Goal: Task Accomplishment & Management: Manage account settings

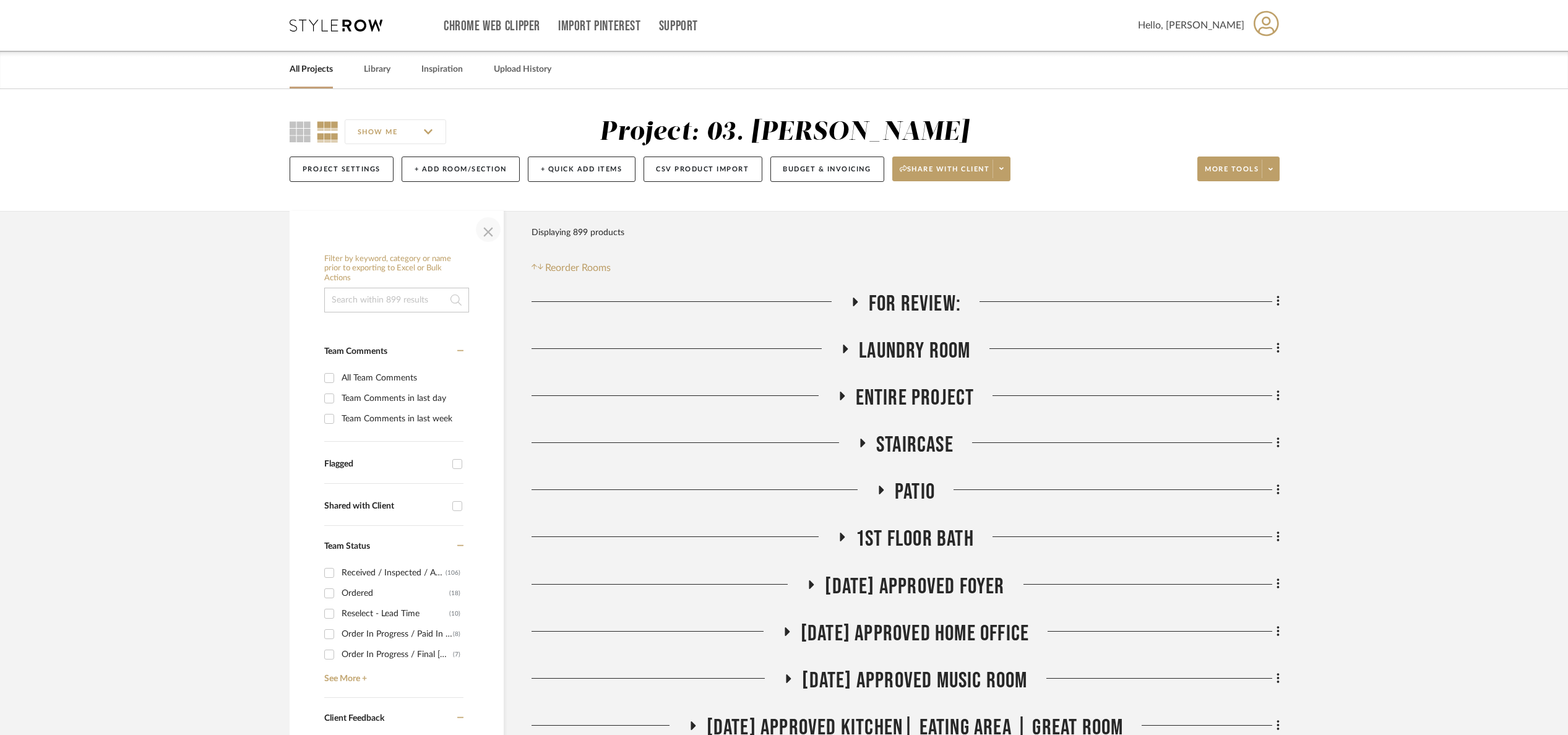
click at [491, 230] on span "button" at bounding box center [488, 230] width 30 height 30
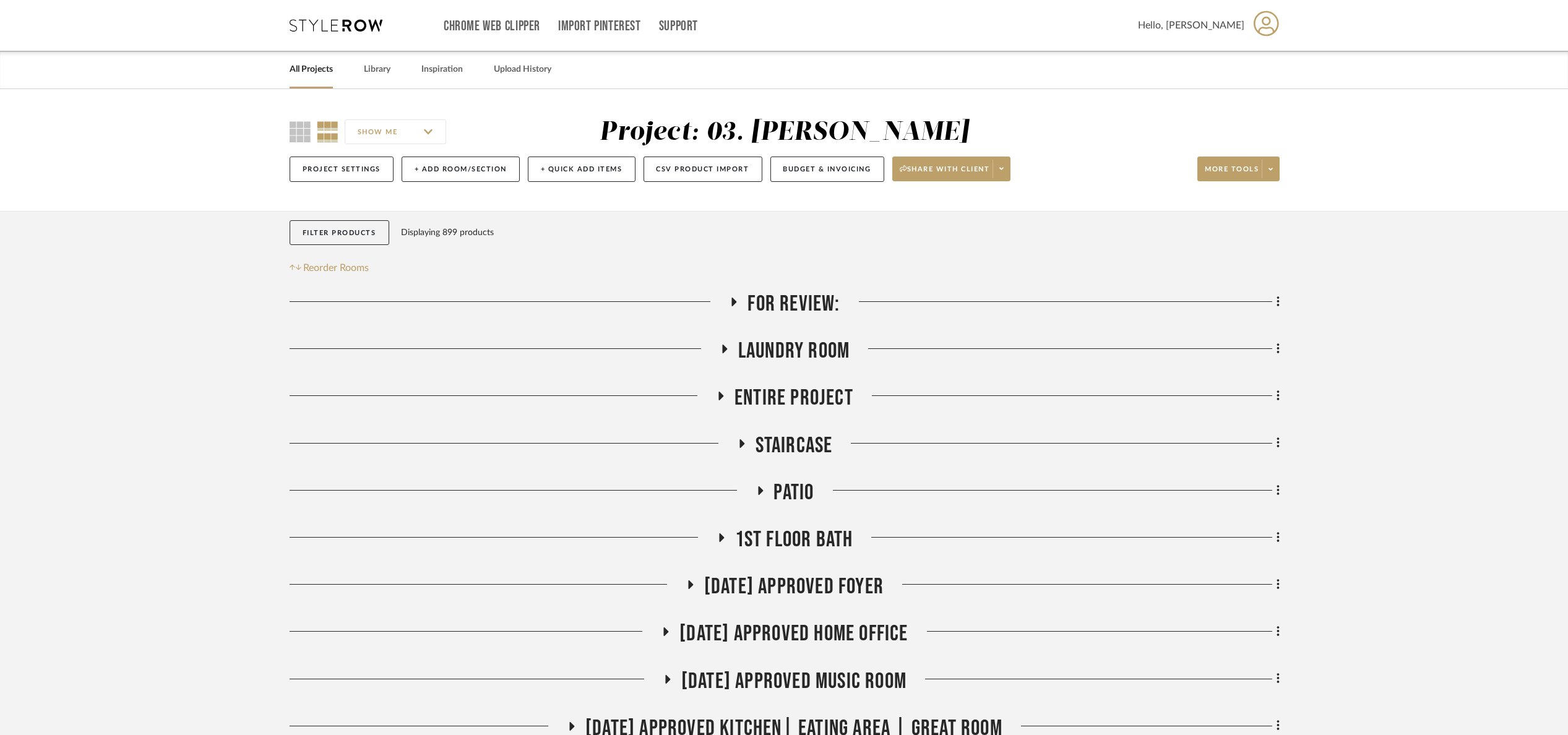
click at [746, 304] on h3 "For Review:" at bounding box center [784, 304] width 111 height 27
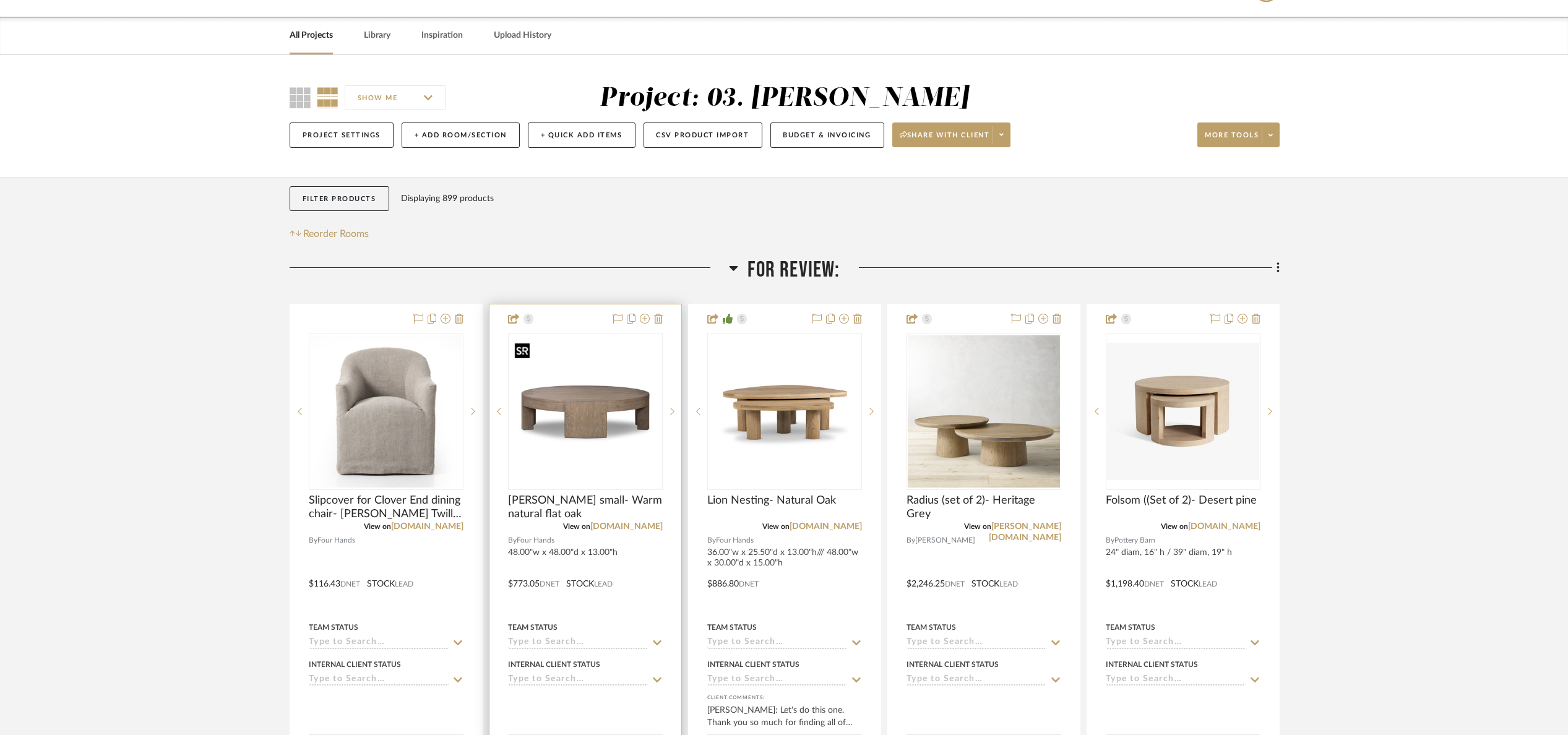
scroll to position [93, 0]
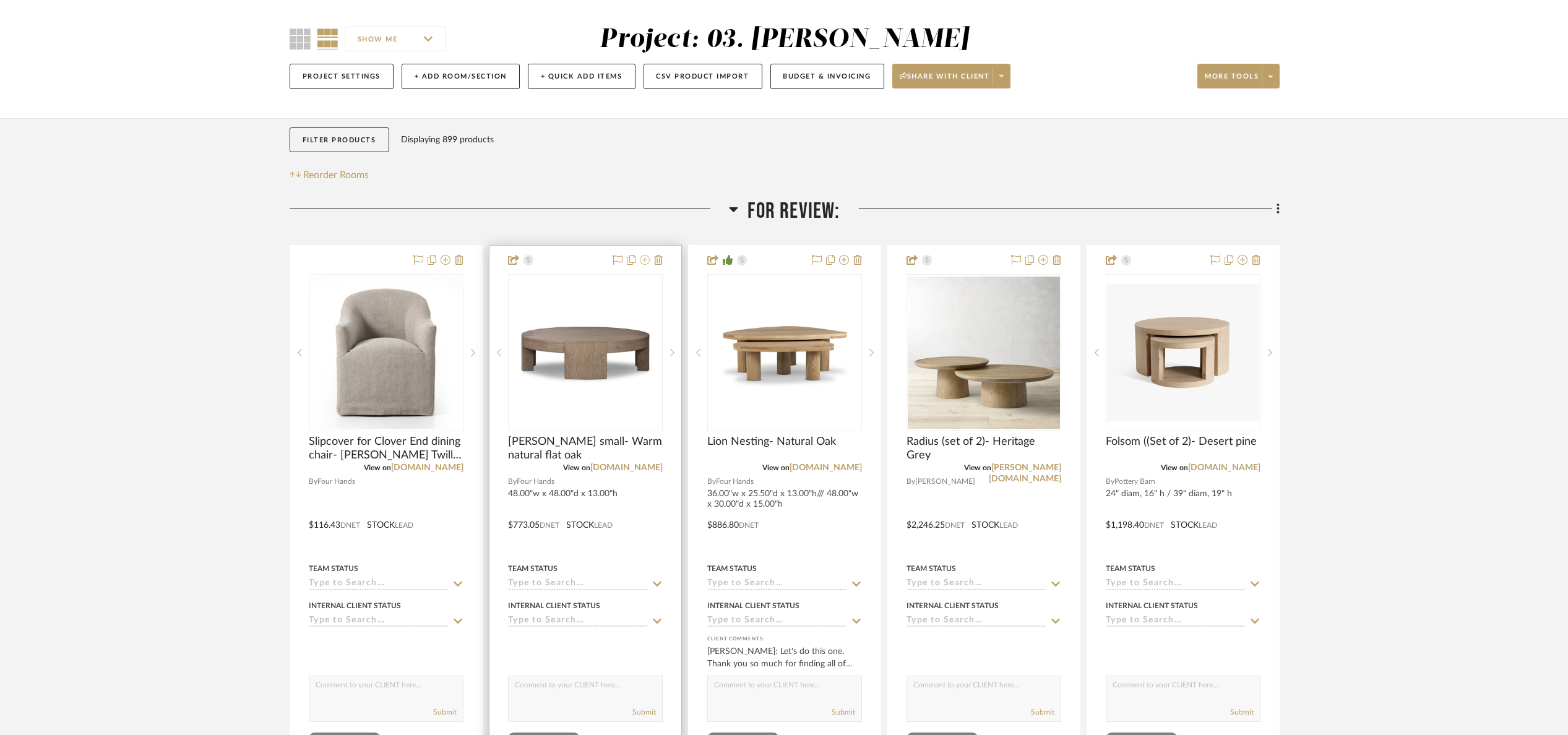
click at [642, 263] on icon at bounding box center [645, 259] width 10 height 10
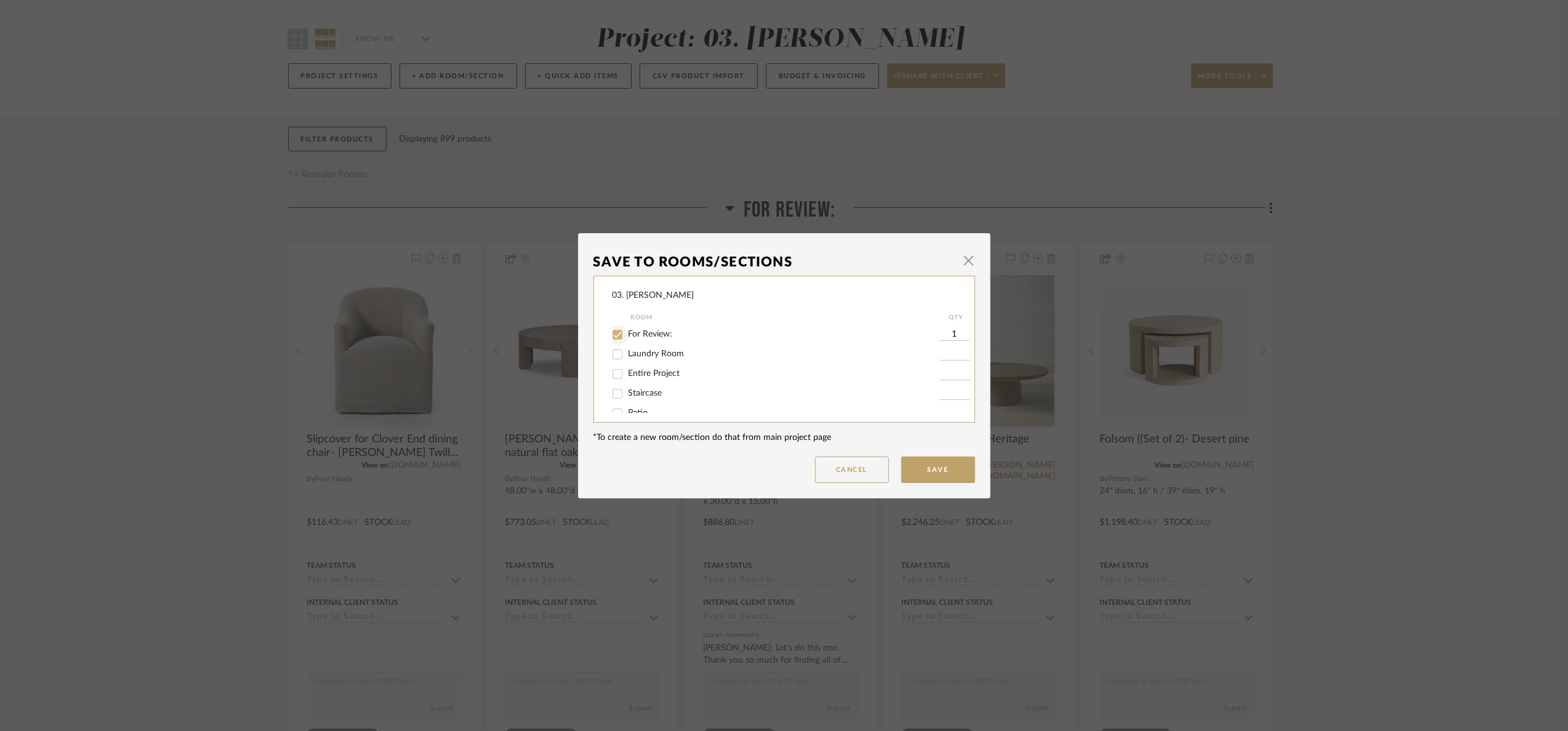
click at [623, 333] on div at bounding box center [618, 335] width 20 height 20
checkbox input "false"
click at [668, 399] on span "Will Not Use" at bounding box center [653, 400] width 49 height 9
click at [628, 399] on input "Will Not Use" at bounding box center [618, 400] width 20 height 20
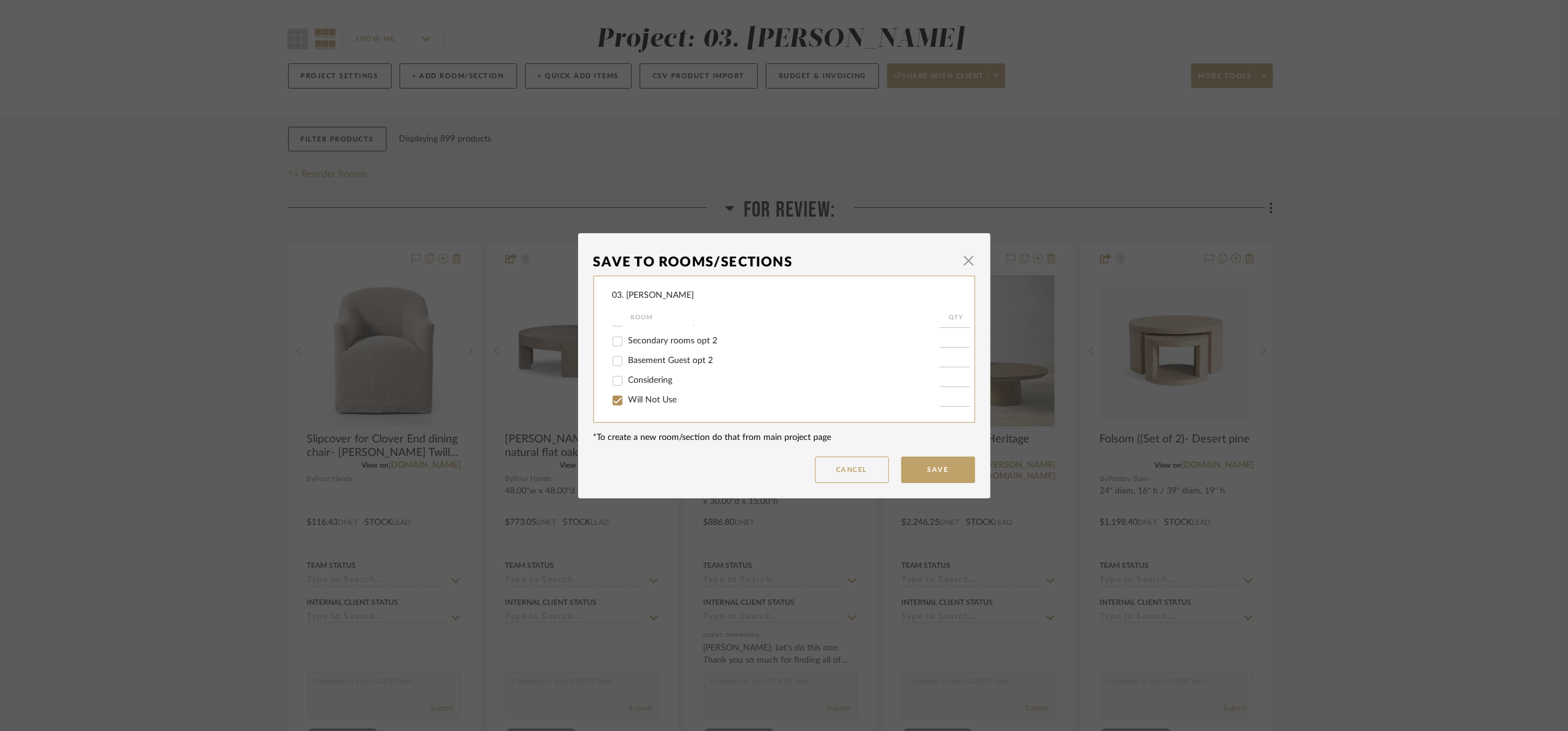
checkbox input "true"
type input "1"
click at [944, 472] on button "Save" at bounding box center [938, 470] width 74 height 26
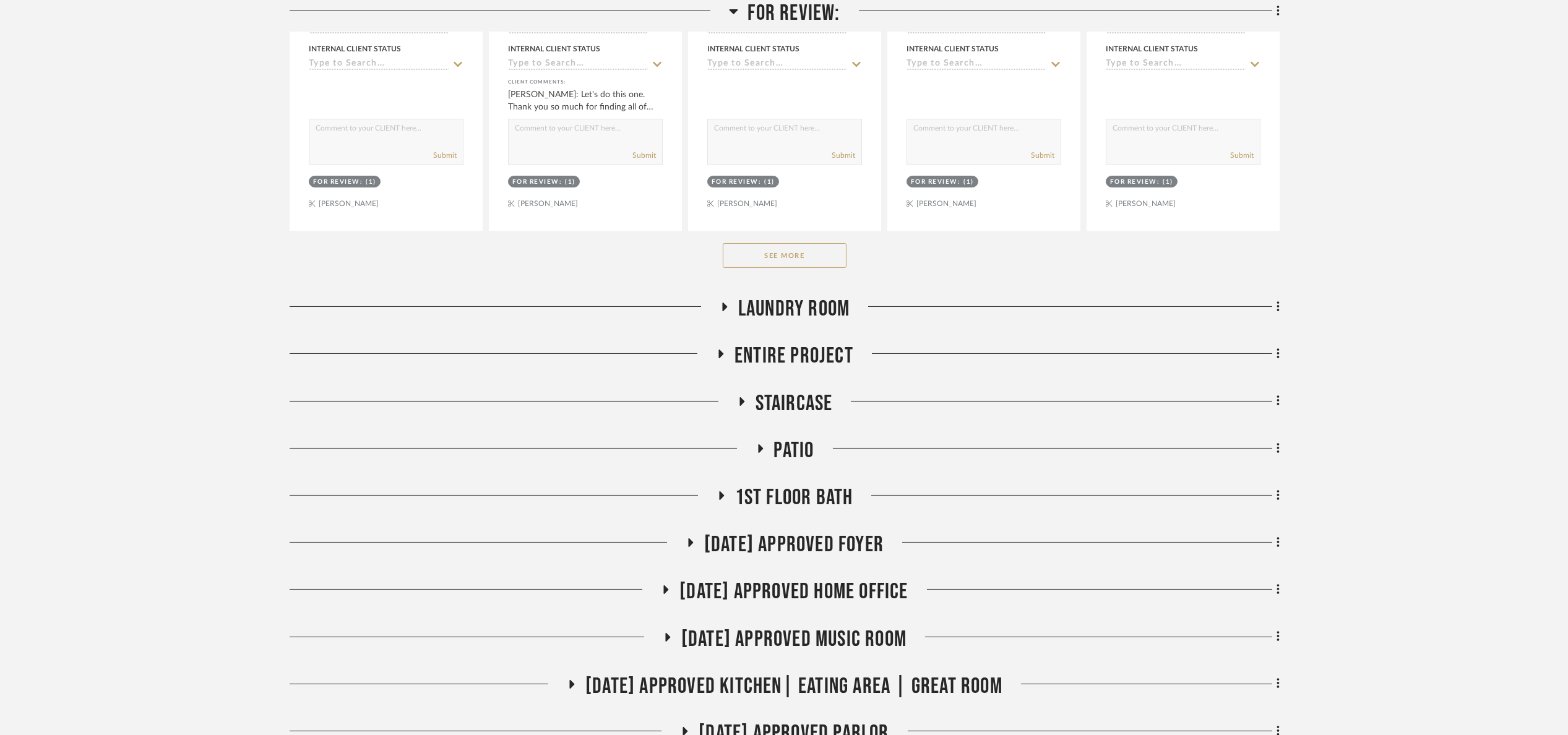
scroll to position [557, 0]
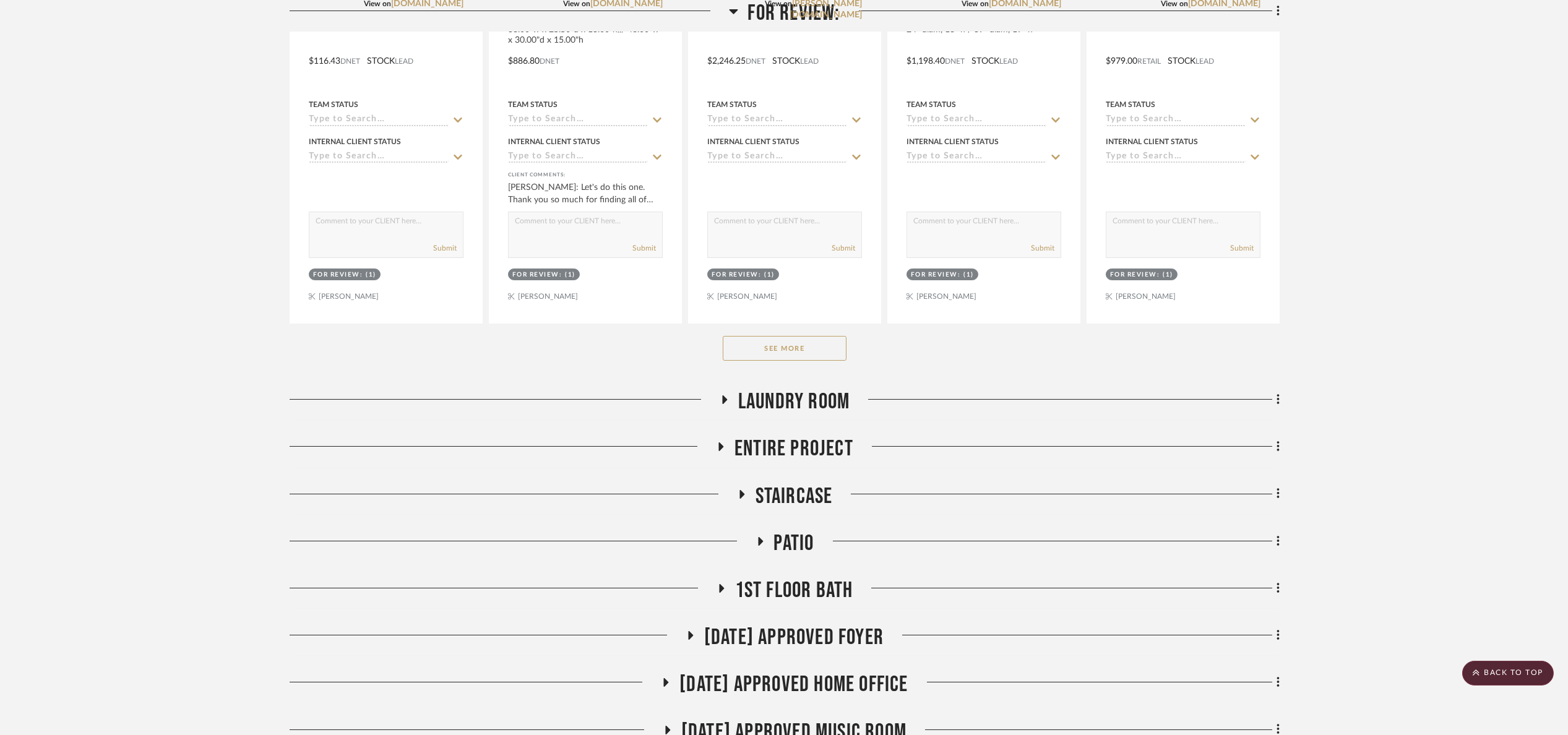
click at [778, 356] on button "See More" at bounding box center [785, 348] width 124 height 25
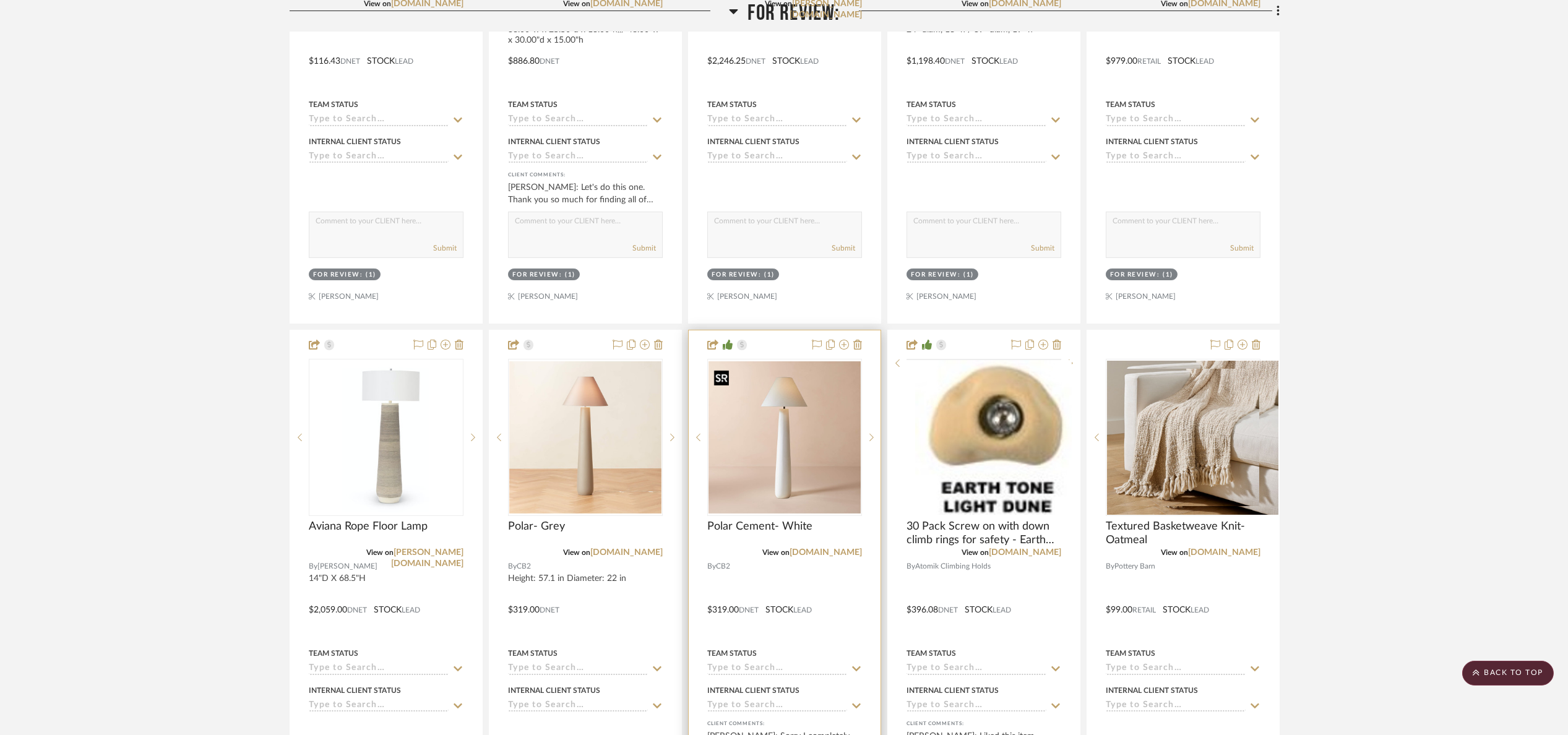
click at [0, 0] on img at bounding box center [0, 0] width 0 height 0
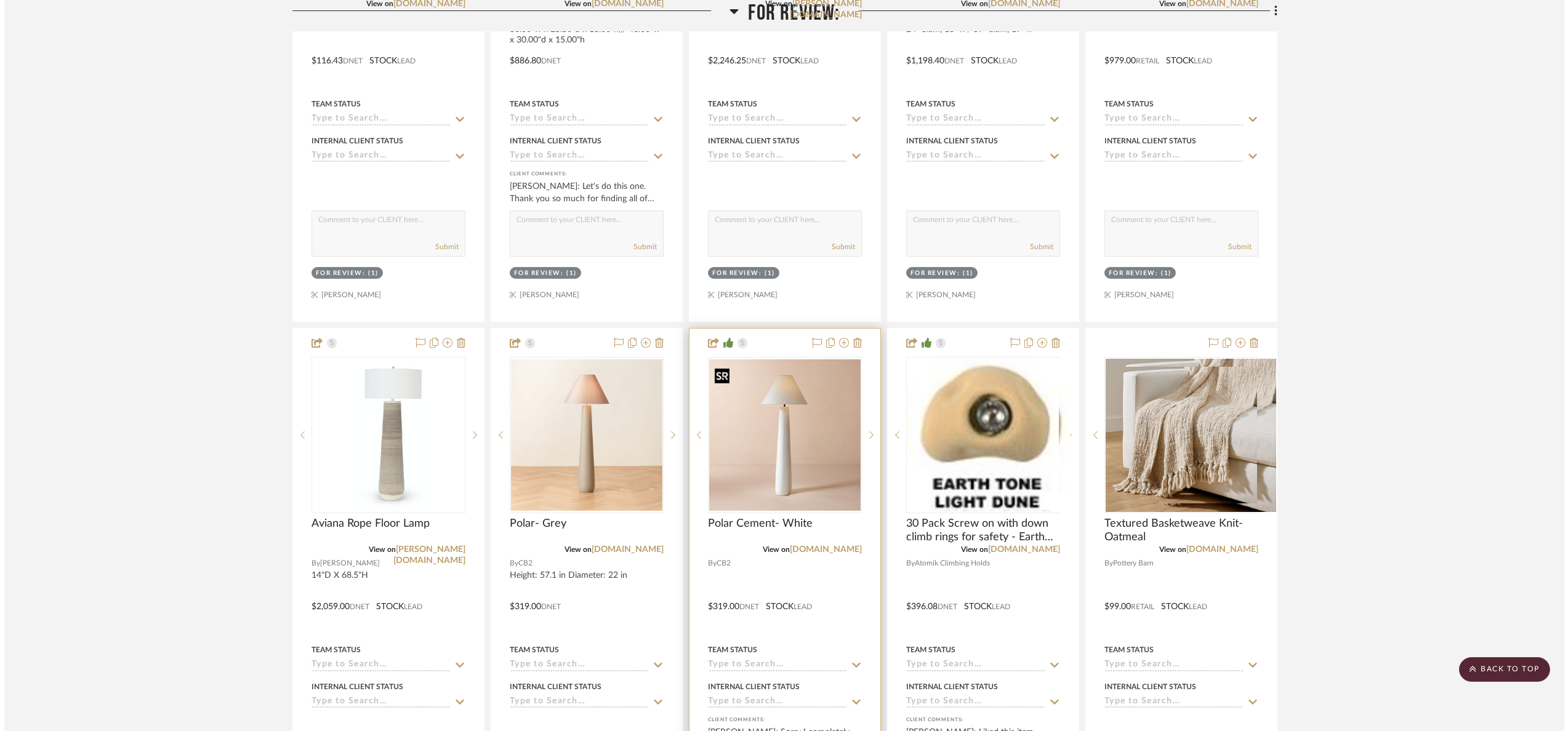
scroll to position [0, 0]
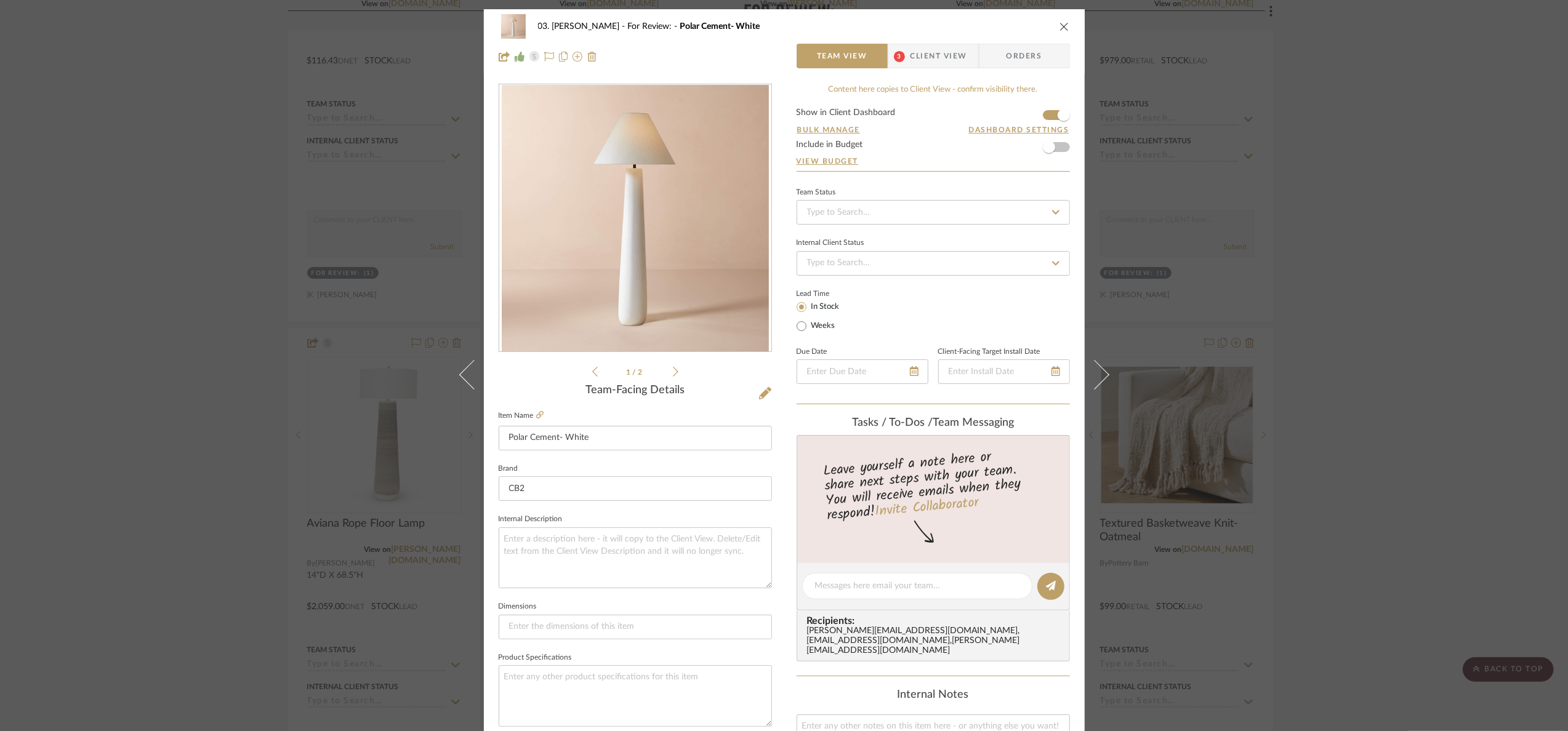
click at [927, 50] on span "Client View" at bounding box center [939, 55] width 57 height 24
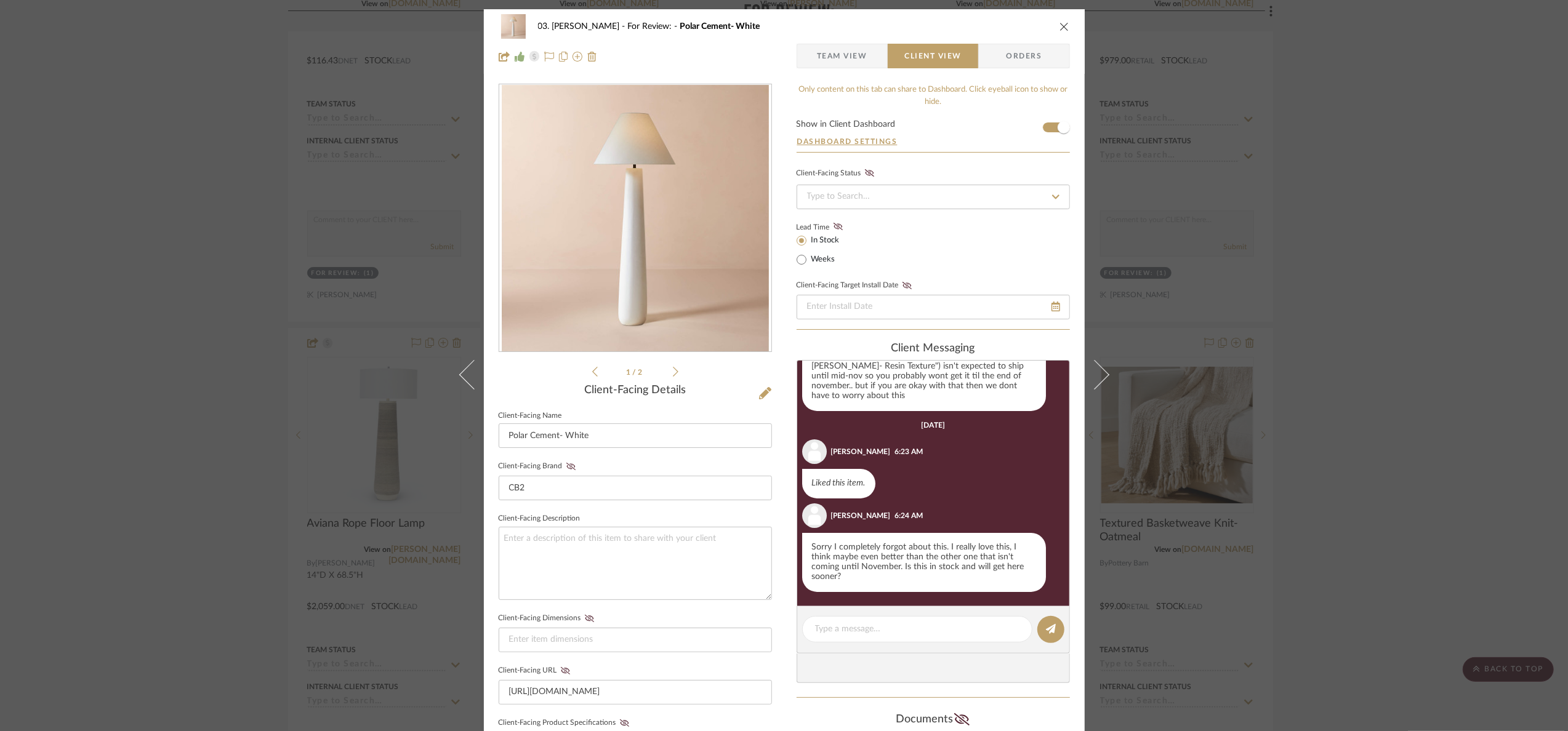
scroll to position [165, 0]
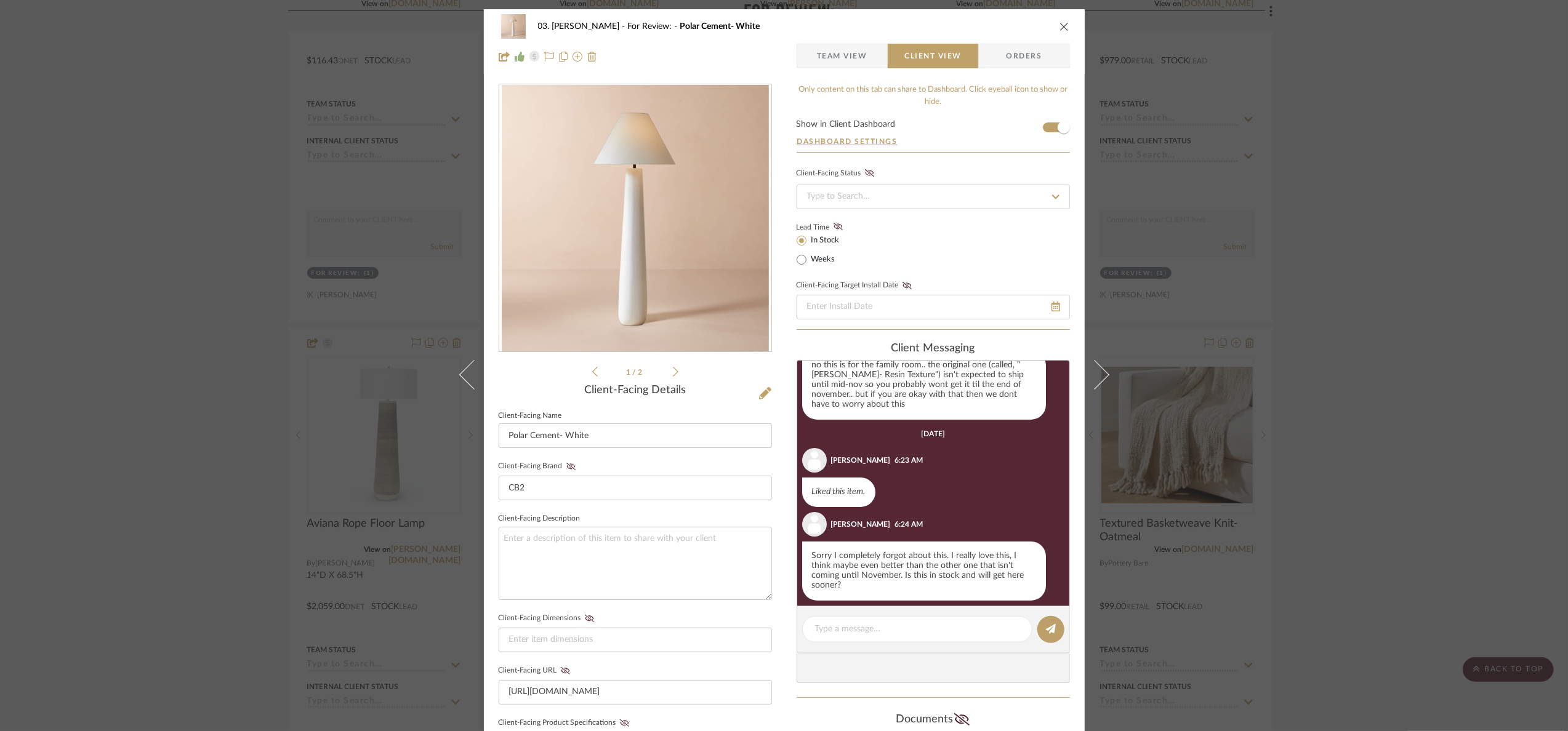
click at [1321, 492] on div "03. Jennifer For Review: Polar Cement- White Team View Client View Orders 1 / 2…" at bounding box center [784, 366] width 1568 height 731
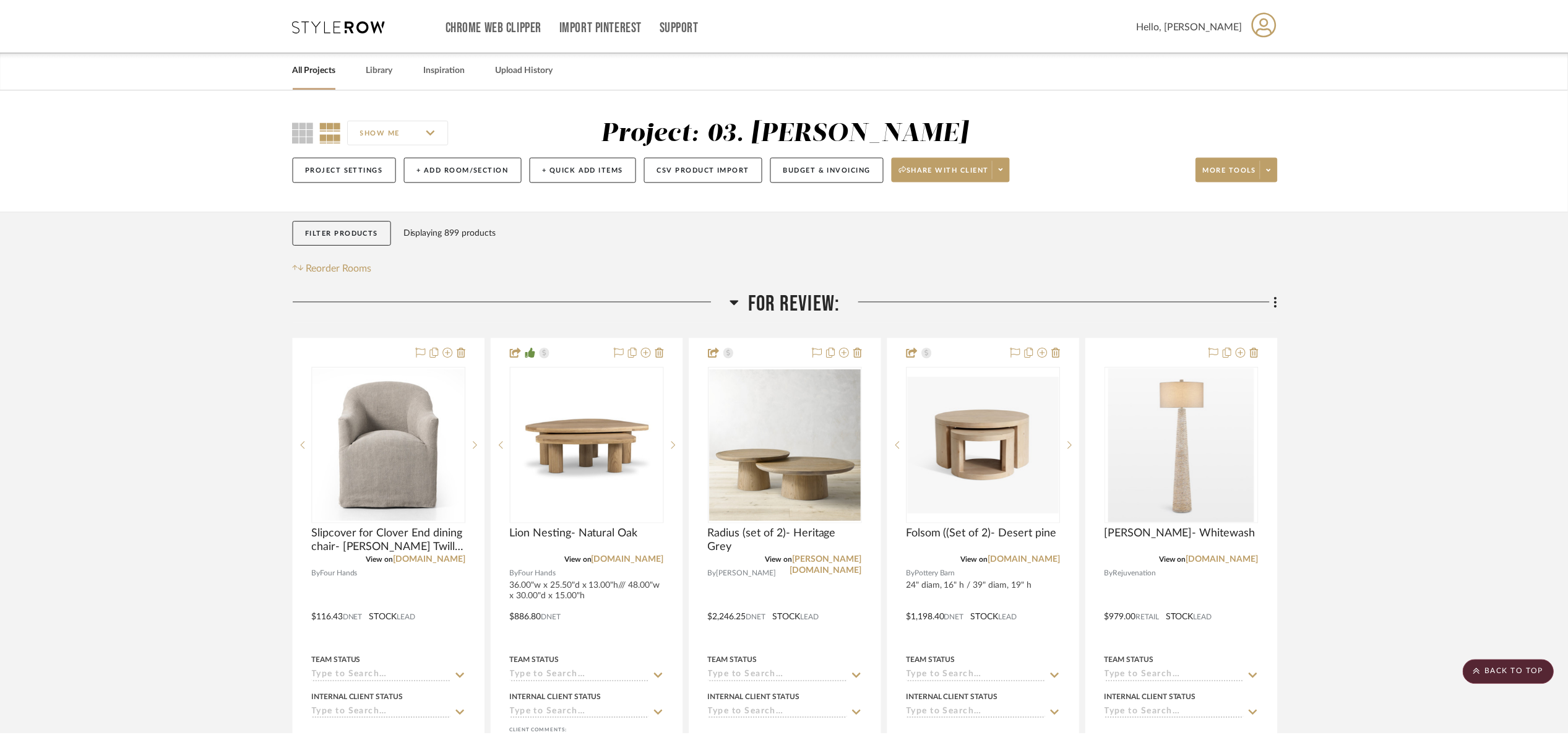
scroll to position [557, 0]
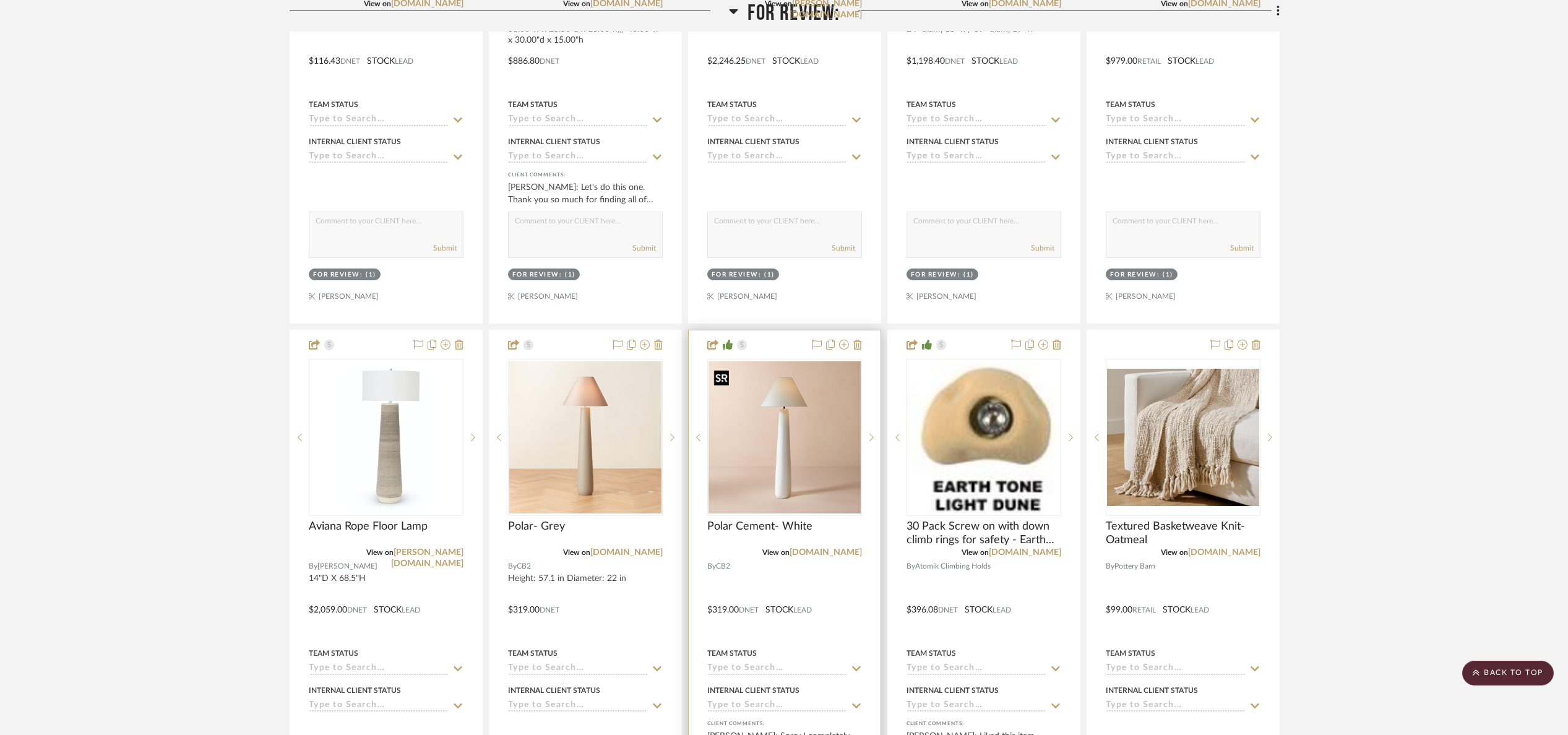
click at [768, 472] on img "0" at bounding box center [784, 437] width 152 height 152
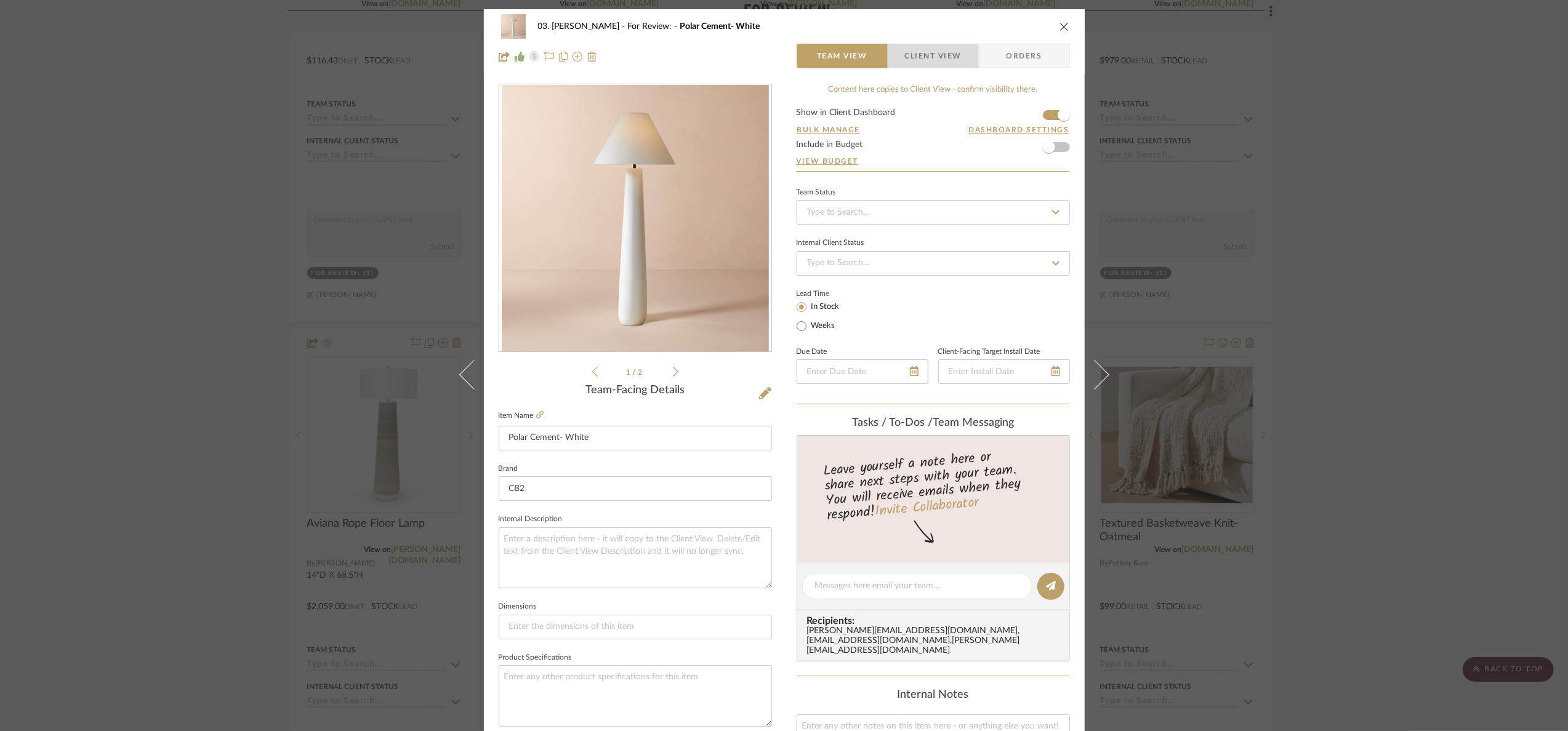
click at [922, 68] on span "Client View" at bounding box center [933, 55] width 57 height 24
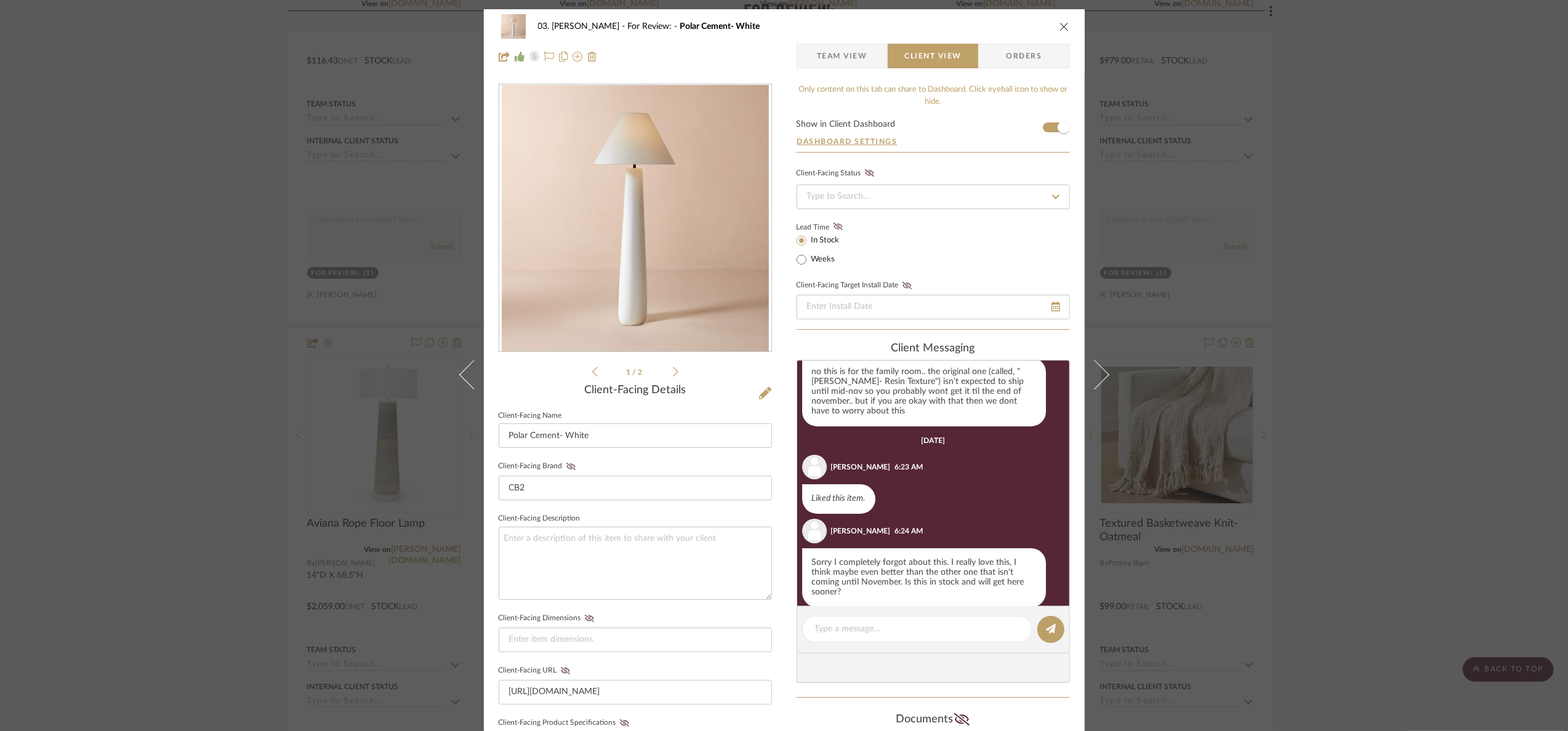
scroll to position [165, 0]
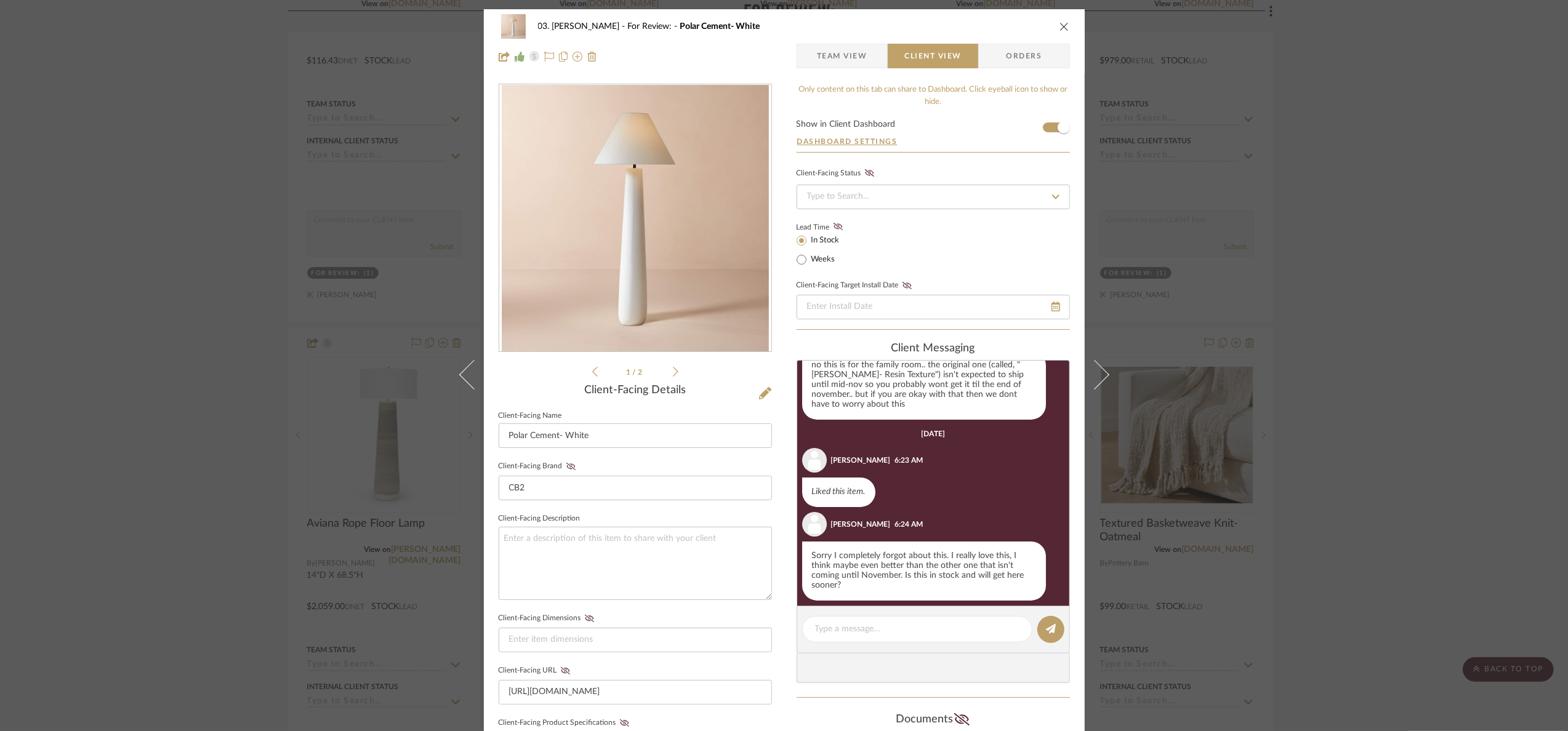
click at [1389, 461] on div "03. Jennifer For Review: Polar Cement- White Team View Client View Orders 1 / 2…" at bounding box center [784, 366] width 1568 height 731
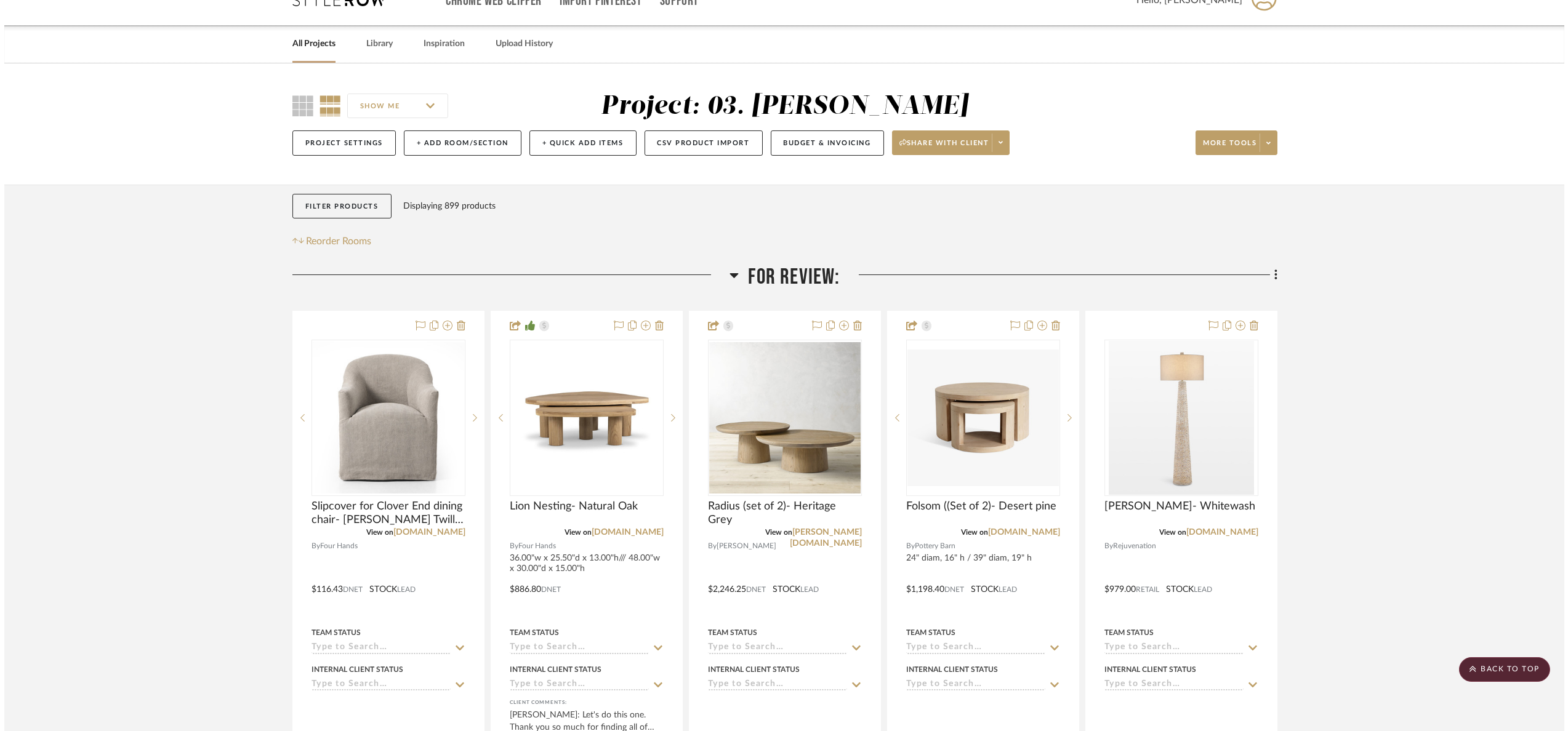
scroll to position [0, 0]
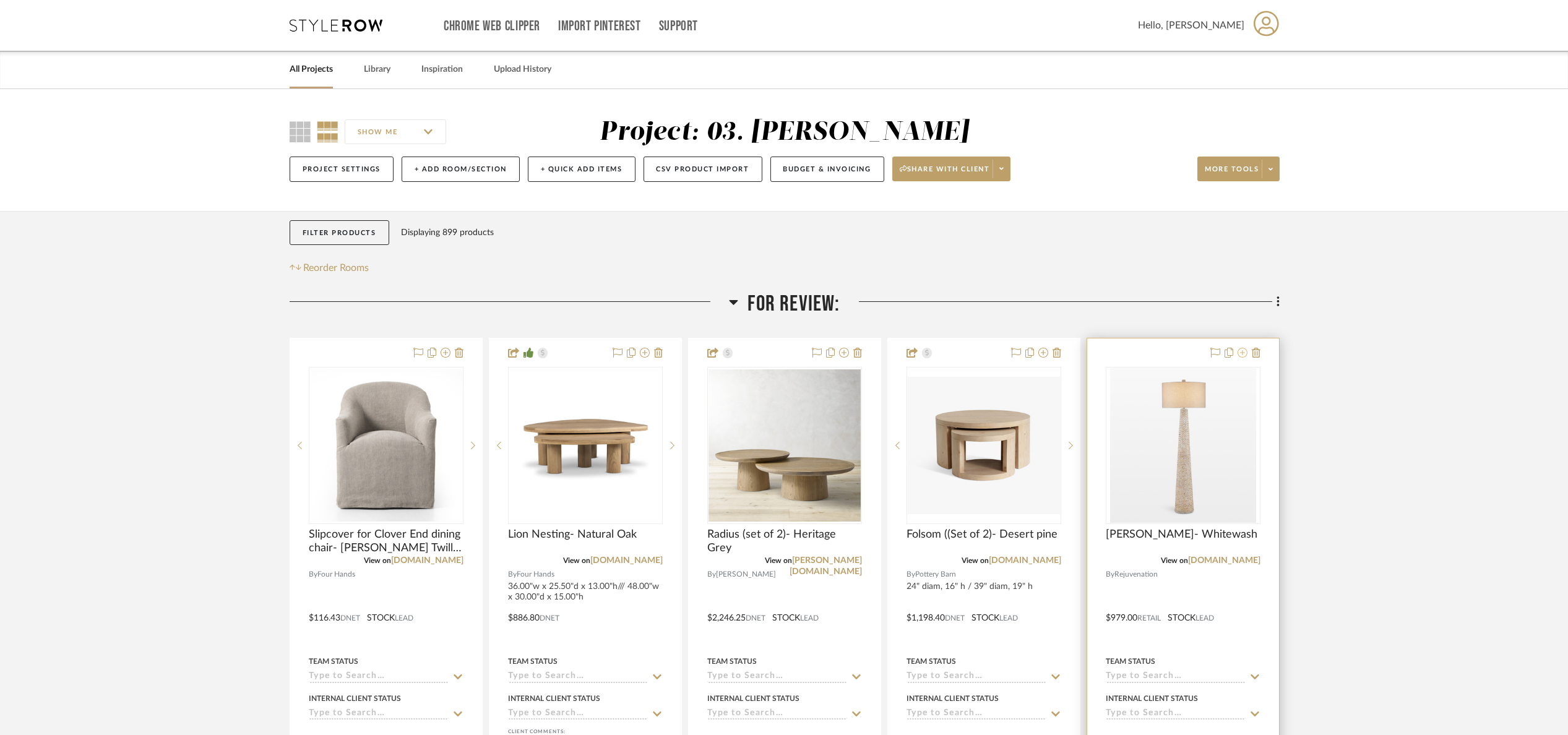
click at [1243, 352] on icon at bounding box center [1242, 352] width 10 height 10
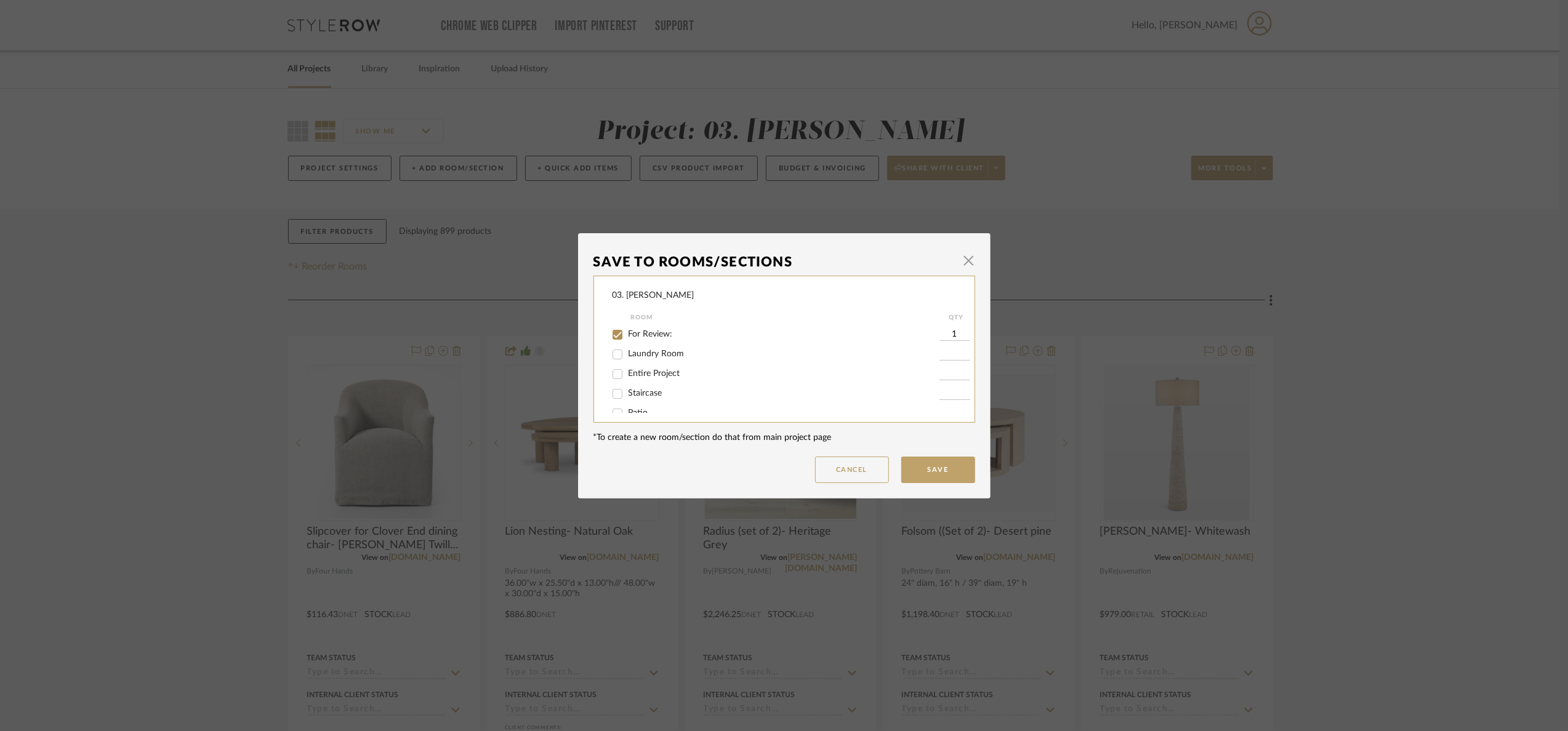
click at [637, 332] on span "For Review:" at bounding box center [650, 334] width 44 height 9
click at [628, 332] on input "For Review:" at bounding box center [618, 335] width 20 height 20
checkbox input "false"
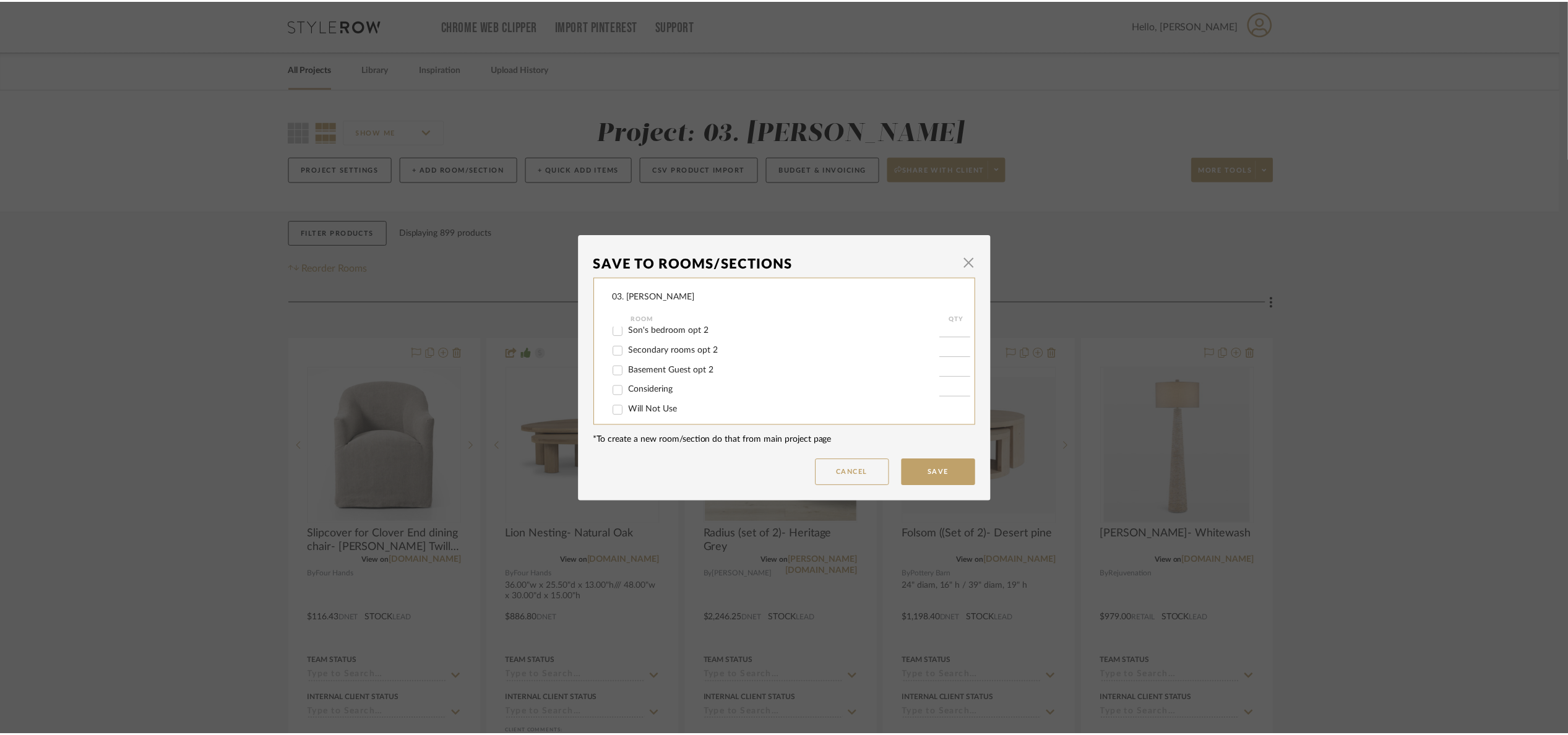
scroll to position [706, 0]
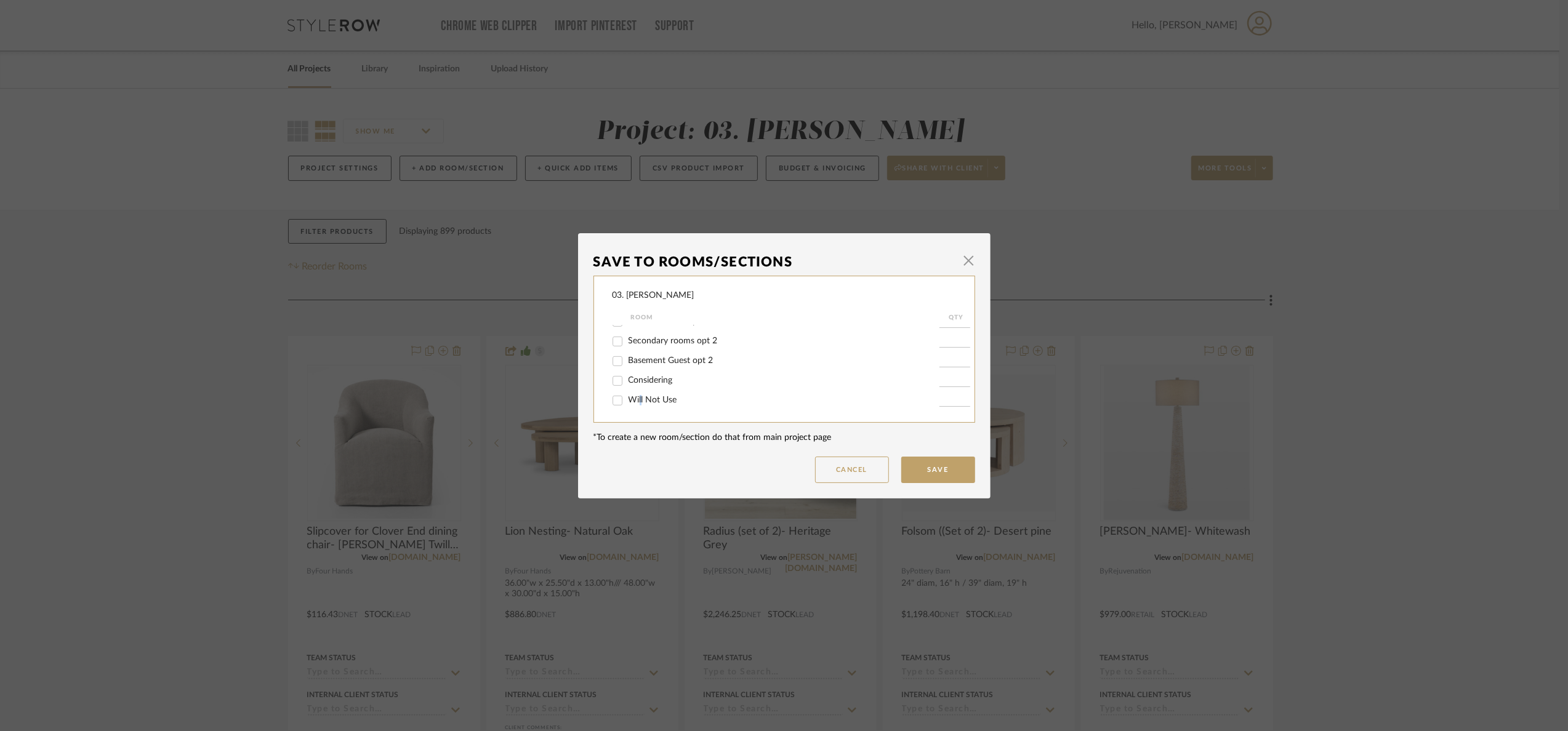
click at [637, 399] on span "Will Not Use" at bounding box center [653, 400] width 49 height 9
click at [597, 388] on div "03. Jennifer Room QTY For Review: Laundry Room Entire Project Staircase Patio 1…" at bounding box center [784, 349] width 381 height 147
click at [614, 393] on input "Will Not Use" at bounding box center [618, 400] width 20 height 20
checkbox input "true"
type input "1"
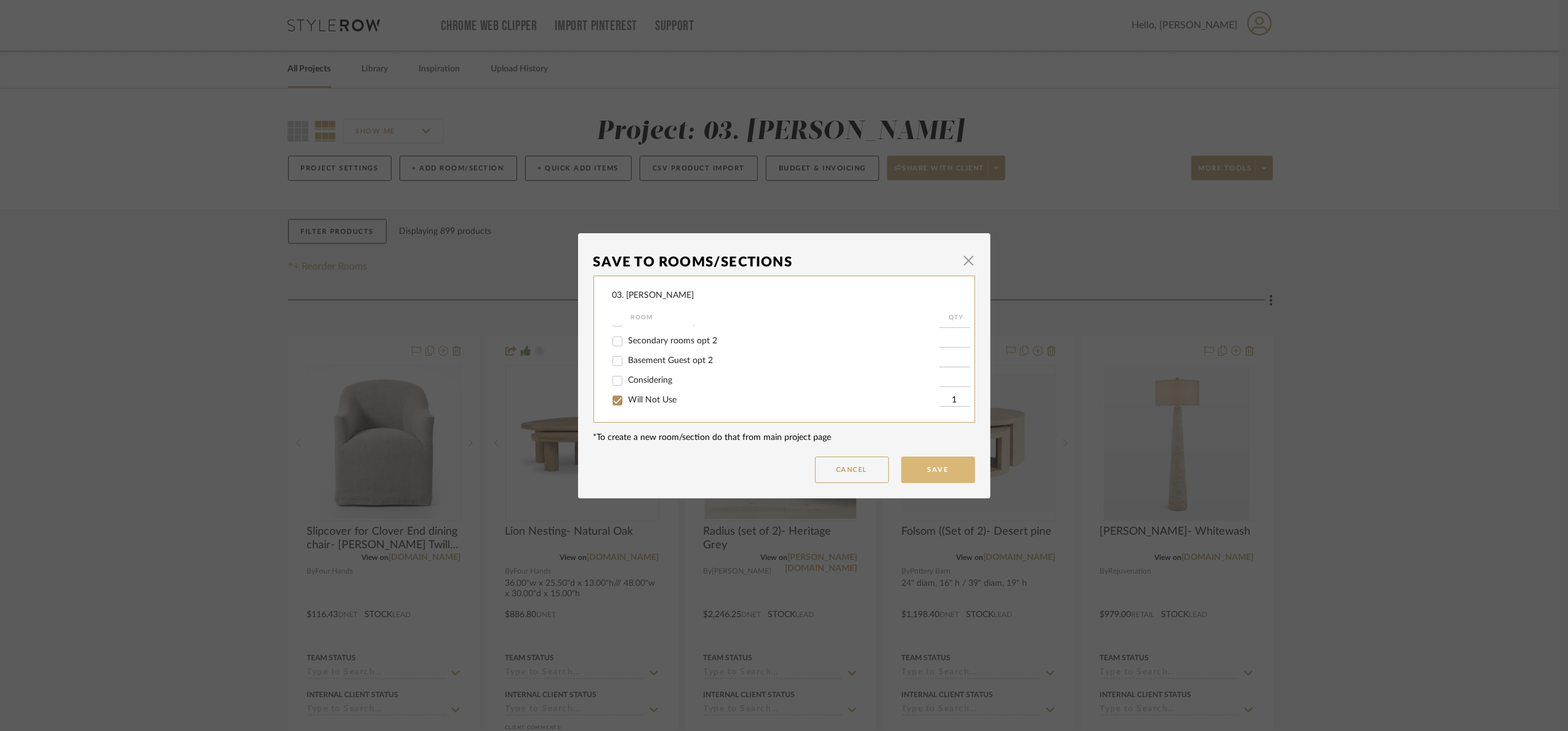
click at [923, 472] on button "Save" at bounding box center [938, 470] width 74 height 26
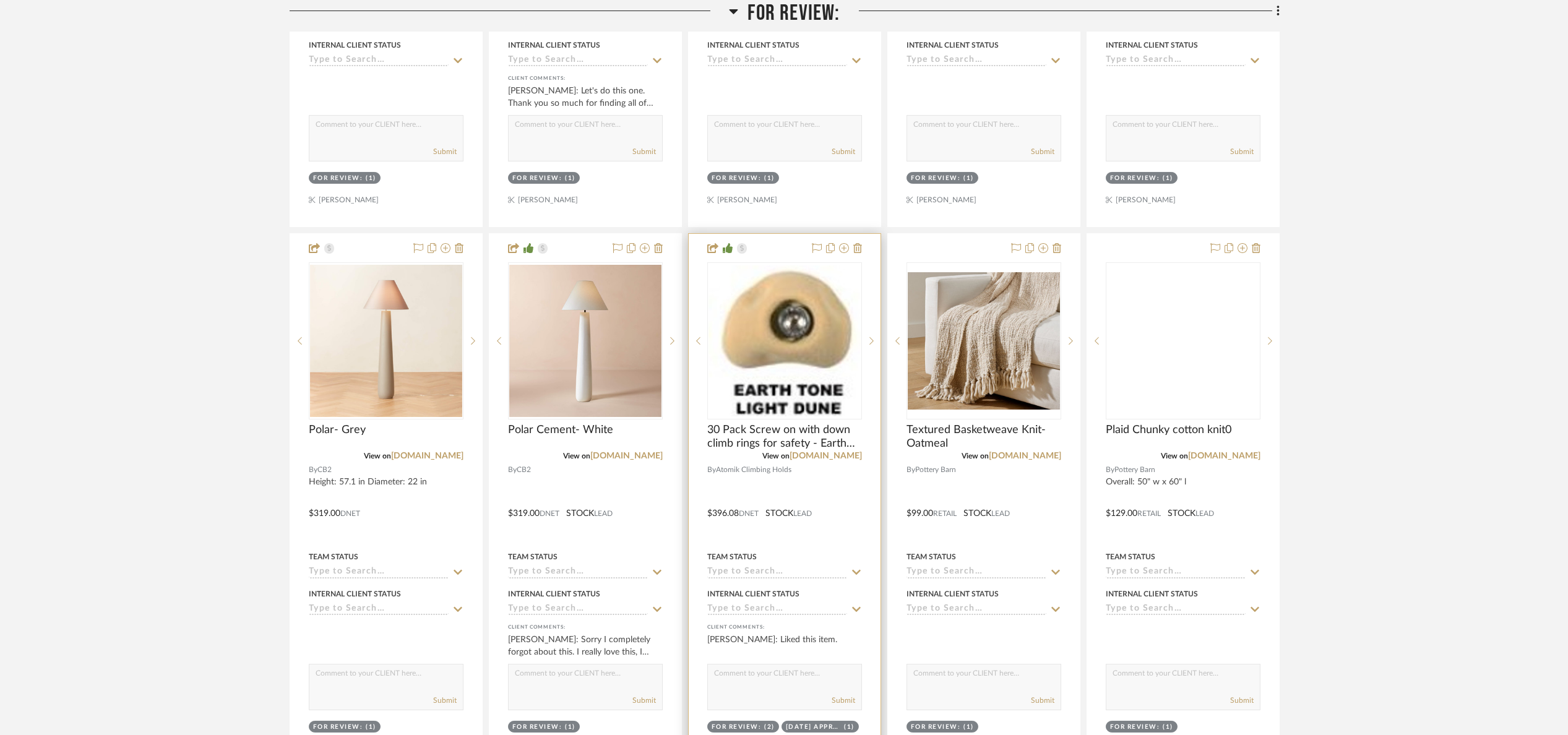
scroll to position [742, 0]
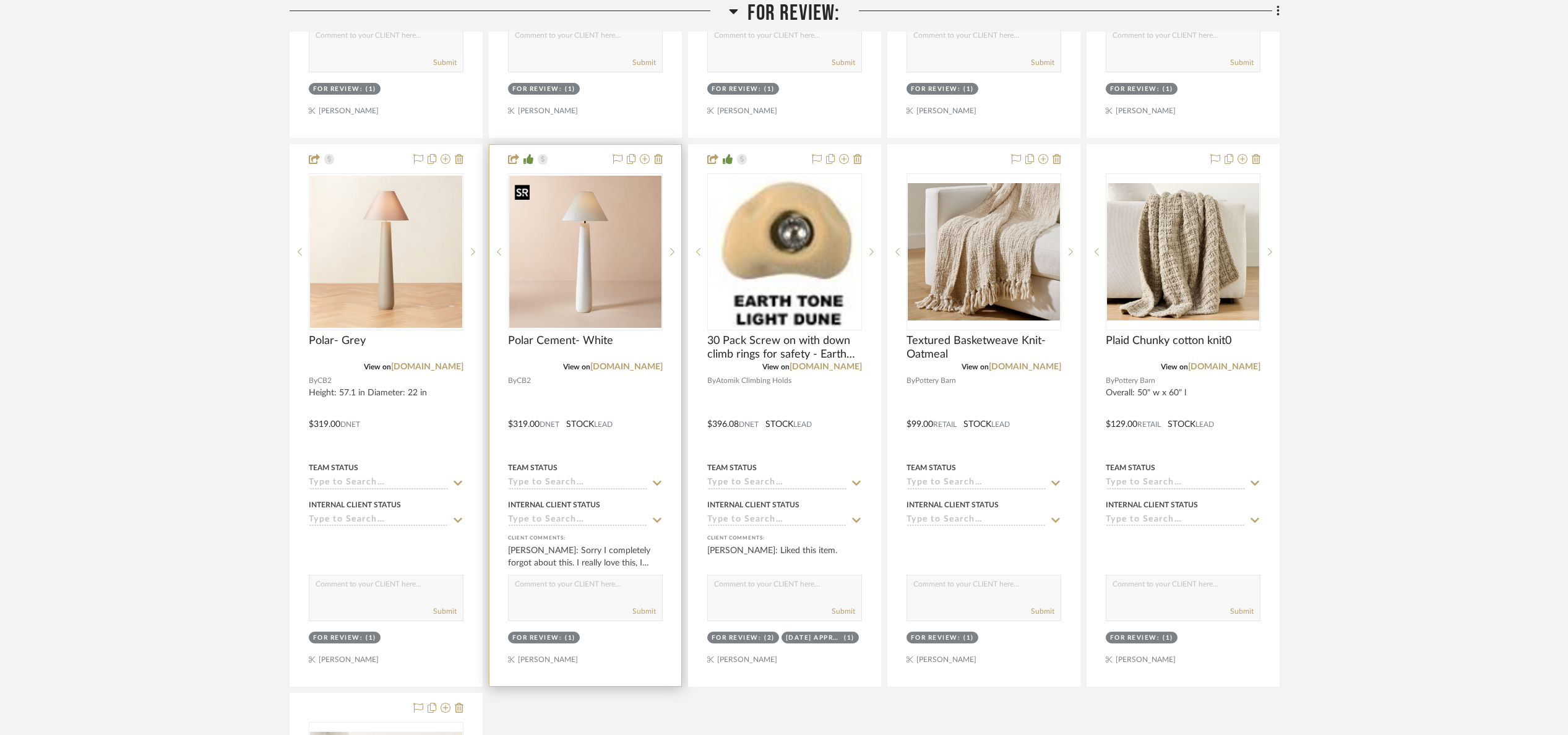
click at [645, 253] on img "0" at bounding box center [585, 251] width 152 height 152
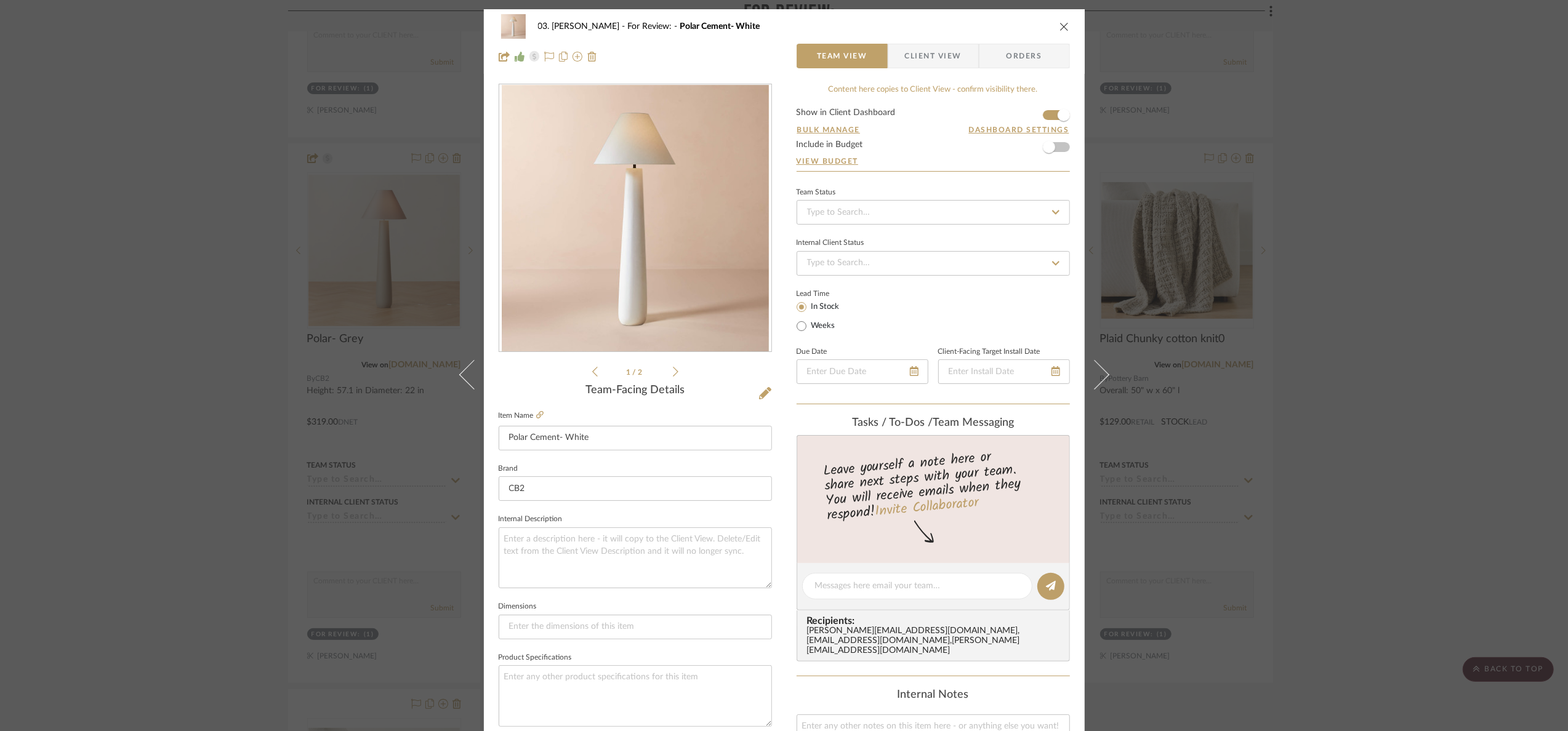
drag, startPoint x: 936, startPoint y: 53, endPoint x: 938, endPoint y: 117, distance: 64.0
click at [936, 55] on span "Client View" at bounding box center [933, 55] width 57 height 24
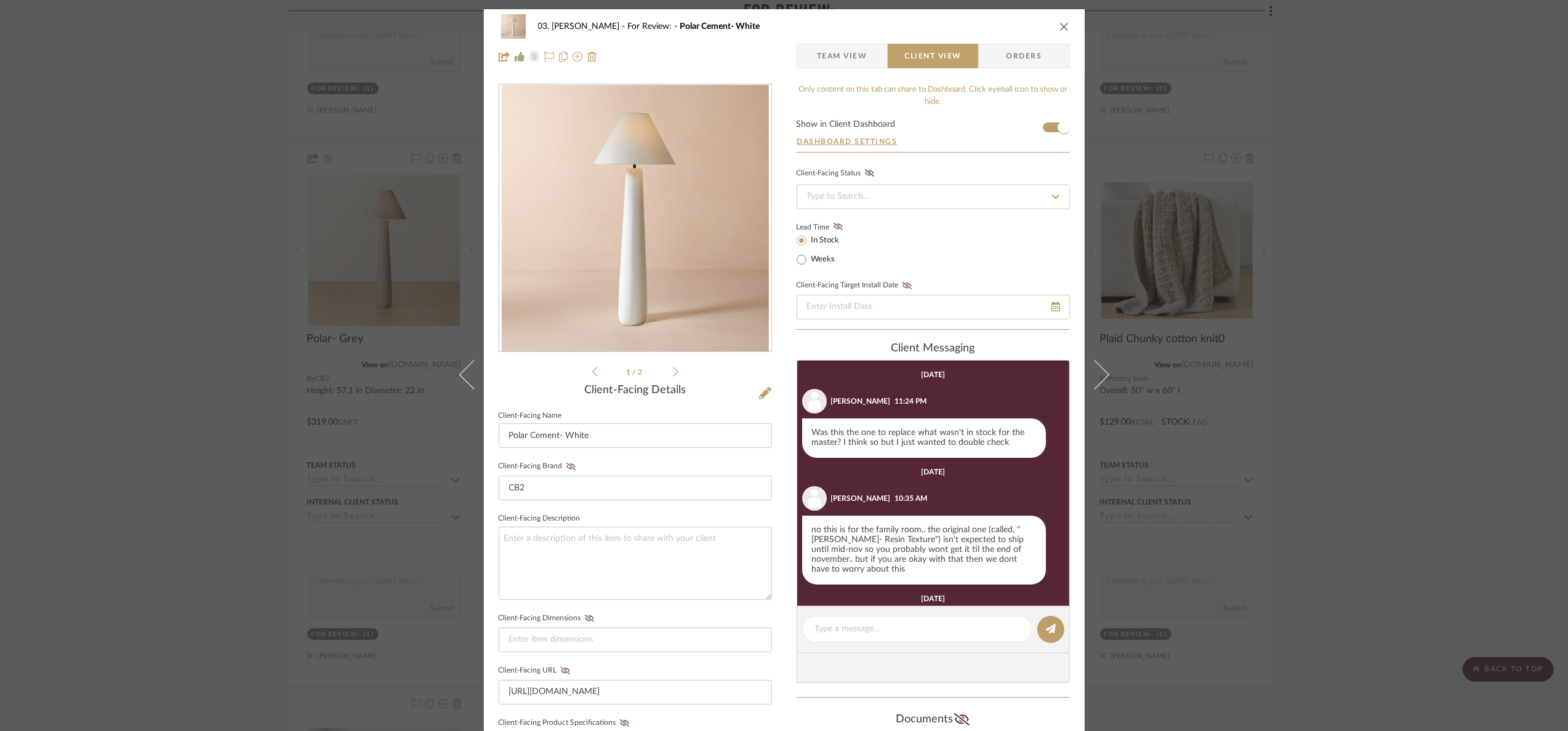
scroll to position [165, 0]
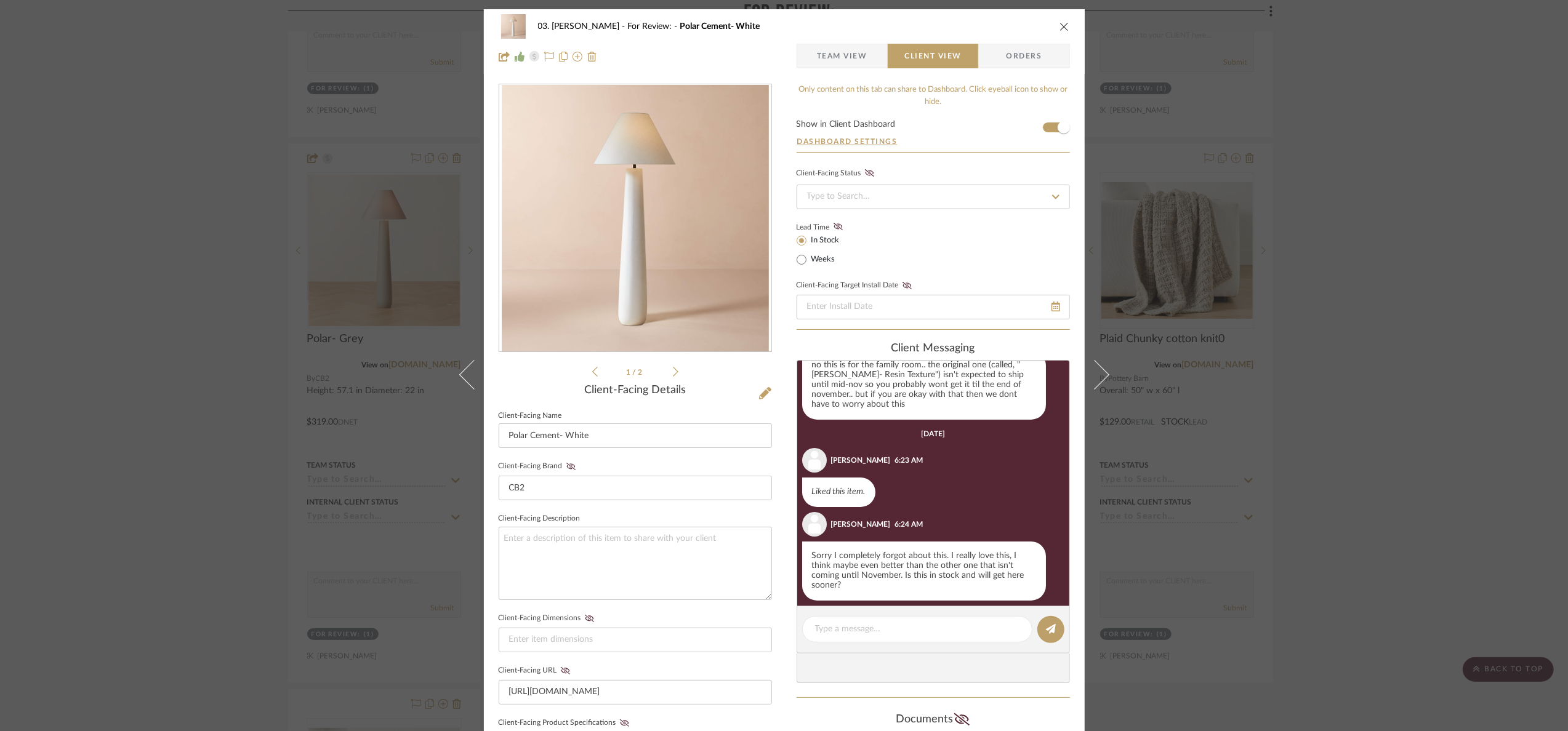
click at [1524, 402] on div "03. Jennifer For Review: Polar Cement- White Team View Client View Orders 1 / 2…" at bounding box center [784, 366] width 1568 height 731
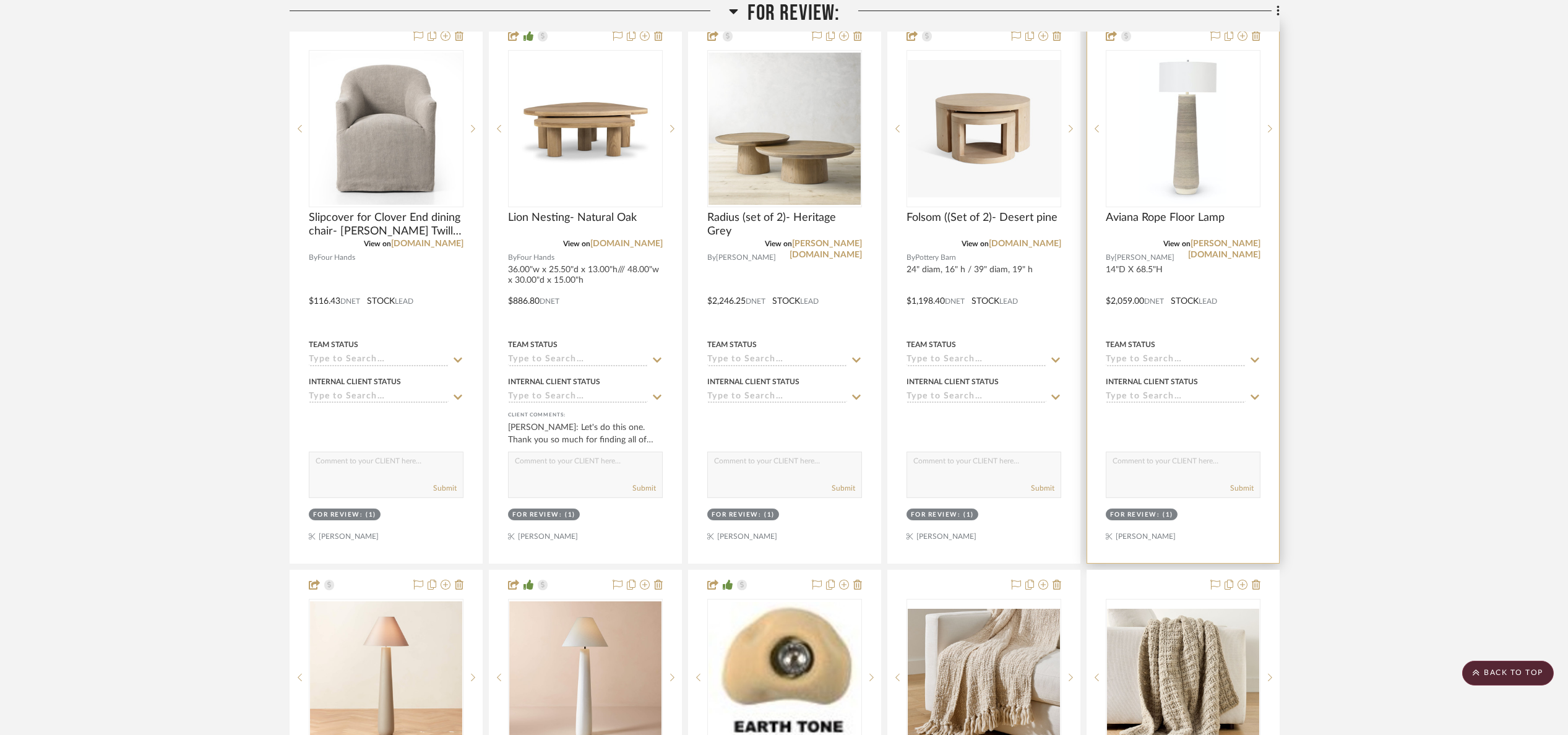
scroll to position [279, 0]
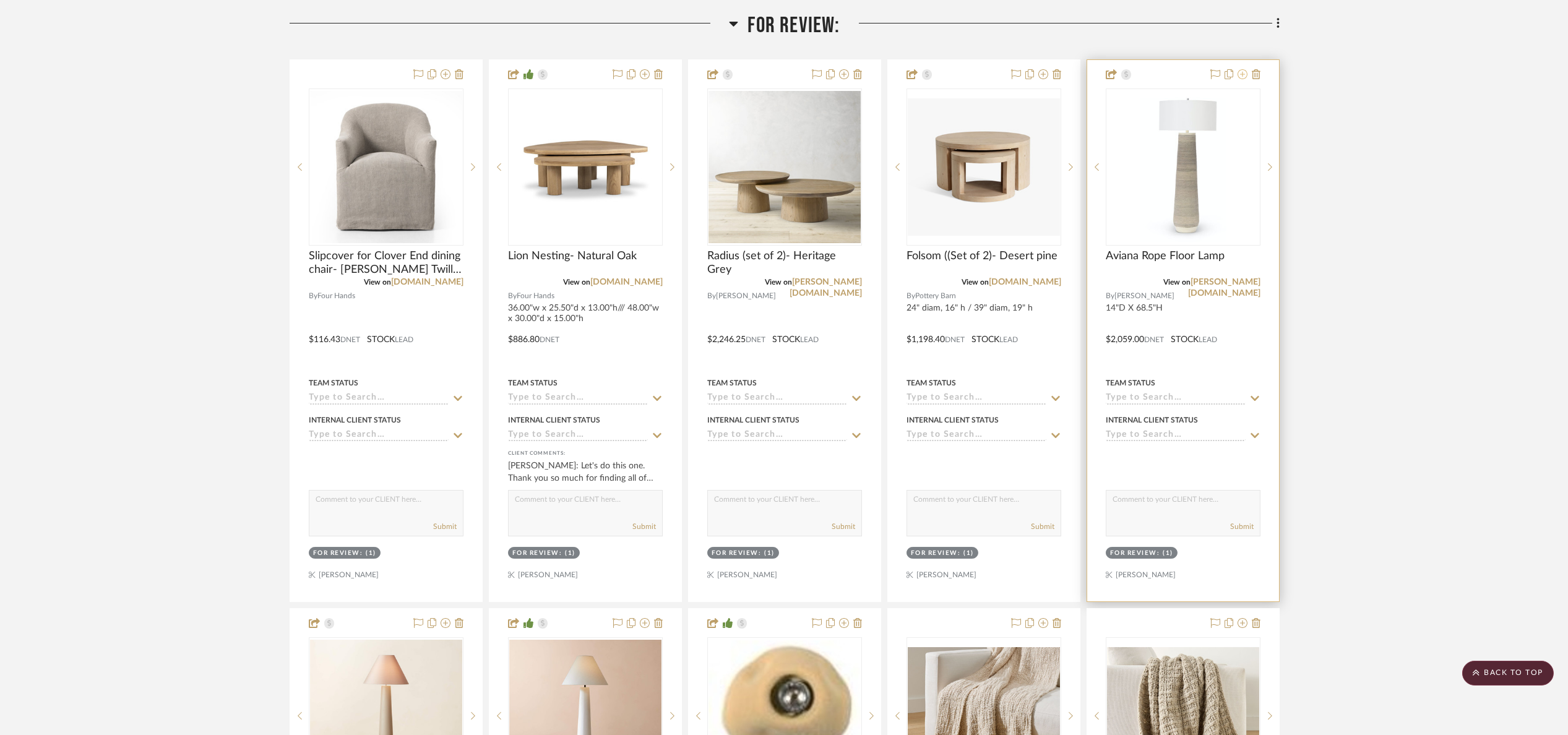
click at [1243, 76] on icon at bounding box center [1242, 74] width 10 height 10
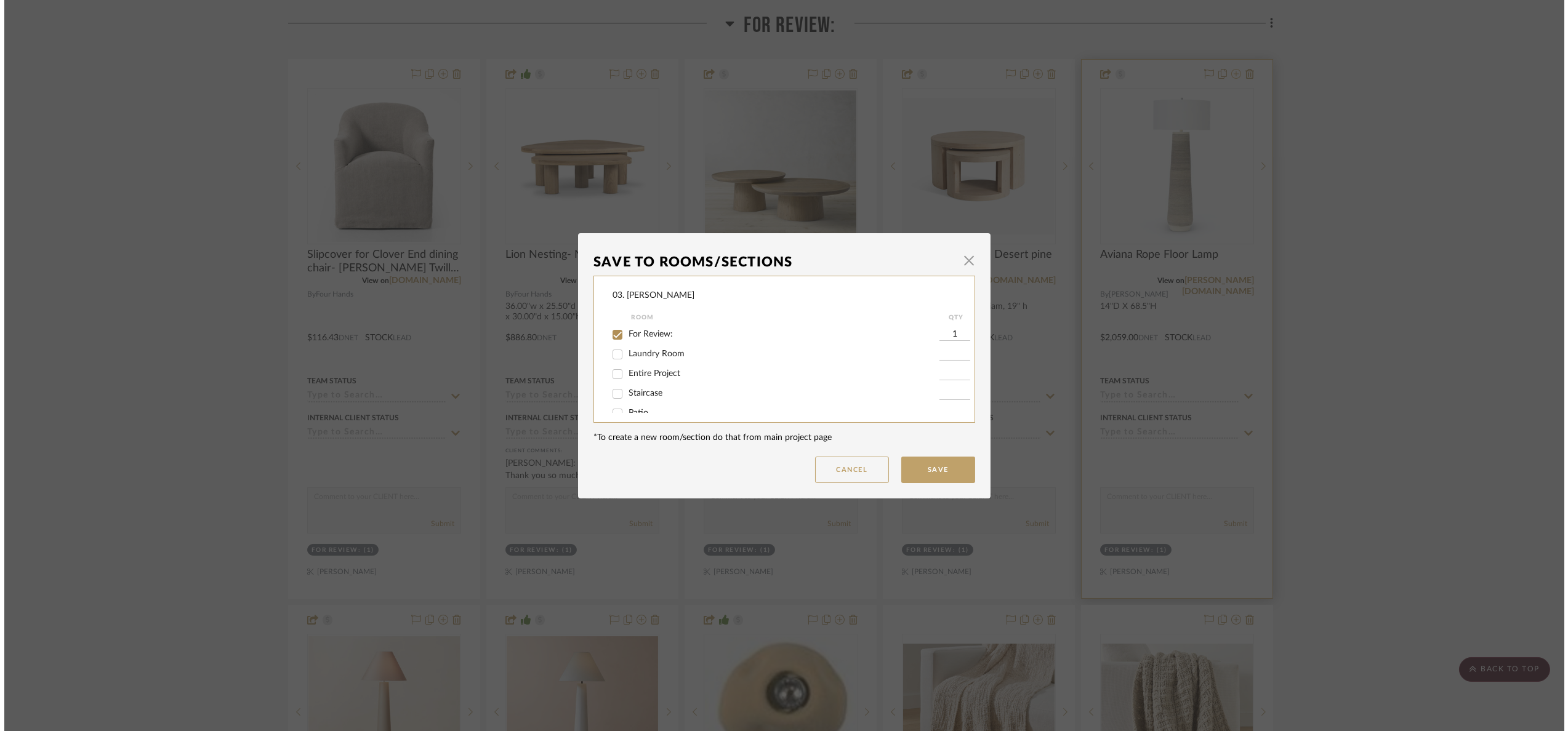
scroll to position [0, 0]
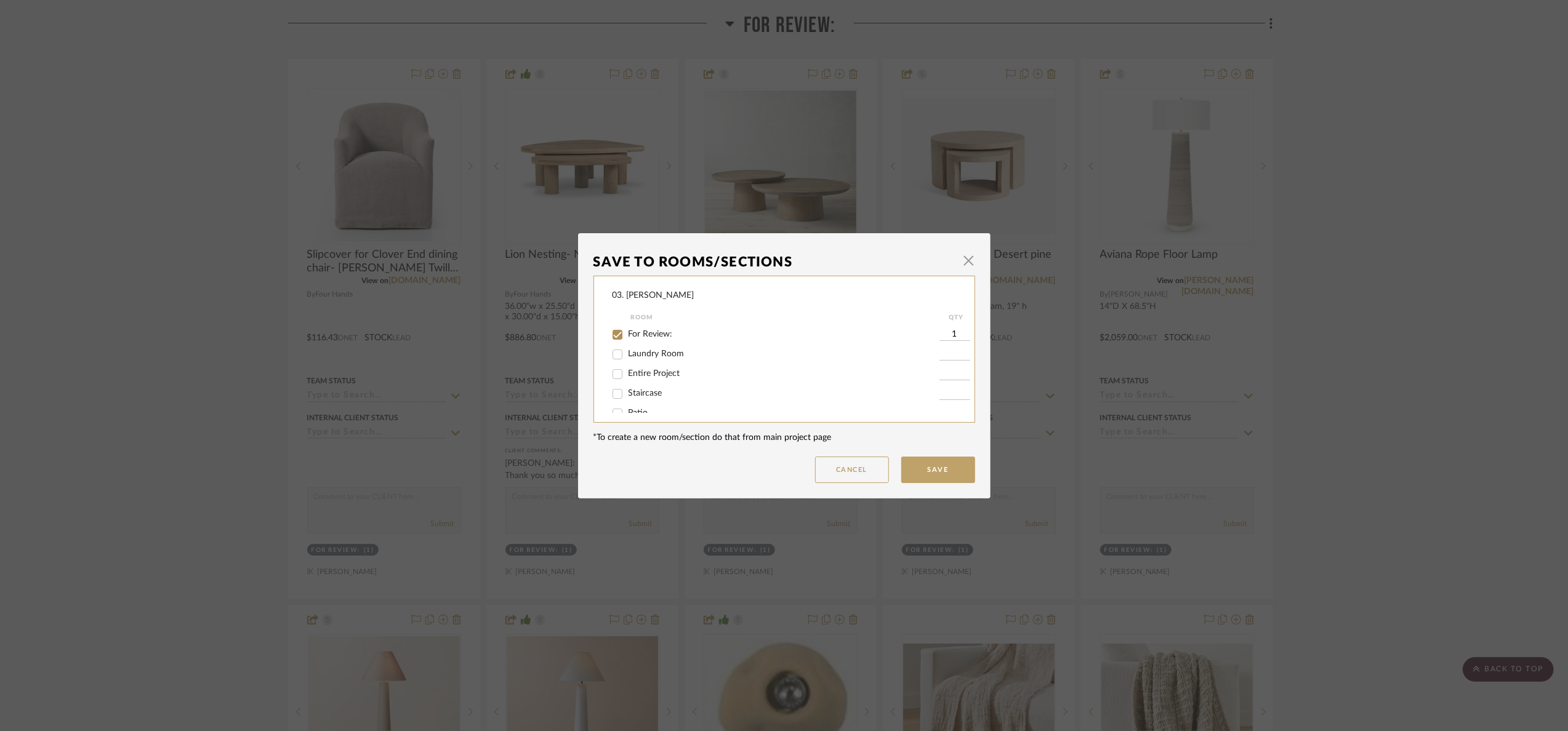
click at [645, 329] on label "For Review:" at bounding box center [783, 334] width 311 height 11
click at [628, 328] on input "For Review:" at bounding box center [618, 335] width 20 height 20
checkbox input "false"
click at [641, 397] on span "Will Not Use" at bounding box center [653, 400] width 49 height 9
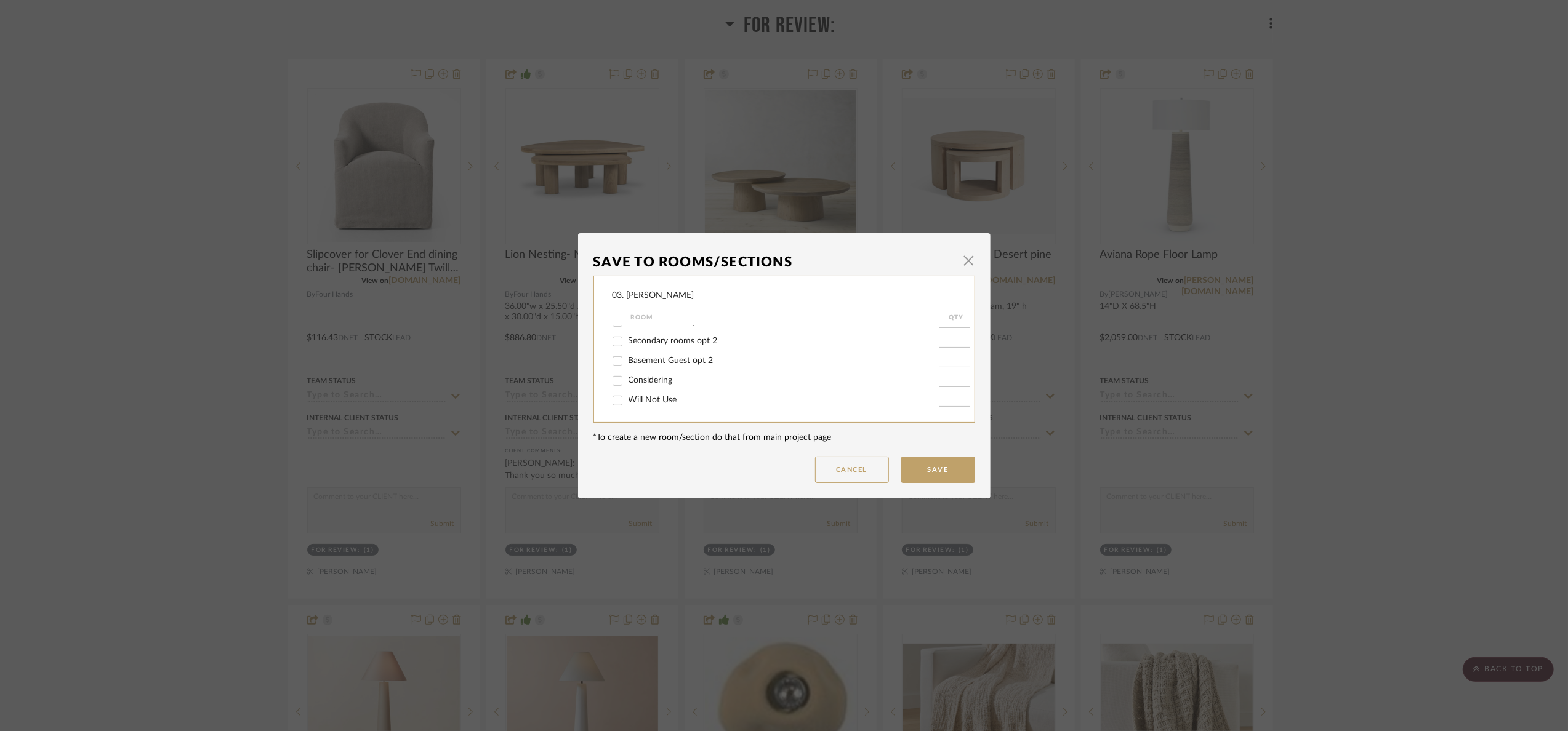
click at [628, 397] on input "Will Not Use" at bounding box center [618, 400] width 20 height 20
checkbox input "true"
type input "1"
click at [952, 476] on button "Save" at bounding box center [938, 470] width 74 height 26
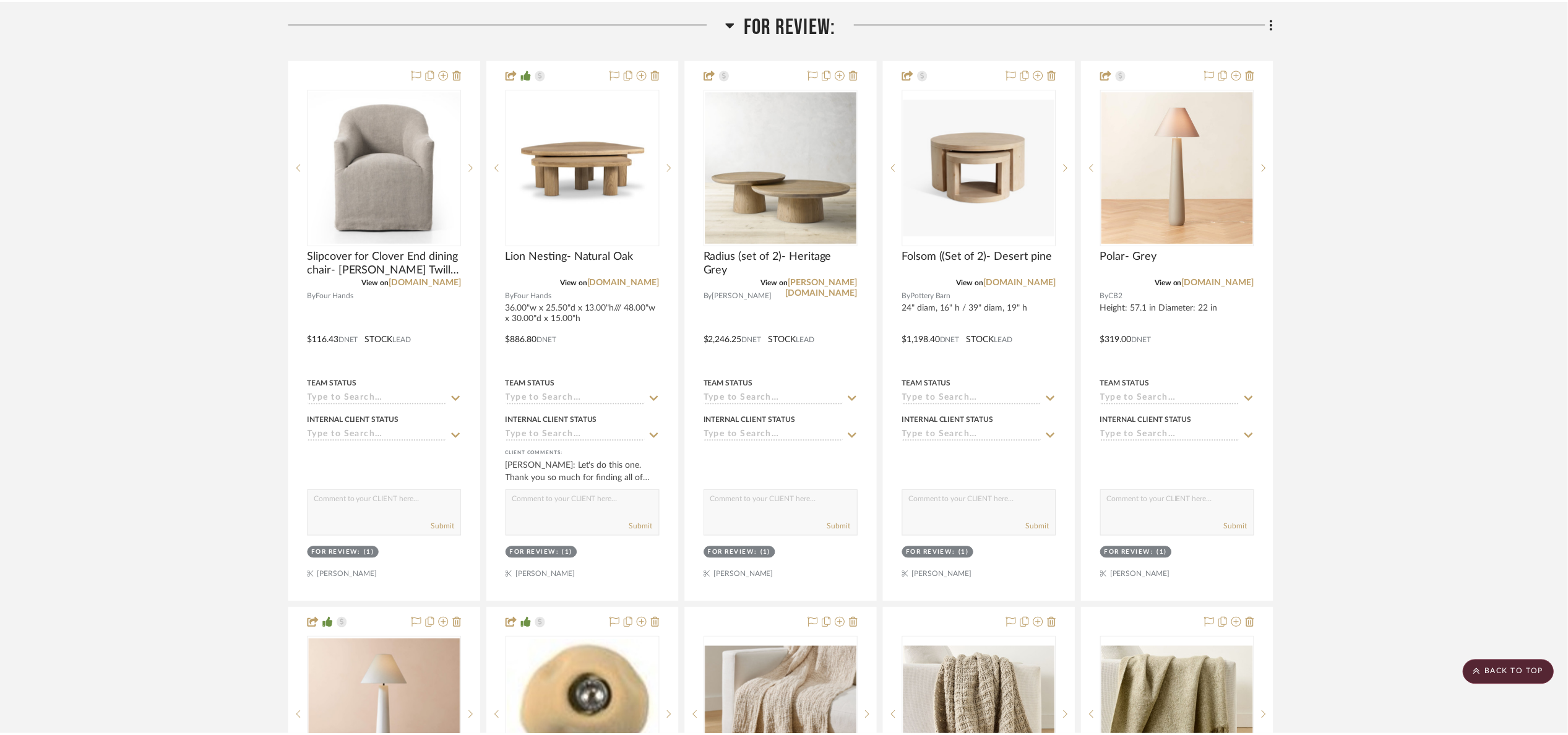
scroll to position [279, 0]
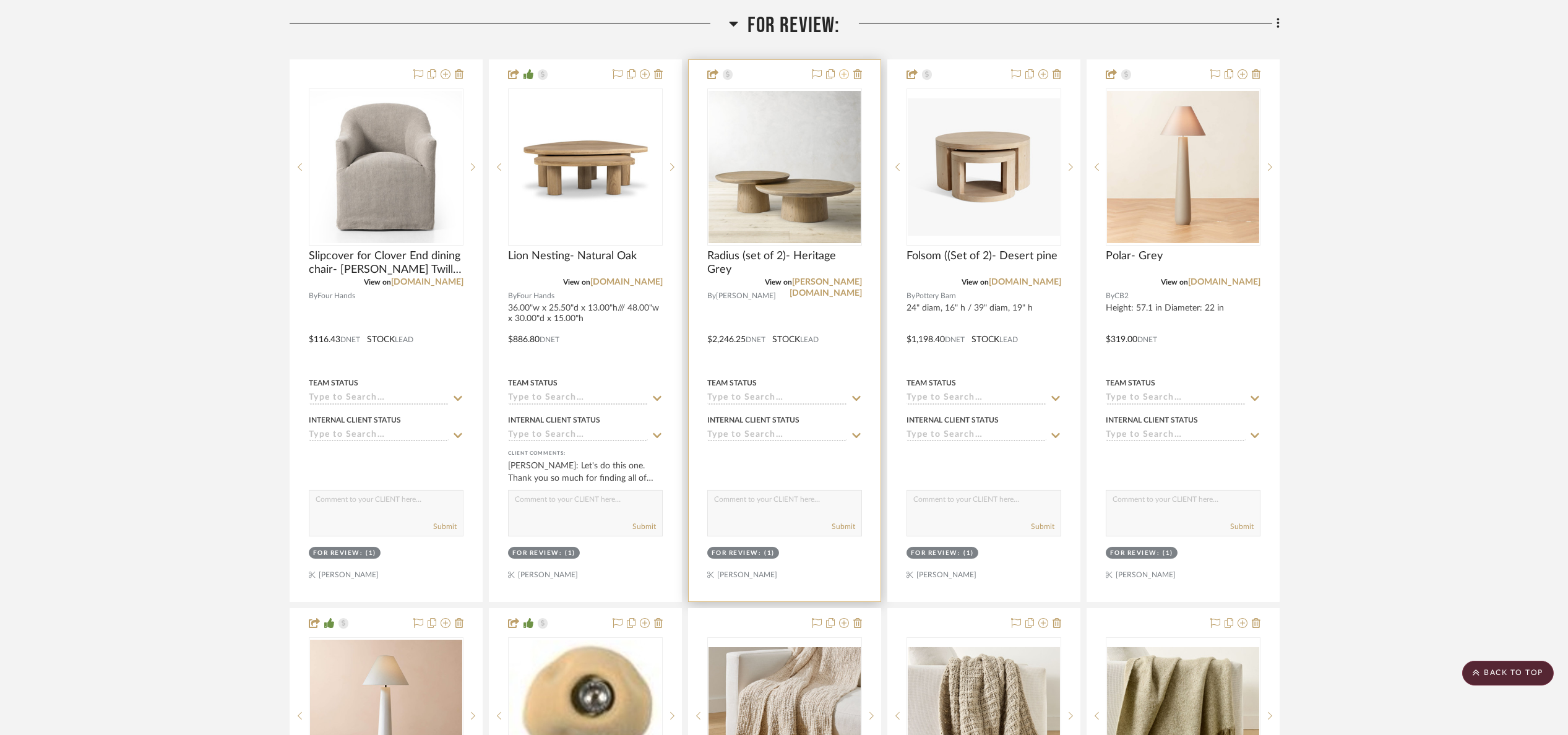
click at [847, 76] on icon at bounding box center [844, 74] width 10 height 10
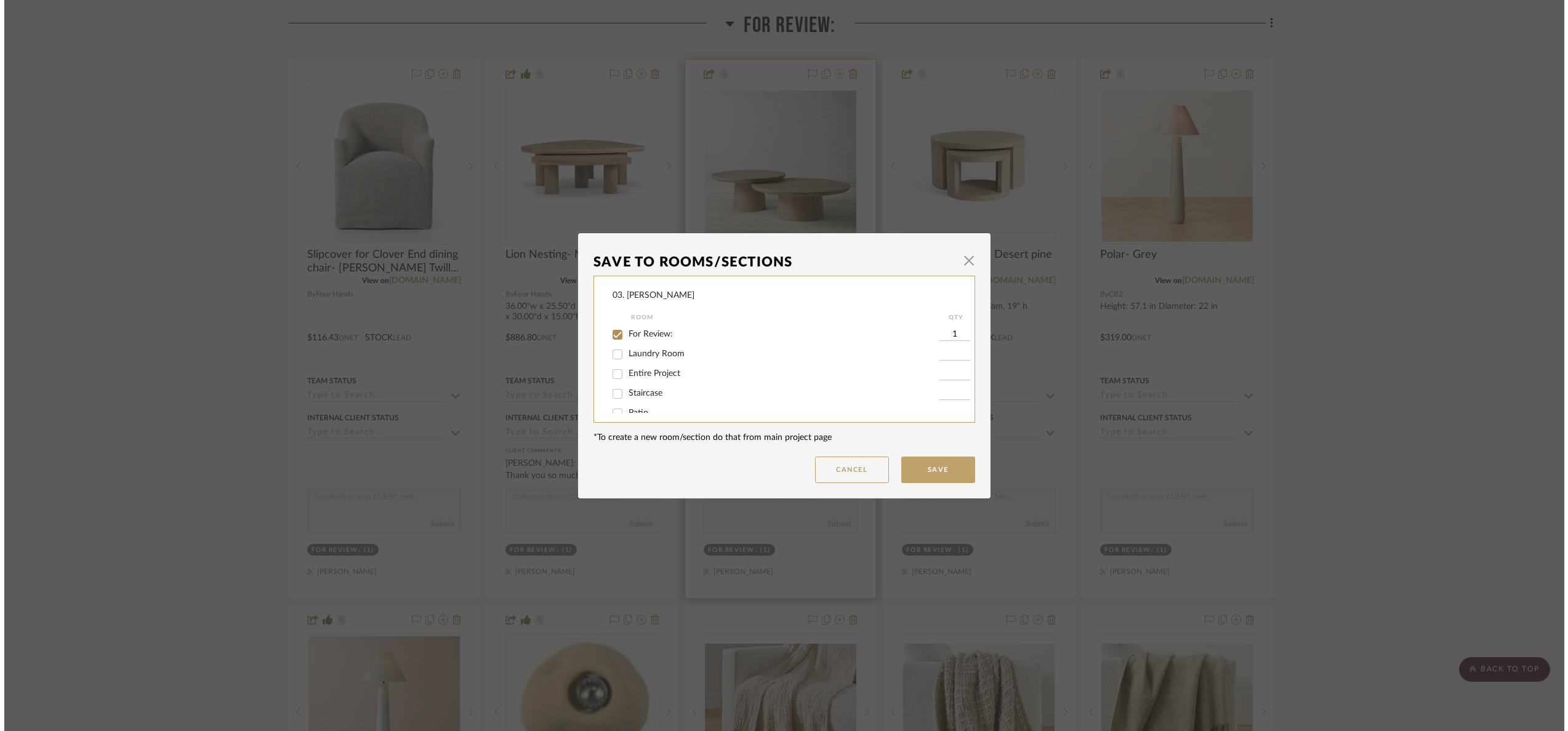
scroll to position [0, 0]
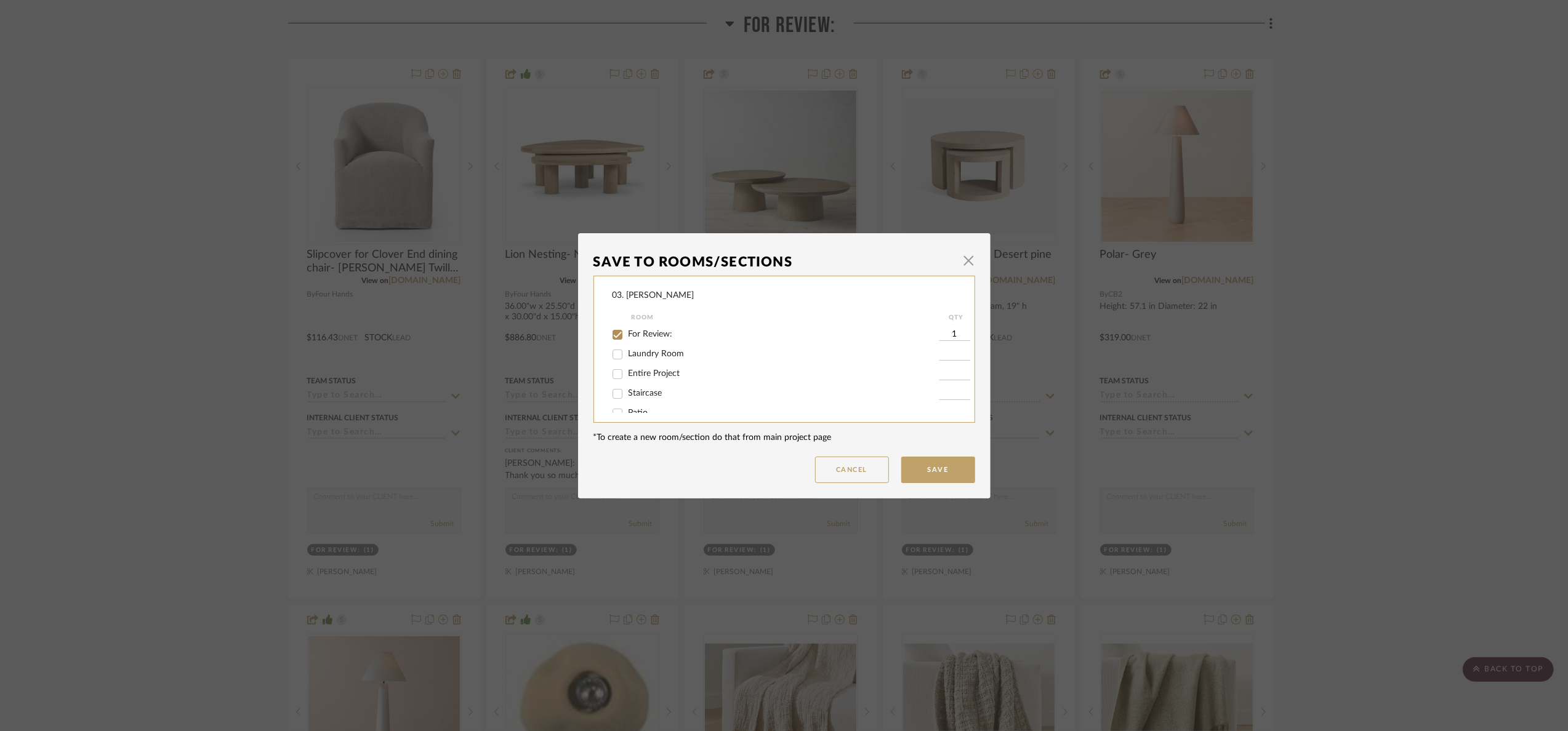
click at [610, 331] on input "For Review:" at bounding box center [618, 335] width 20 height 20
checkbox input "false"
click at [630, 402] on span "Will Not Use" at bounding box center [653, 400] width 49 height 9
click at [628, 402] on input "Will Not Use" at bounding box center [618, 400] width 20 height 20
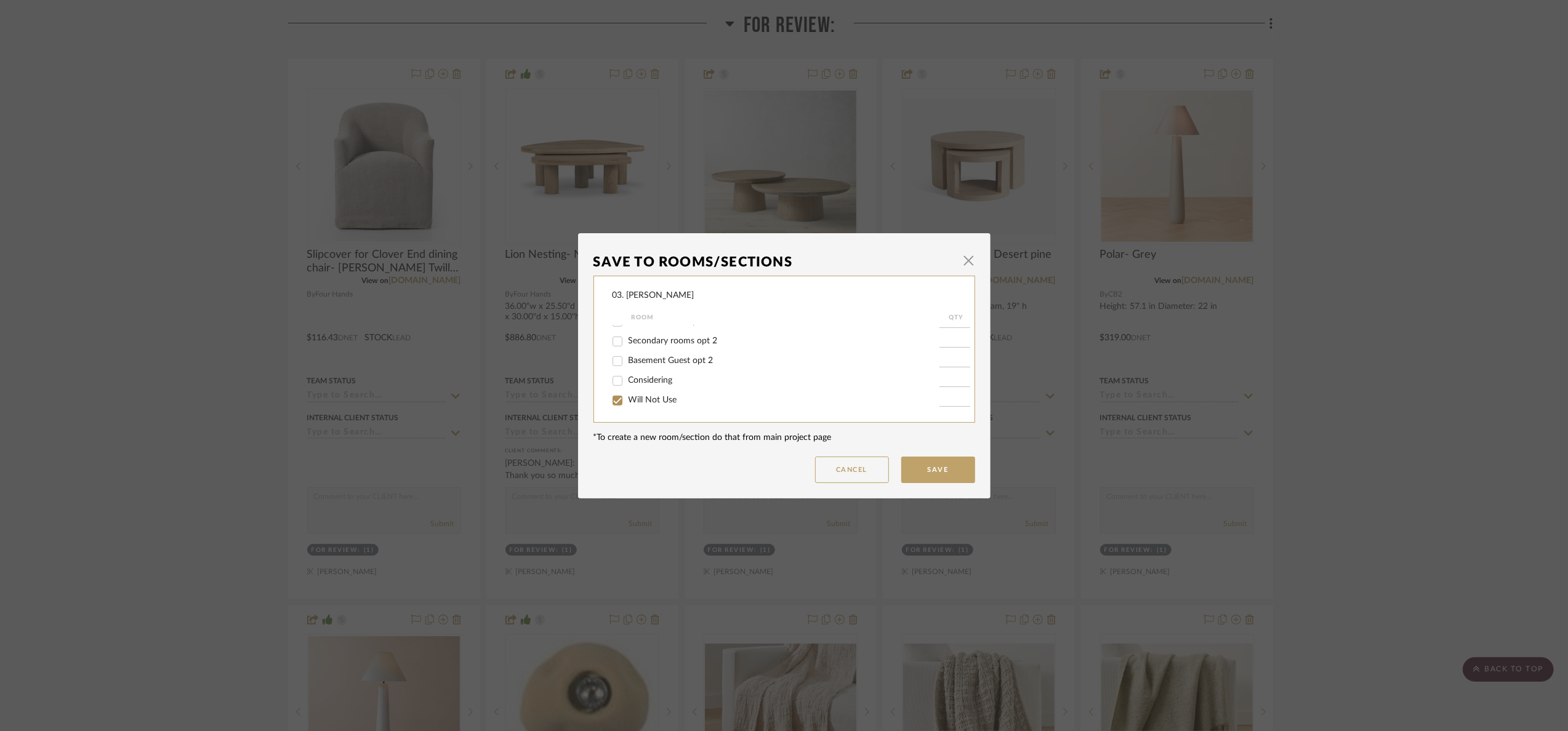
checkbox input "true"
type input "1"
click at [942, 468] on button "Save" at bounding box center [938, 470] width 74 height 26
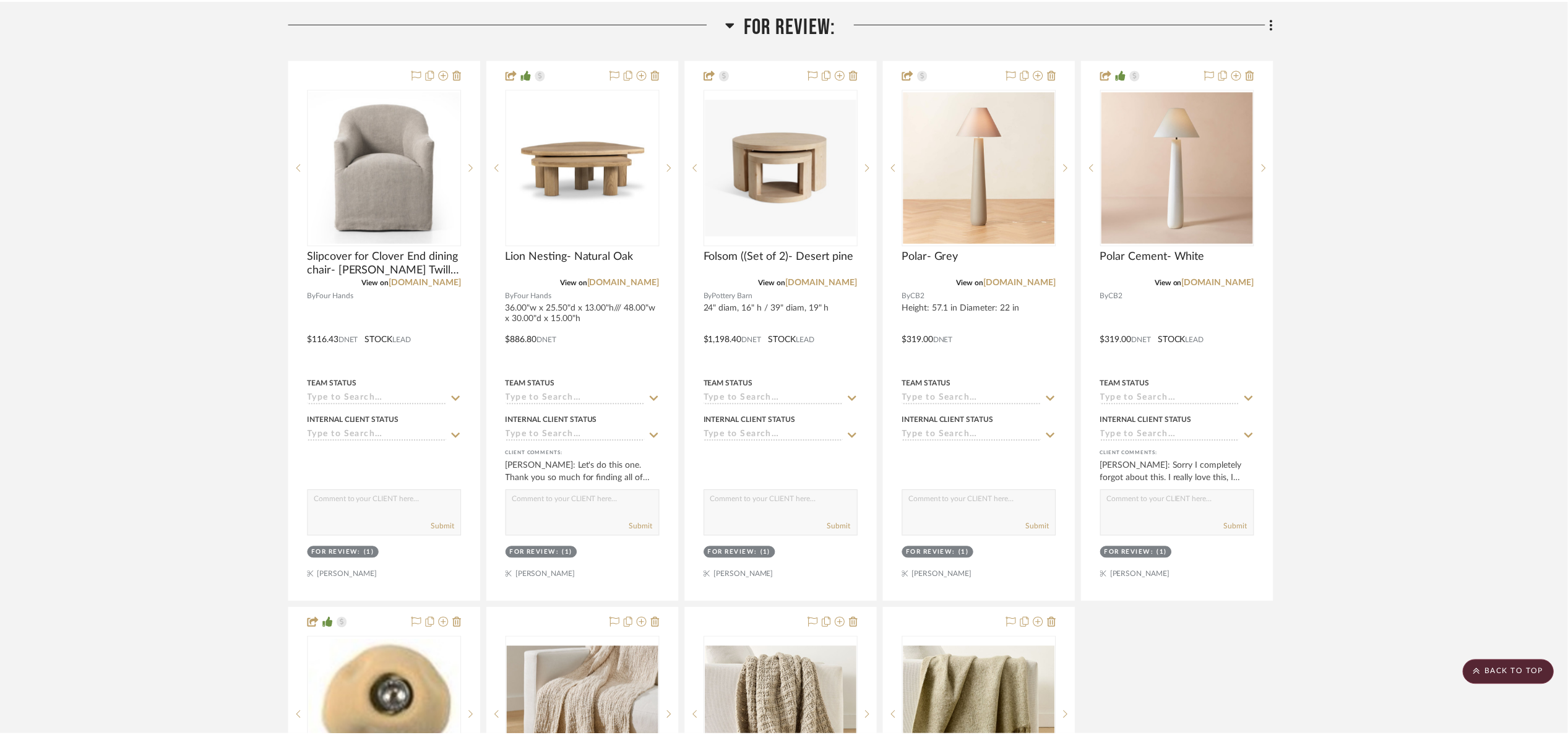
scroll to position [279, 0]
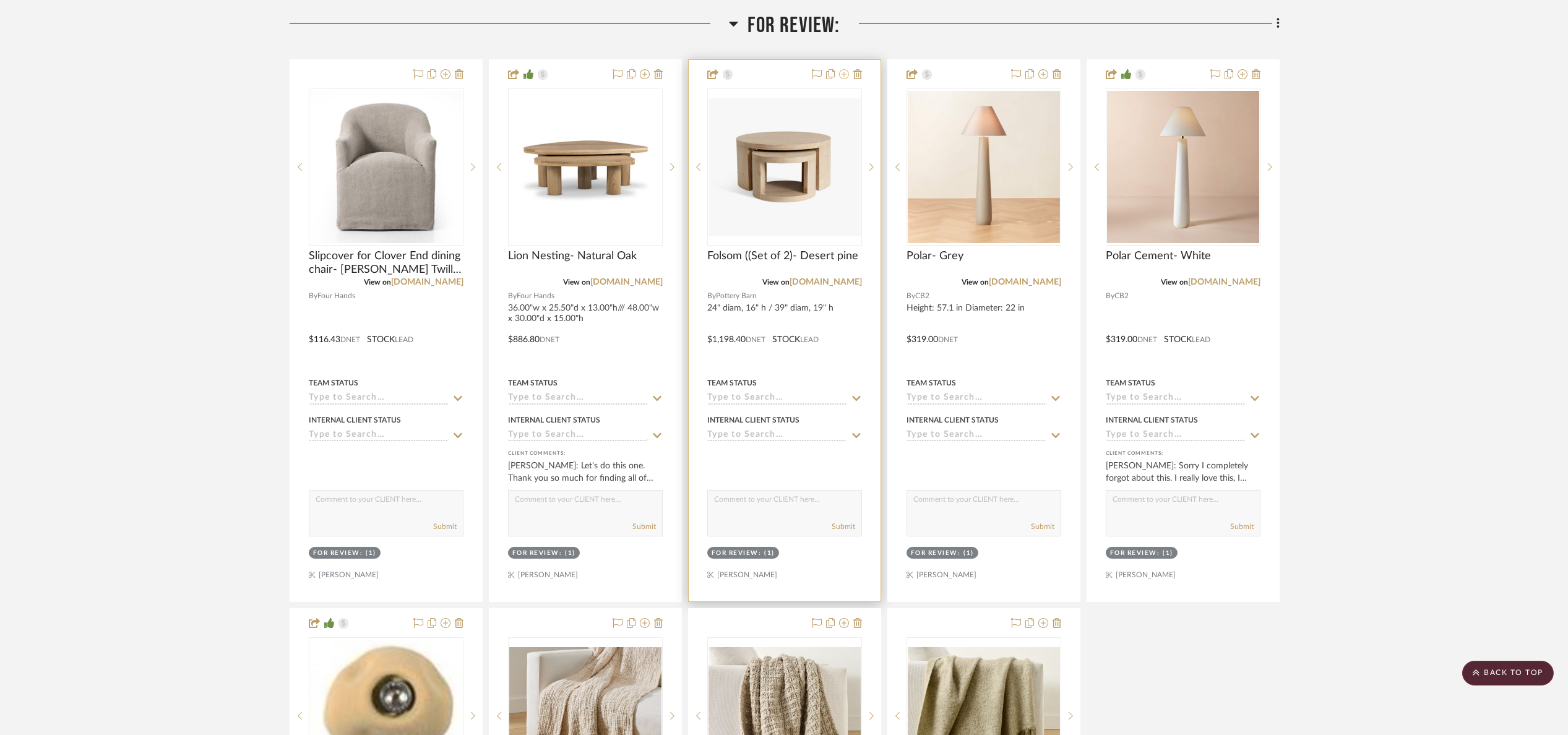
click at [841, 78] on icon at bounding box center [844, 74] width 10 height 10
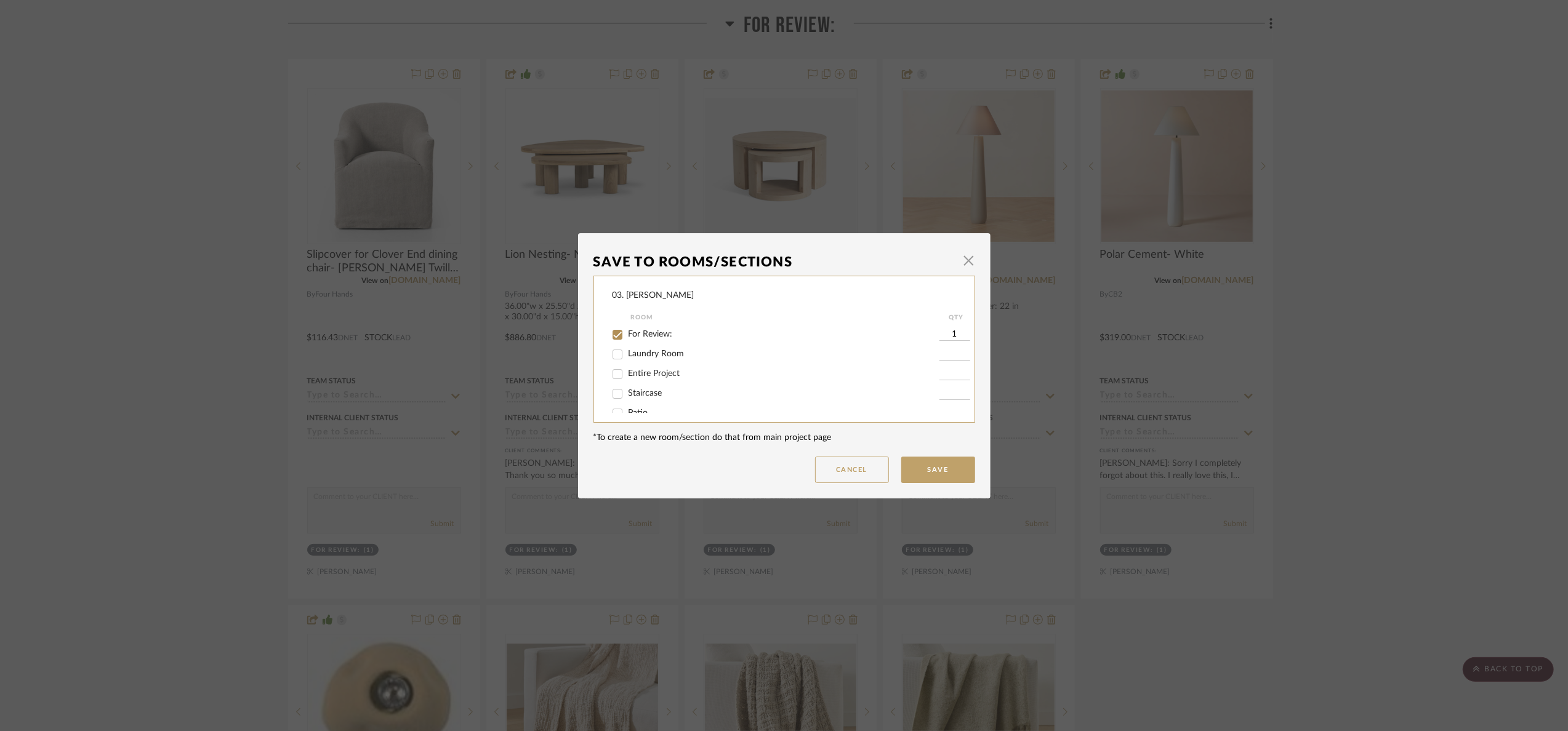
click at [642, 336] on span "For Review:" at bounding box center [650, 334] width 44 height 9
click at [628, 336] on input "For Review:" at bounding box center [618, 335] width 20 height 20
checkbox input "false"
click at [615, 397] on input "Will Not Use" at bounding box center [618, 400] width 20 height 20
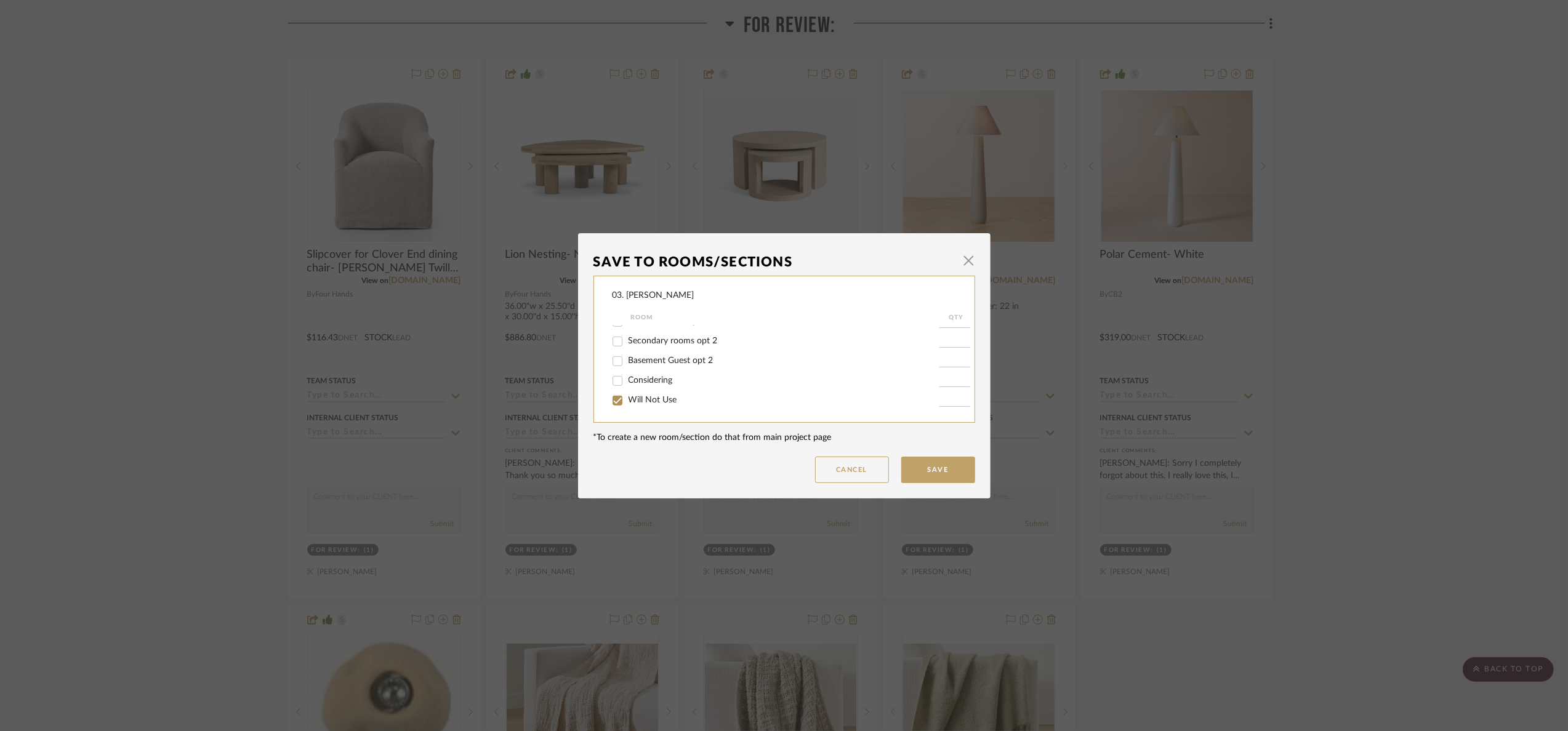
checkbox input "true"
type input "1"
click at [965, 469] on button "Save" at bounding box center [938, 470] width 74 height 26
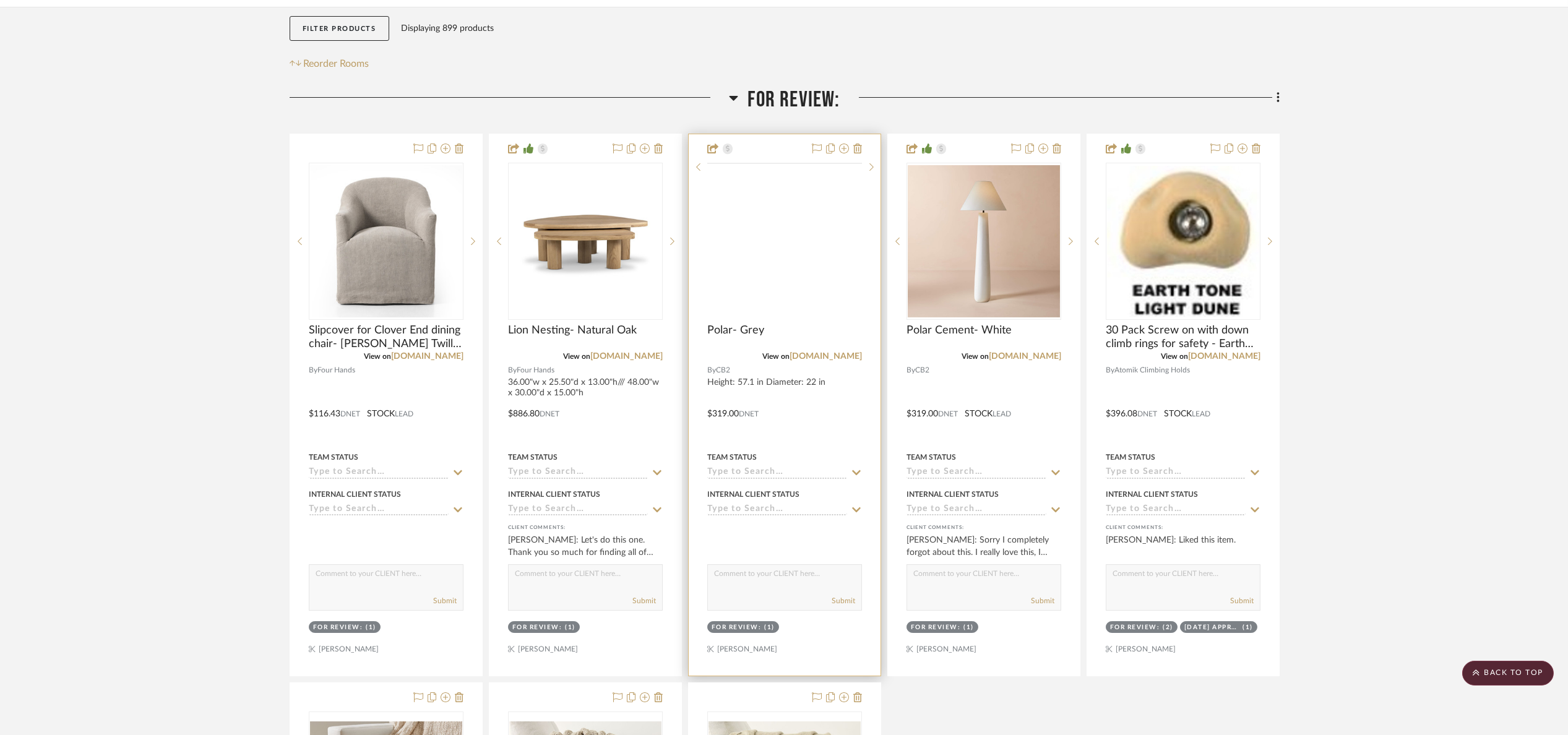
scroll to position [186, 0]
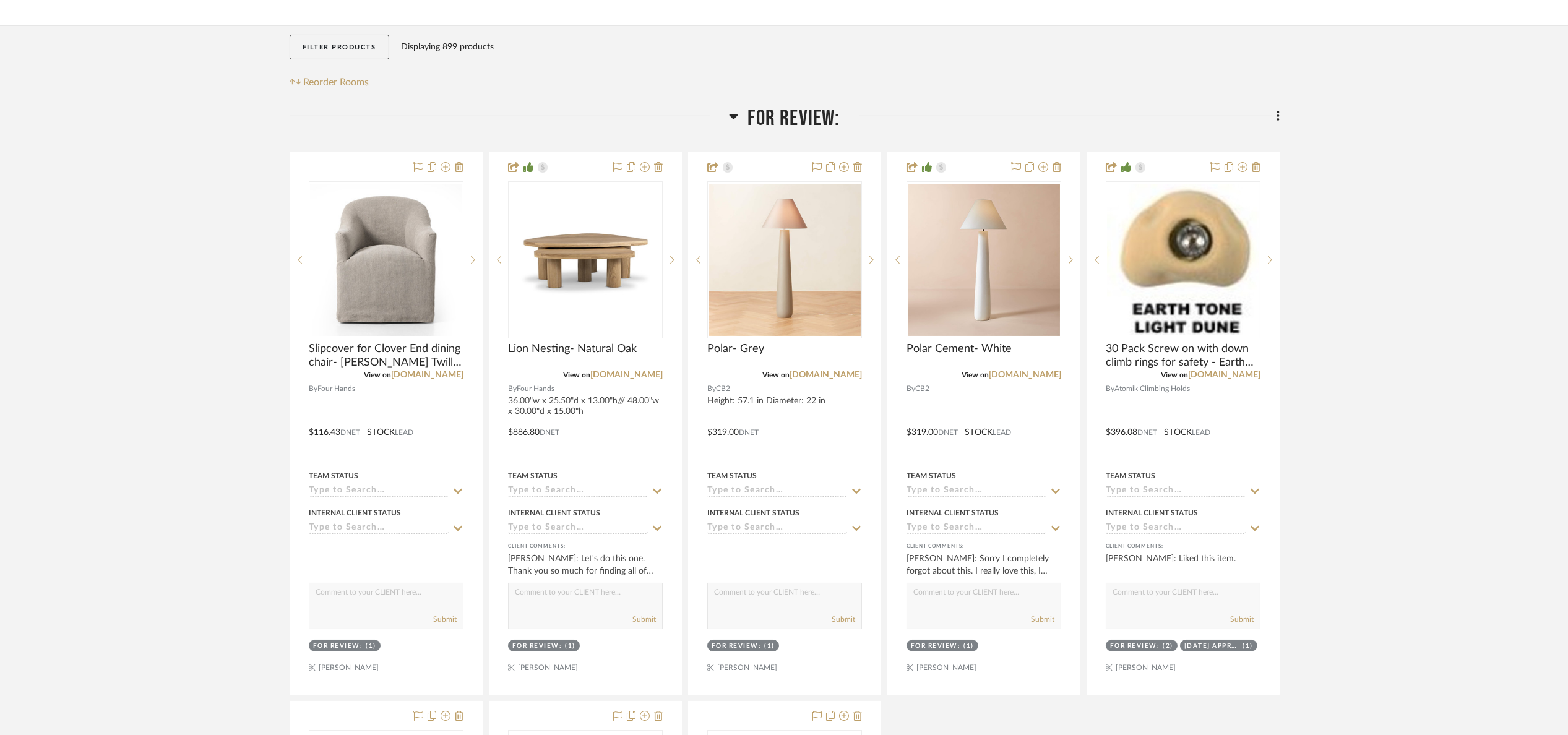
click at [801, 123] on span "For Review:" at bounding box center [793, 119] width 92 height 27
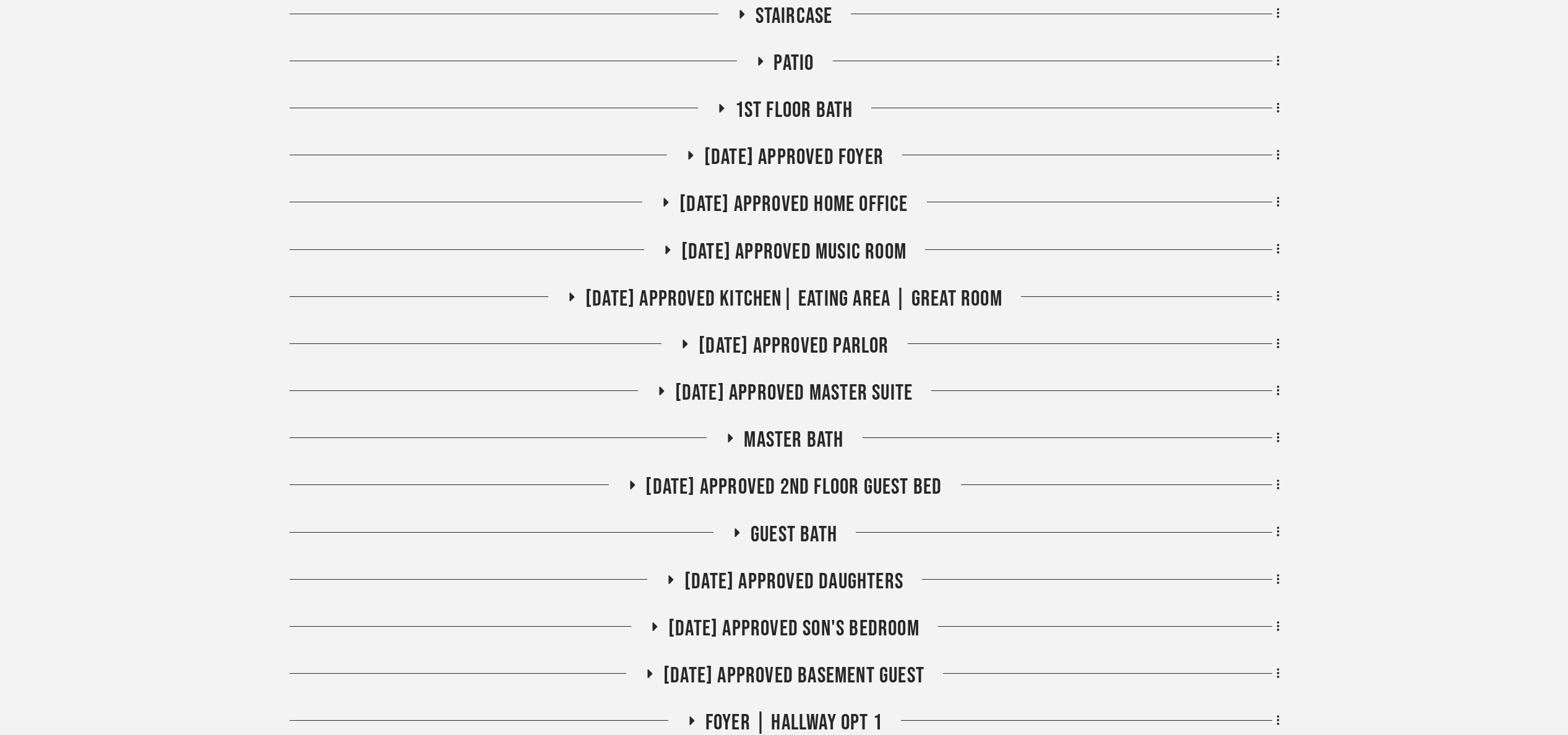
scroll to position [464, 0]
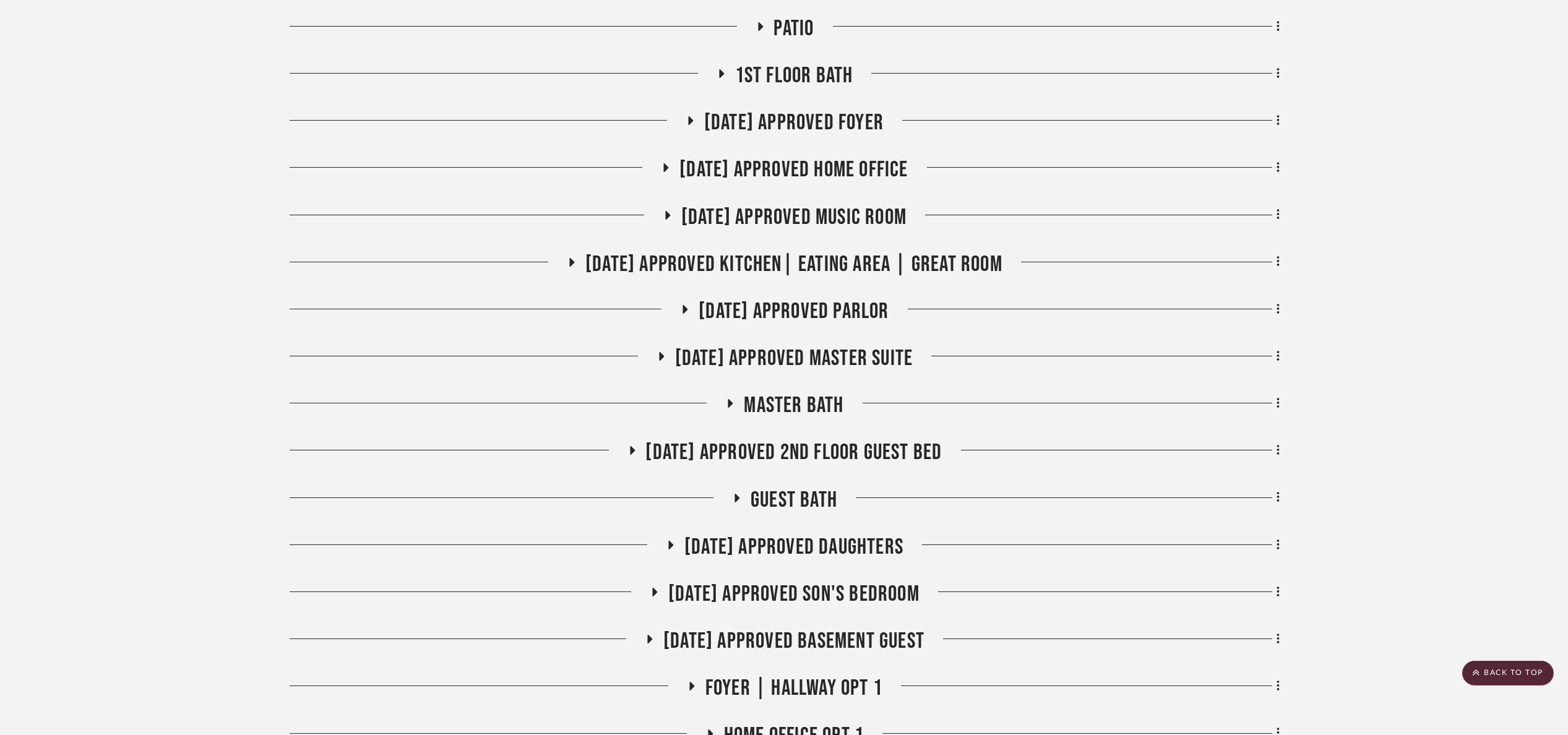
drag, startPoint x: 844, startPoint y: 595, endPoint x: 859, endPoint y: 583, distance: 19.2
click at [851, 588] on span "07.02.25 Approved Son's Bedroom" at bounding box center [794, 594] width 251 height 27
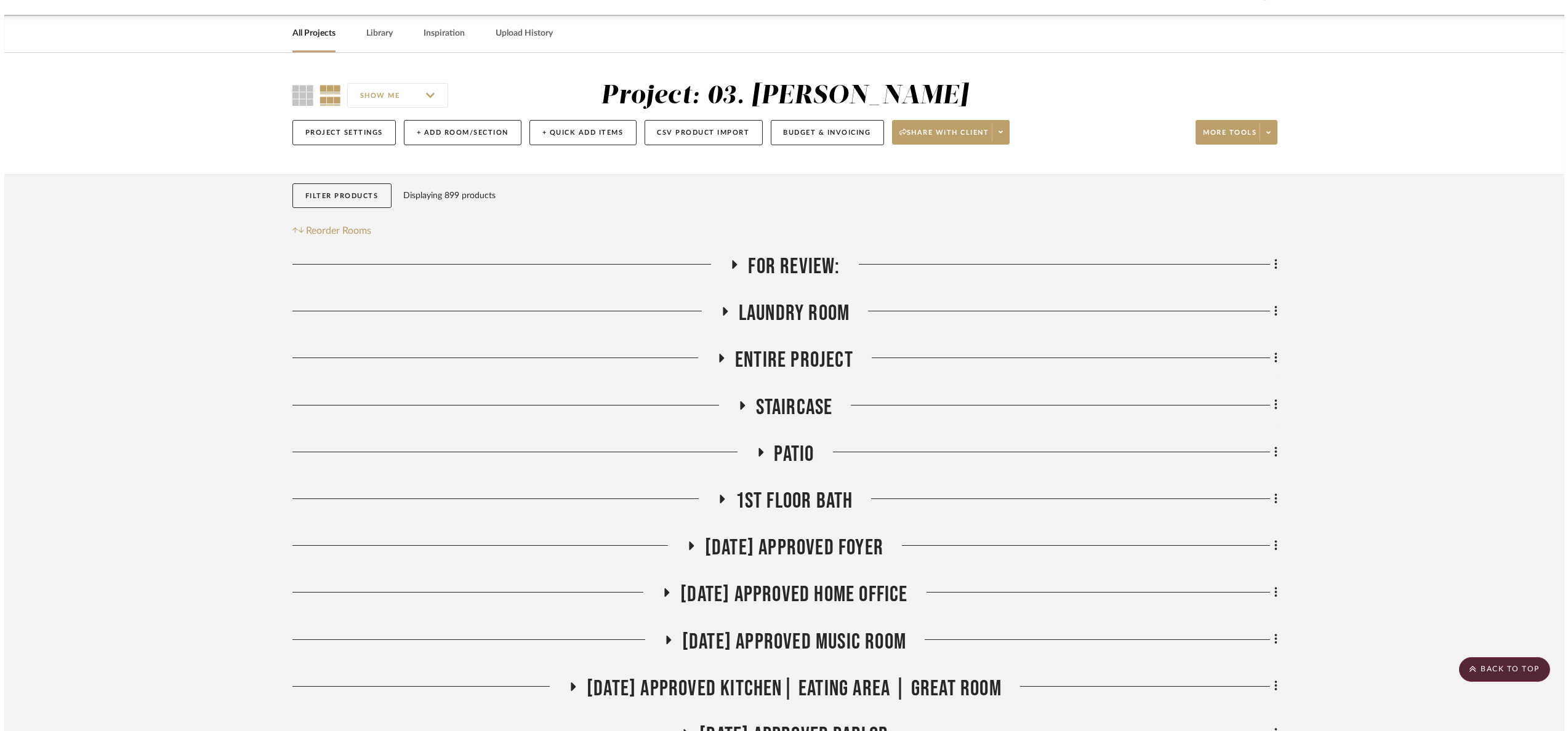
scroll to position [0, 0]
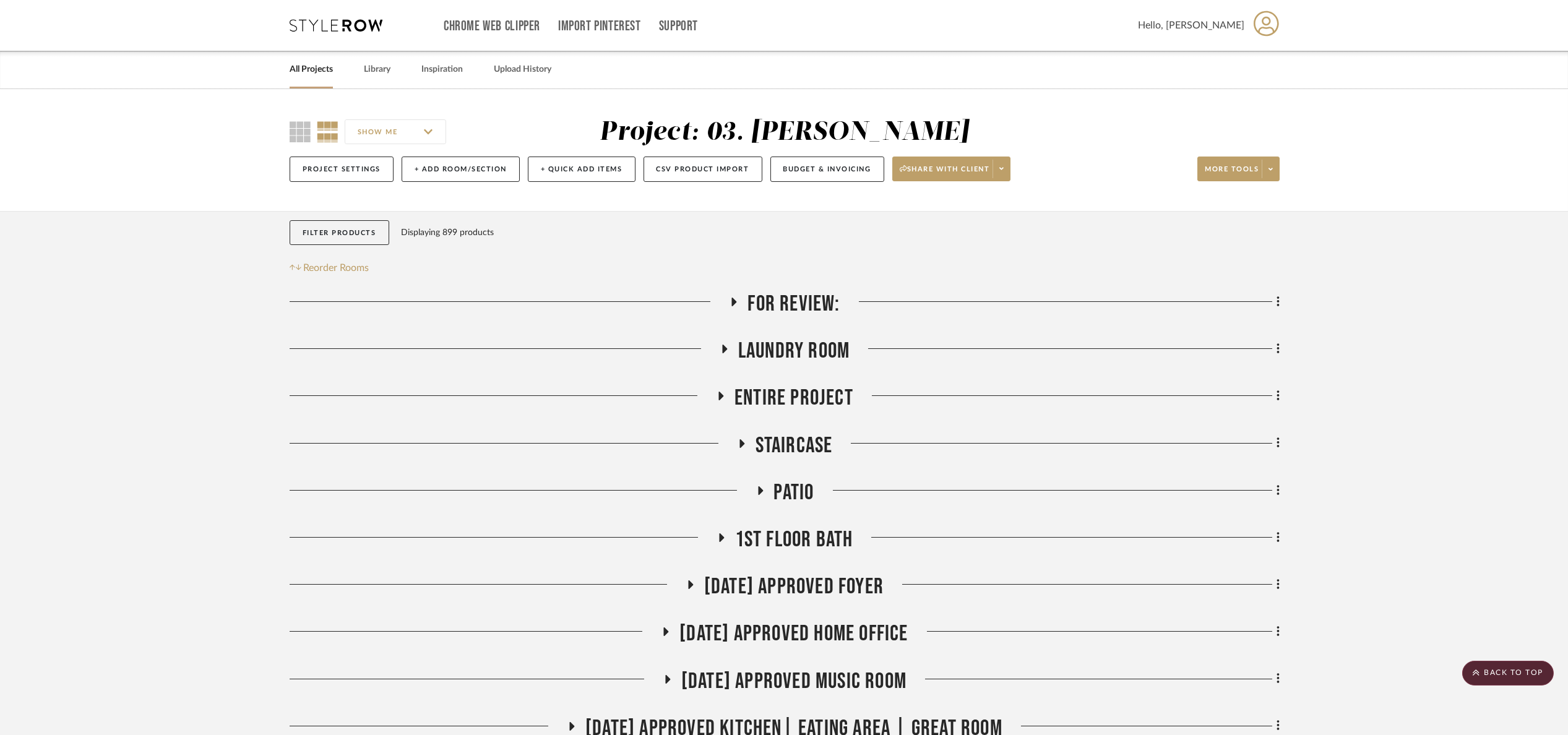
click at [792, 292] on span "For Review:" at bounding box center [793, 304] width 92 height 27
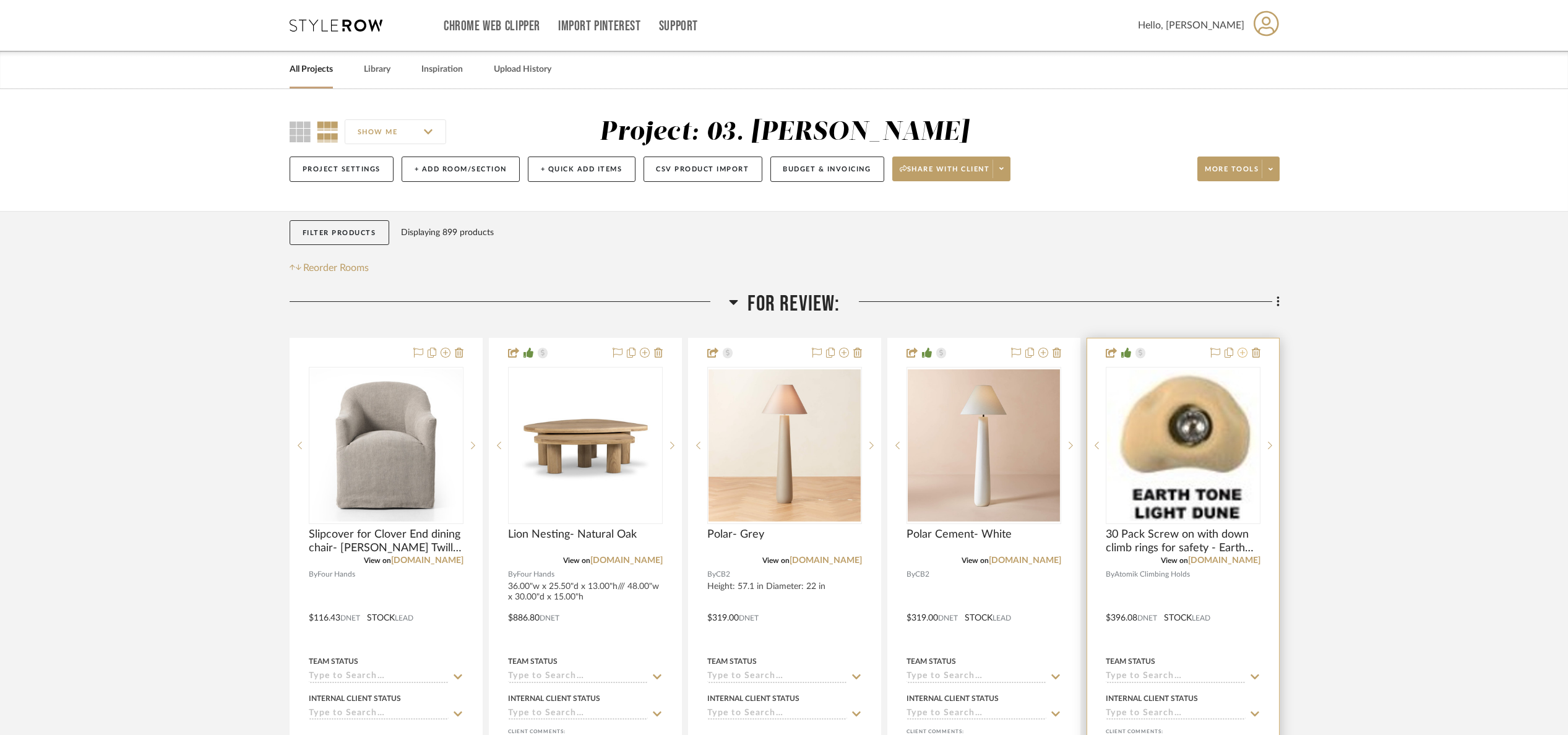
click at [1240, 356] on icon at bounding box center [1242, 352] width 10 height 10
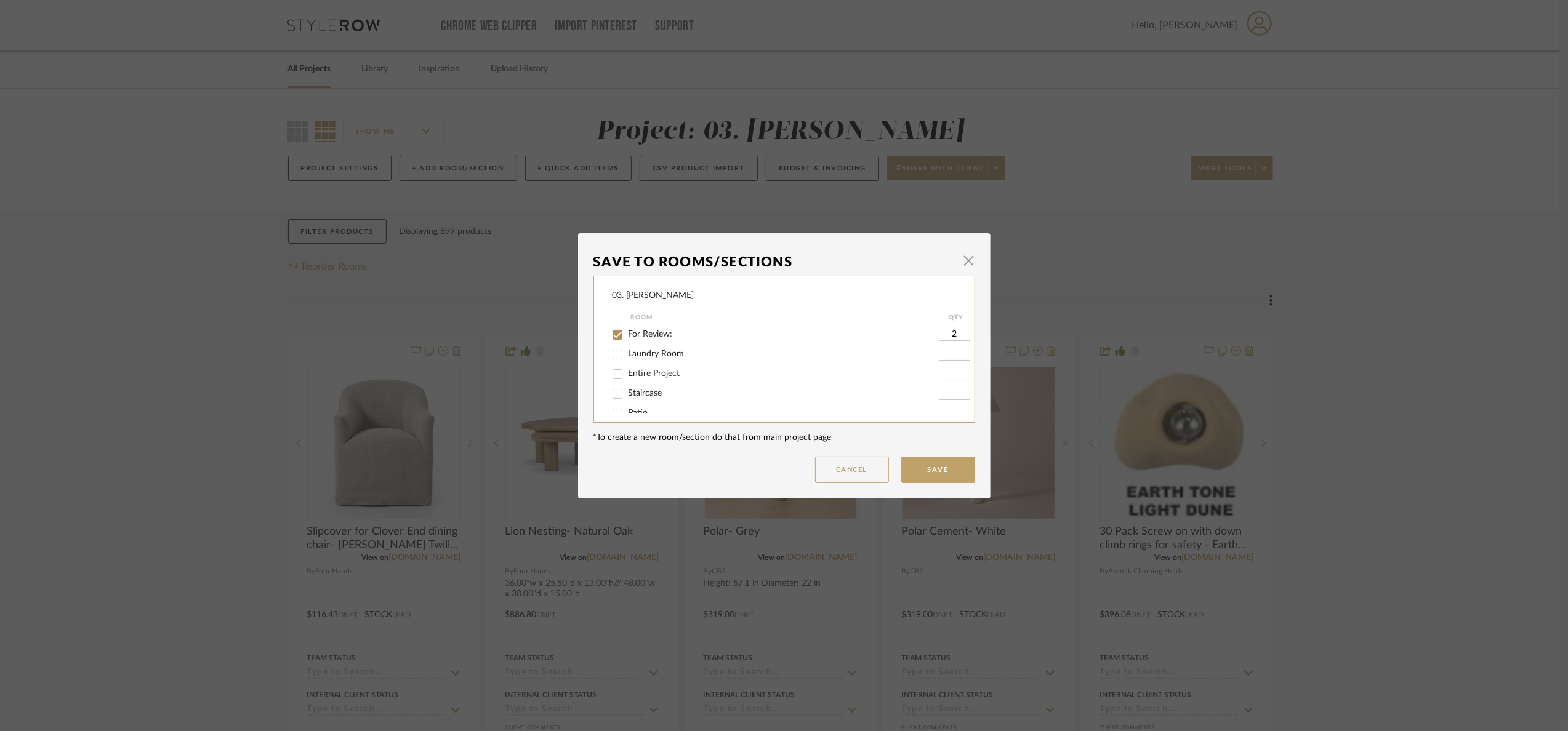
click at [635, 334] on span "For Review:" at bounding box center [650, 334] width 44 height 9
click at [628, 334] on input "For Review:" at bounding box center [618, 335] width 20 height 20
checkbox input "false"
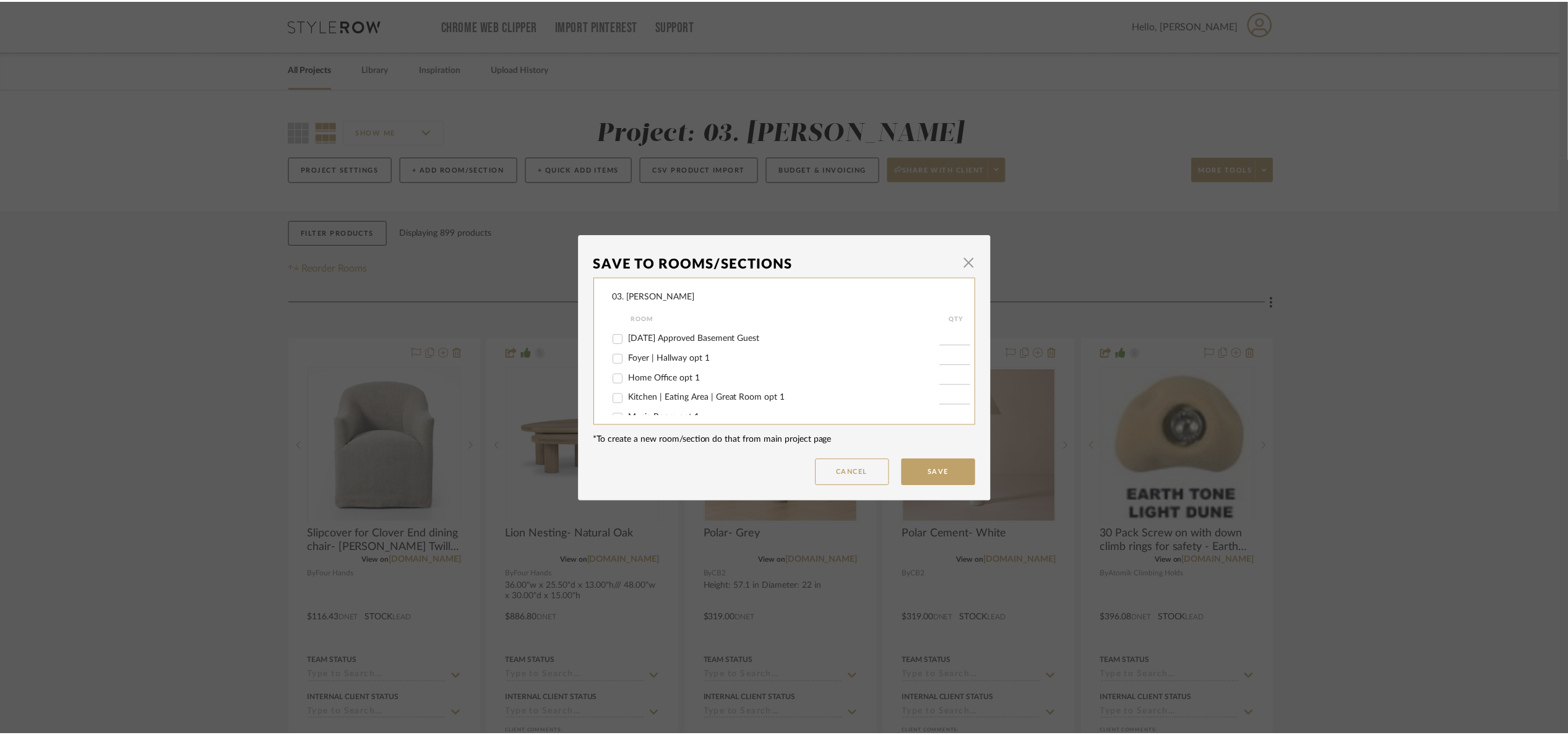
scroll to position [335, 0]
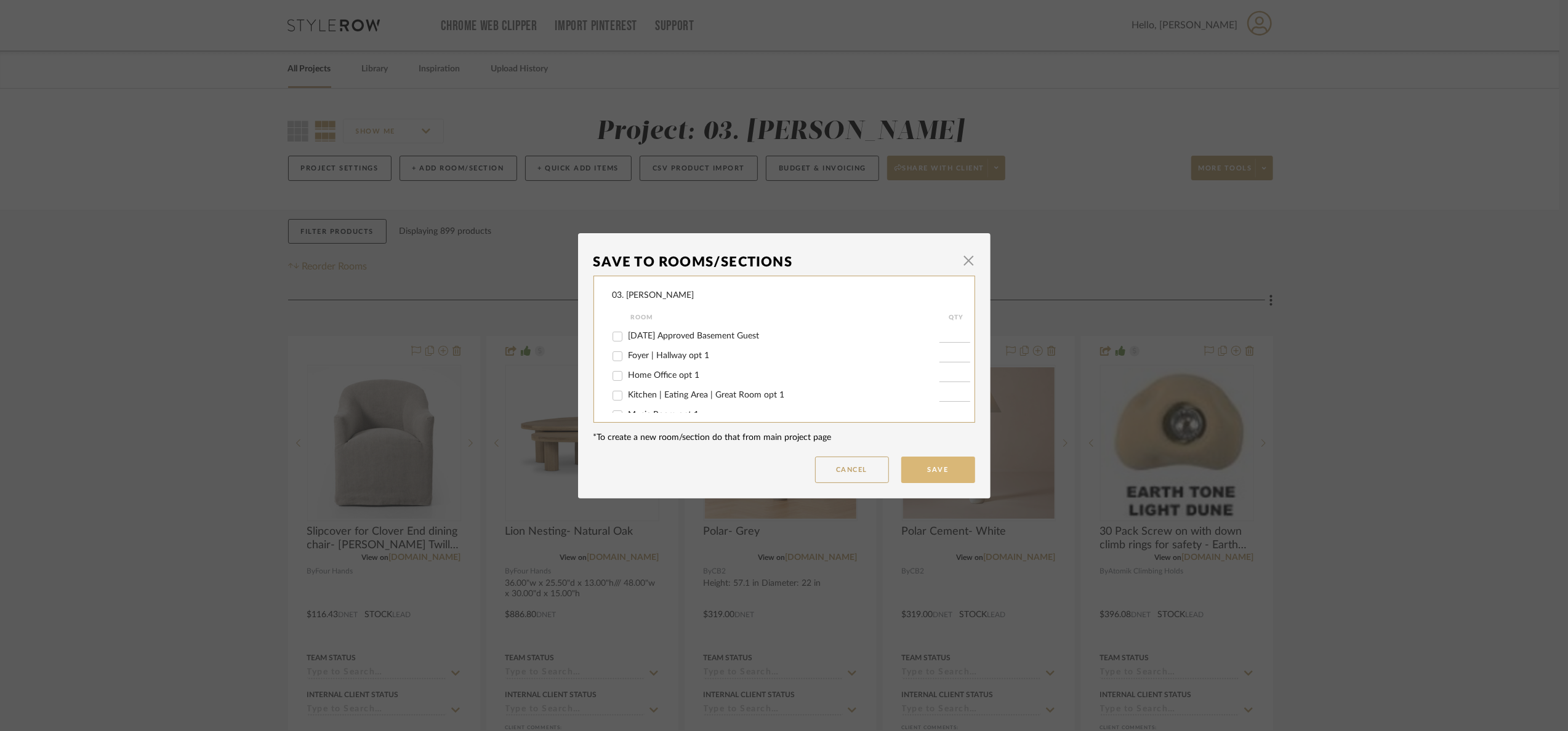
click at [921, 467] on button "Save" at bounding box center [938, 470] width 74 height 26
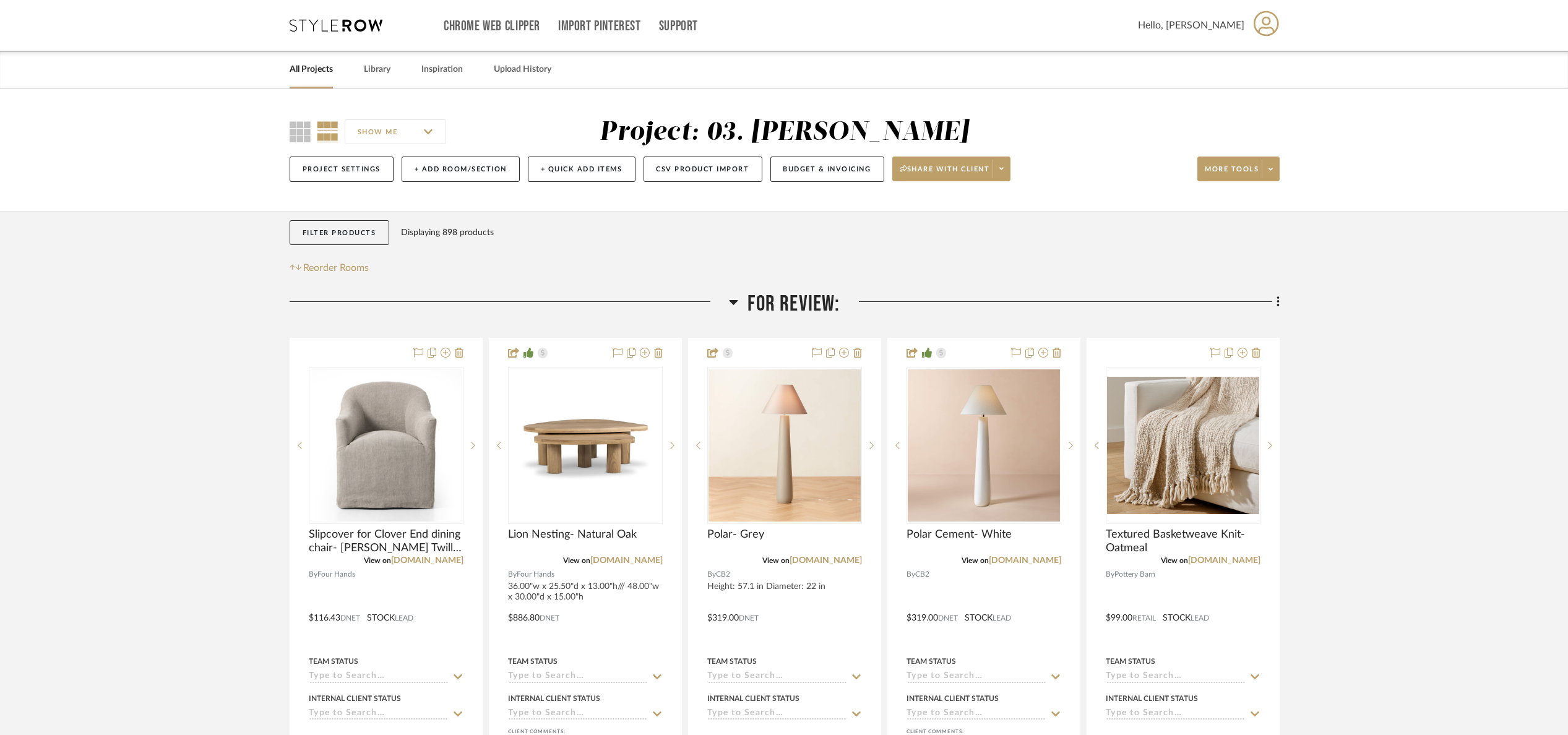
click at [776, 302] on span "For Review:" at bounding box center [793, 304] width 92 height 27
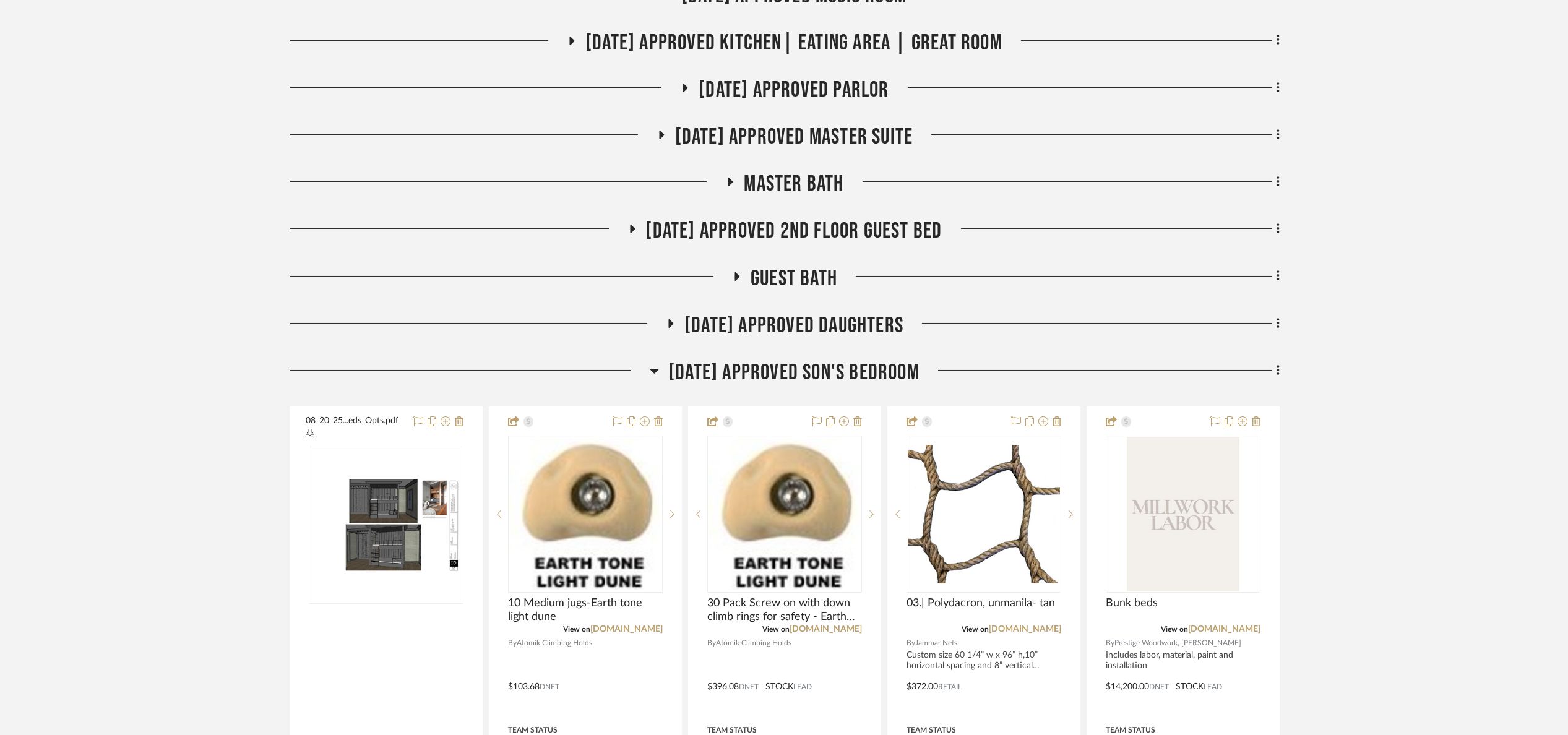
scroll to position [928, 0]
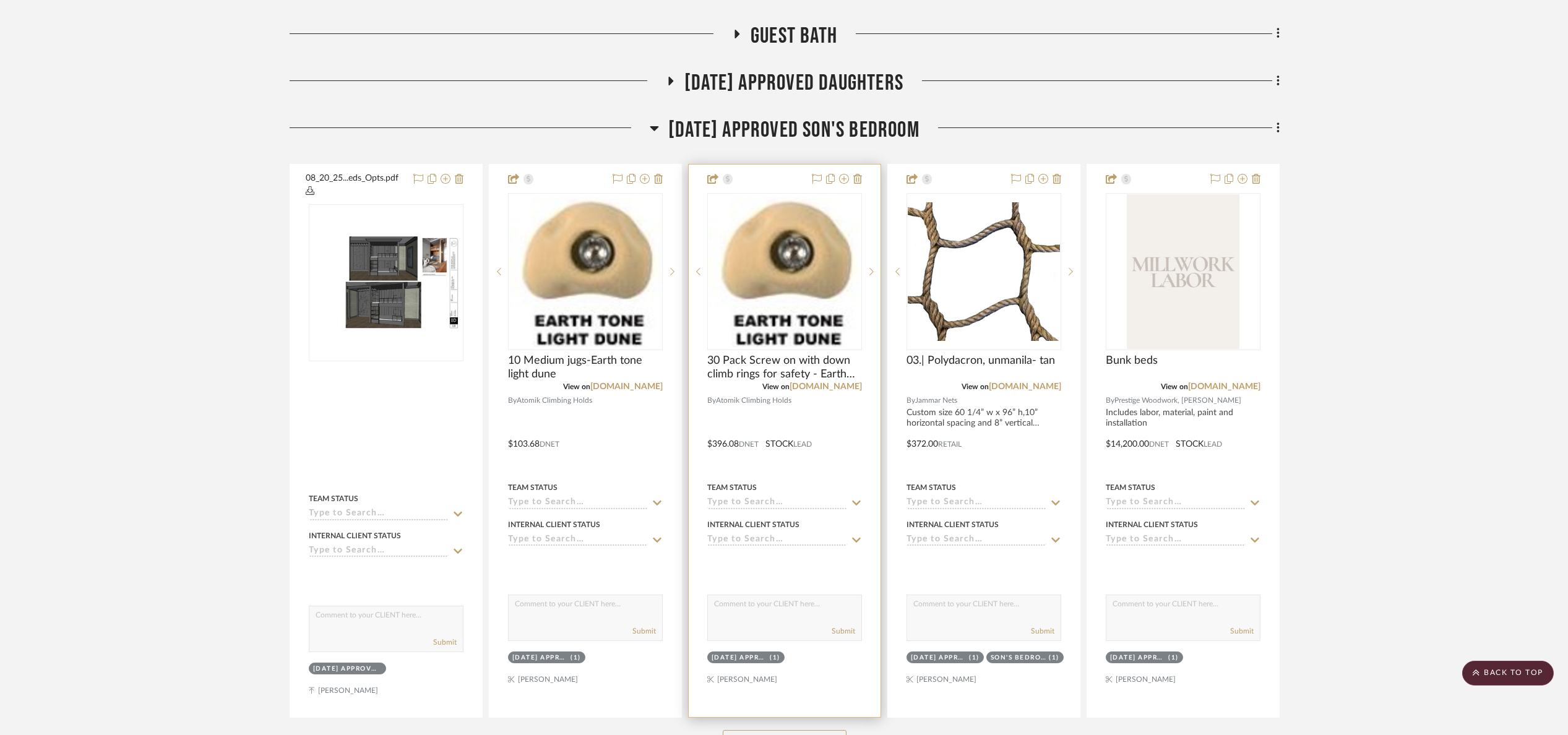
click at [755, 317] on img "0" at bounding box center [784, 272] width 152 height 151
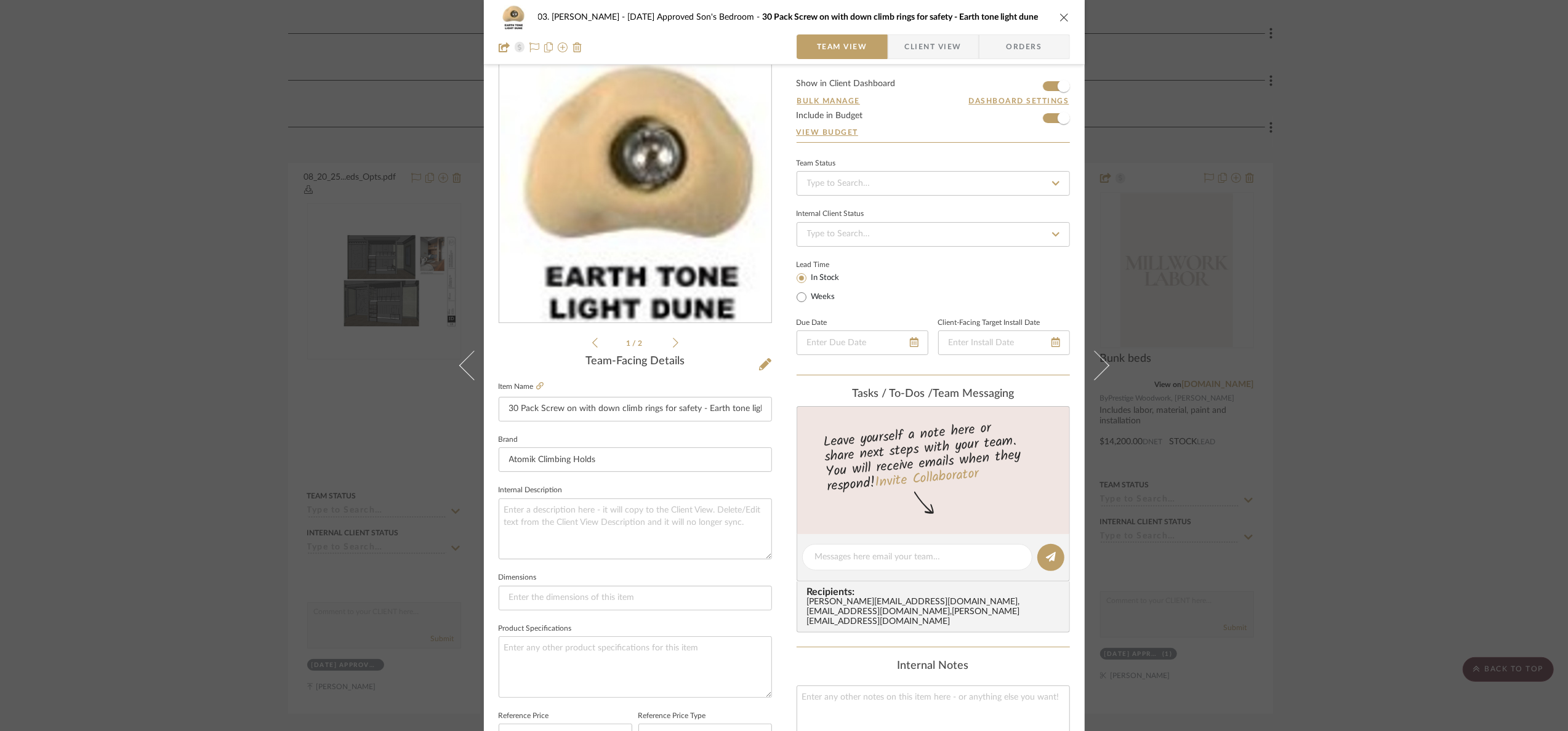
scroll to position [0, 0]
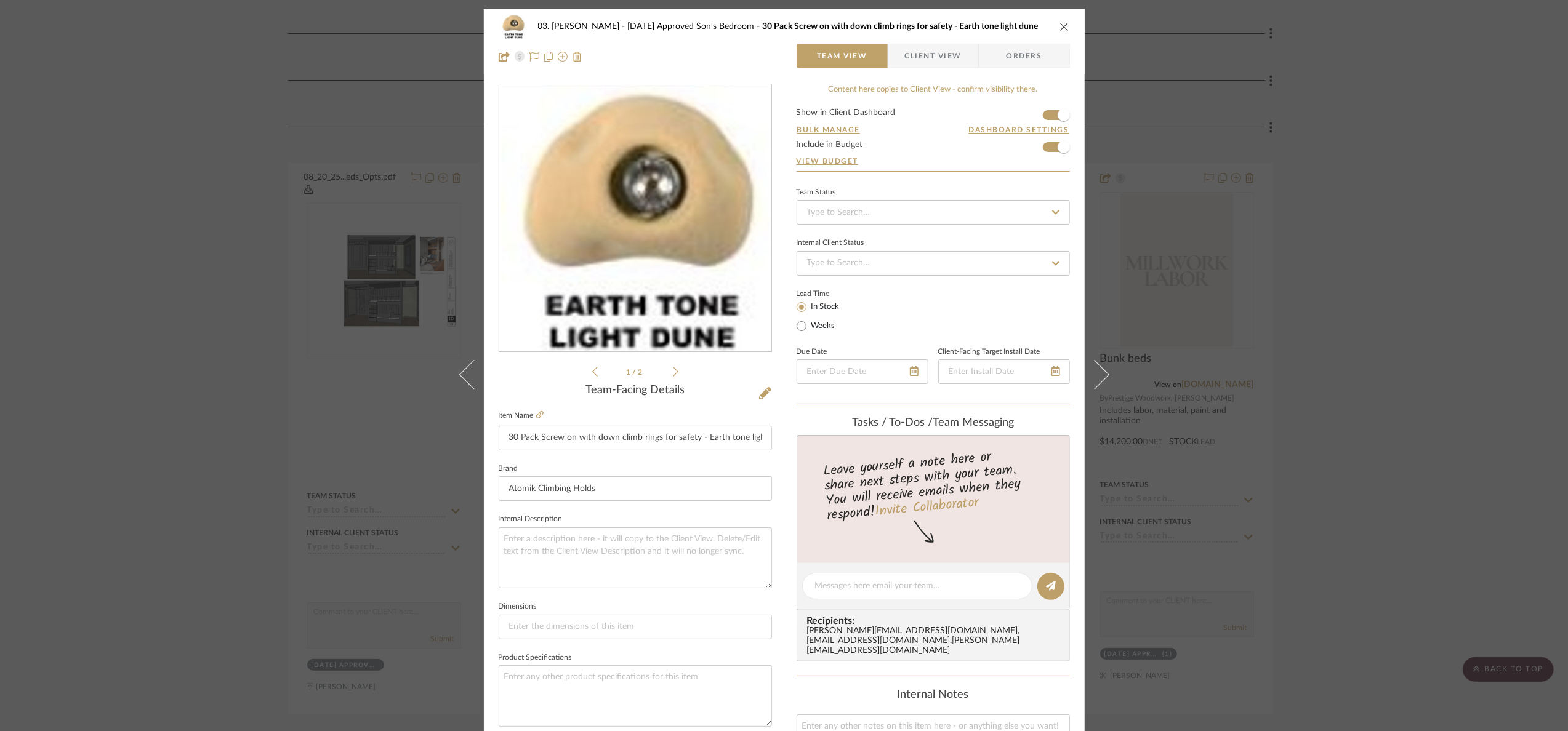
click at [922, 58] on span "Client View" at bounding box center [933, 55] width 57 height 24
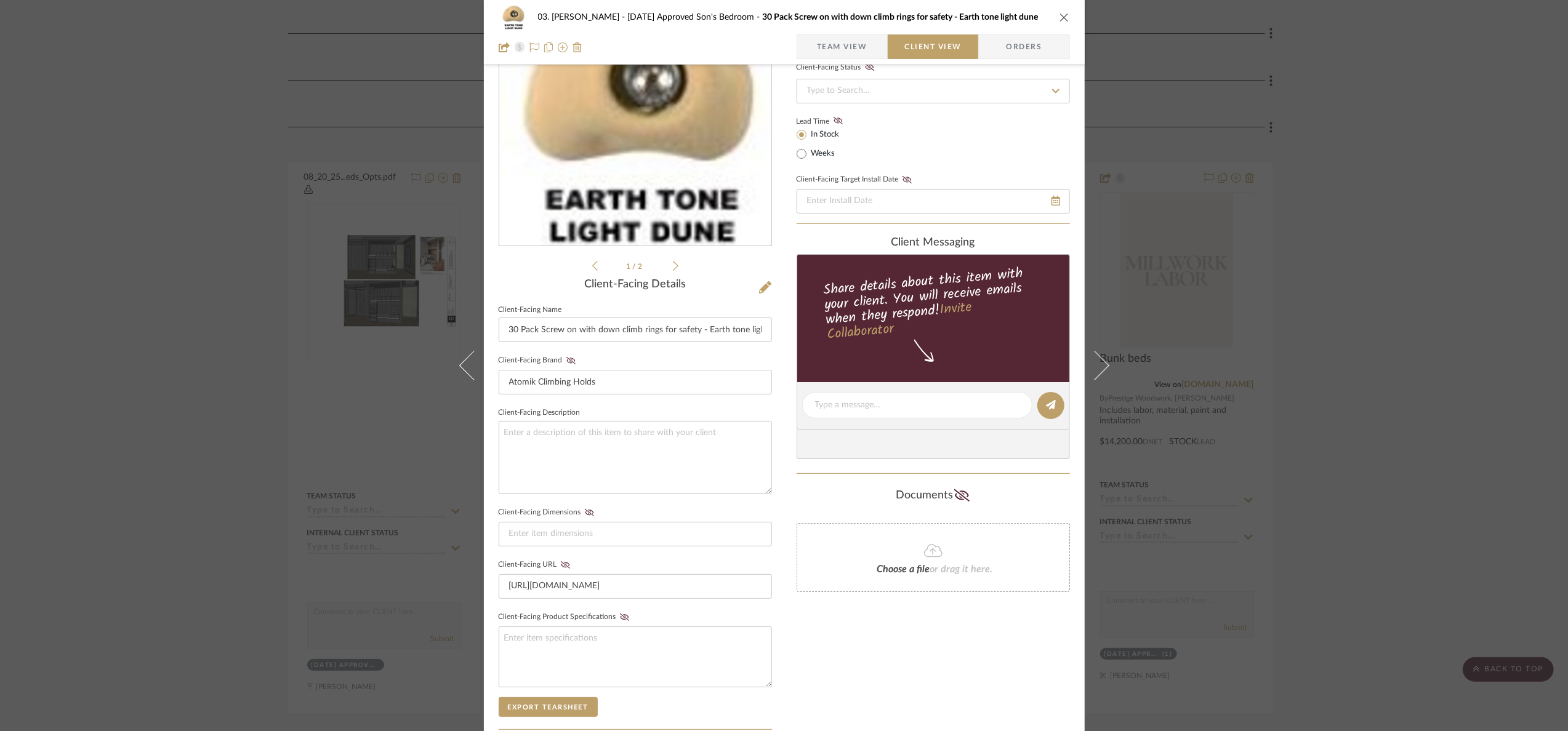
scroll to position [307, 0]
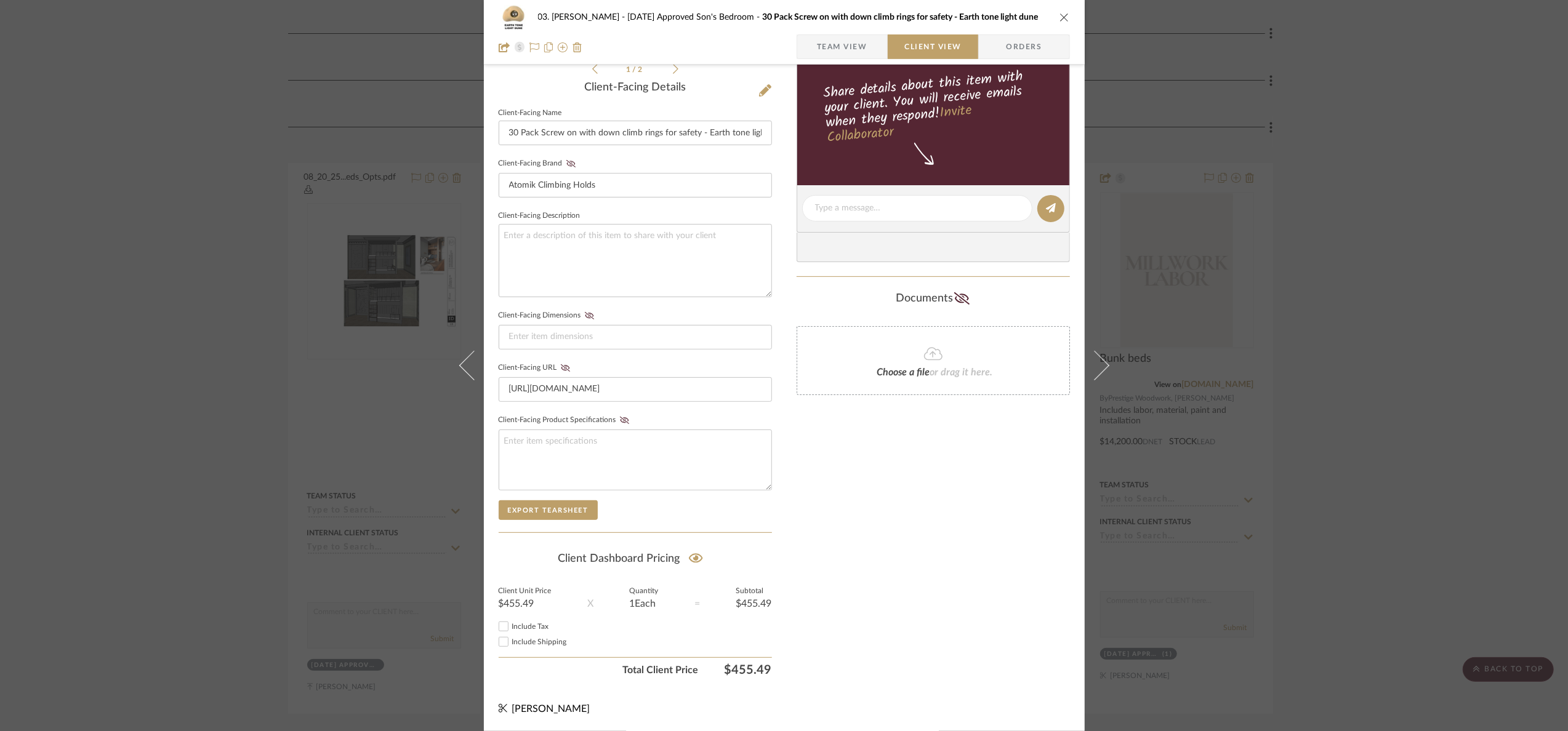
drag, startPoint x: 1491, startPoint y: 344, endPoint x: 1068, endPoint y: 385, distance: 425.0
click at [1491, 344] on div "03. Jennifer 07.02.25 Approved Son's Bedroom 30 Pack Screw on with down climb r…" at bounding box center [784, 366] width 1568 height 731
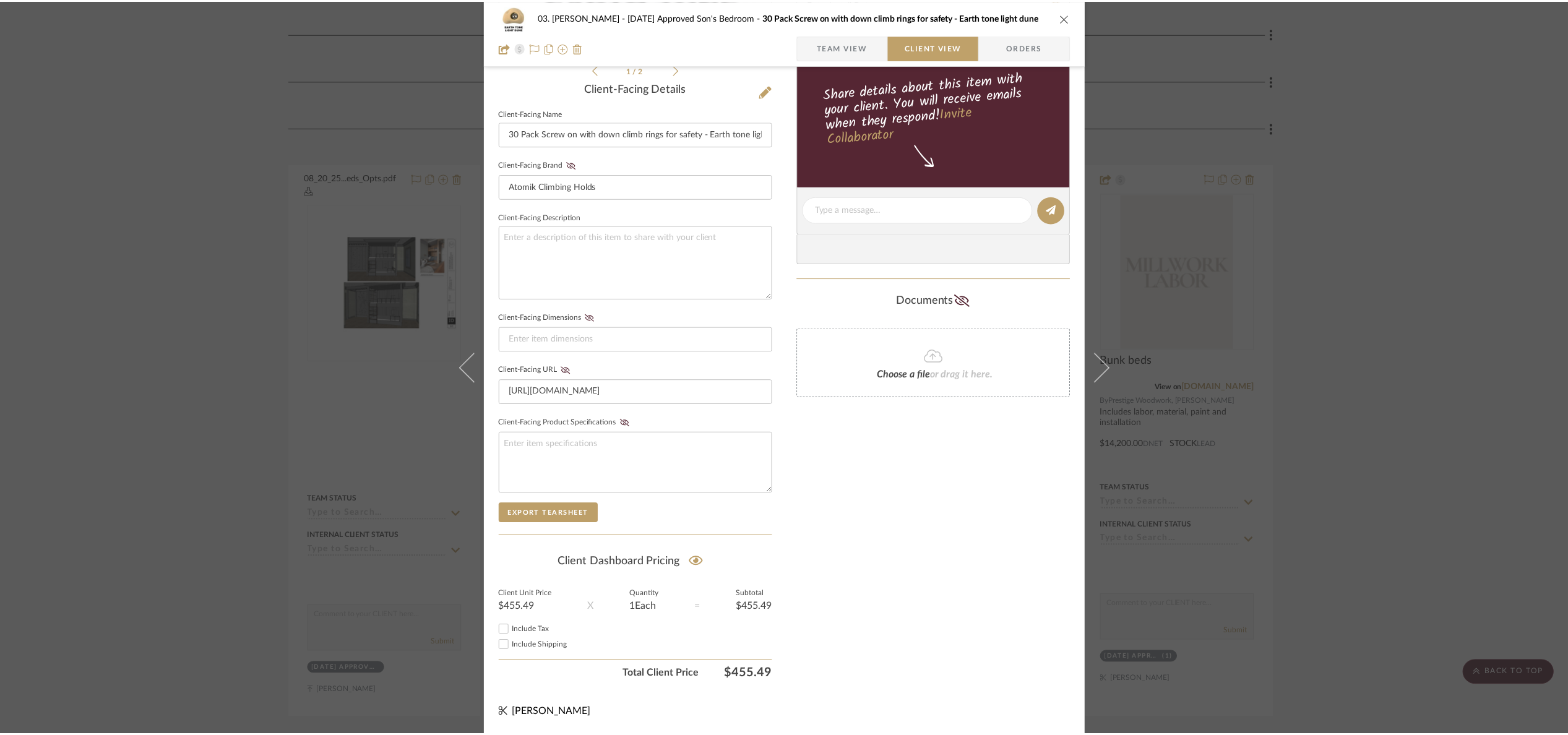
scroll to position [928, 0]
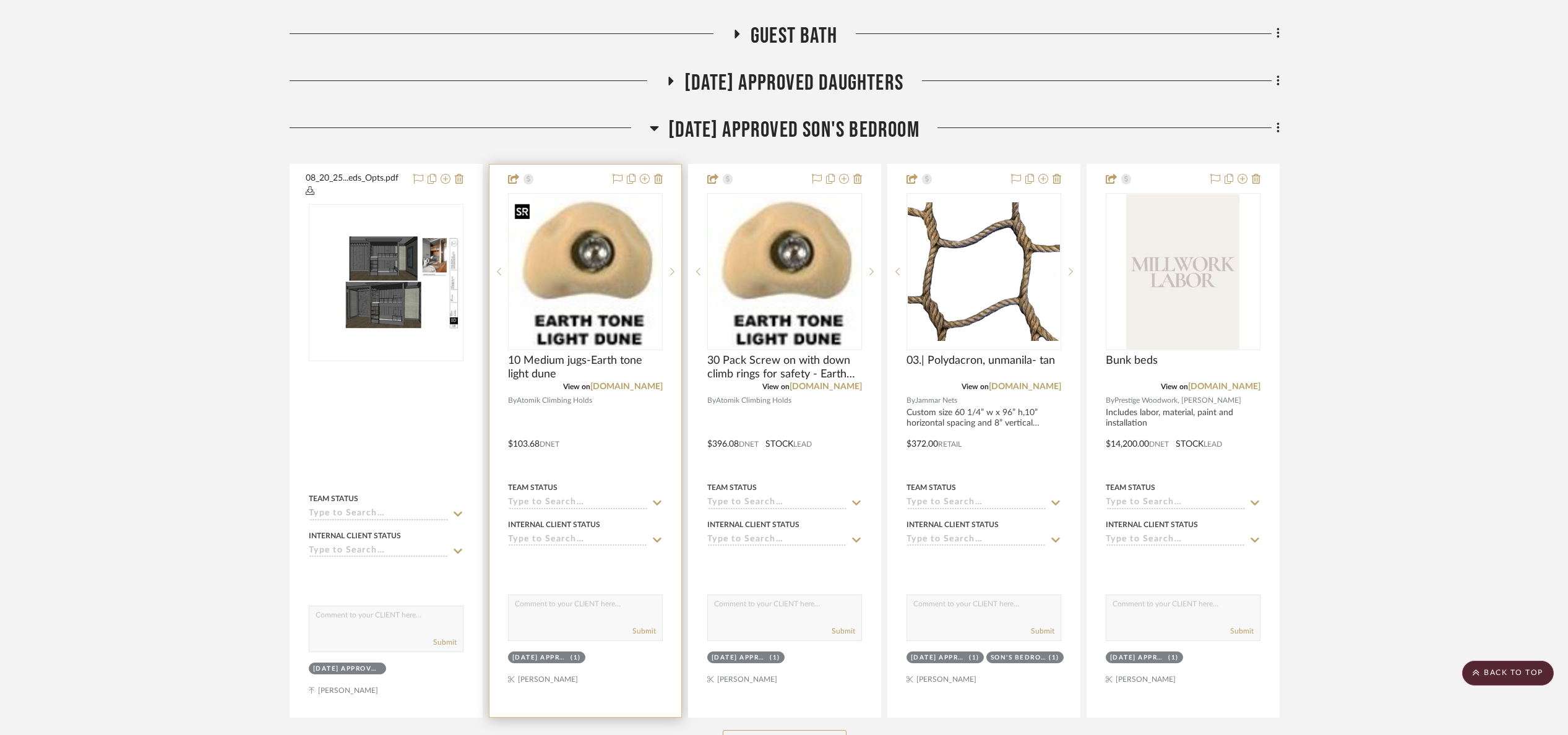
click at [600, 299] on img "0" at bounding box center [585, 272] width 152 height 151
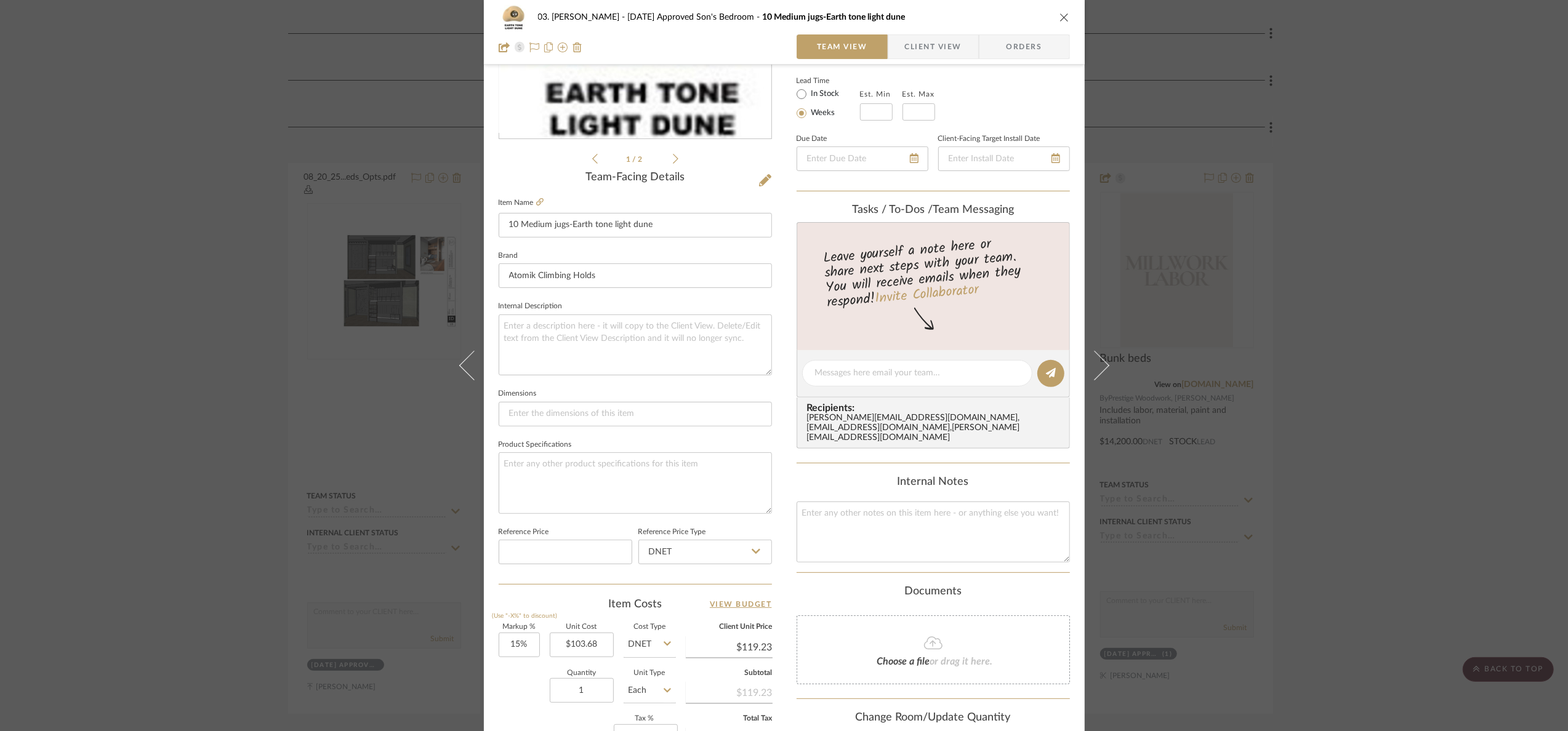
scroll to position [416, 0]
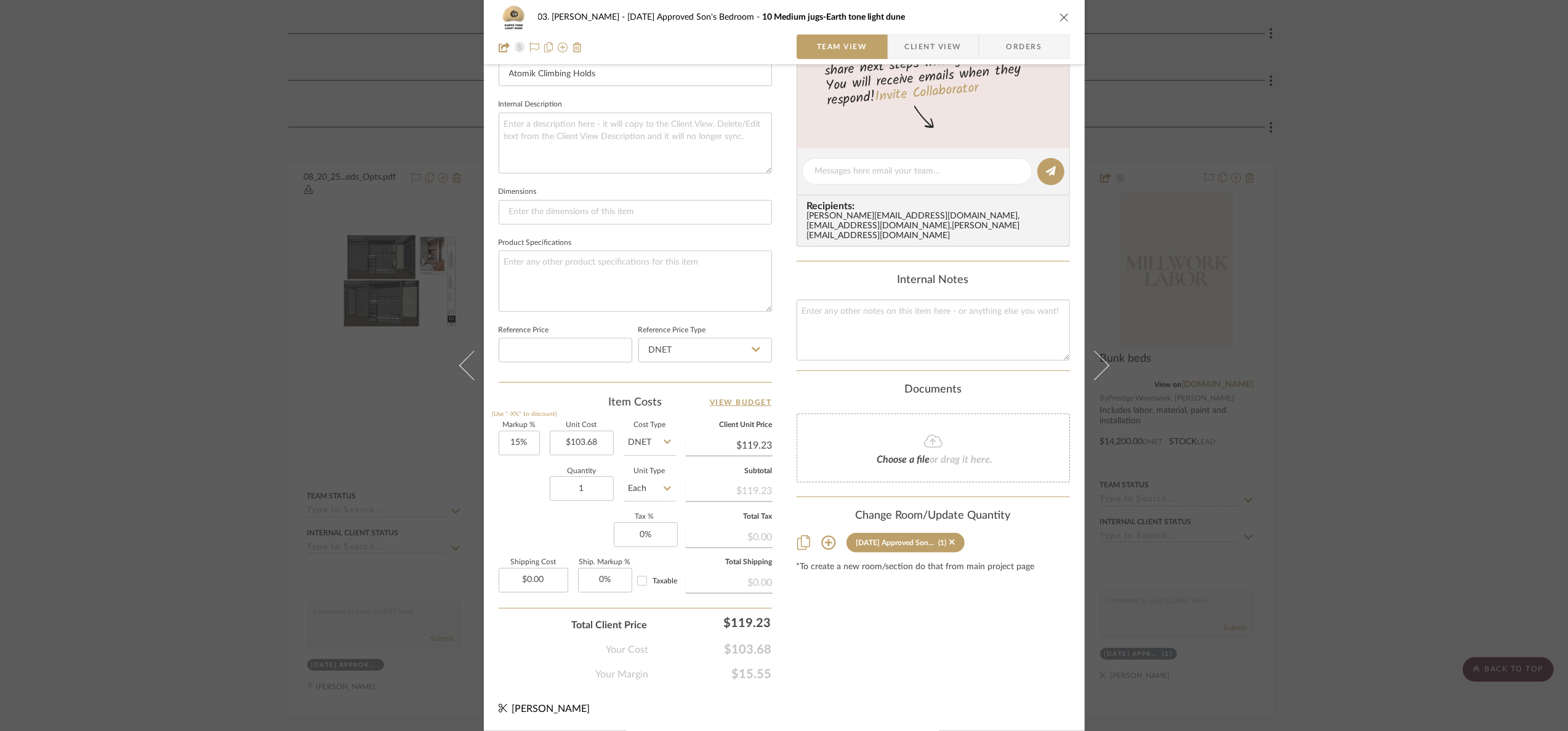
drag, startPoint x: 1455, startPoint y: 377, endPoint x: 1352, endPoint y: 350, distance: 106.5
click at [1456, 377] on div "03. Jennifer 07.02.25 Approved Son's Bedroom 10 Medium jugs-Earth tone light du…" at bounding box center [784, 366] width 1568 height 731
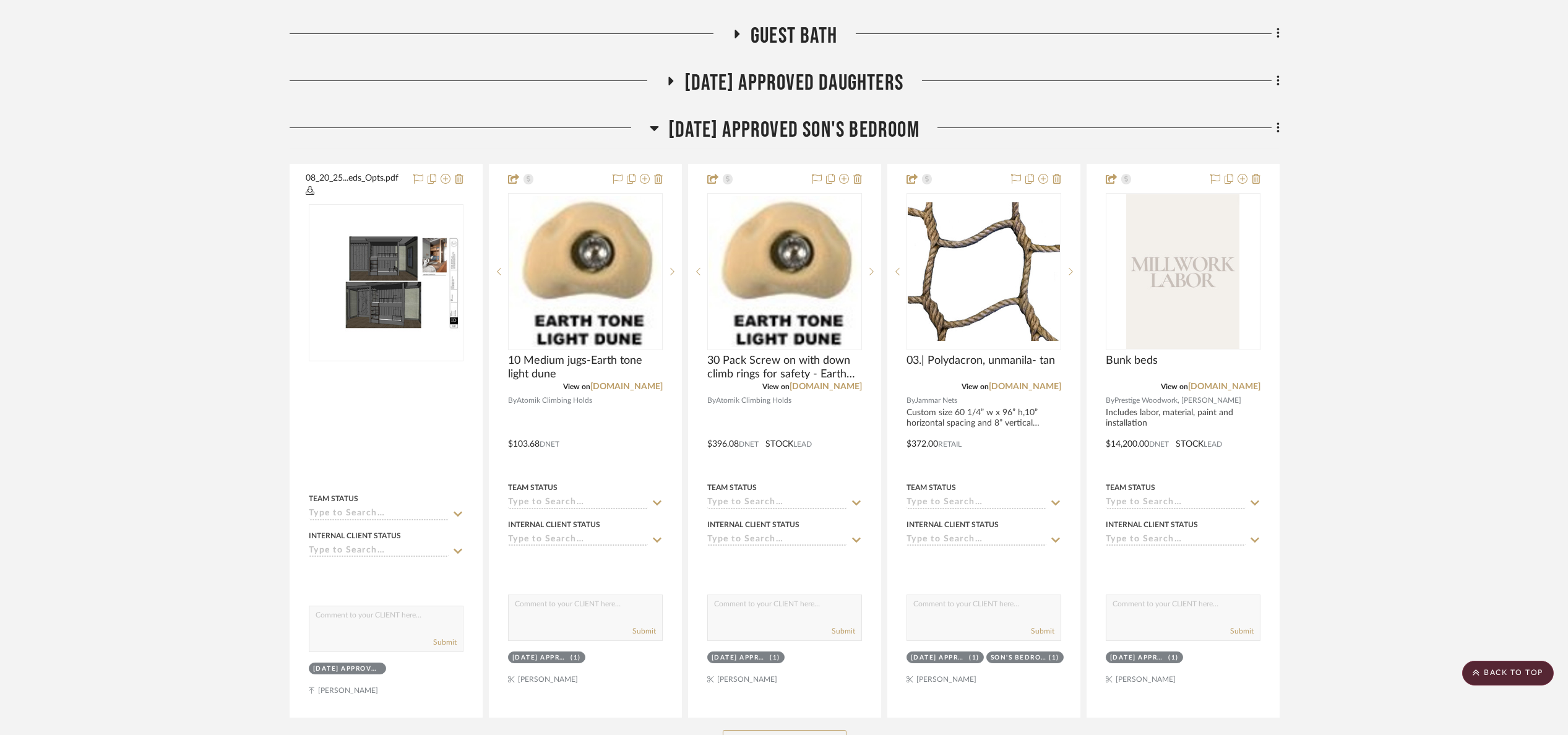
click at [798, 131] on span "07.02.25 Approved Son's Bedroom" at bounding box center [794, 130] width 251 height 27
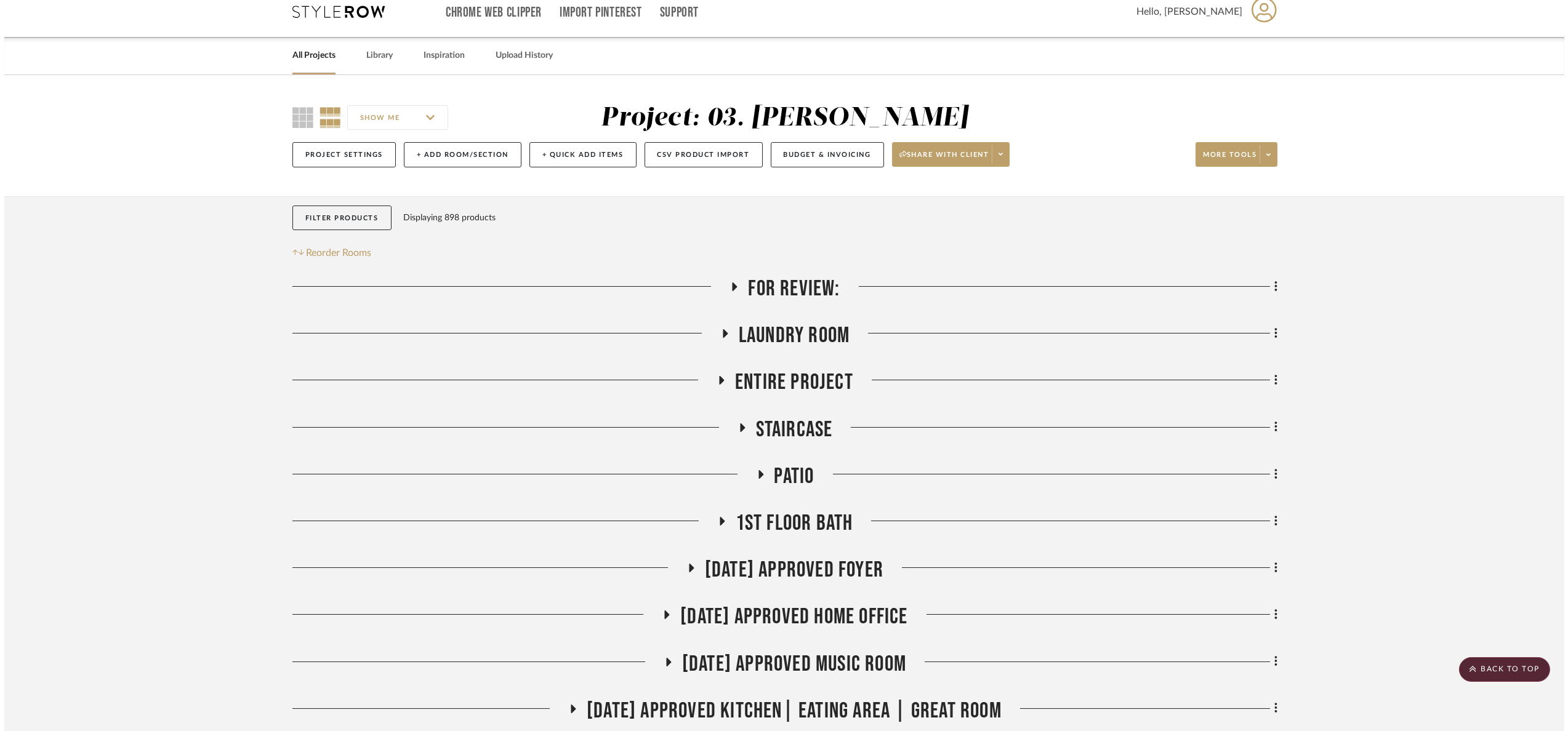
scroll to position [0, 0]
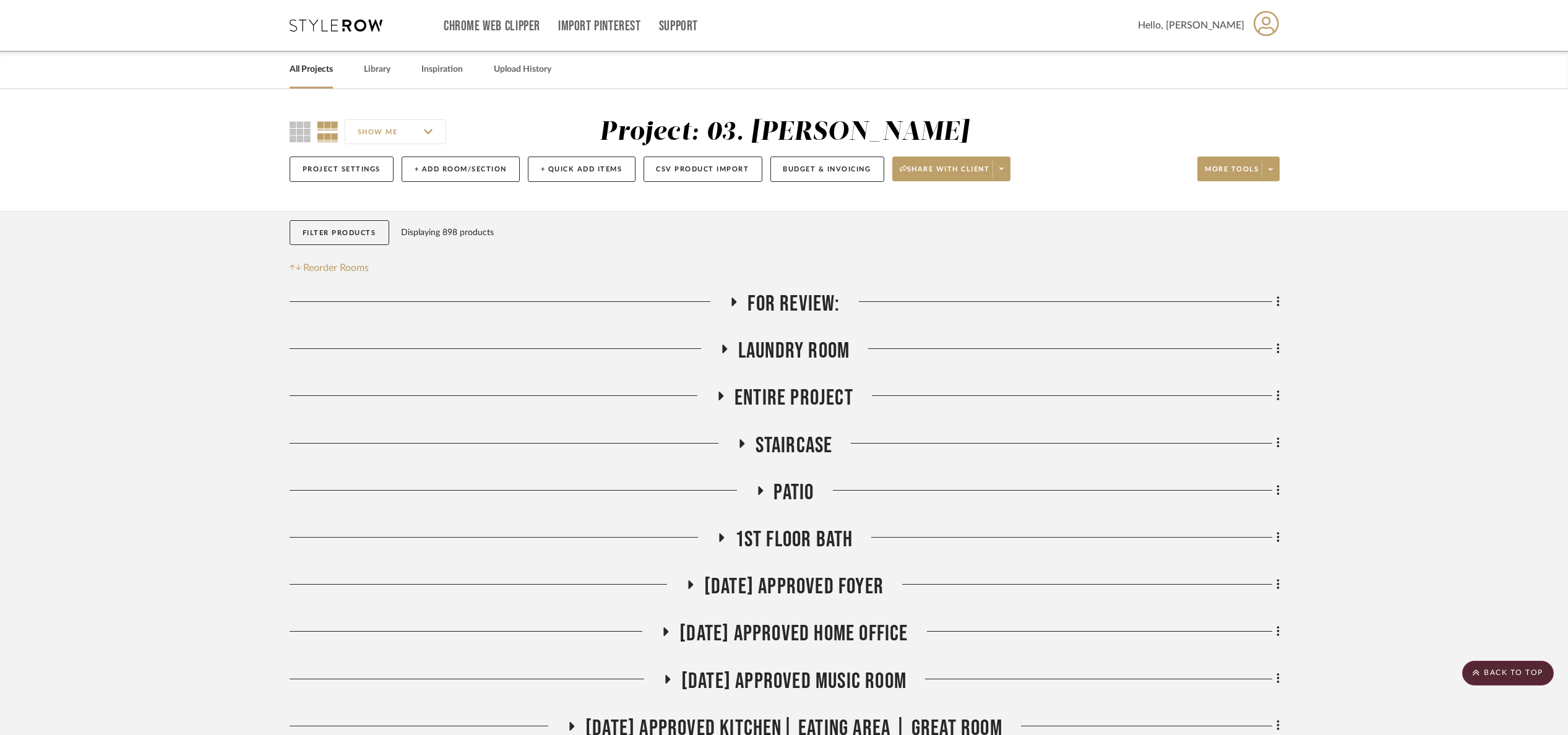
click at [805, 303] on span "For Review:" at bounding box center [793, 304] width 92 height 27
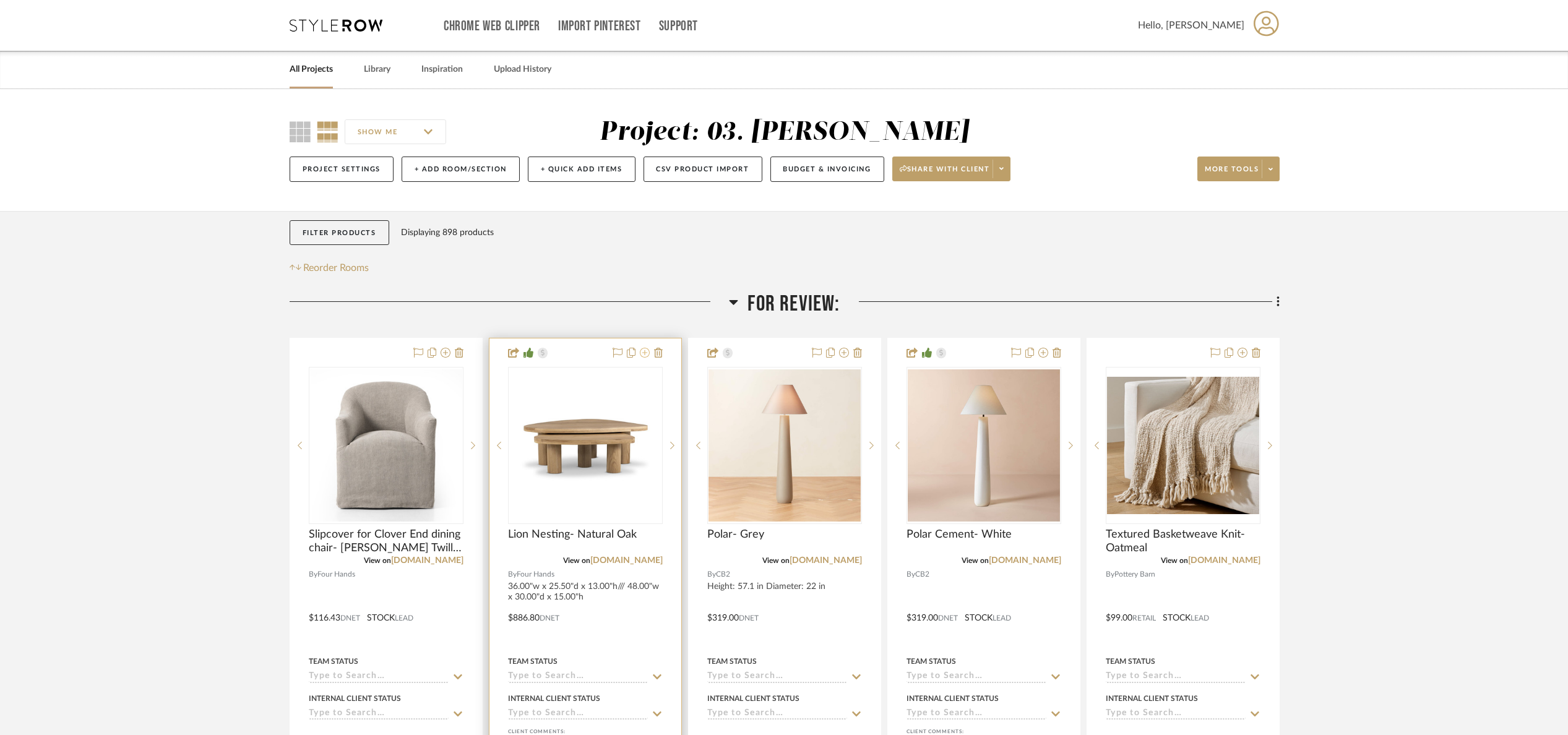
click at [642, 356] on icon at bounding box center [645, 352] width 10 height 10
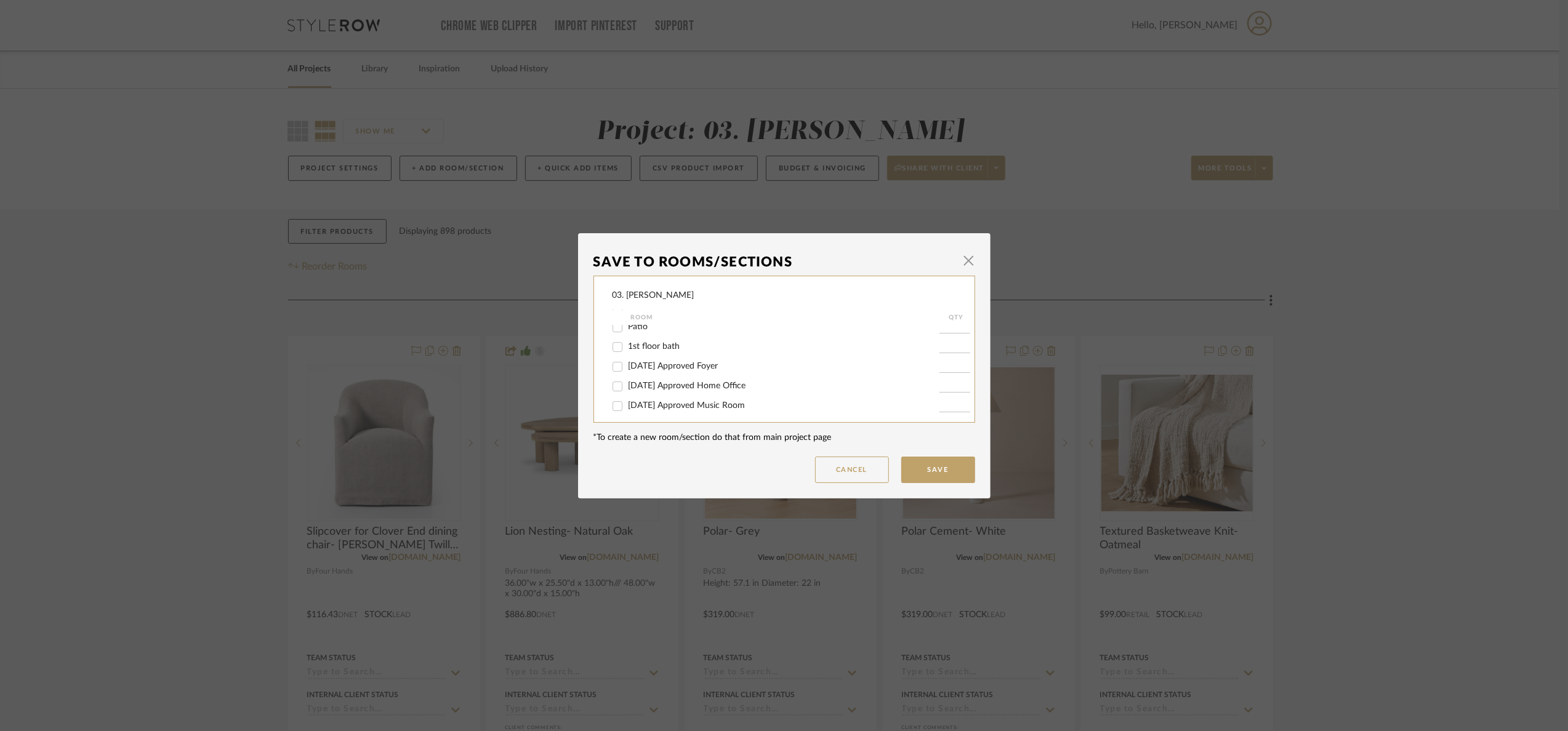
scroll to position [92, 0]
click at [652, 356] on span "07.02.25 Approved Foyer" at bounding box center [673, 360] width 90 height 9
click at [628, 355] on input "07.02.25 Approved Foyer" at bounding box center [618, 361] width 20 height 20
checkbox input "true"
type input "1"
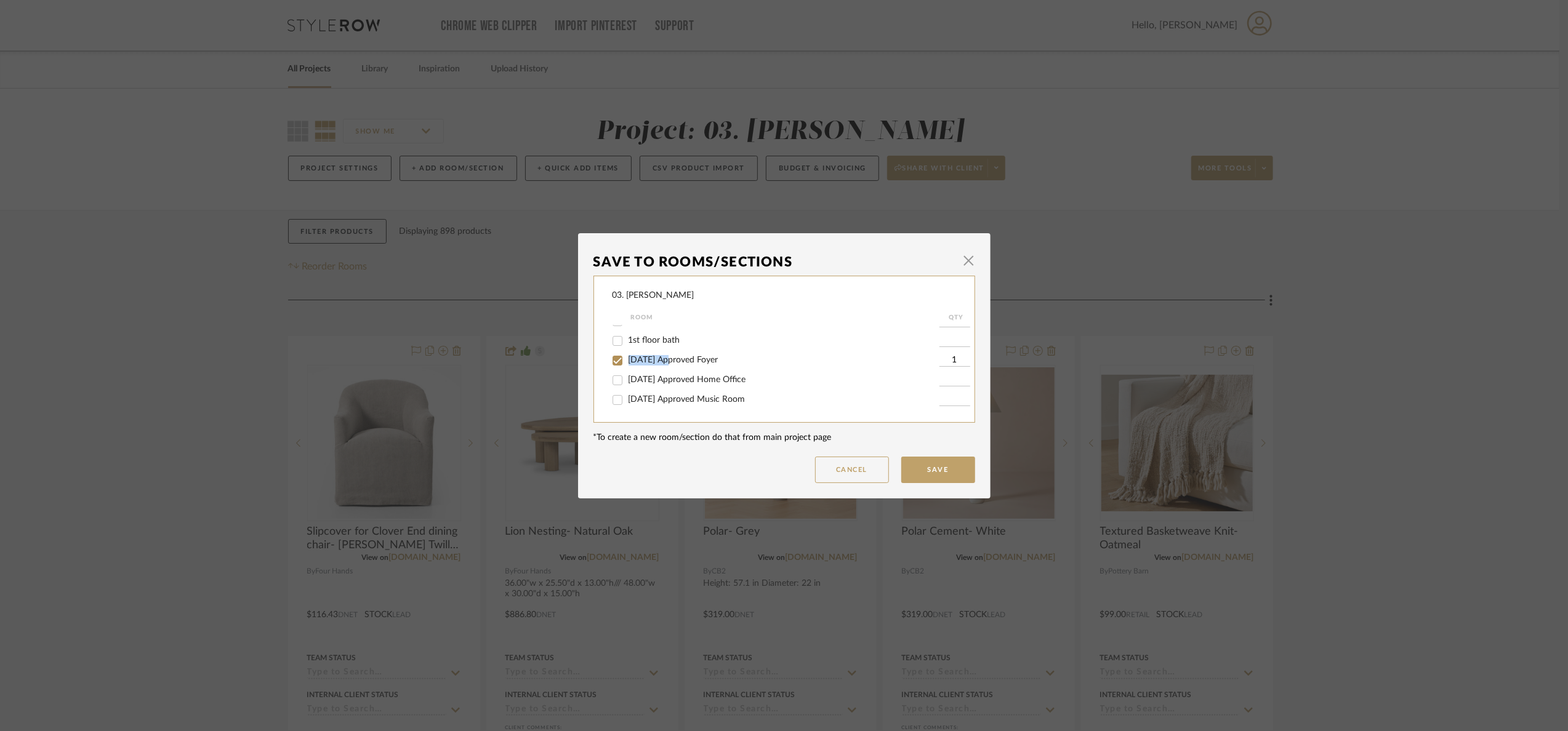
click at [653, 356] on span "07.02.25 Approved Foyer" at bounding box center [673, 360] width 90 height 9
click at [628, 355] on input "07.02.25 Approved Foyer" at bounding box center [618, 361] width 20 height 20
checkbox input "false"
click at [705, 342] on span "07.02.25 Approved Parlor" at bounding box center [674, 346] width 91 height 9
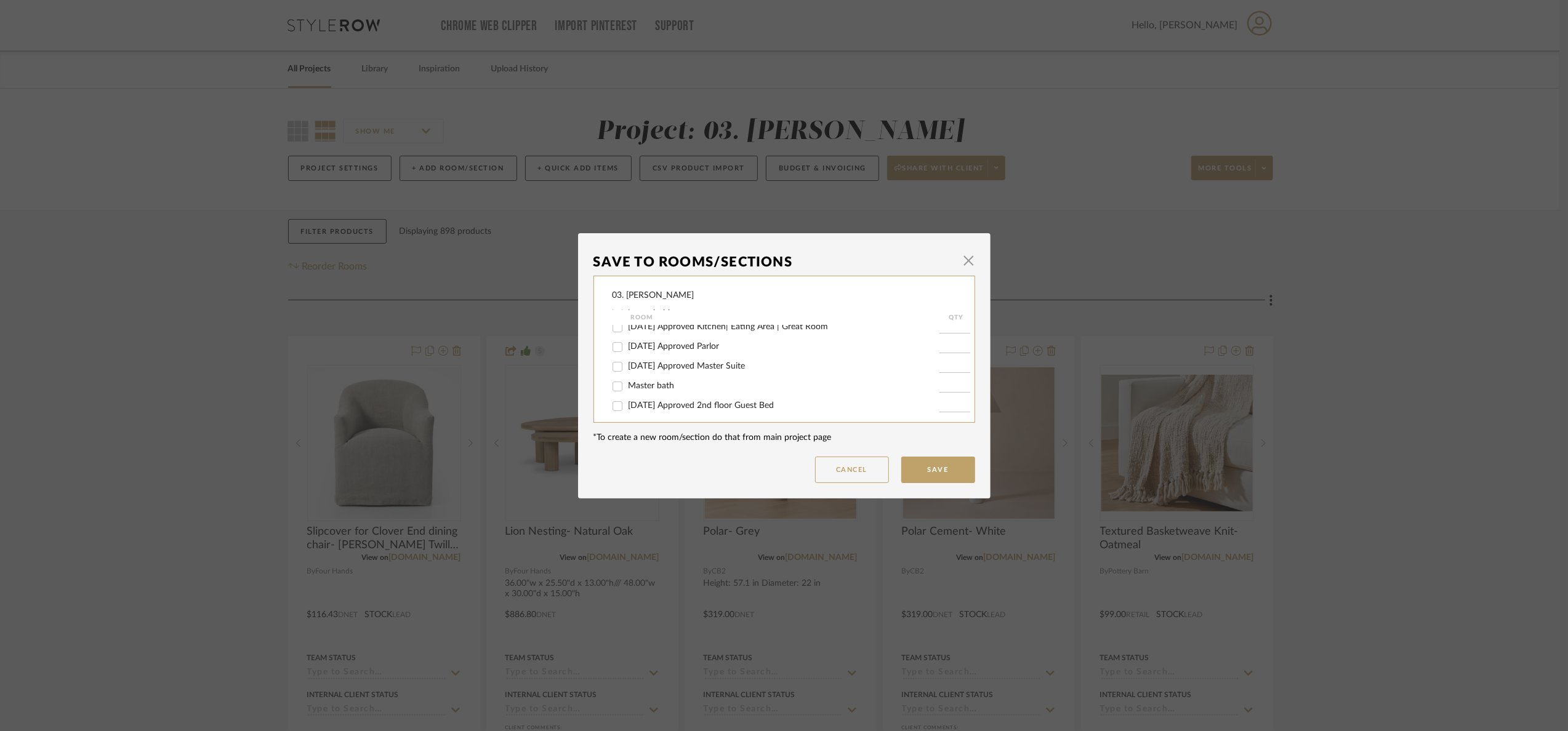
click at [628, 342] on input "07.02.25 Approved Parlor" at bounding box center [618, 347] width 20 height 20
checkbox input "true"
type input "1"
click at [645, 334] on span "For Review:" at bounding box center [650, 334] width 44 height 9
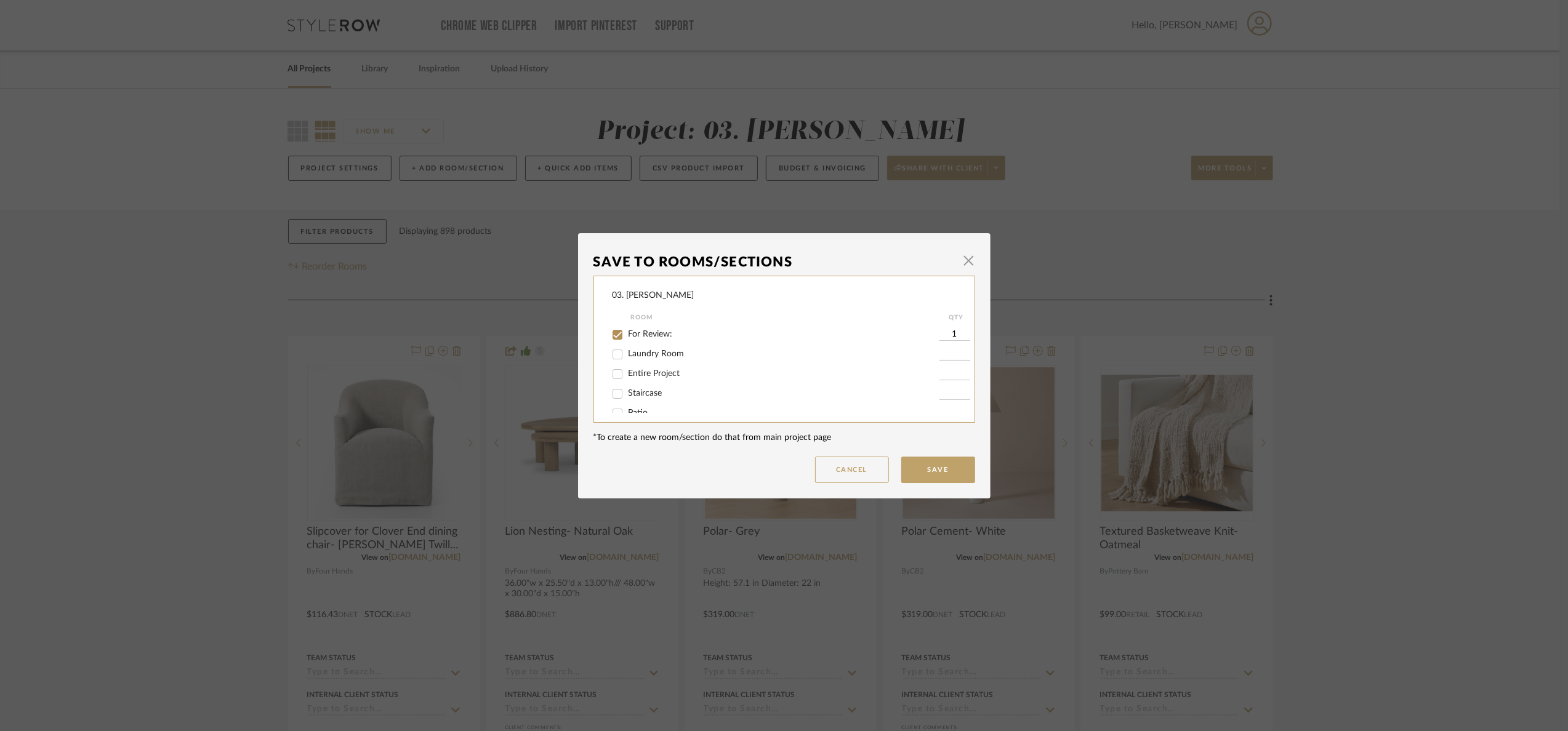
click at [628, 334] on input "For Review:" at bounding box center [618, 335] width 20 height 20
checkbox input "false"
click at [942, 457] on button "Save" at bounding box center [938, 470] width 74 height 26
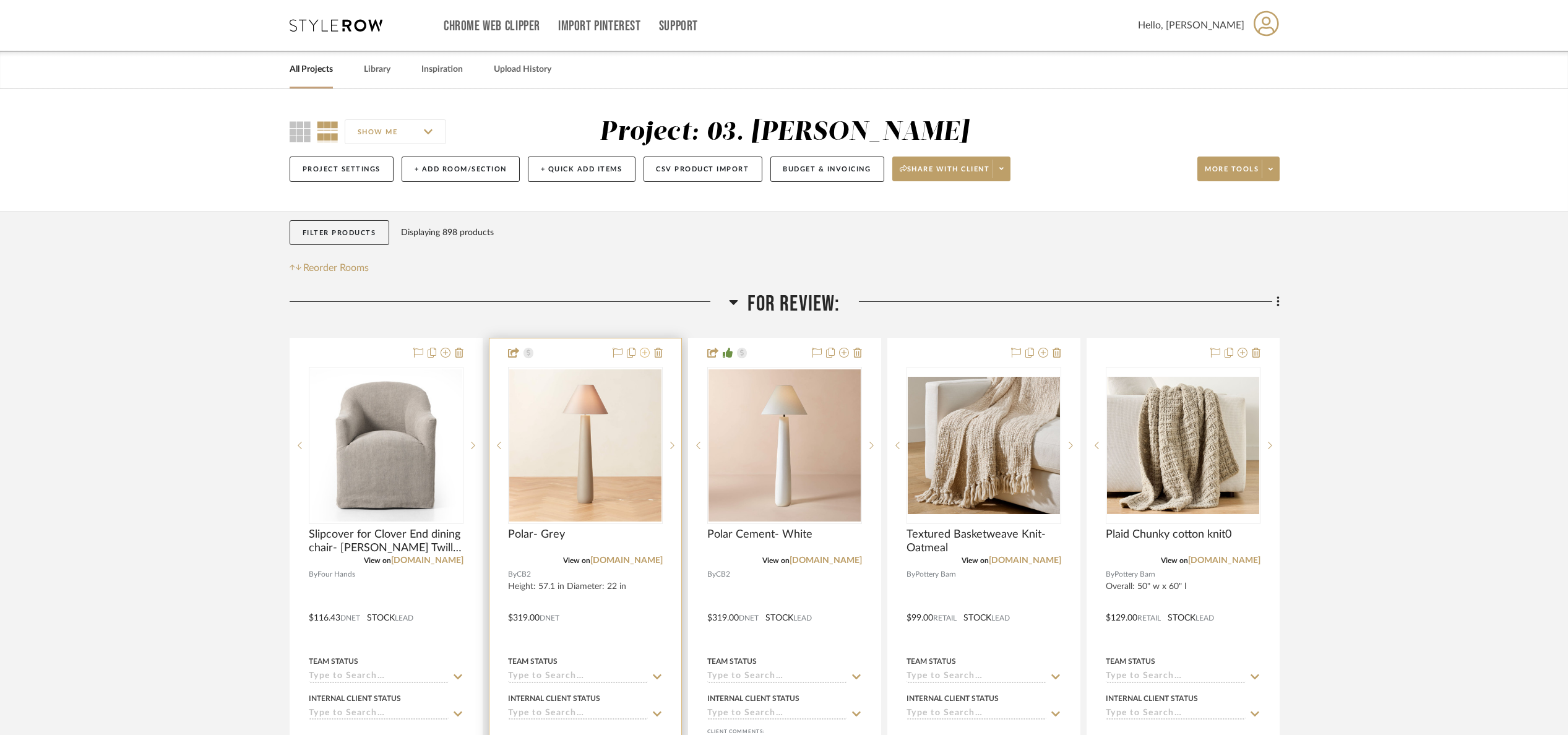
click at [643, 358] on icon at bounding box center [645, 352] width 10 height 10
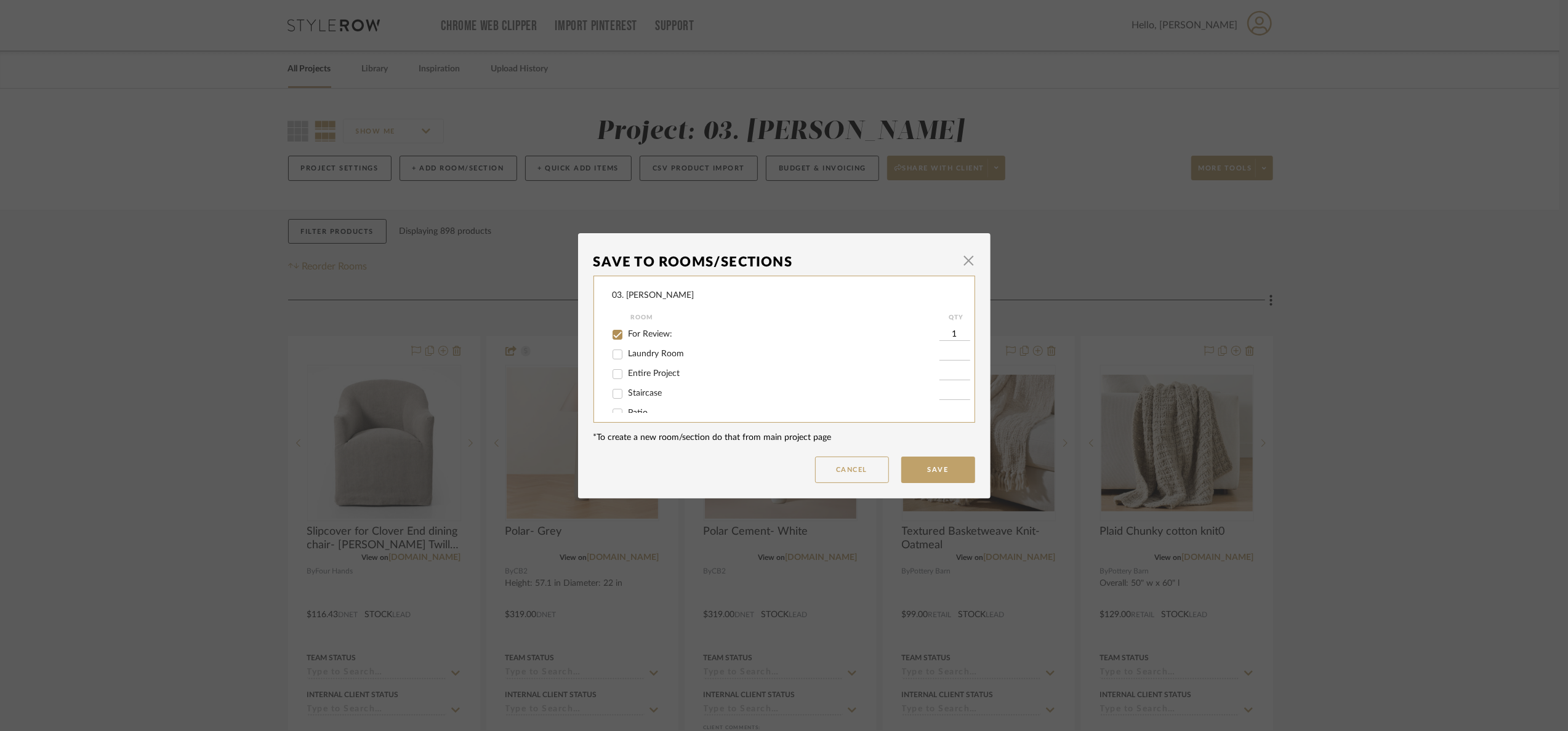
click at [636, 333] on span "For Review:" at bounding box center [650, 334] width 44 height 9
click at [628, 333] on input "For Review:" at bounding box center [618, 335] width 20 height 20
checkbox input "false"
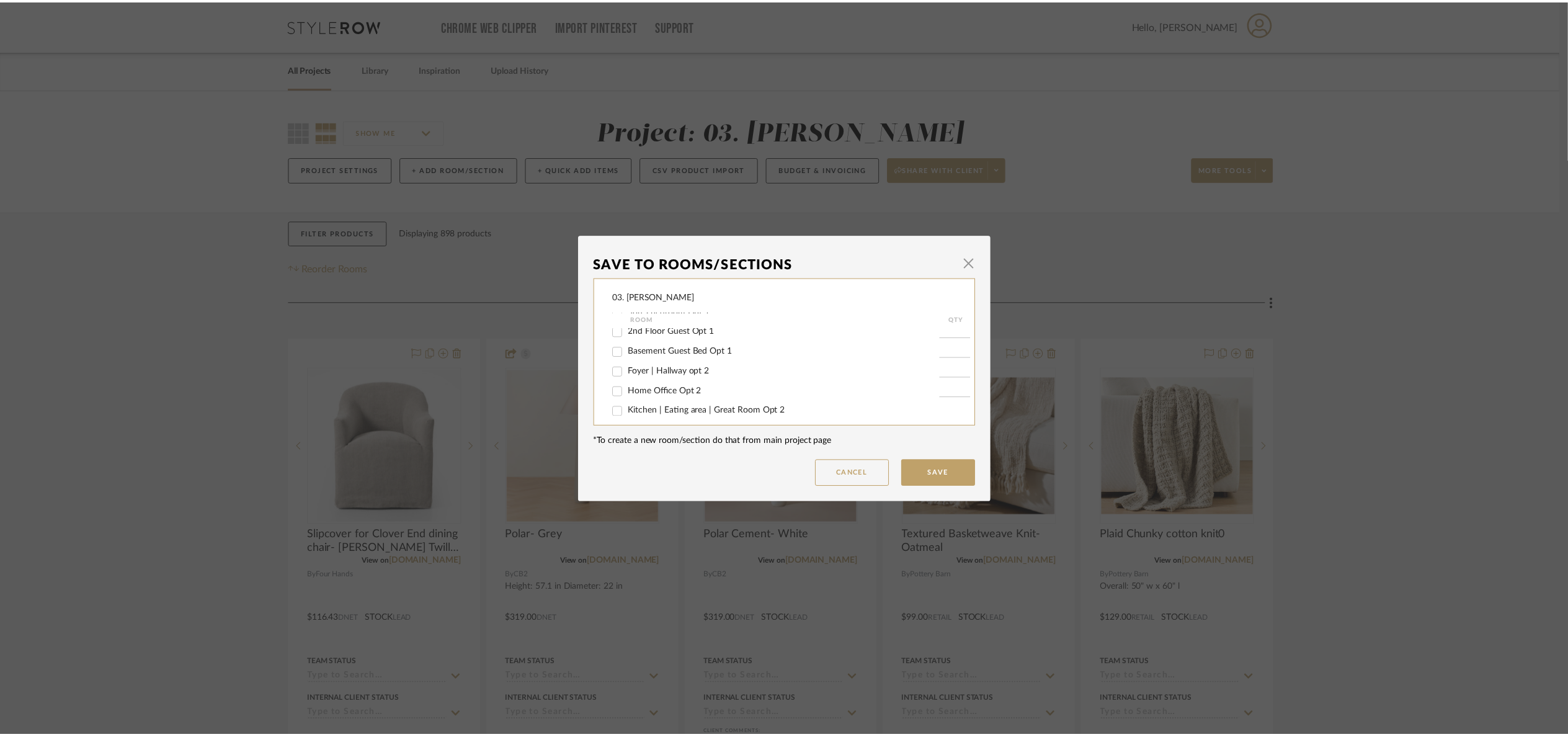
scroll to position [708, 0]
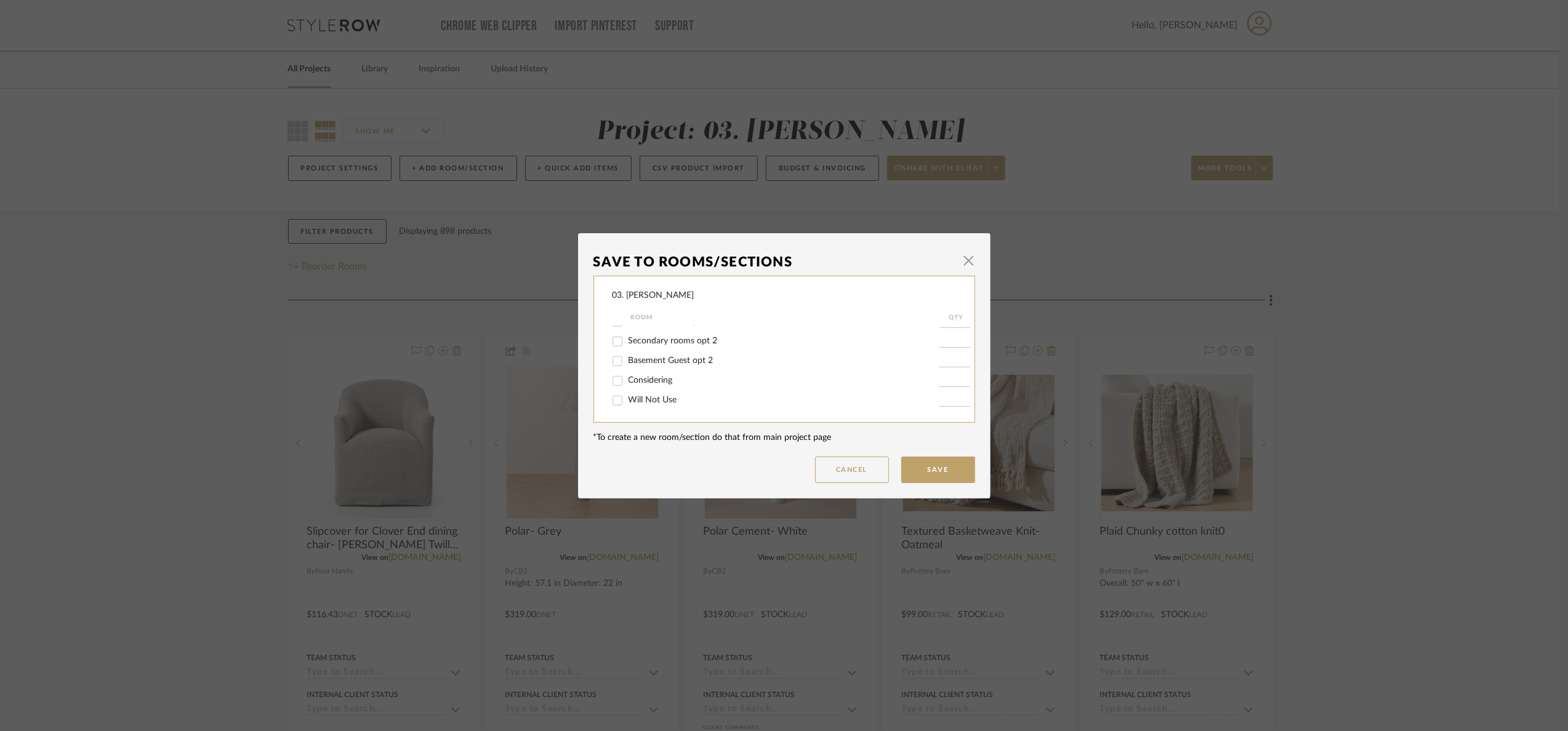
click at [643, 404] on label "Will Not Use" at bounding box center [783, 400] width 311 height 11
click at [628, 404] on input "Will Not Use" at bounding box center [618, 400] width 20 height 20
checkbox input "true"
type input "1"
click at [919, 463] on button "Save" at bounding box center [938, 470] width 74 height 26
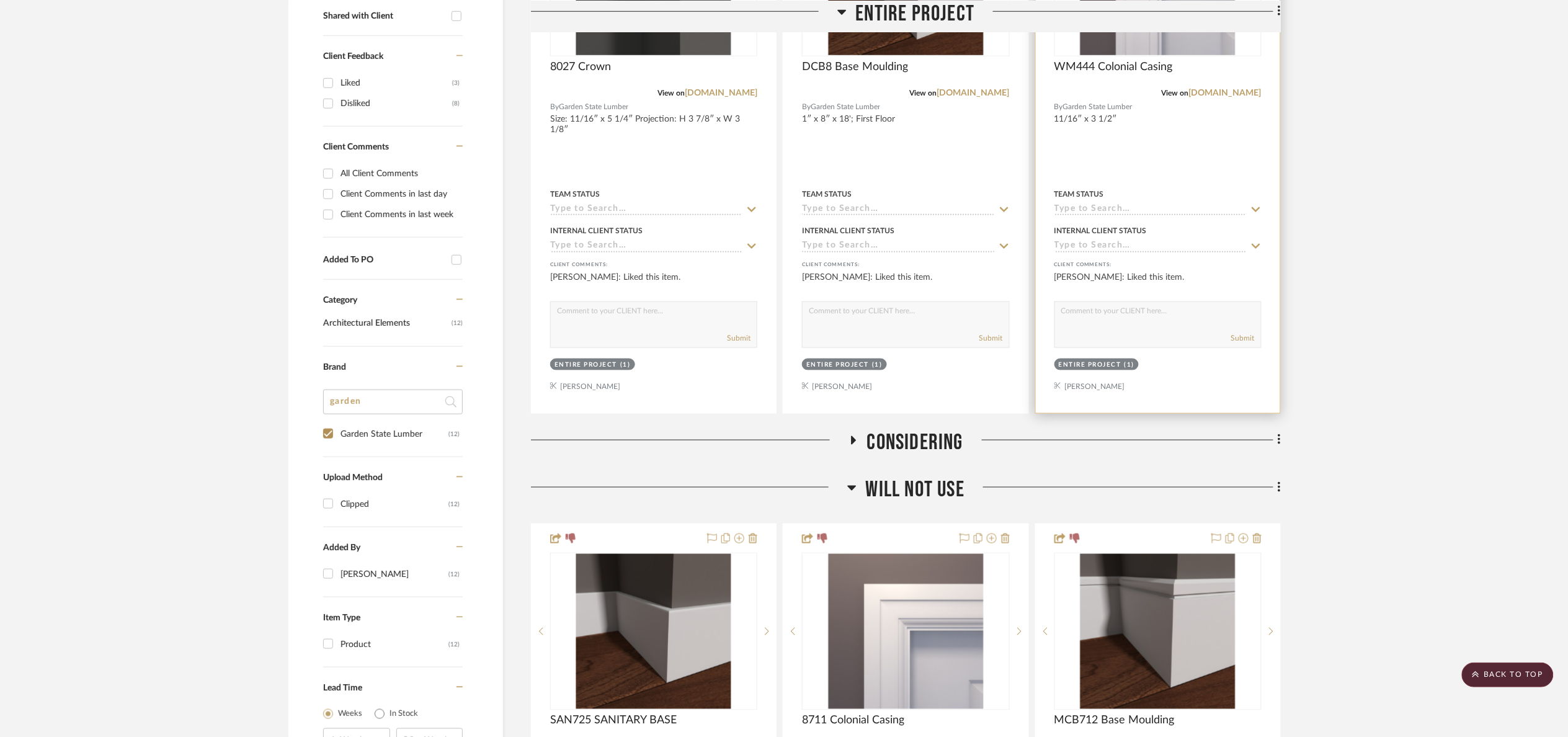
scroll to position [476, 0]
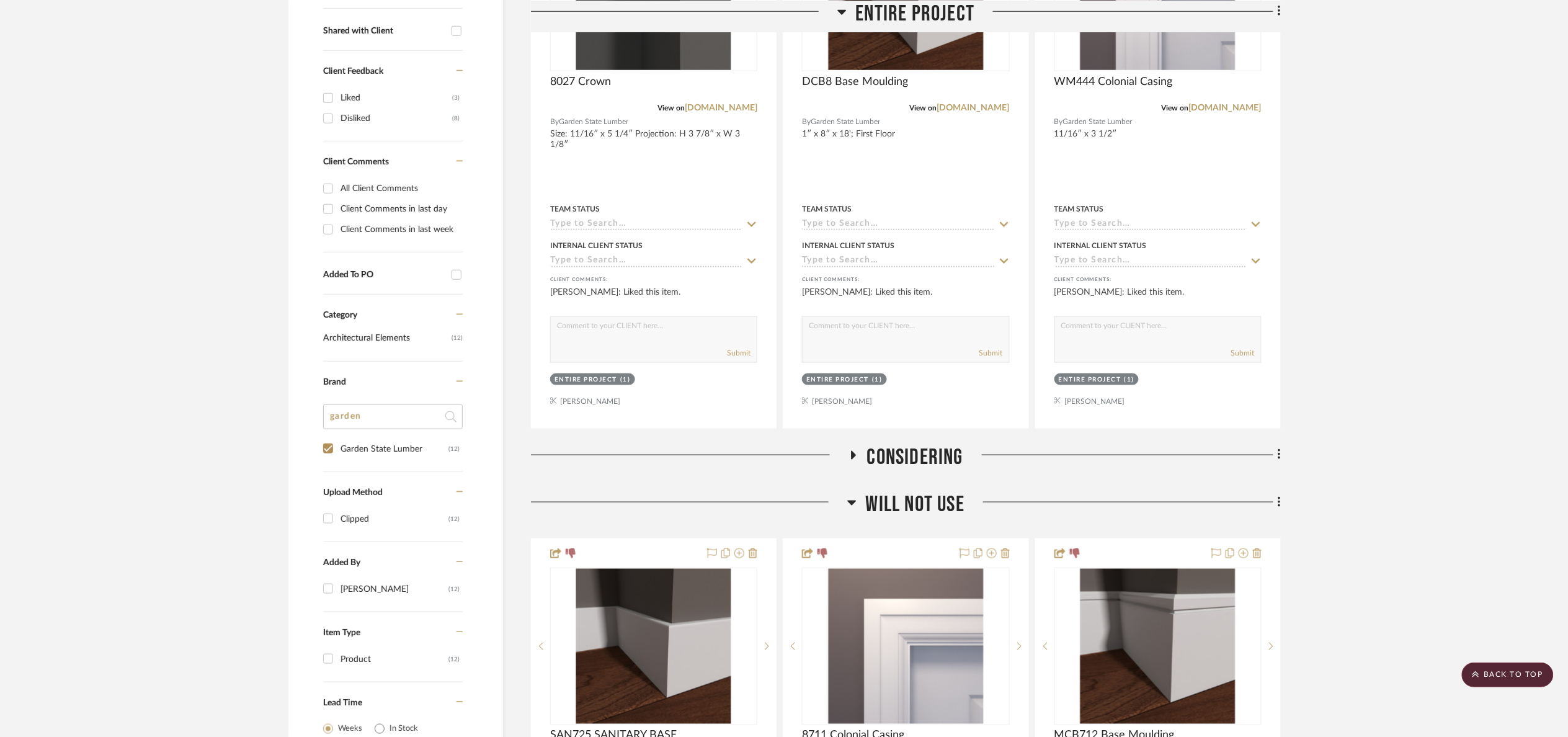
click at [896, 505] on span "Will not use" at bounding box center [915, 505] width 98 height 27
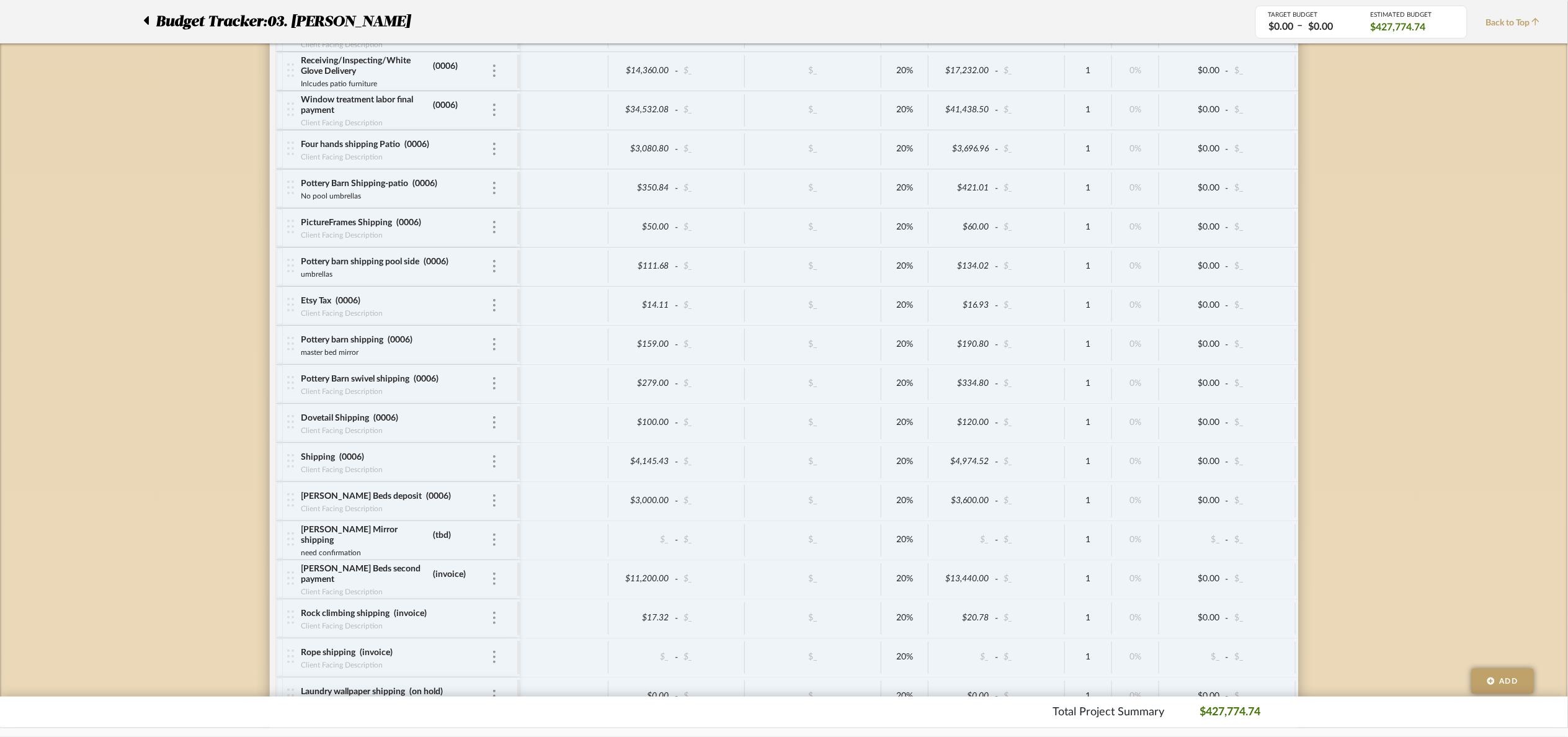
scroll to position [6108, 0]
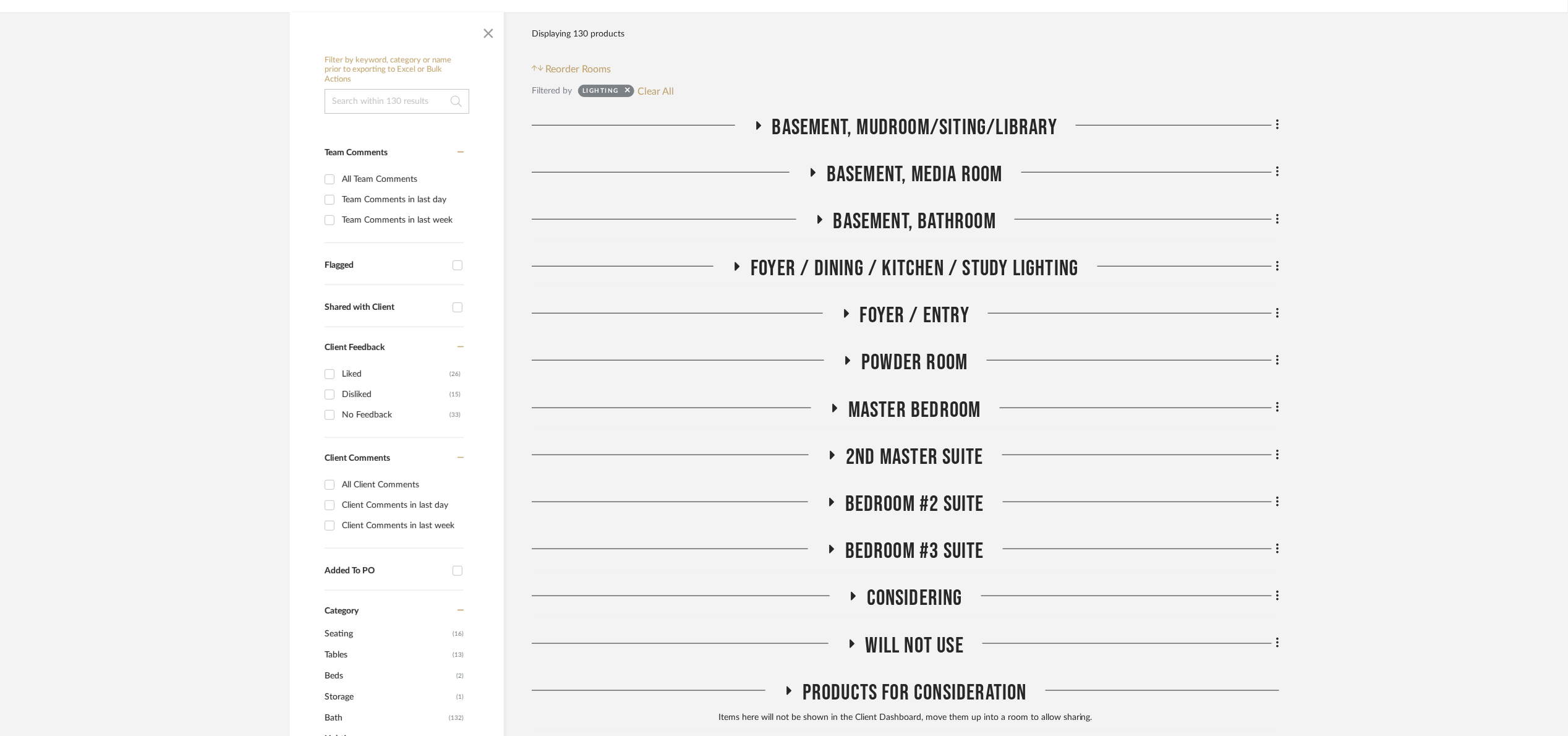
click at [906, 272] on span "Foyer / Dining / Kitchen / Study Lighting" at bounding box center [915, 269] width 327 height 27
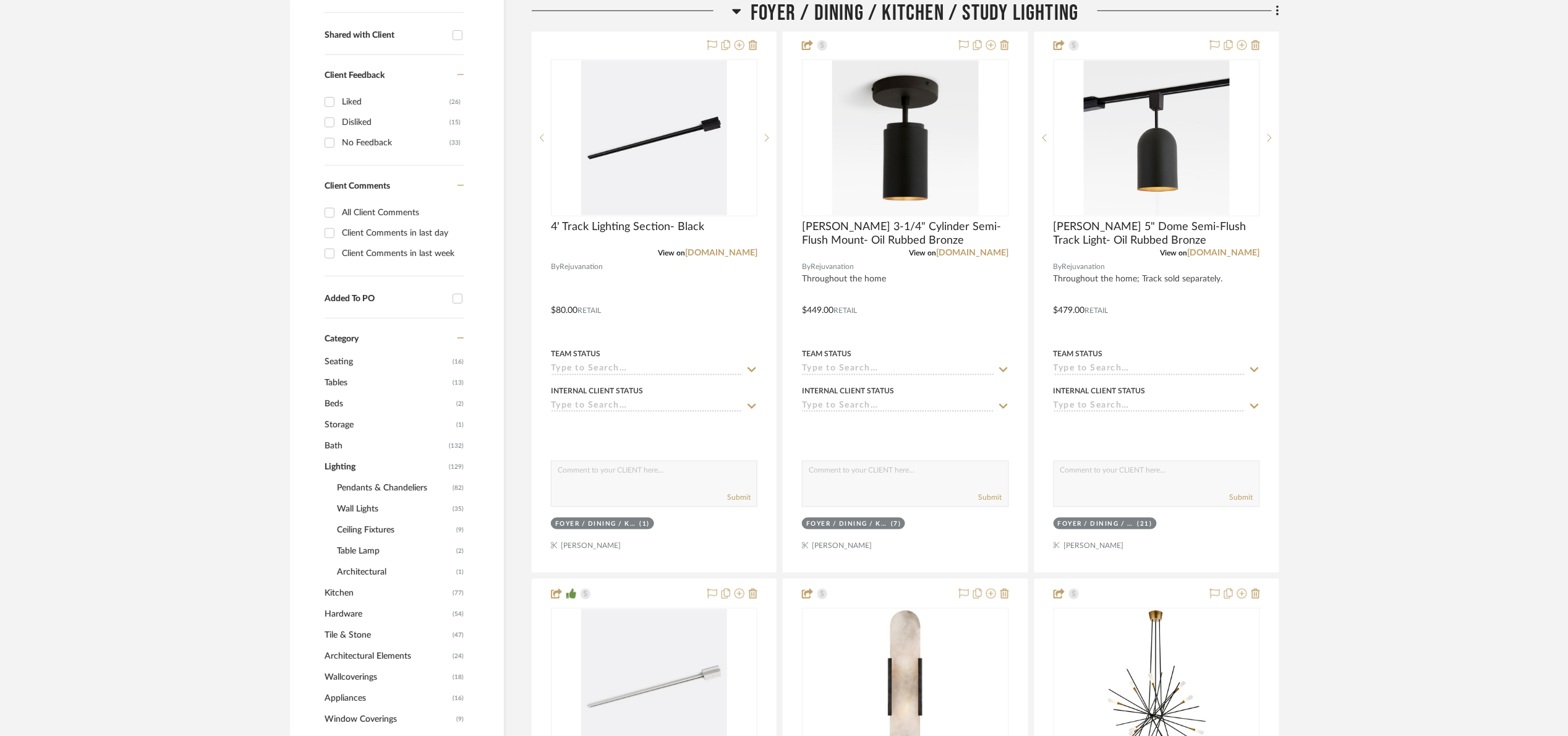
scroll to position [477, 0]
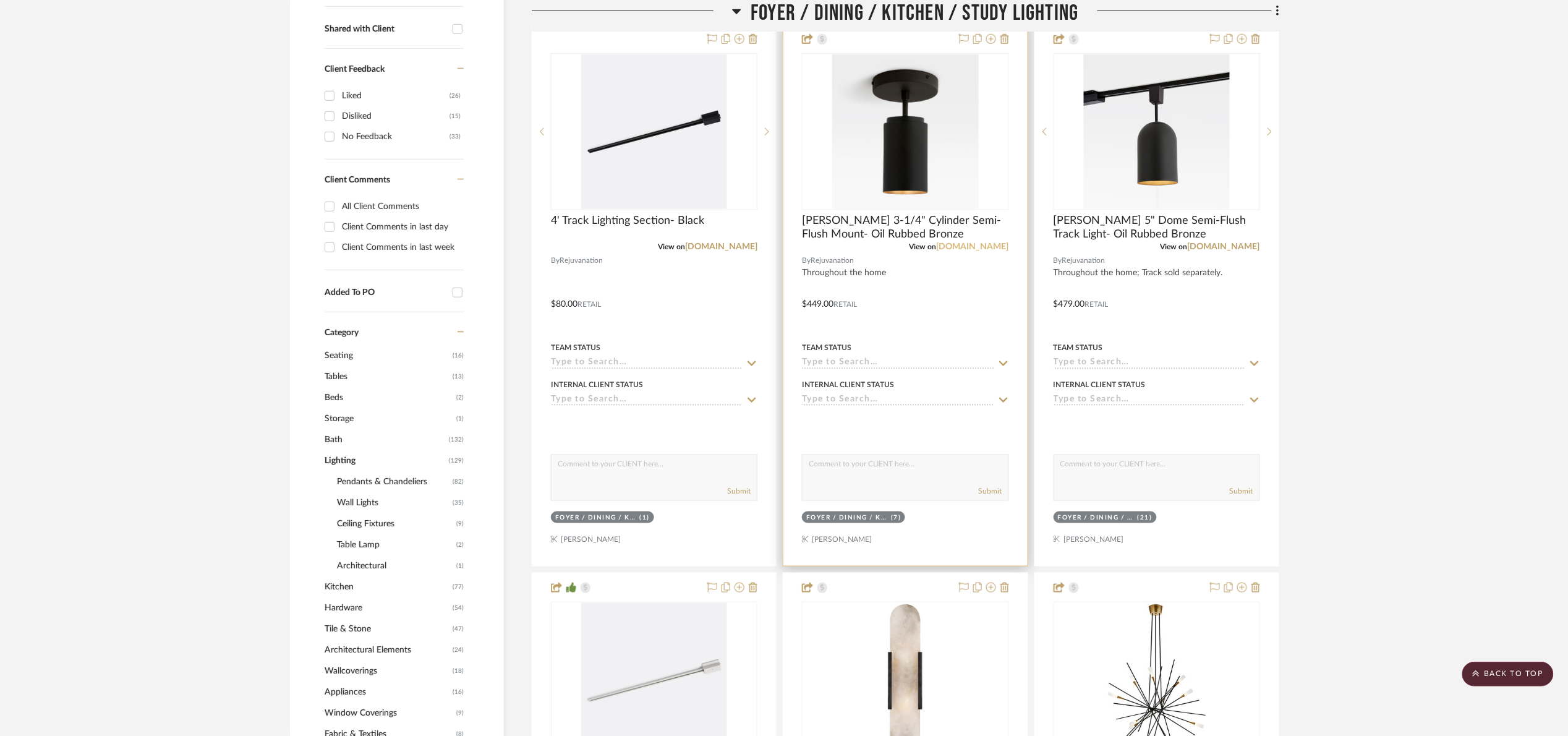
click at [991, 244] on link "rejuvenation.com" at bounding box center [972, 247] width 72 height 9
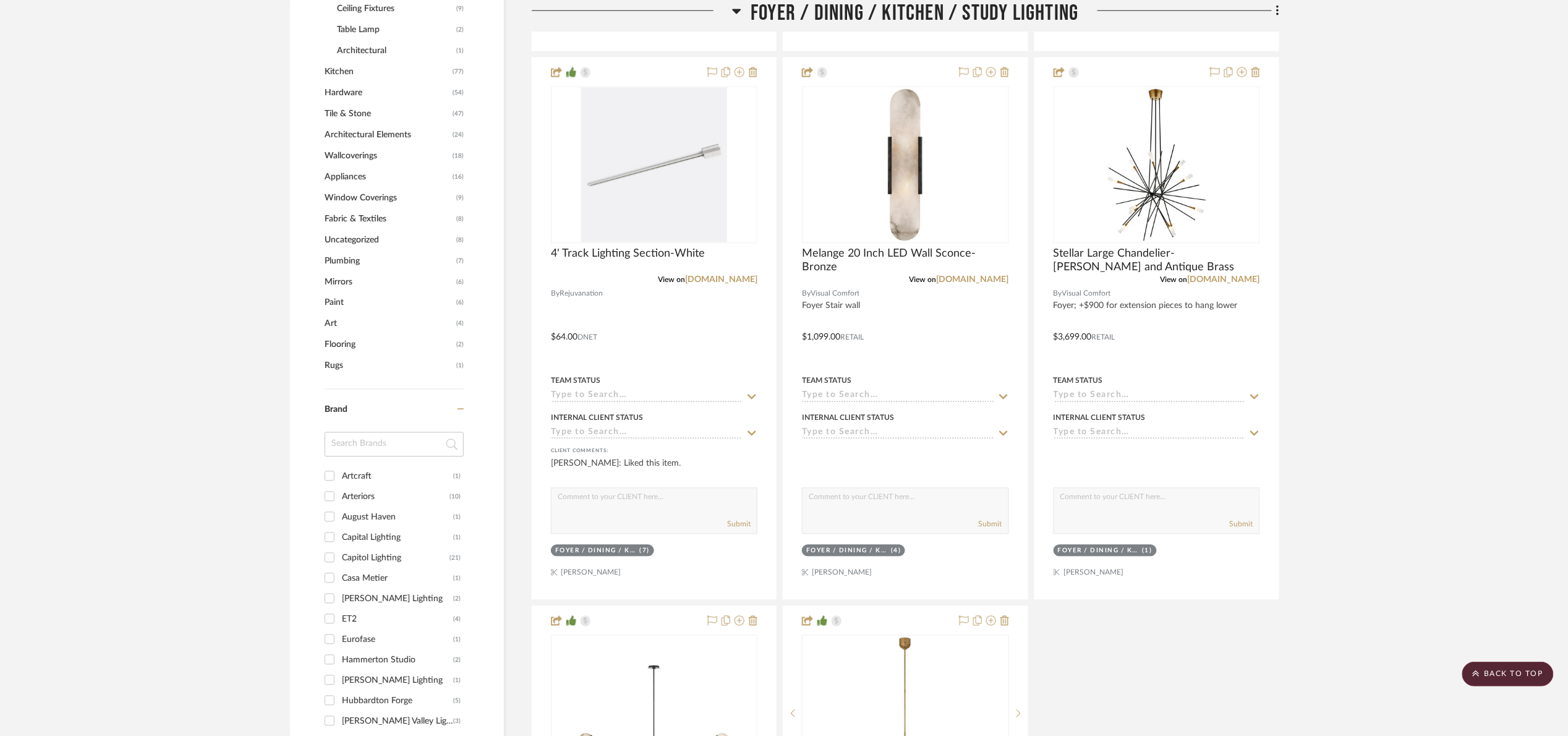
scroll to position [941, 0]
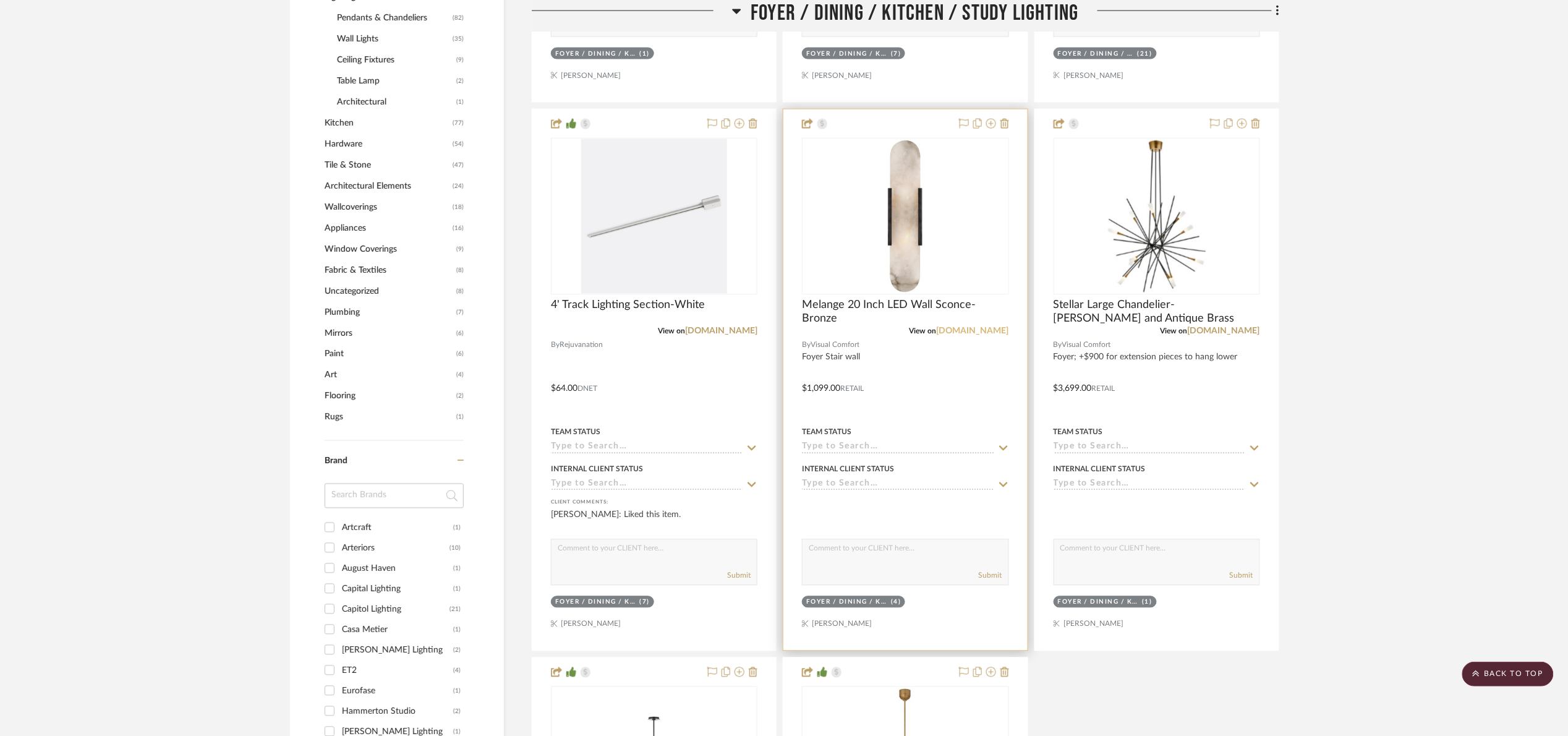
click at [976, 331] on link "1800lighting.com" at bounding box center [972, 331] width 72 height 9
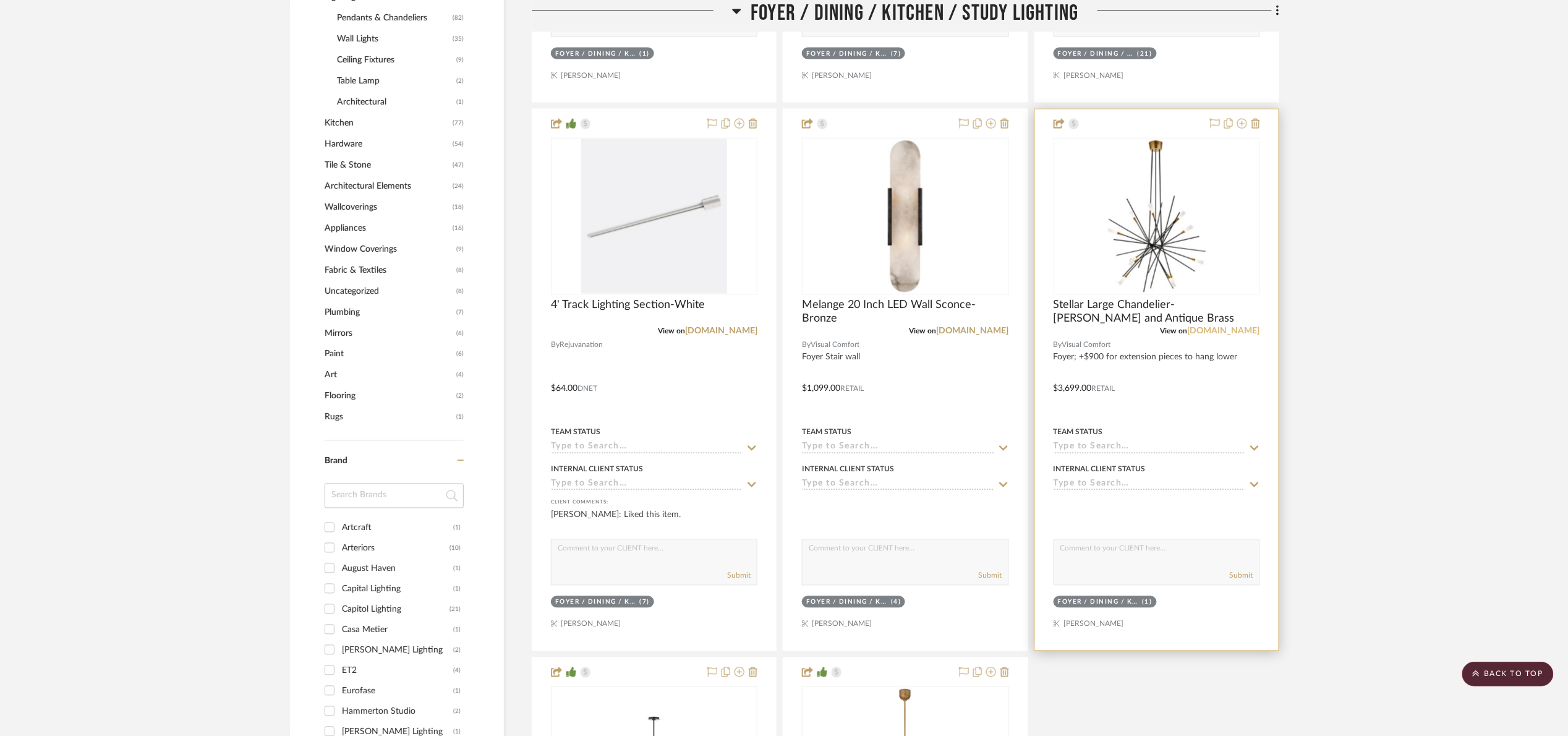
click at [1229, 330] on link "visualcomfort.com" at bounding box center [1223, 331] width 72 height 9
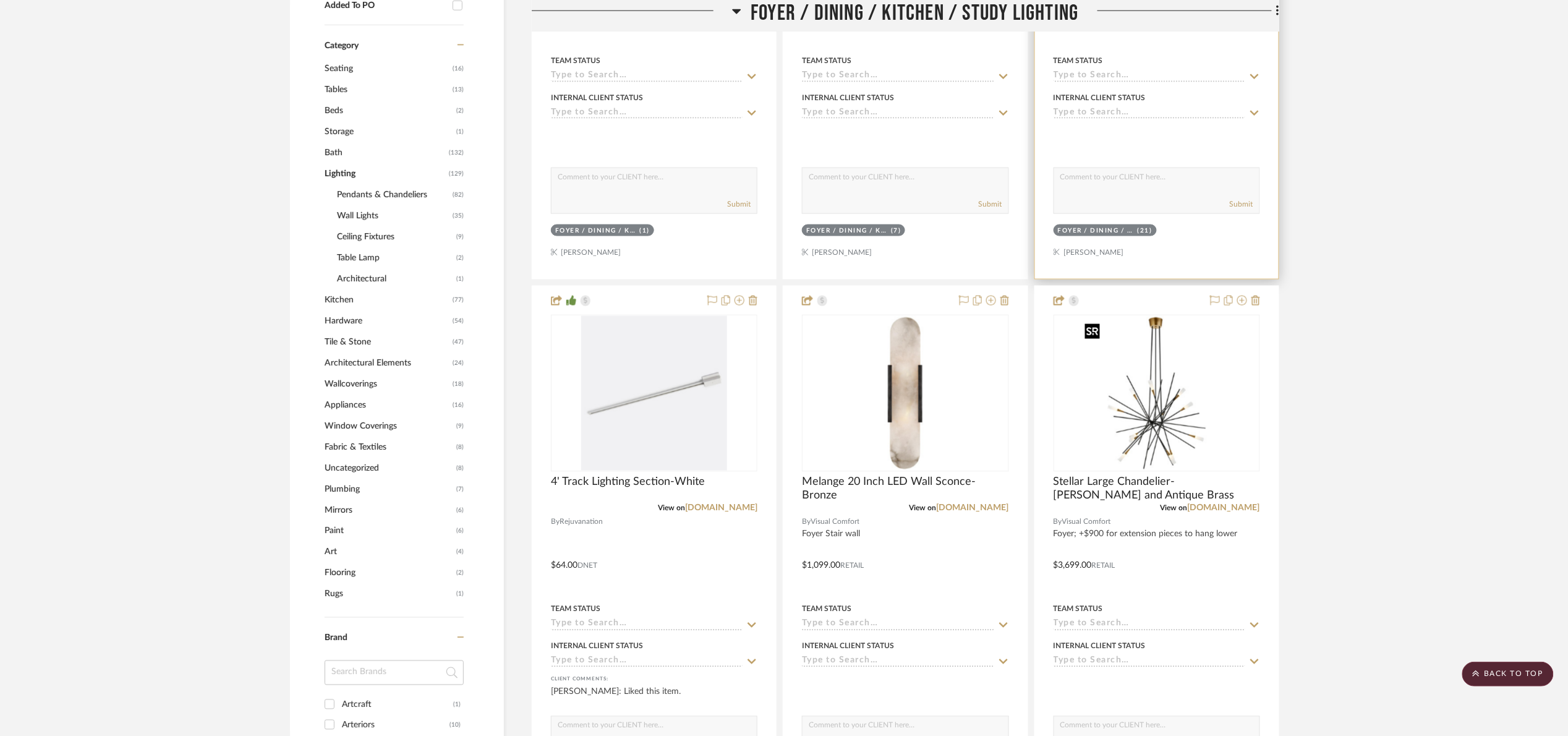
scroll to position [278, 0]
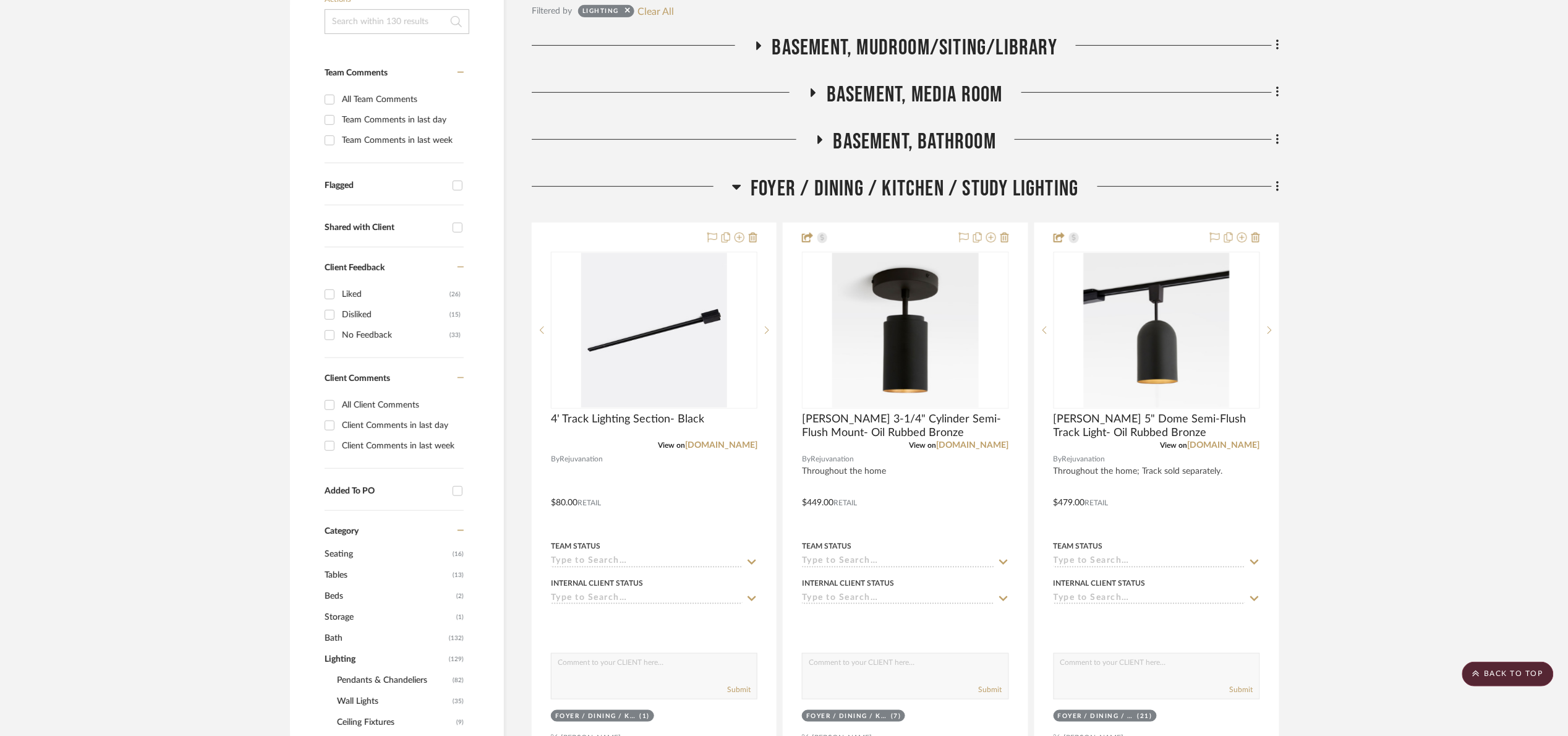
click at [904, 52] on span "Basement, Mudroom/Siting/Library" at bounding box center [915, 48] width 285 height 27
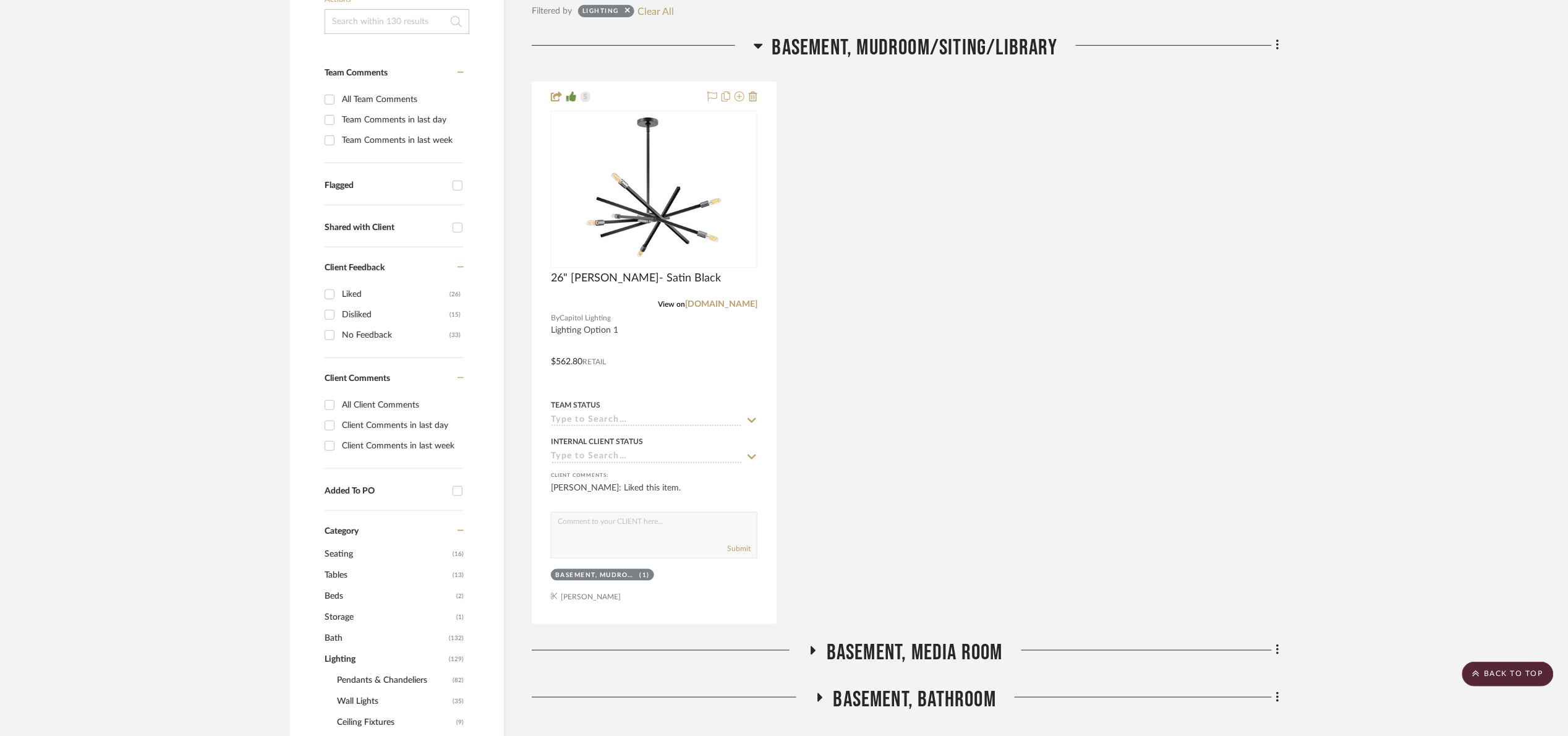
click at [871, 54] on span "Basement, Mudroom/Siting/Library" at bounding box center [915, 48] width 285 height 27
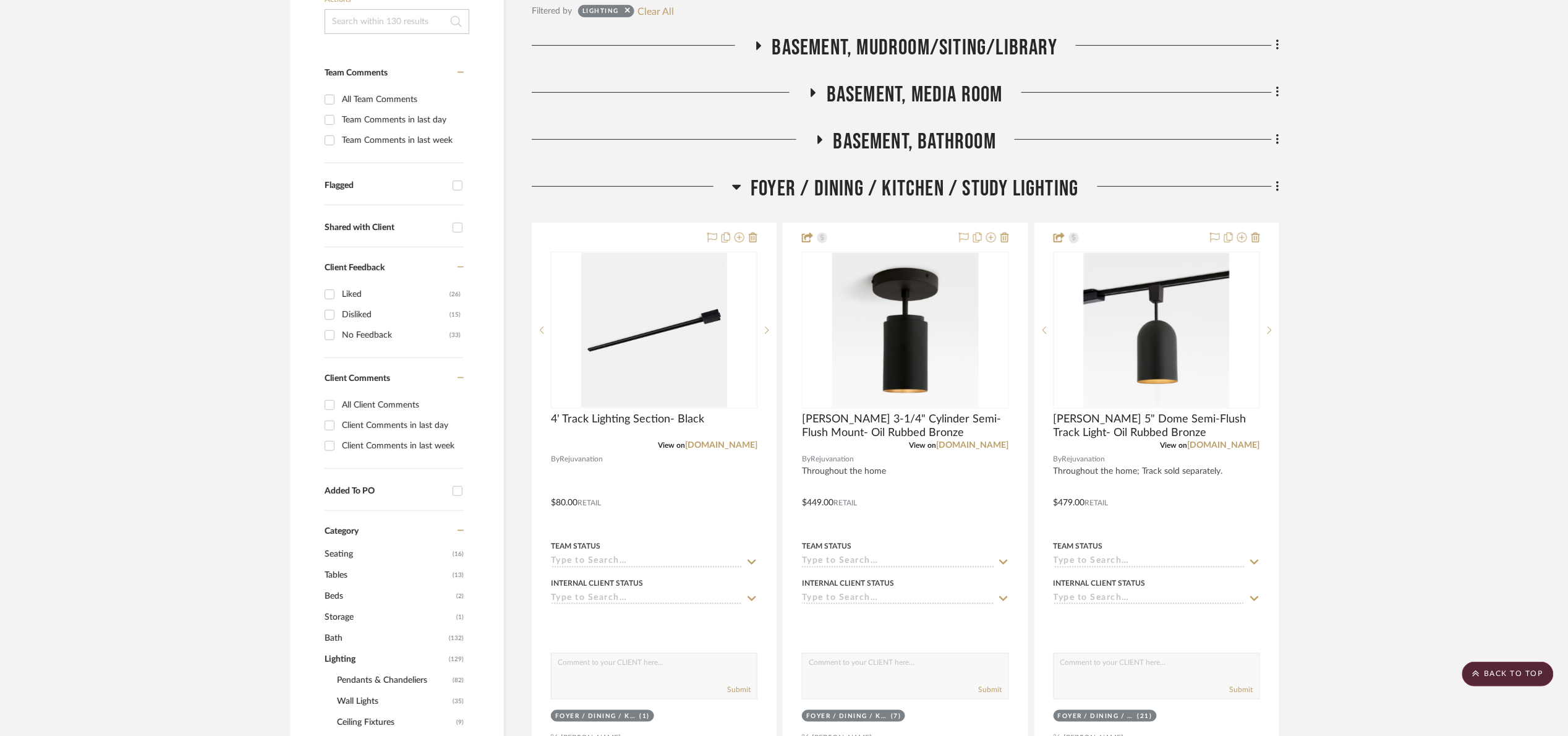
click at [894, 103] on span "Basement, Media Room" at bounding box center [915, 95] width 176 height 27
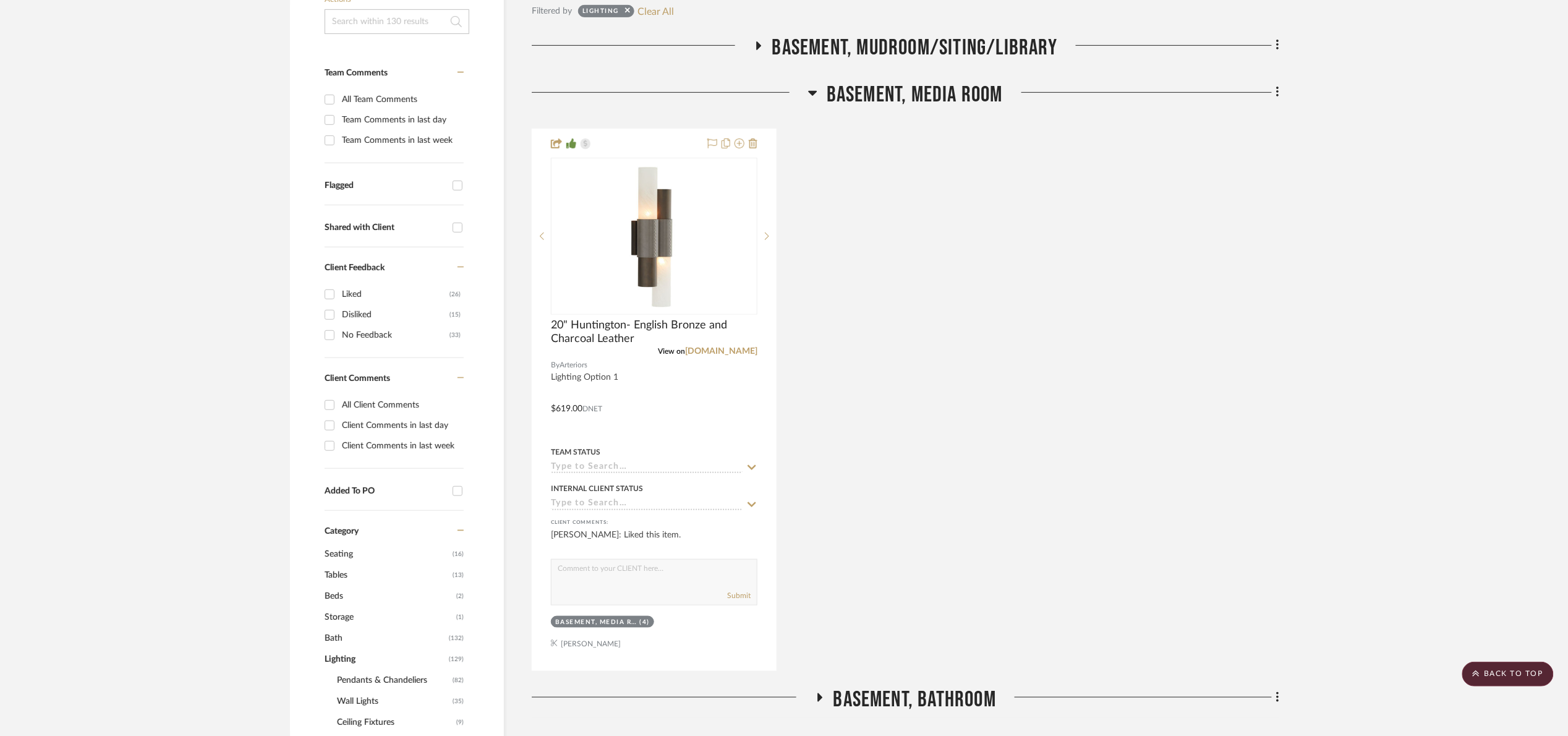
drag, startPoint x: 894, startPoint y: 103, endPoint x: 900, endPoint y: 141, distance: 38.5
click at [894, 104] on span "Basement, Media Room" at bounding box center [915, 95] width 176 height 27
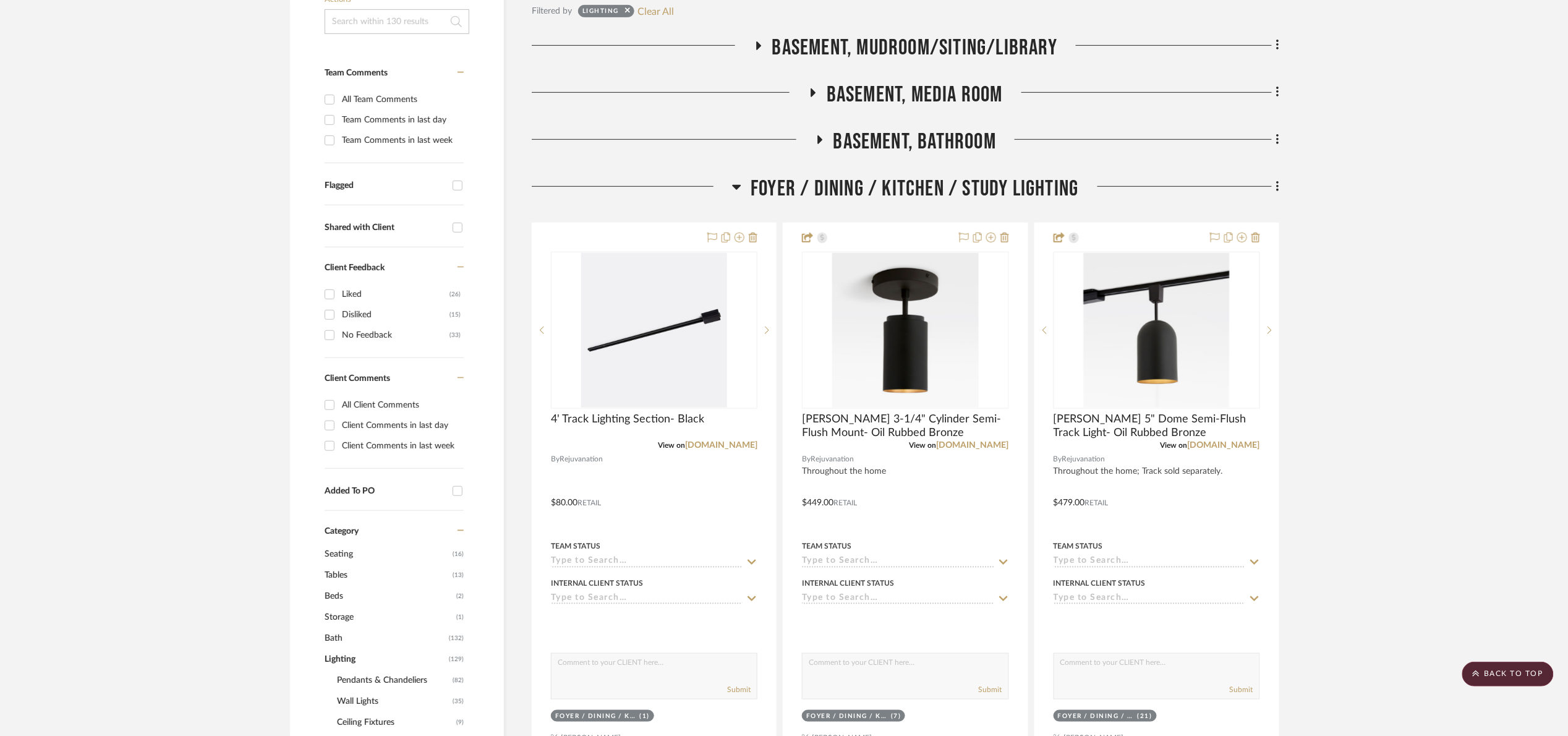
click at [903, 145] on span "Basement, Bathroom" at bounding box center [915, 142] width 163 height 27
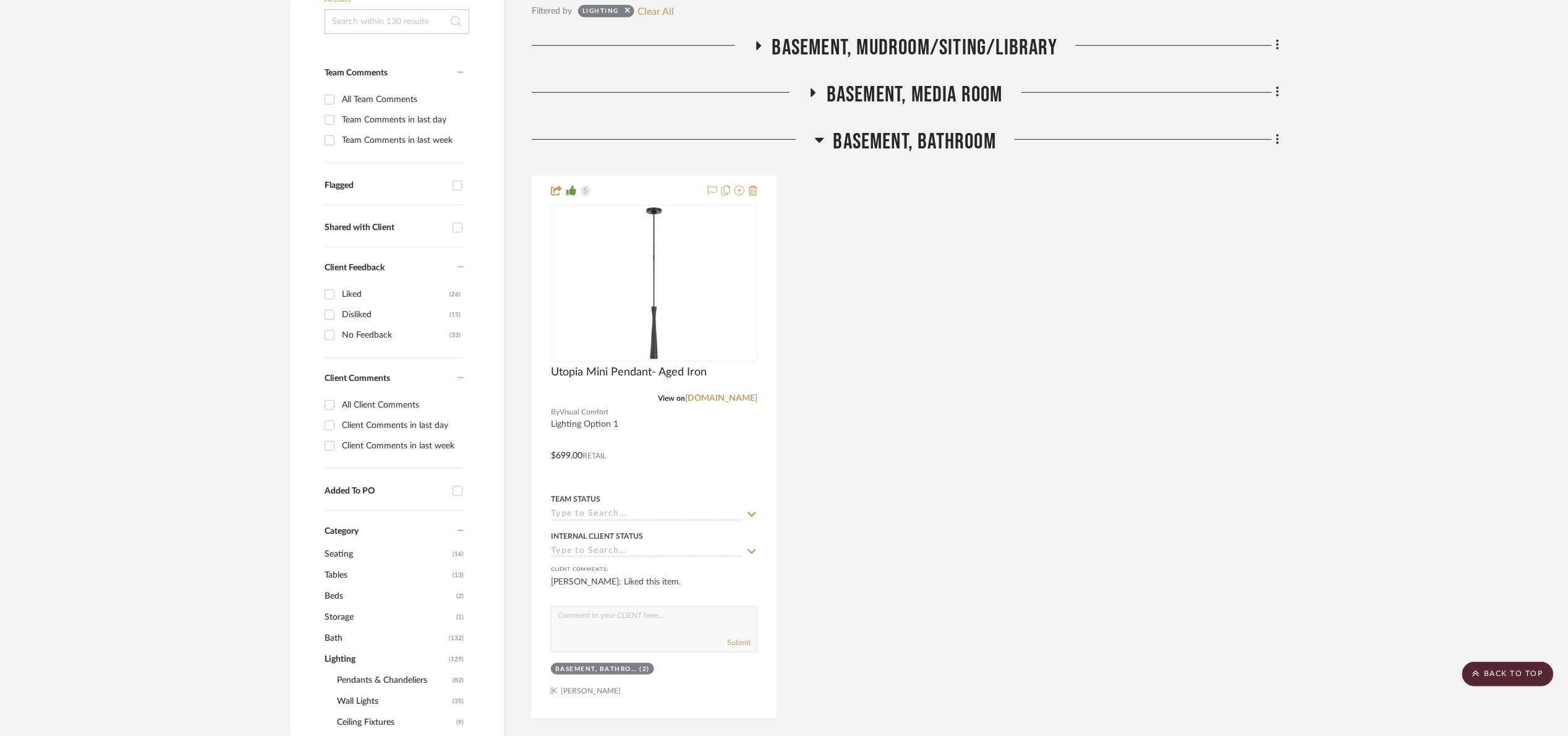
click at [903, 149] on span "Basement, Bathroom" at bounding box center [915, 142] width 163 height 27
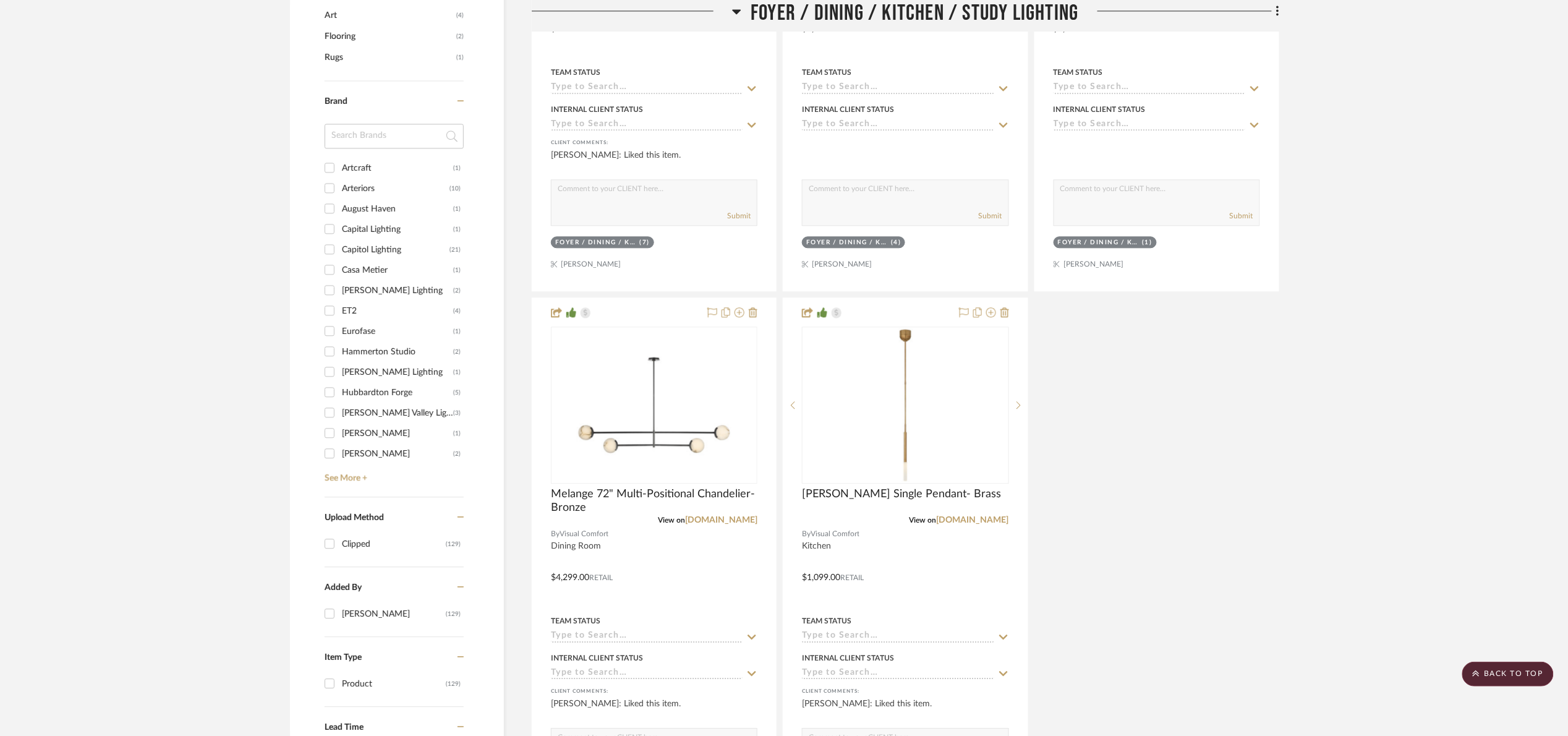
scroll to position [1485, 0]
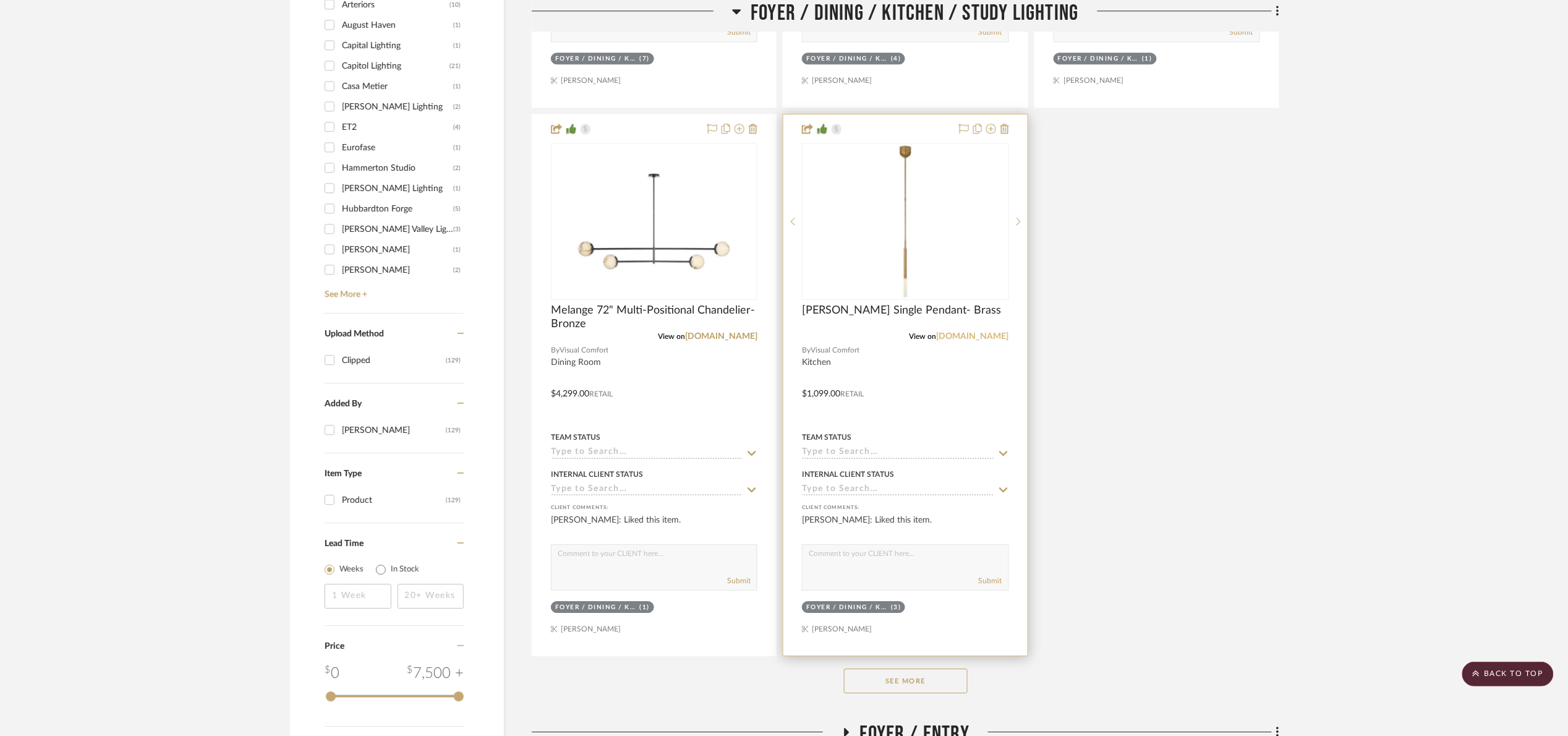
click at [974, 336] on link "visualcomfort.com" at bounding box center [972, 336] width 72 height 9
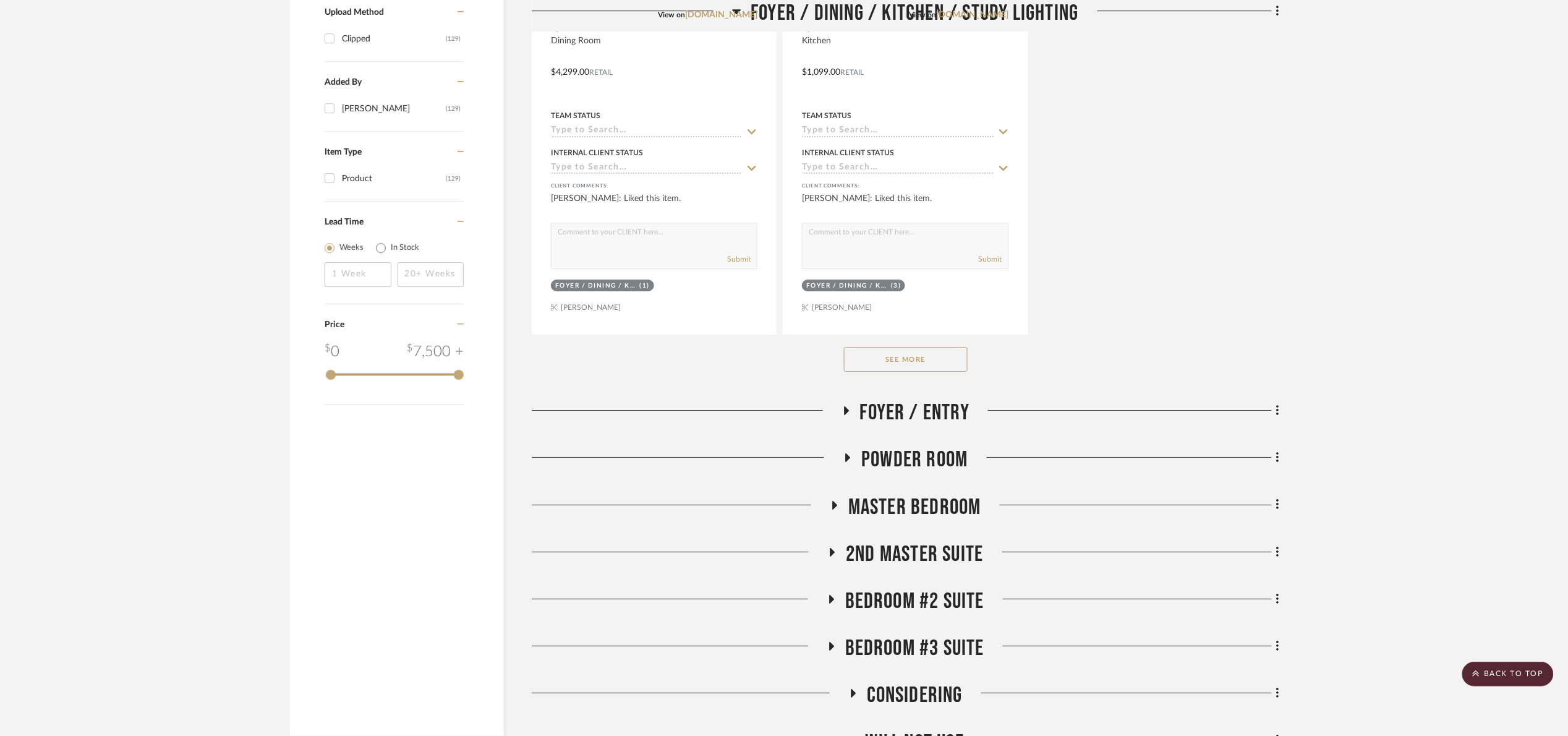
scroll to position [1856, 0]
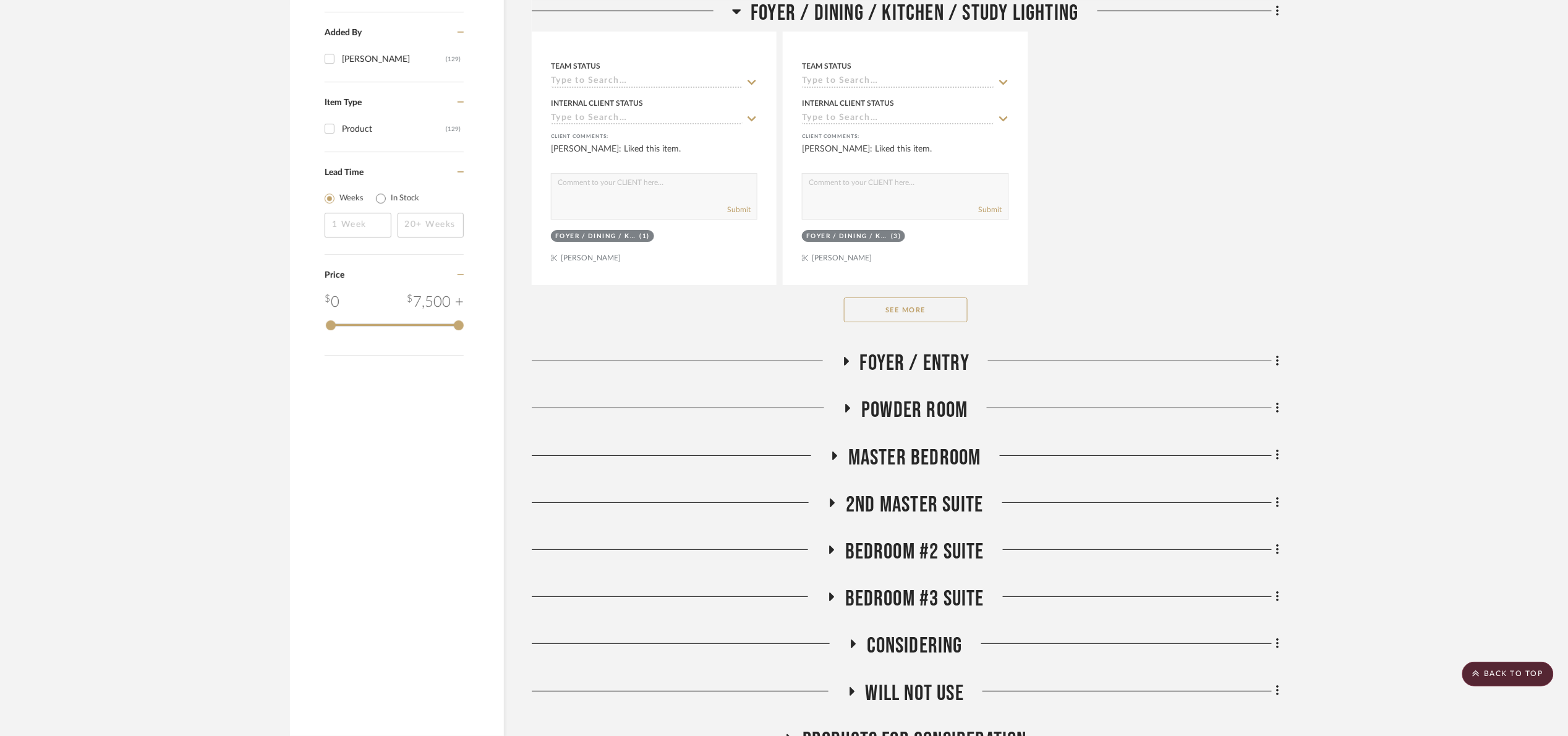
click at [921, 359] on span "Foyer / Entry" at bounding box center [915, 363] width 110 height 27
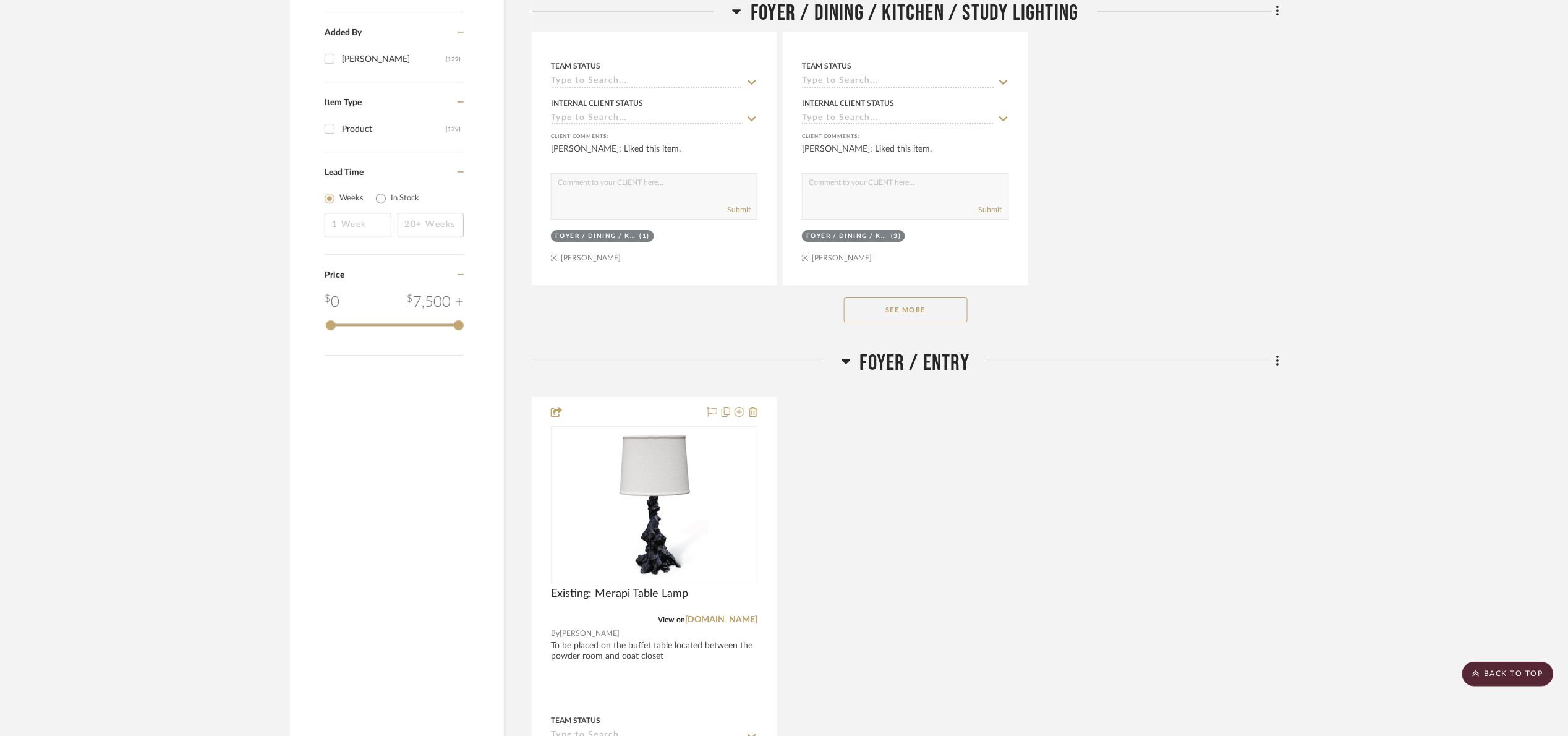
click at [933, 364] on span "Foyer / Entry" at bounding box center [915, 363] width 110 height 27
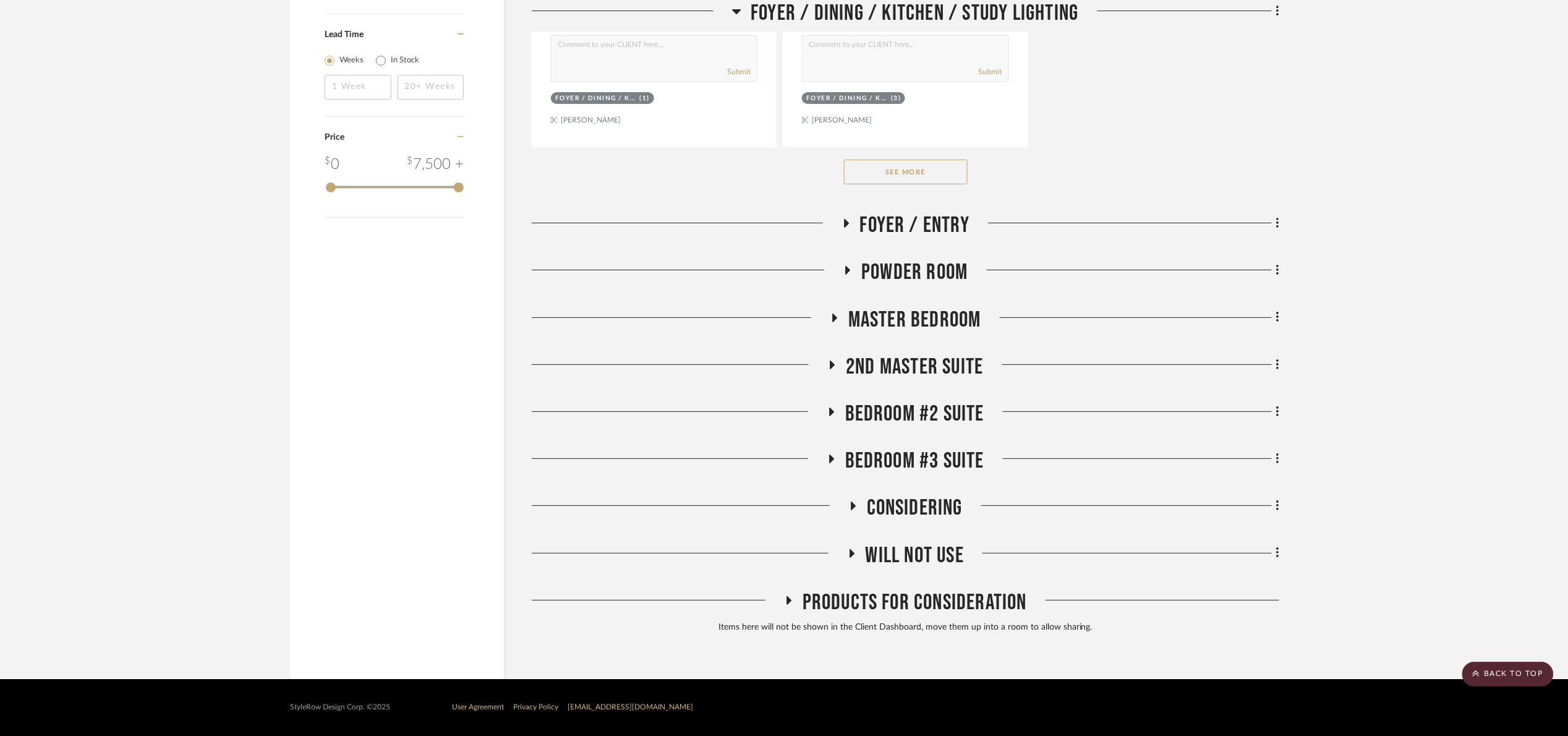
scroll to position [1997, 0]
click at [870, 276] on span "Powder Room" at bounding box center [915, 273] width 106 height 27
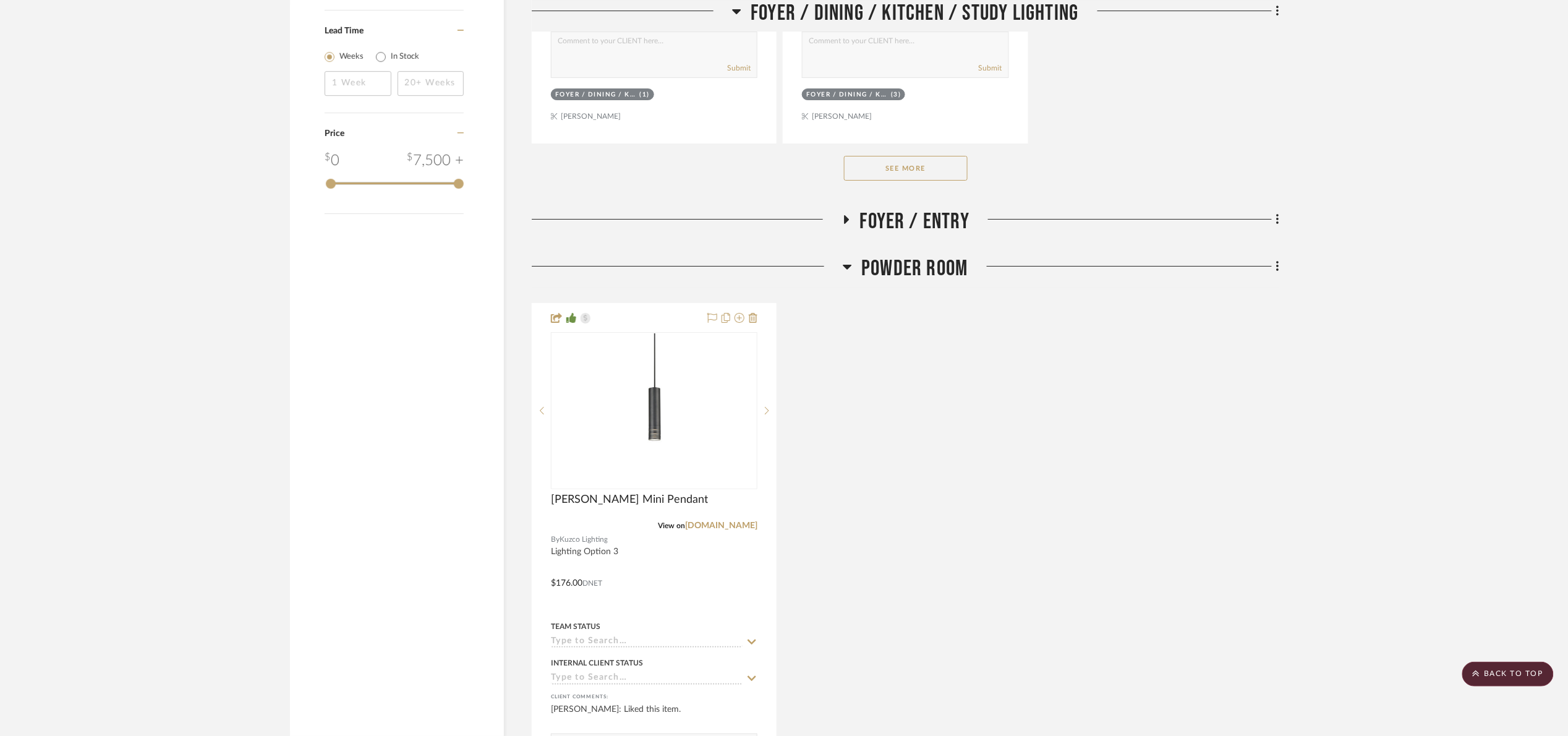
click at [870, 278] on span "Powder Room" at bounding box center [915, 269] width 106 height 27
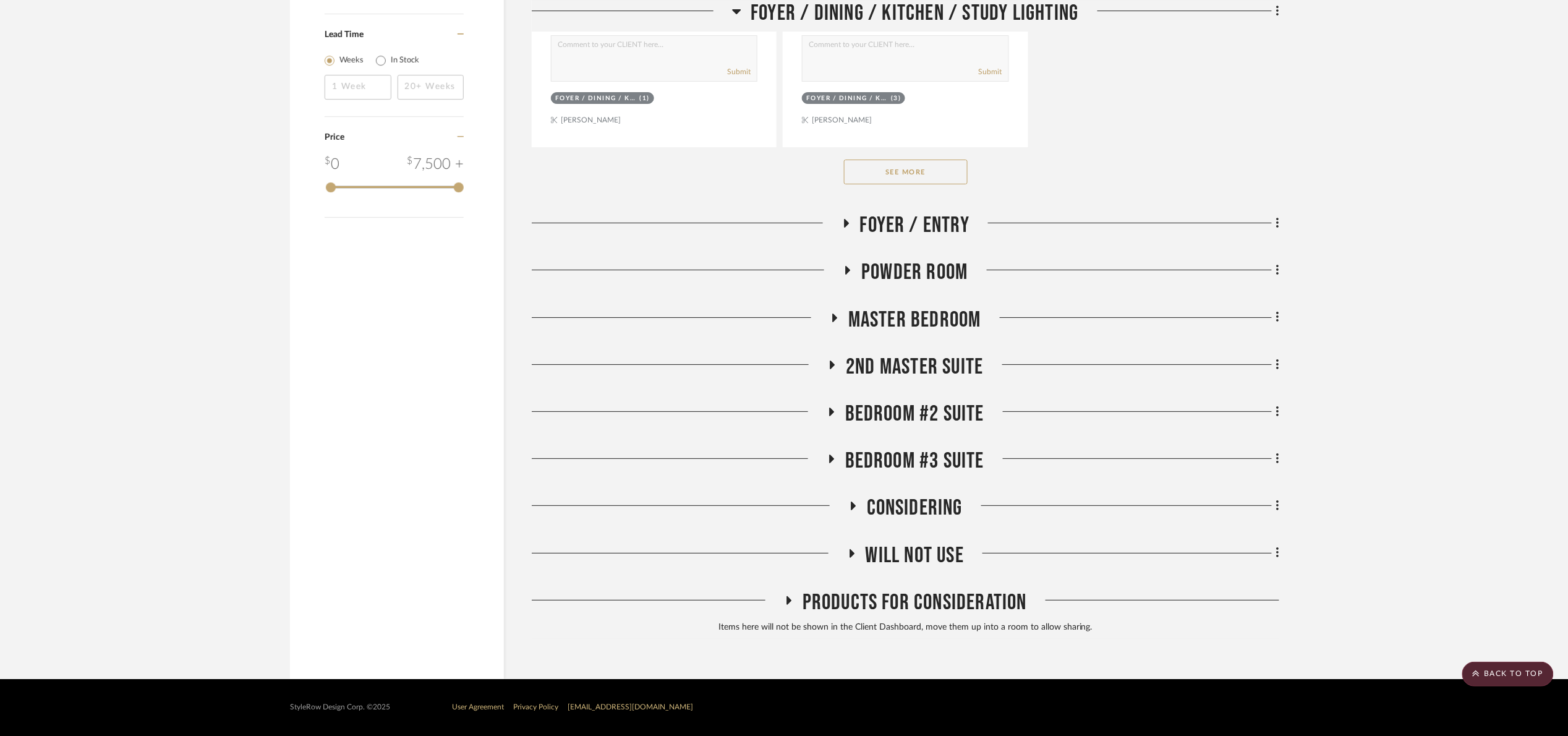
click at [871, 321] on span "Master Bedroom" at bounding box center [915, 320] width 133 height 27
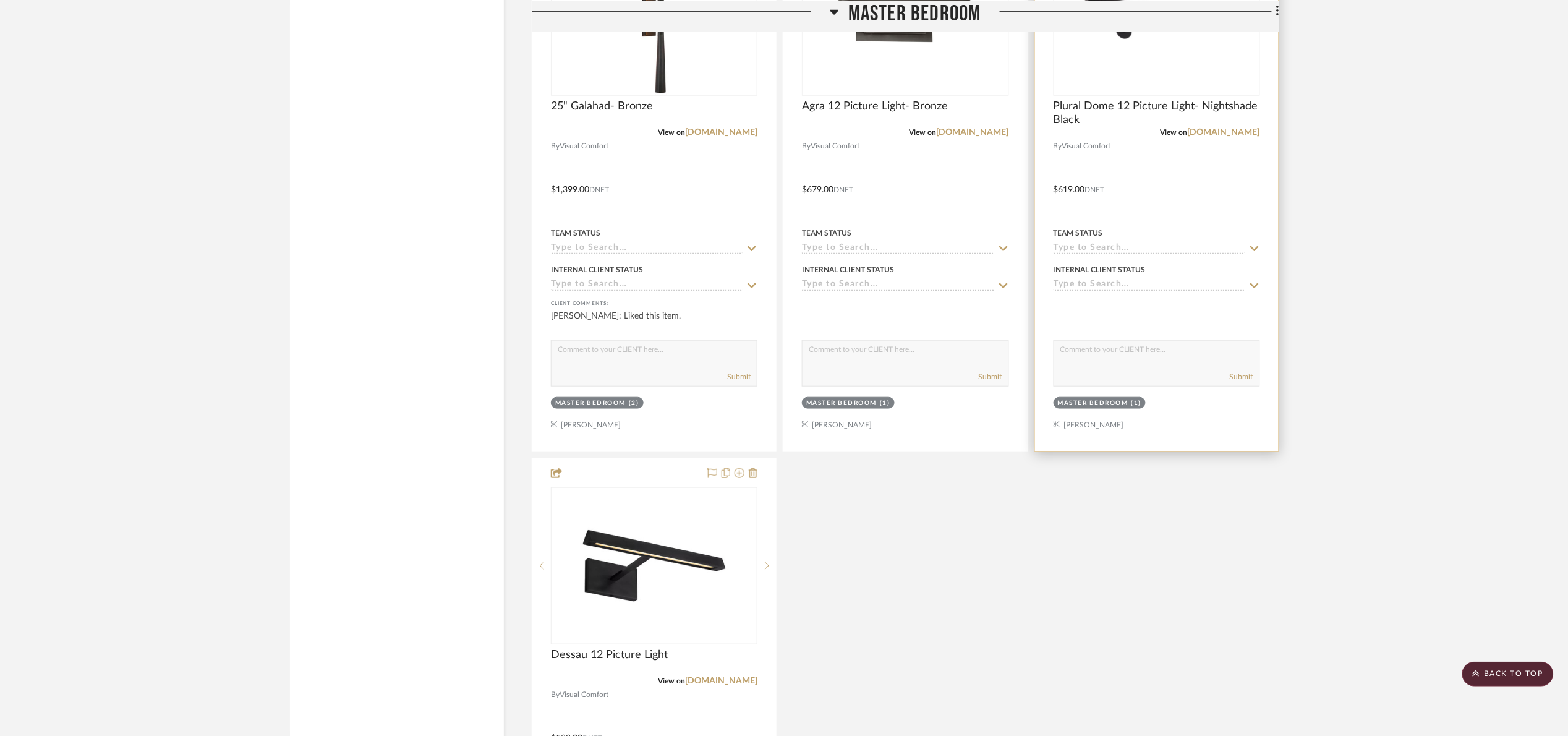
scroll to position [2368, 0]
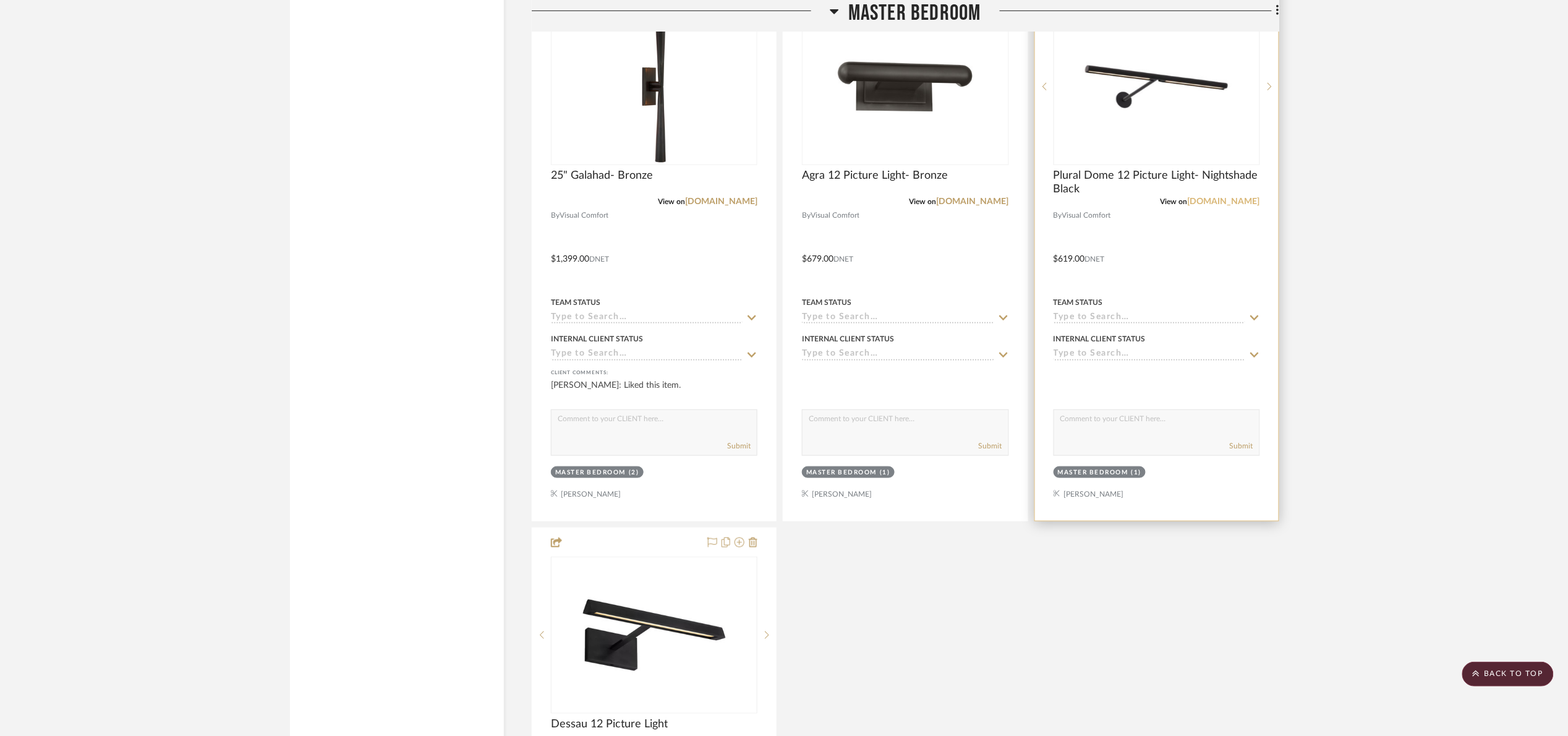
click at [1211, 206] on link "visualcomfort.com" at bounding box center [1223, 202] width 72 height 9
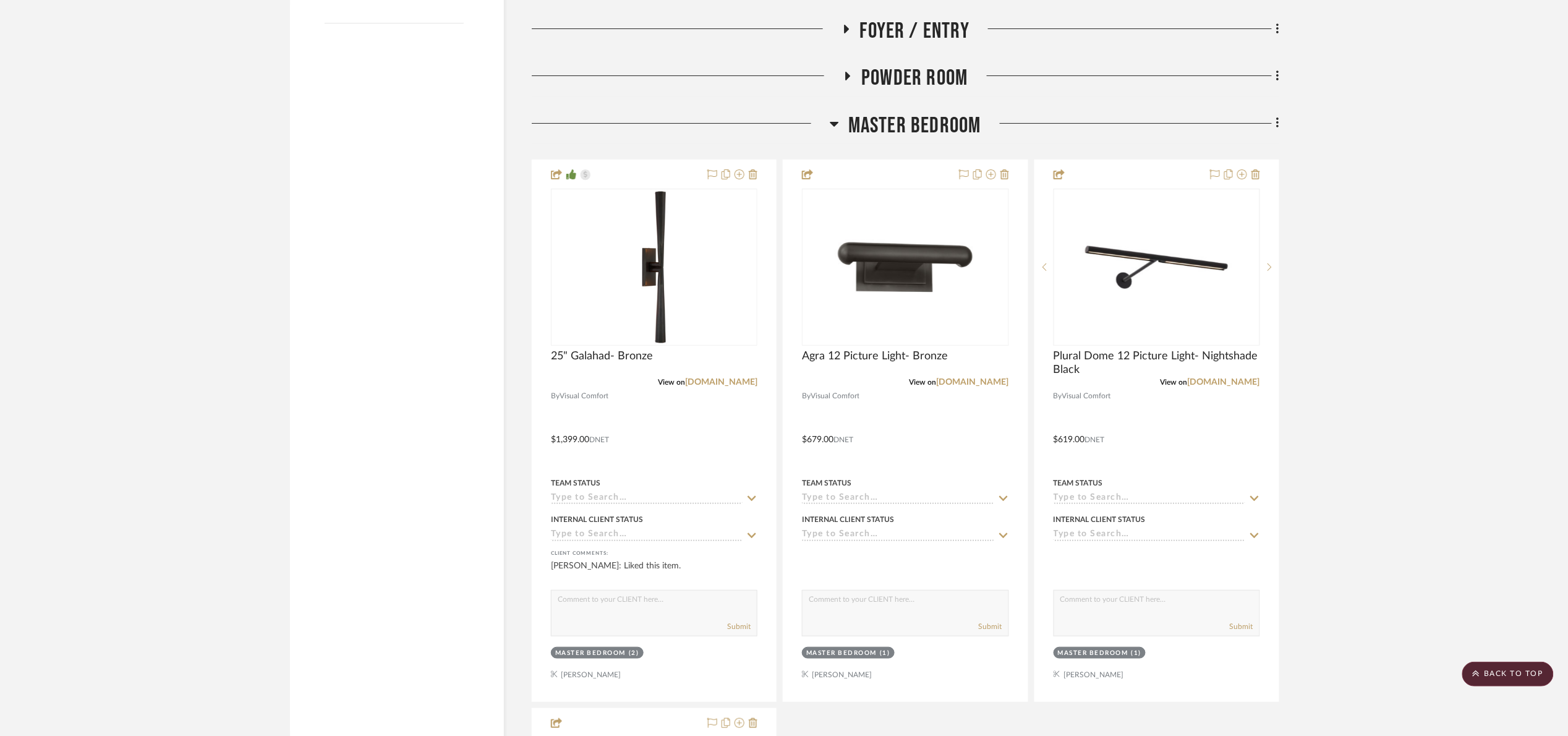
scroll to position [2183, 0]
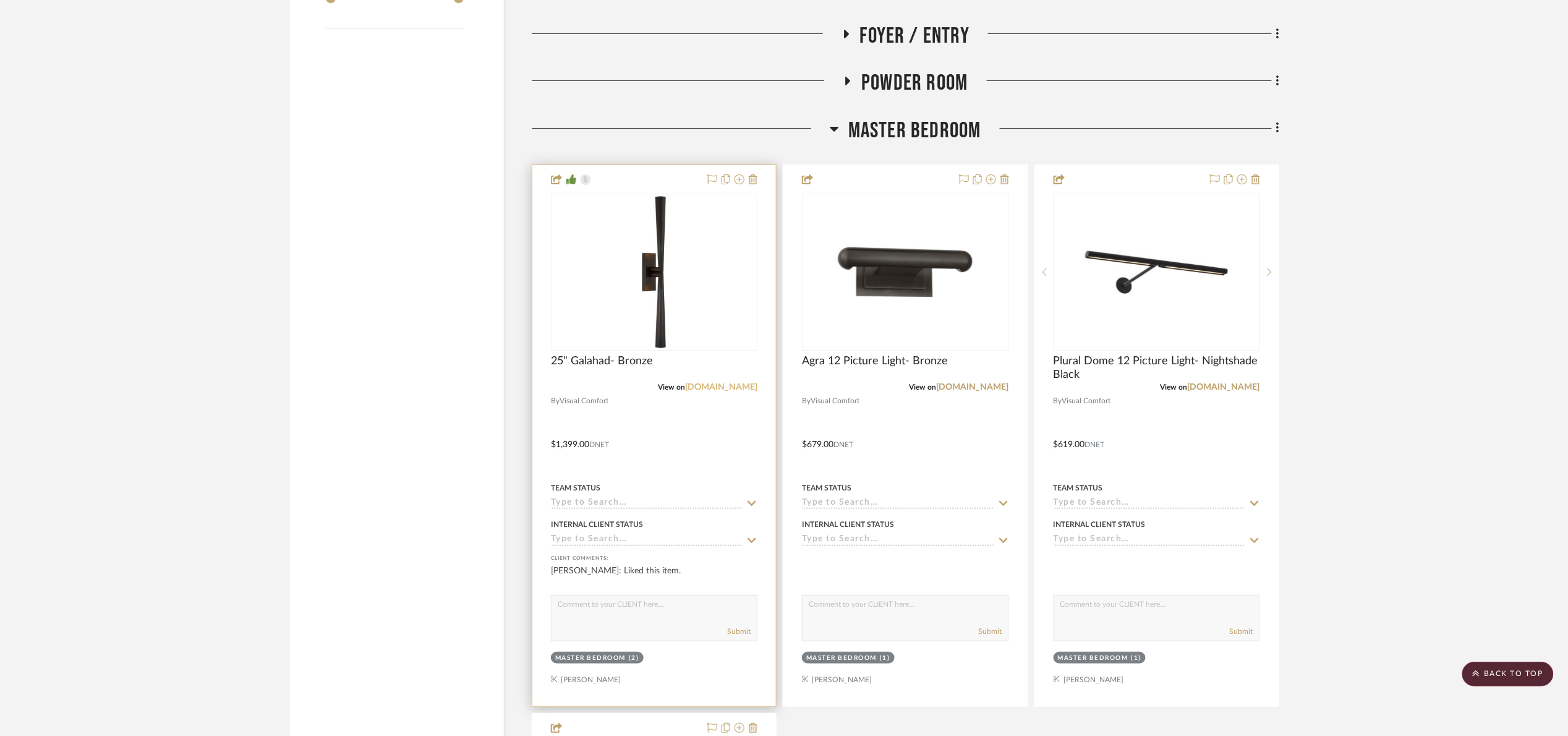
click at [740, 392] on link "visualcomfort.com" at bounding box center [721, 387] width 72 height 9
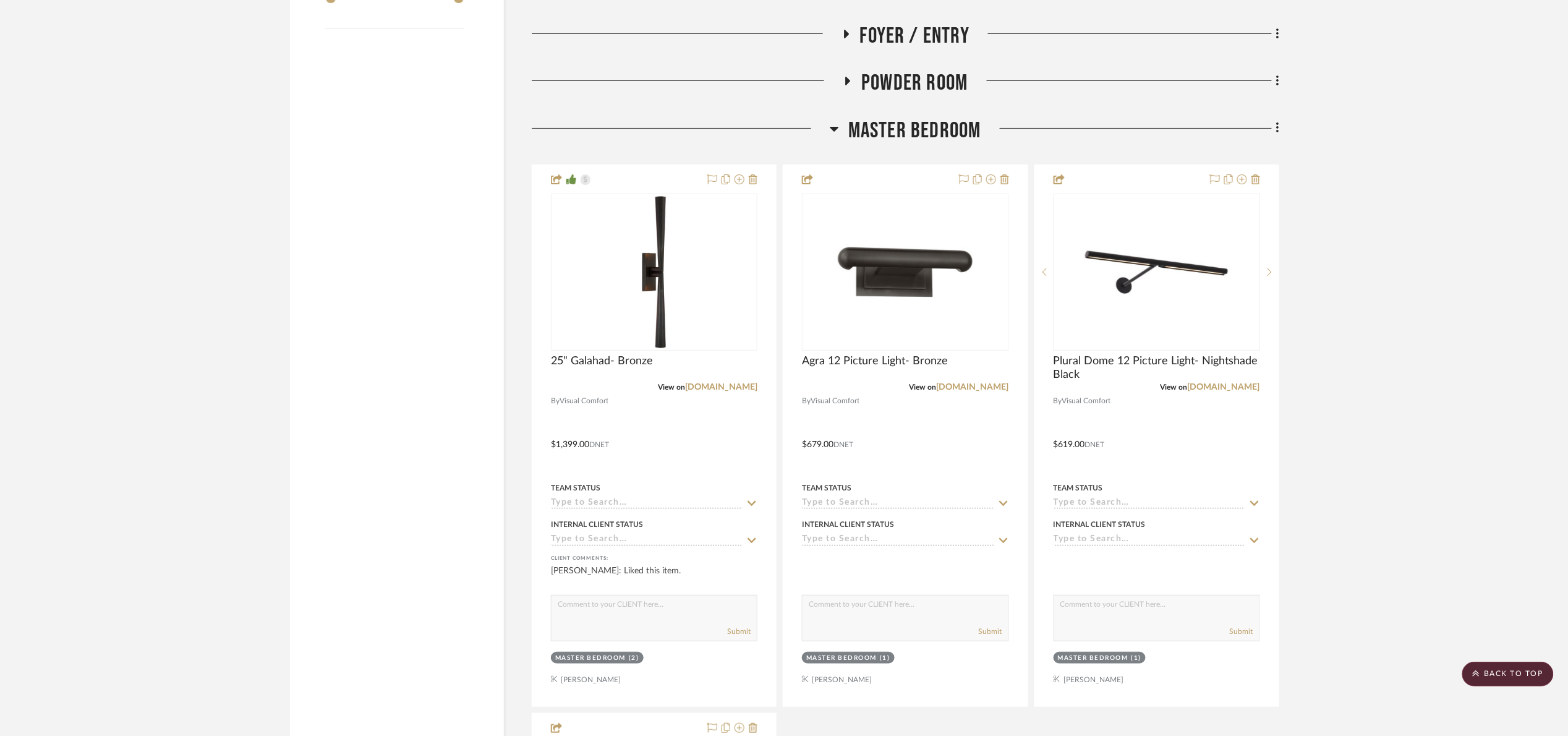
drag, startPoint x: 1413, startPoint y: 173, endPoint x: 1369, endPoint y: 148, distance: 50.6
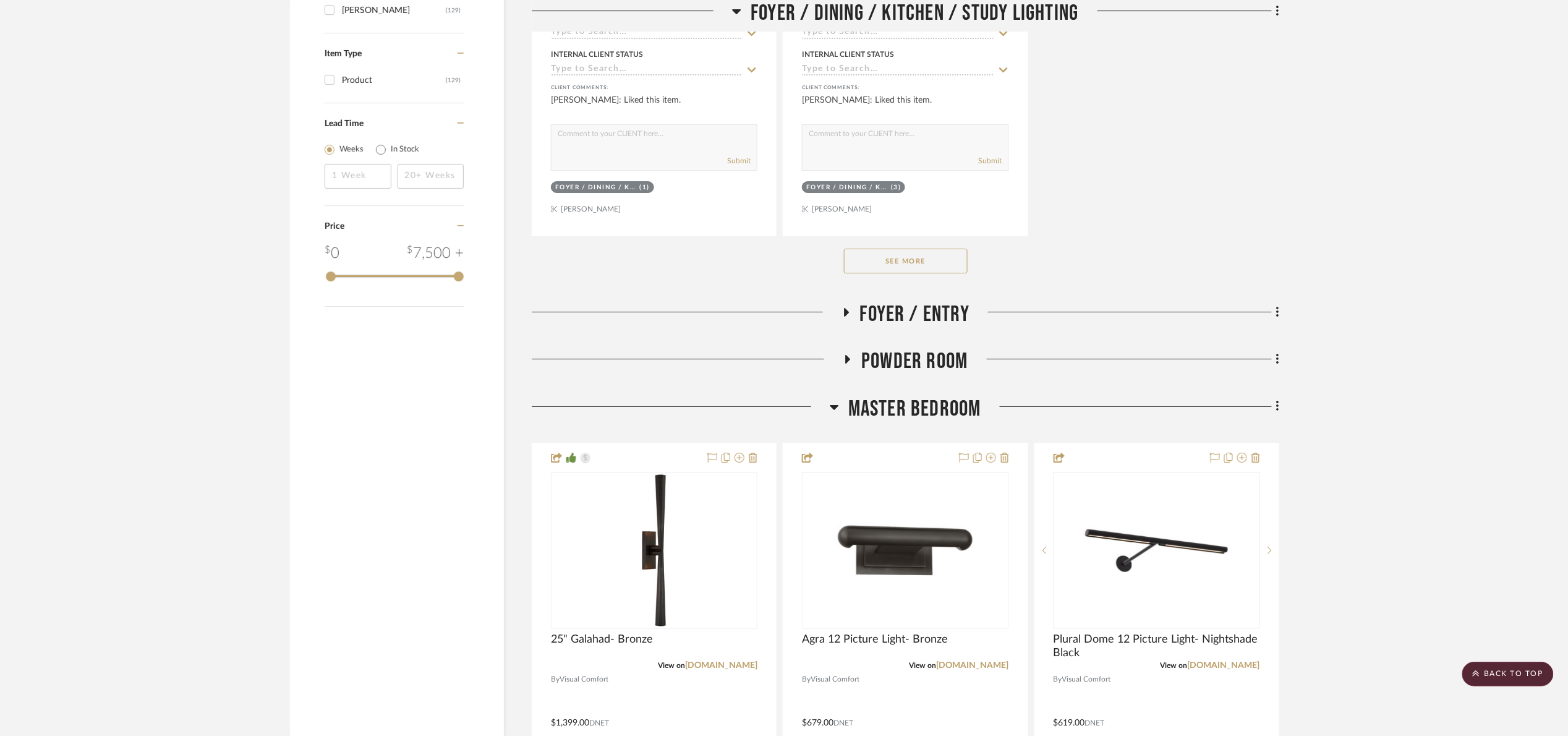
drag, startPoint x: 916, startPoint y: 314, endPoint x: 1191, endPoint y: 237, distance: 285.6
click at [918, 314] on span "Foyer / Entry" at bounding box center [915, 314] width 110 height 27
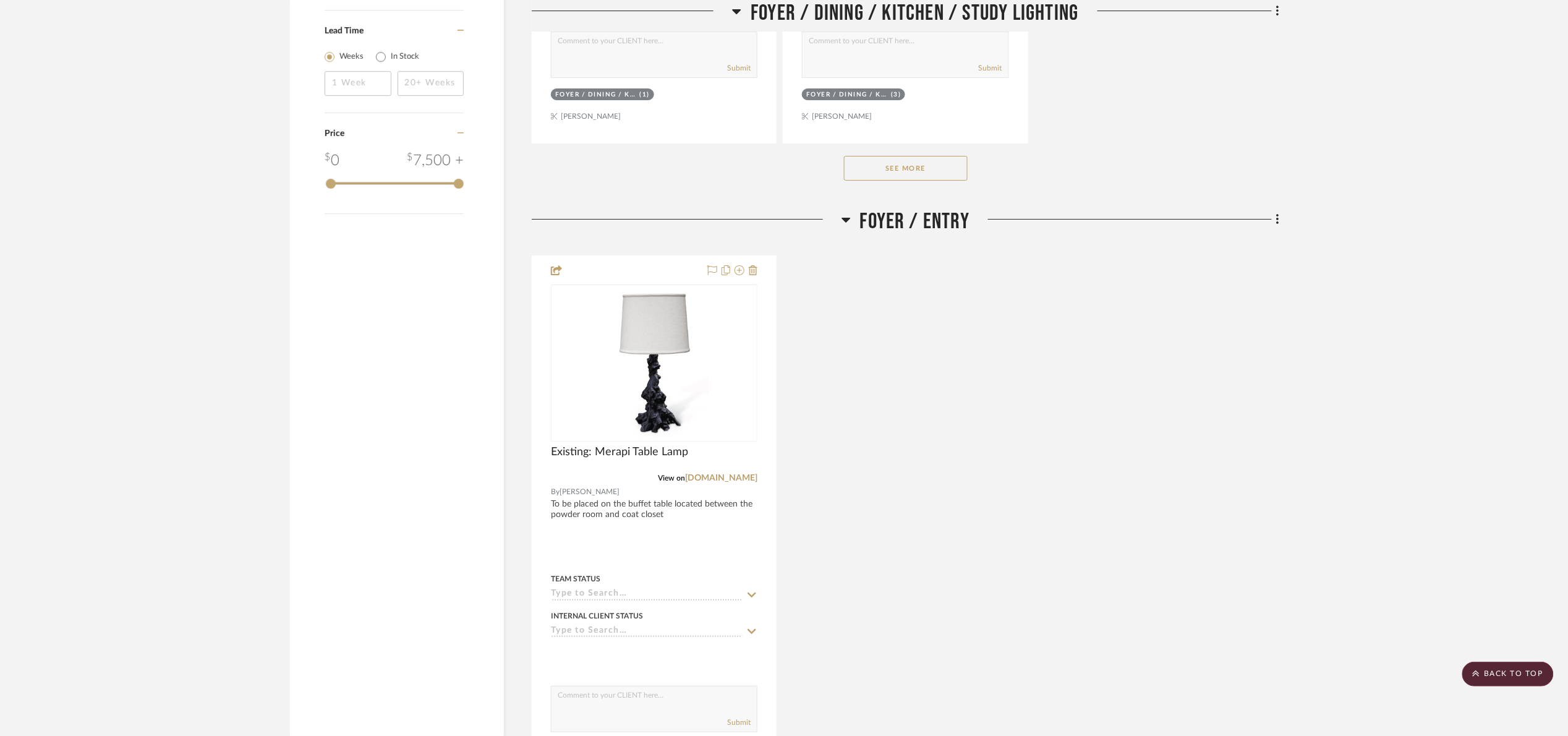
drag, startPoint x: 933, startPoint y: 221, endPoint x: 1018, endPoint y: 241, distance: 87.3
click at [936, 221] on span "Foyer / Entry" at bounding box center [915, 221] width 110 height 27
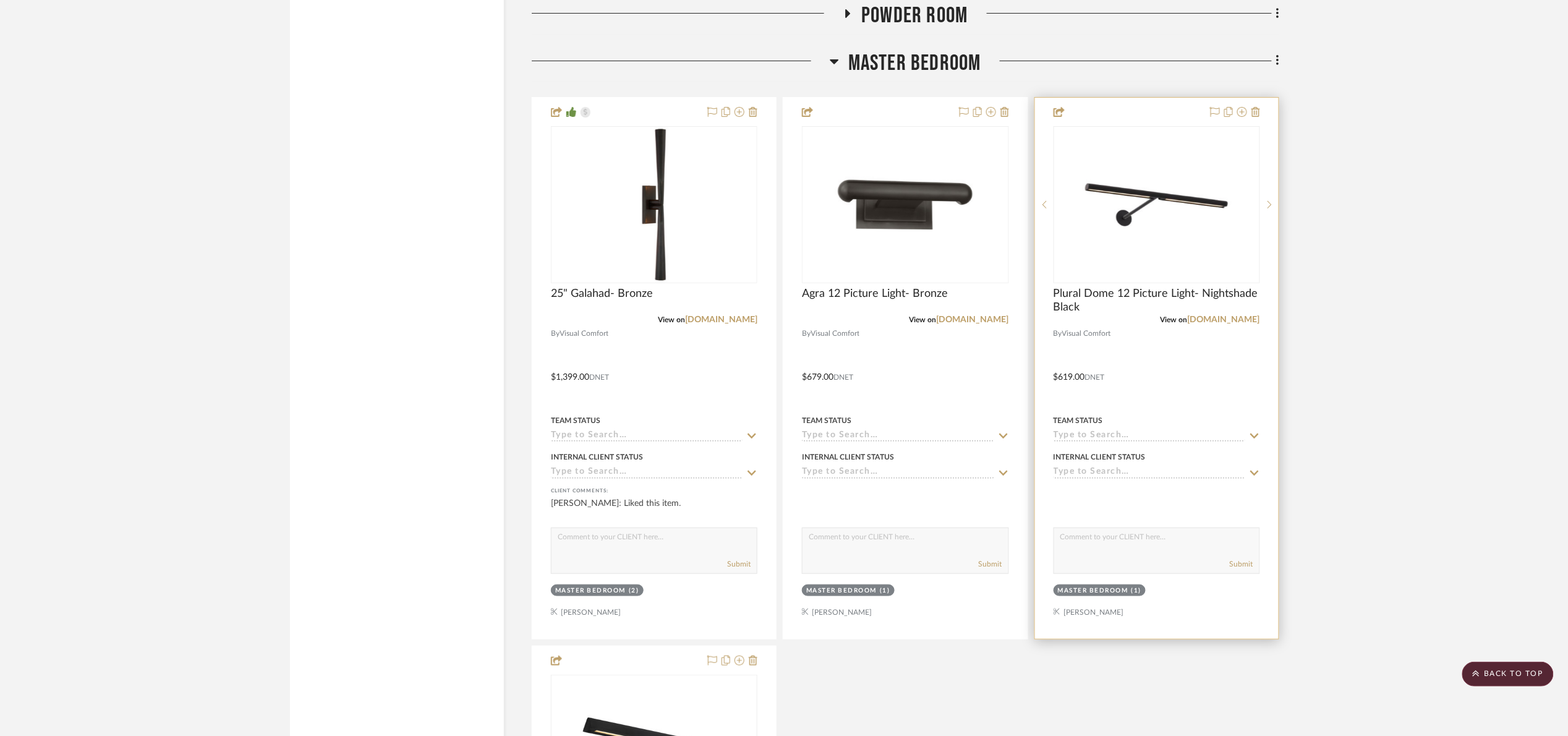
scroll to position [2272, 0]
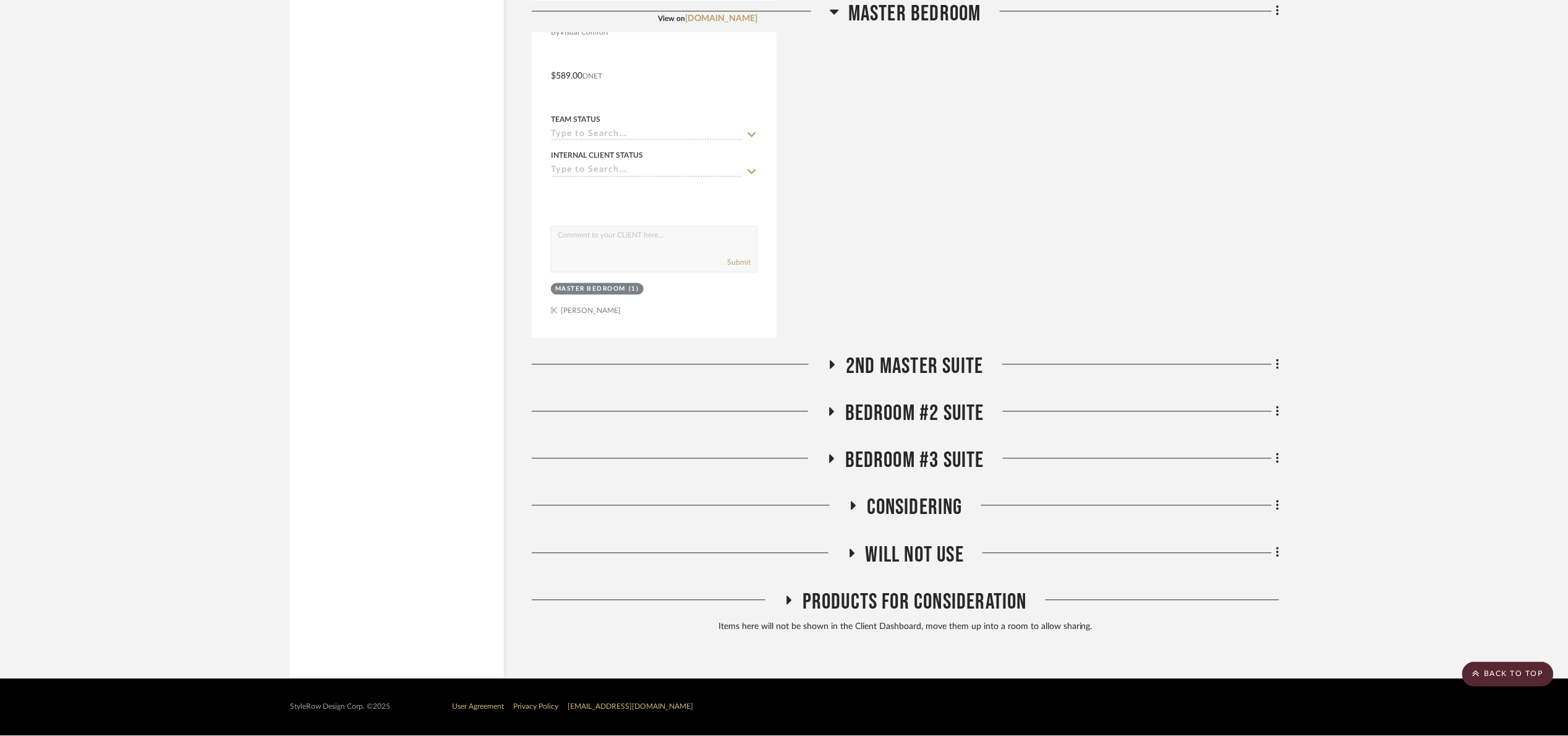
drag, startPoint x: 944, startPoint y: 361, endPoint x: 956, endPoint y: 355, distance: 13.4
click at [944, 361] on span "2nd Master Suite" at bounding box center [914, 367] width 137 height 27
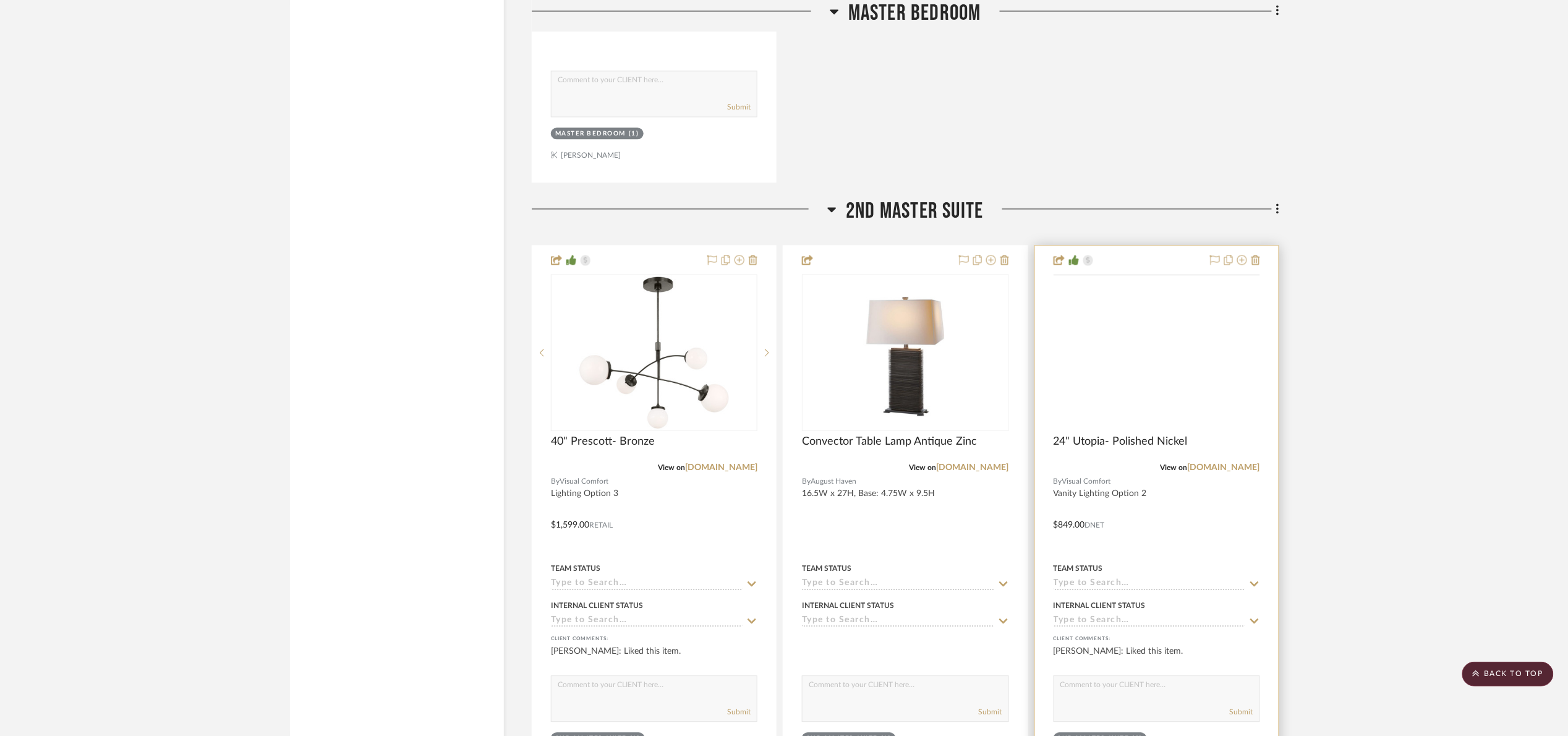
scroll to position [3293, 0]
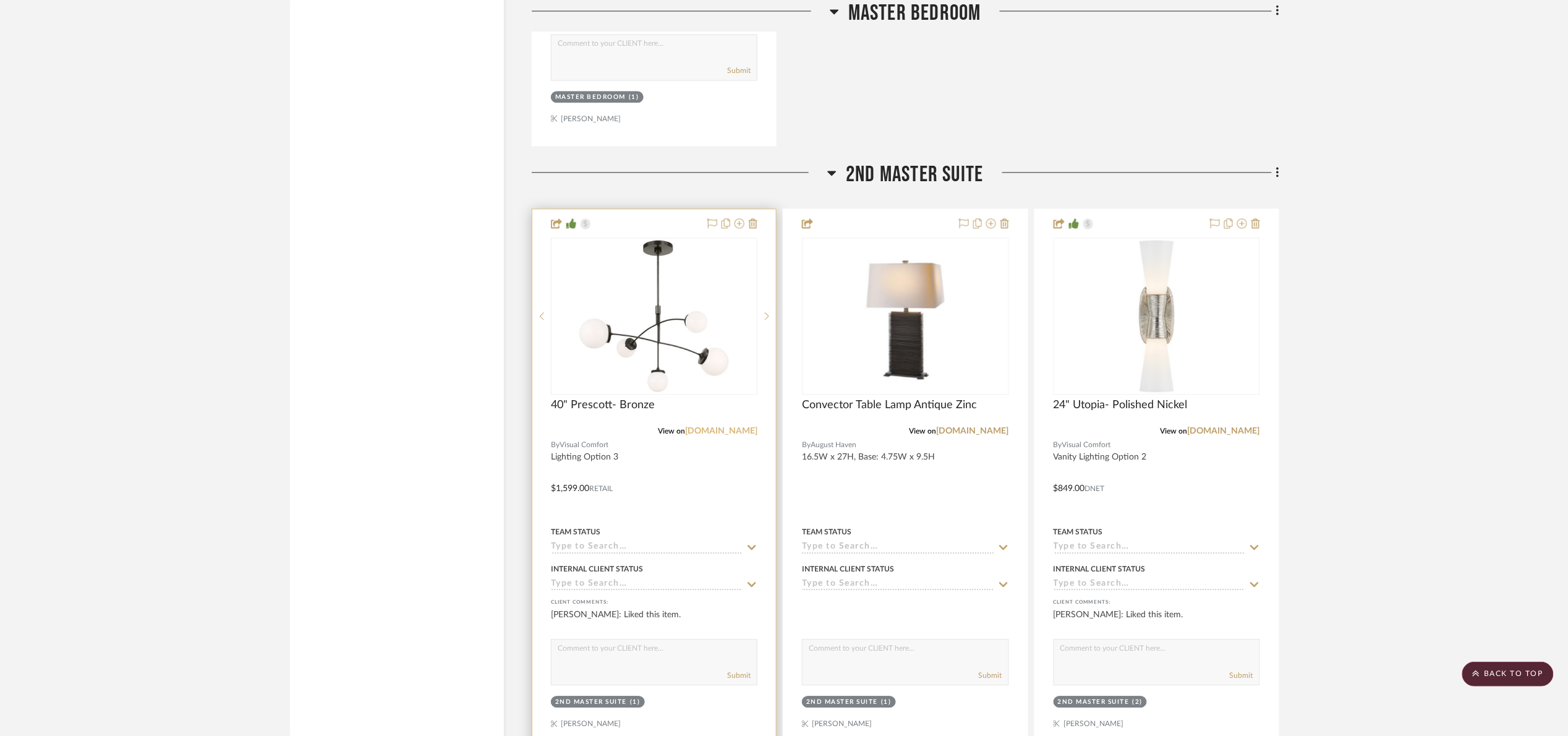
click at [731, 434] on link "visualcomfort.com" at bounding box center [721, 431] width 72 height 9
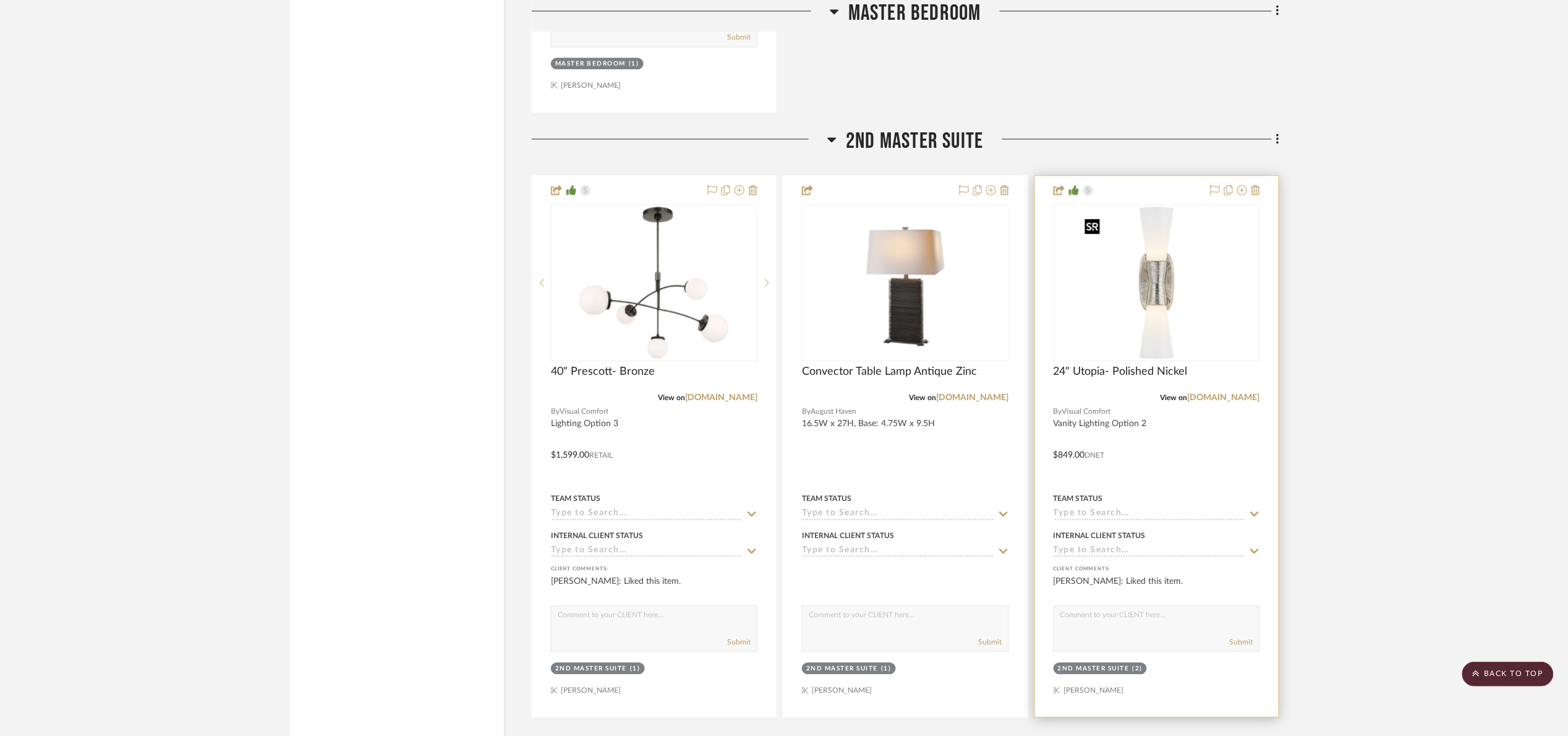
scroll to position [3386, 0]
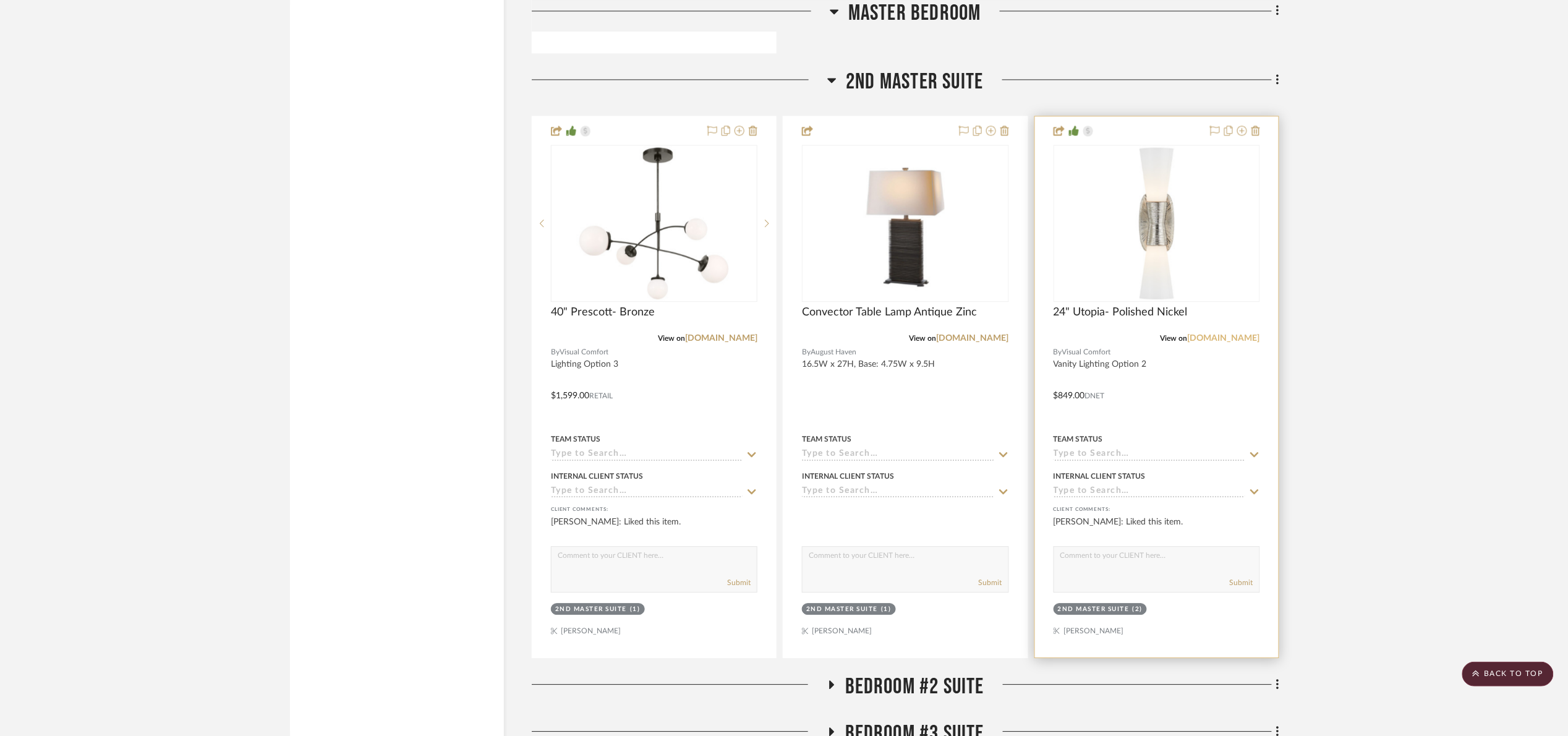
click at [1209, 343] on link "visualcomfort.com" at bounding box center [1223, 338] width 72 height 9
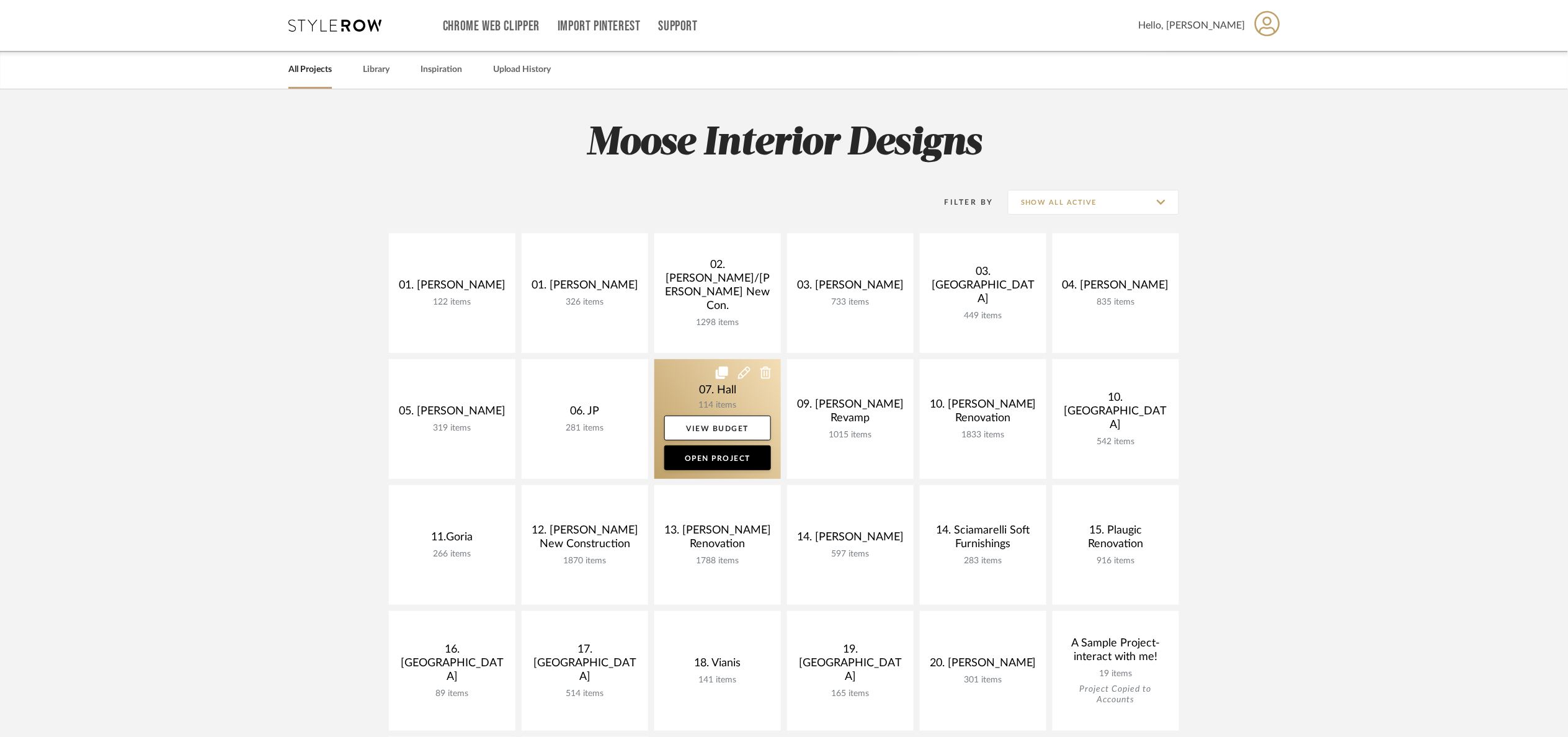
click at [675, 403] on link at bounding box center [718, 419] width 126 height 120
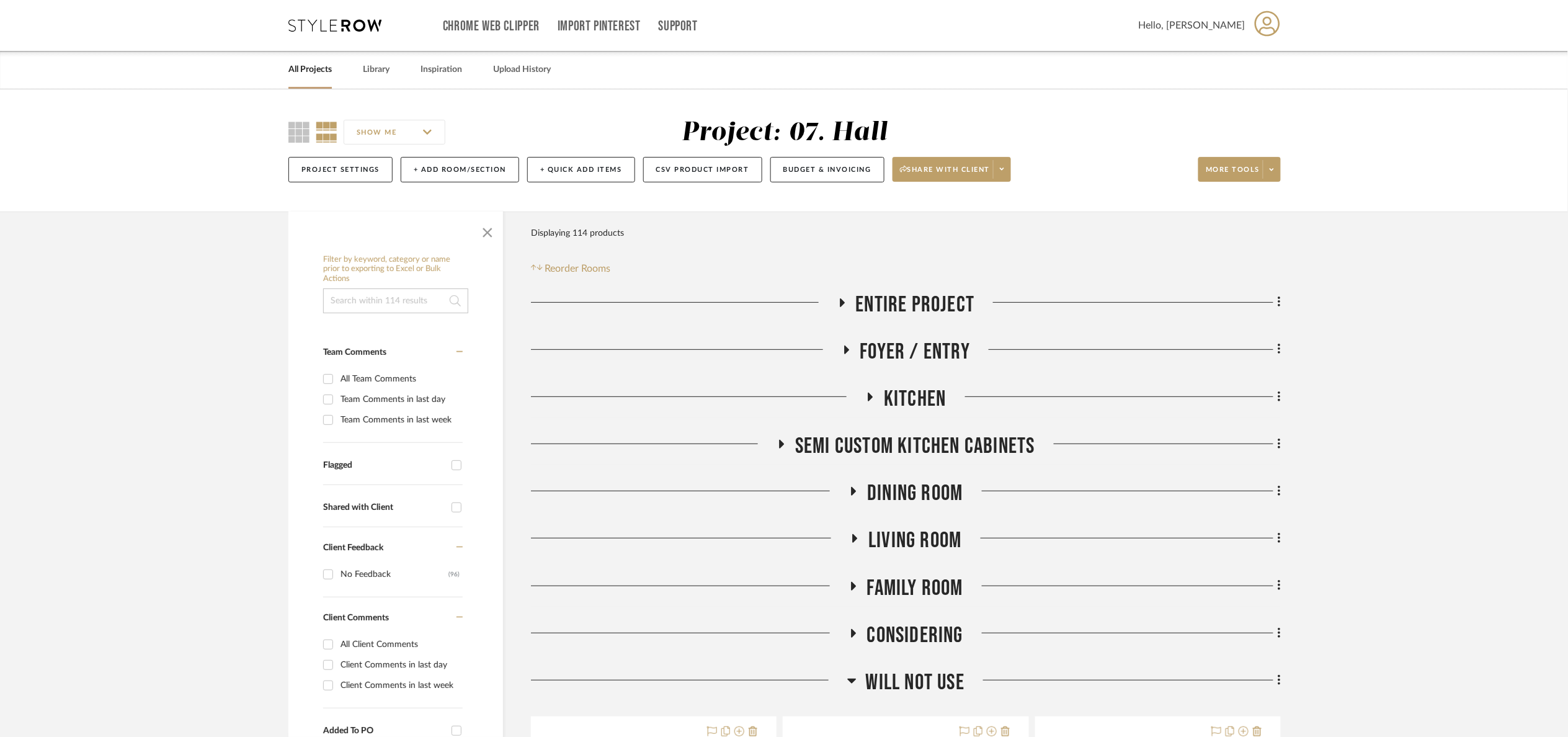
click at [861, 295] on span "Entire Project" at bounding box center [915, 305] width 119 height 27
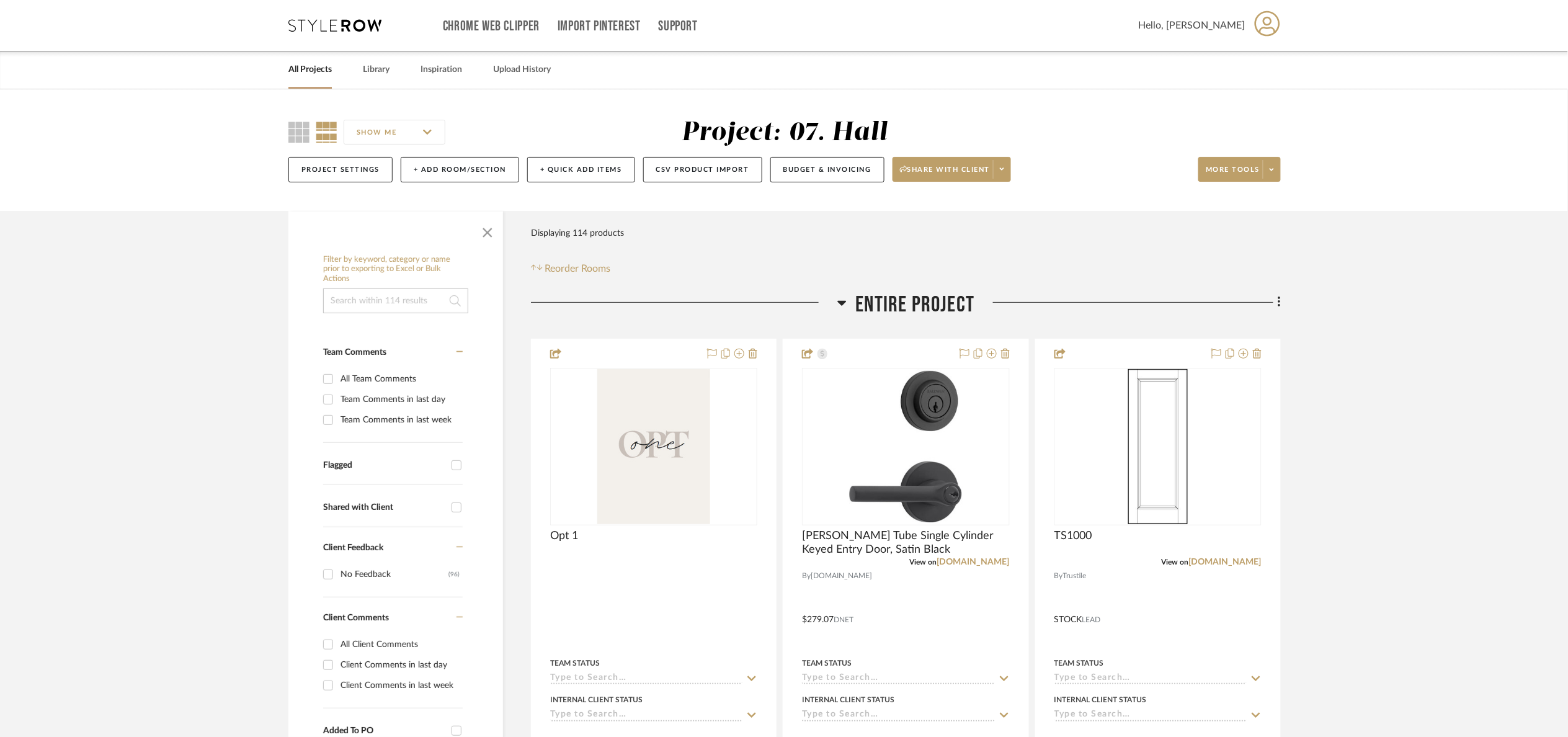
drag, startPoint x: 479, startPoint y: 239, endPoint x: 485, endPoint y: 242, distance: 6.7
click at [479, 237] on span "button" at bounding box center [487, 230] width 30 height 30
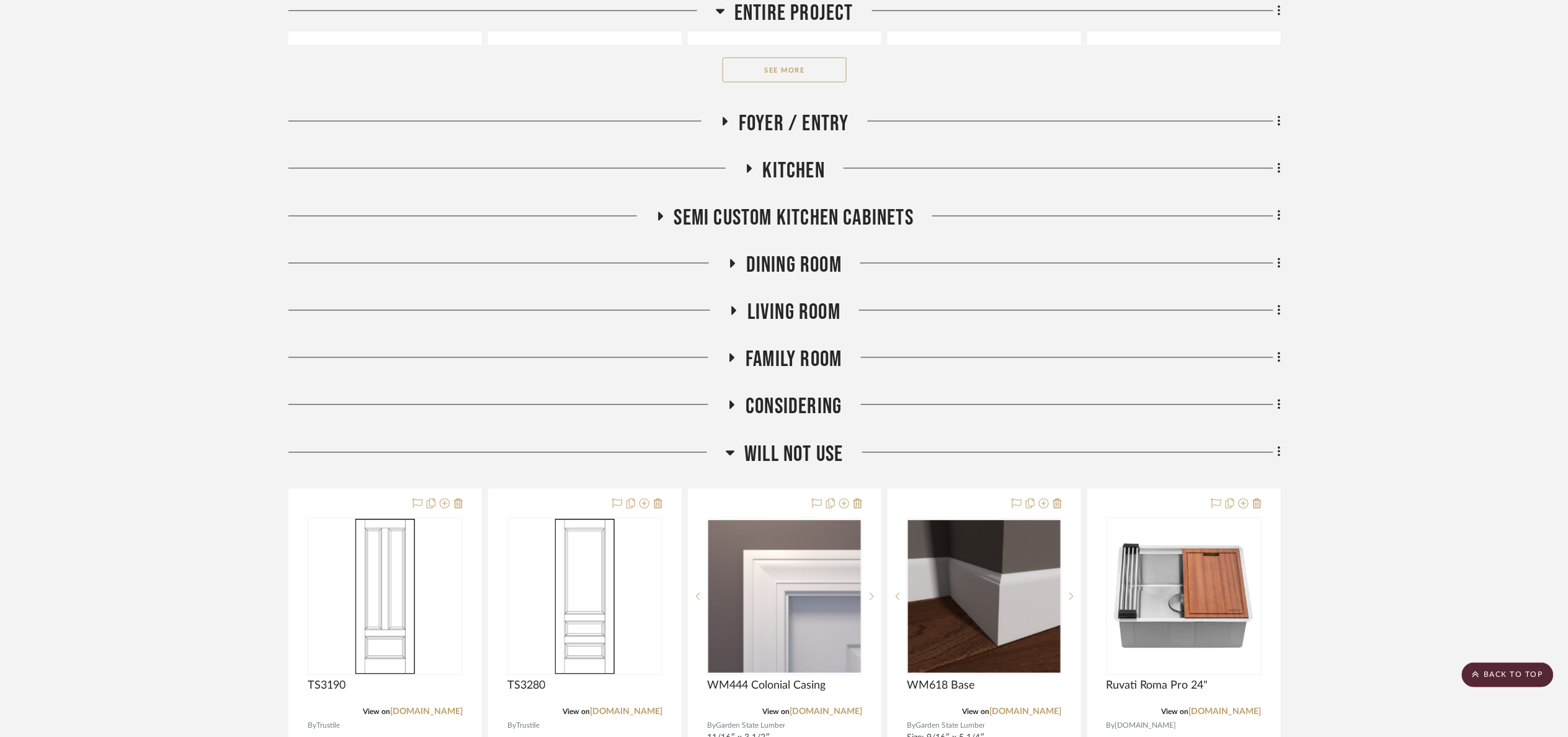
click at [775, 461] on span "Will Not Use" at bounding box center [793, 455] width 98 height 27
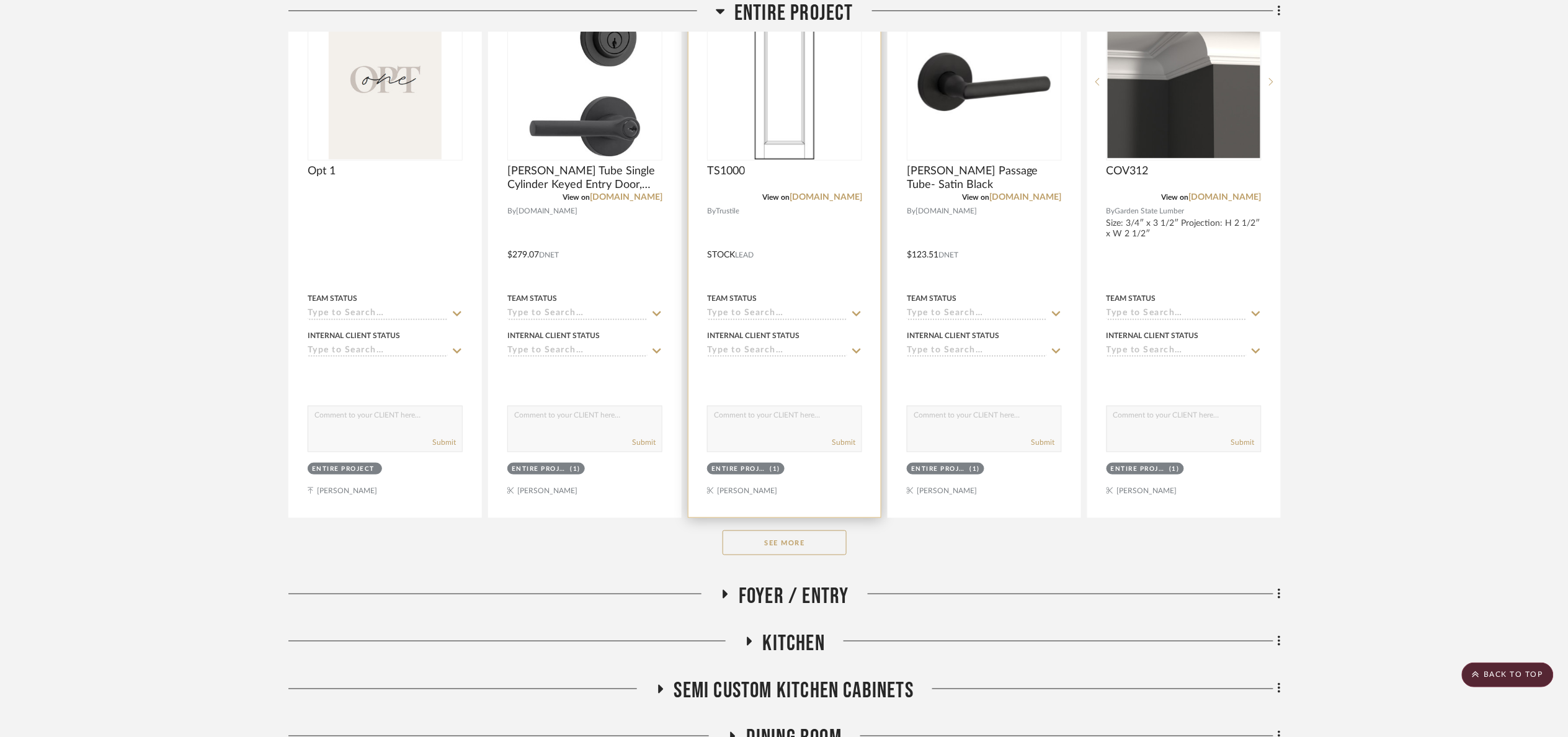
scroll to position [301, 0]
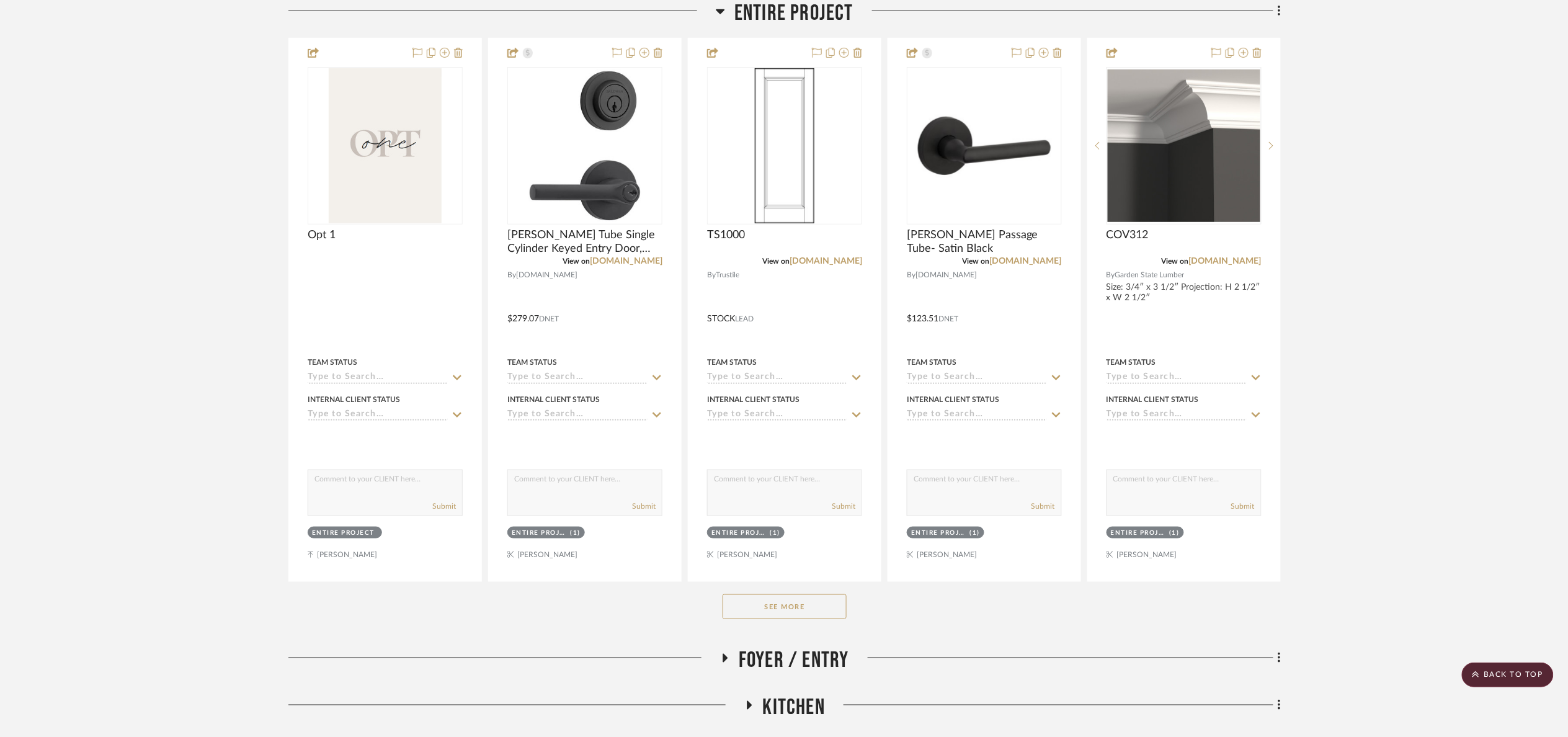
click at [814, 625] on div "See More" at bounding box center [785, 607] width 993 height 50
click at [813, 611] on button "See More" at bounding box center [785, 607] width 124 height 25
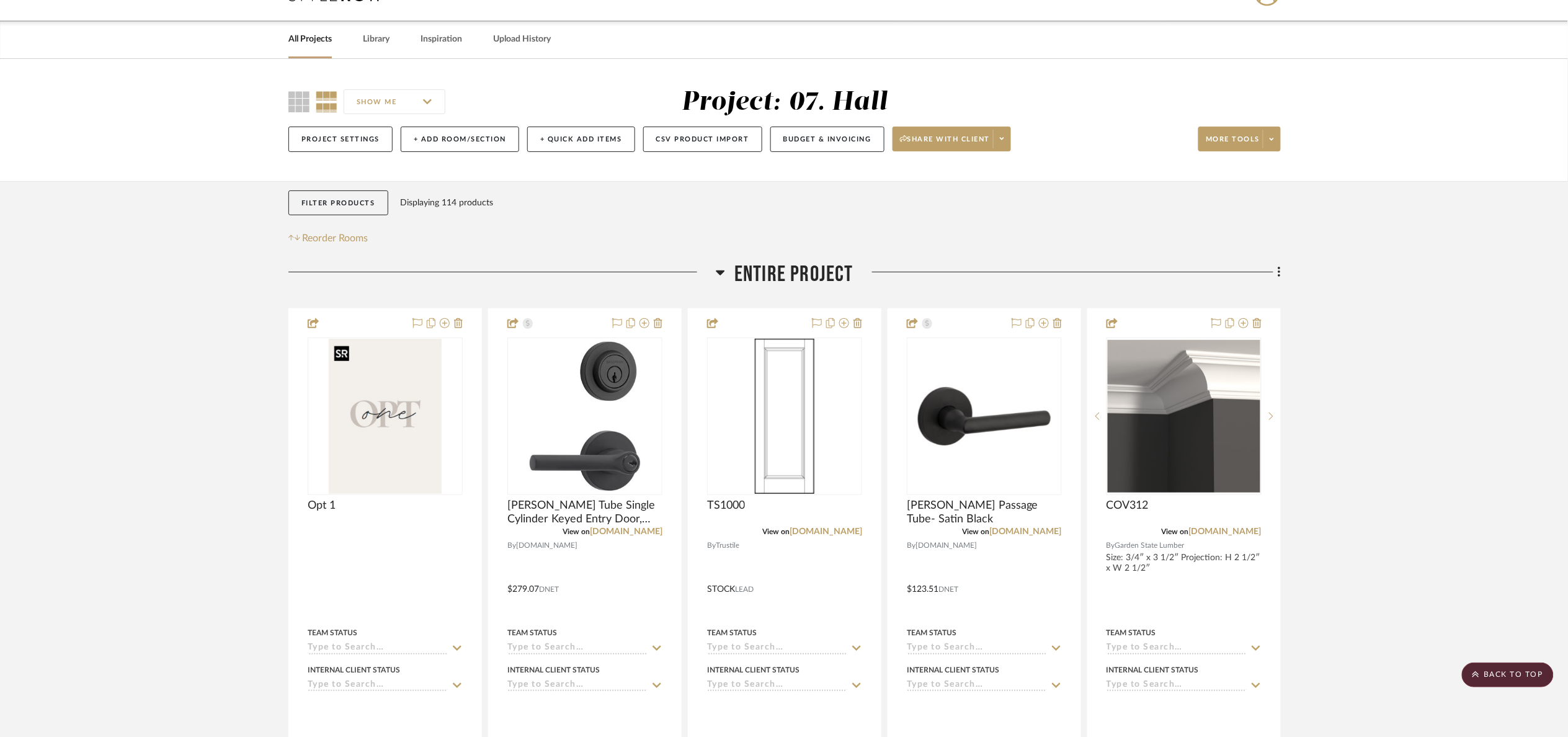
scroll to position [0, 0]
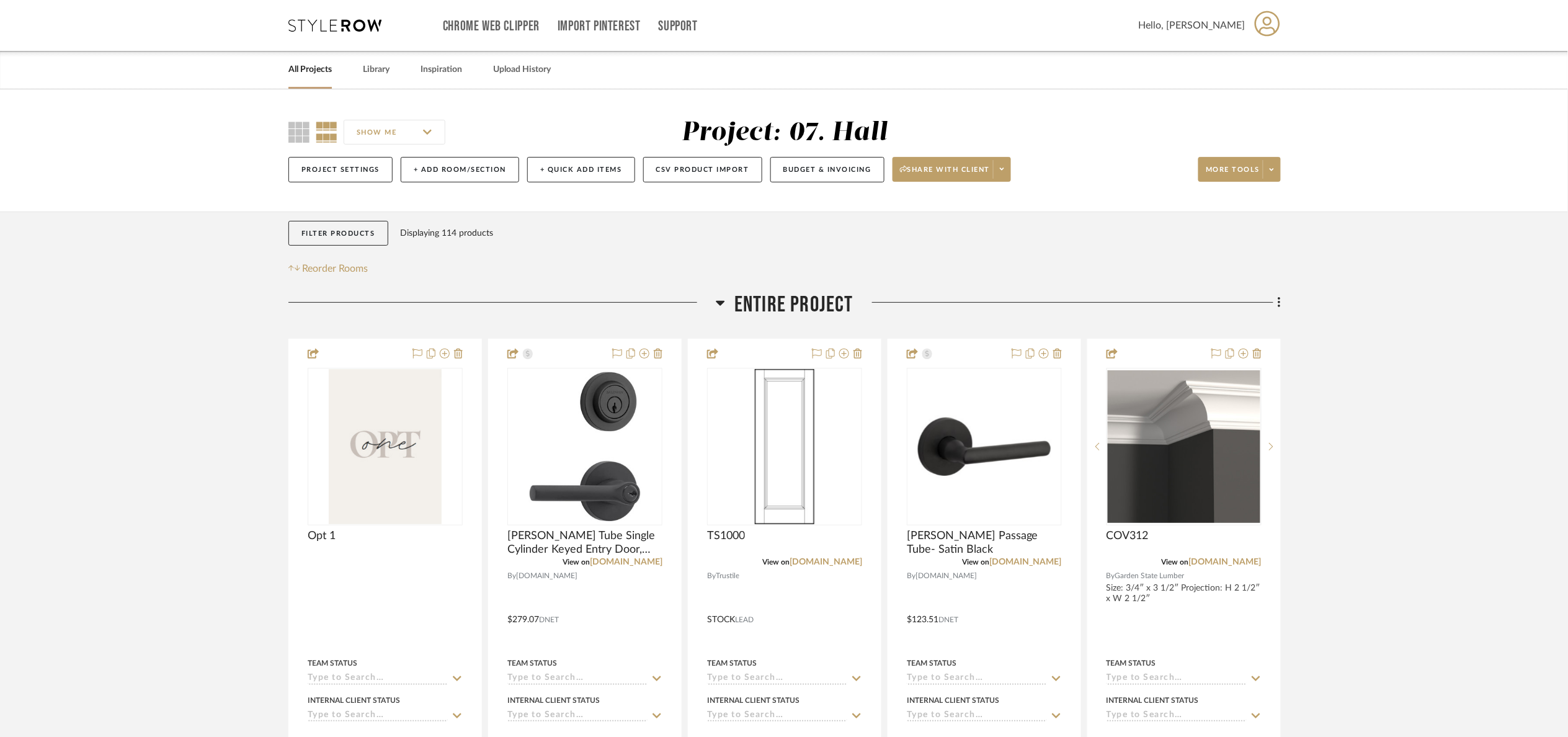
click at [367, 229] on button "Filter Products" at bounding box center [338, 233] width 100 height 25
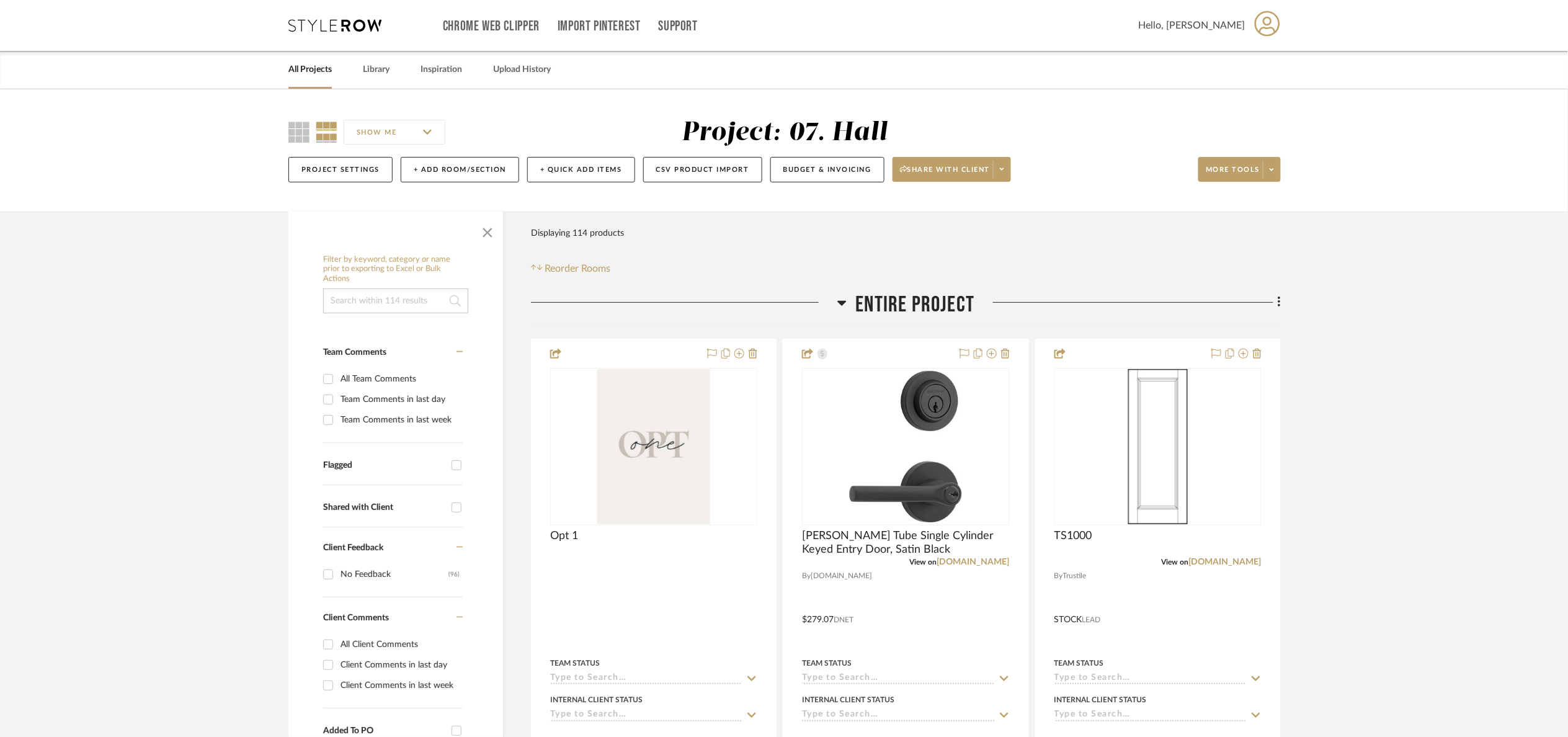
click at [388, 307] on input at bounding box center [396, 301] width 145 height 25
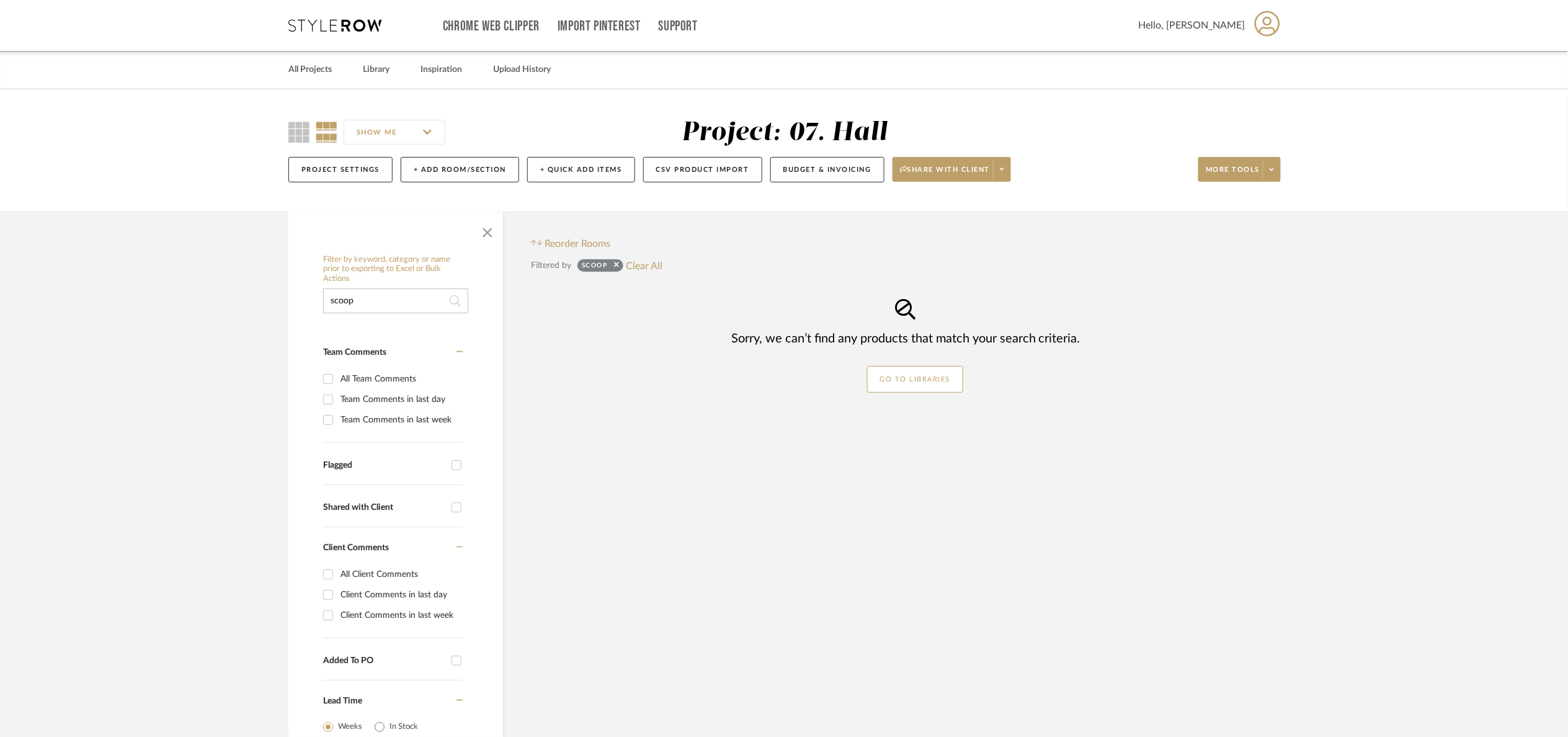
type input "scoop"
click at [642, 267] on button "Clear All" at bounding box center [644, 265] width 37 height 16
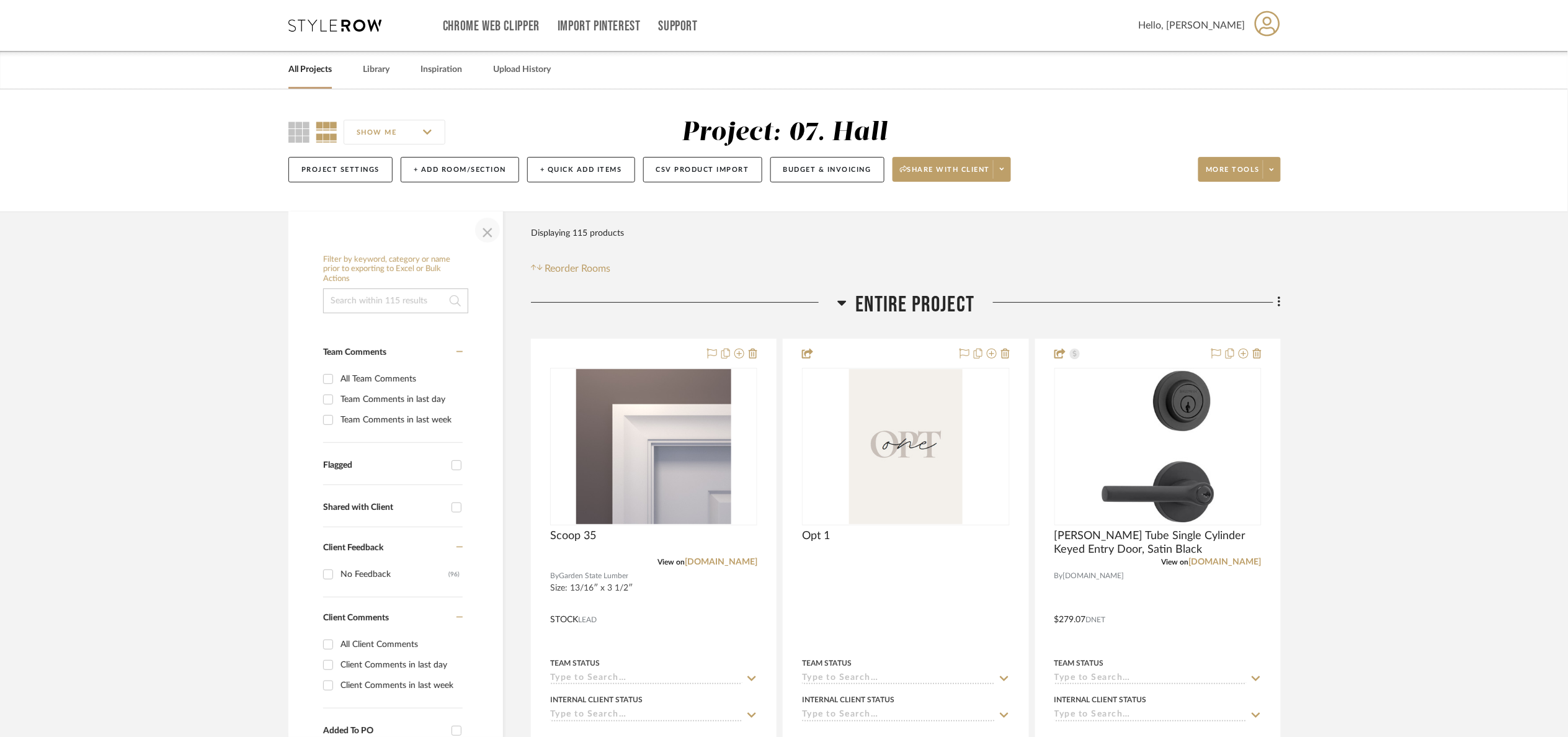
click at [479, 235] on span "button" at bounding box center [487, 230] width 30 height 30
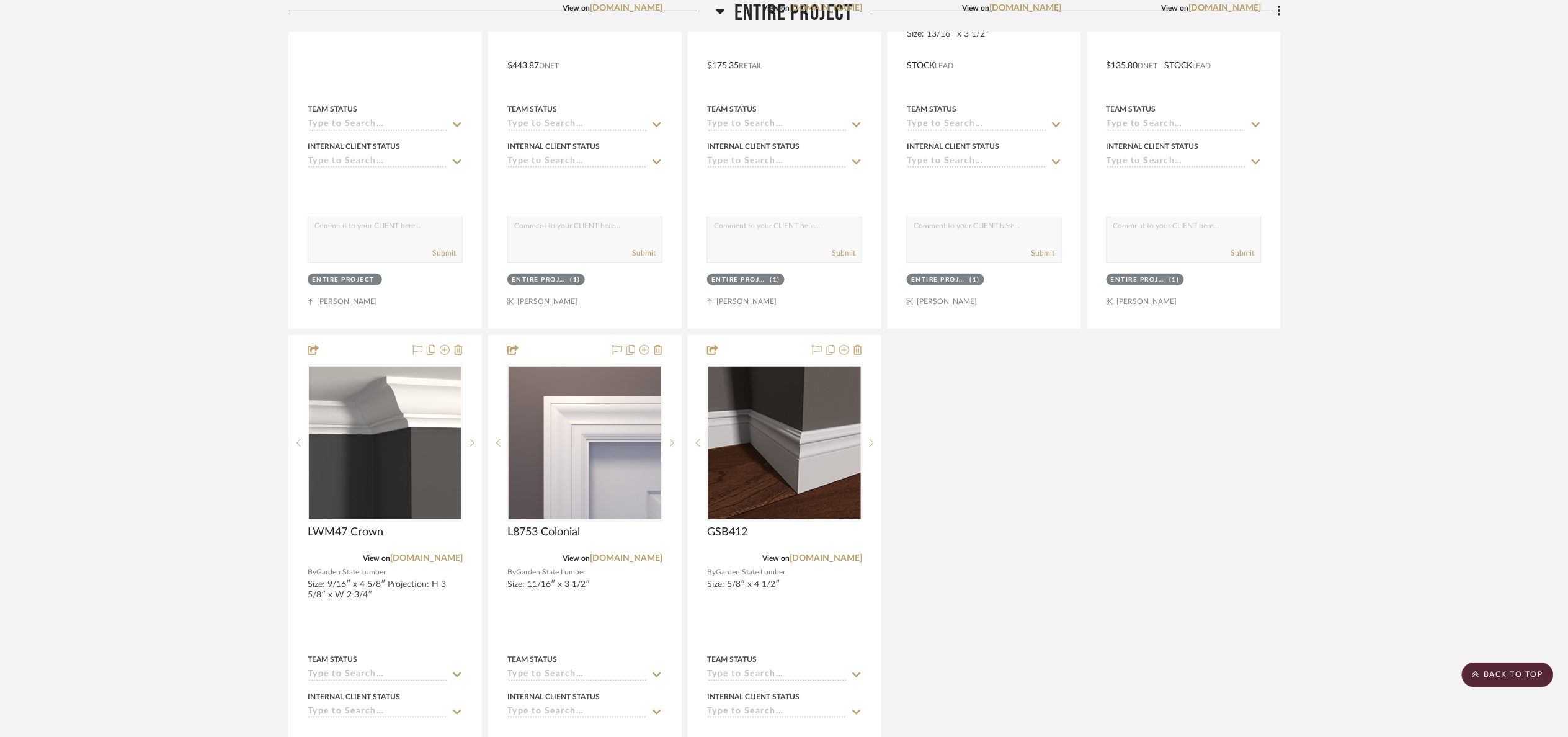
scroll to position [2234, 0]
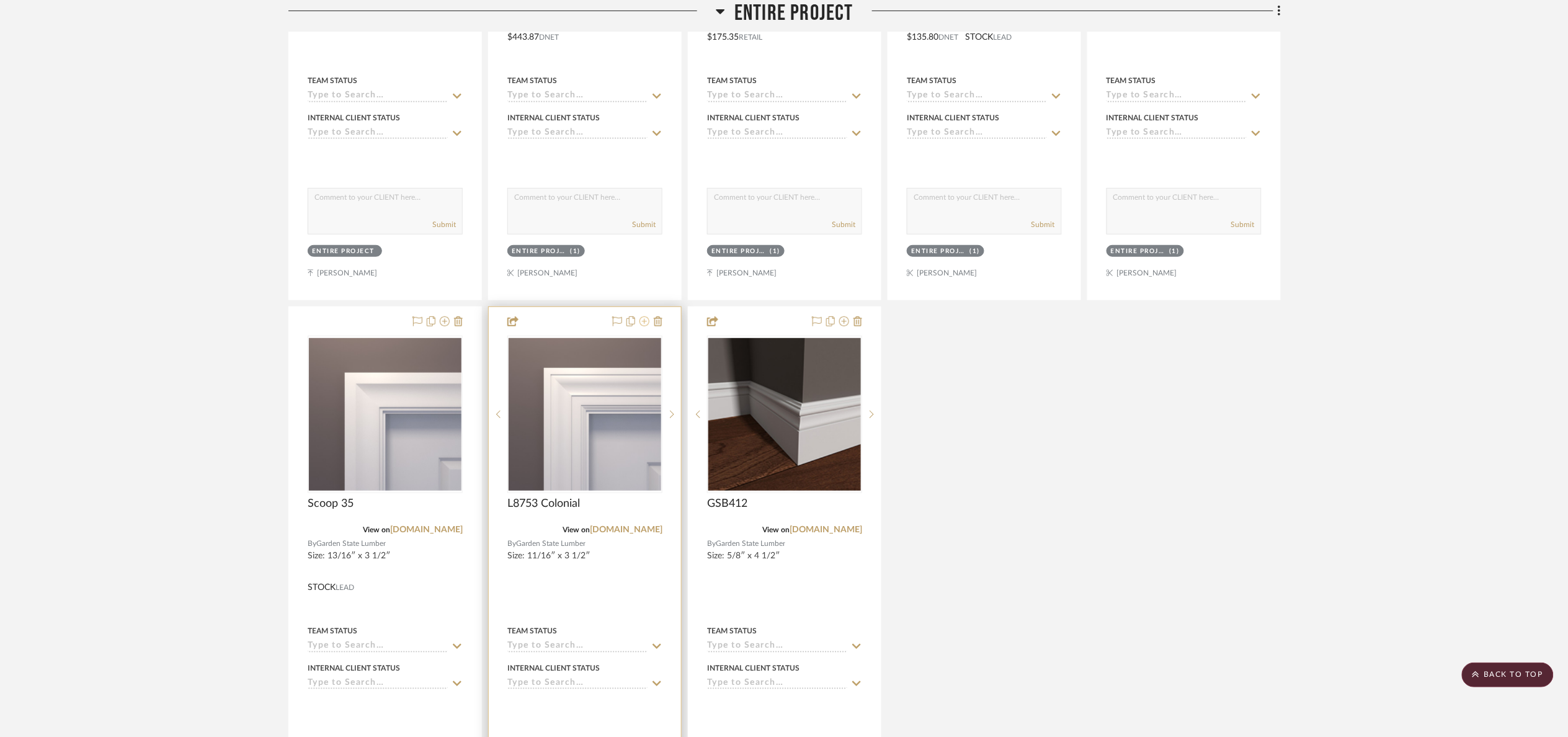
click at [642, 327] on icon at bounding box center [644, 321] width 10 height 10
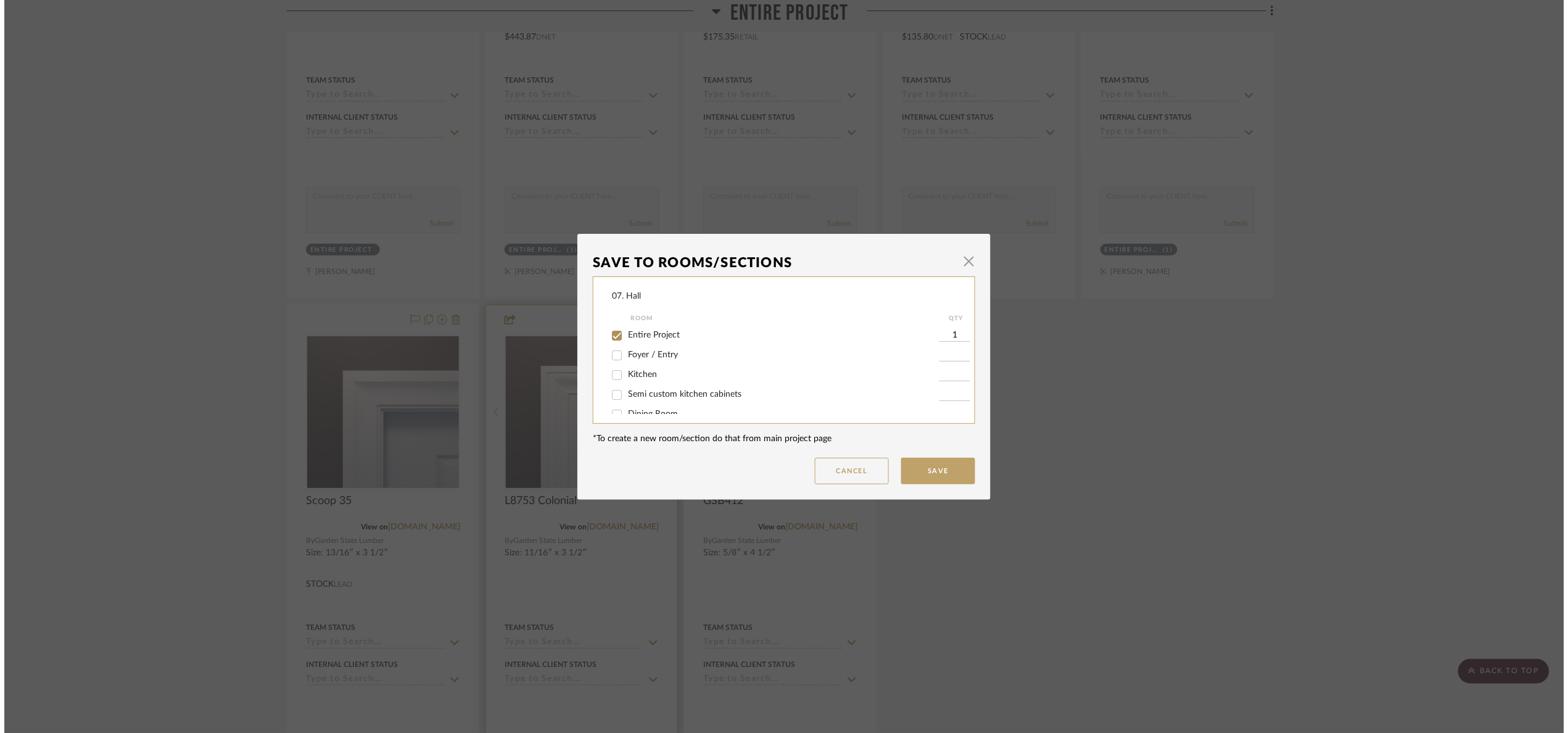
scroll to position [0, 0]
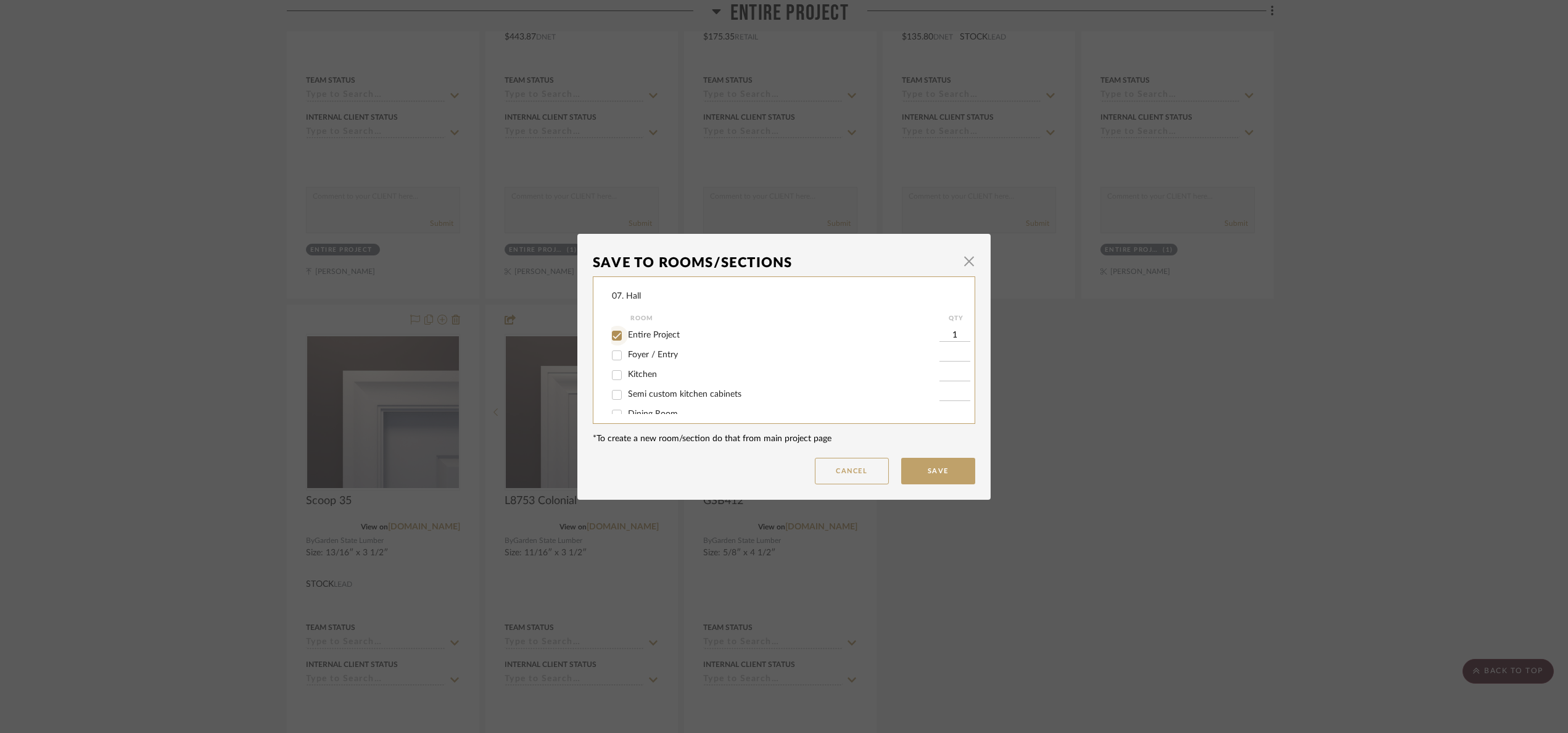
click at [619, 331] on input "Entire Project" at bounding box center [617, 336] width 20 height 20
checkbox input "false"
click at [639, 393] on div "Will Not Use" at bounding box center [775, 401] width 327 height 20
click at [645, 400] on span "Will Not Use" at bounding box center [653, 400] width 49 height 9
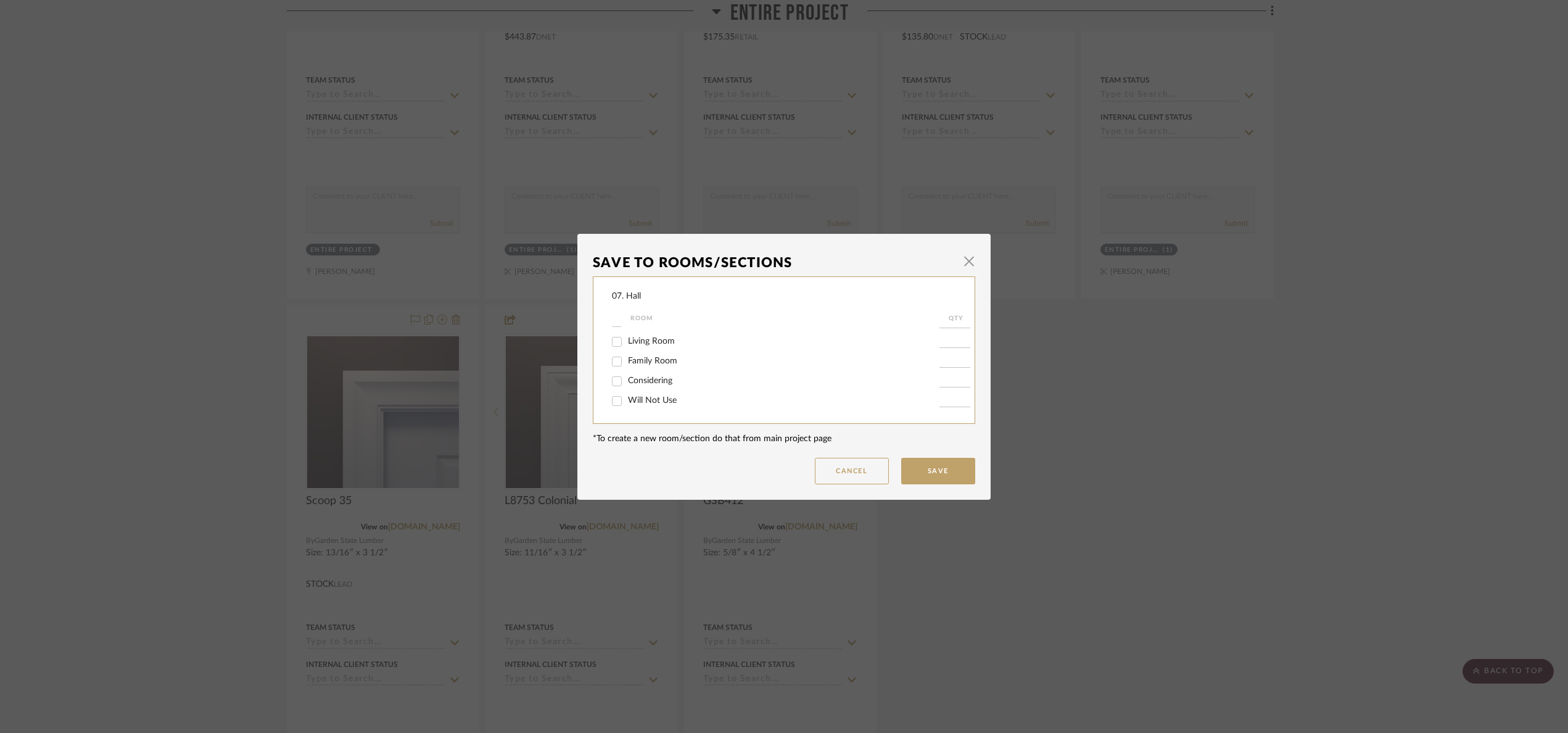
drag, startPoint x: 636, startPoint y: 415, endPoint x: 630, endPoint y: 410, distance: 7.8
click at [634, 413] on div "07. Hall Room QTY Entire Project Foyer / Entry Kitchen Semi custom kitchen cabi…" at bounding box center [784, 350] width 382 height 148
click at [630, 409] on div "Will Not Use" at bounding box center [775, 401] width 327 height 20
click at [620, 401] on input "Will Not Use" at bounding box center [617, 401] width 20 height 20
checkbox input "true"
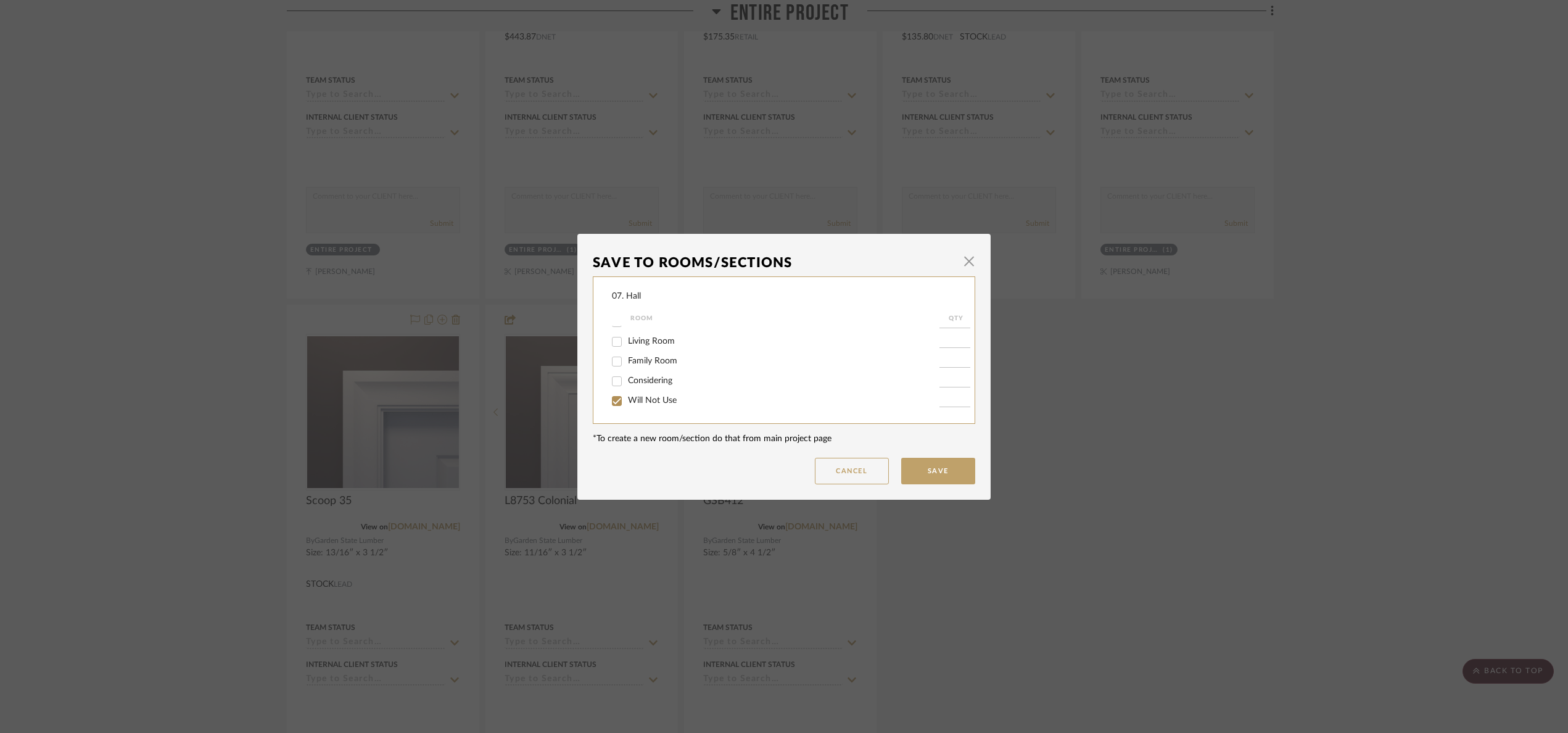
type input "1"
click at [921, 473] on button "Save" at bounding box center [938, 471] width 74 height 26
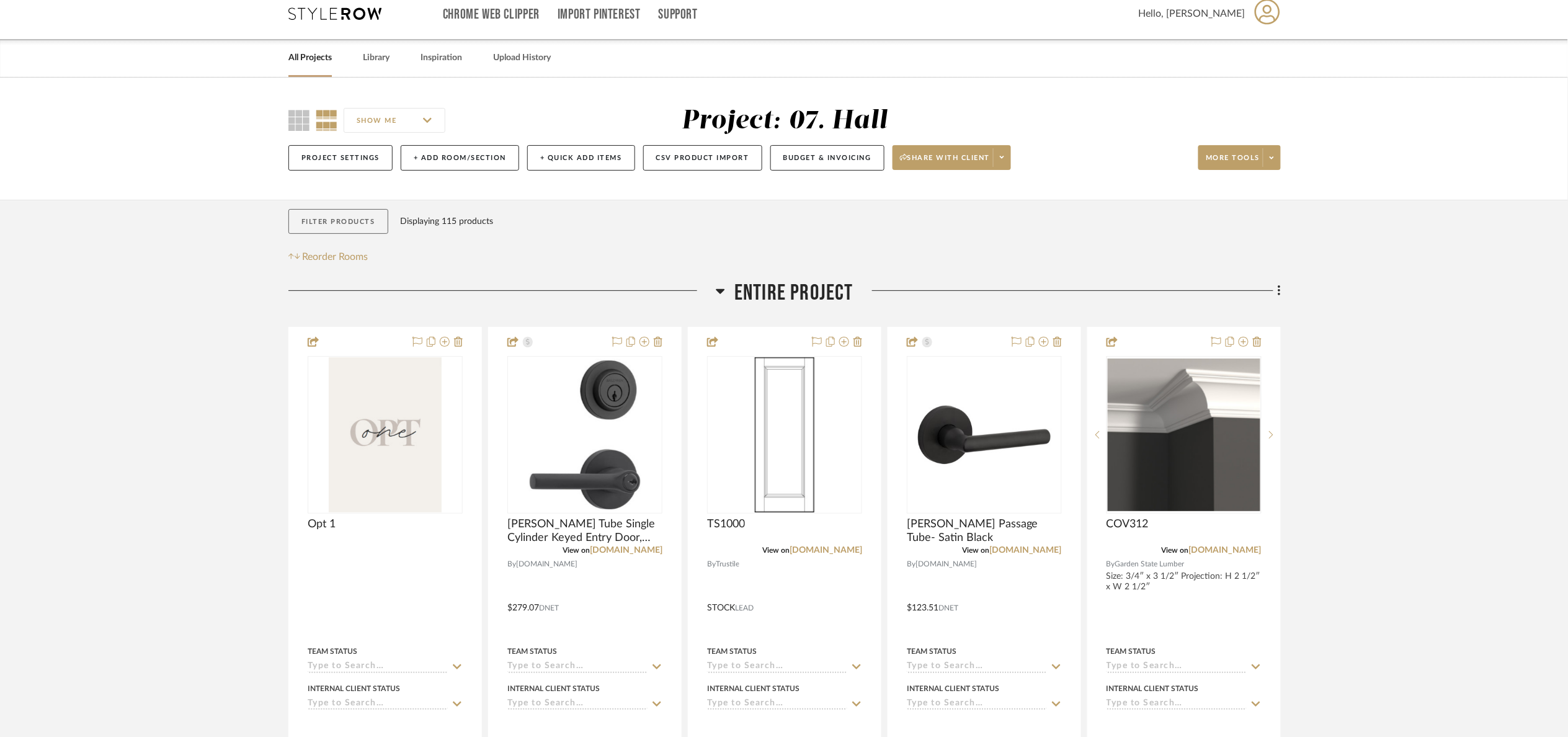
scroll to position [0, 0]
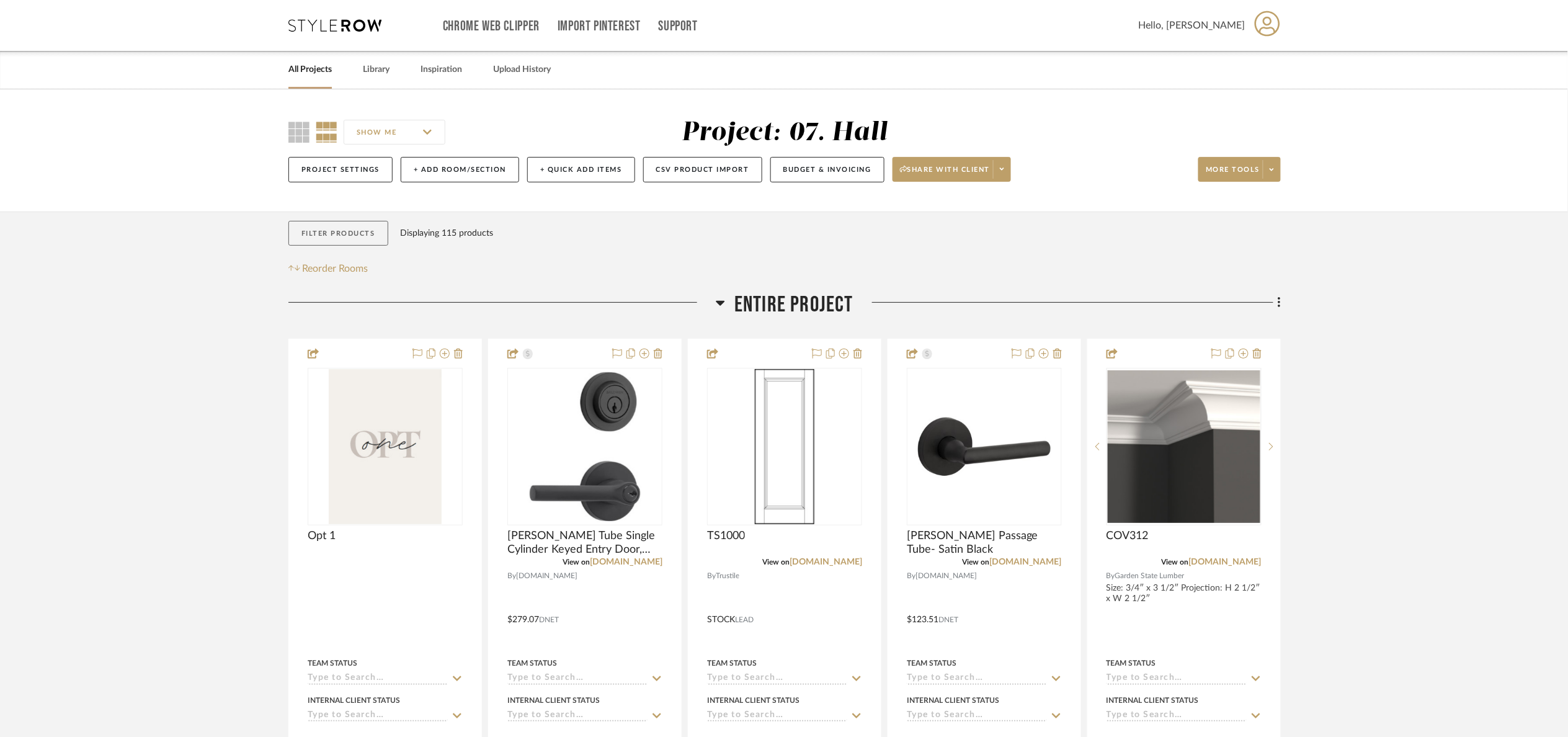
click at [333, 243] on button "Filter Products" at bounding box center [338, 233] width 100 height 25
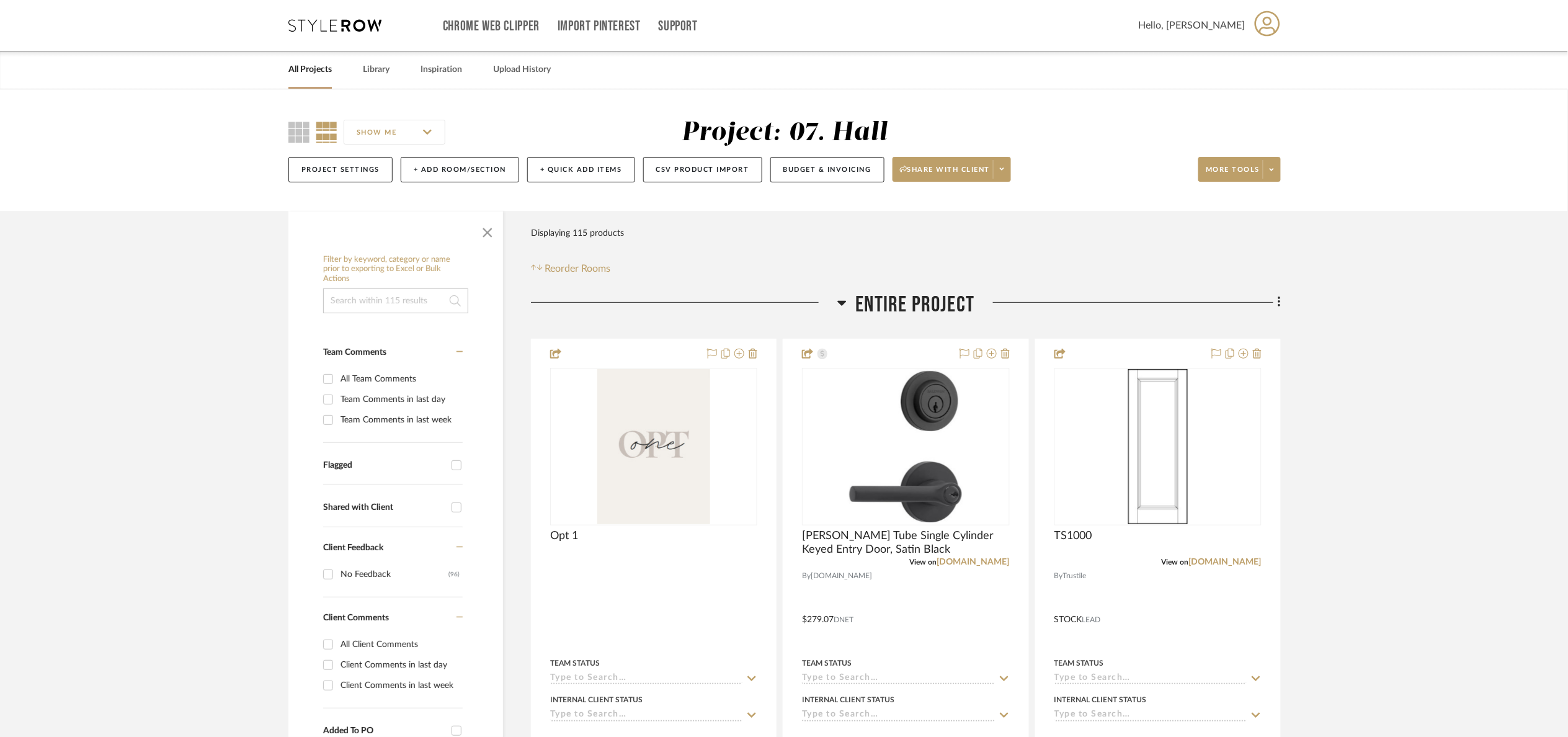
click at [358, 295] on input at bounding box center [396, 301] width 145 height 25
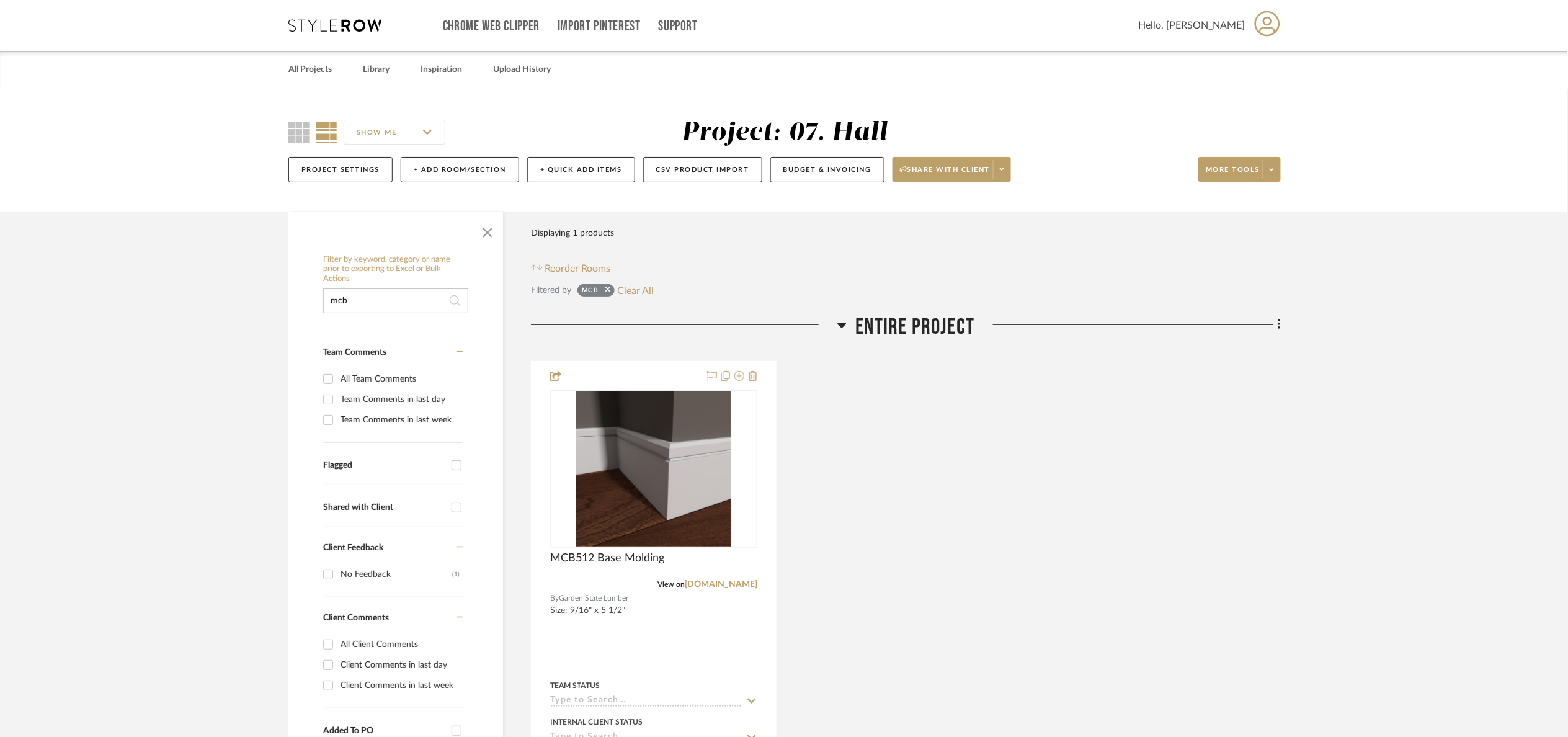
type input "mcb"
click at [640, 287] on button "Clear All" at bounding box center [636, 290] width 37 height 16
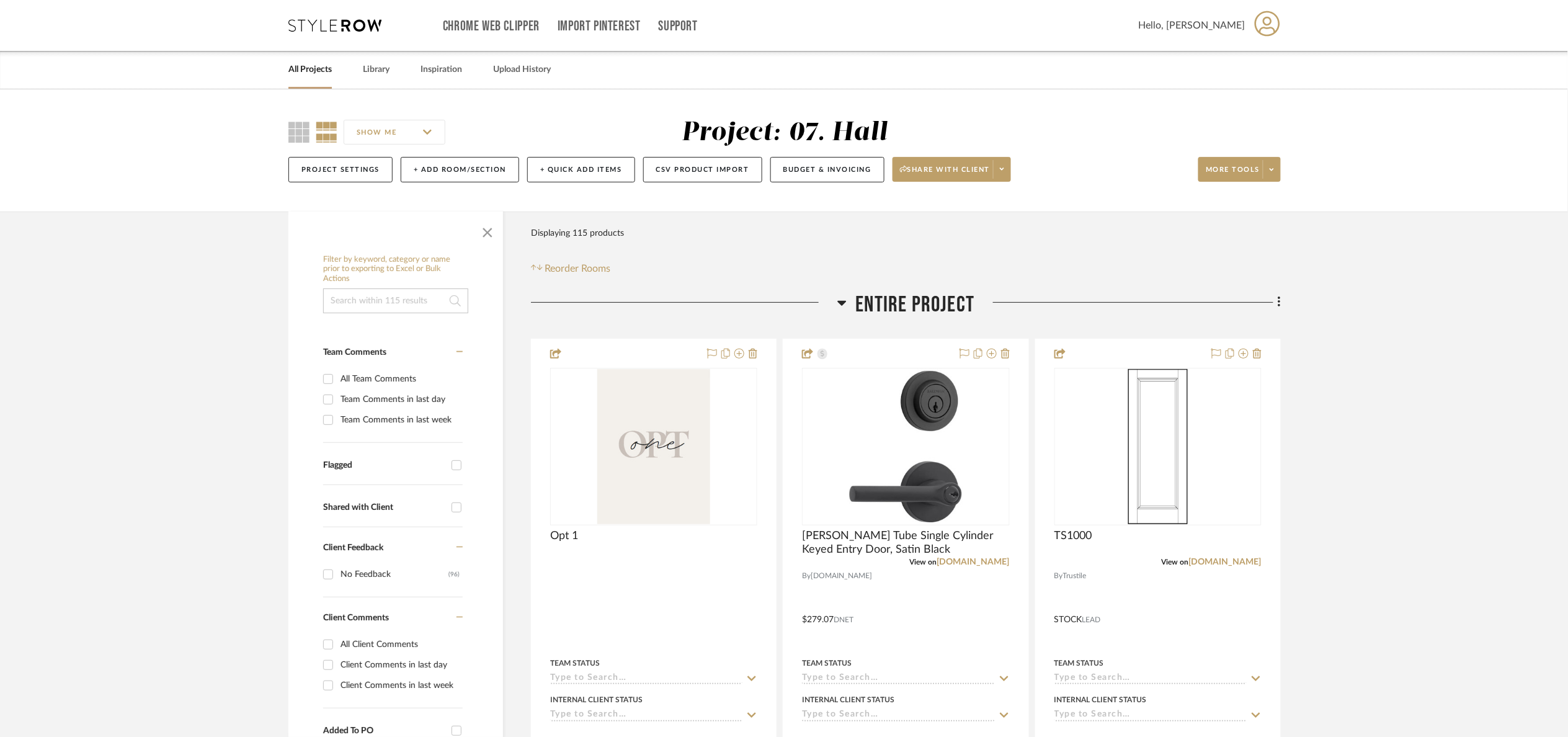
click at [413, 304] on input at bounding box center [396, 301] width 145 height 25
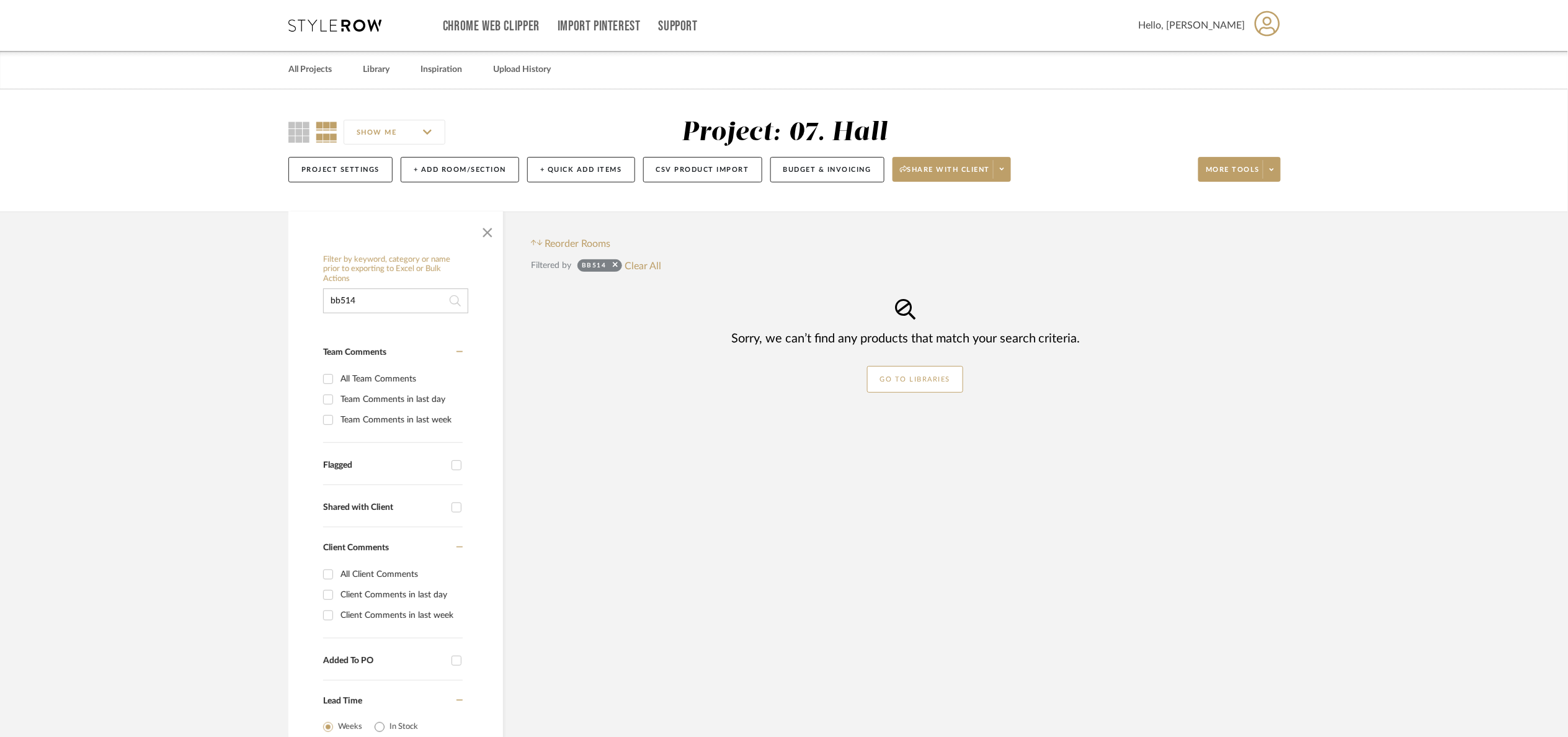
drag, startPoint x: 367, startPoint y: 308, endPoint x: 155, endPoint y: 314, distance: 212.1
click at [155, 314] on project-details-page "SHOW ME Project: 07. Hall Project Settings + Add Room/Section + Quick Add Items…" at bounding box center [784, 487] width 1568 height 796
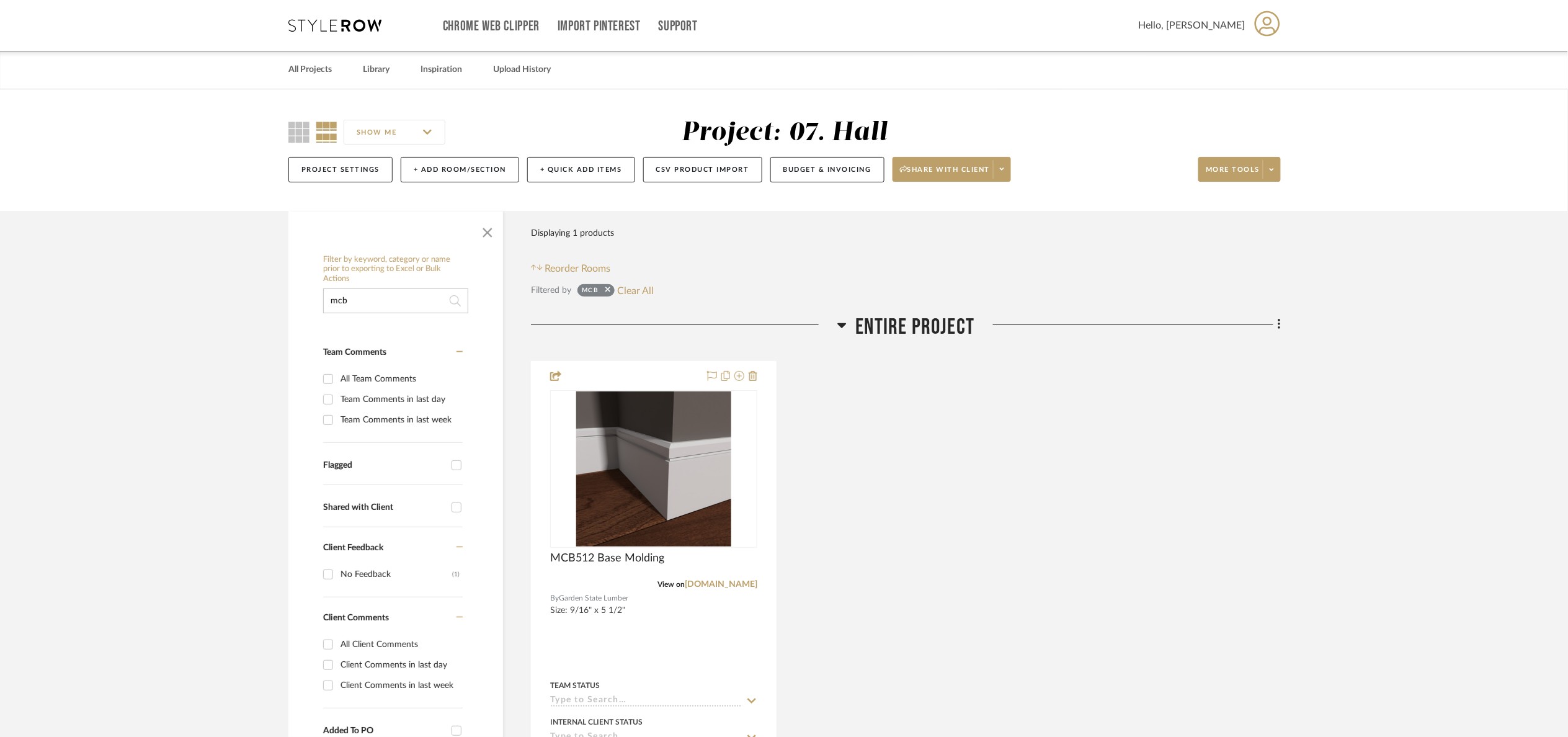
drag, startPoint x: 384, startPoint y: 301, endPoint x: 257, endPoint y: 324, distance: 129.1
click at [257, 324] on project-details-page "SHOW ME Project: 07. Hall Project Settings + Add Room/Section + Quick Add Items…" at bounding box center [784, 716] width 1568 height 1253
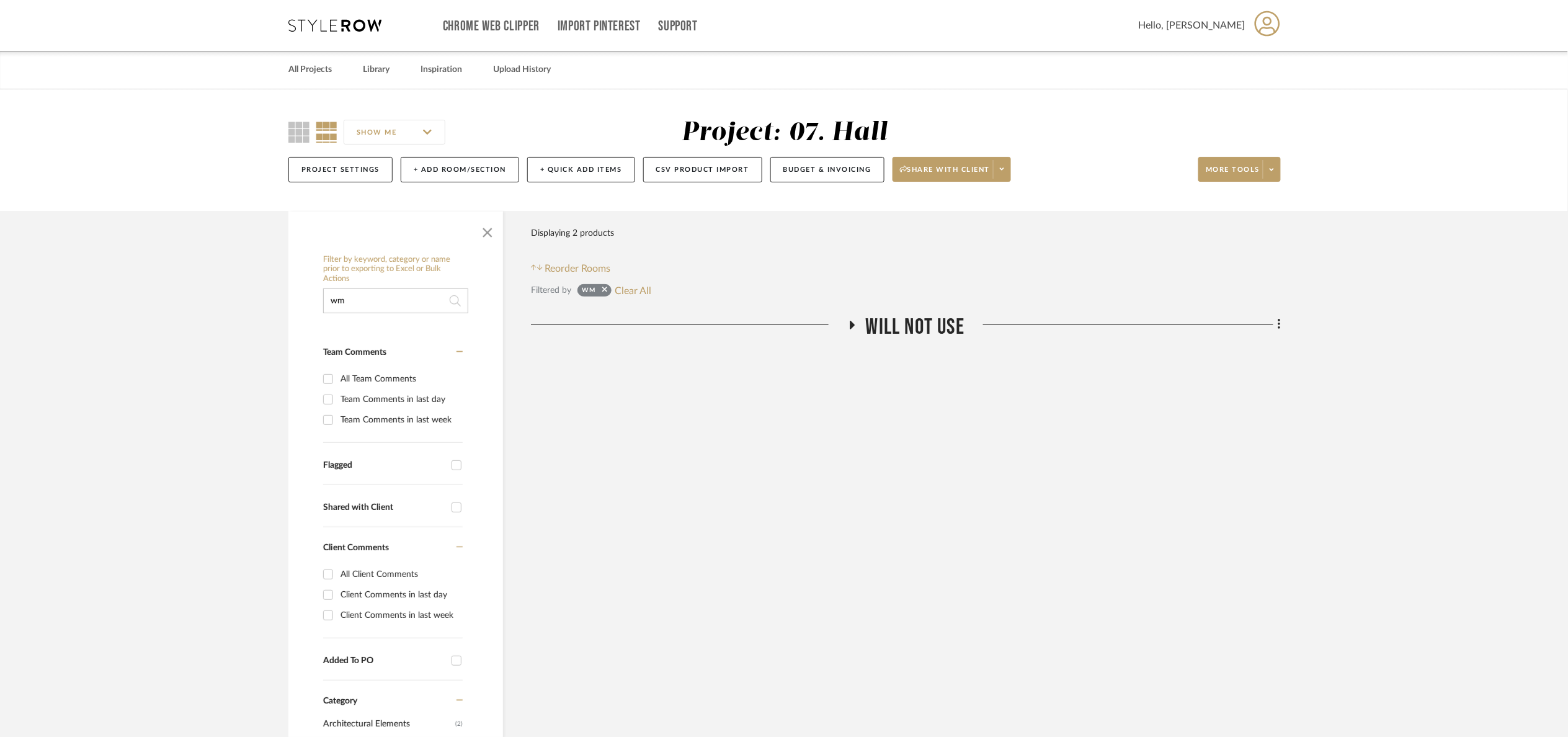
type input "wm"
click at [944, 323] on span "Will Not Use" at bounding box center [915, 327] width 98 height 27
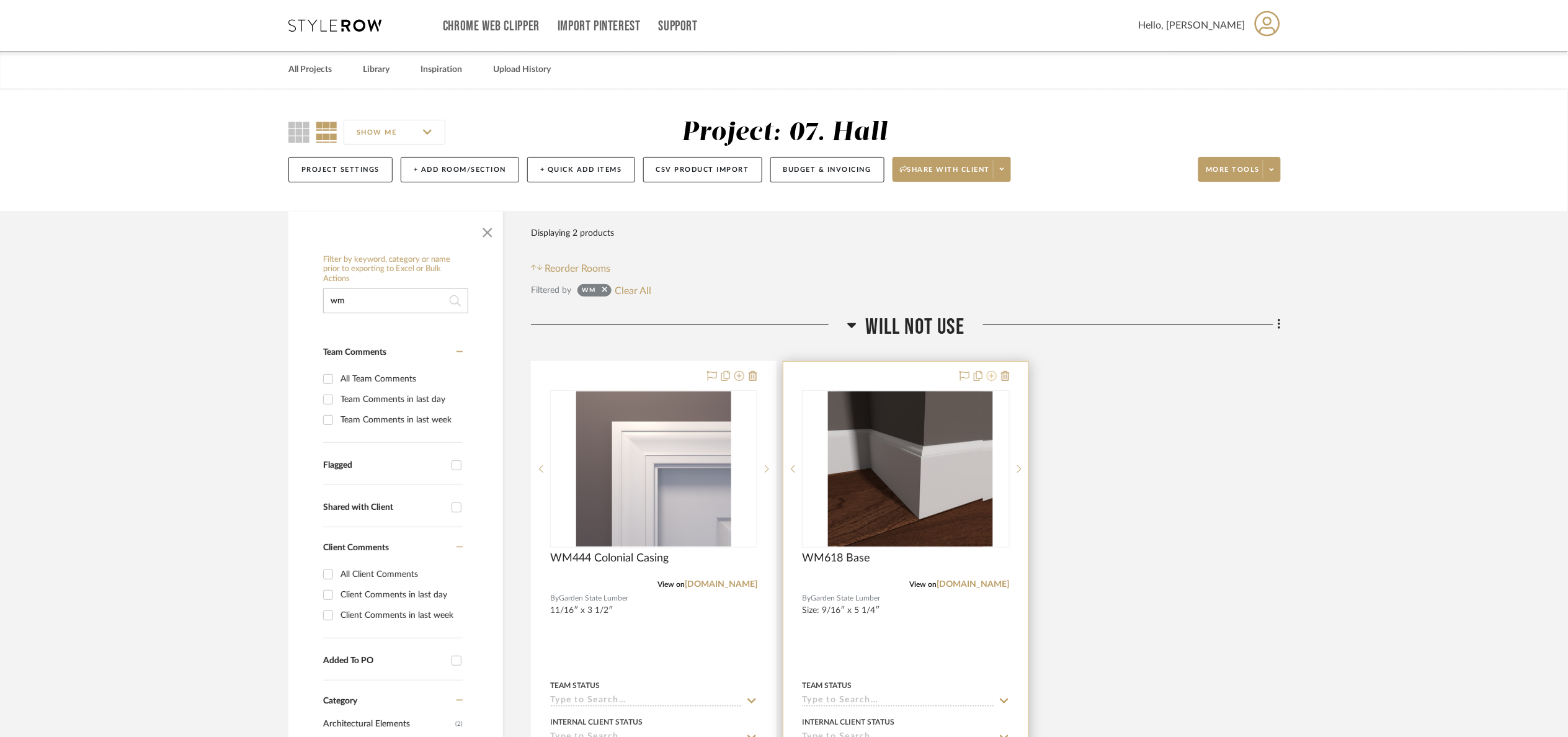
click at [990, 374] on icon at bounding box center [991, 376] width 10 height 10
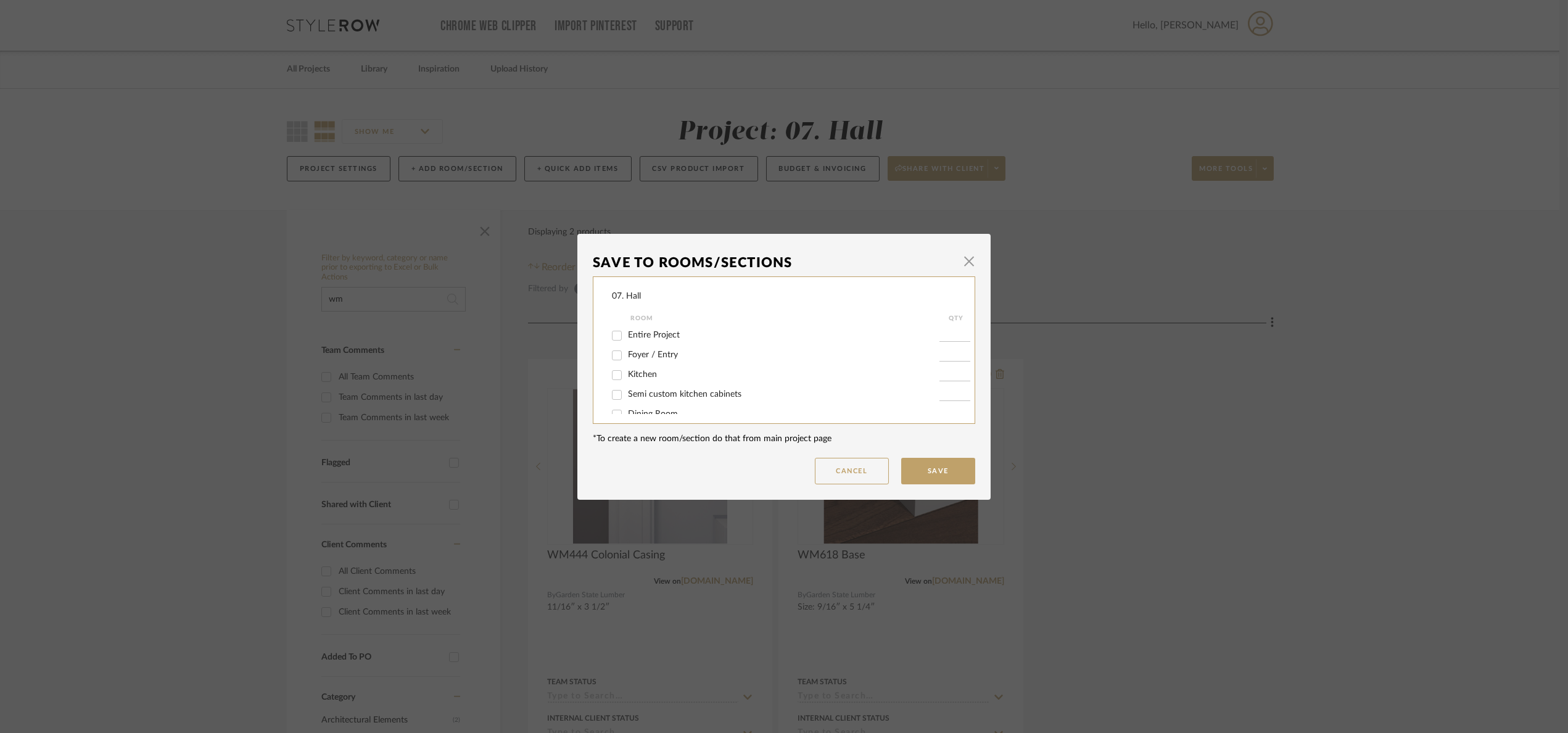
click at [643, 334] on span "Entire Project" at bounding box center [654, 335] width 52 height 9
click at [627, 334] on input "Entire Project" at bounding box center [617, 336] width 20 height 20
checkbox input "true"
type input "1"
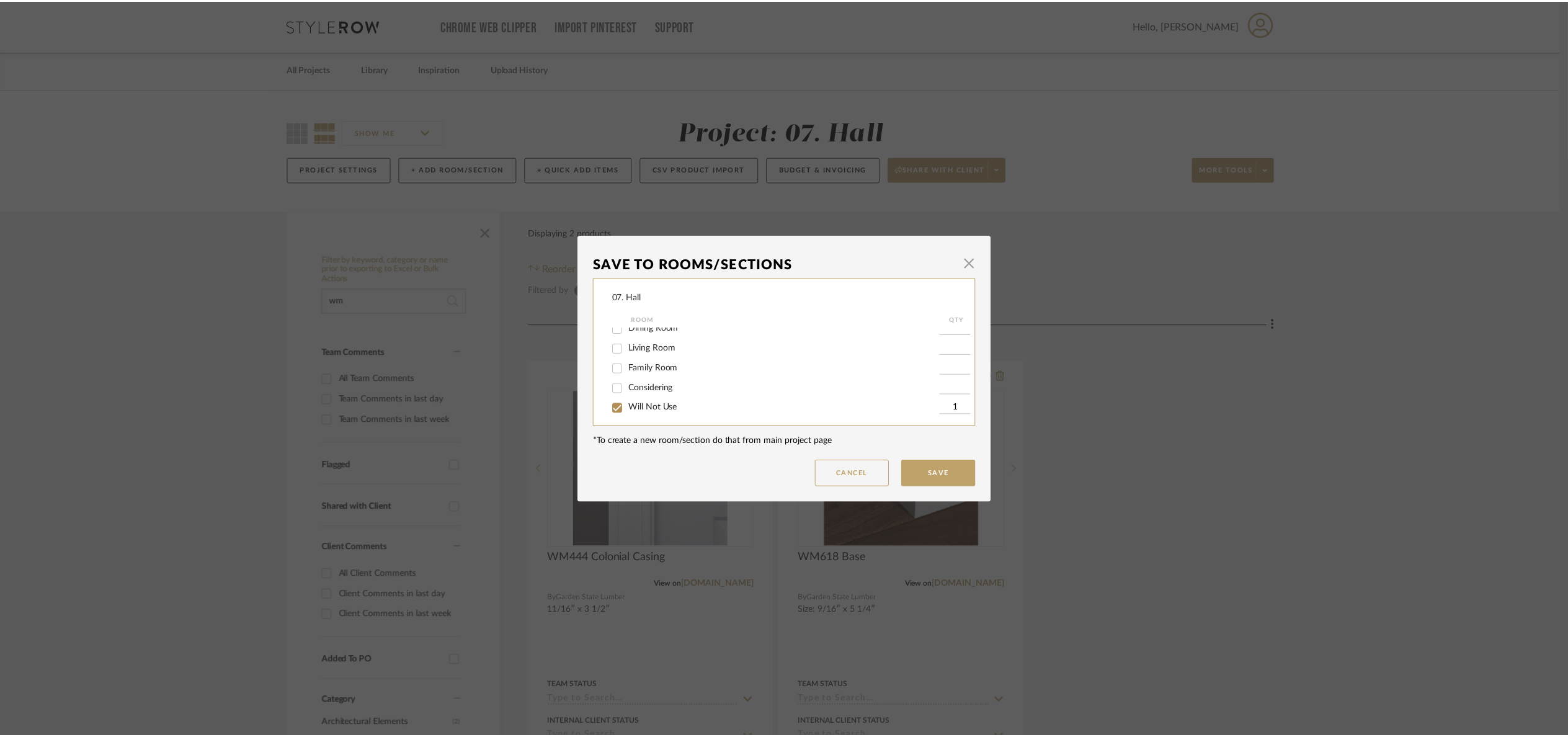
scroll to position [93, 0]
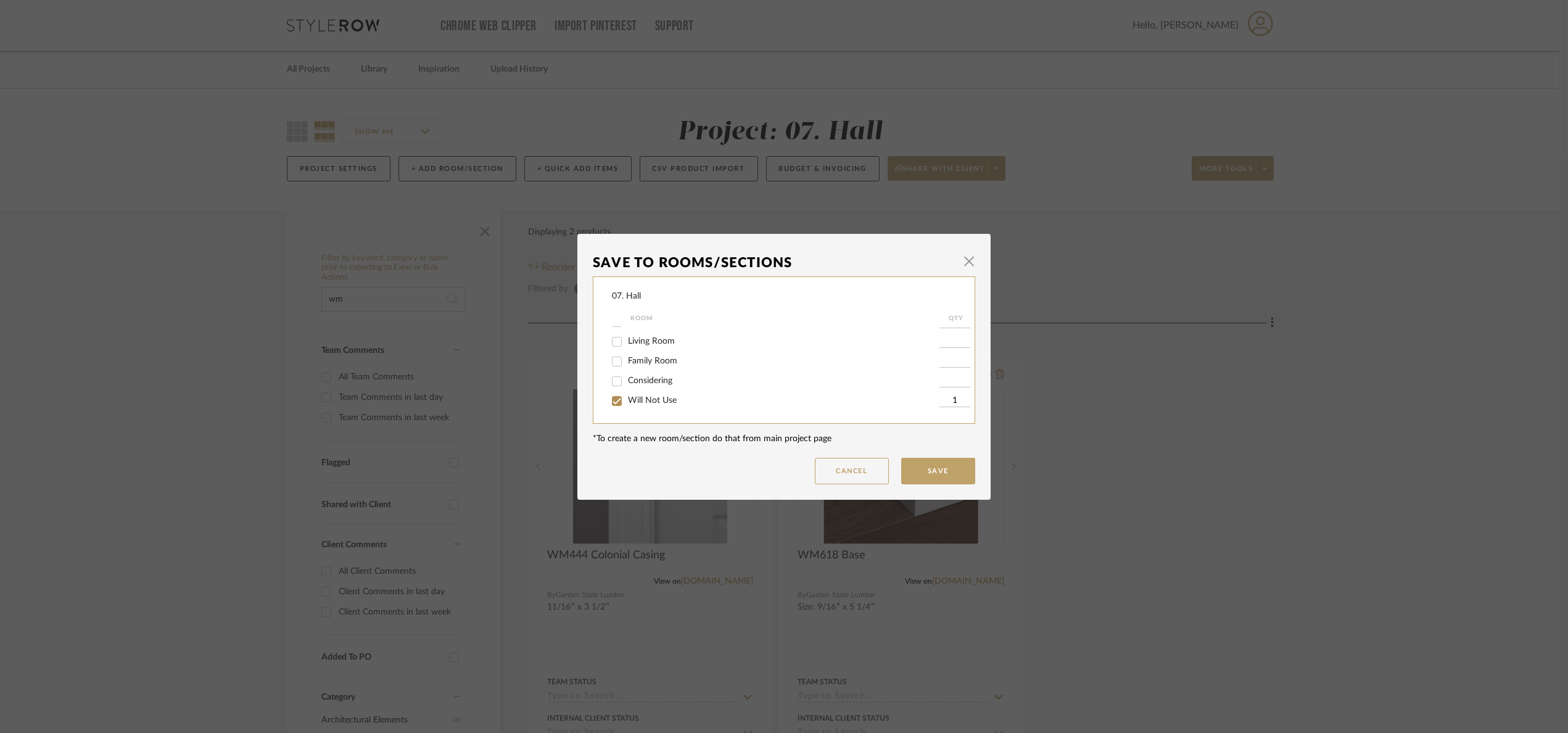
drag, startPoint x: 648, startPoint y: 405, endPoint x: 766, endPoint y: 434, distance: 121.5
click at [651, 403] on label "Will Not Use" at bounding box center [784, 401] width 311 height 11
click at [619, 405] on input "Will Not Use" at bounding box center [617, 401] width 20 height 20
checkbox input "false"
click at [944, 474] on button "Save" at bounding box center [938, 471] width 74 height 26
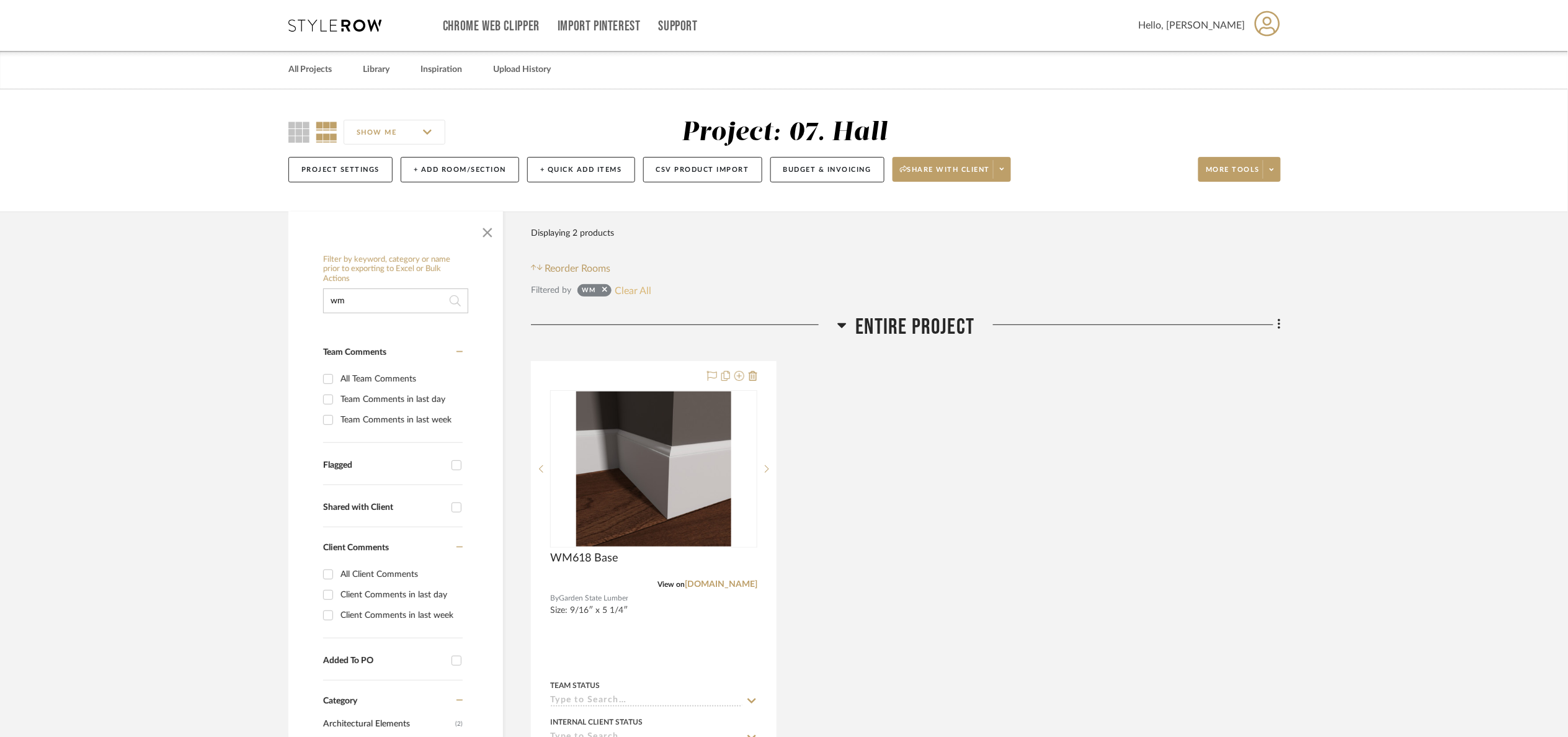
click at [634, 291] on button "Clear All" at bounding box center [632, 290] width 37 height 16
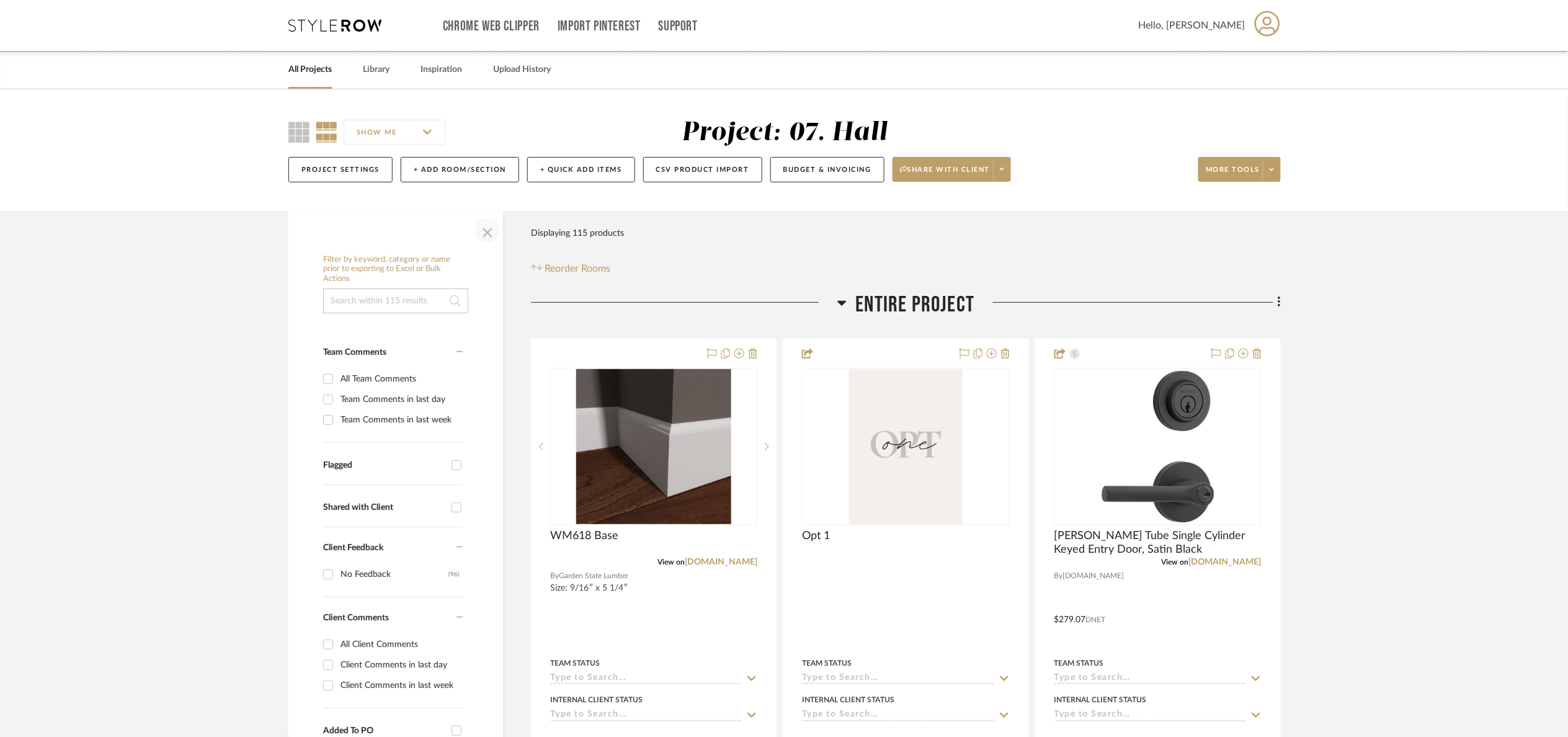
click at [489, 229] on span "button" at bounding box center [487, 230] width 30 height 30
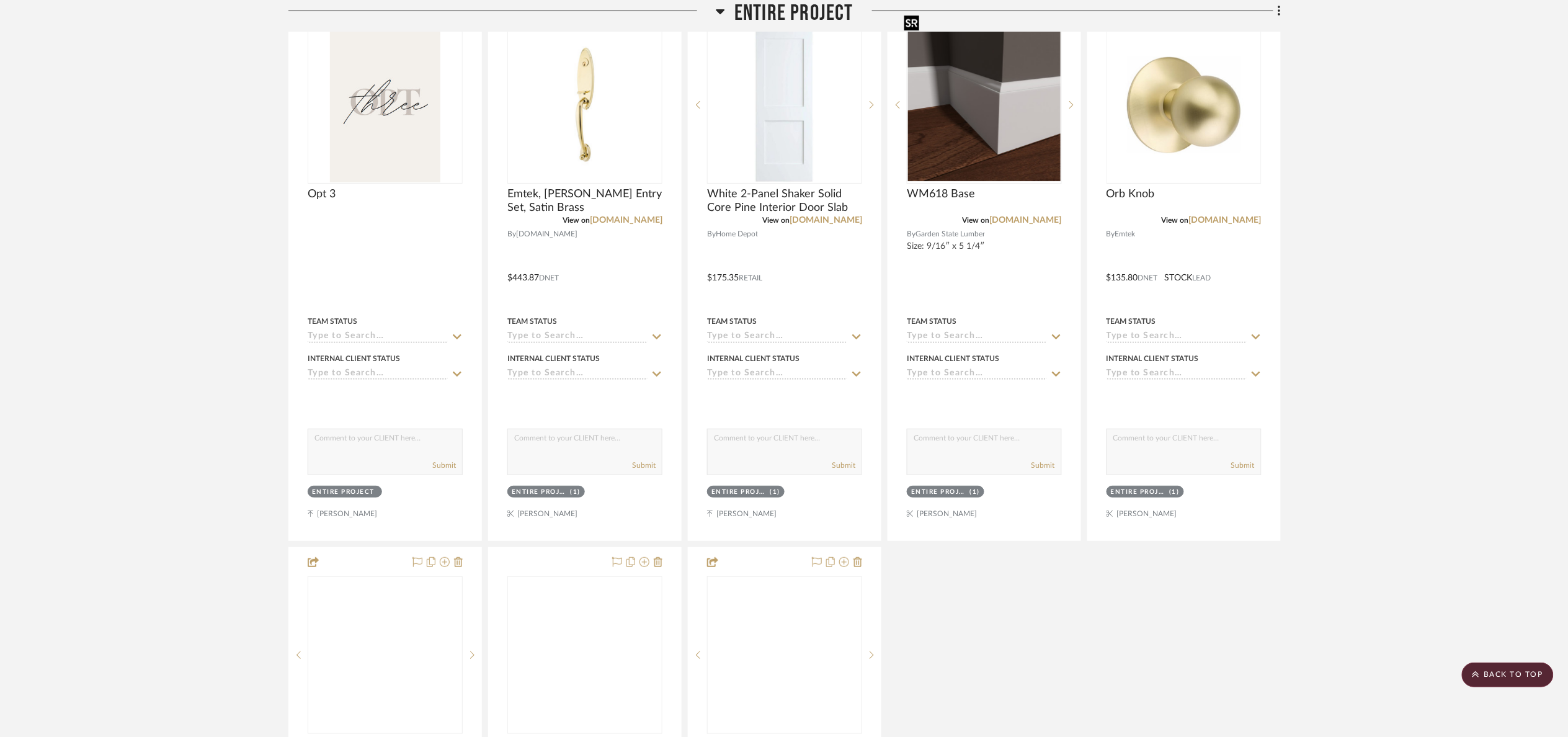
scroll to position [2054, 0]
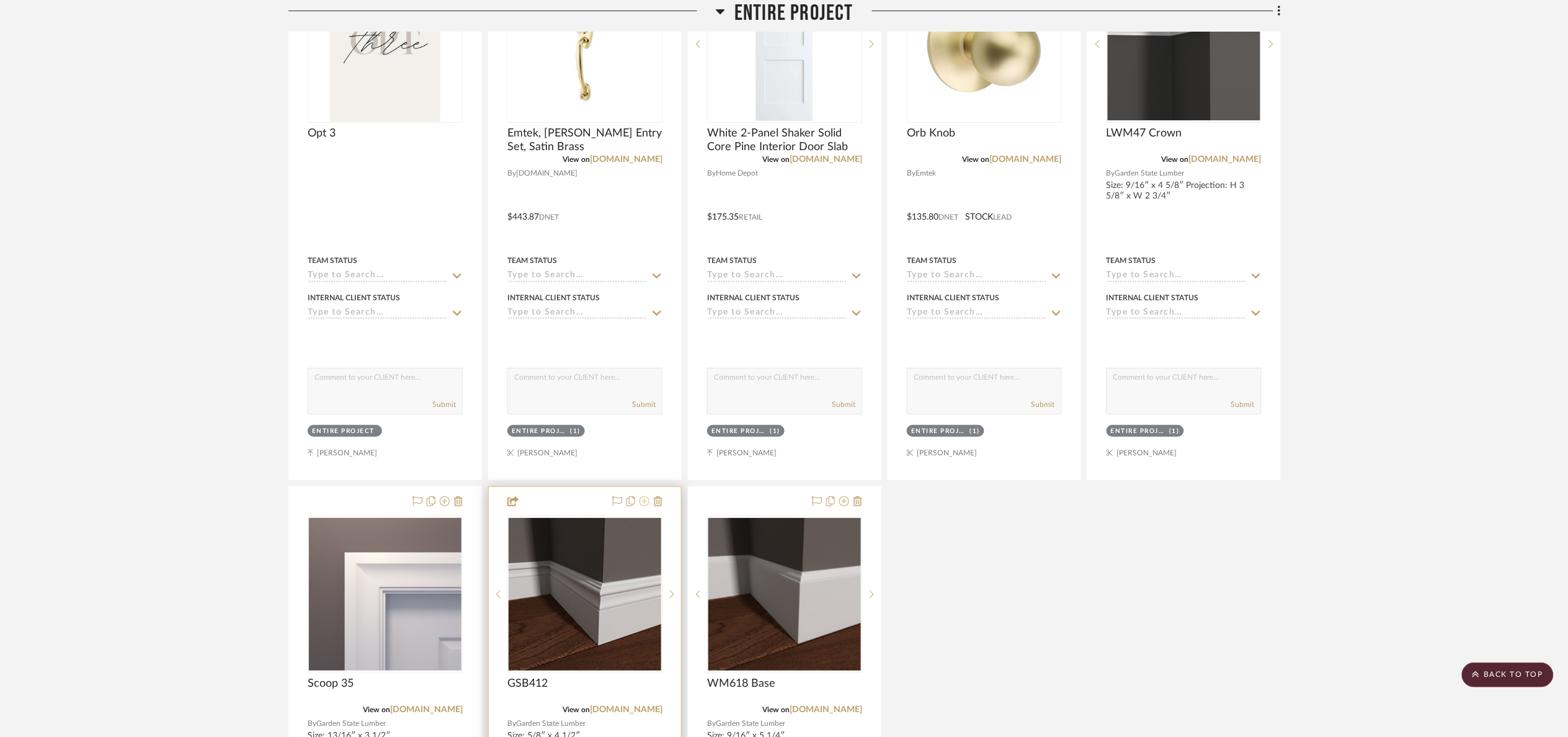
click at [642, 506] on icon at bounding box center [644, 501] width 10 height 10
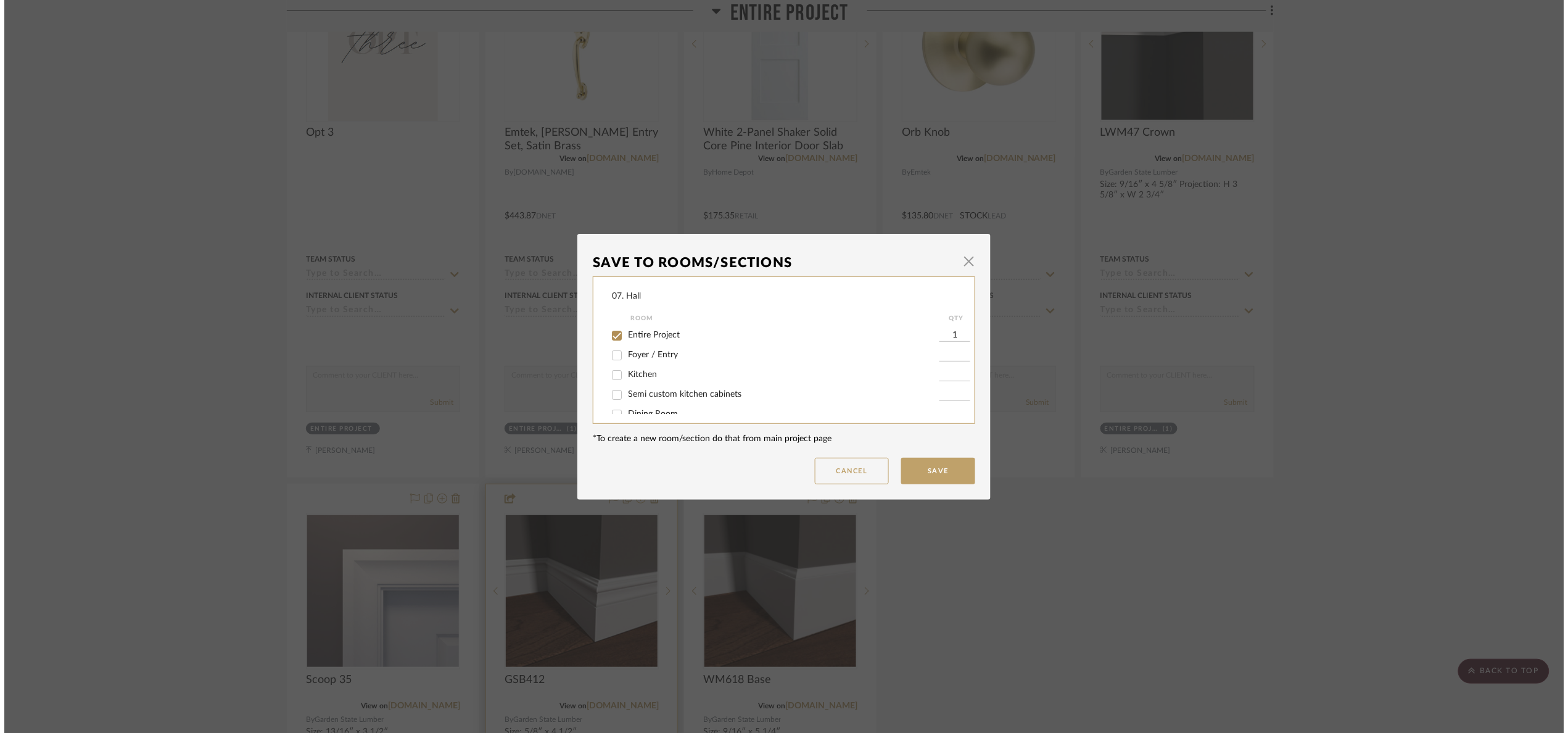
scroll to position [0, 0]
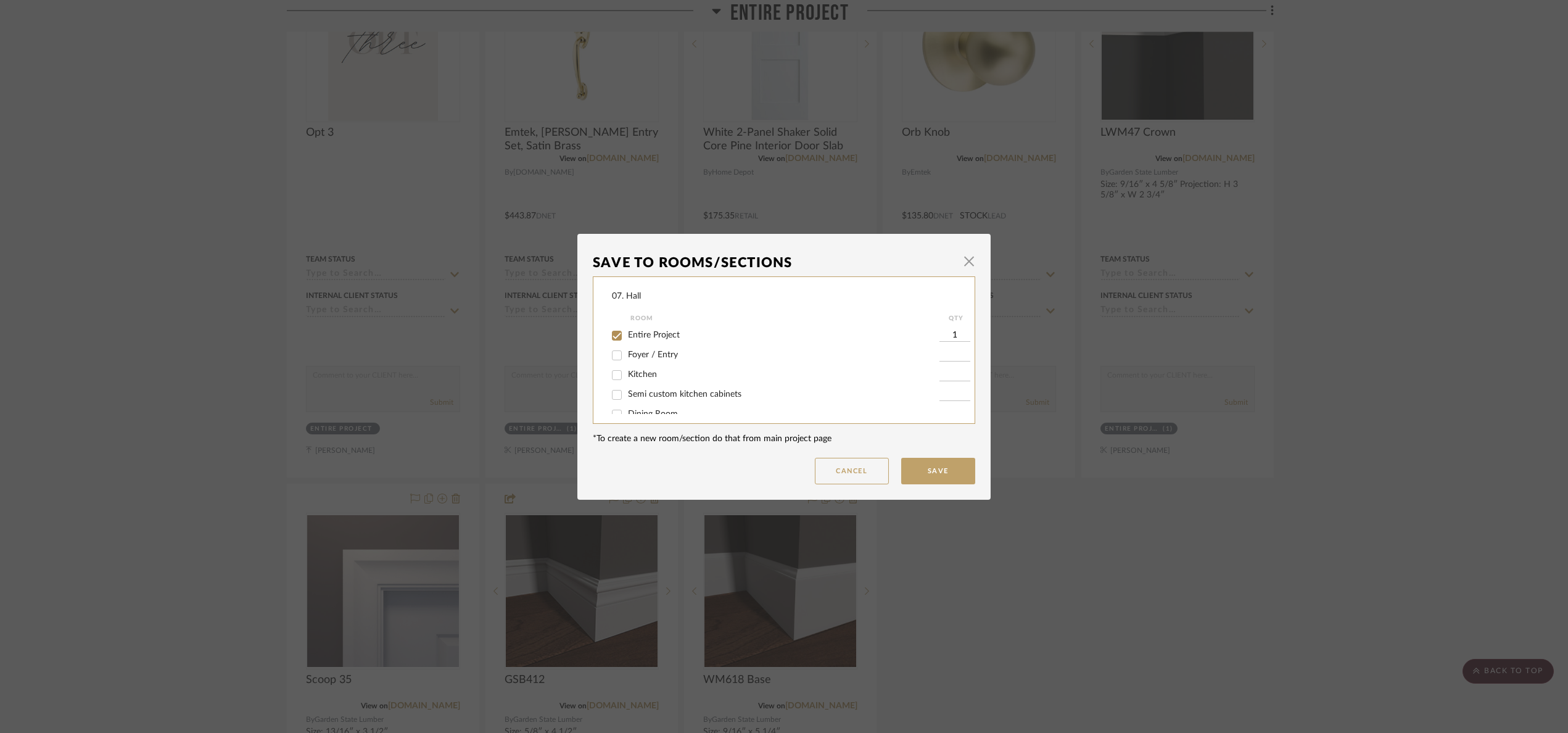
click at [629, 336] on span "Entire Project" at bounding box center [654, 335] width 52 height 9
click at [627, 336] on input "Entire Project" at bounding box center [617, 336] width 20 height 20
checkbox input "false"
drag, startPoint x: 643, startPoint y: 400, endPoint x: 689, endPoint y: 413, distance: 47.8
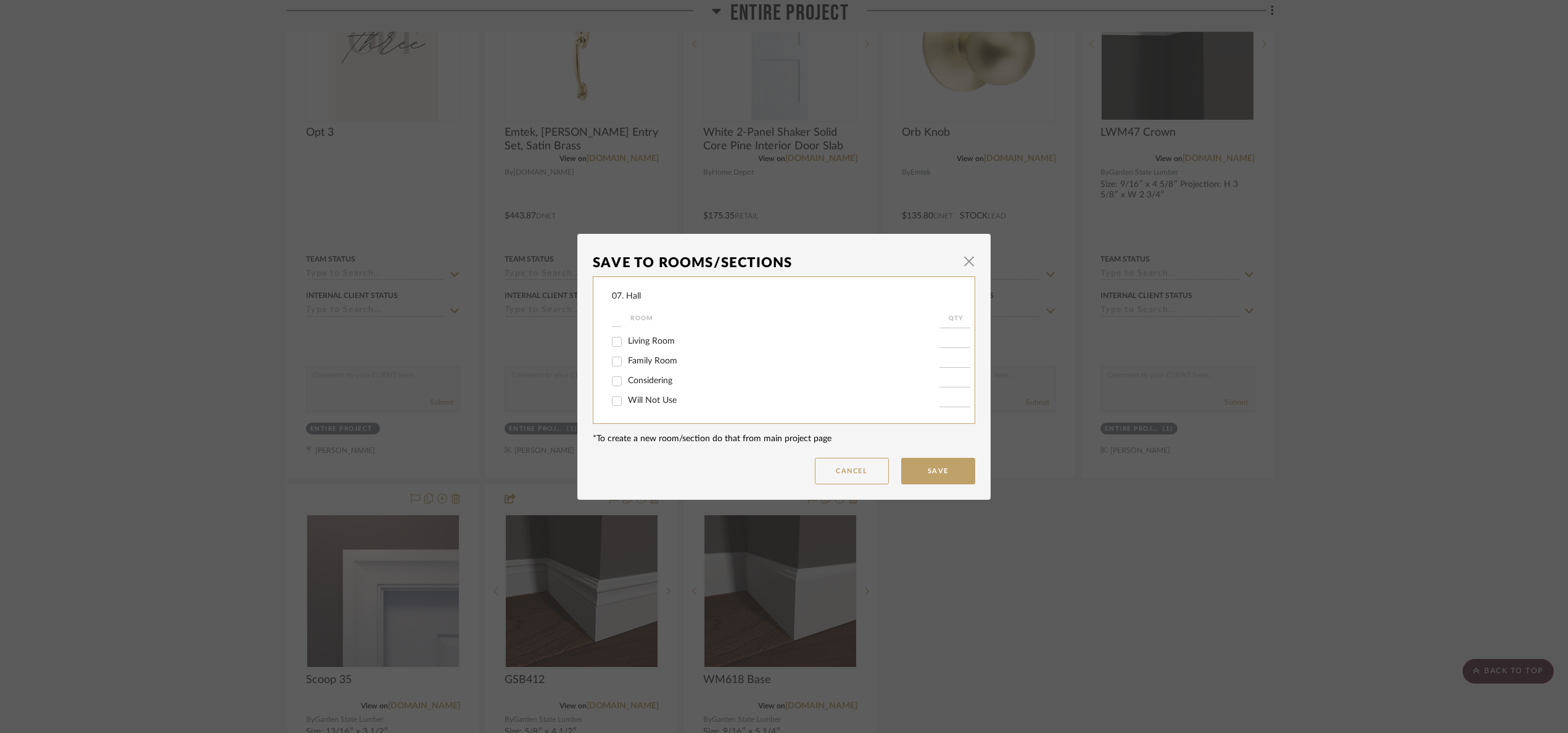
click at [644, 400] on span "Will Not Use" at bounding box center [653, 400] width 49 height 9
click at [627, 400] on input "Will Not Use" at bounding box center [617, 401] width 20 height 20
checkbox input "true"
type input "1"
click at [919, 478] on button "Save" at bounding box center [938, 471] width 74 height 26
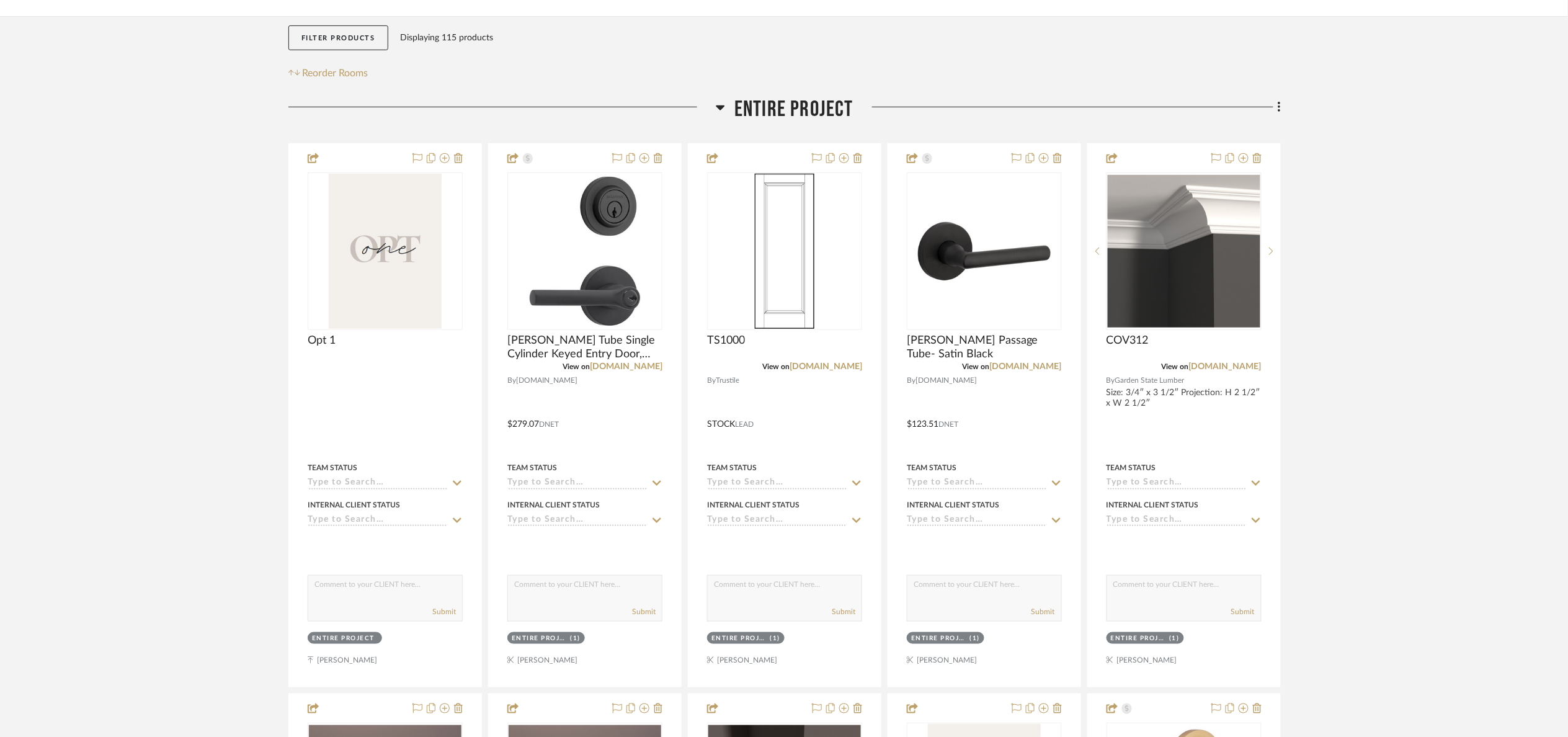
scroll to position [192, 0]
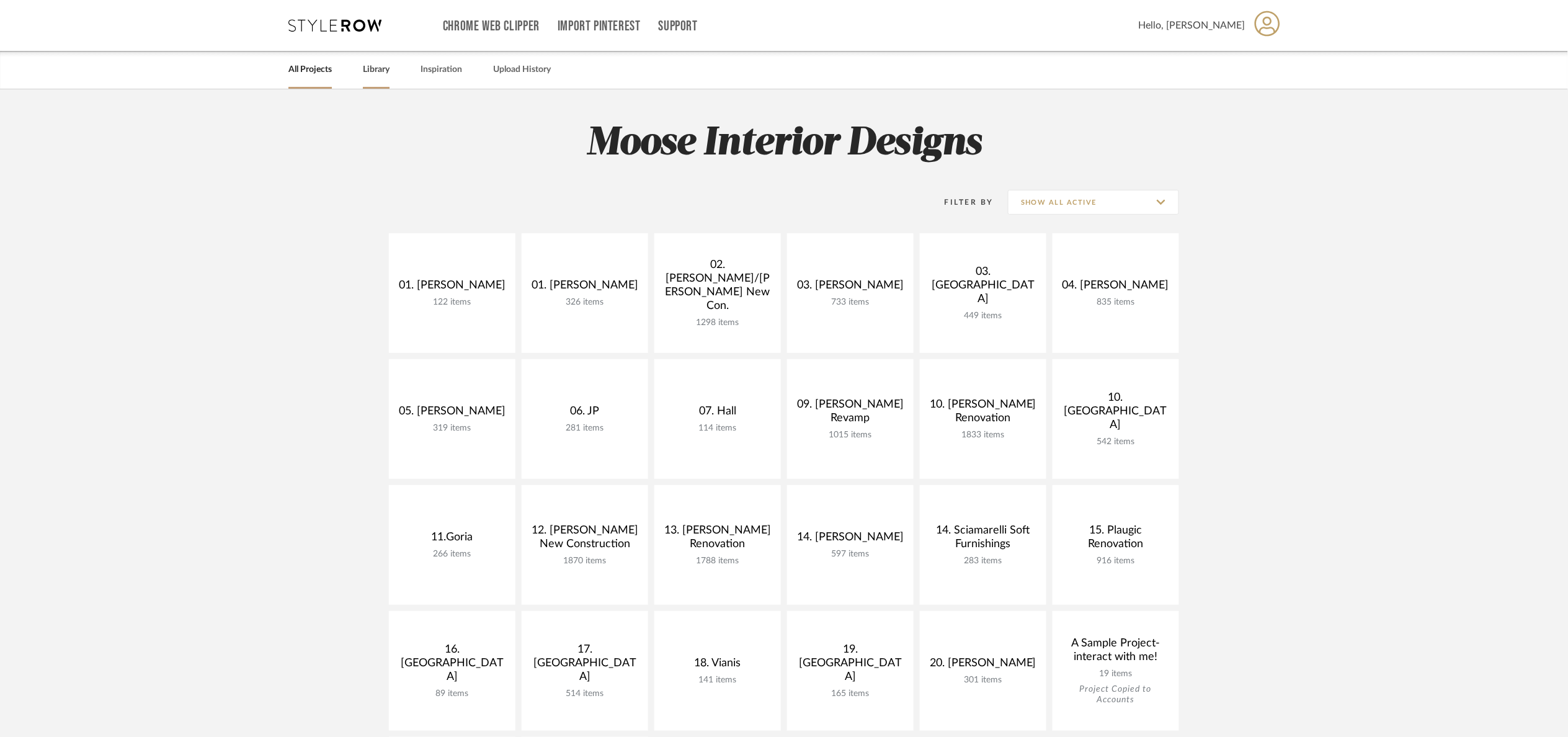
click at [375, 73] on link "Library" at bounding box center [376, 69] width 27 height 17
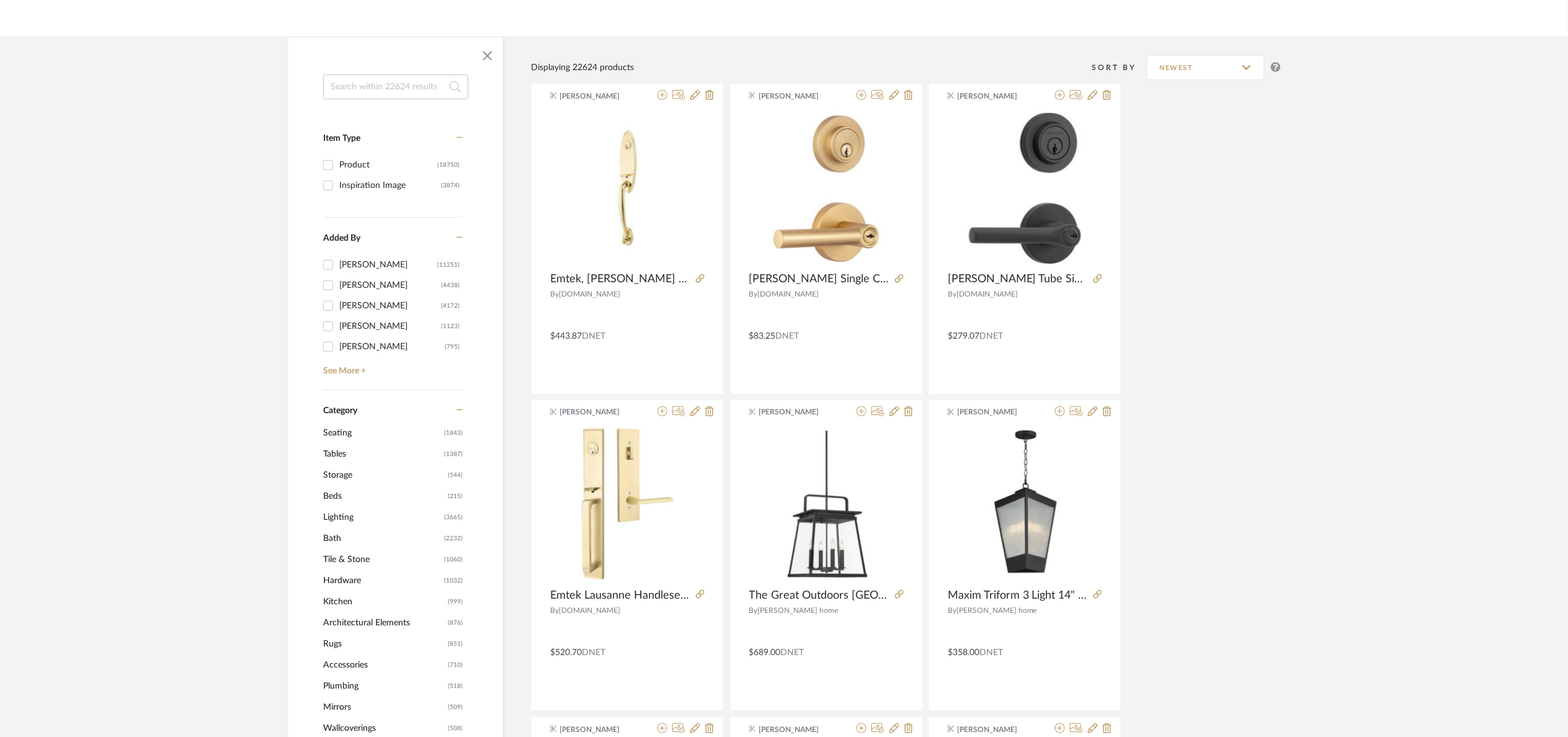
scroll to position [652, 0]
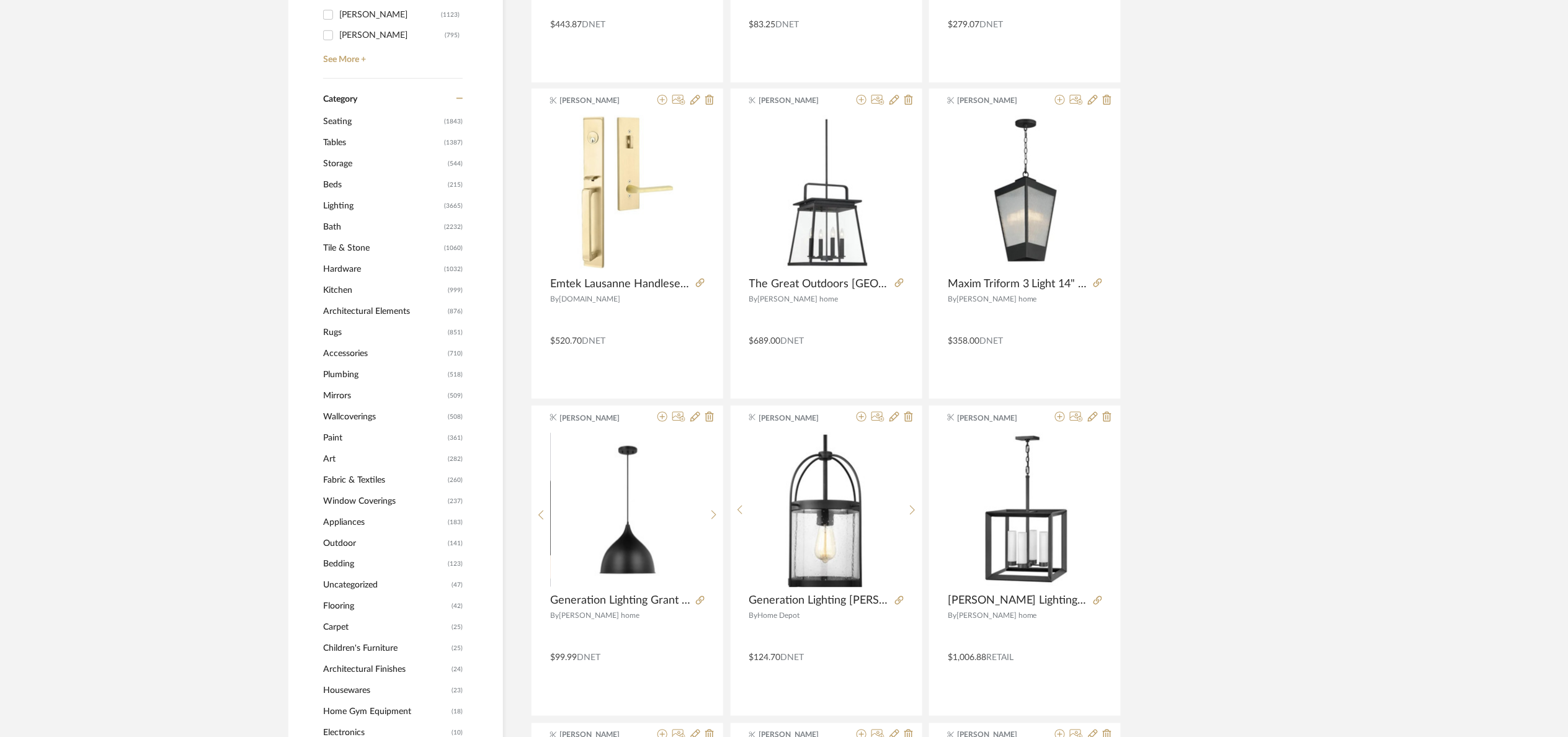
click at [360, 310] on span "Architectural Elements" at bounding box center [384, 311] width 122 height 21
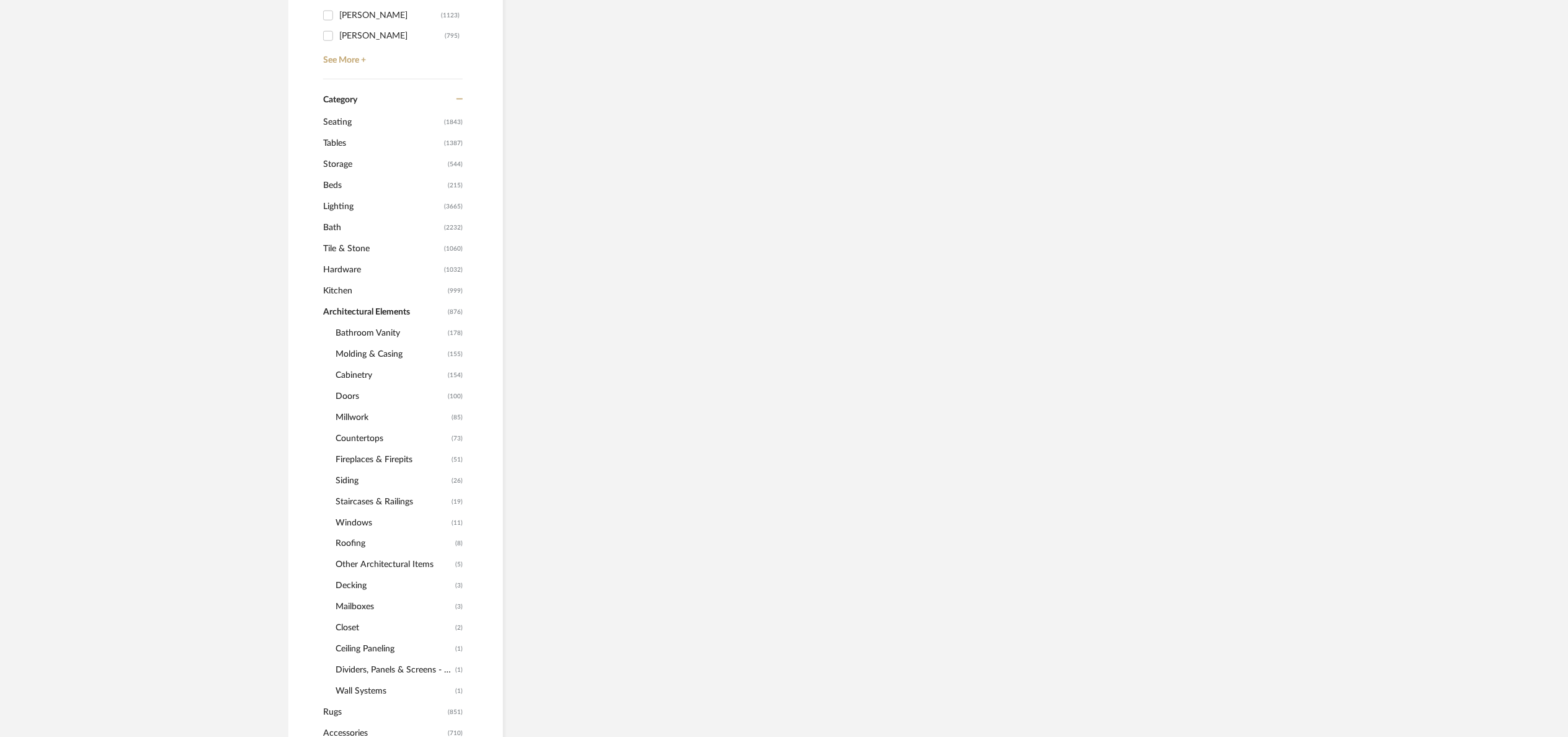
scroll to position [482, 0]
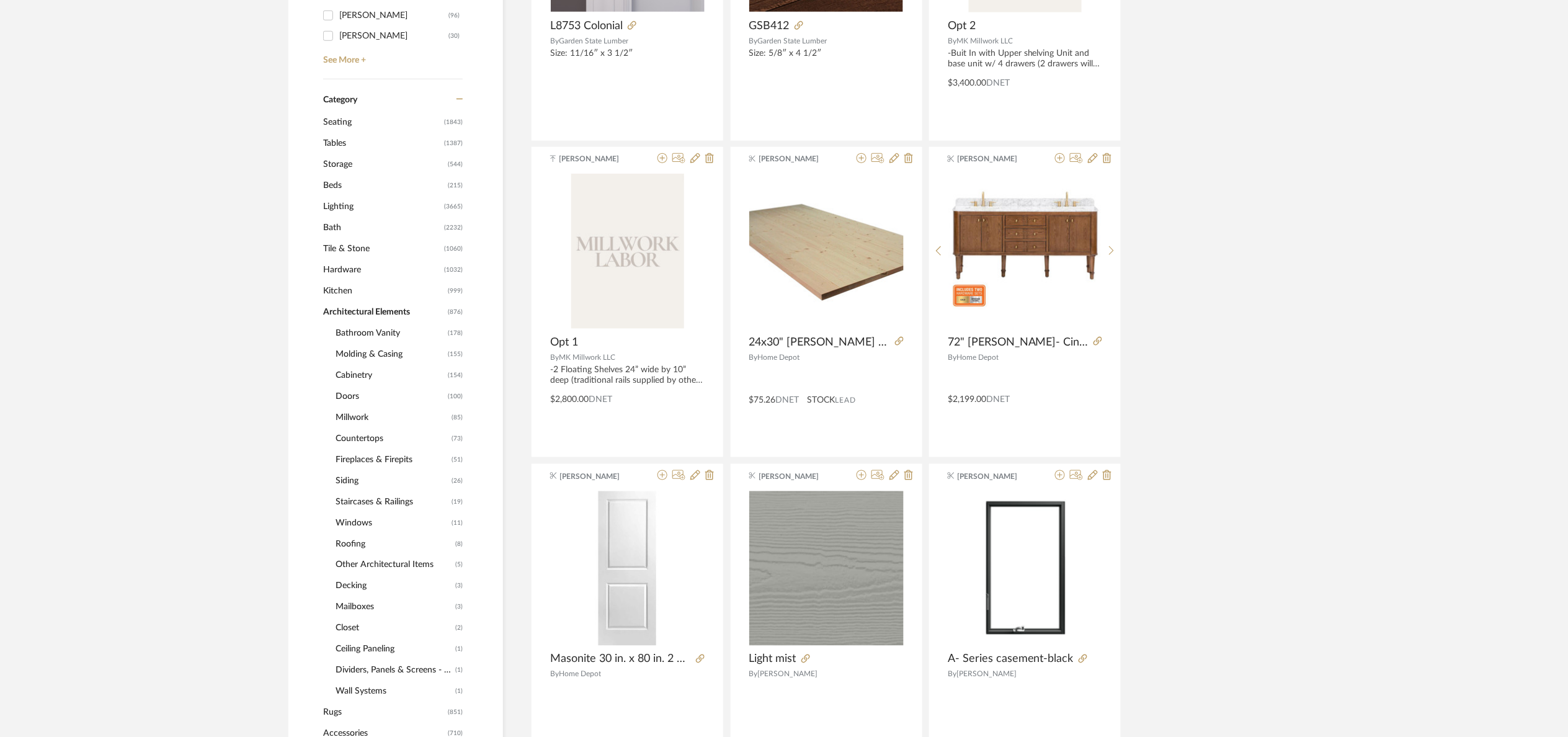
click at [370, 353] on span "Molding & Casing" at bounding box center [390, 355] width 109 height 21
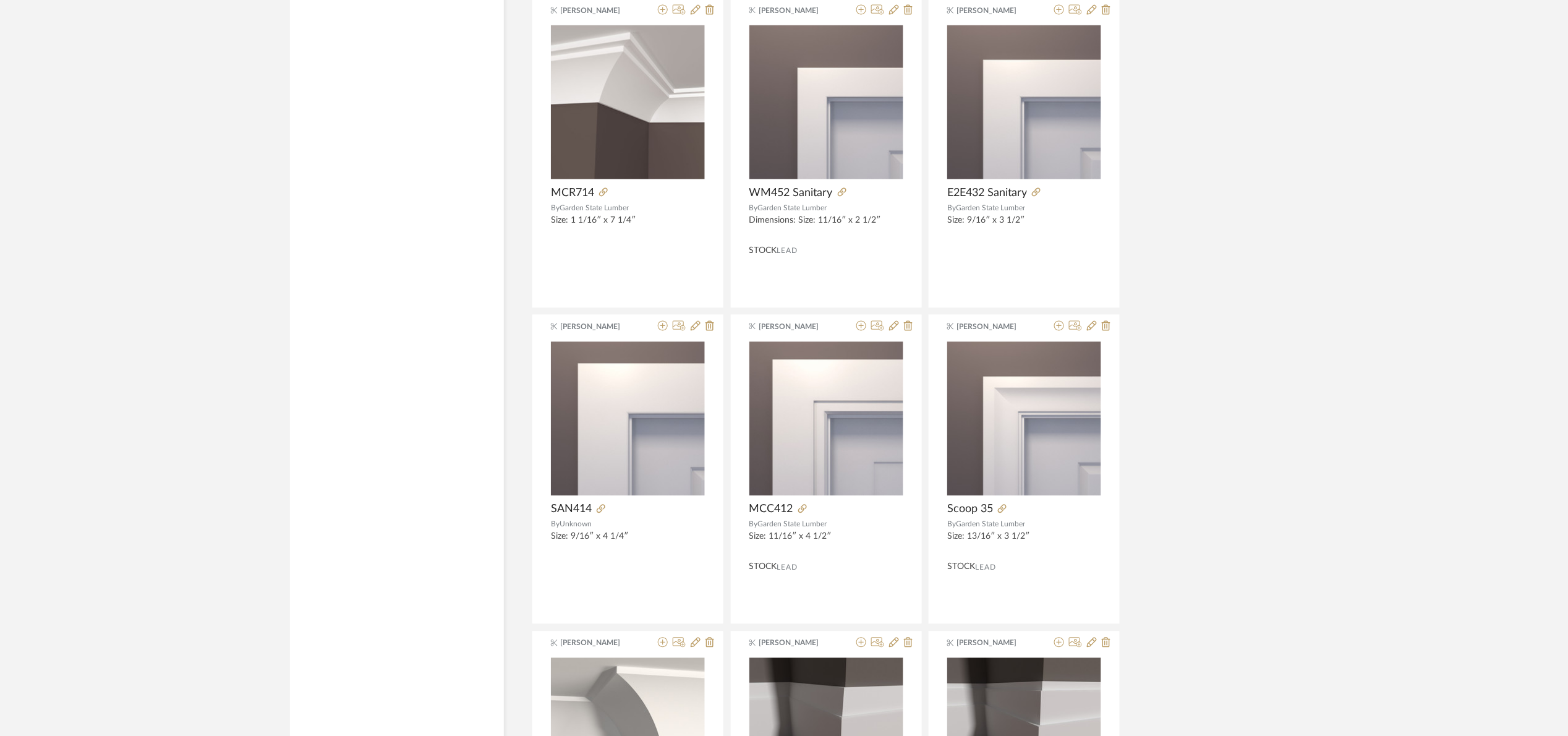
scroll to position [3264, 0]
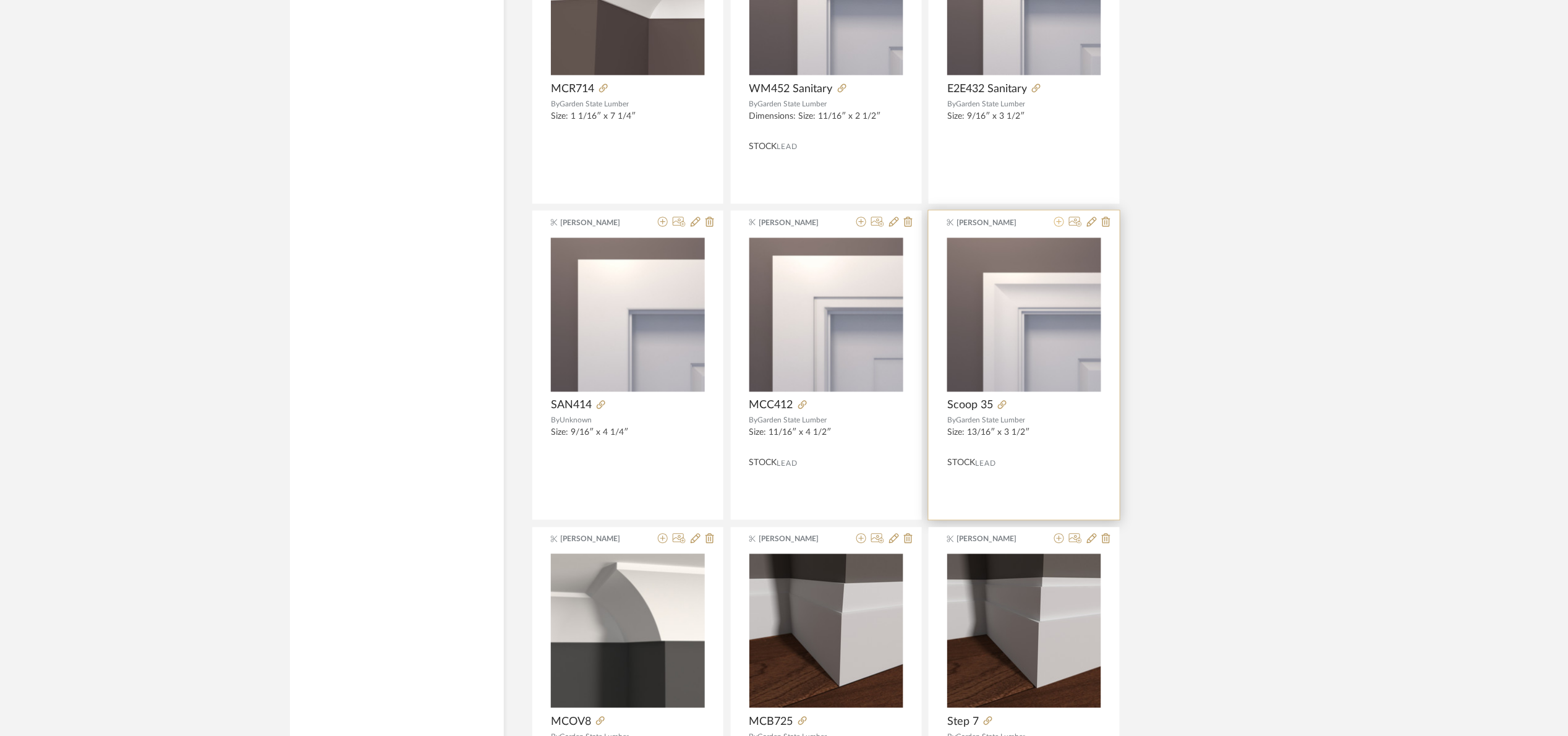
click at [1056, 228] on button at bounding box center [1059, 223] width 10 height 12
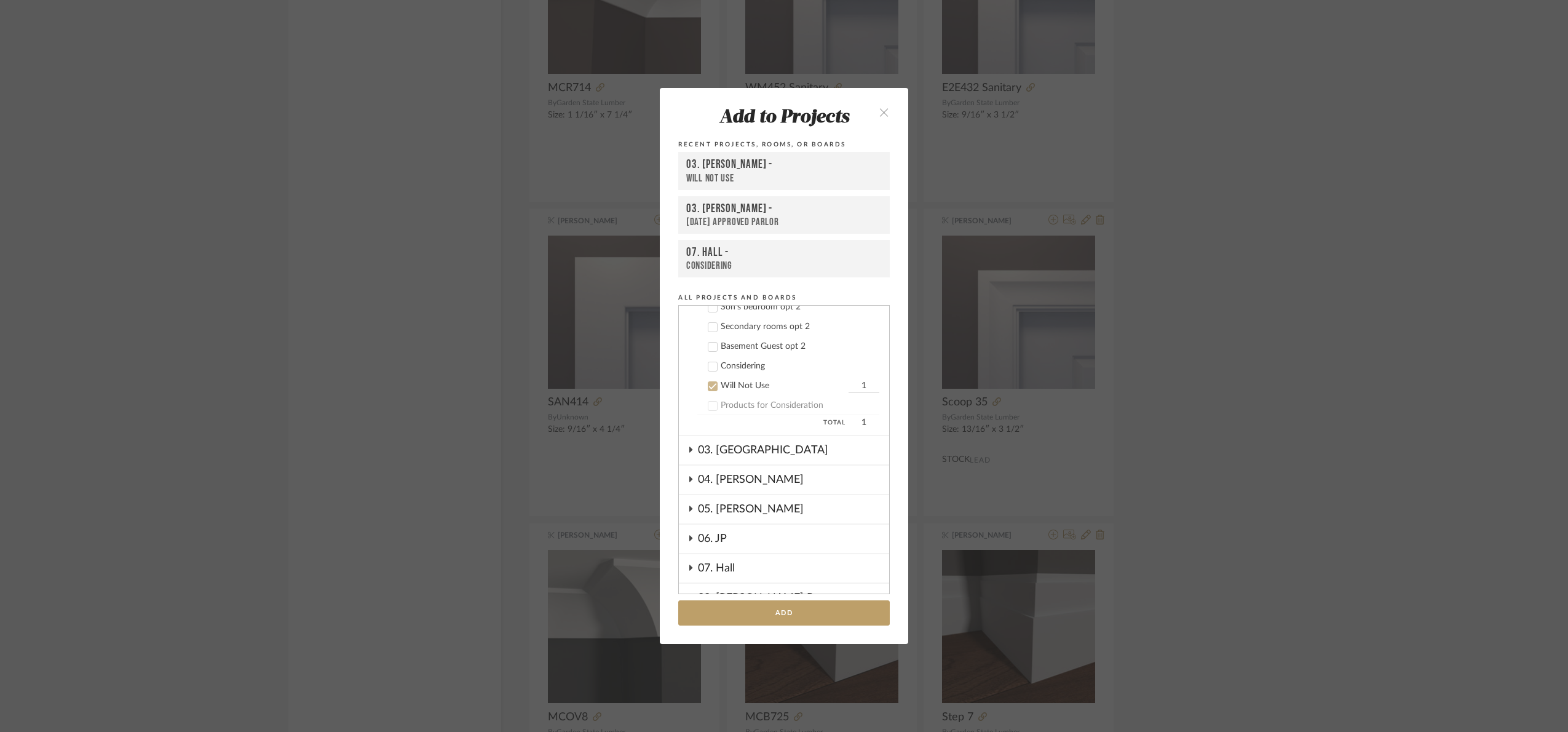
scroll to position [719, 0]
click at [734, 500] on div "Will Not Use" at bounding box center [782, 503] width 125 height 11
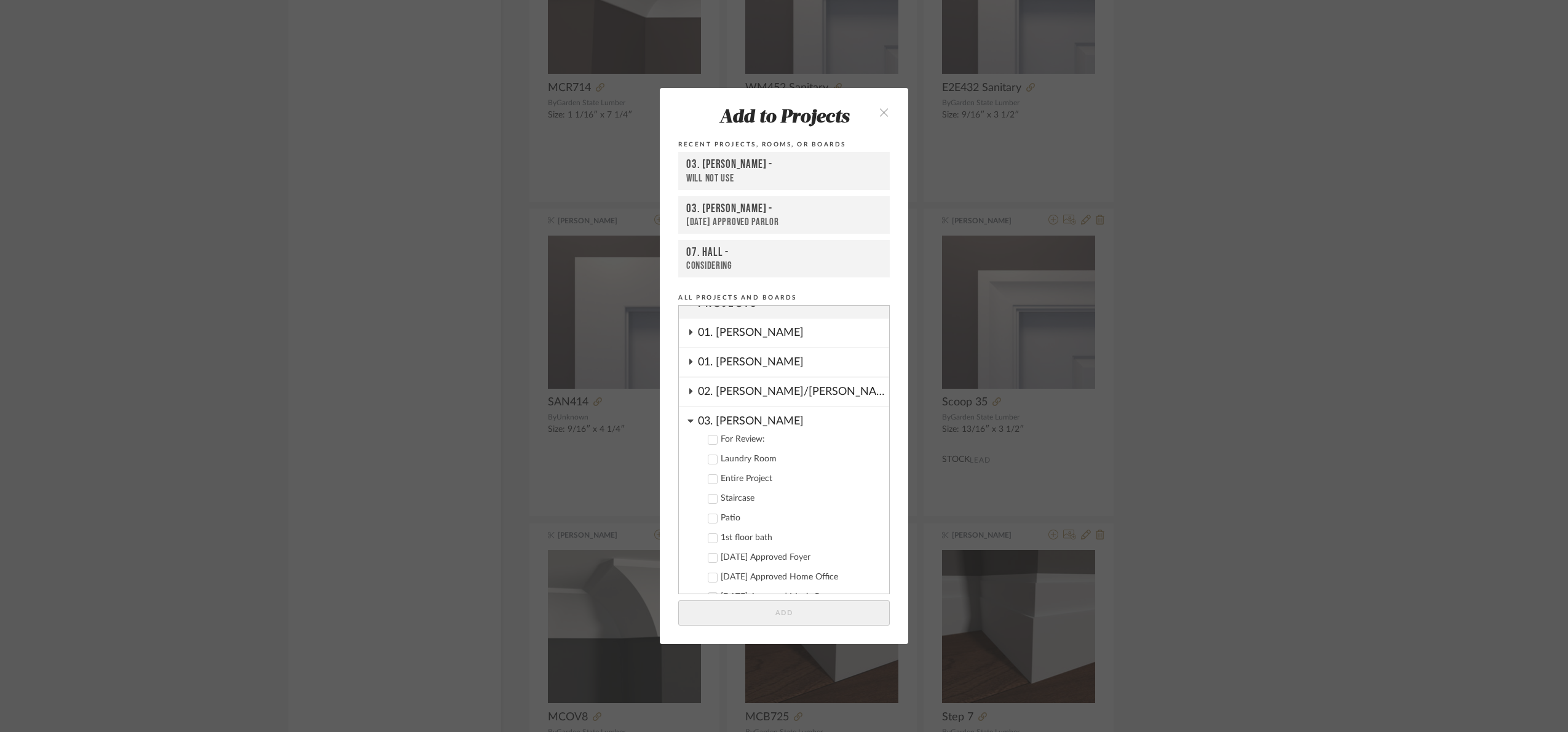
scroll to position [0, 0]
click at [726, 436] on div "03. [PERSON_NAME]" at bounding box center [794, 433] width 191 height 22
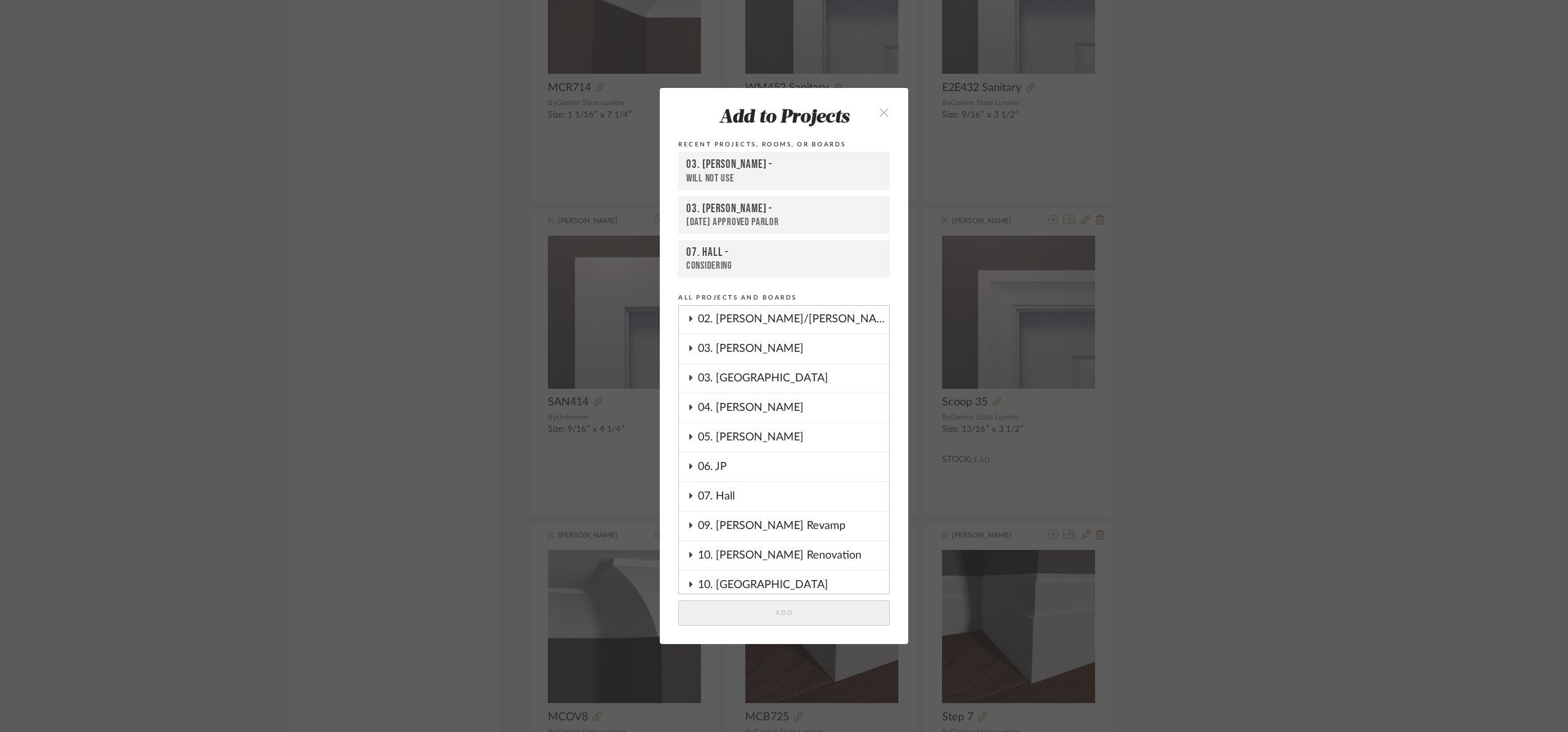
scroll to position [92, 0]
click at [736, 480] on div "07. Hall" at bounding box center [794, 492] width 191 height 28
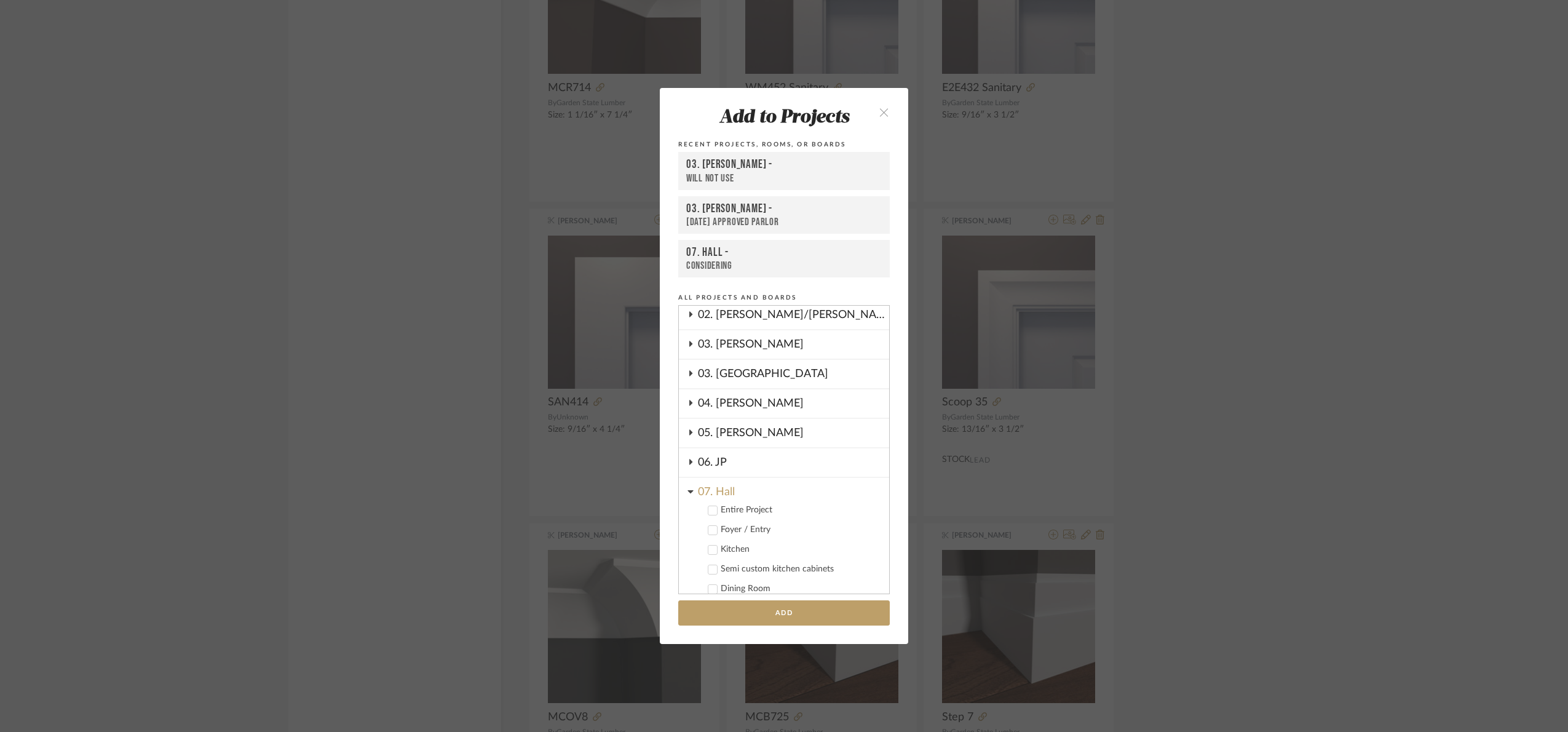
click at [733, 505] on div "Entire Project" at bounding box center [799, 510] width 159 height 11
click at [803, 613] on button "Add" at bounding box center [784, 613] width 212 height 25
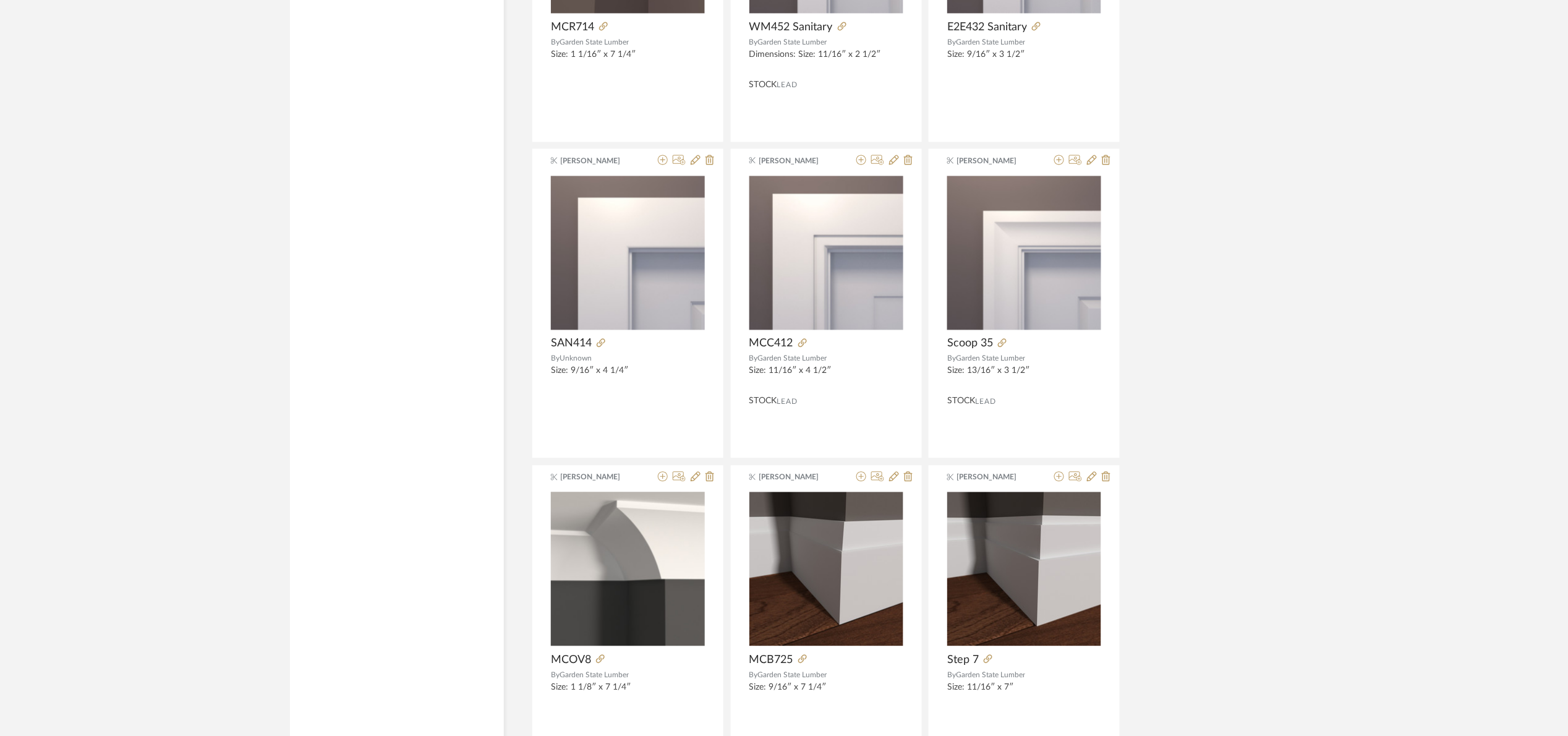
scroll to position [3499, 0]
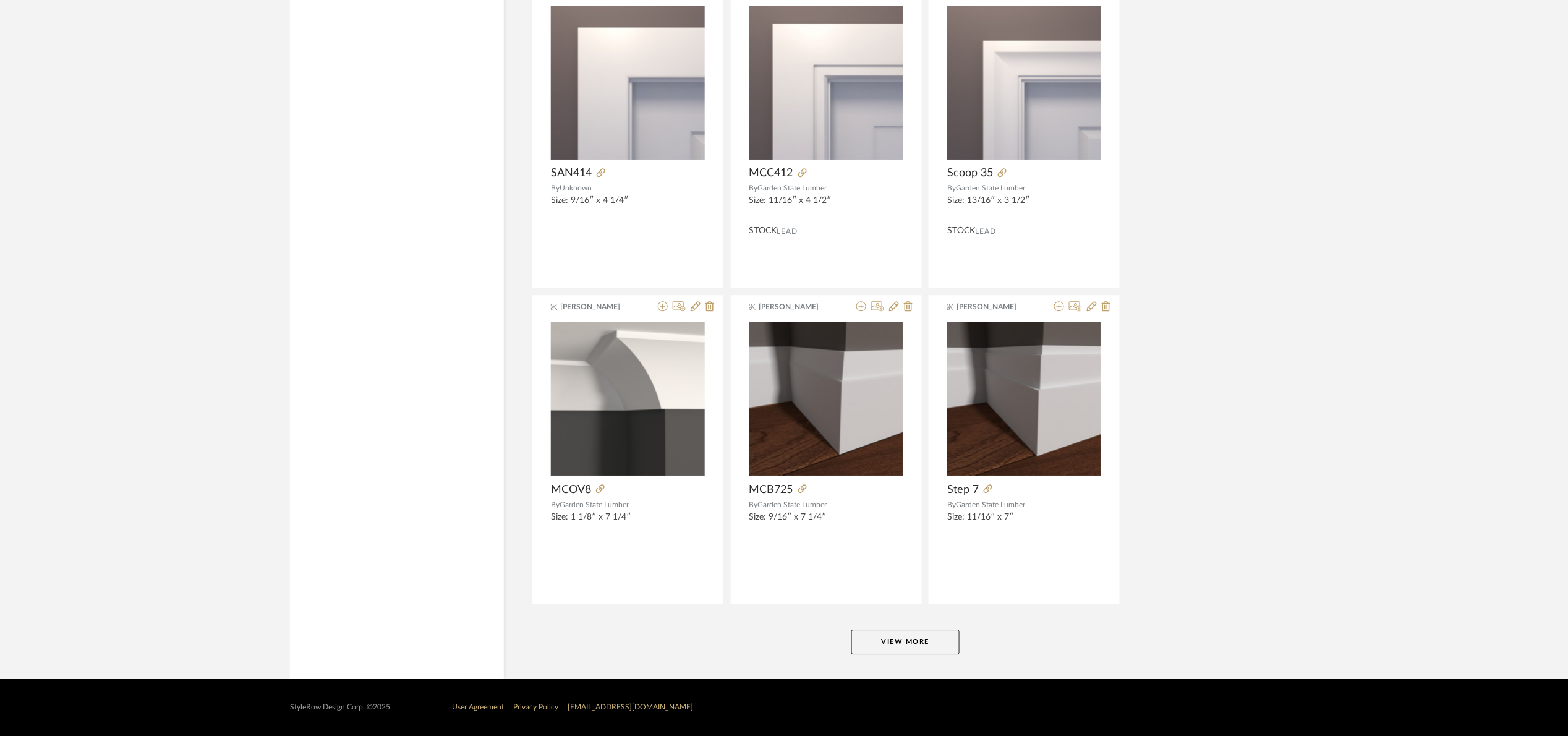
click at [932, 648] on button "View More" at bounding box center [905, 642] width 108 height 25
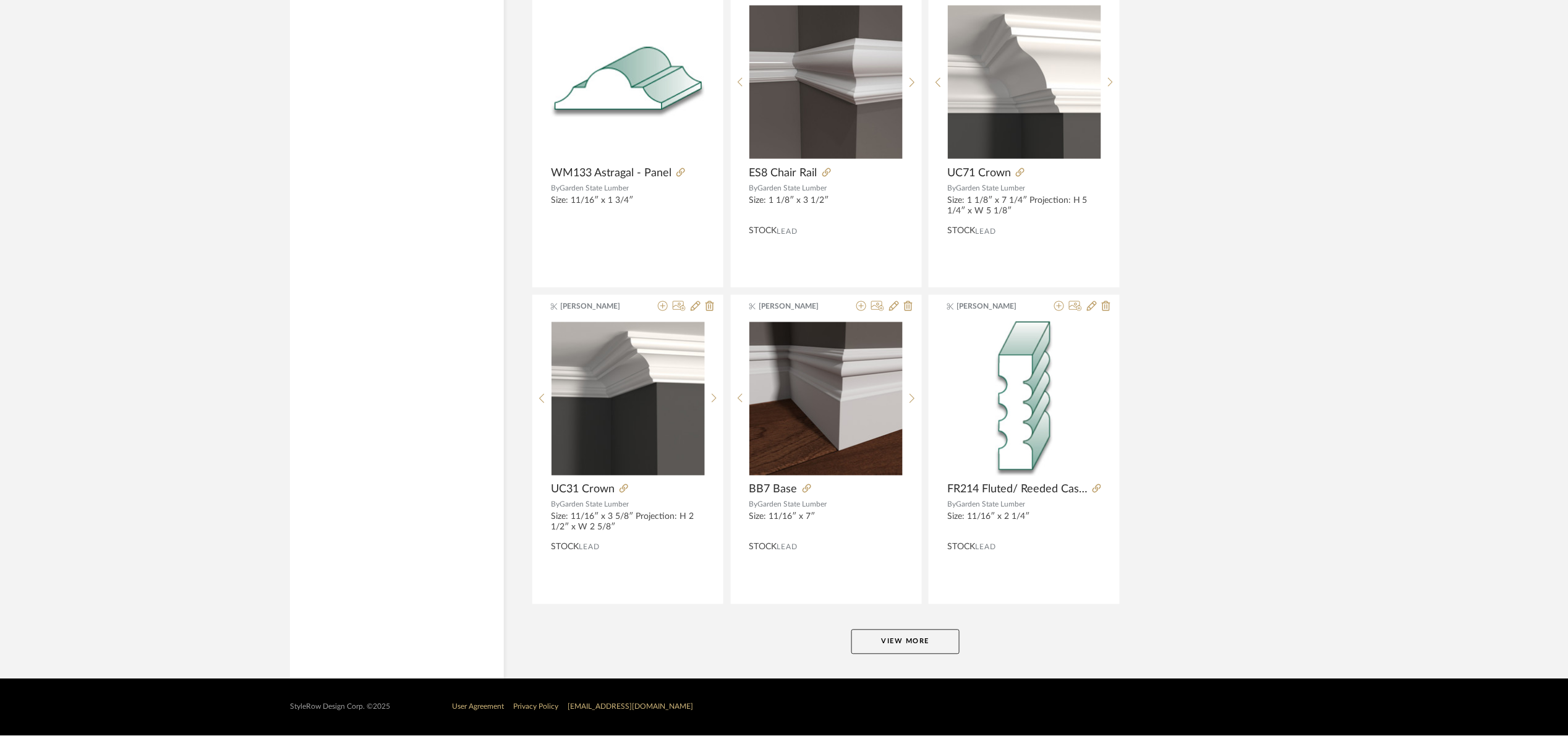
scroll to position [7301, 0]
click at [917, 653] on button "View More" at bounding box center [905, 642] width 108 height 25
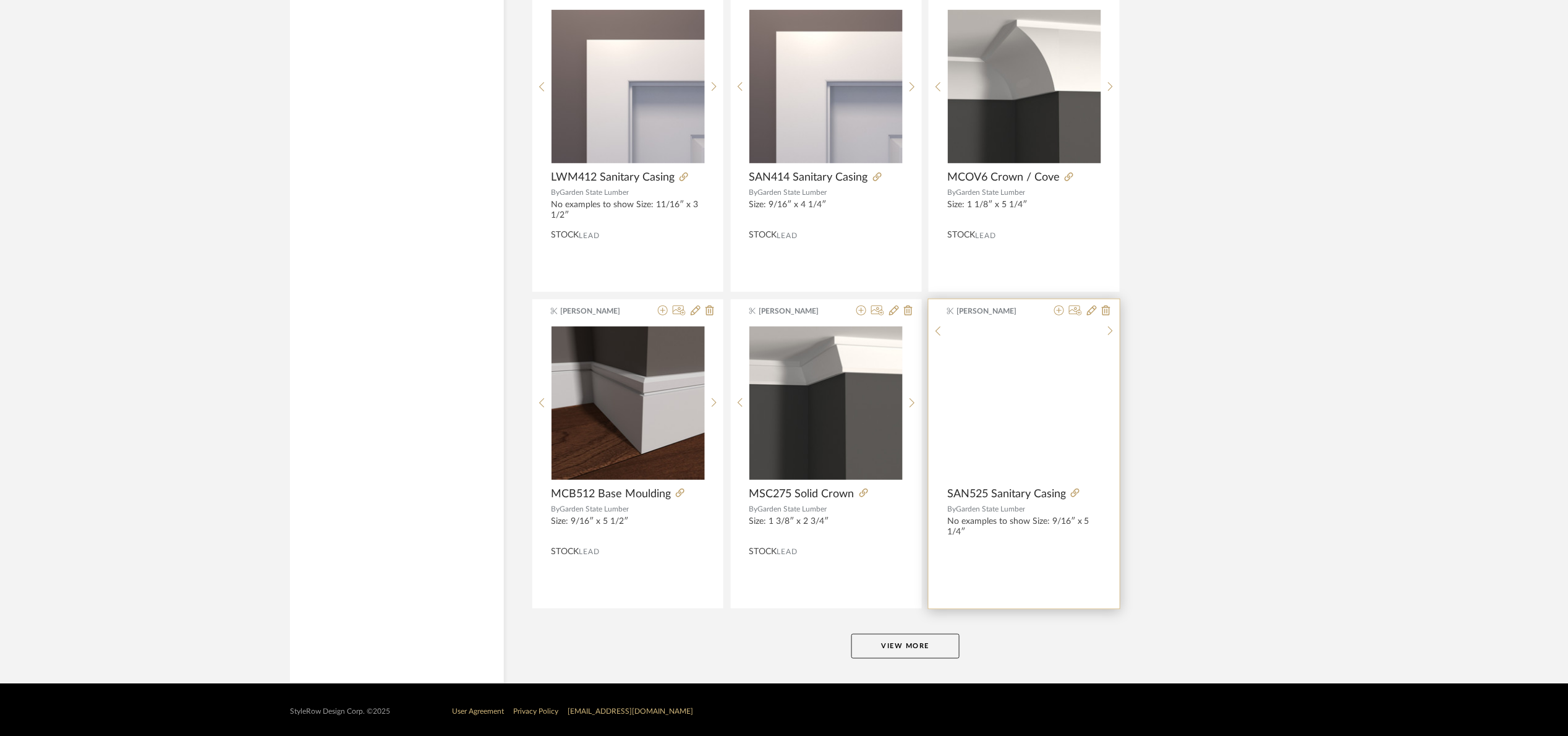
scroll to position [11102, 0]
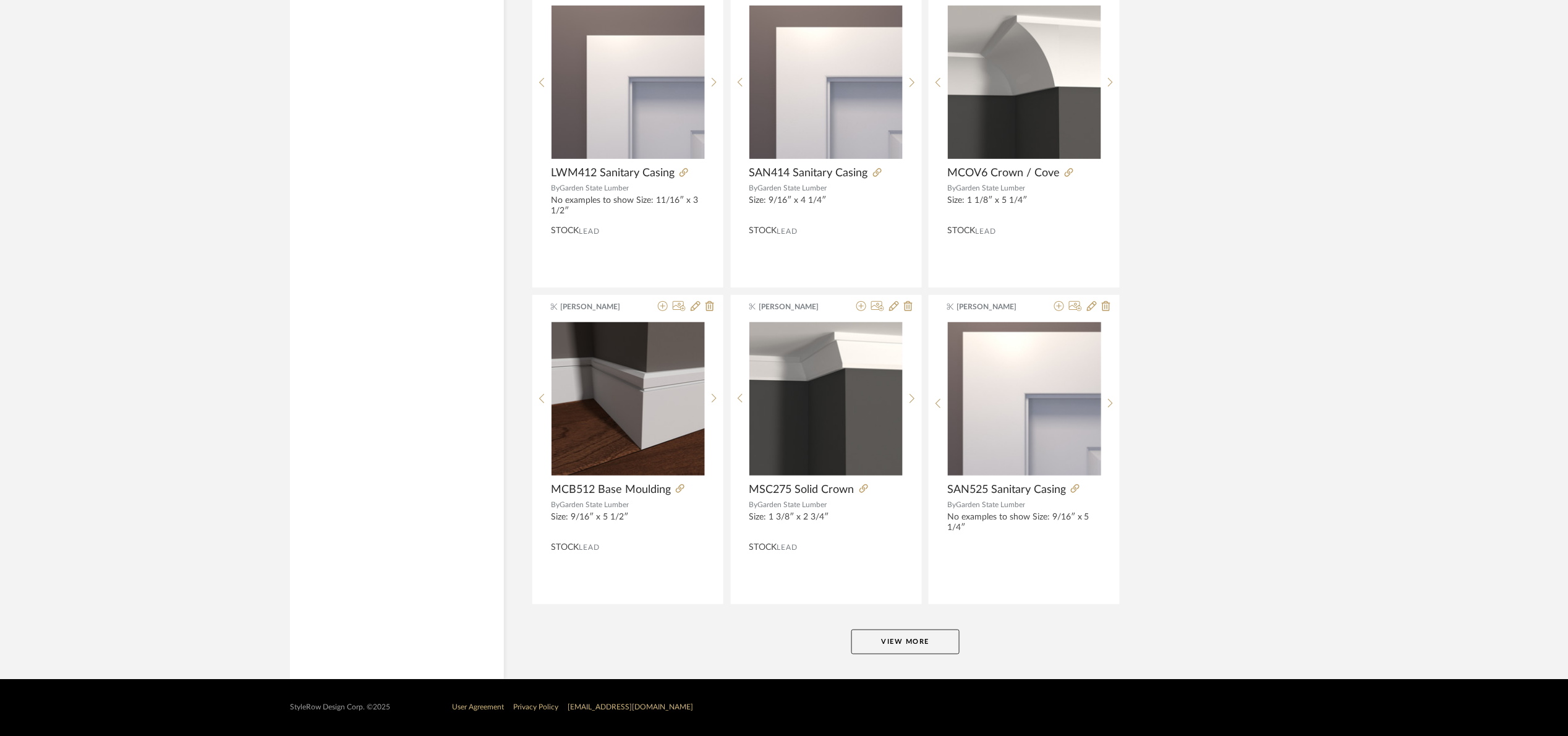
click at [938, 643] on button "View More" at bounding box center [905, 642] width 108 height 25
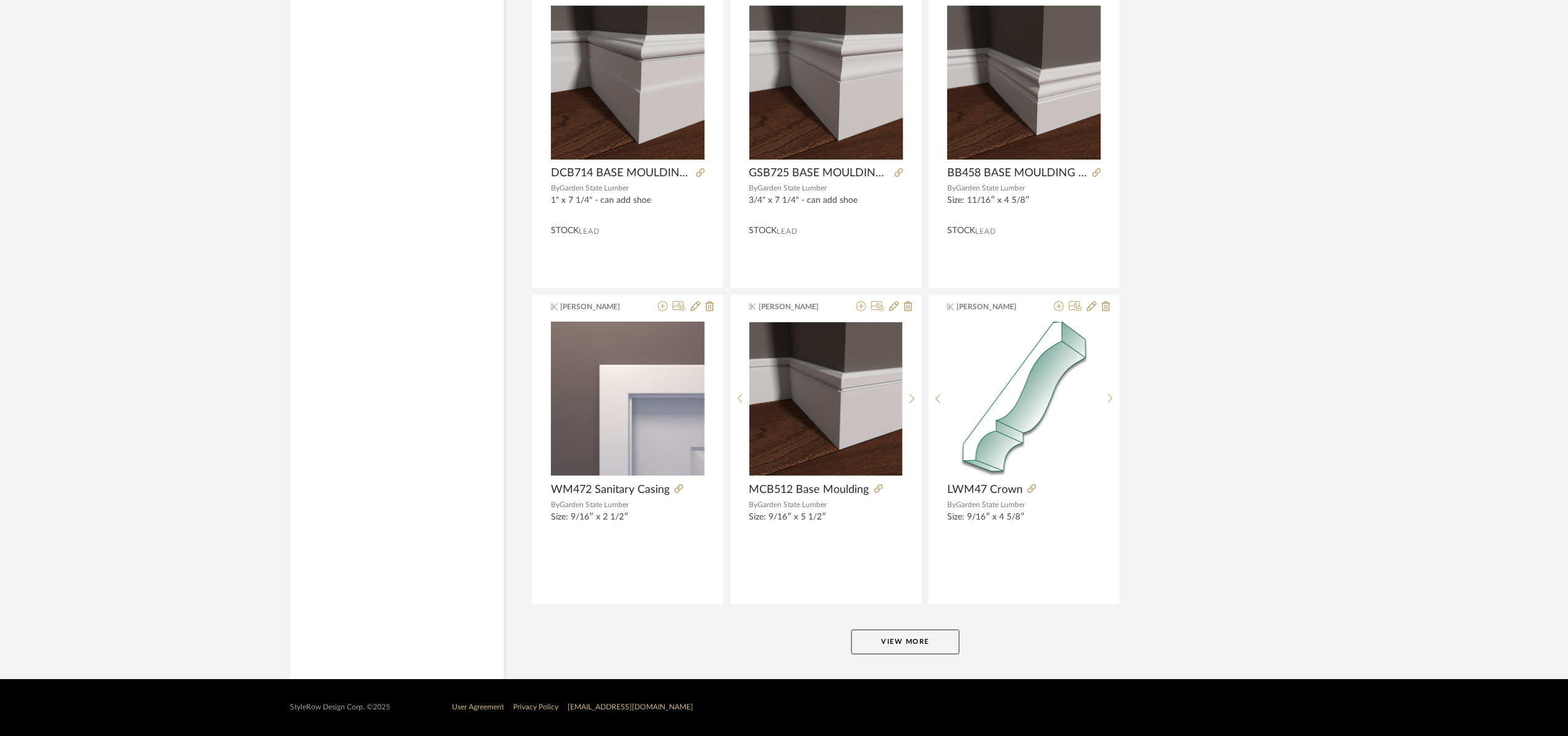
scroll to position [14904, 0]
click at [904, 639] on button "View More" at bounding box center [905, 642] width 108 height 25
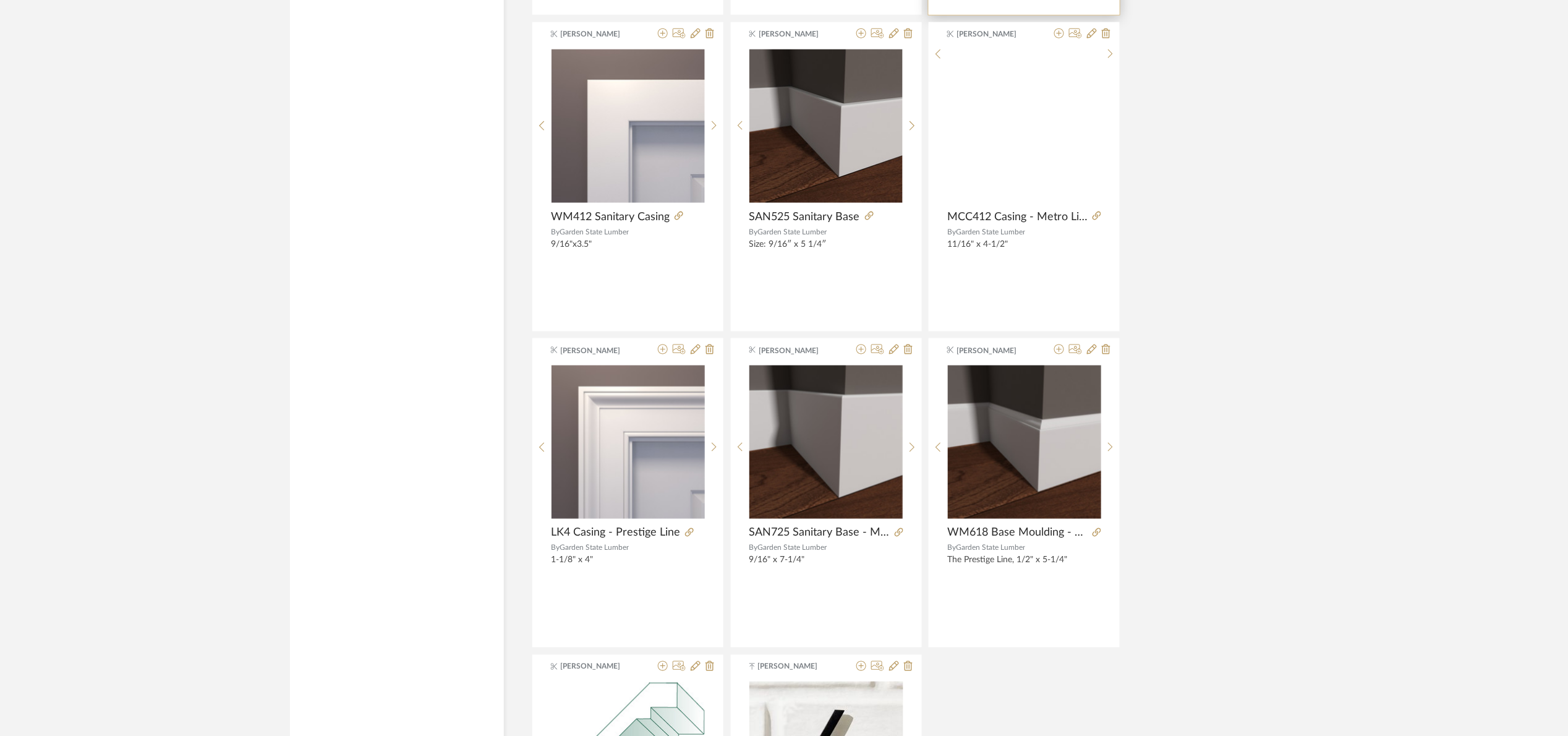
scroll to position [15275, 0]
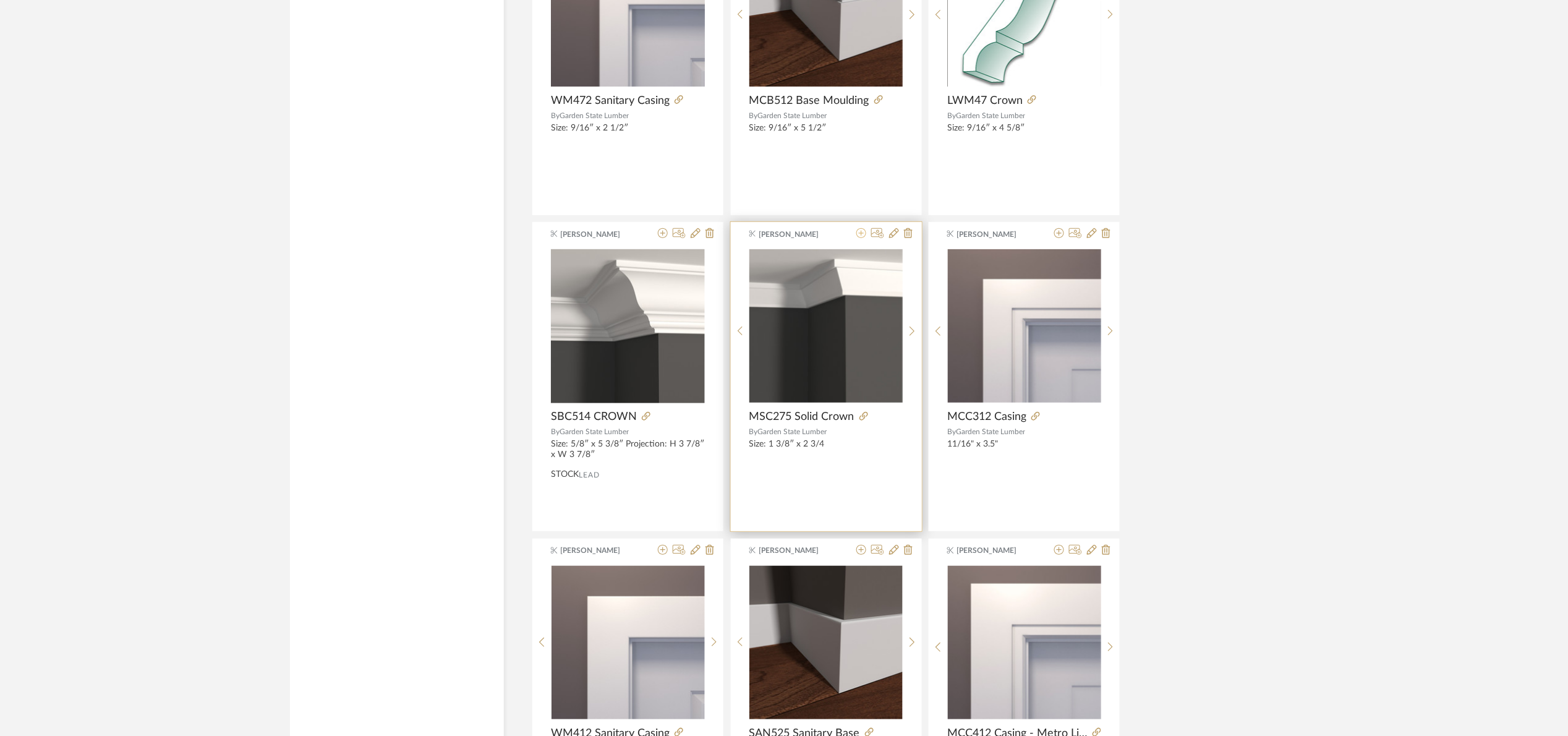
click at [862, 238] on icon at bounding box center [861, 233] width 10 height 10
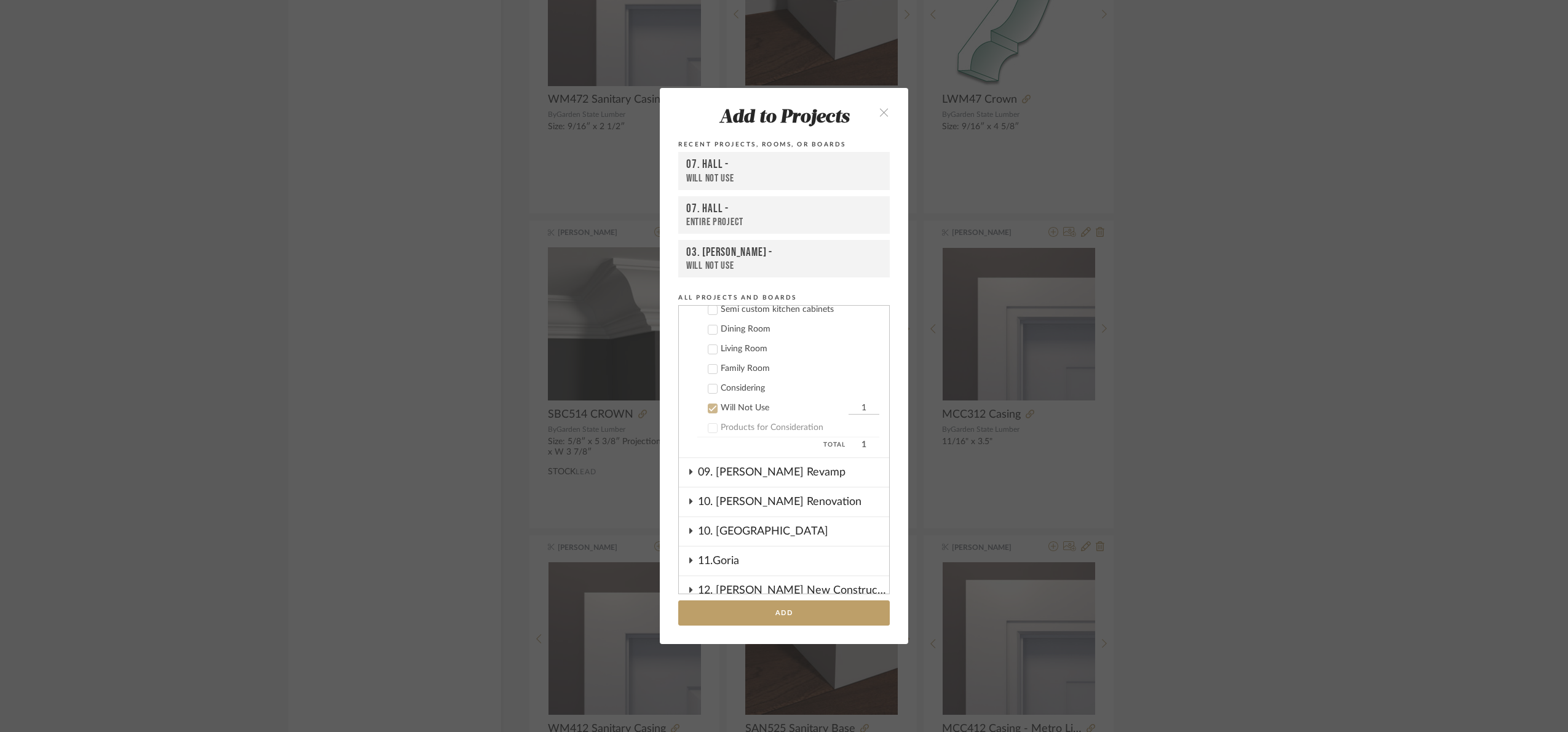
scroll to position [348, 0]
click at [738, 408] on div "Will Not Use" at bounding box center [782, 413] width 125 height 11
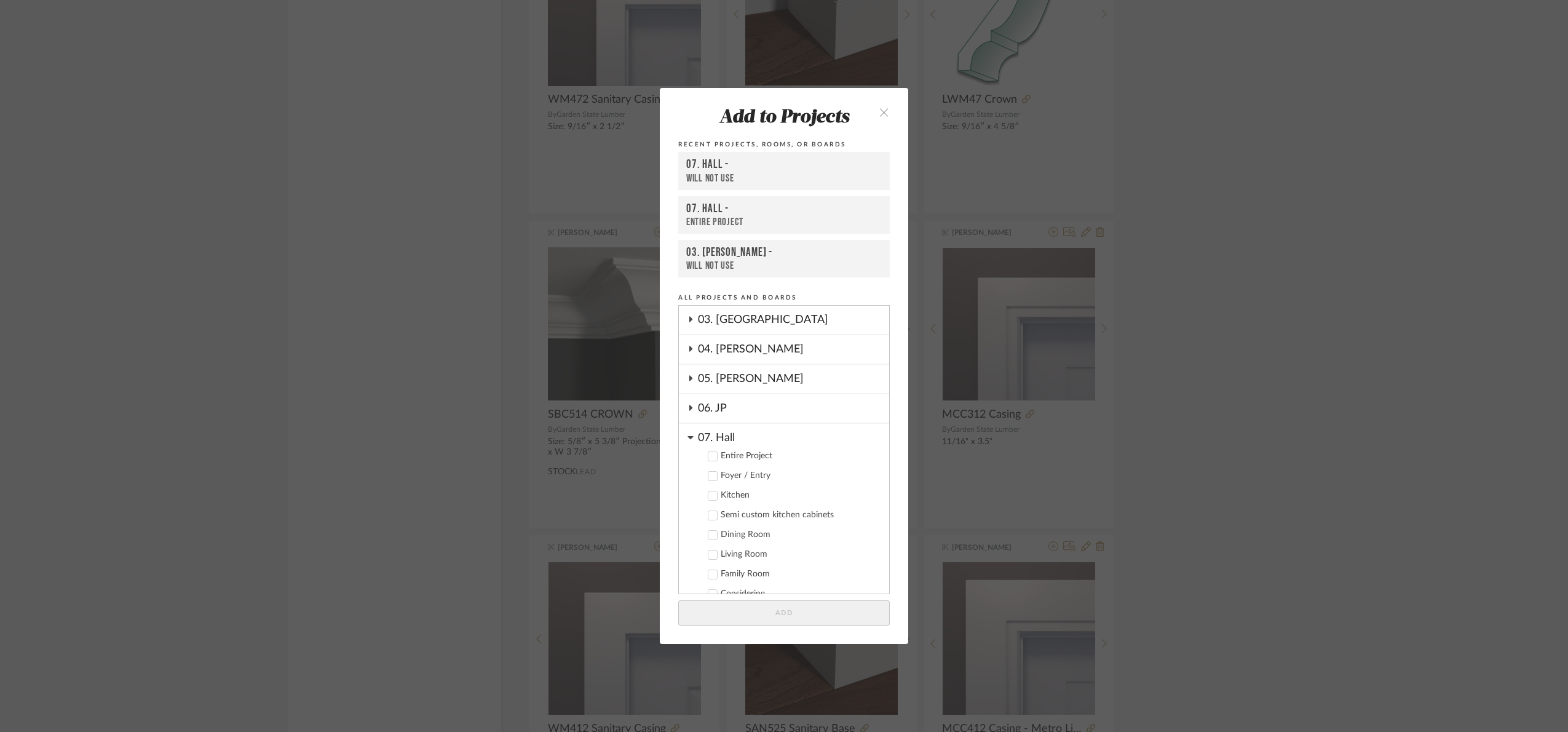
scroll to position [185, 0]
click at [723, 414] on div "Entire Project" at bounding box center [799, 418] width 159 height 11
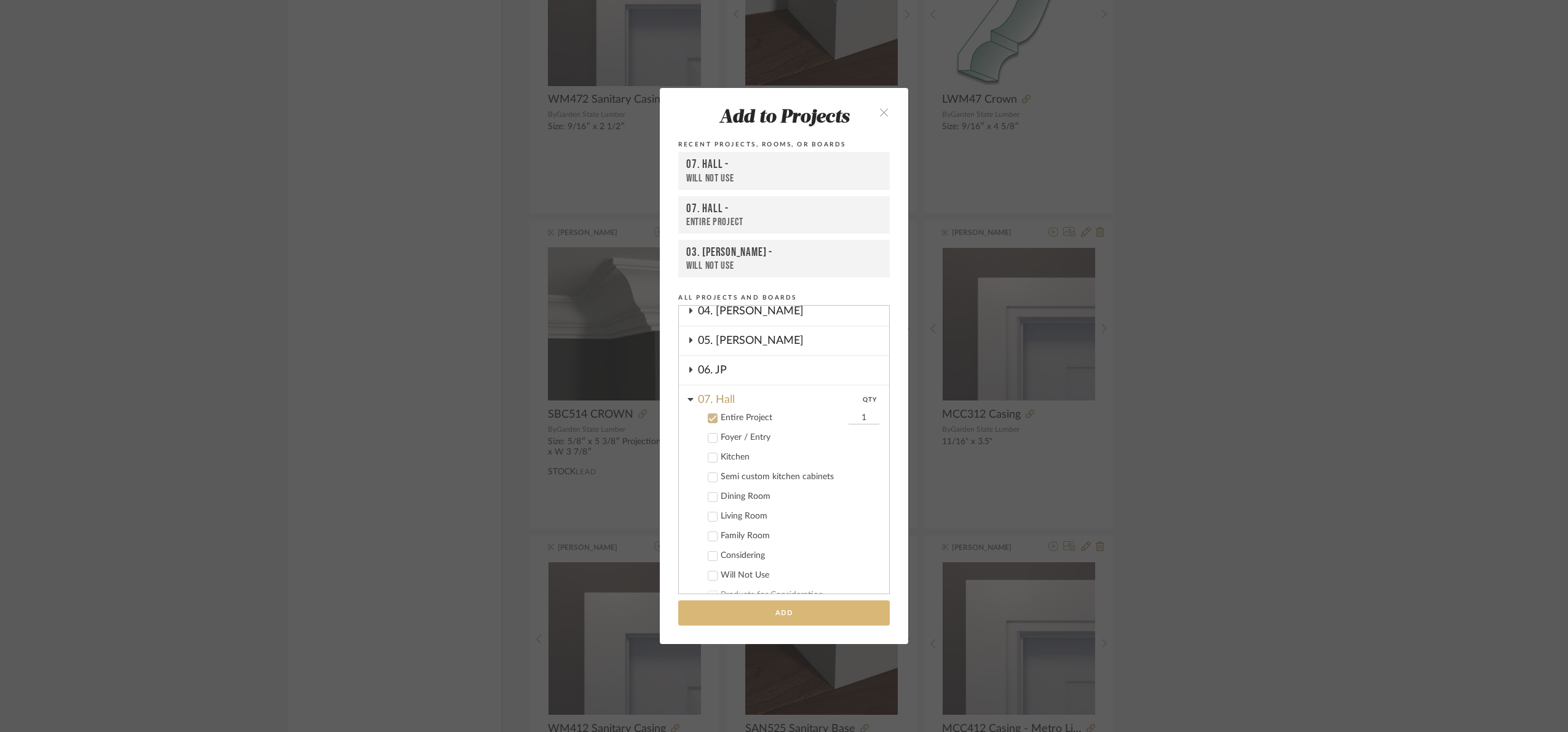
click at [759, 605] on button "Add" at bounding box center [784, 613] width 212 height 25
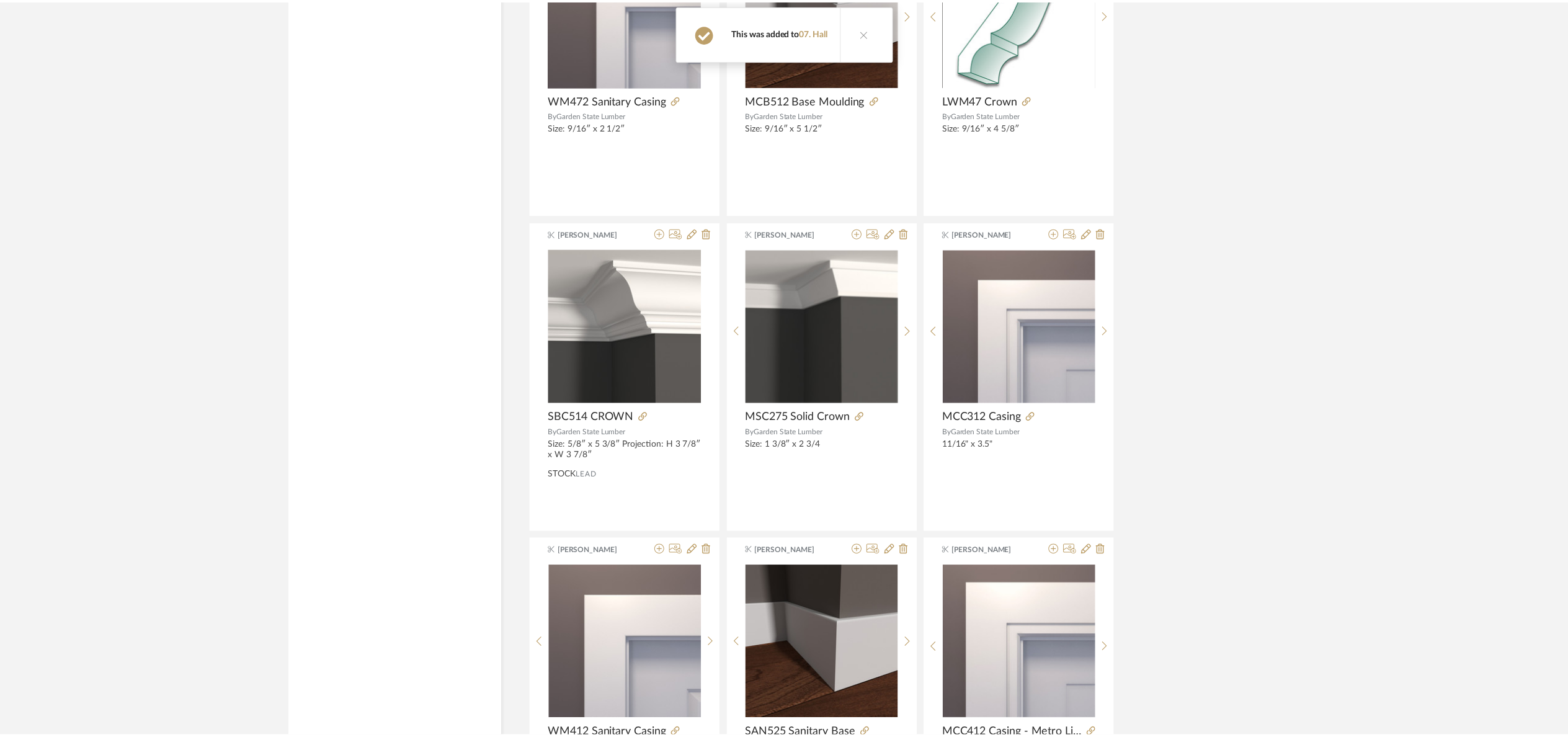
scroll to position [15323, 0]
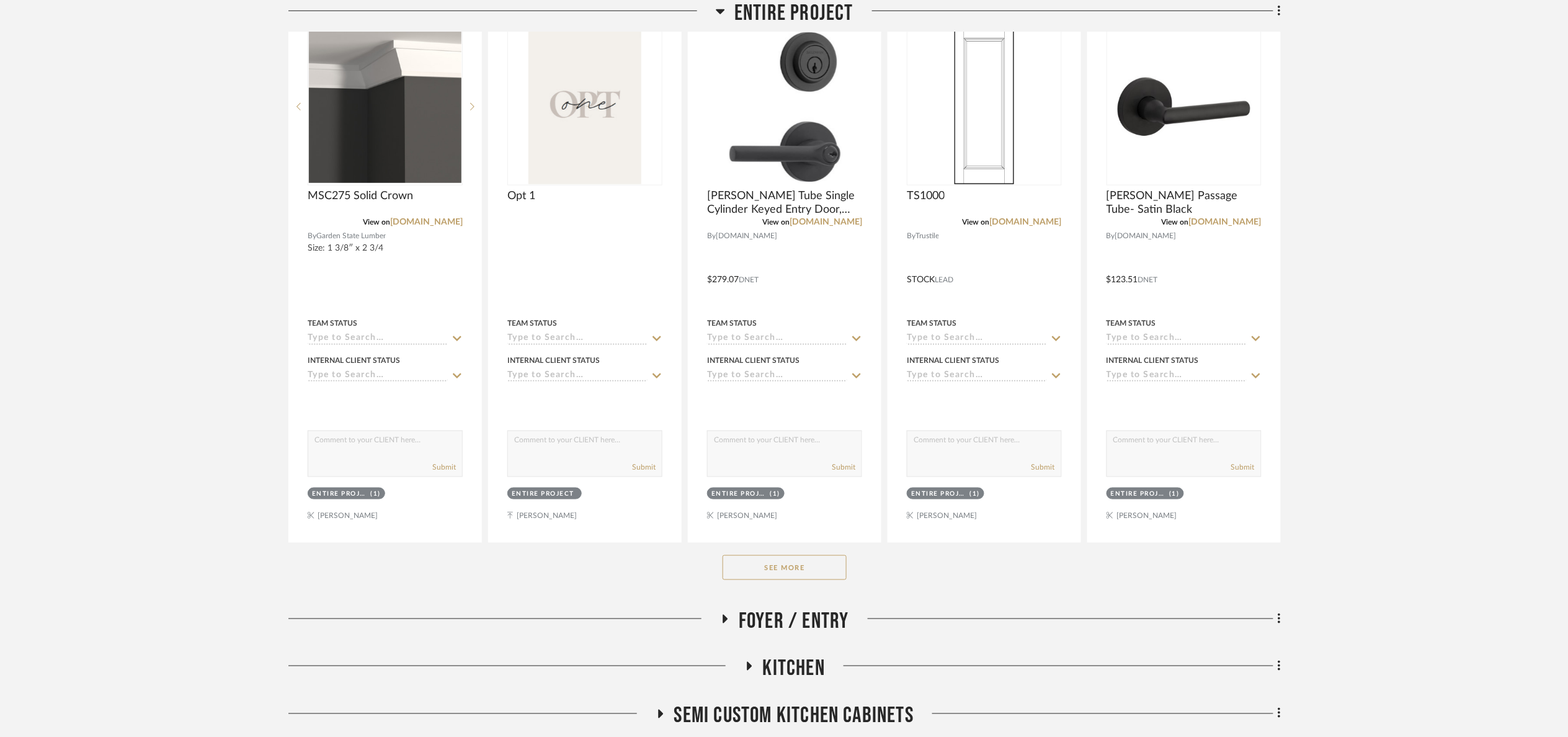
scroll to position [466, 0]
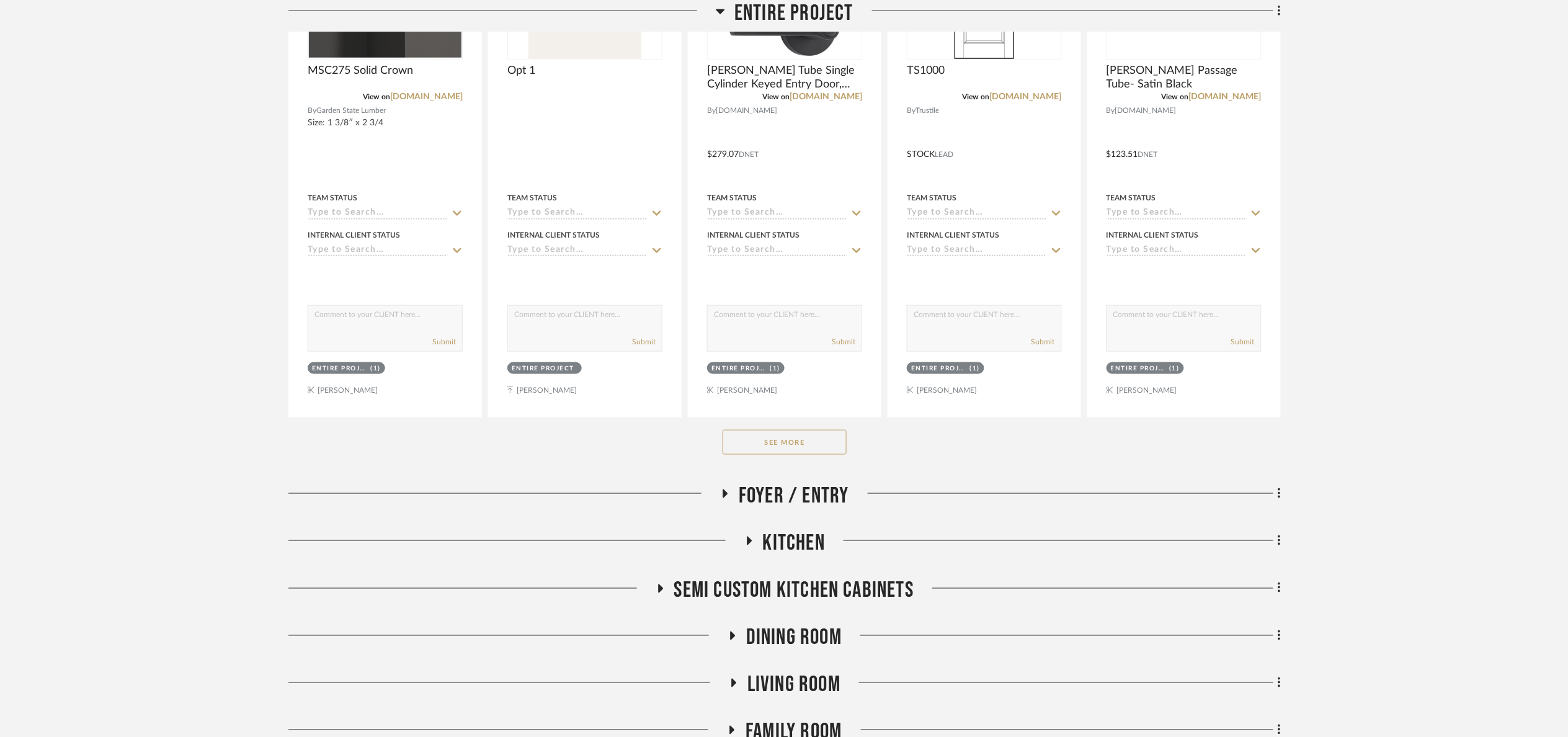
click at [775, 455] on button "See More" at bounding box center [785, 442] width 124 height 25
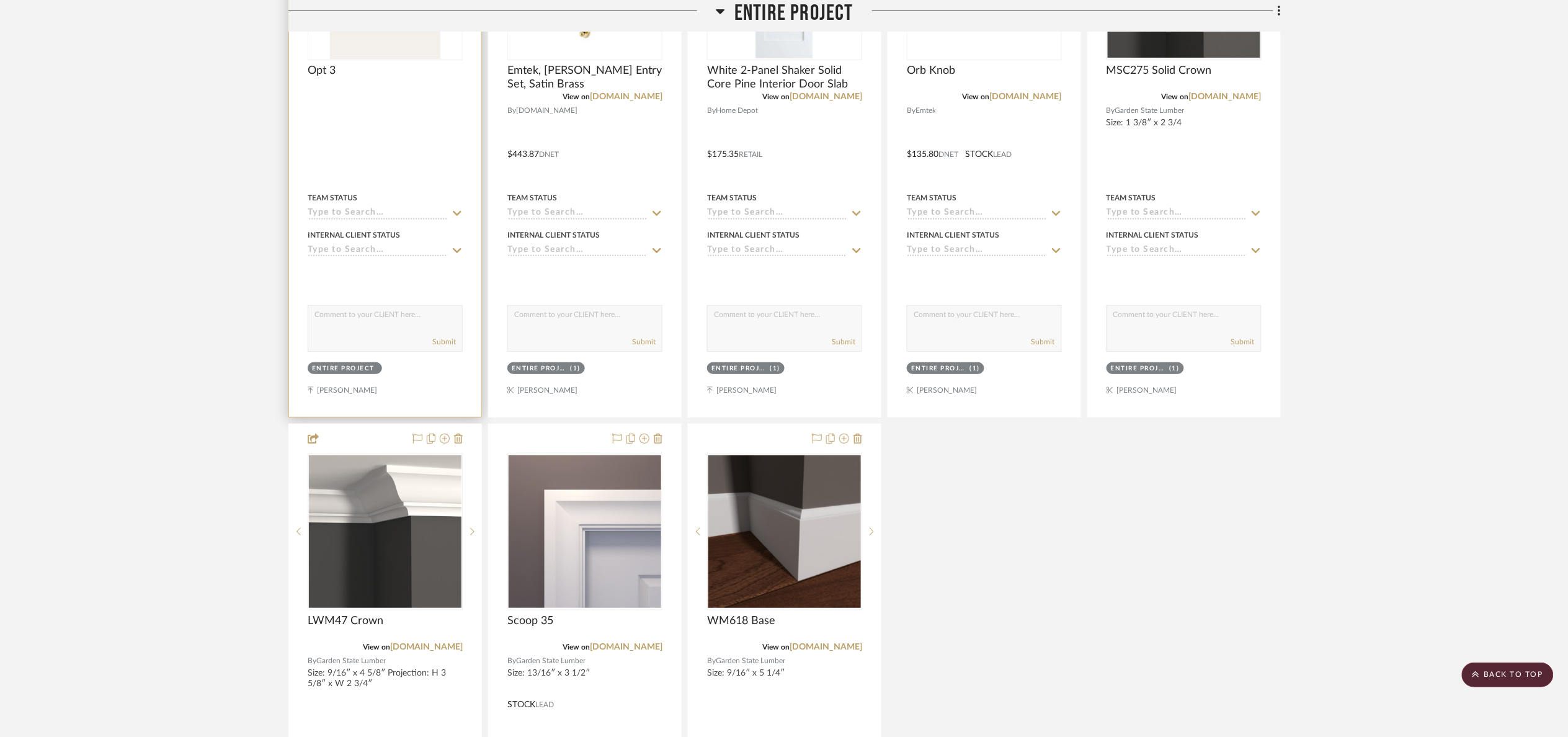
scroll to position [2140, 0]
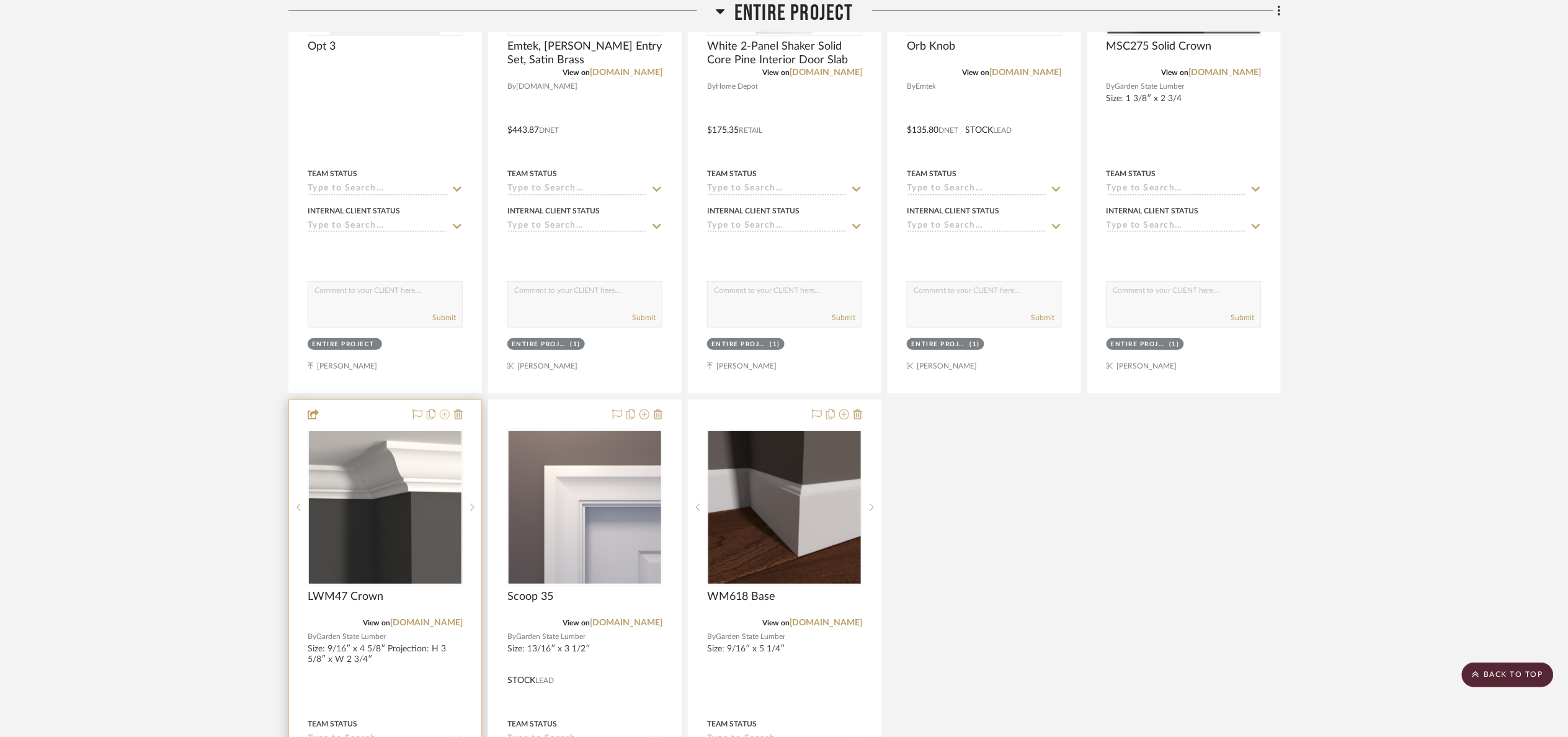
click at [446, 420] on icon at bounding box center [444, 414] width 10 height 10
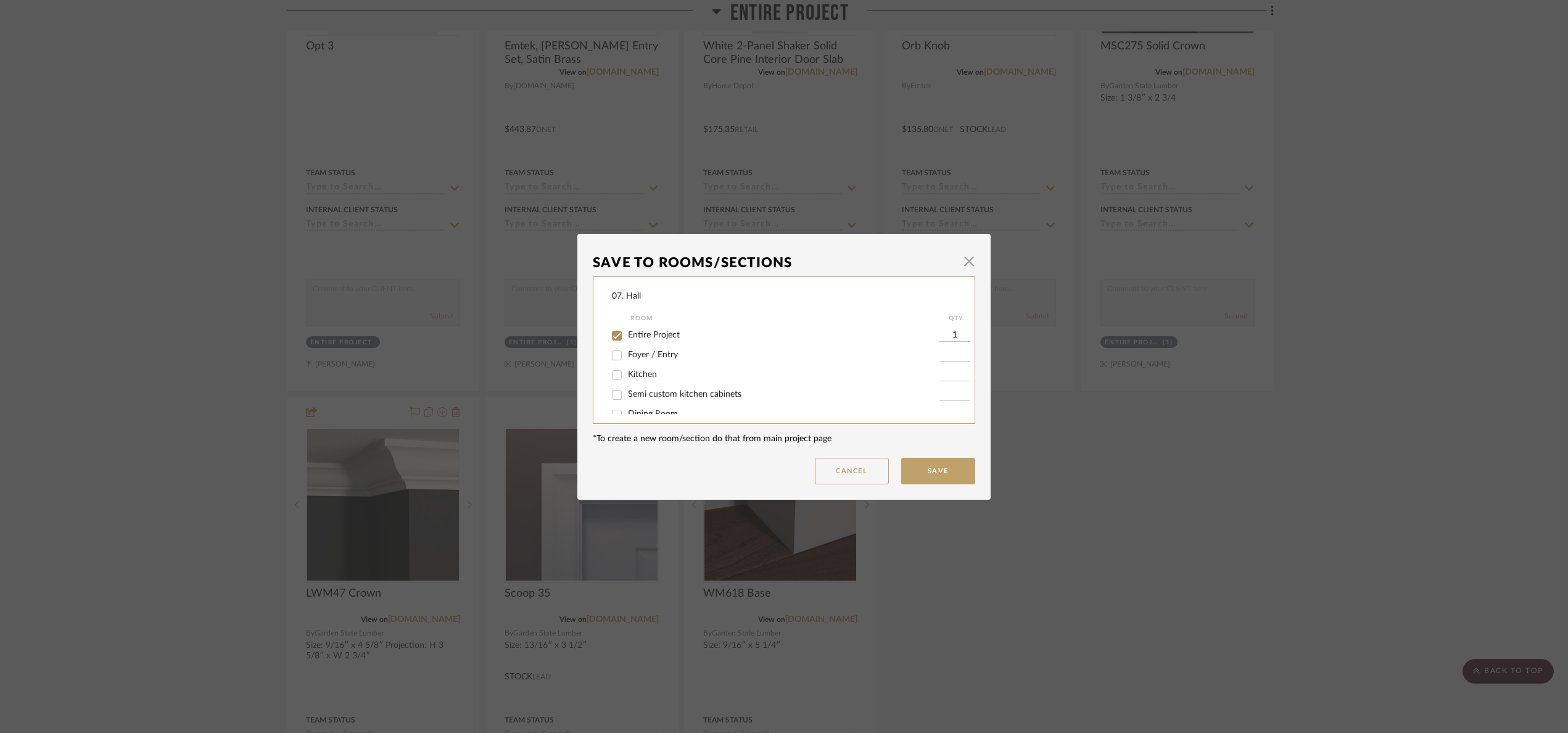
click at [637, 335] on span "Entire Project" at bounding box center [654, 335] width 52 height 9
click at [627, 335] on input "Entire Project" at bounding box center [617, 336] width 20 height 20
checkbox input "false"
click at [646, 400] on span "Will Not Use" at bounding box center [653, 400] width 49 height 9
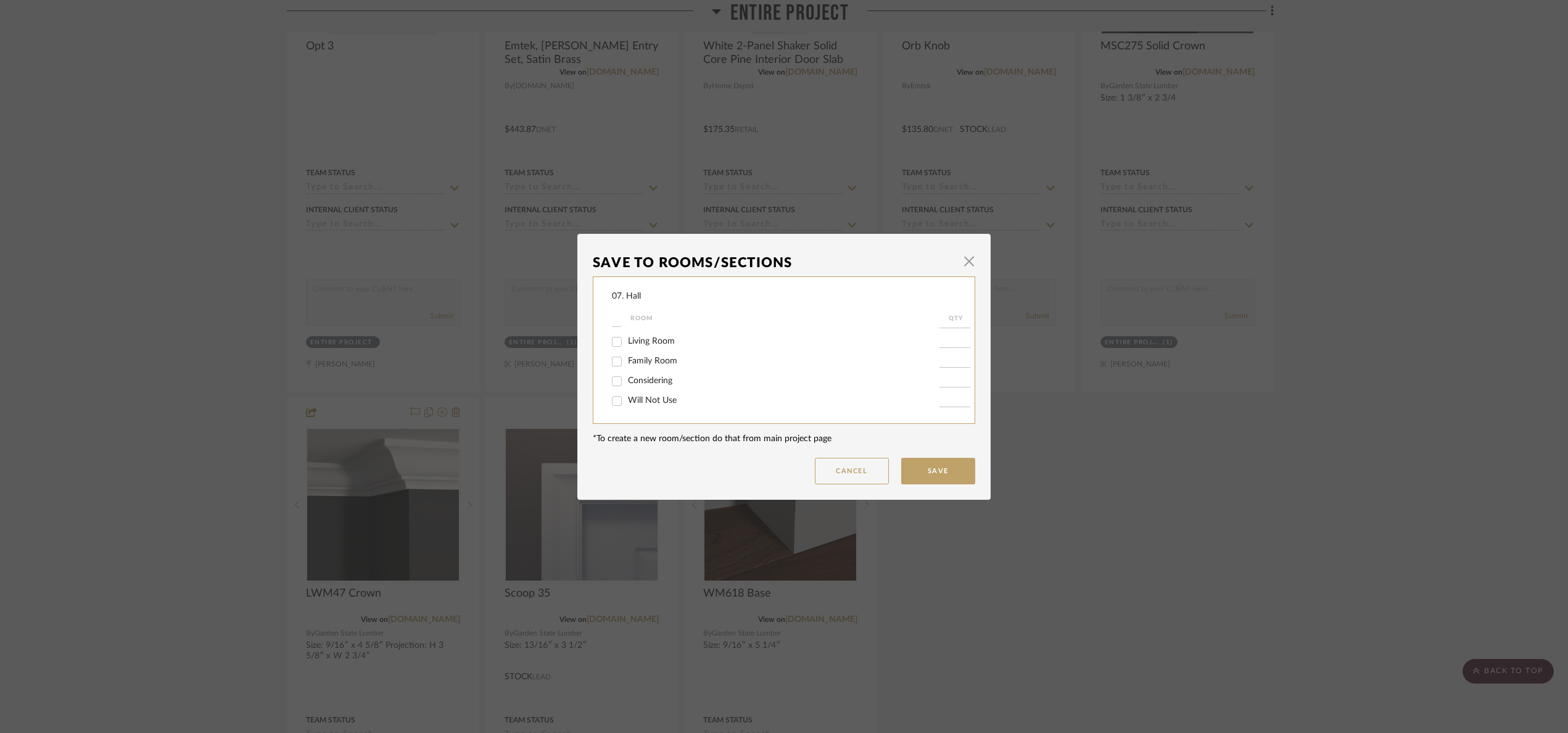
click at [627, 400] on input "Will Not Use" at bounding box center [617, 401] width 20 height 20
checkbox input "true"
type input "1"
click at [951, 461] on button "Save" at bounding box center [938, 471] width 74 height 26
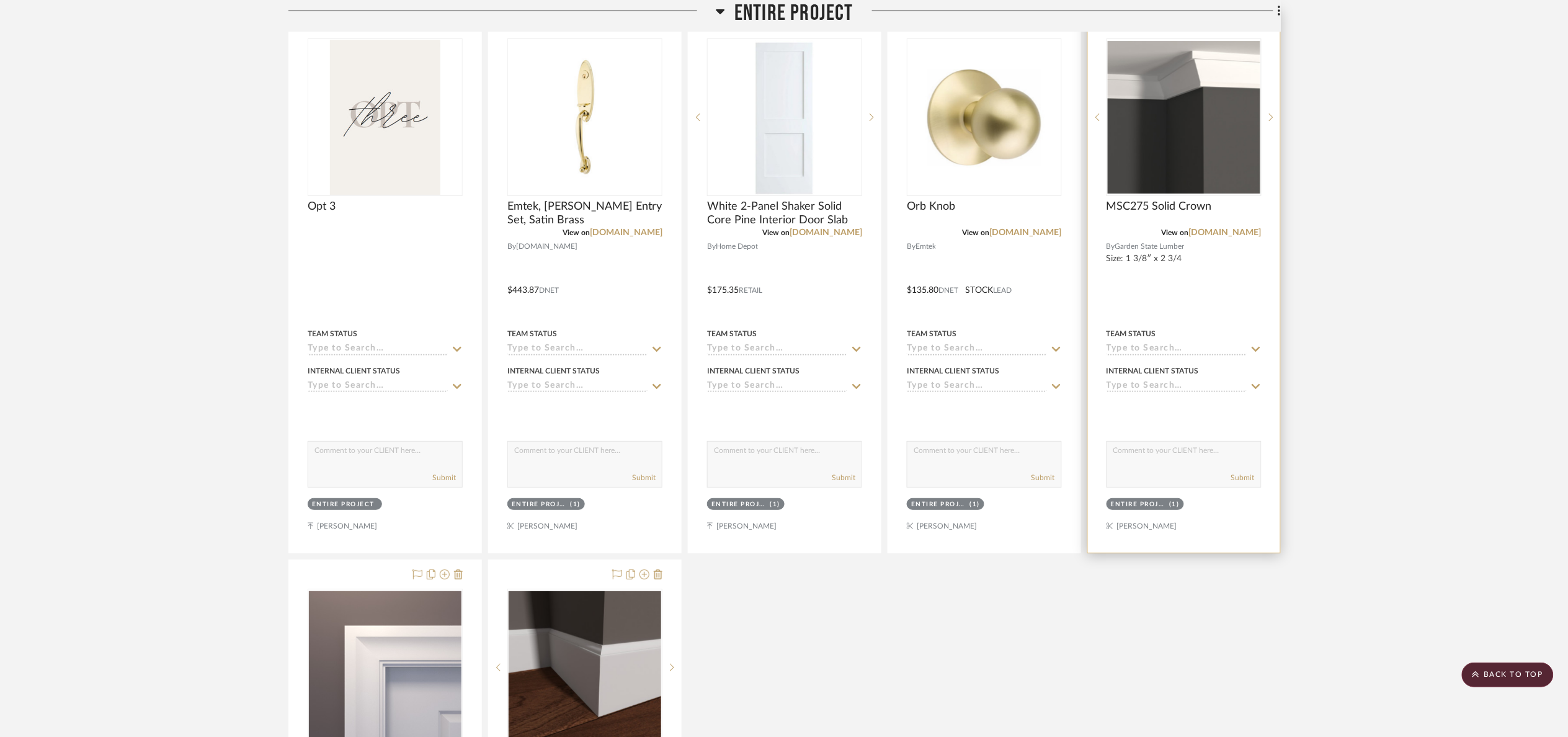
scroll to position [1955, 0]
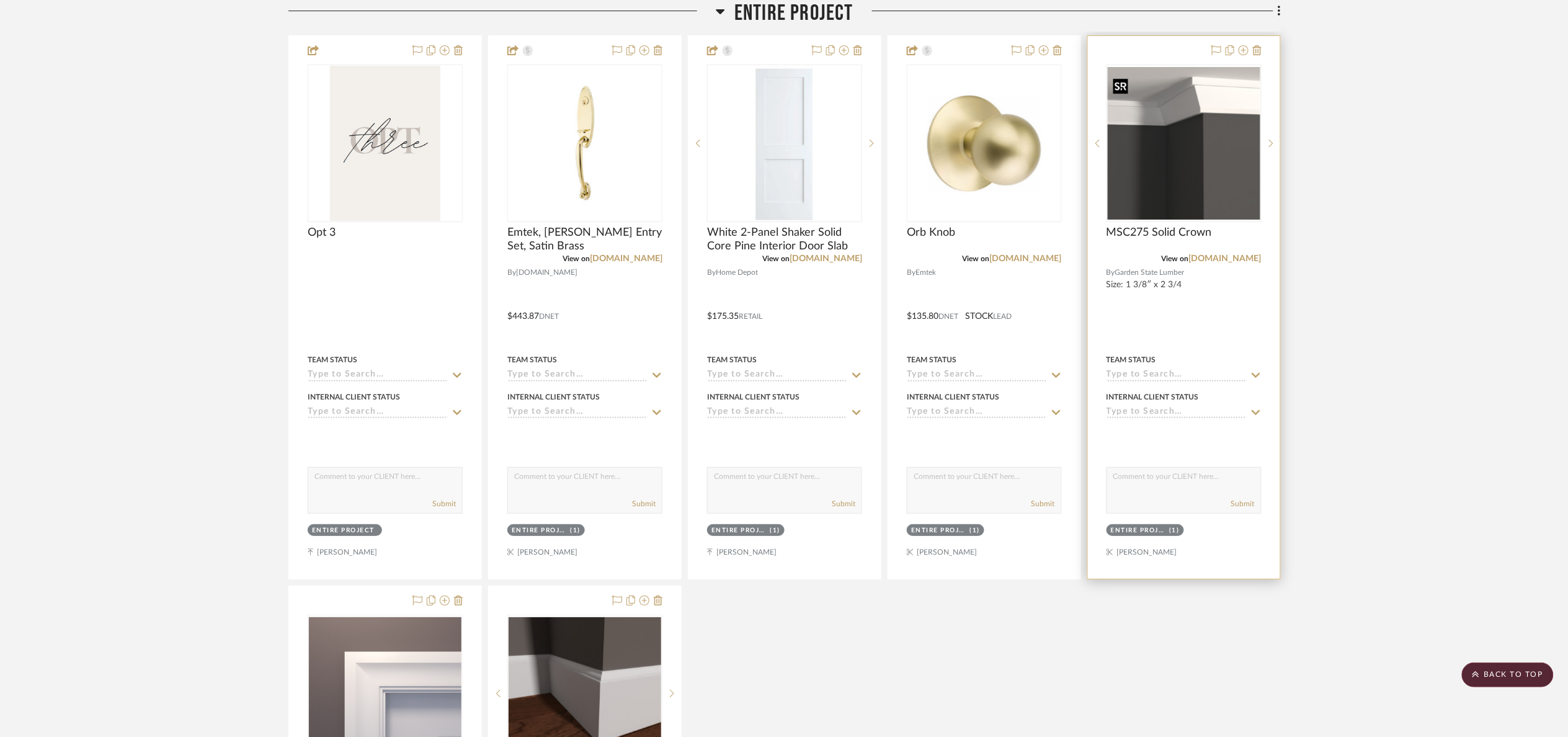
click at [1168, 101] on img "0" at bounding box center [1184, 143] width 152 height 152
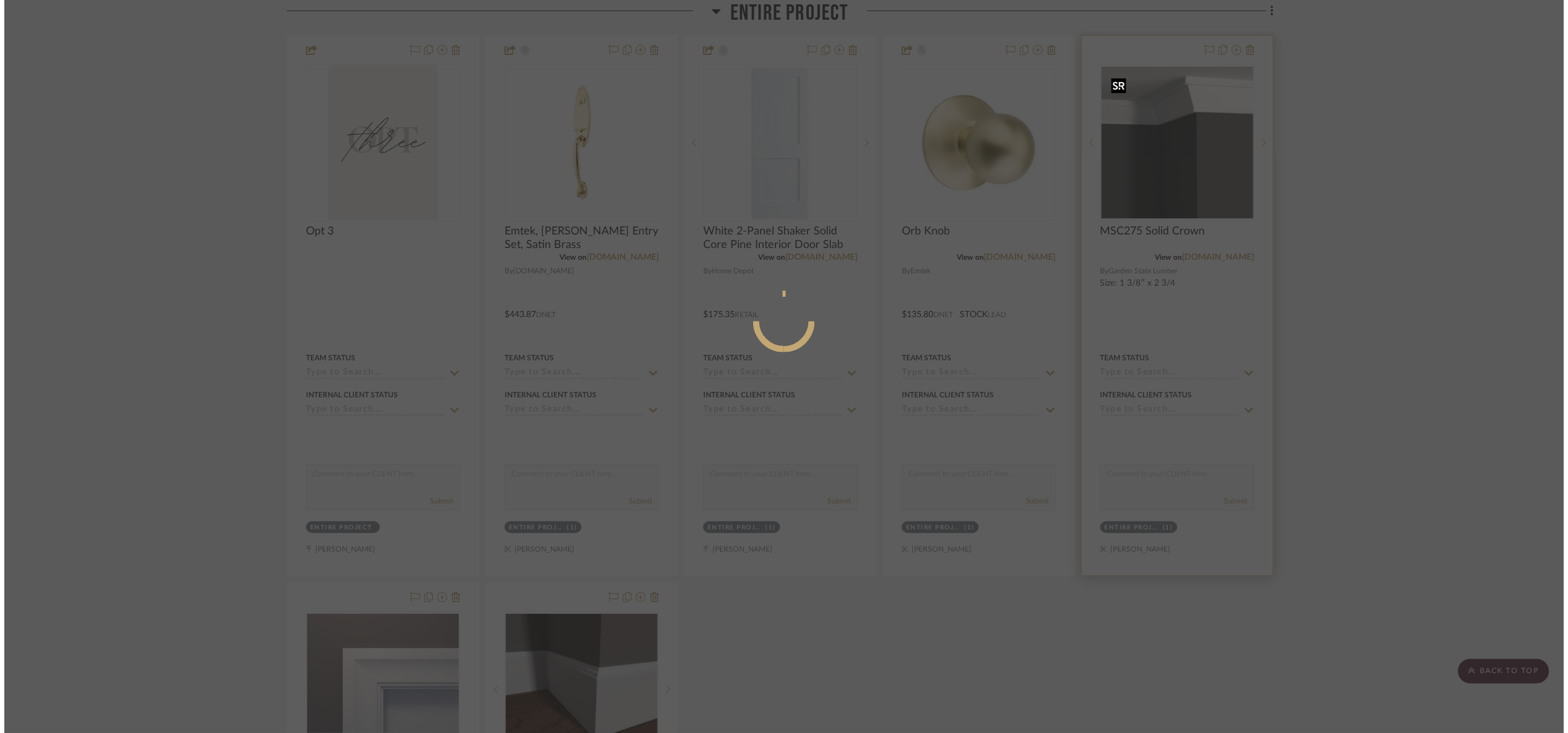
scroll to position [0, 0]
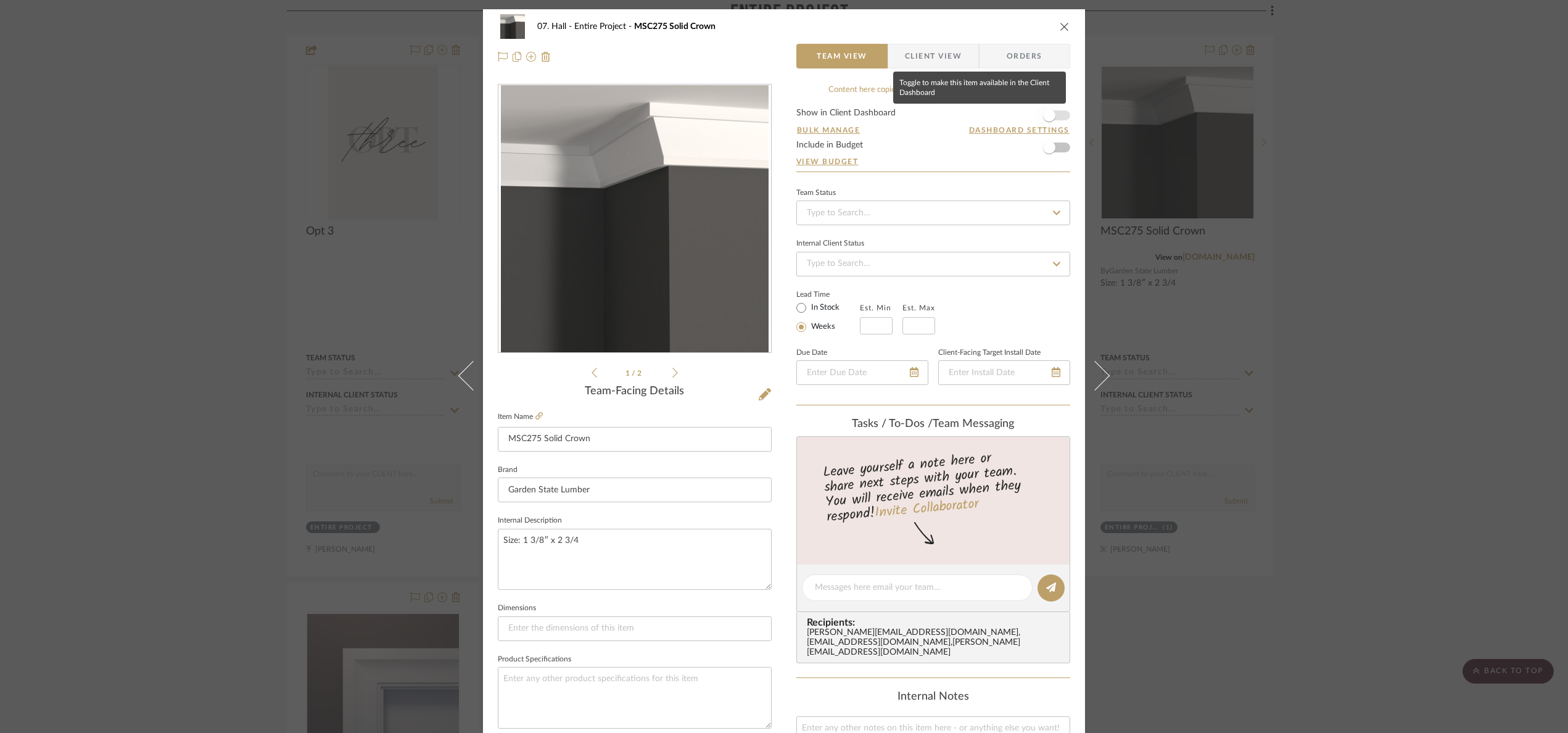
click at [1048, 115] on span "button" at bounding box center [1050, 115] width 13 height 13
drag, startPoint x: 1479, startPoint y: 245, endPoint x: 1486, endPoint y: 253, distance: 10.6
click at [1479, 243] on div "07. Hall Entire Project MSC275 Solid Crown Team View Client View Orders 1 / 2 T…" at bounding box center [784, 366] width 1568 height 733
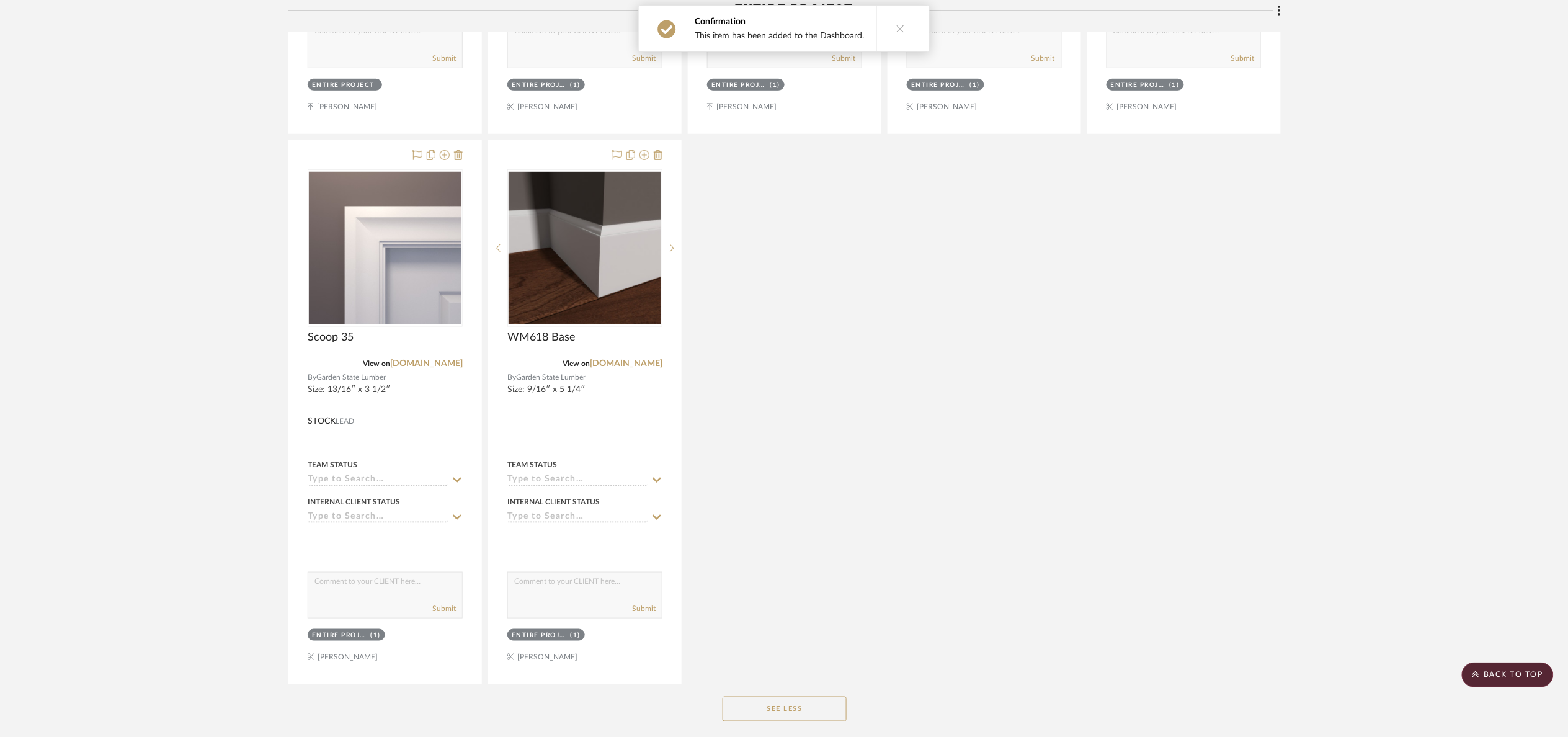
scroll to position [2513, 0]
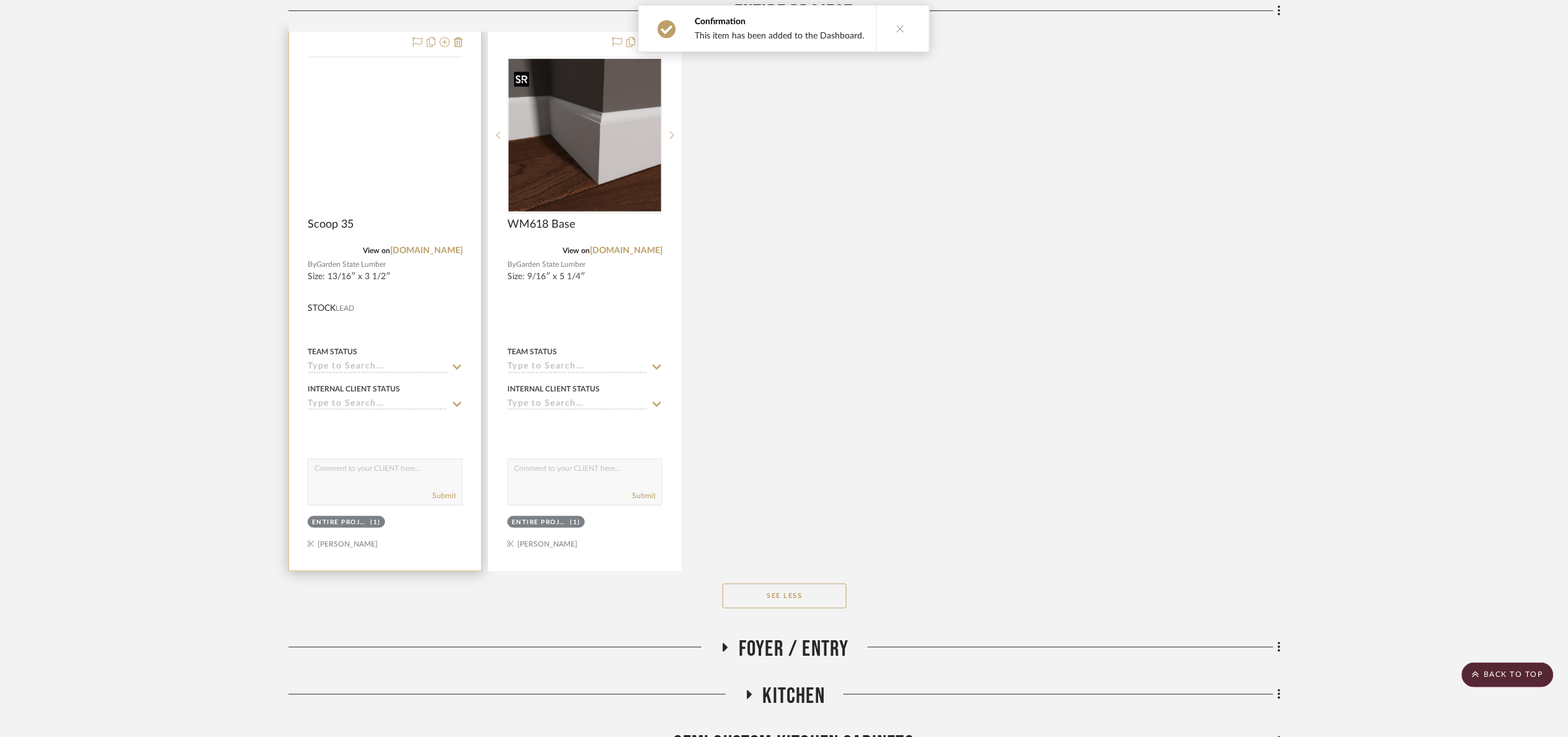
click at [0, 0] on img at bounding box center [0, 0] width 0 height 0
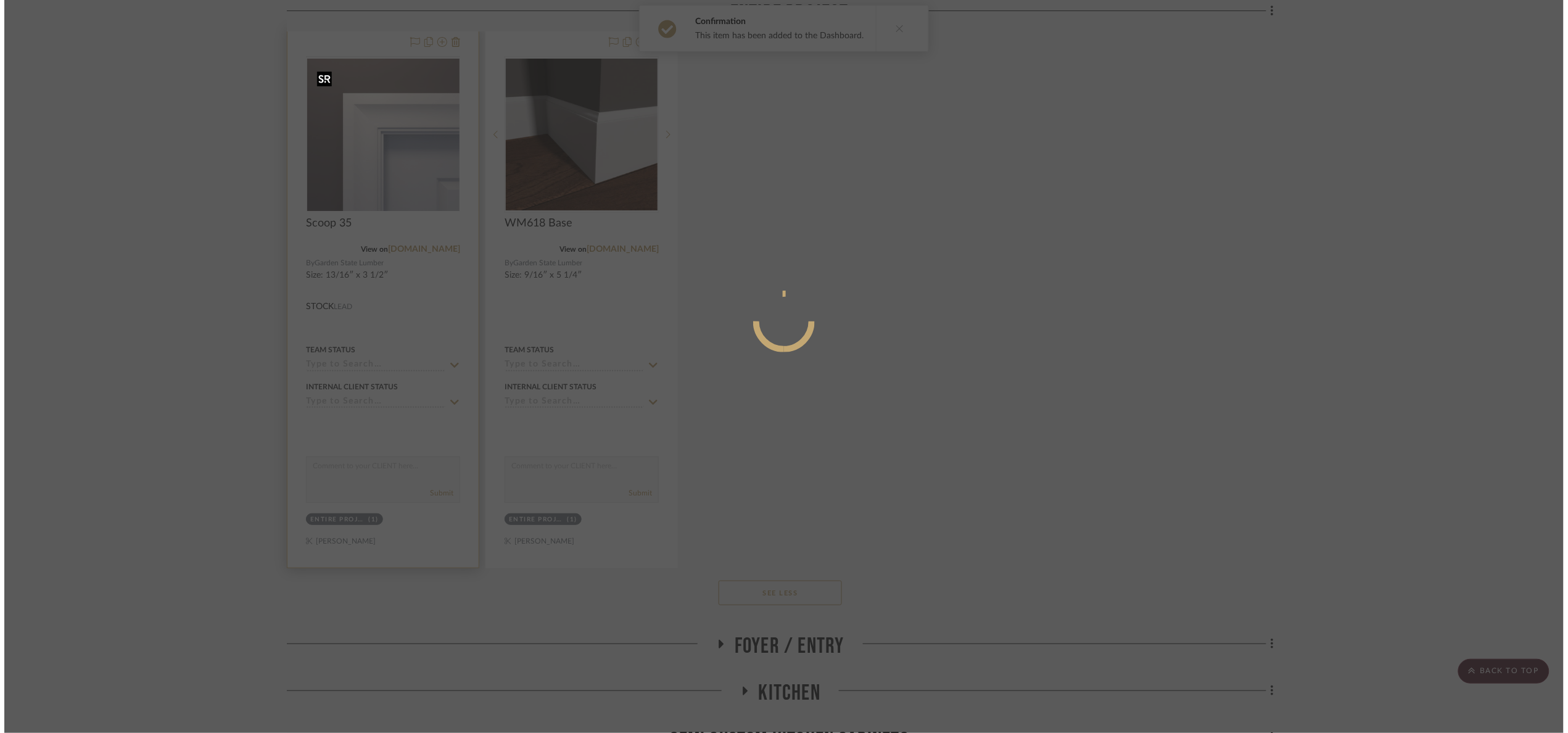
scroll to position [0, 0]
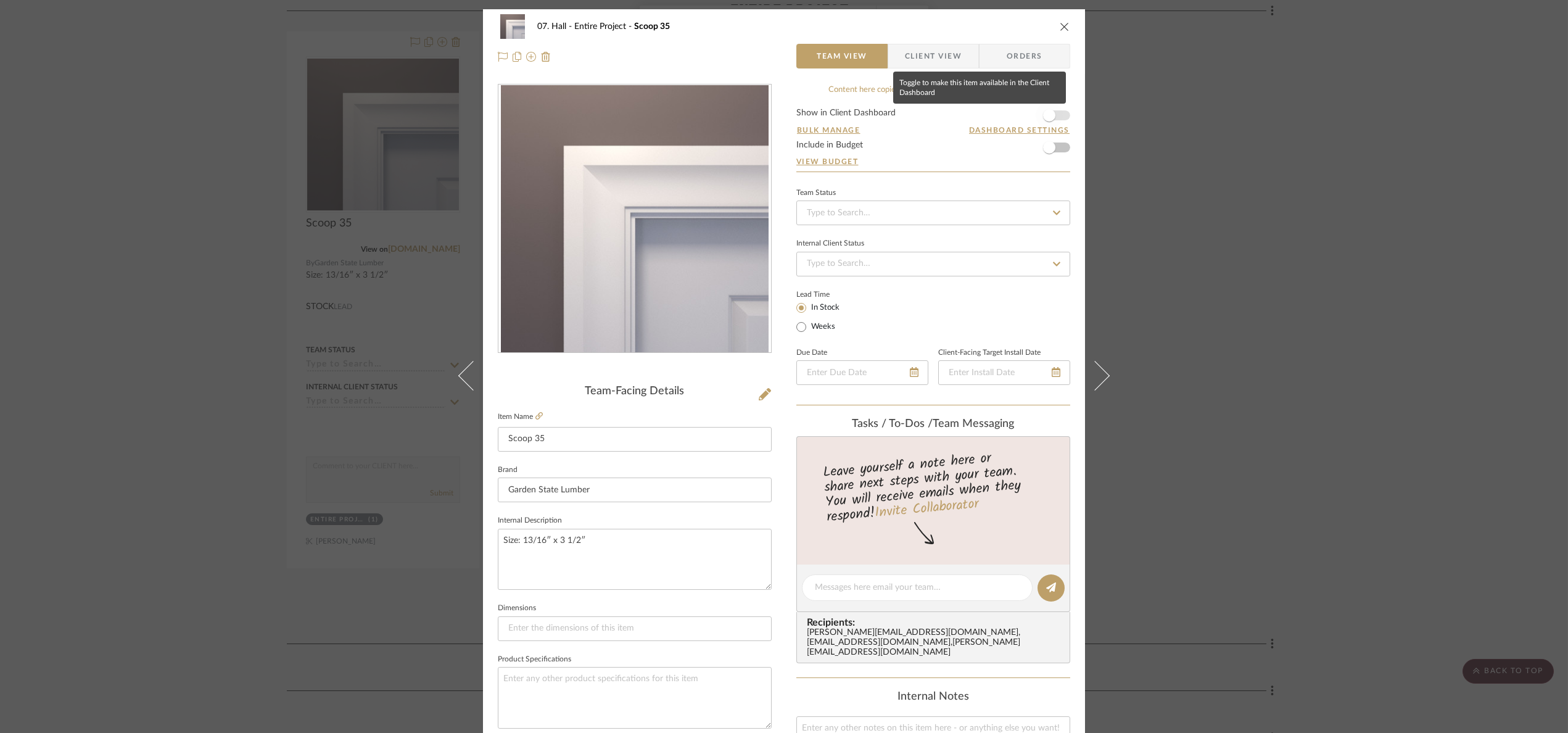
click at [1051, 115] on span "button" at bounding box center [1050, 115] width 13 height 13
drag, startPoint x: 1299, startPoint y: 187, endPoint x: 808, endPoint y: 181, distance: 491.0
click at [1294, 185] on div "07. Hall Entire Project Scoop 35 Team View Client View Orders Team-Facing Detai…" at bounding box center [784, 366] width 1568 height 733
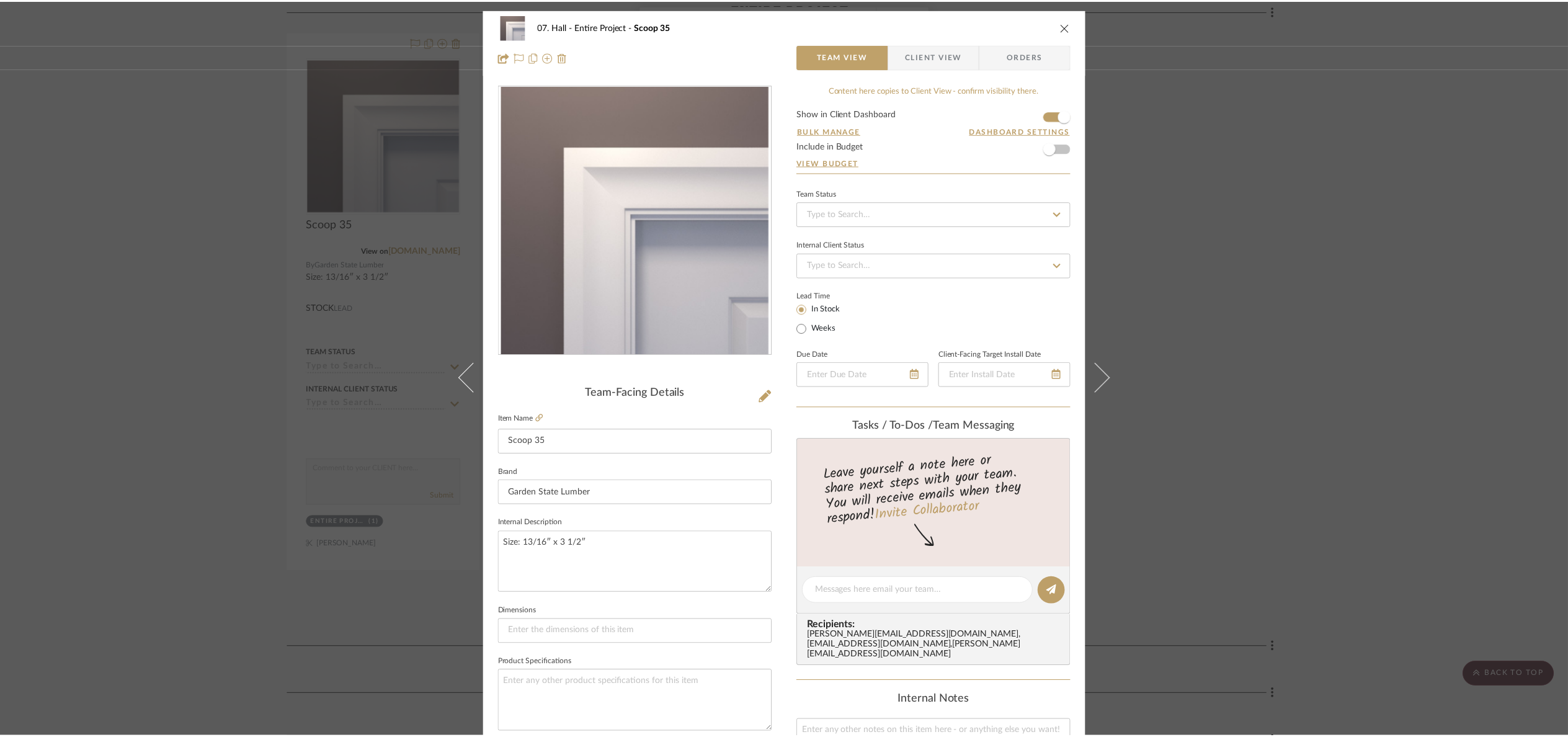
scroll to position [2513, 0]
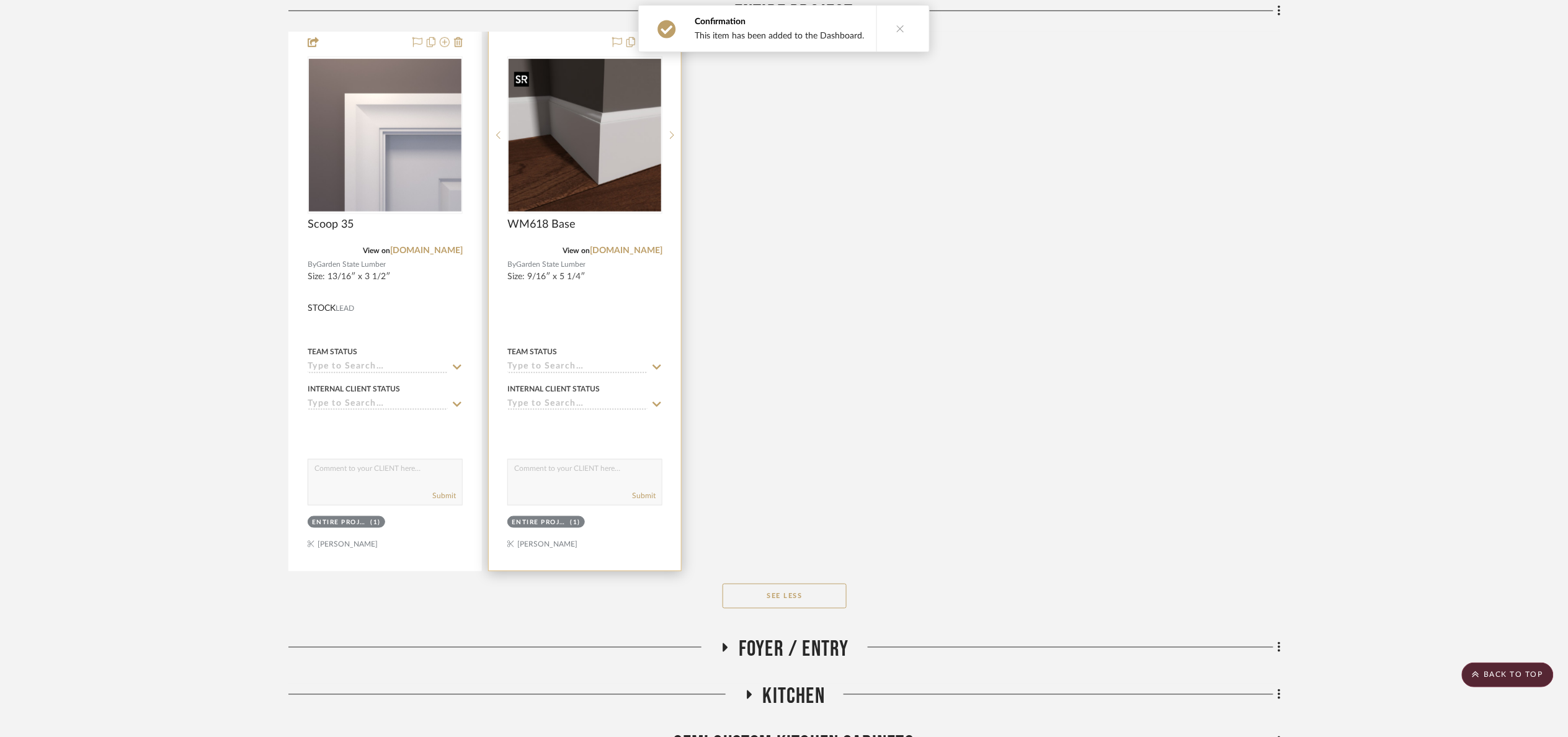
click at [598, 172] on img "0" at bounding box center [585, 135] width 152 height 152
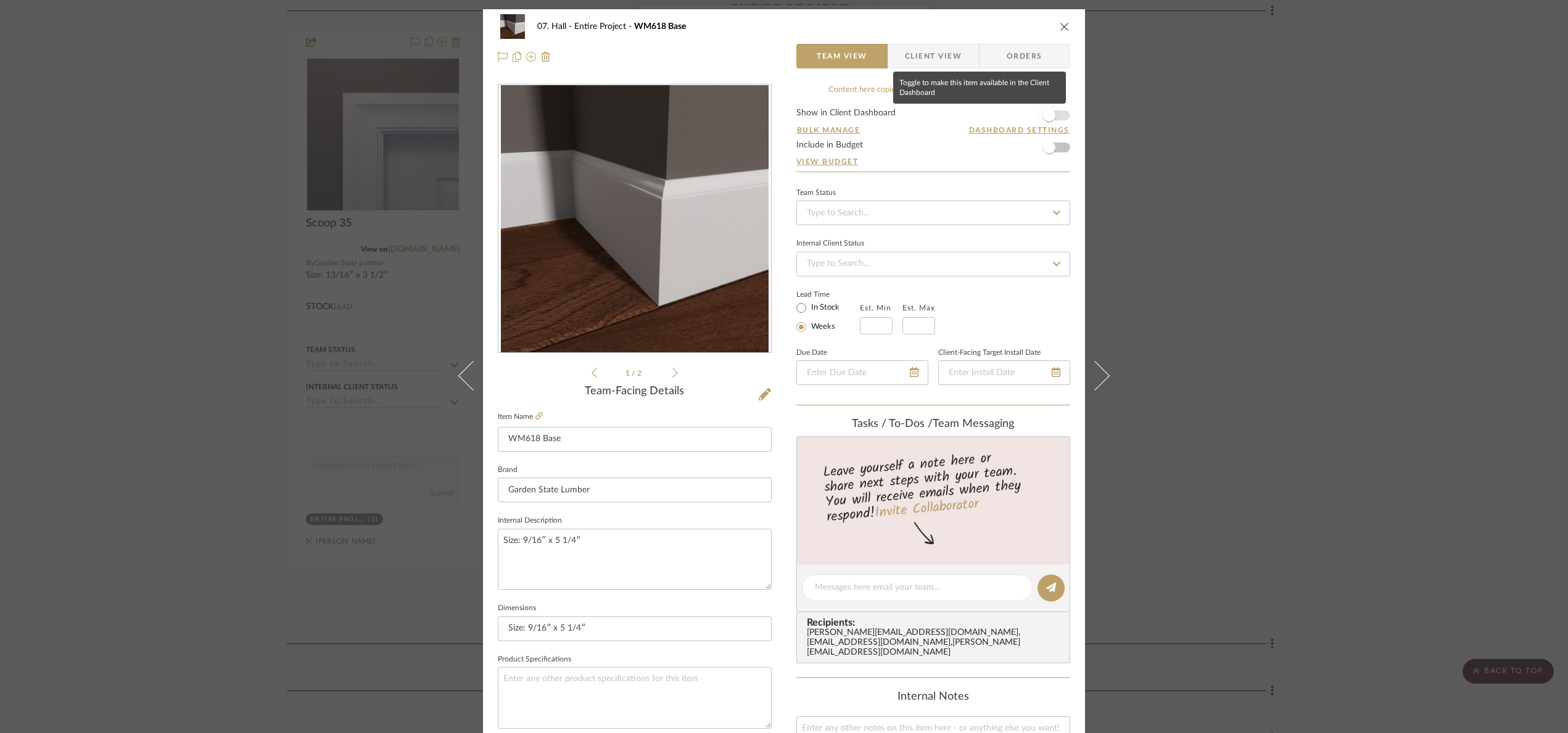
drag, startPoint x: 1051, startPoint y: 111, endPoint x: 1225, endPoint y: 176, distance: 185.7
click at [1052, 111] on span "button" at bounding box center [1049, 115] width 27 height 27
click at [1282, 206] on div "07. Hall Entire Project WM618 Base Team View Client View Orders 1 / 2 Team-Faci…" at bounding box center [784, 366] width 1568 height 733
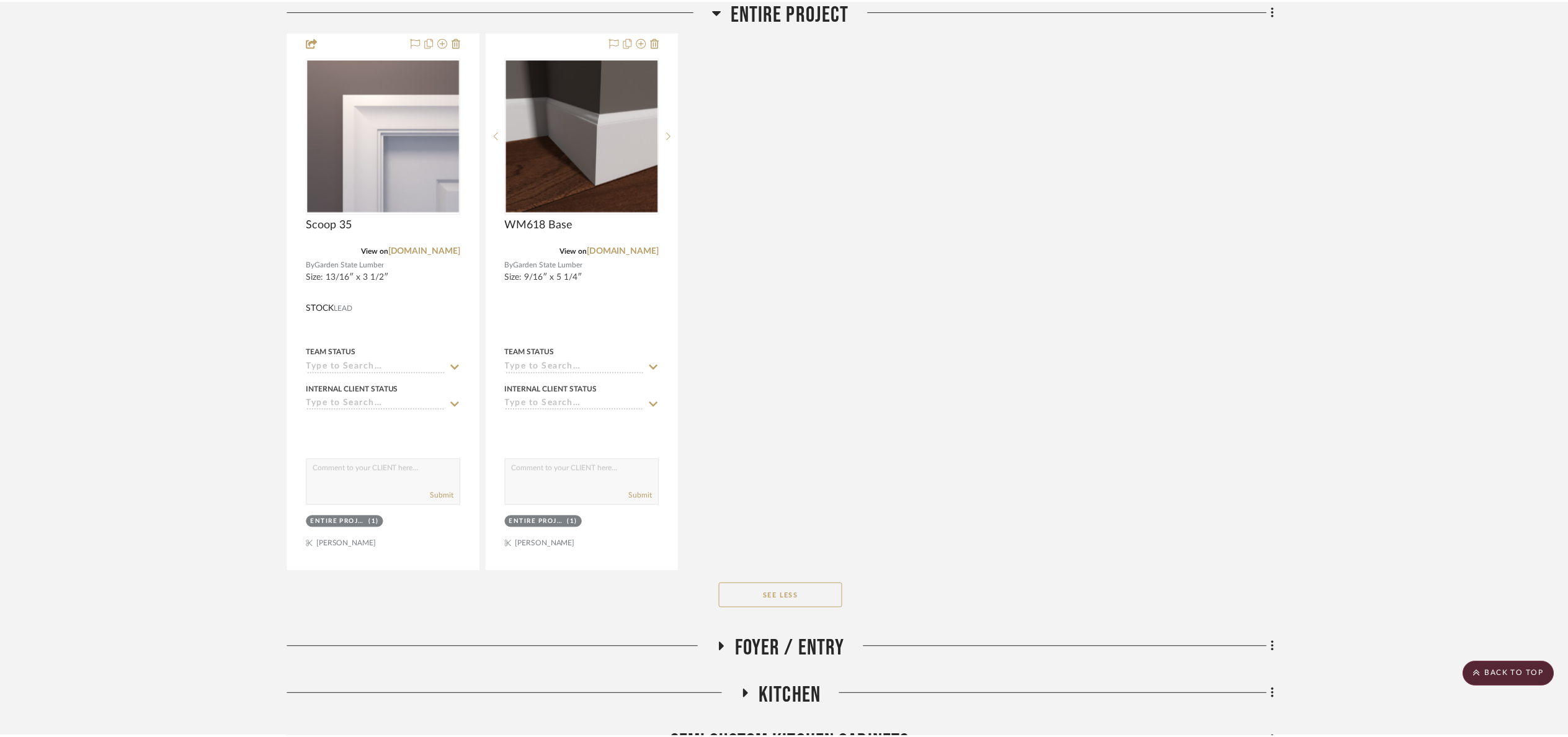
scroll to position [2513, 0]
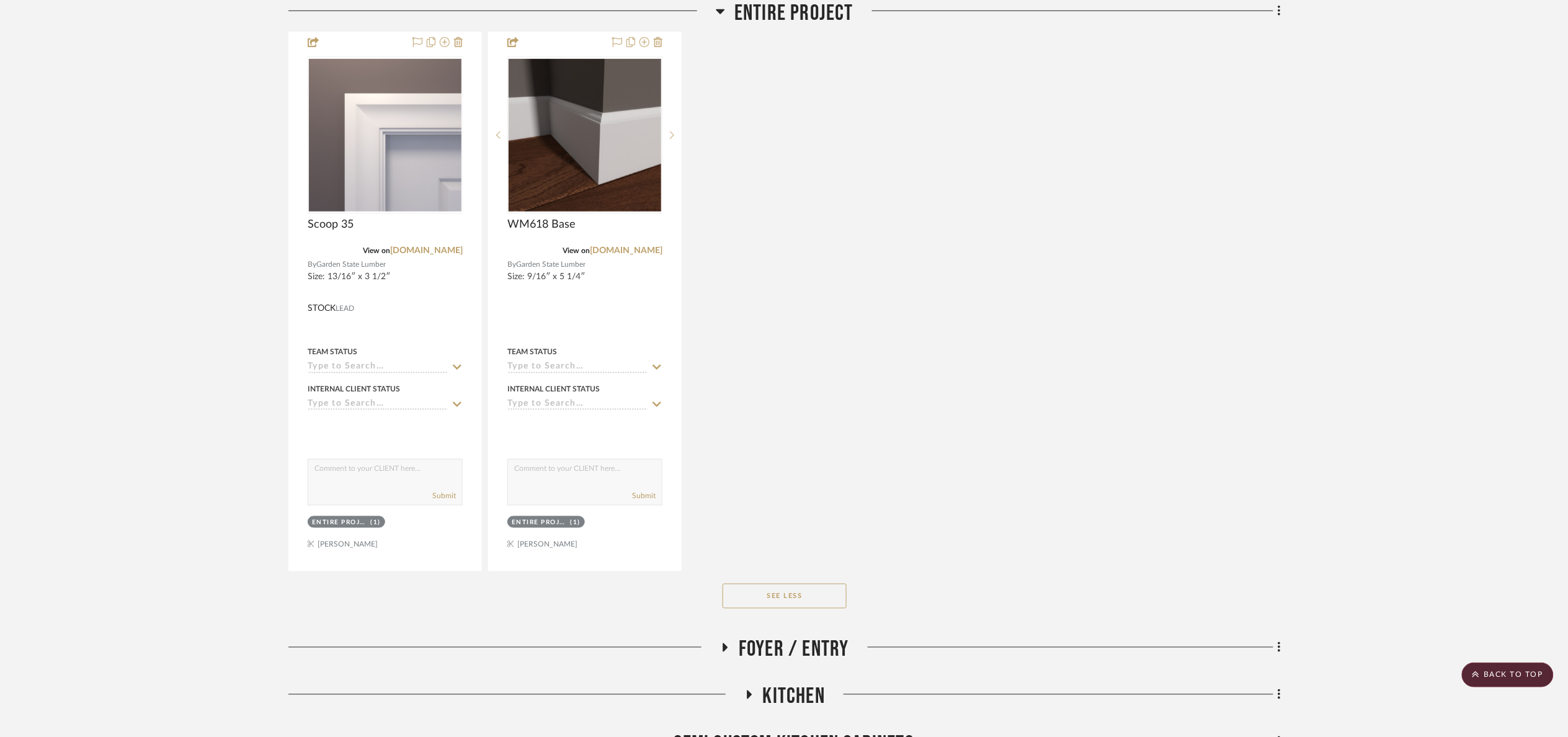
drag, startPoint x: 1341, startPoint y: 212, endPoint x: 1333, endPoint y: 212, distance: 8.0
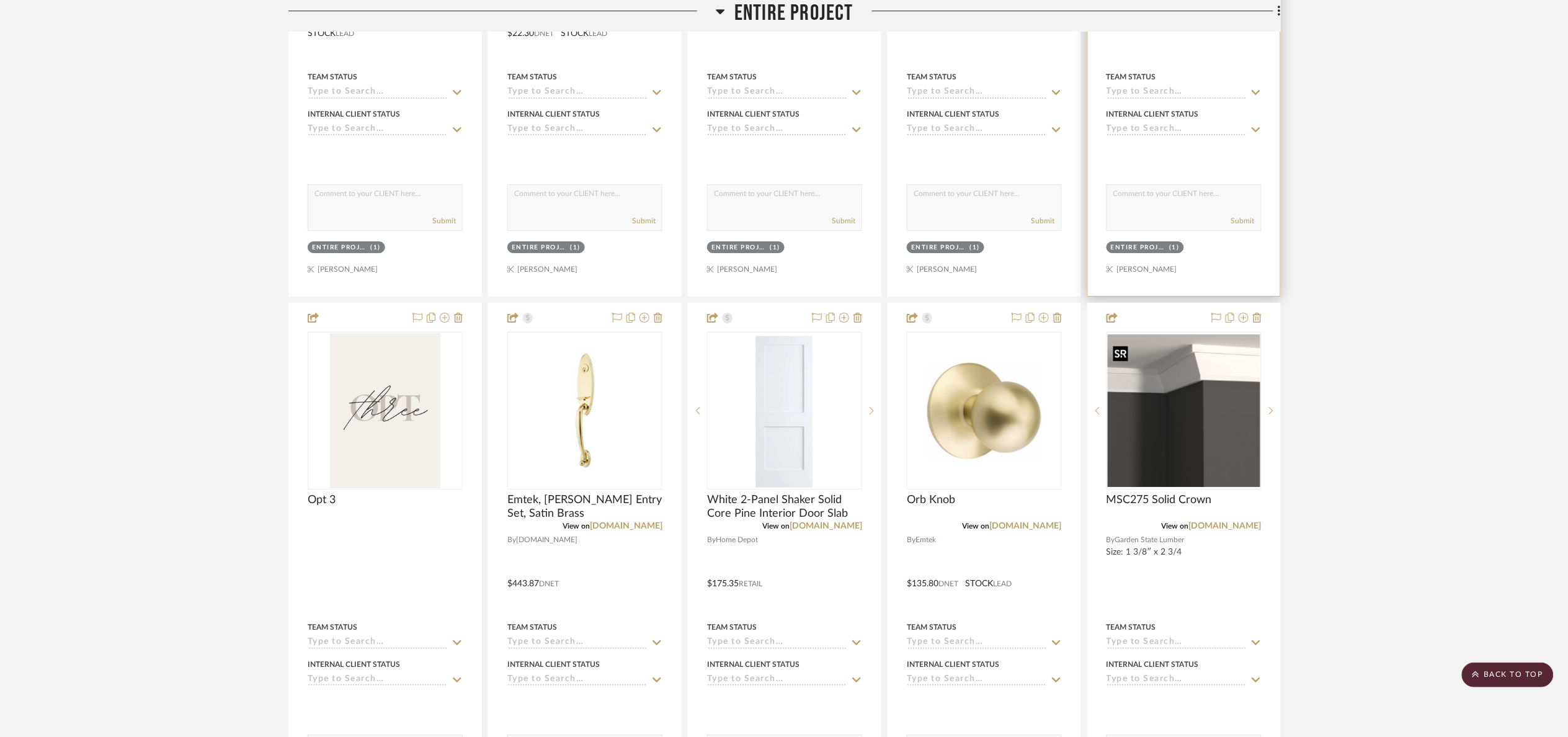
scroll to position [1303, 0]
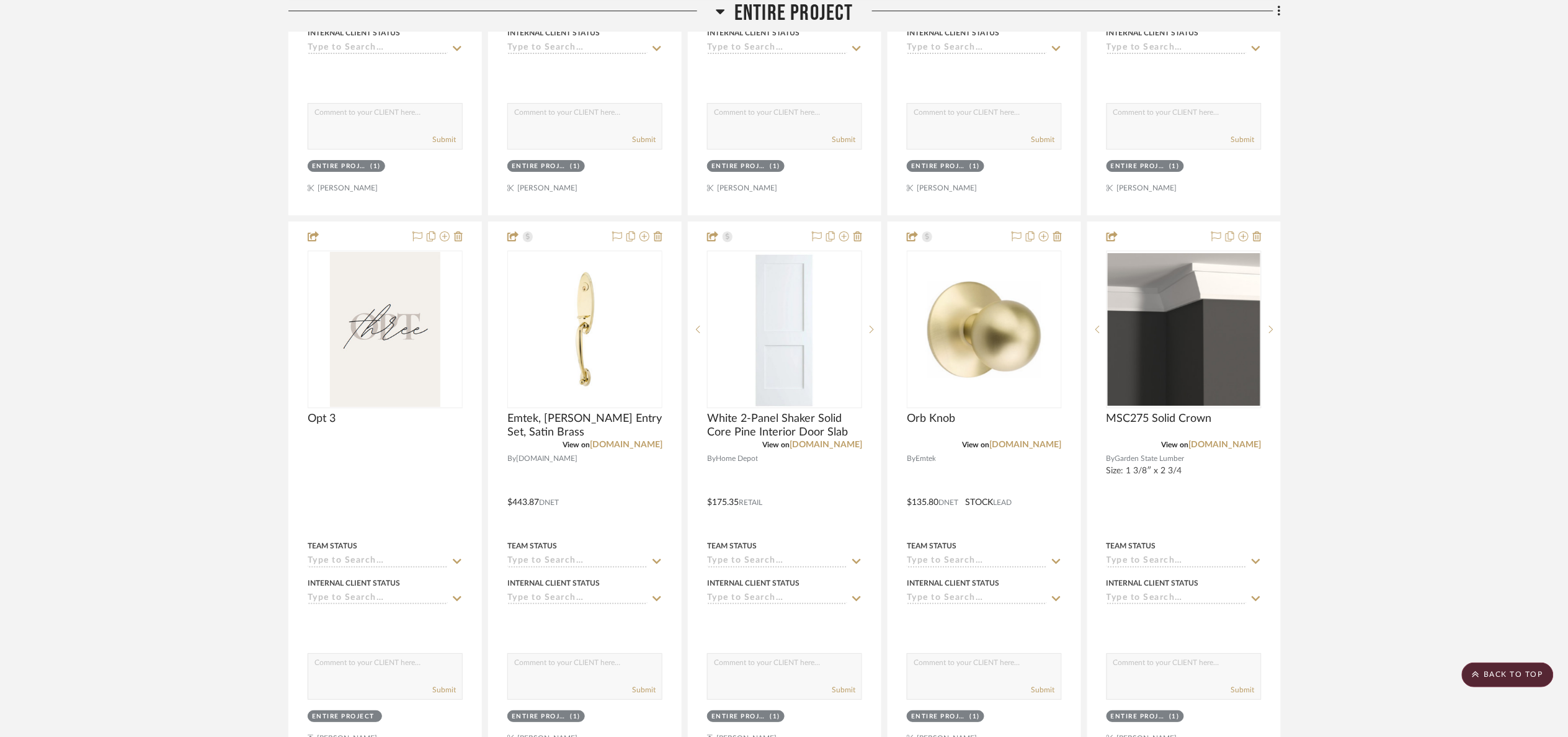
click at [746, 15] on span "Entire Project" at bounding box center [794, 13] width 119 height 27
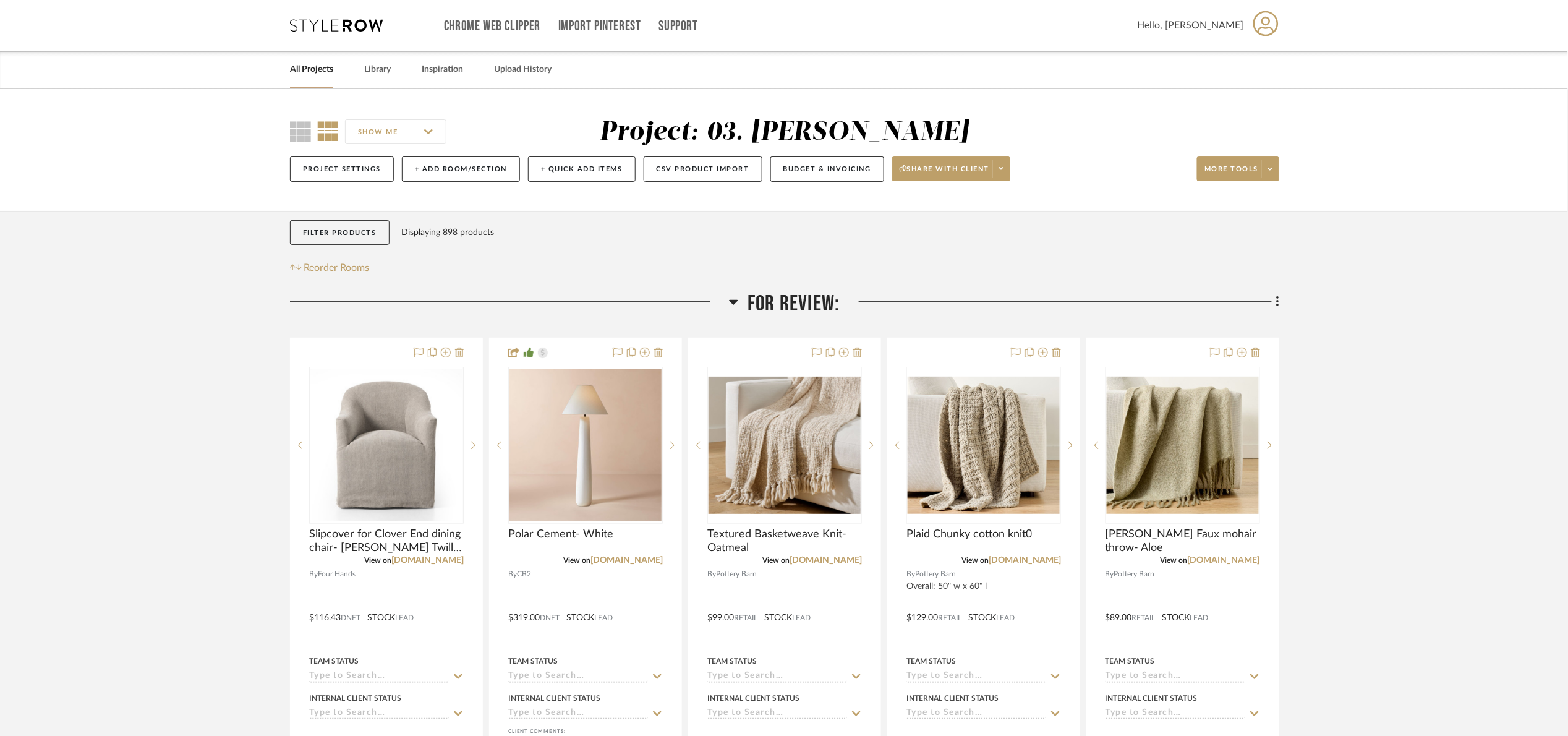
click at [814, 301] on span "For Review:" at bounding box center [793, 304] width 92 height 27
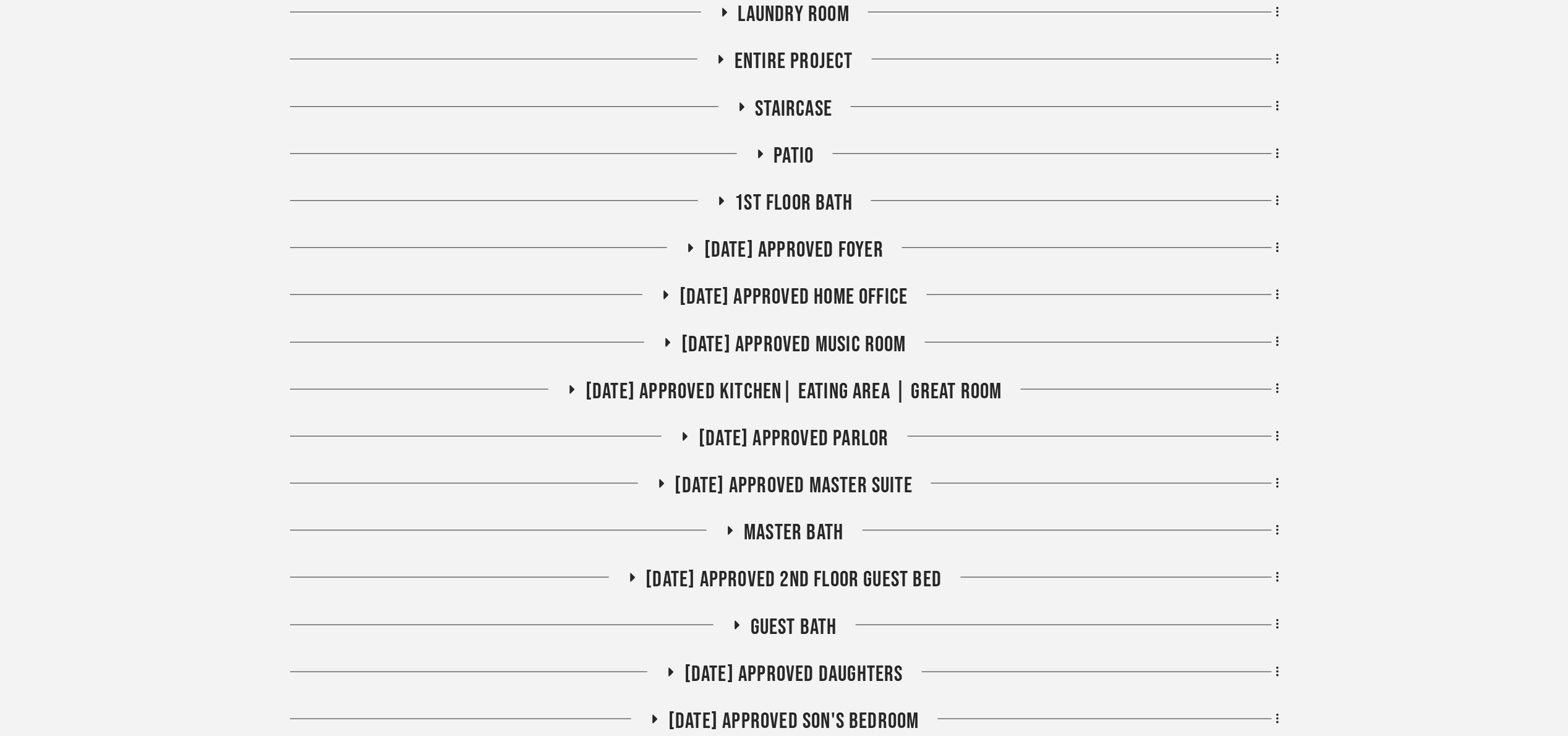
scroll to position [464, 0]
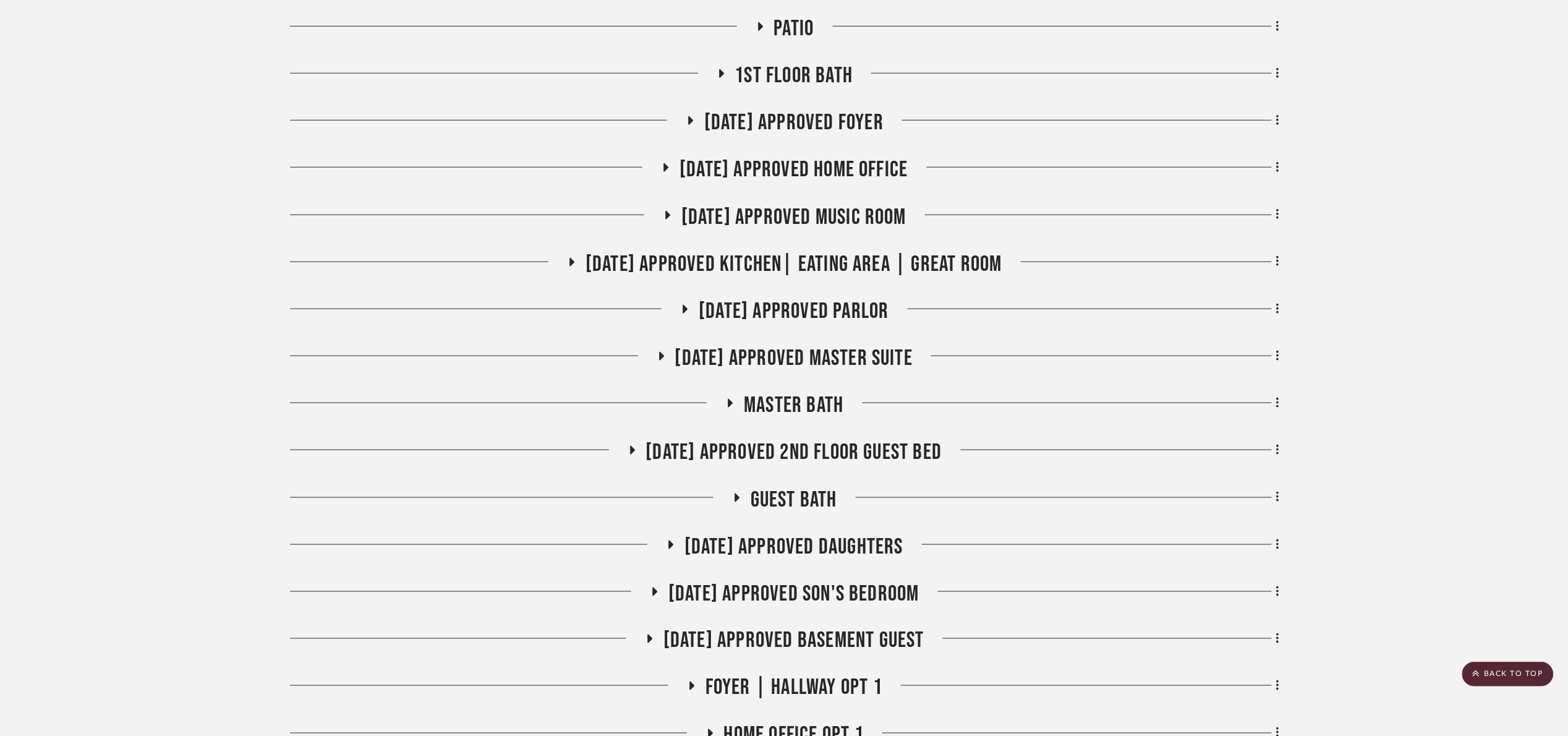
click at [831, 304] on span "[DATE] Approved Parlor" at bounding box center [793, 312] width 190 height 27
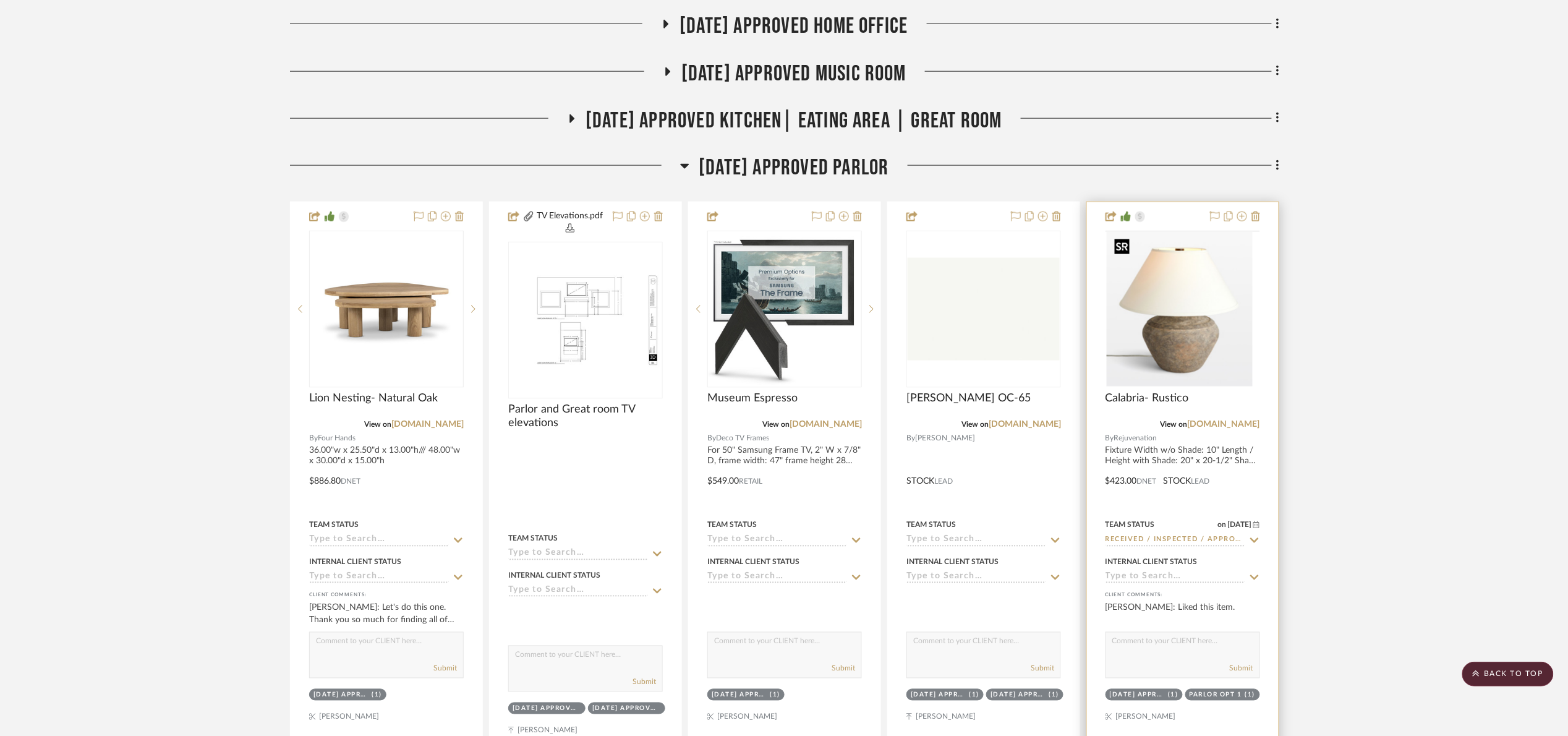
scroll to position [742, 0]
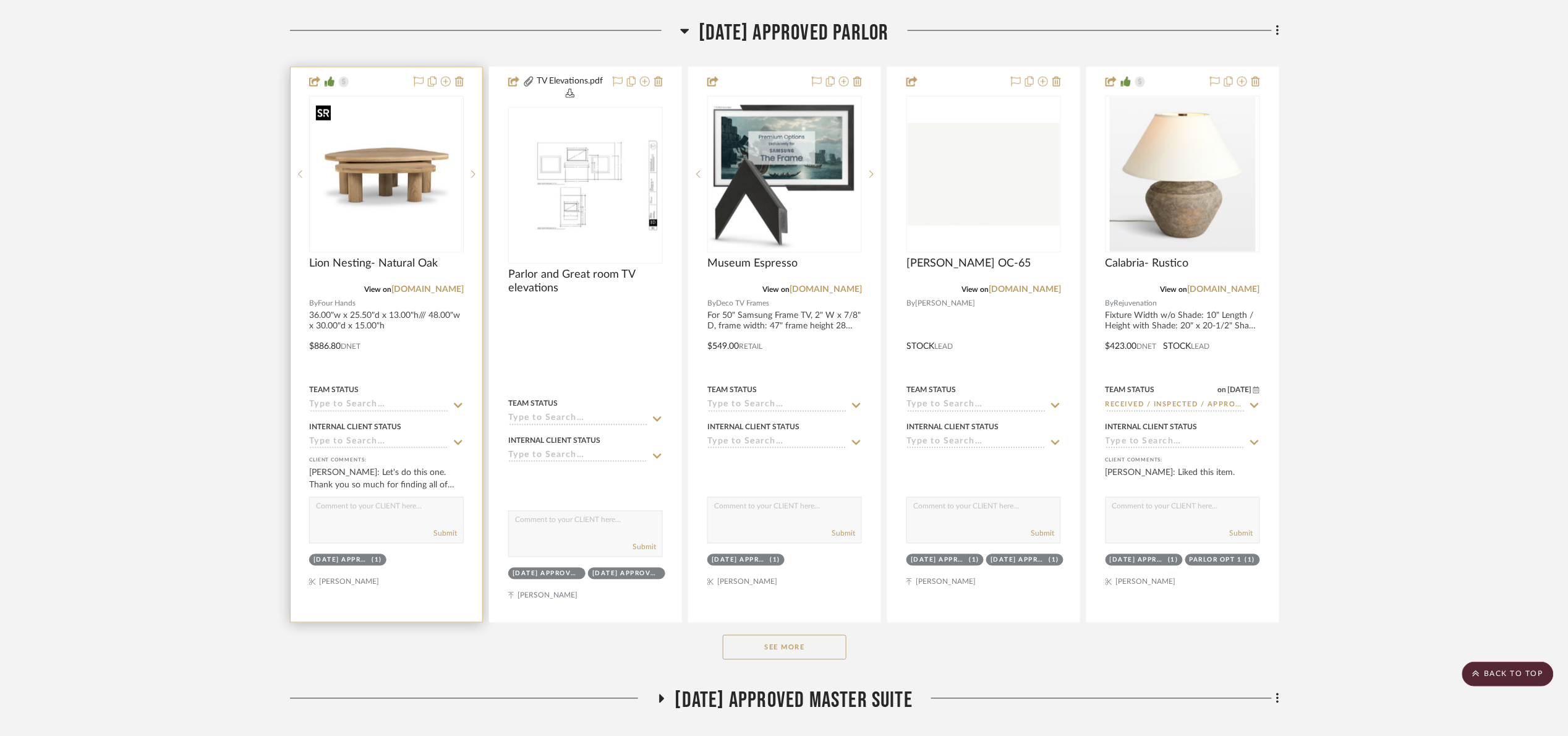
click at [0, 0] on img at bounding box center [0, 0] width 0 height 0
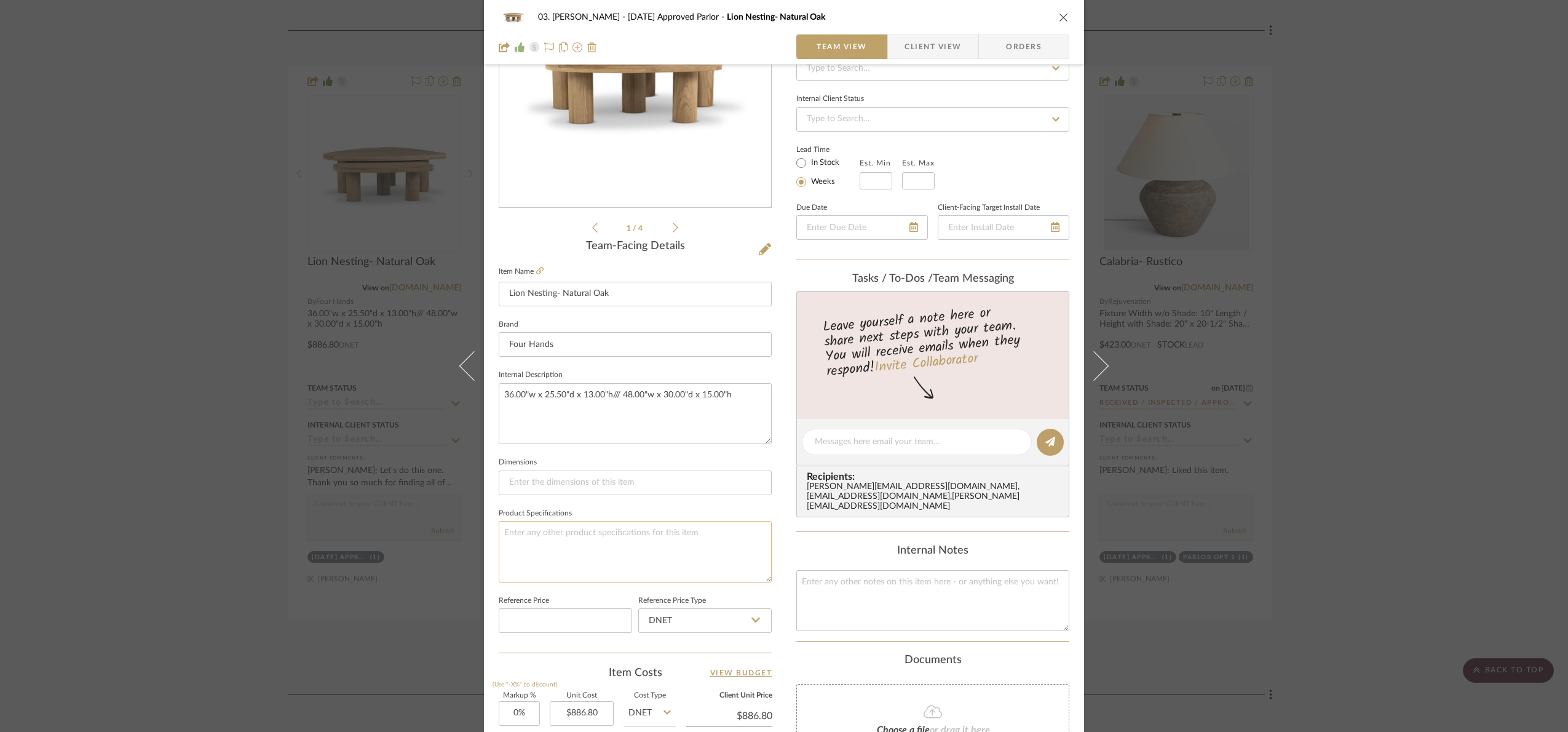
scroll to position [415, 0]
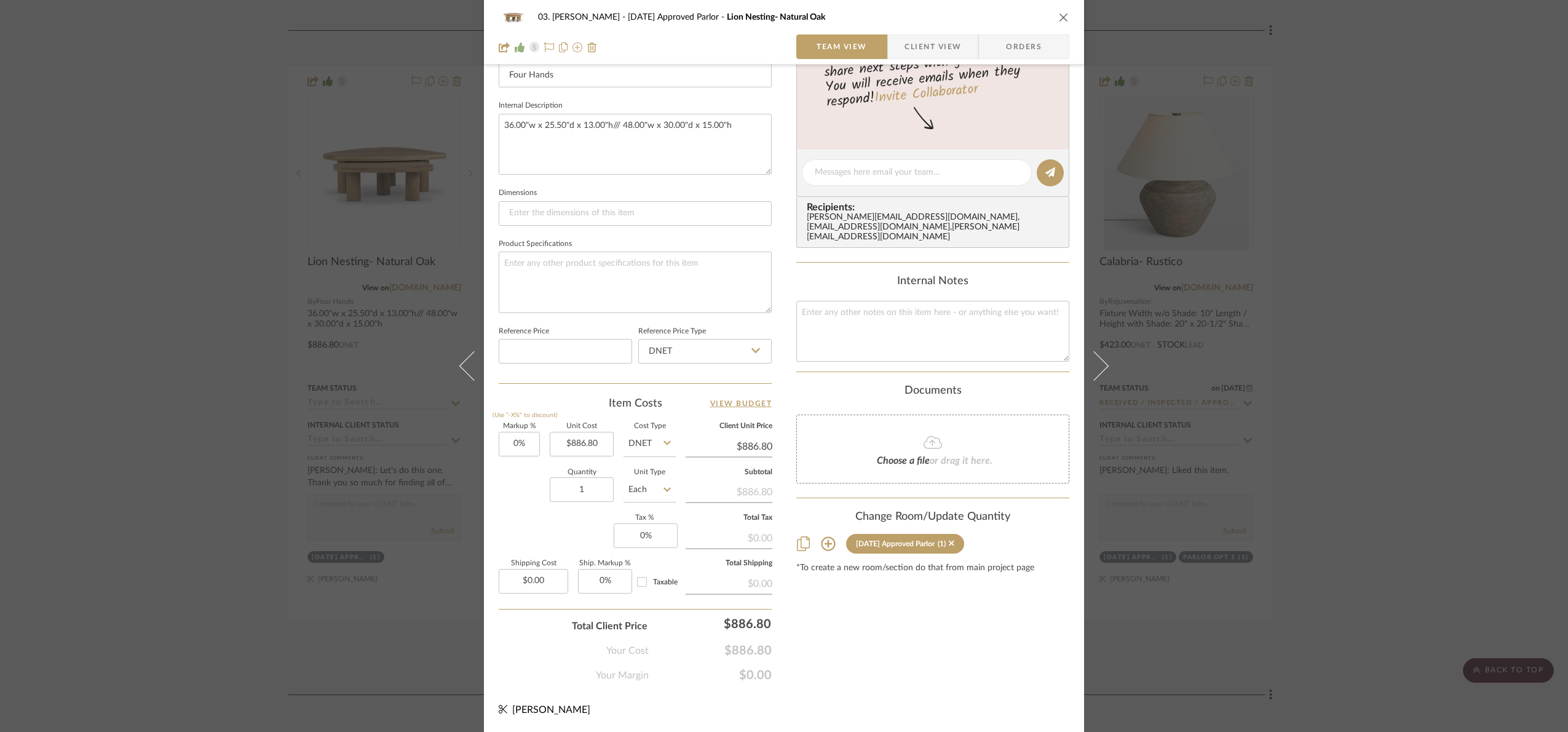
click at [1348, 407] on div "03. [PERSON_NAME] [DATE] Approved Parlor Lion Nesting- Natural Oak Team View Cl…" at bounding box center [784, 366] width 1568 height 732
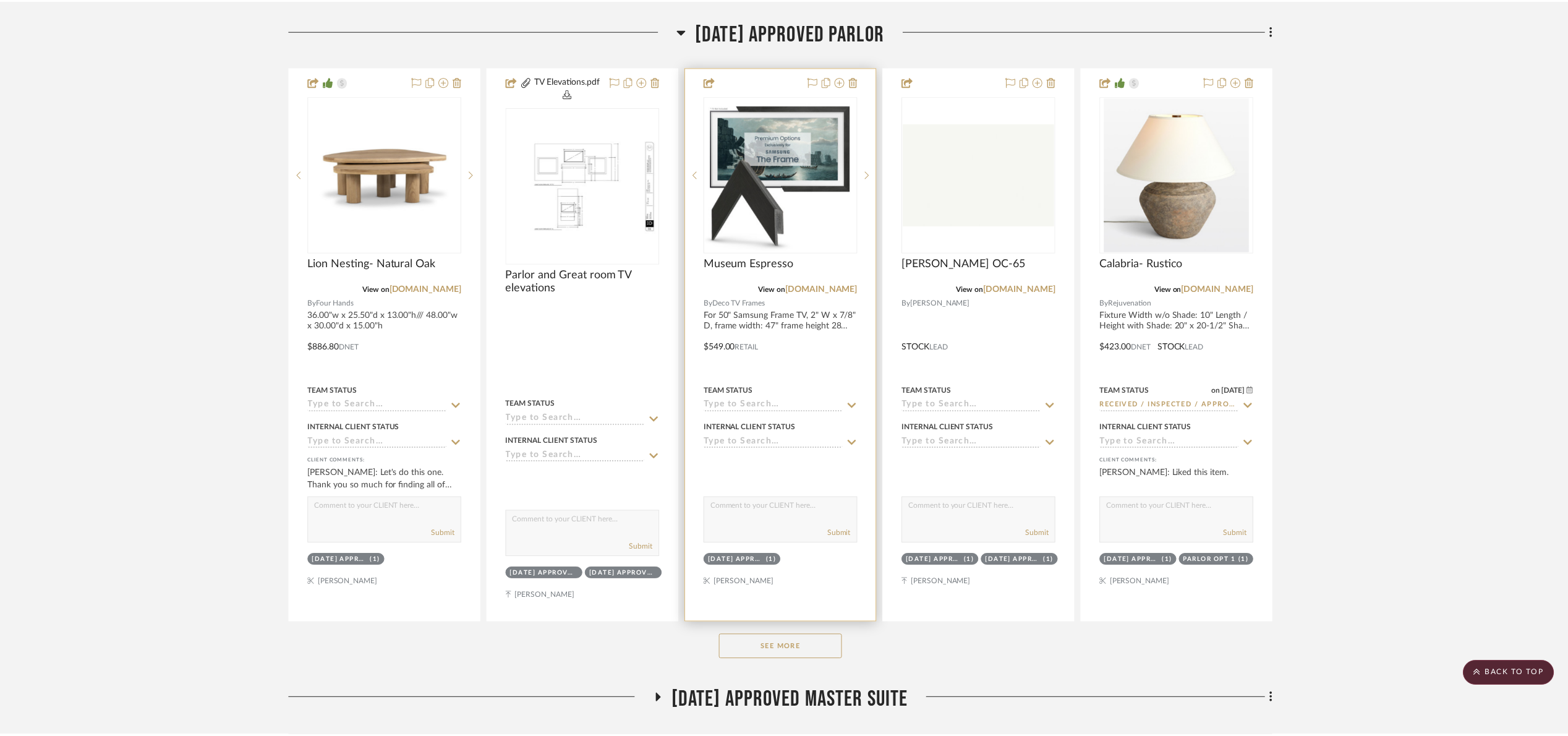
scroll to position [742, 0]
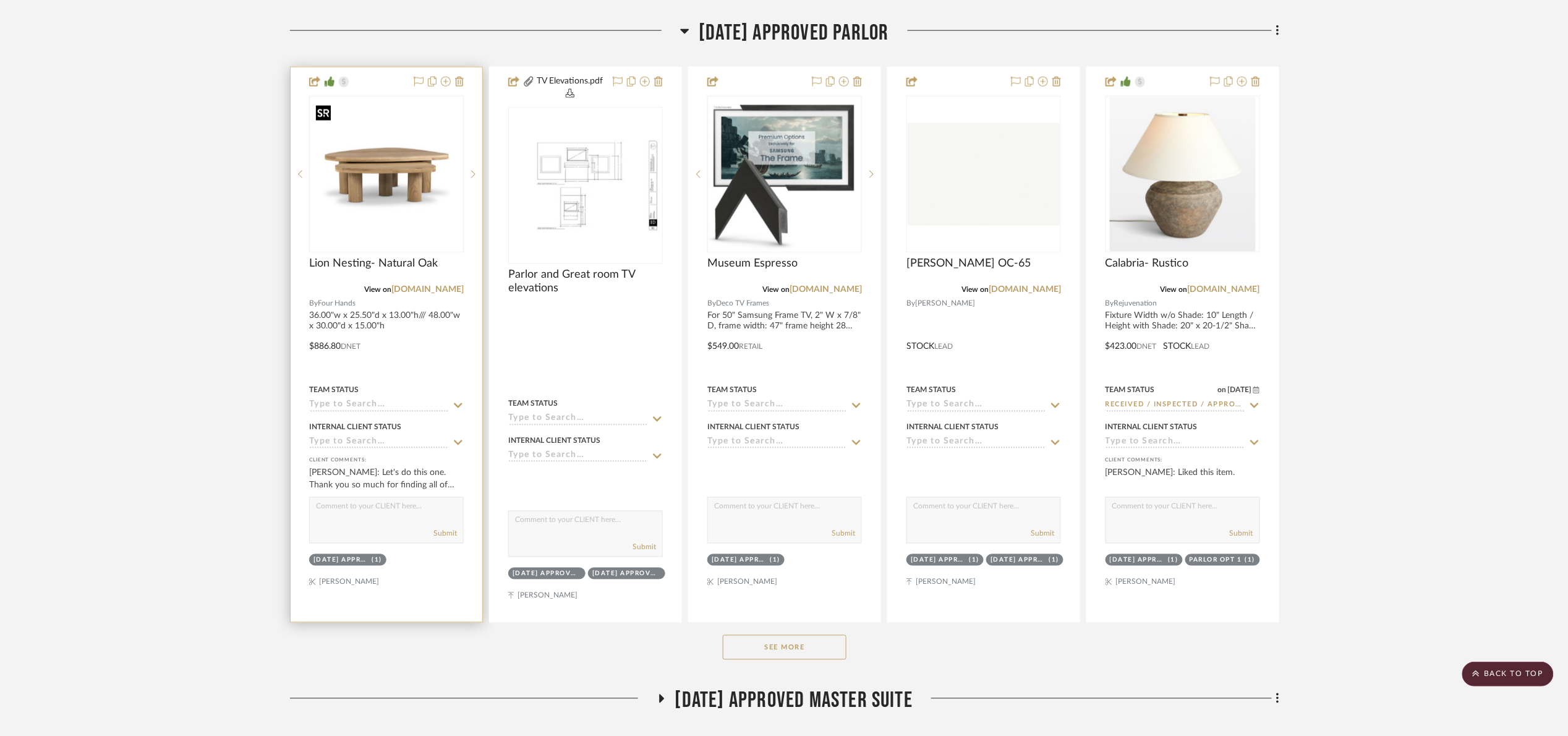
click at [418, 198] on img "0" at bounding box center [386, 174] width 152 height 152
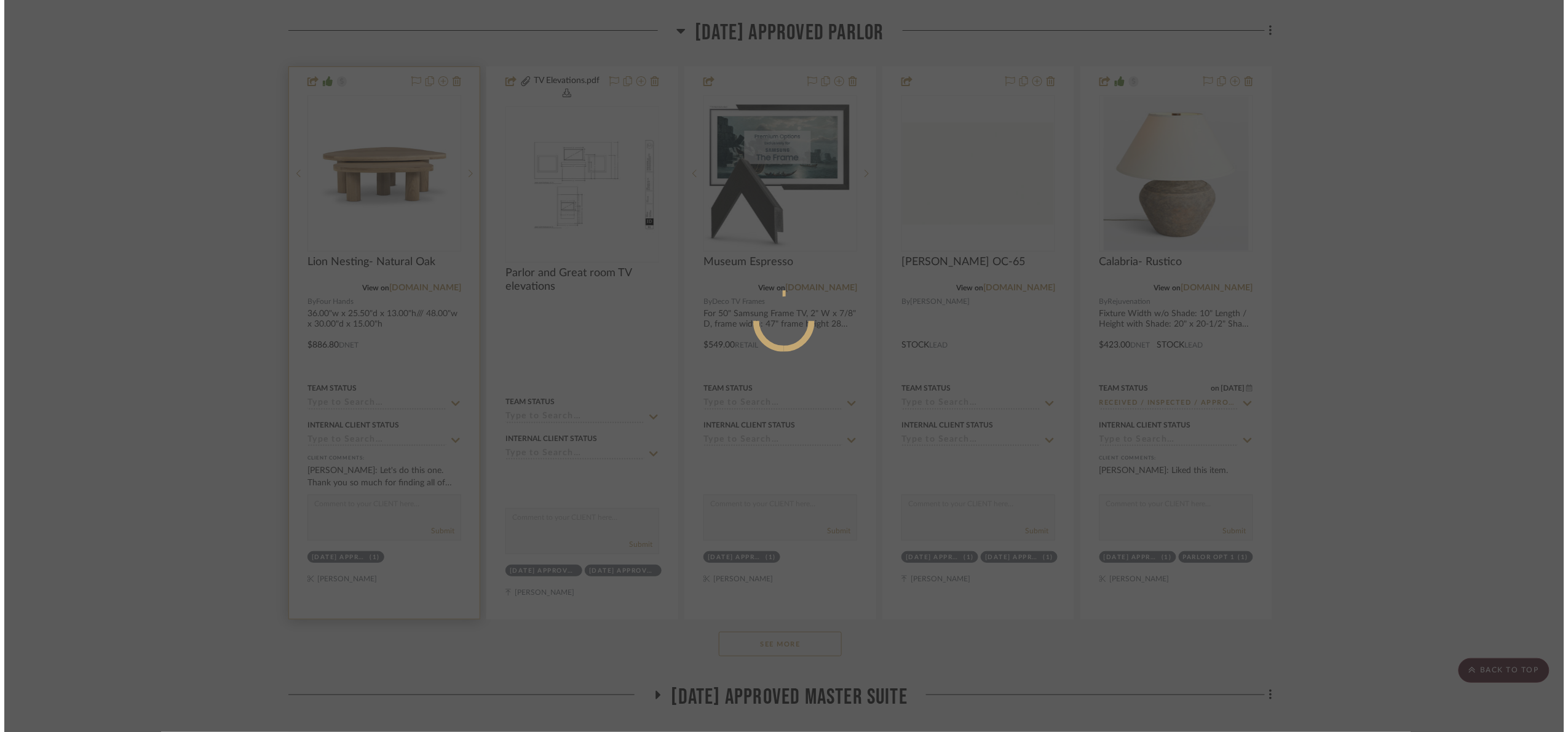
scroll to position [0, 0]
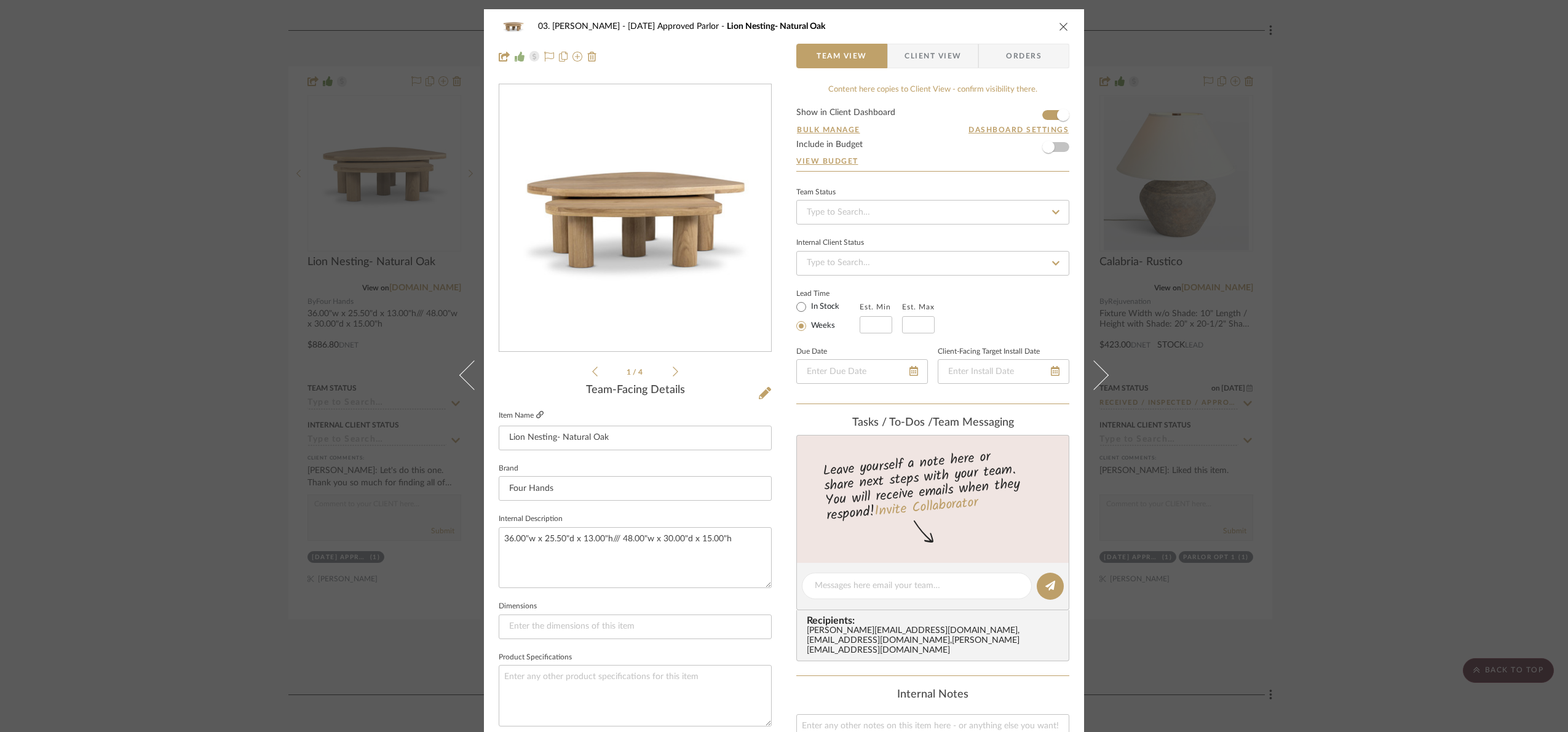
click at [536, 414] on icon at bounding box center [539, 414] width 7 height 7
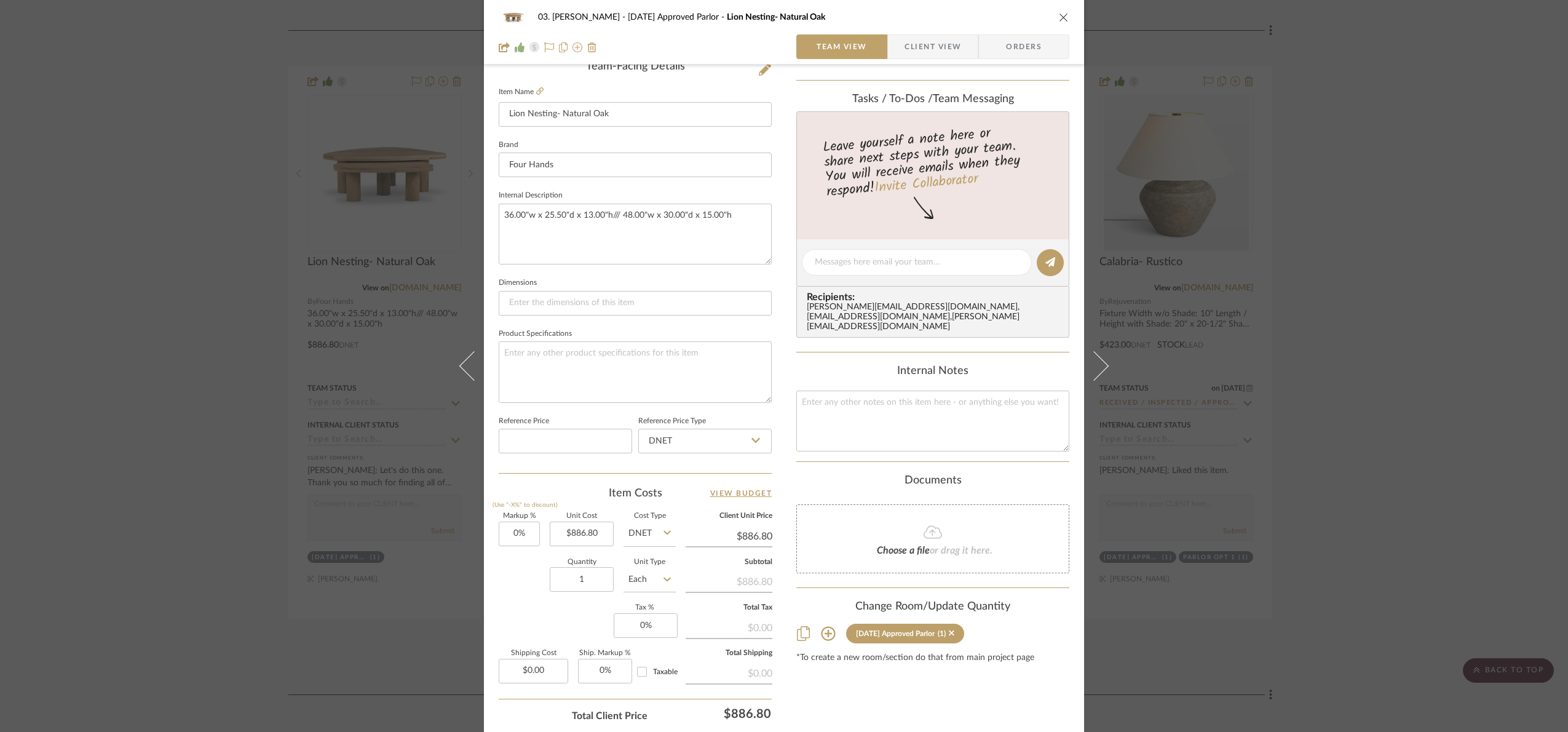
scroll to position [415, 0]
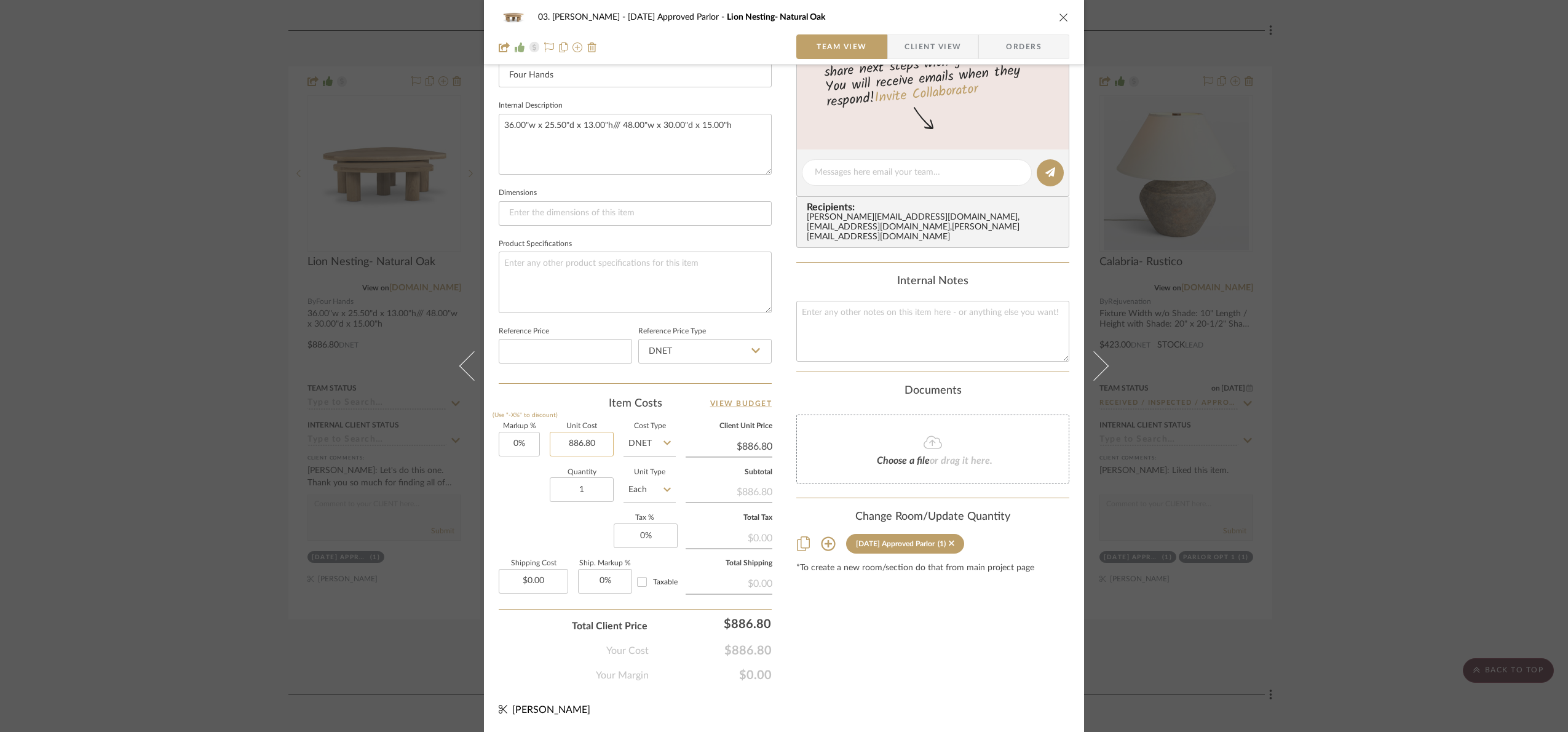
click at [598, 454] on input "886.80" at bounding box center [581, 444] width 64 height 24
type input "$886.80"
click at [950, 305] on textarea at bounding box center [933, 331] width 273 height 61
paste textarea "886.80"
type textarea "886.80"
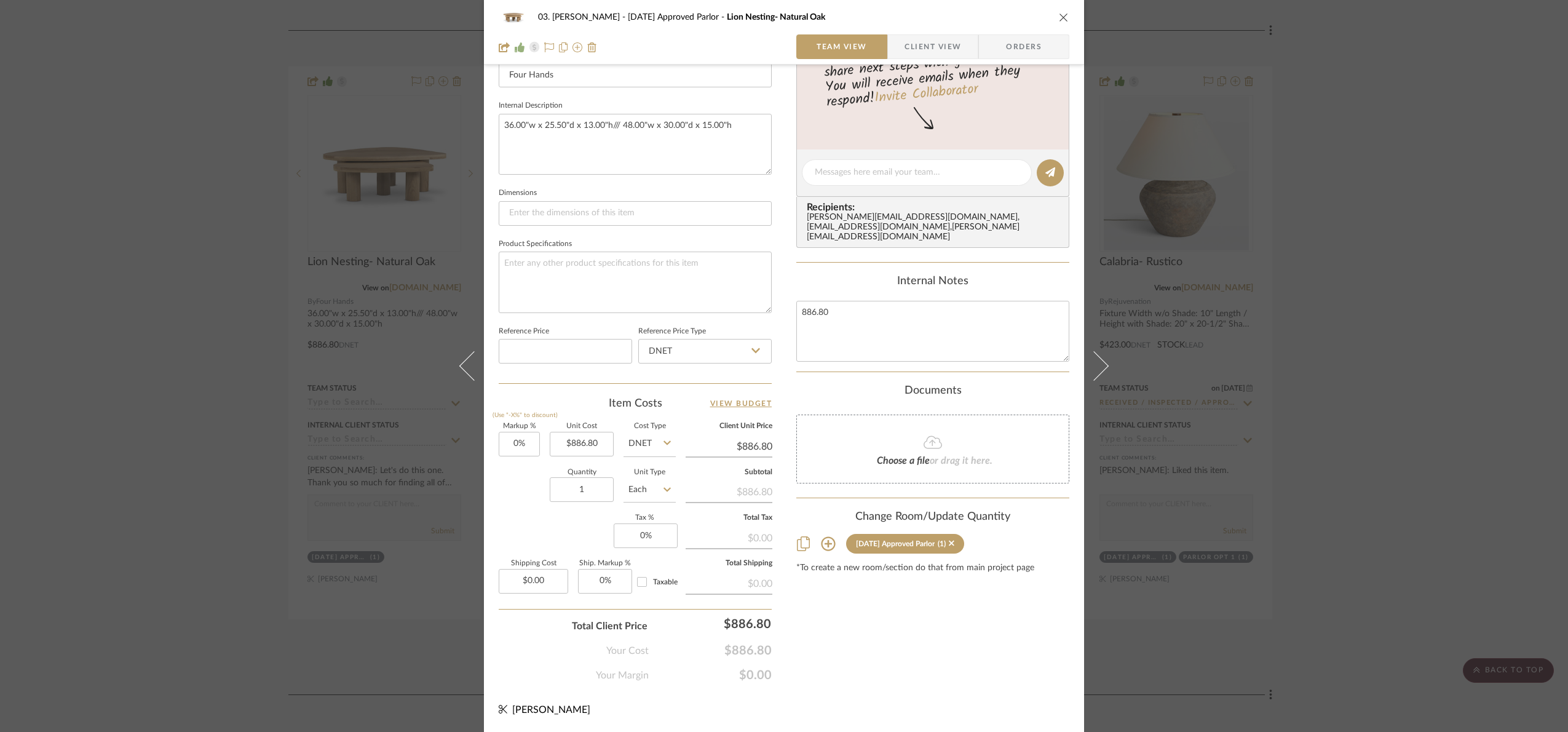
click at [896, 621] on div "Content here copies to Client View - confirm visibility there. Show in Client D…" at bounding box center [933, 177] width 273 height 1013
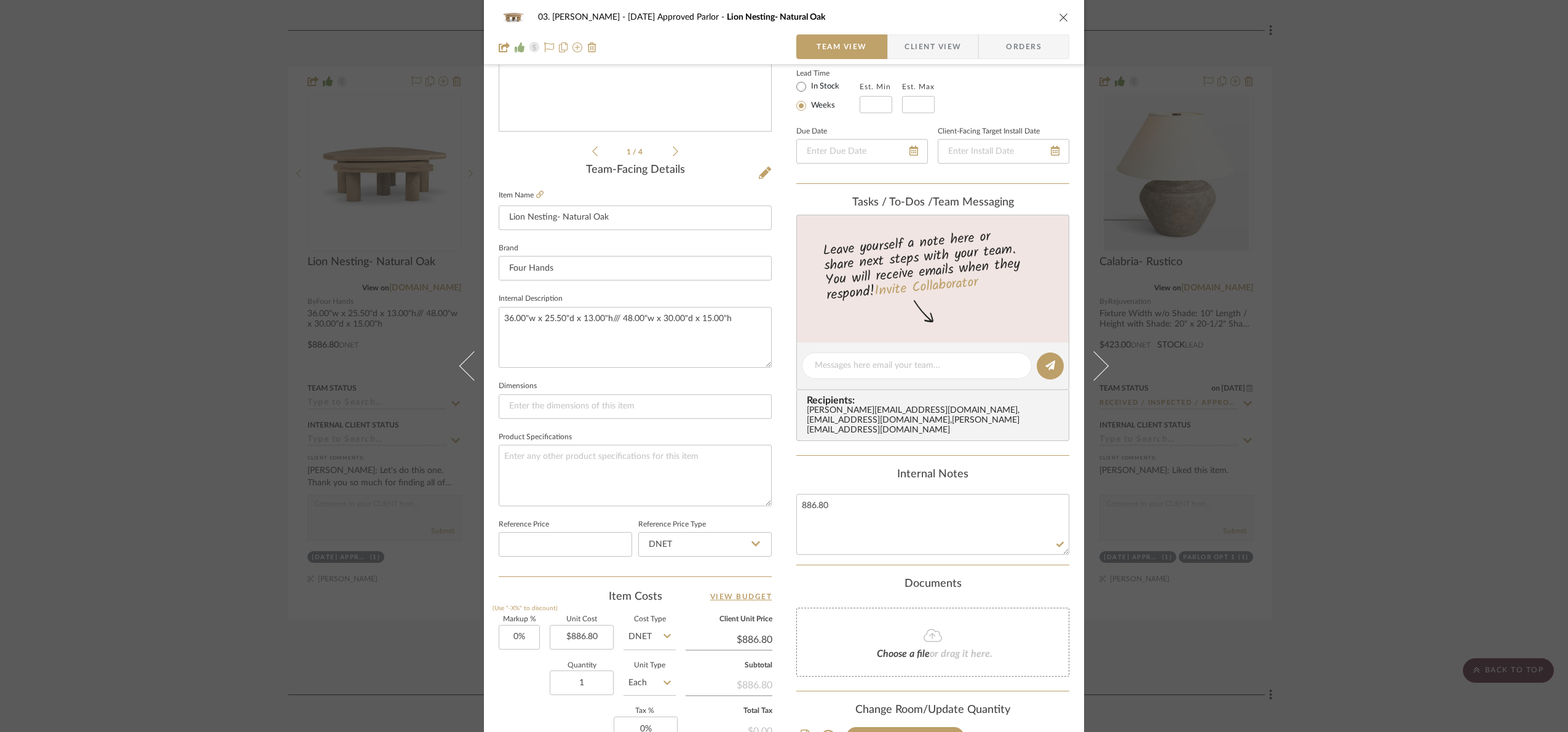
scroll to position [369, 0]
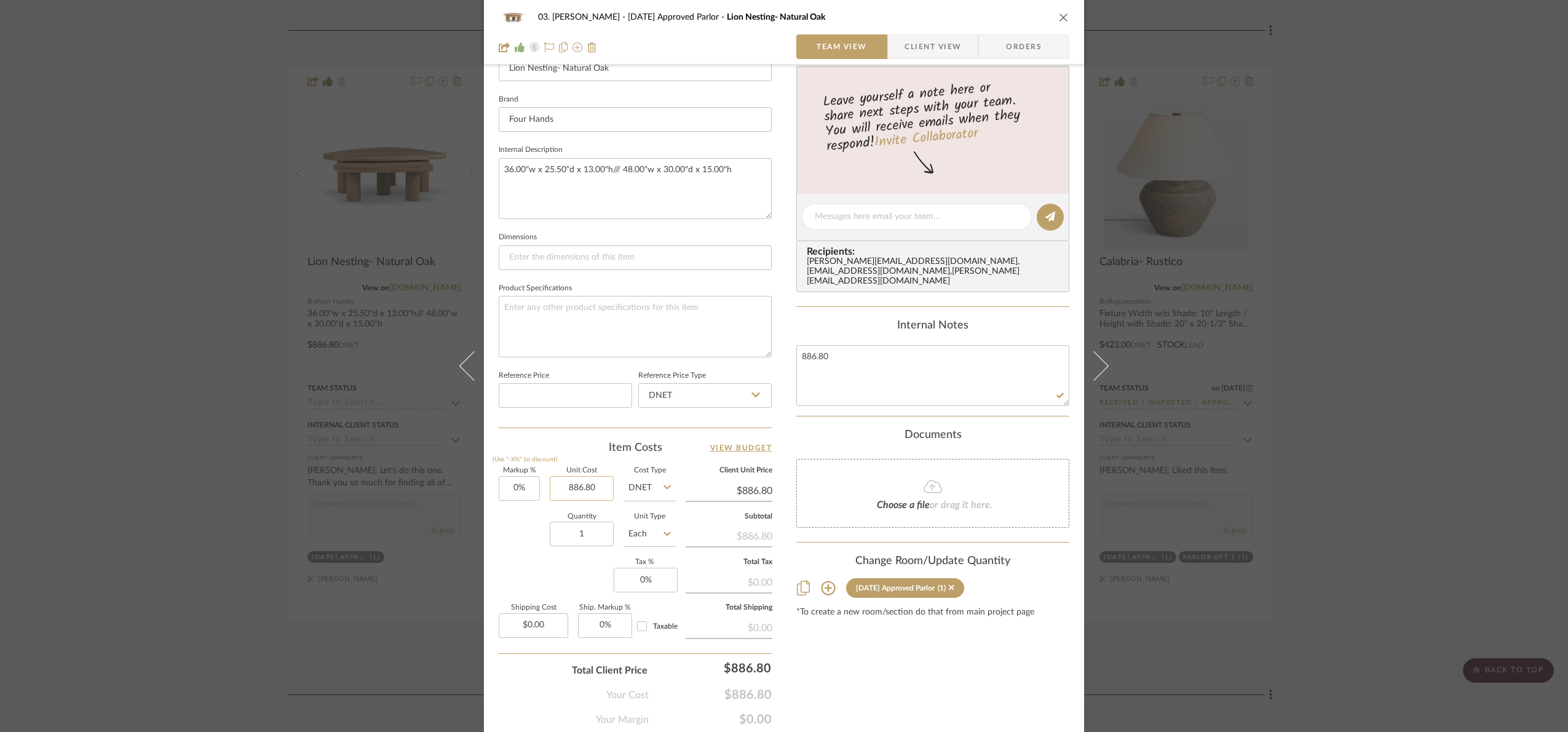
click at [587, 497] on input "886.80" at bounding box center [581, 488] width 64 height 24
click at [649, 493] on input "DNET" at bounding box center [649, 488] width 52 height 24
click at [576, 491] on input "886.80" at bounding box center [581, 488] width 64 height 24
click at [587, 490] on input "886.80" at bounding box center [581, 488] width 64 height 24
drag, startPoint x: 559, startPoint y: 482, endPoint x: 509, endPoint y: 486, distance: 50.2
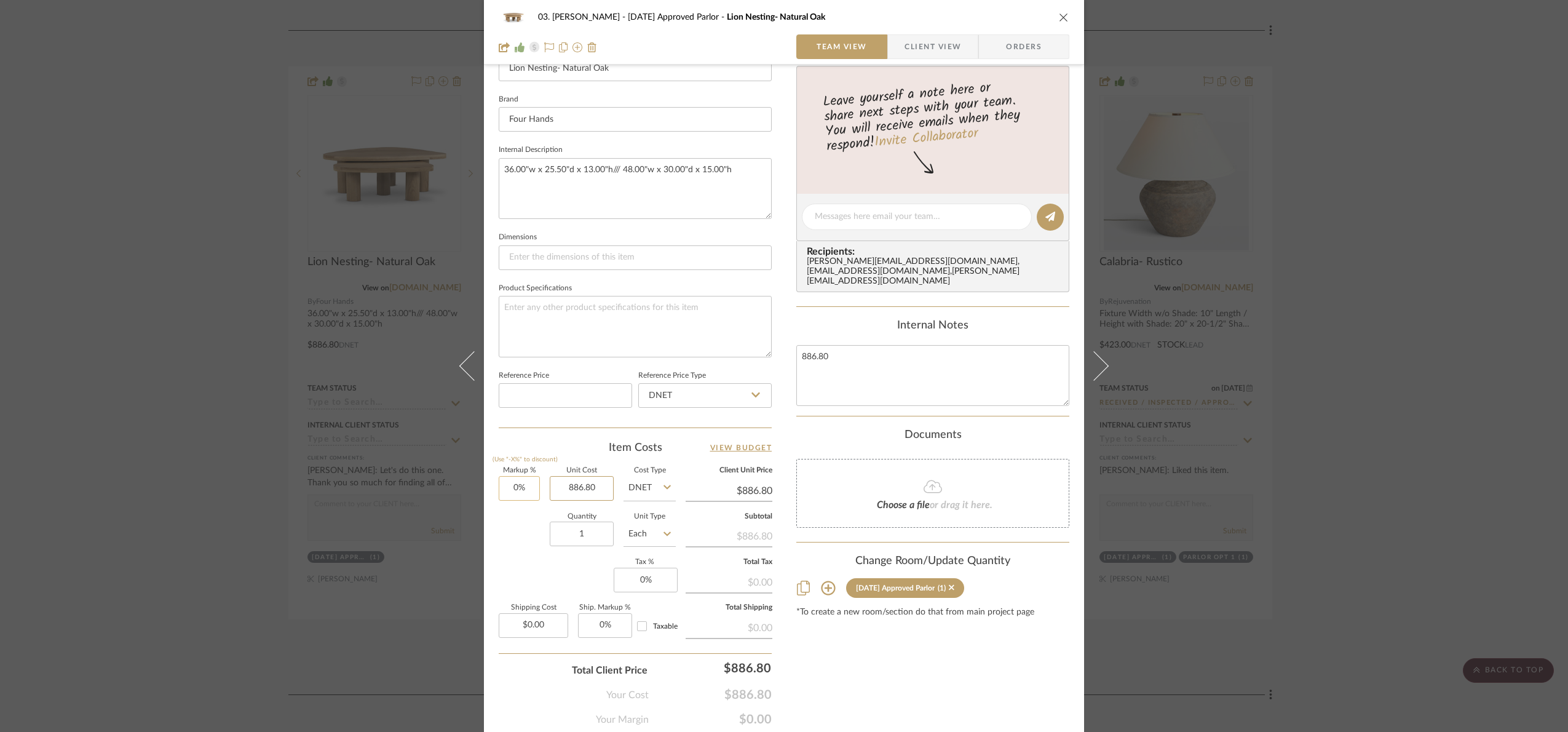
click at [509, 485] on div "Markup % (Use "-X%" to discount) 0% Unit Cost 886.80 Cost Type DNET Client Unit…" at bounding box center [635, 557] width 273 height 179
type input "$886.80"
click at [828, 701] on div "Content here copies to Client View - confirm visibility there. Show in Client D…" at bounding box center [933, 221] width 273 height 1013
type input "1500"
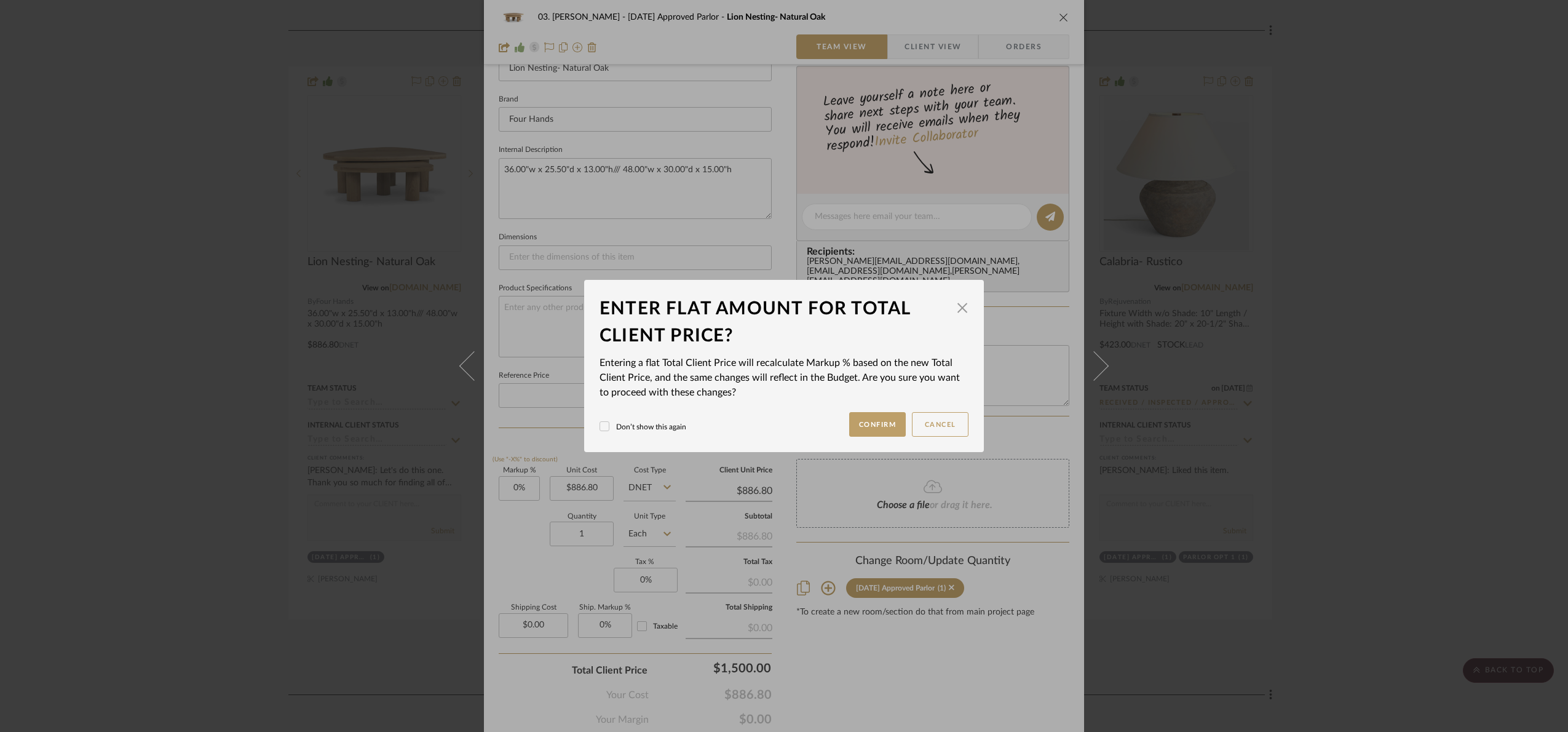
click at [846, 692] on div "03. Jennifer 07.02.25 Approved Parlor Lion Nesting- Natural Oak Team View Clien…" at bounding box center [784, 366] width 1568 height 732
click at [871, 433] on button "Confirm" at bounding box center [877, 424] width 57 height 24
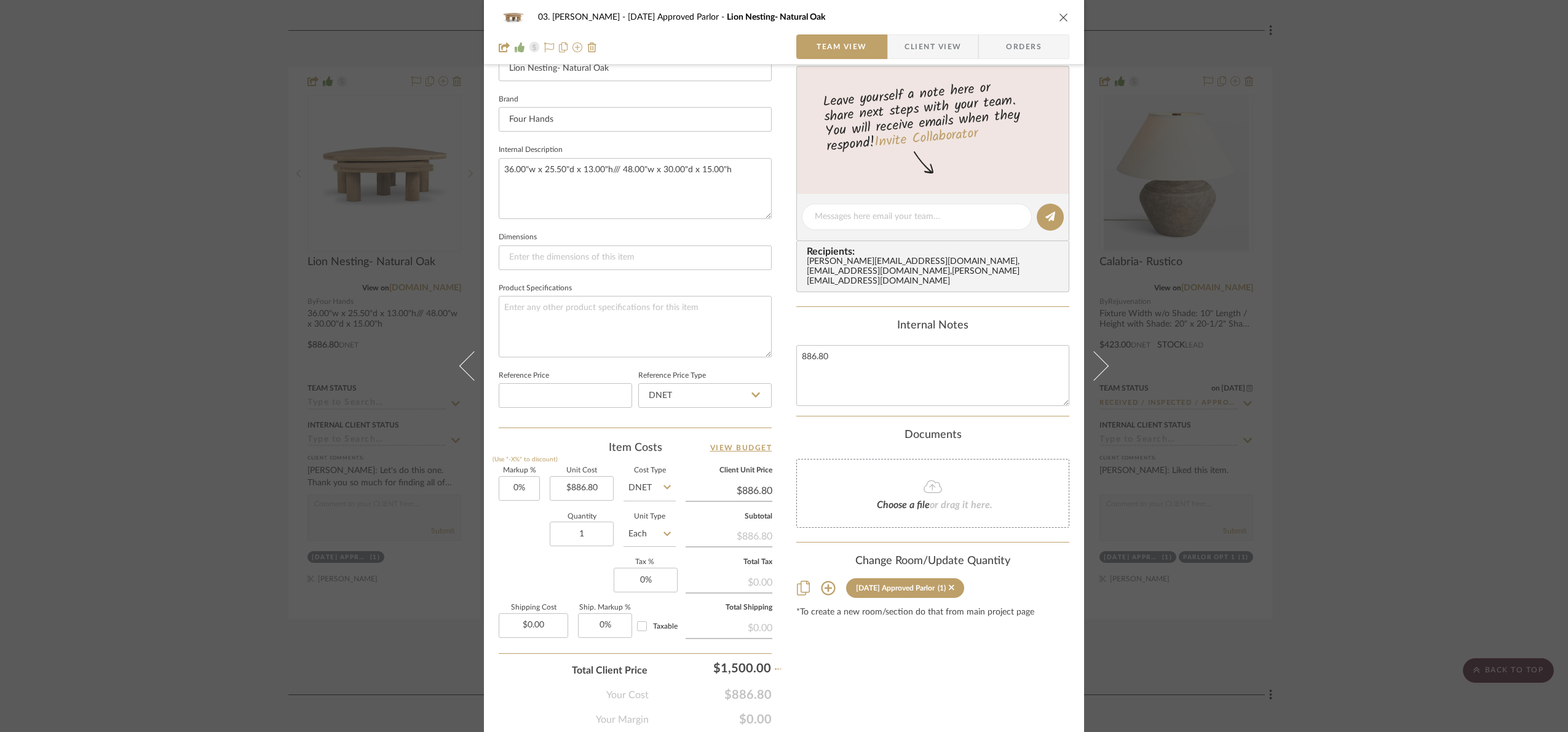
type input "69.14%"
type input "$1,500.00"
click at [1325, 485] on div "03. Jennifer 07.02.25 Approved Parlor Lion Nesting- Natural Oak Team View Clien…" at bounding box center [784, 366] width 1568 height 732
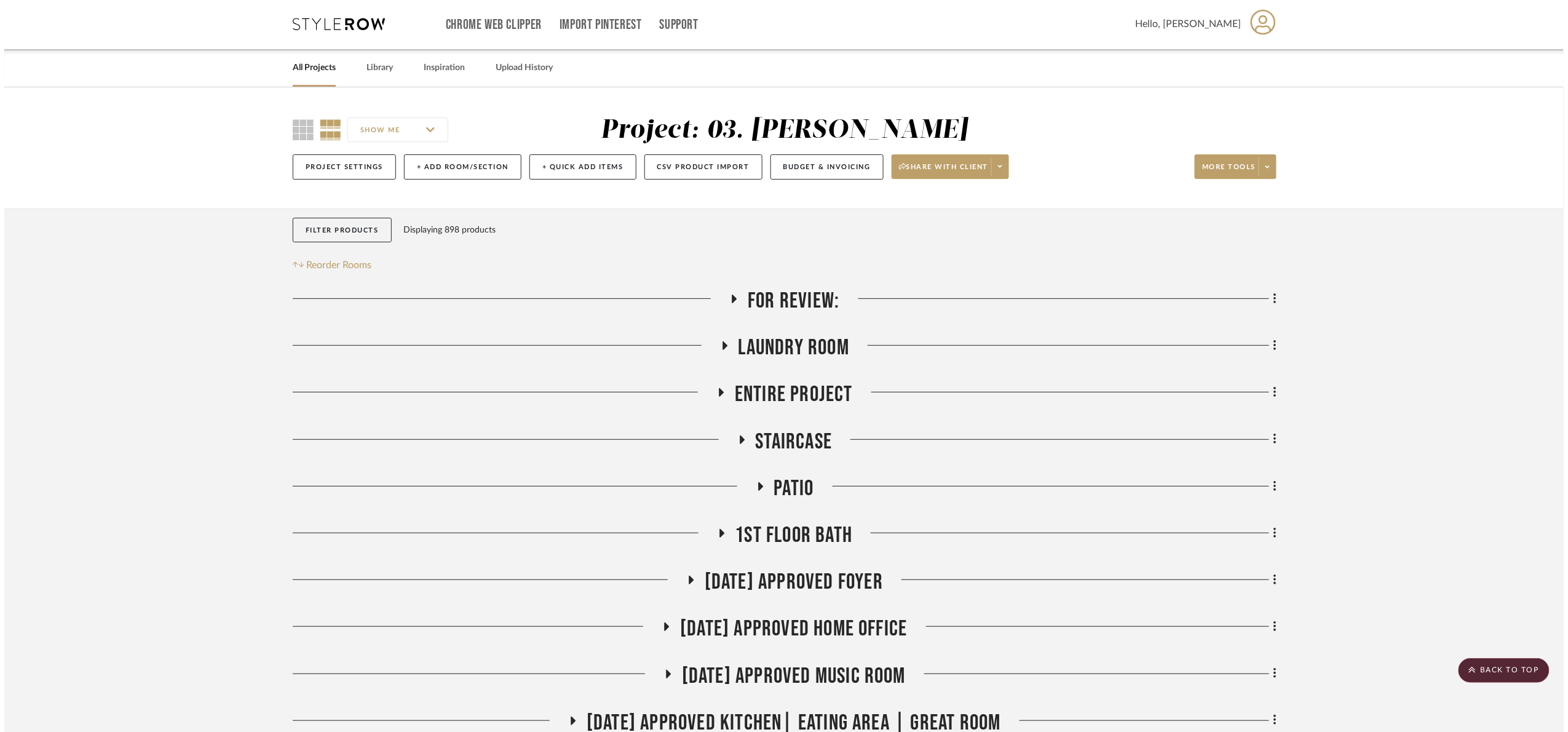
scroll to position [0, 0]
click at [792, 310] on span "For Review:" at bounding box center [789, 302] width 92 height 26
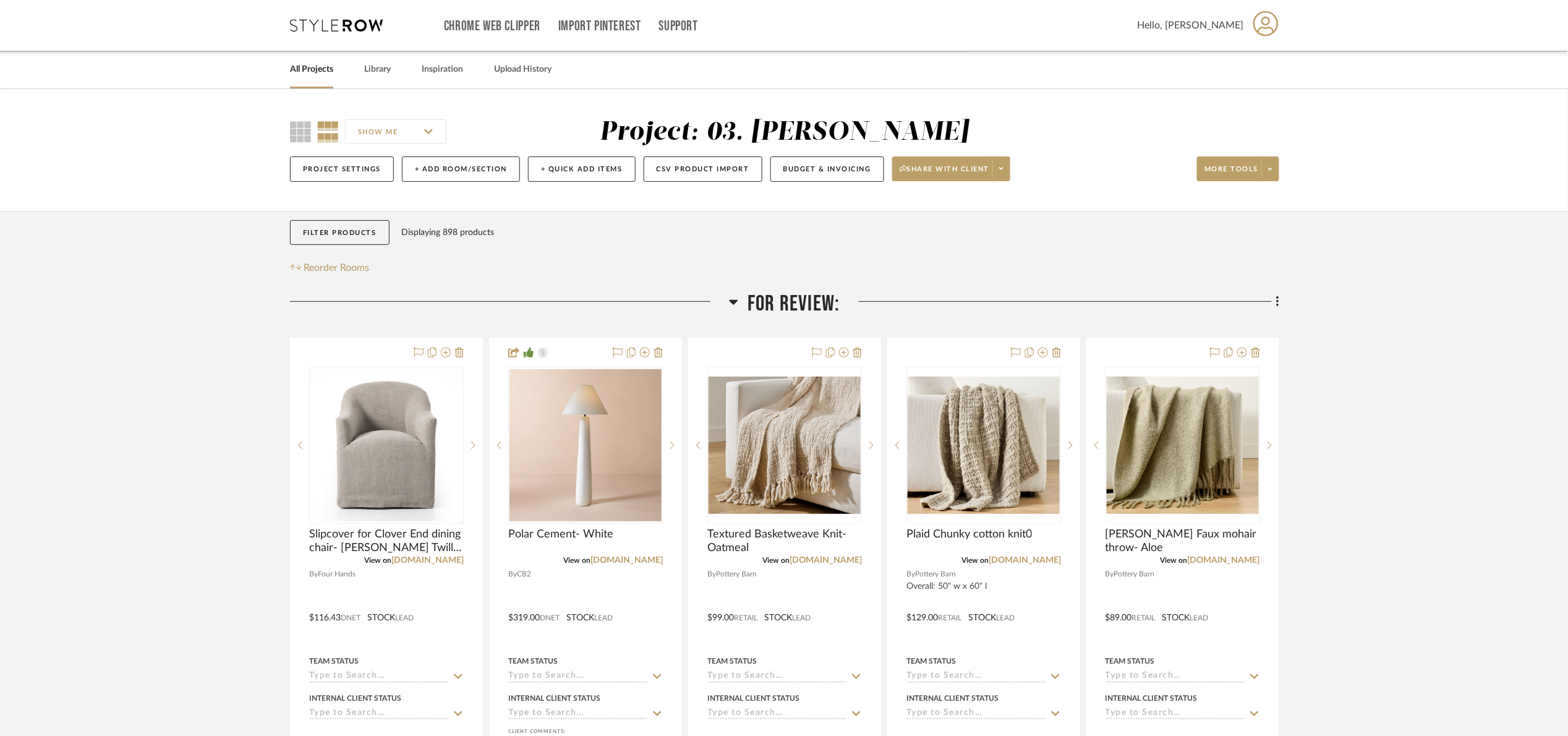
click at [796, 312] on span "For Review:" at bounding box center [793, 304] width 92 height 27
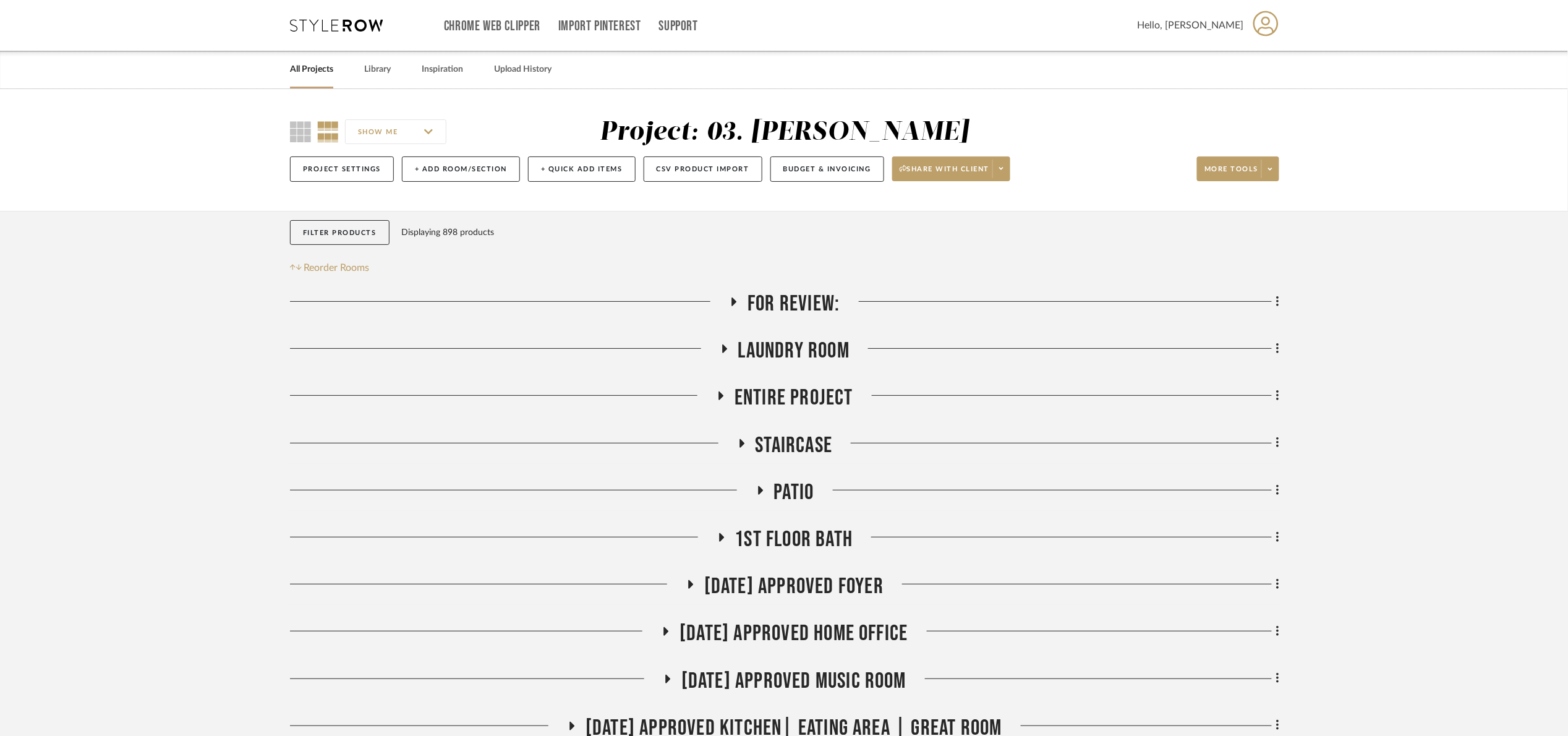
click at [796, 313] on span "For Review:" at bounding box center [793, 304] width 92 height 27
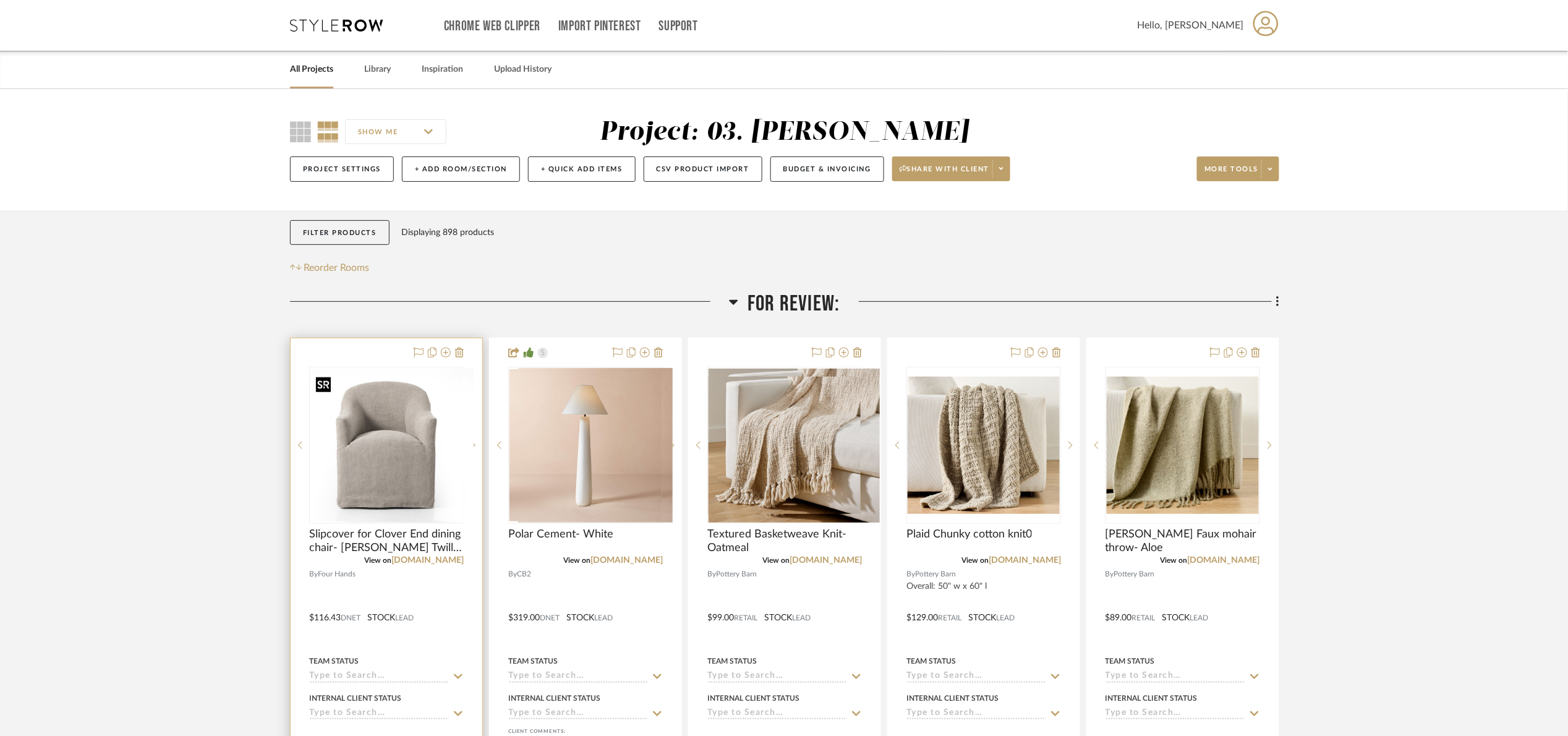
click at [357, 472] on div at bounding box center [386, 445] width 154 height 157
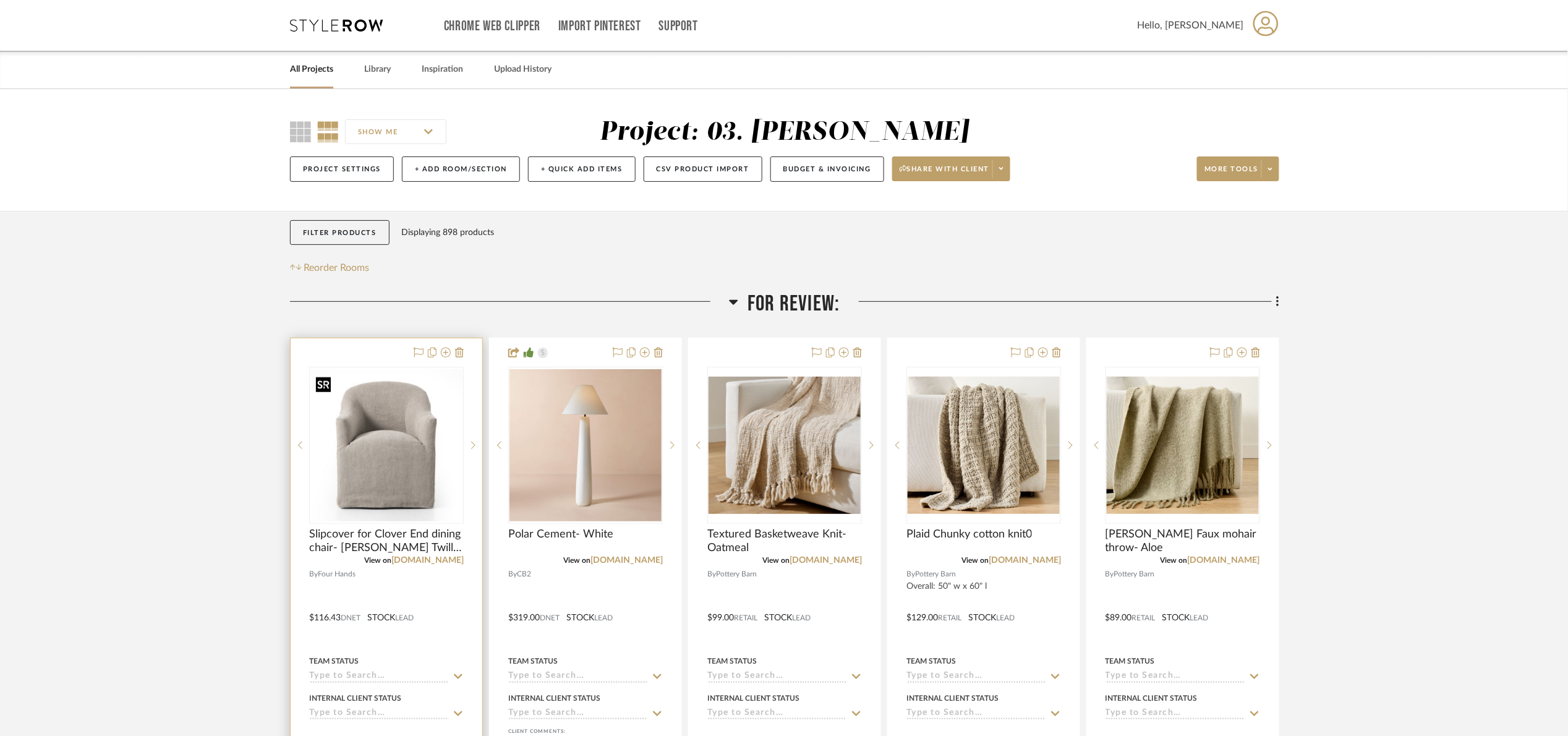
click at [410, 447] on img "0" at bounding box center [386, 445] width 152 height 152
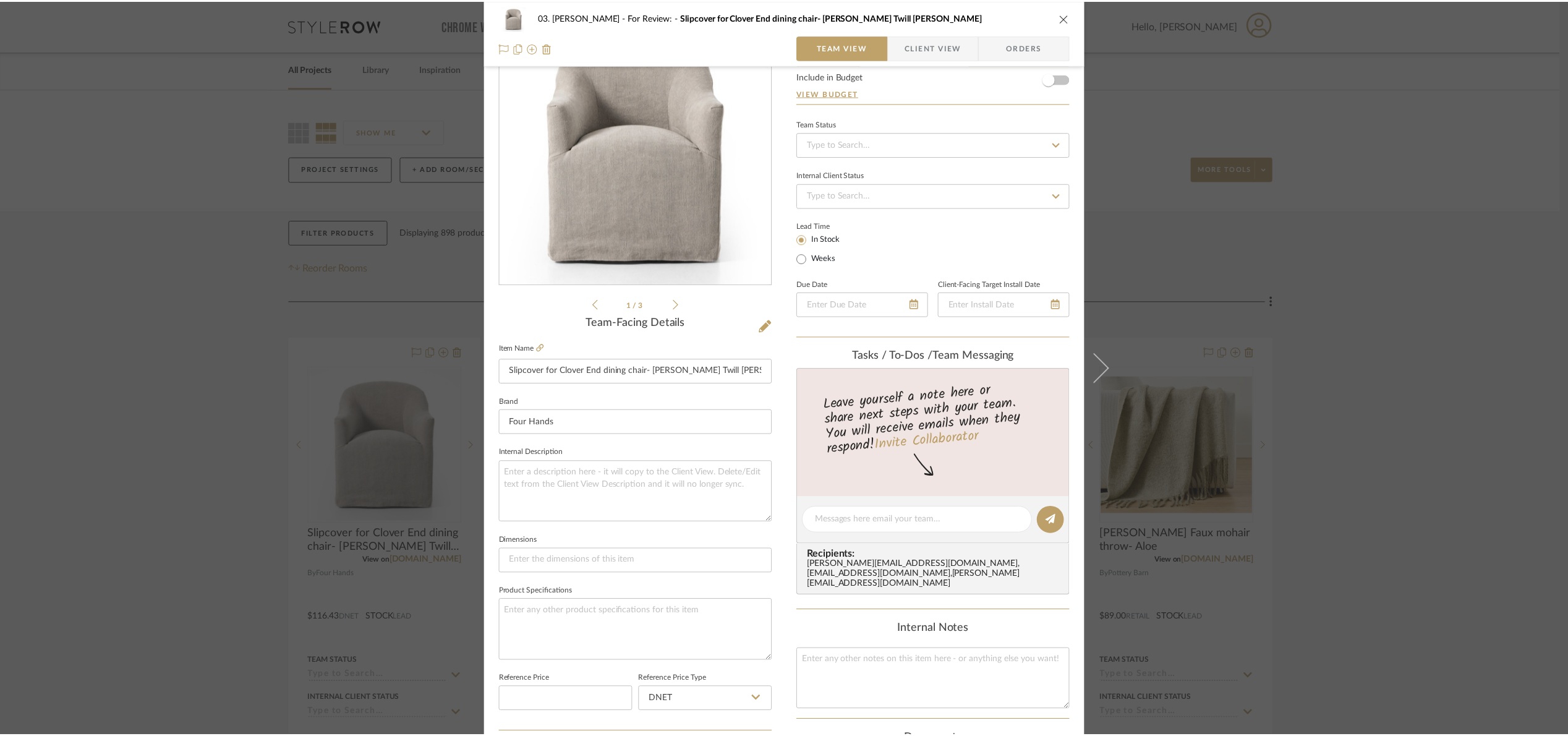
scroll to position [417, 0]
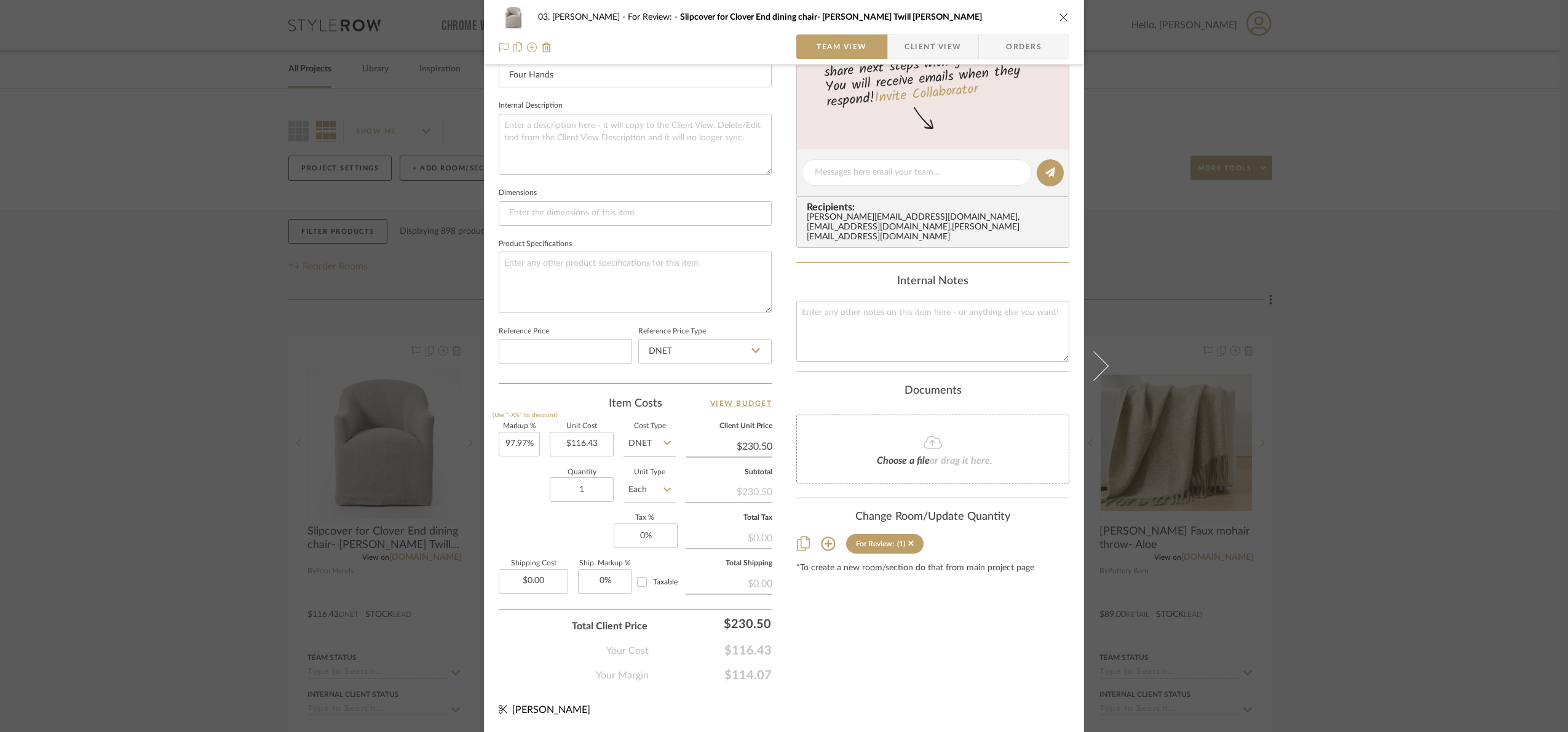
click at [1372, 472] on div "03. Jennifer For Review: Slipcover for Clover End dining chair- Heather Twill S…" at bounding box center [784, 366] width 1568 height 732
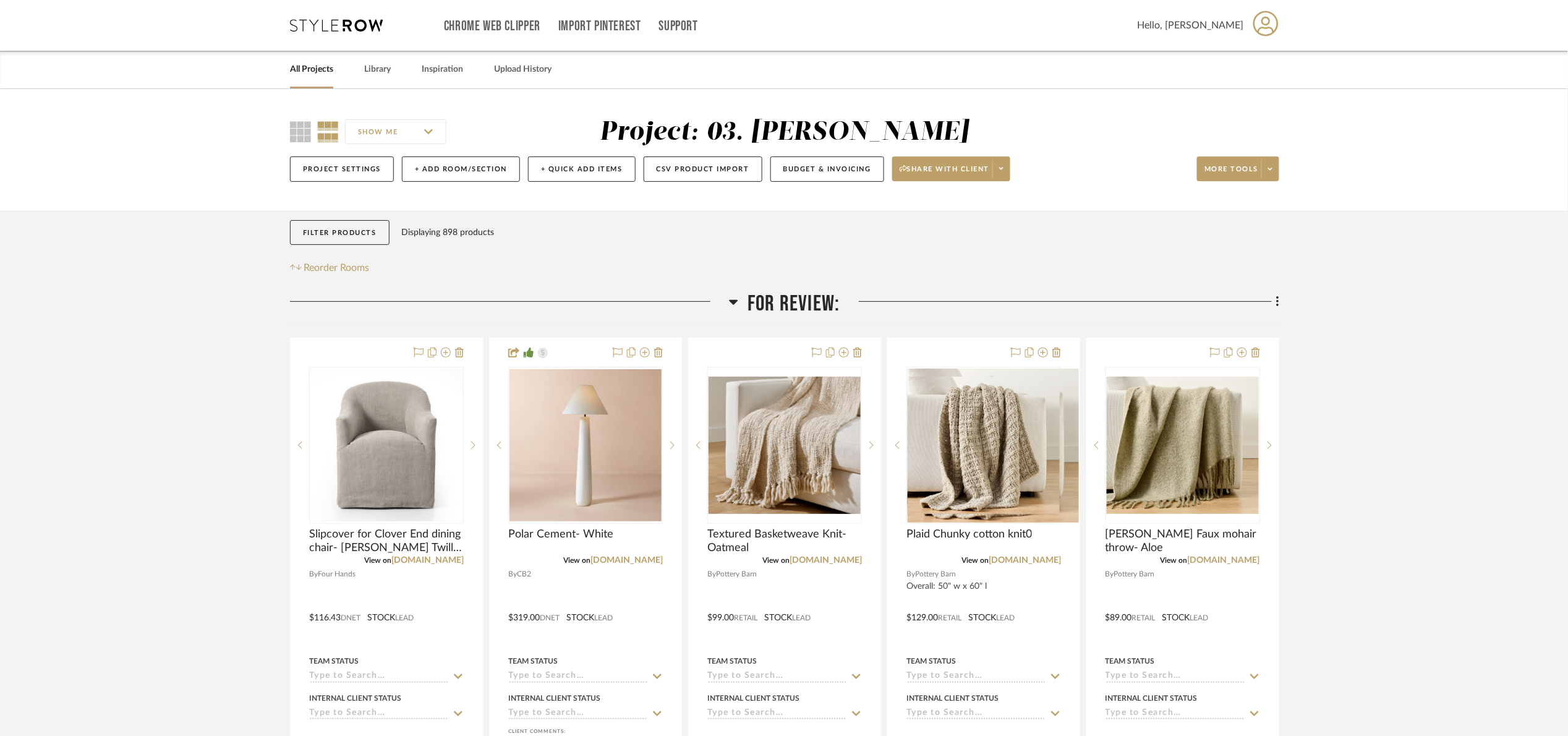
click at [807, 309] on span "For Review:" at bounding box center [793, 304] width 92 height 27
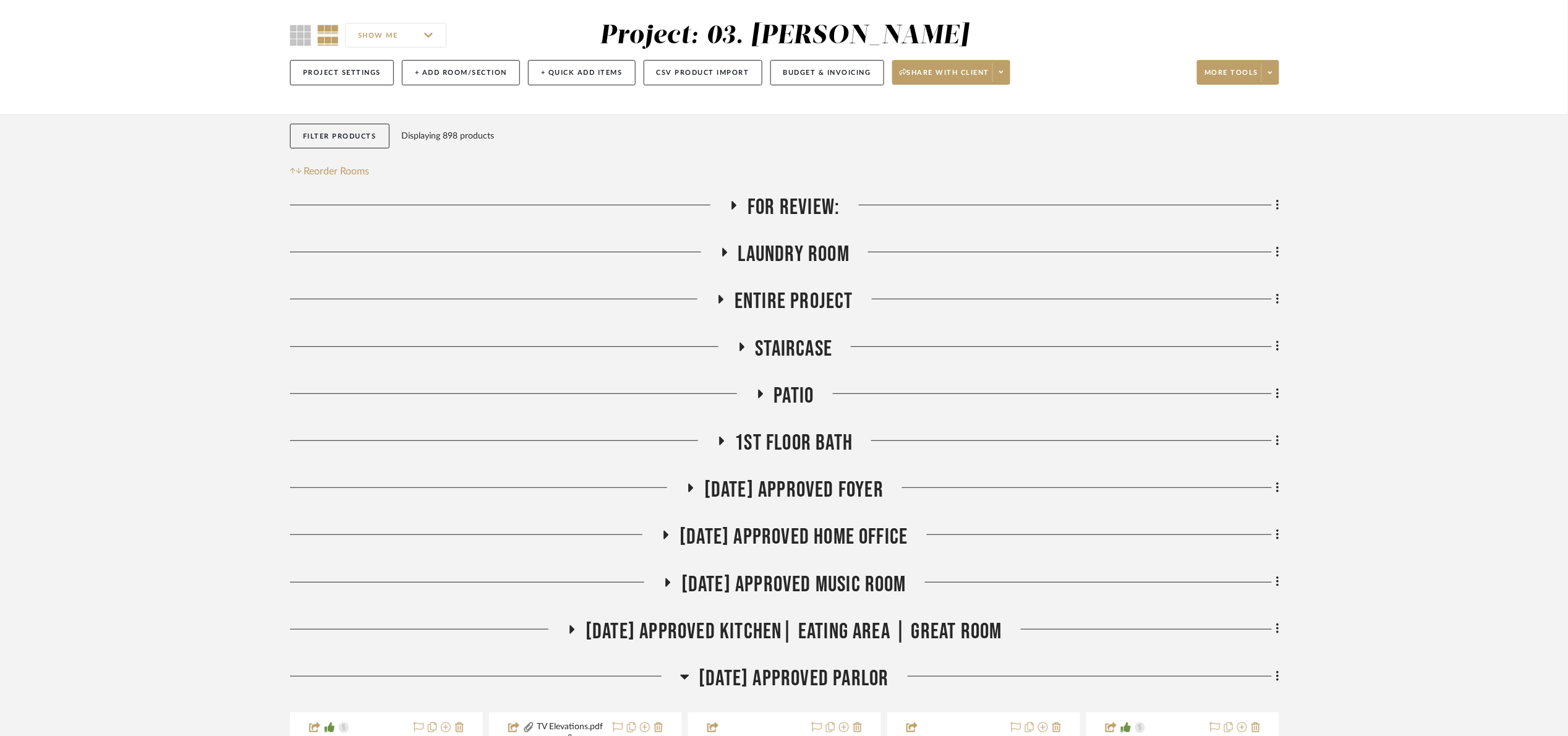
scroll to position [371, 0]
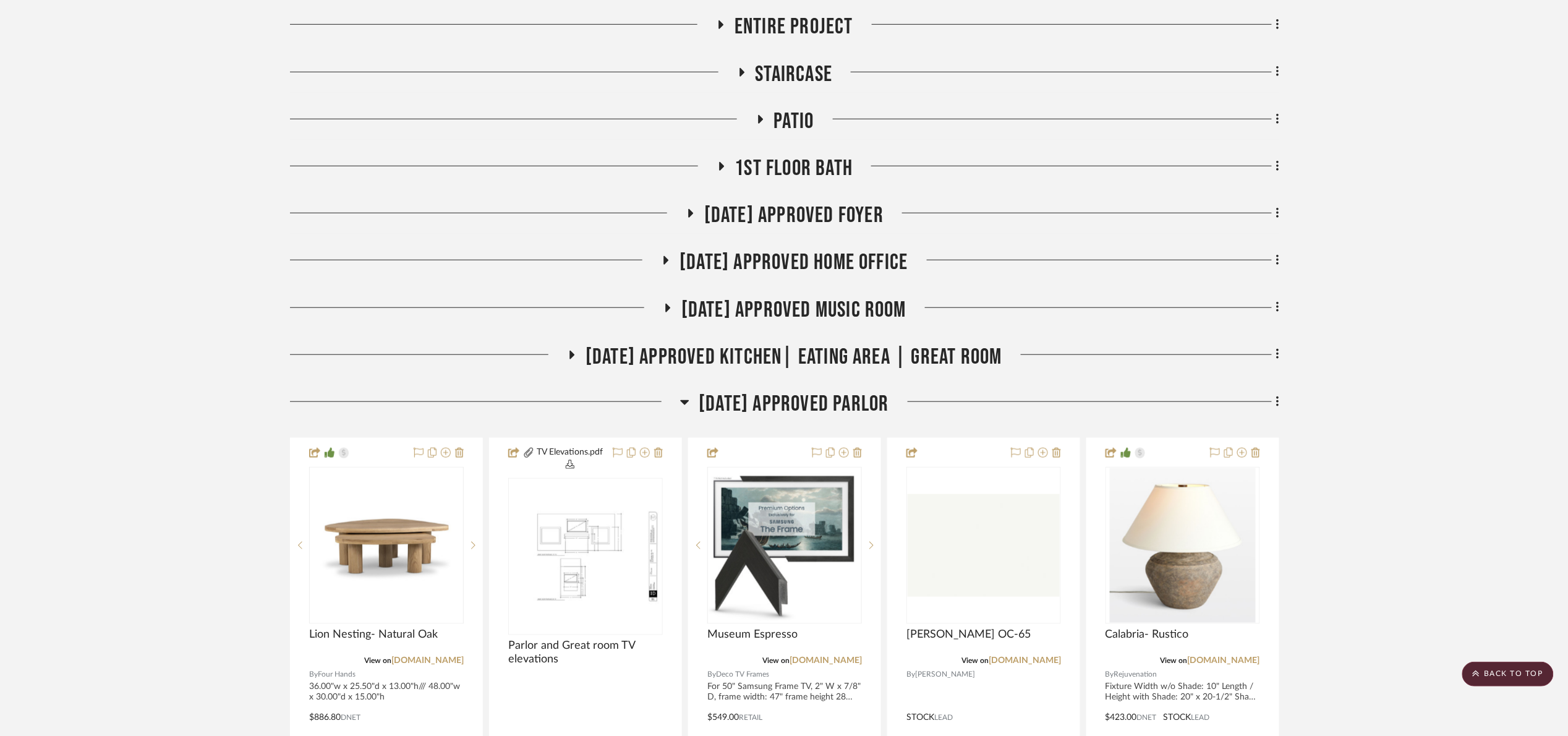
click at [842, 395] on span "[DATE] Approved Parlor" at bounding box center [793, 404] width 190 height 27
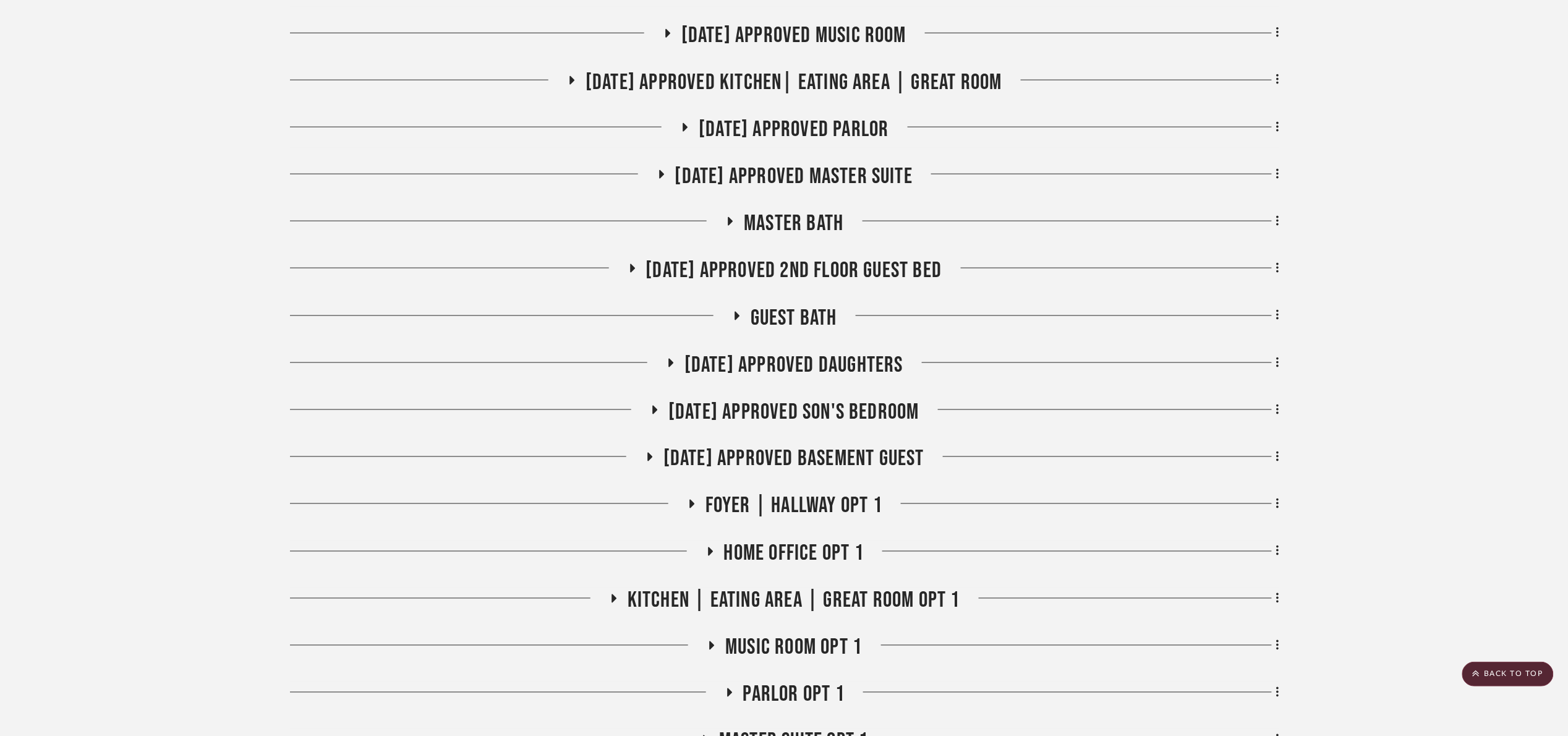
scroll to position [650, 0]
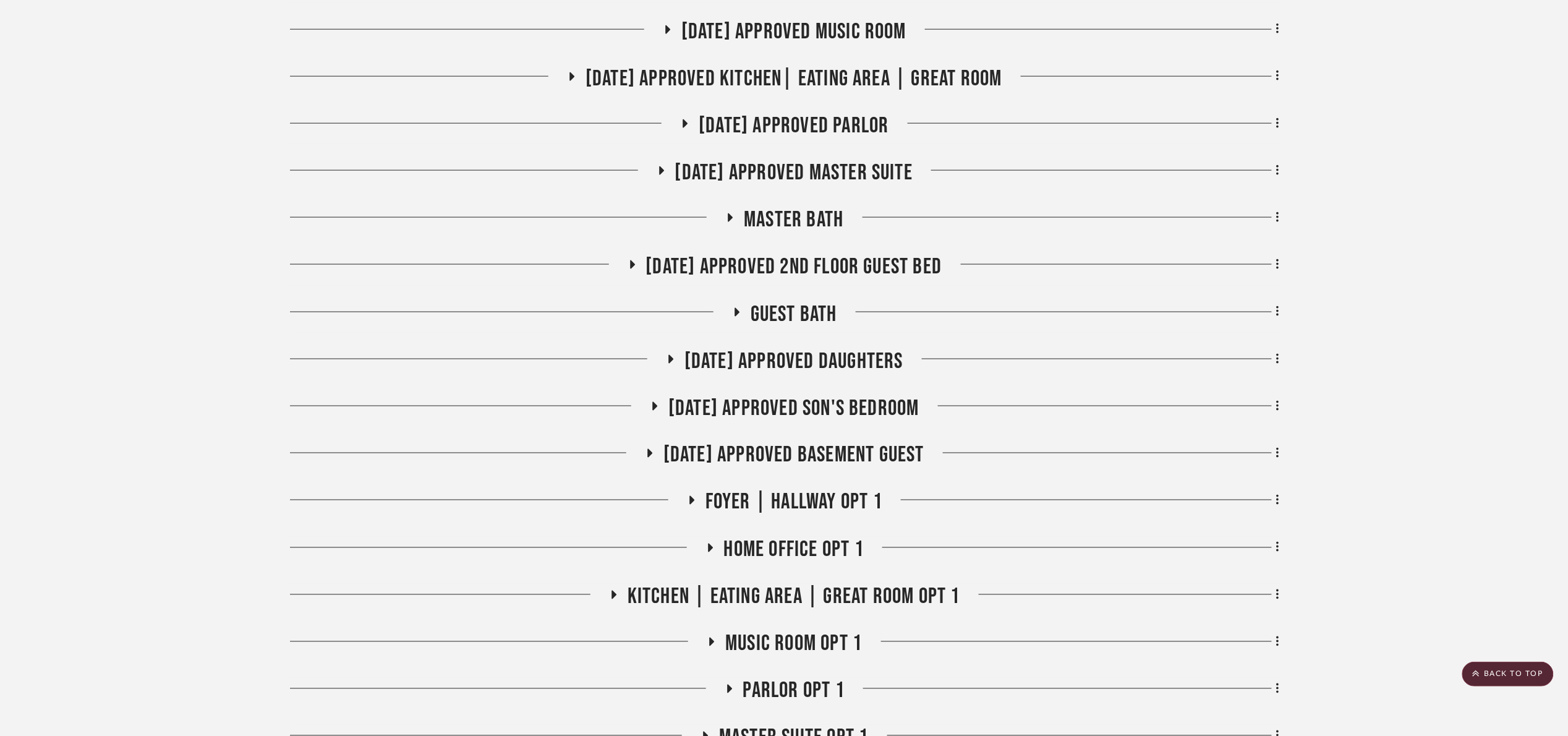
click at [821, 416] on span "[DATE] Approved Son's Bedroom" at bounding box center [793, 408] width 251 height 27
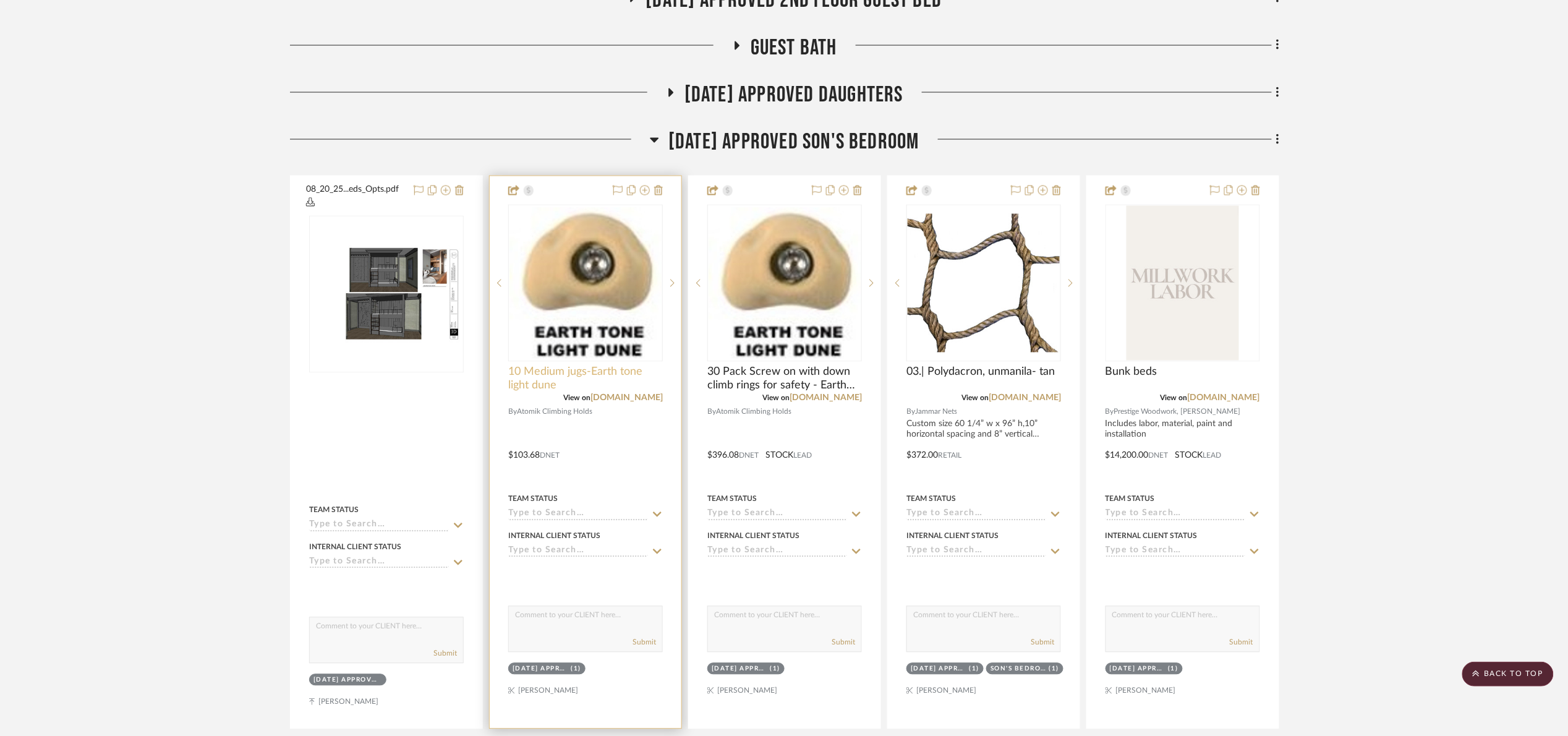
scroll to position [1020, 0]
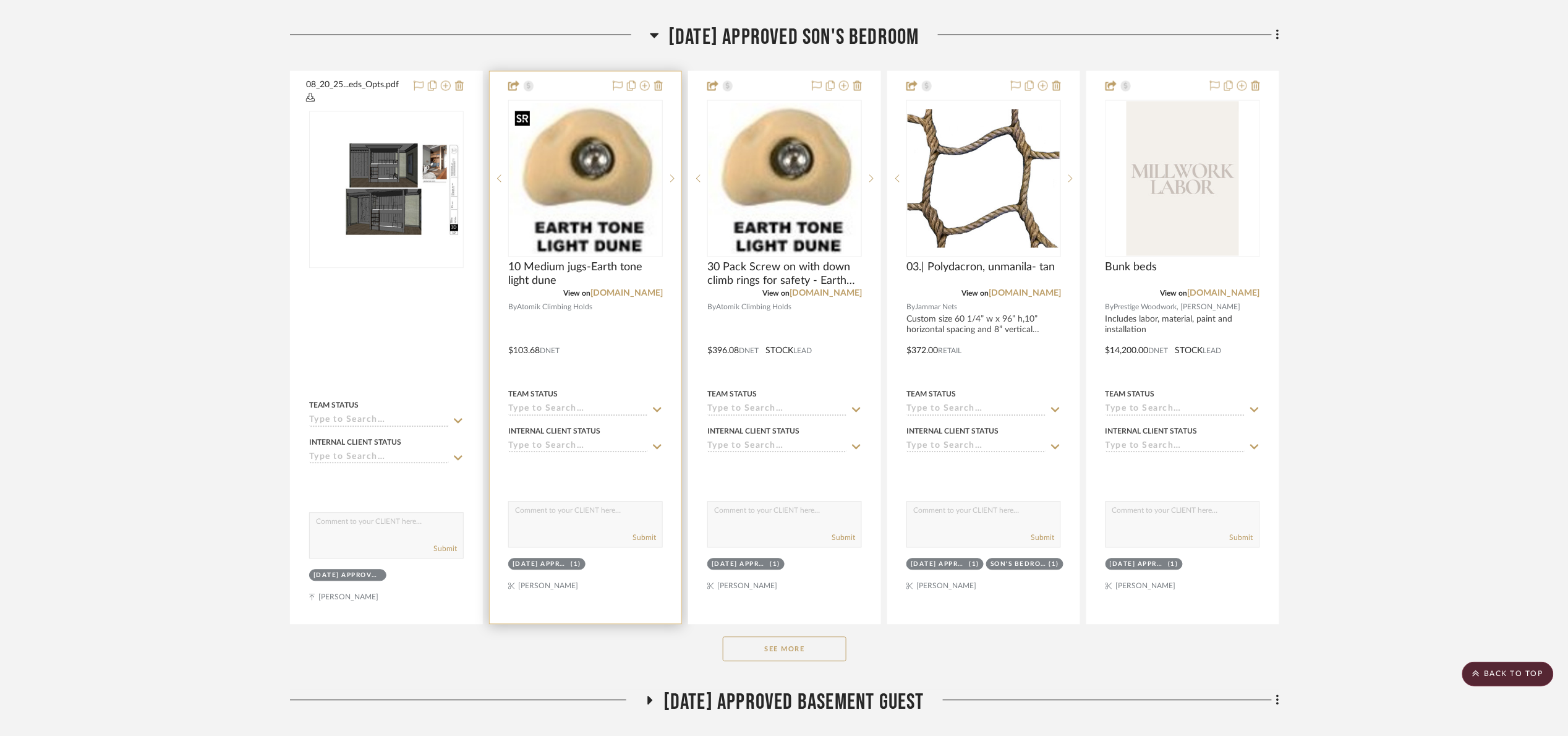
click at [0, 0] on img at bounding box center [0, 0] width 0 height 0
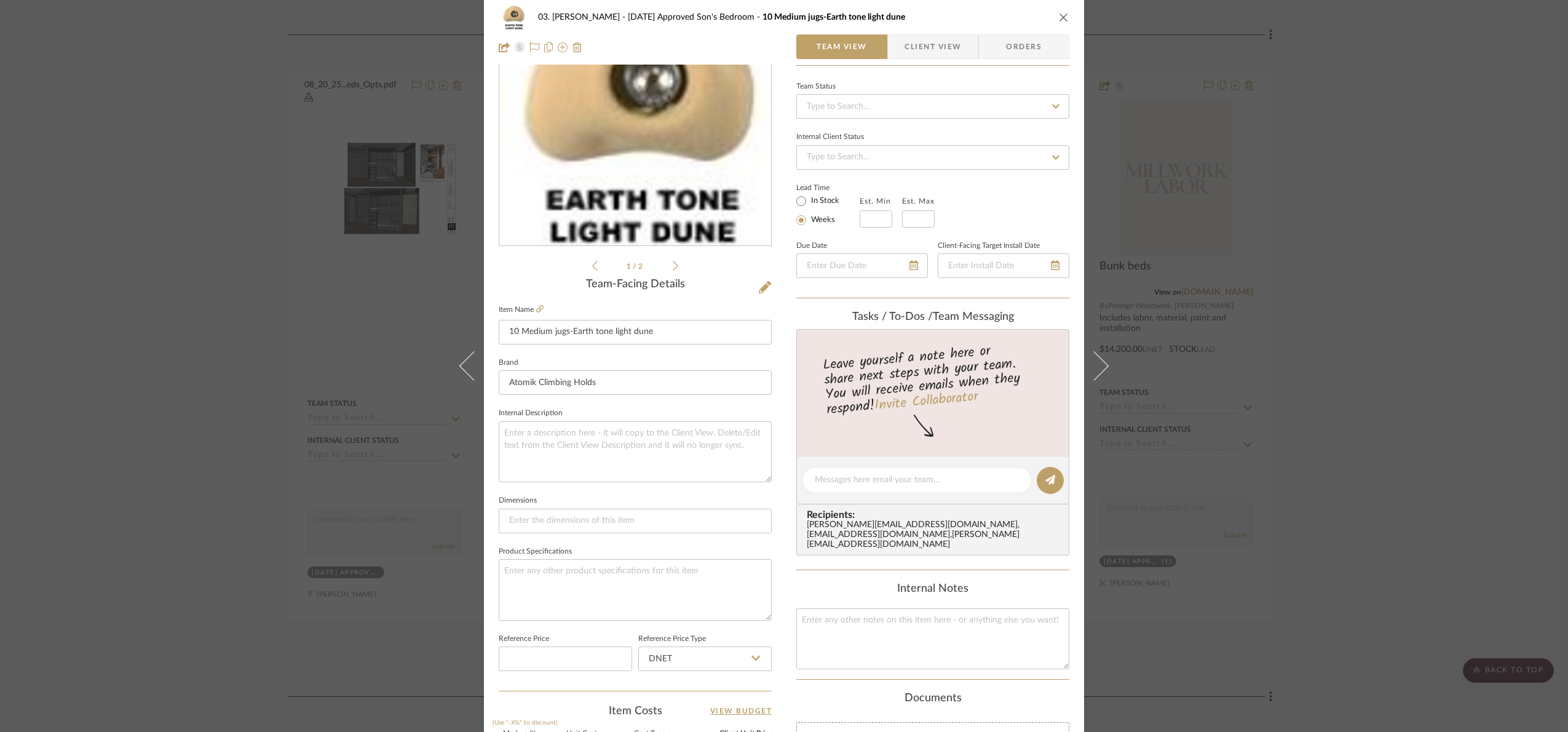
scroll to position [415, 0]
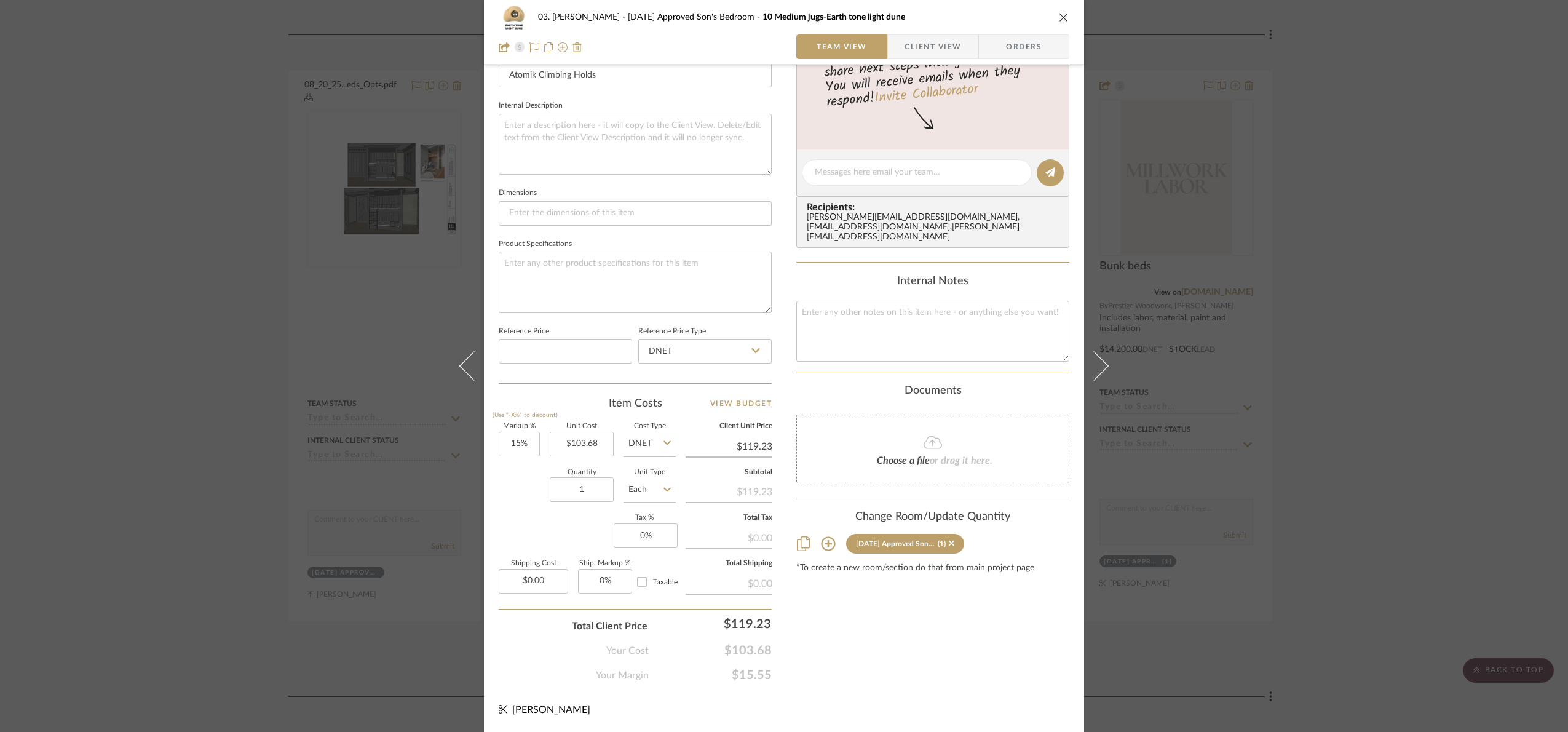
click at [1440, 367] on div "03. Jennifer 07.02.25 Approved Son's Bedroom 10 Medium jugs-Earth tone light du…" at bounding box center [784, 366] width 1568 height 732
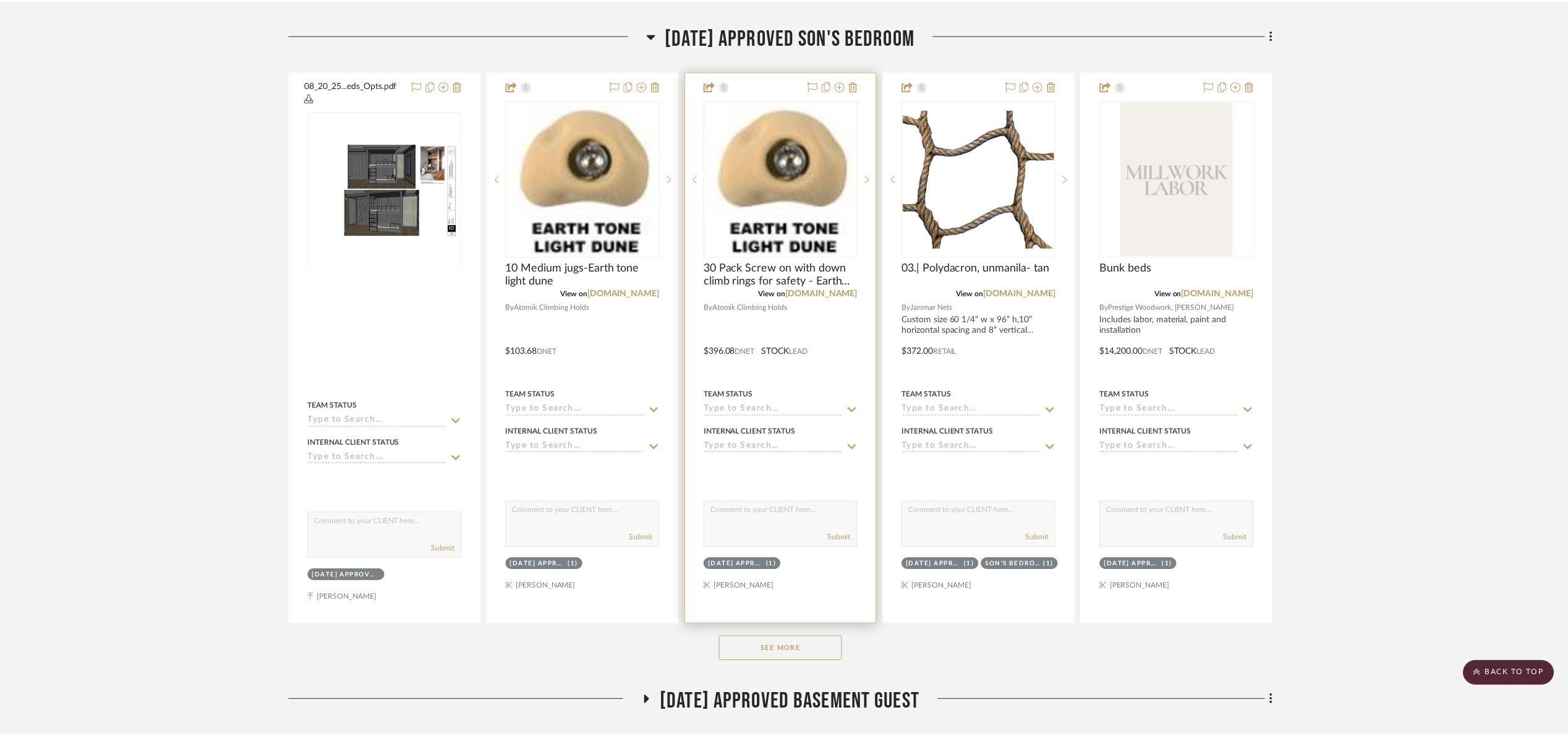
scroll to position [1020, 0]
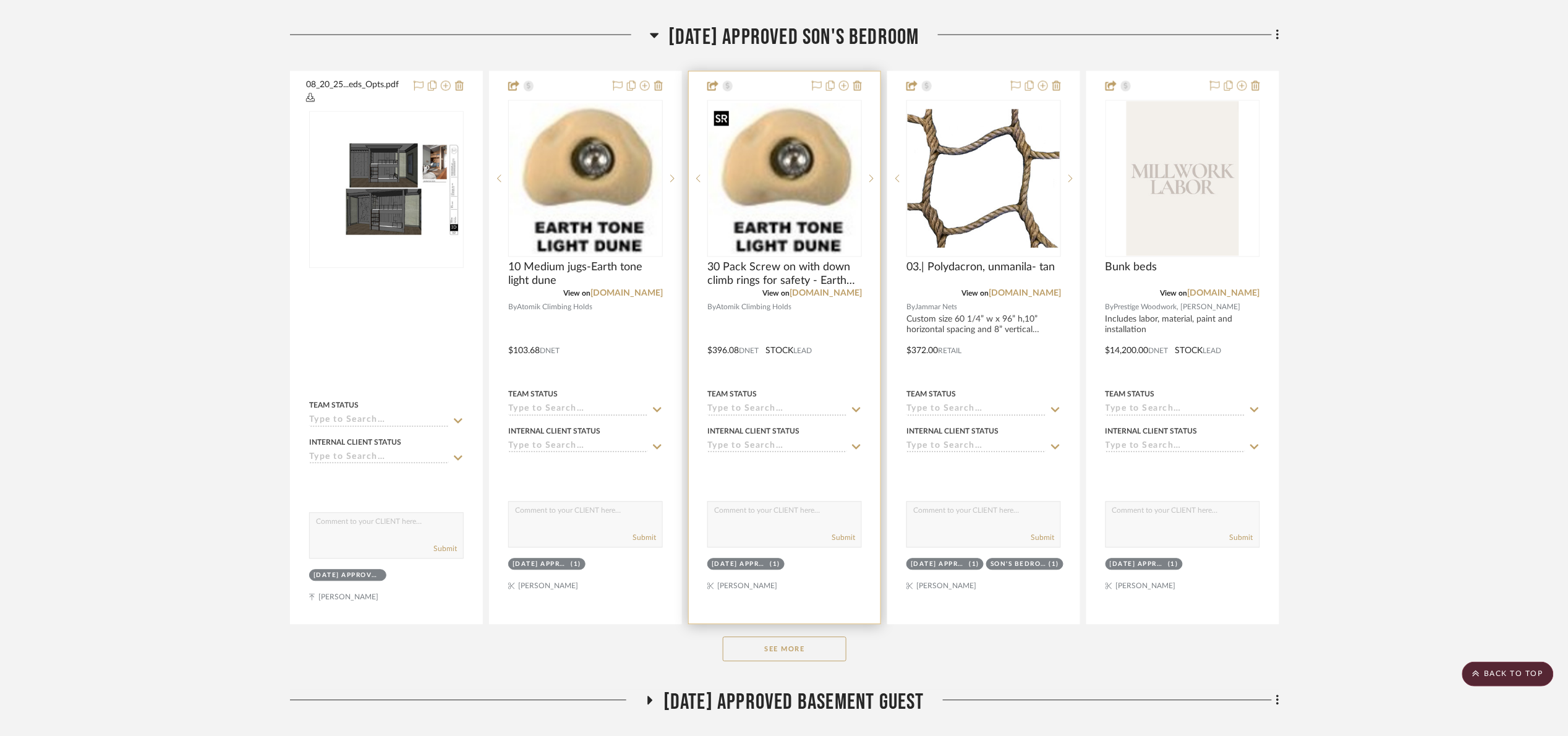
click at [0, 0] on img at bounding box center [0, 0] width 0 height 0
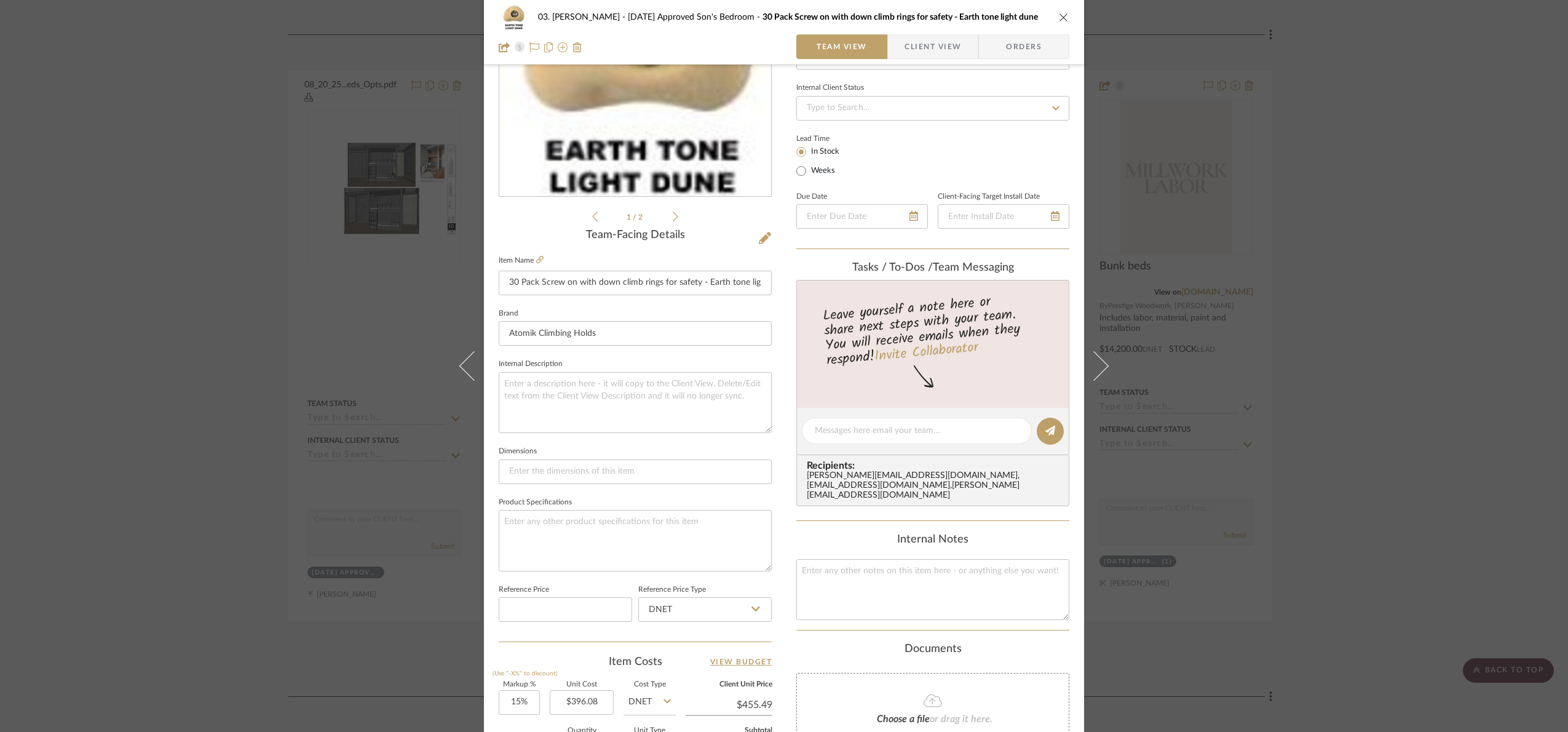
scroll to position [415, 0]
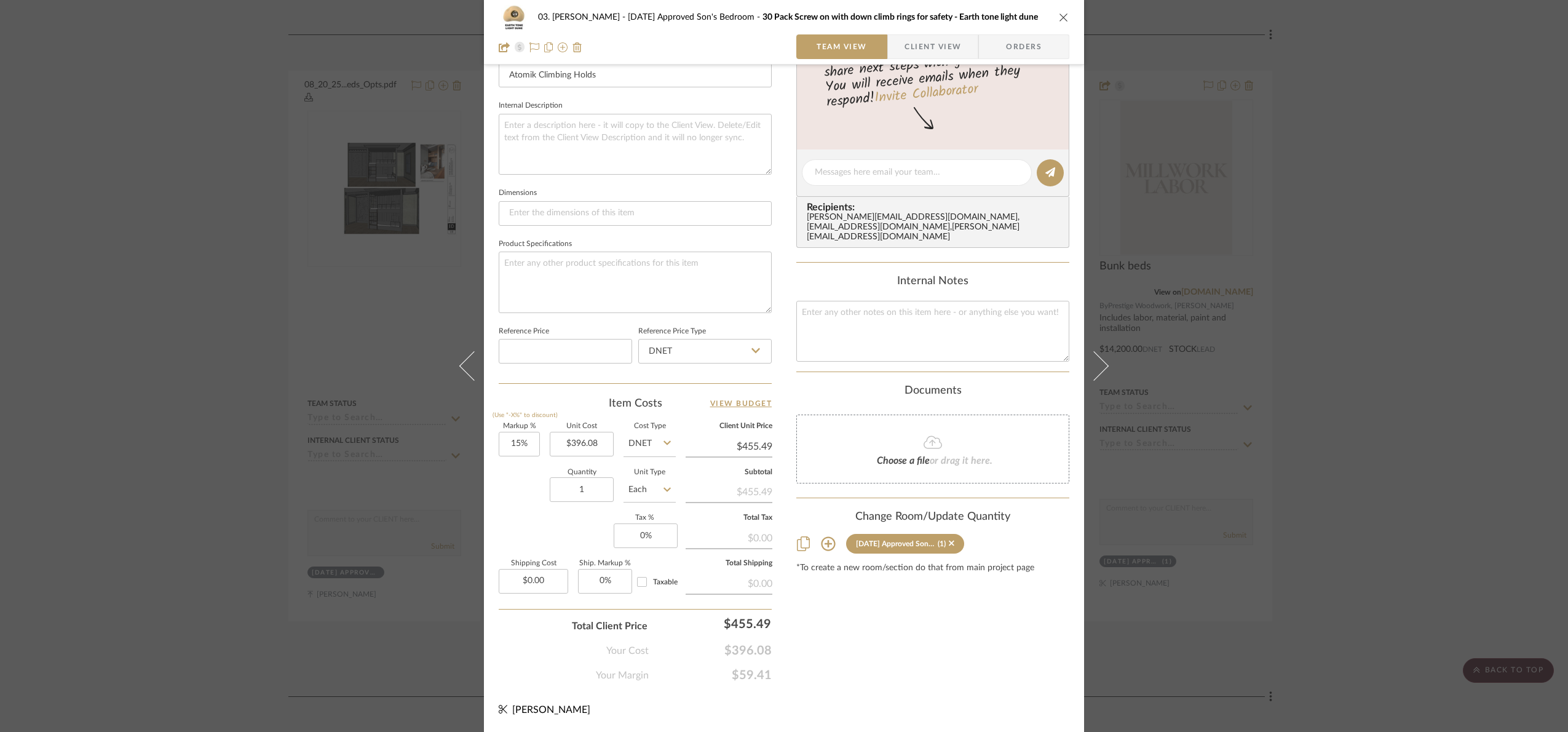
click at [1381, 317] on div "03. Jennifer 07.02.25 Approved Son's Bedroom 30 Pack Screw on with down climb r…" at bounding box center [784, 366] width 1568 height 732
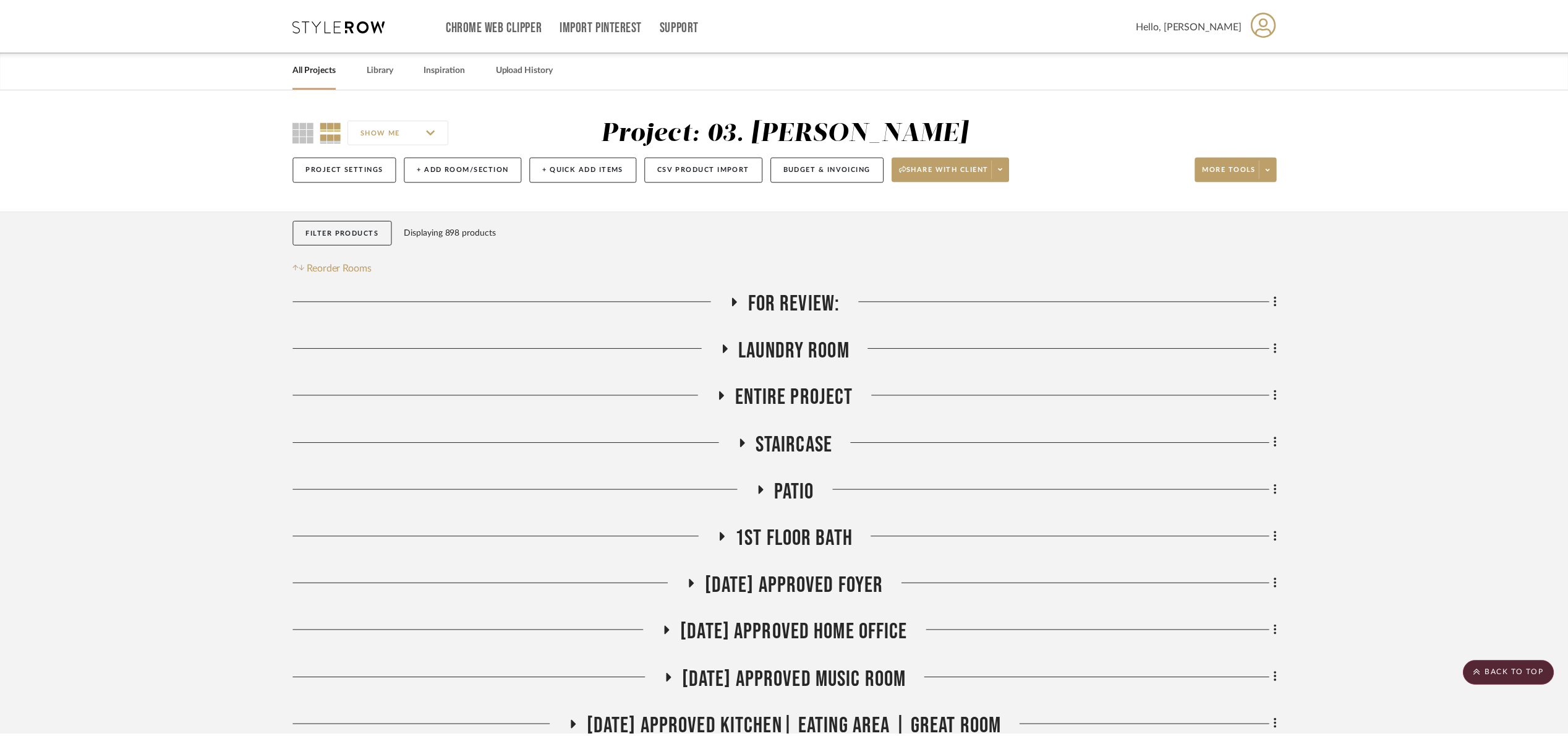
scroll to position [1020, 0]
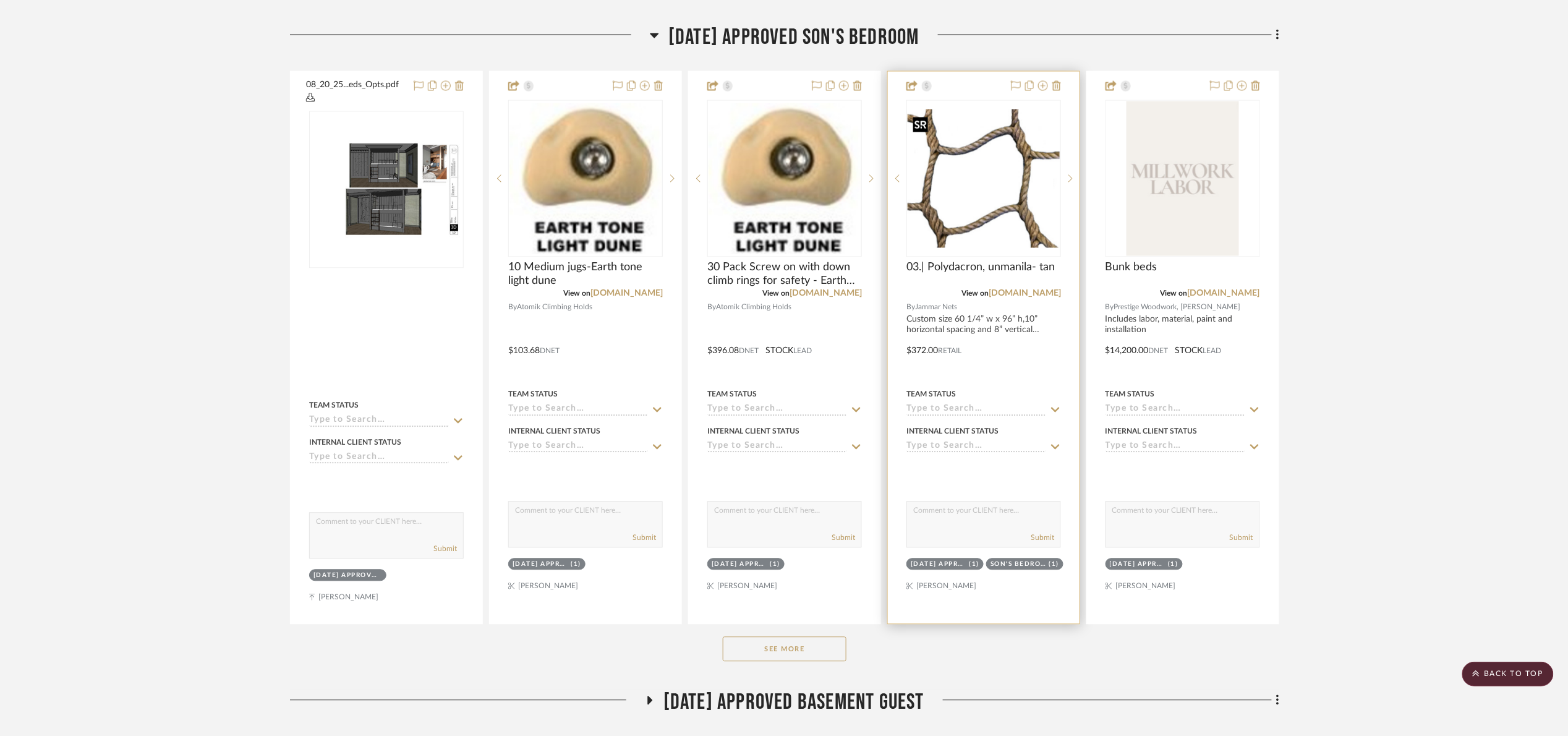
click at [0, 0] on img at bounding box center [0, 0] width 0 height 0
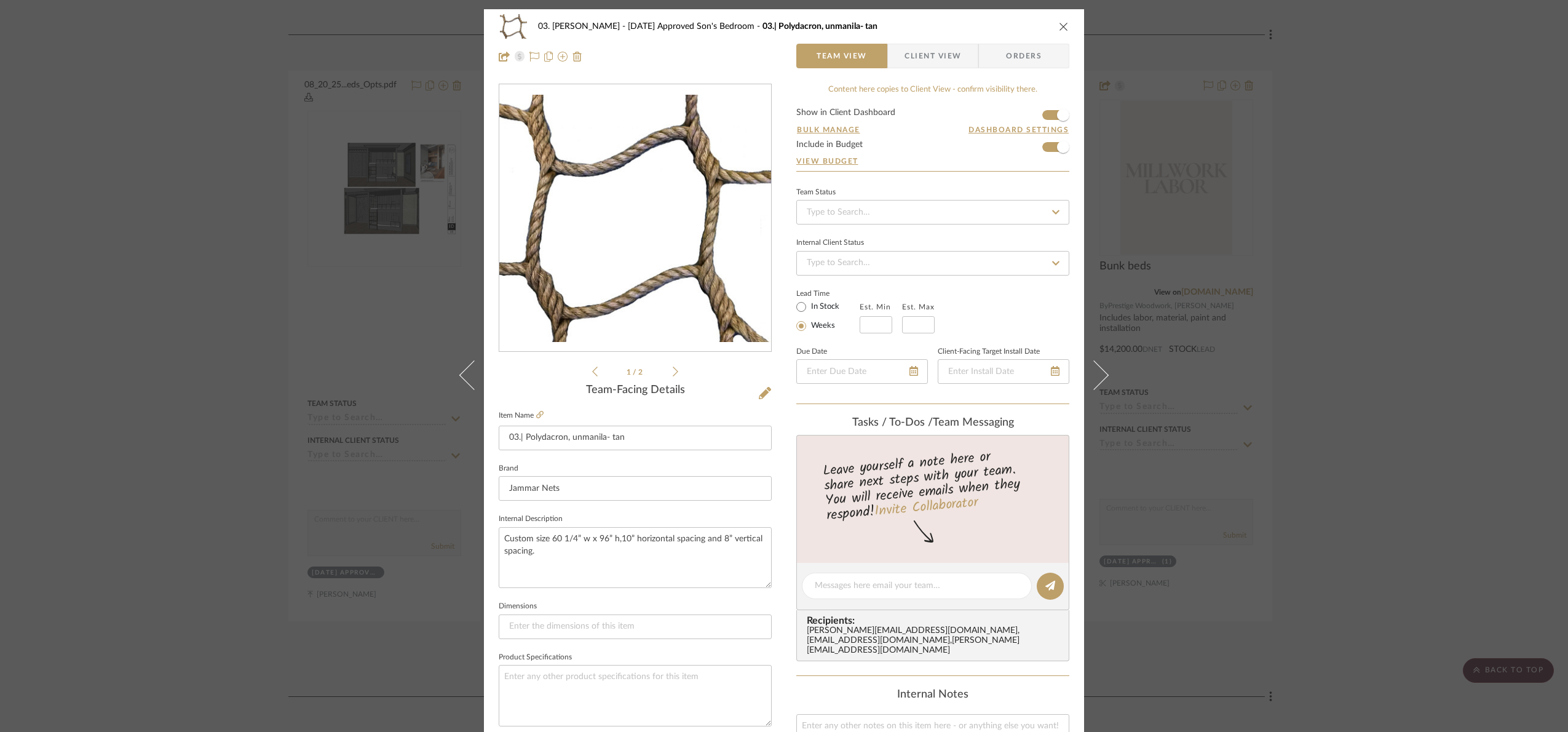
scroll to position [415, 0]
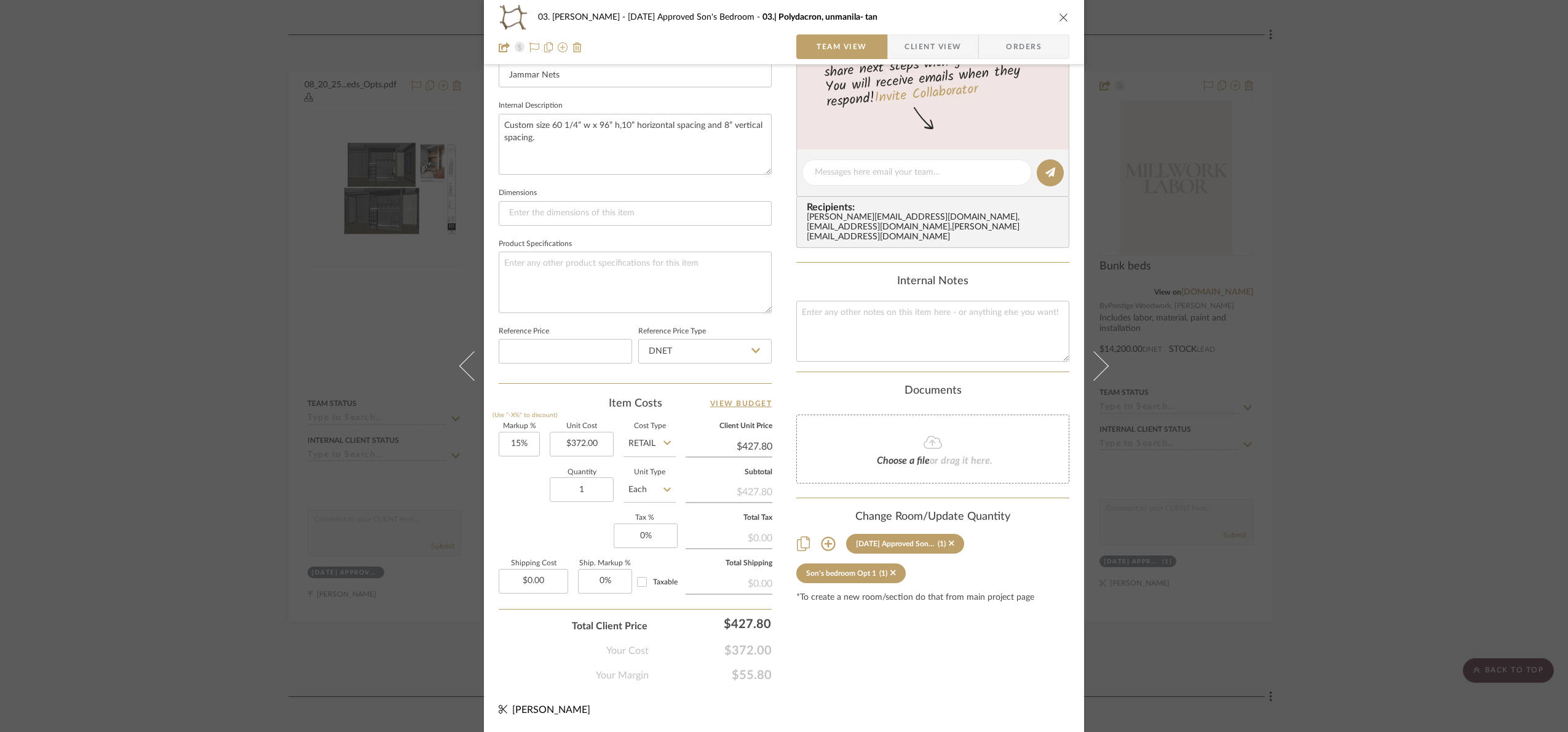
click at [1352, 336] on div "03. Jennifer 07.02.25 Approved Son's Bedroom 03.| Polydacron, unmanila- tan Tea…" at bounding box center [784, 366] width 1568 height 732
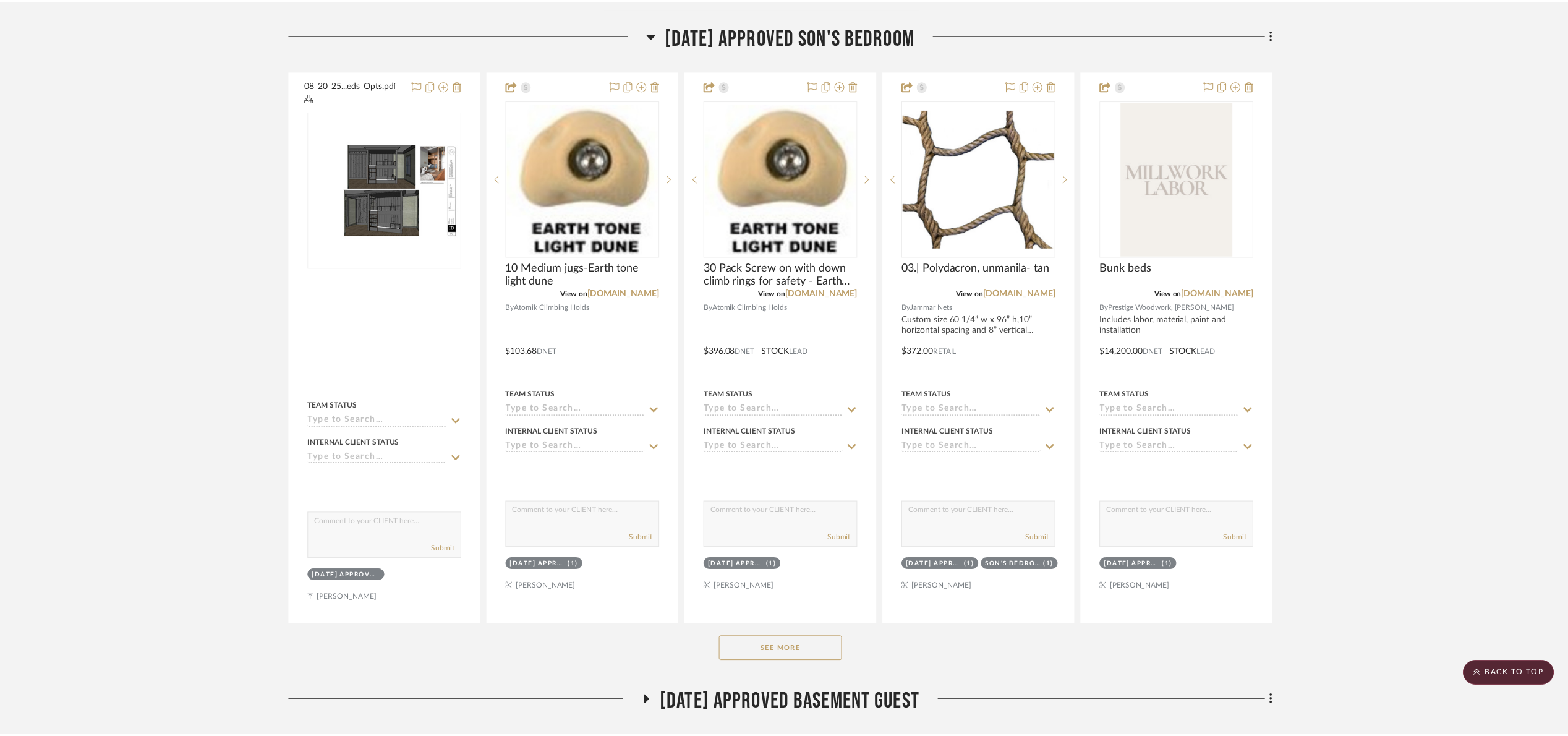
scroll to position [1020, 0]
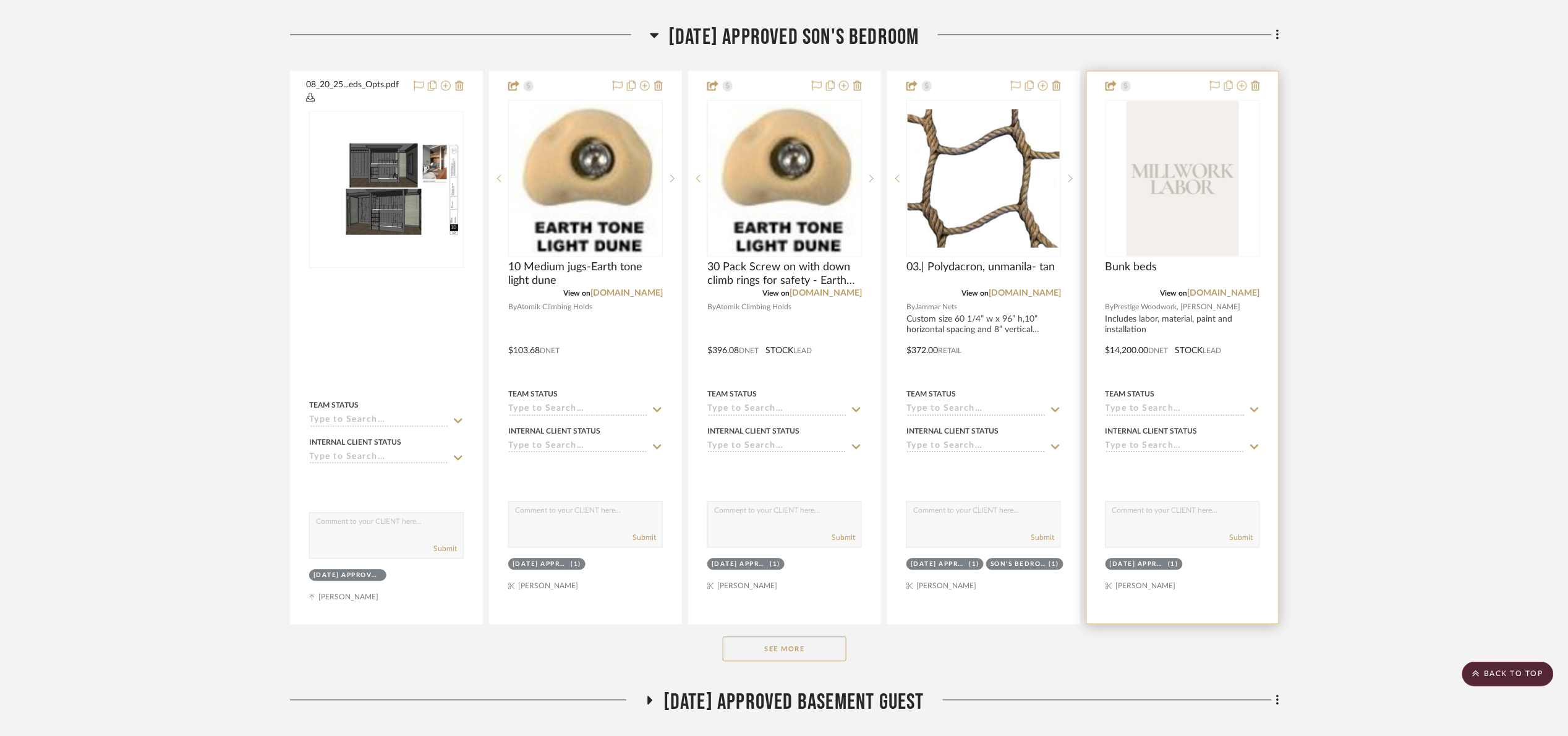
click at [1095, 198] on div at bounding box center [1182, 347] width 192 height 552
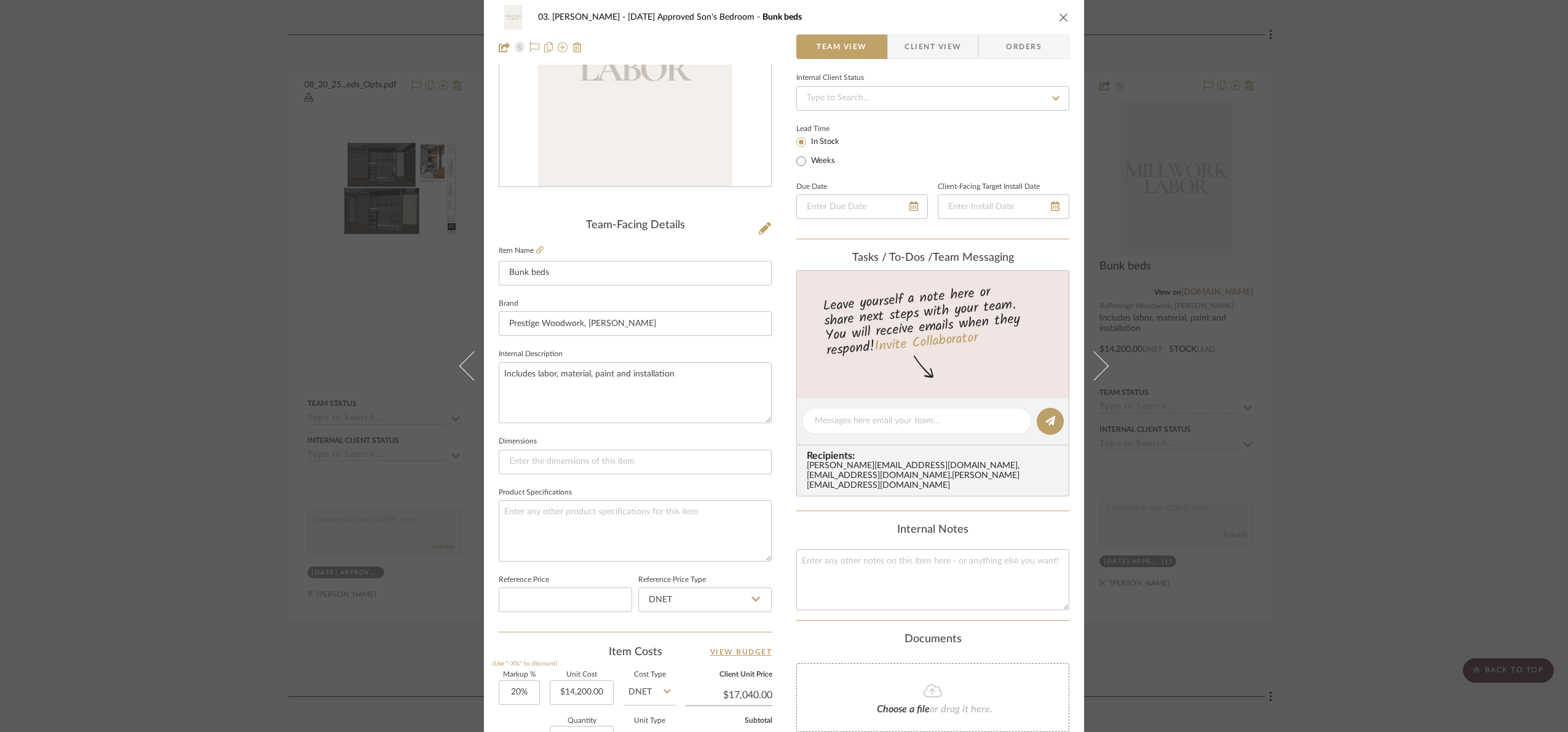
scroll to position [415, 0]
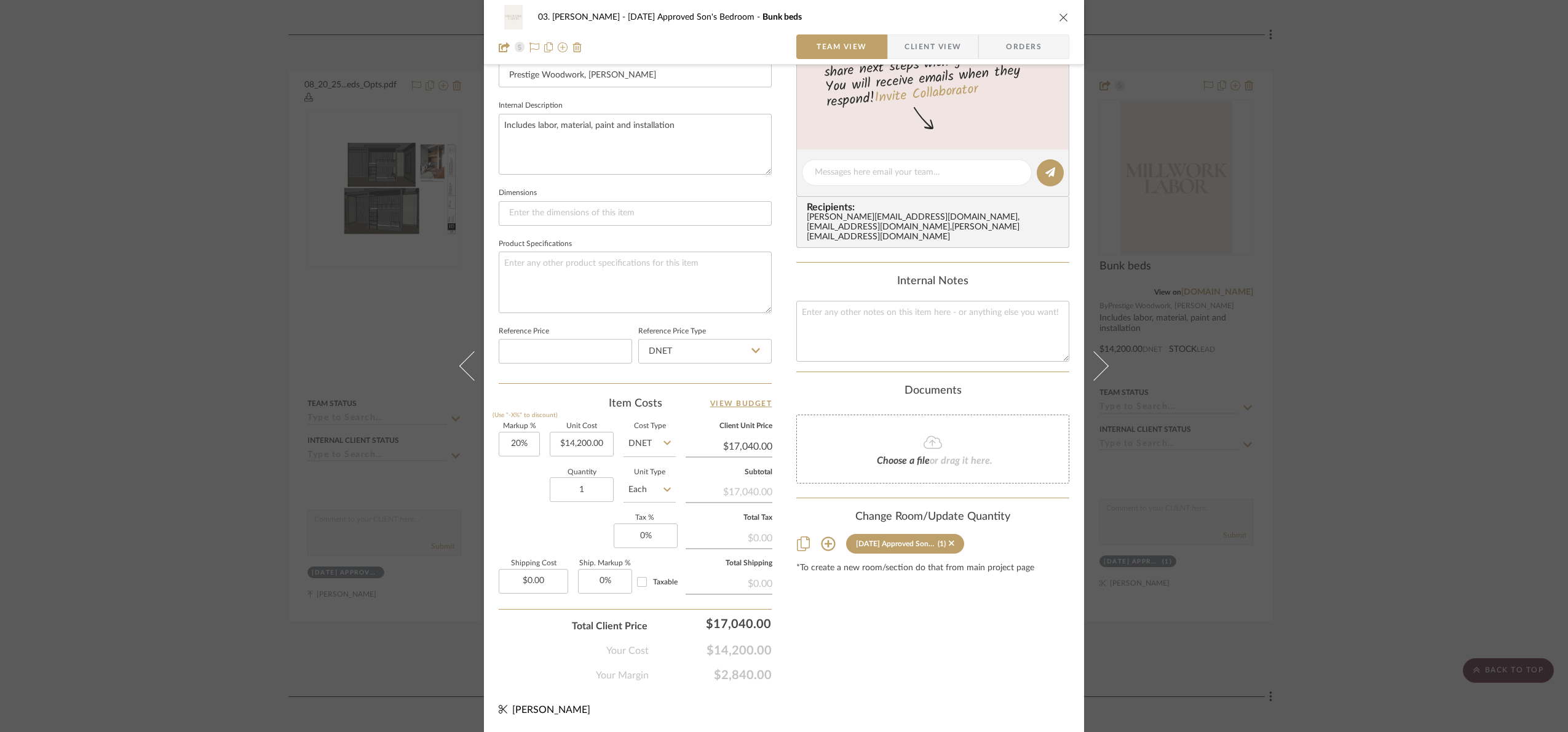
click at [1370, 354] on div "03. Jennifer 07.02.25 Approved Son's Bedroom Bunk beds Team View Client View Or…" at bounding box center [784, 366] width 1568 height 732
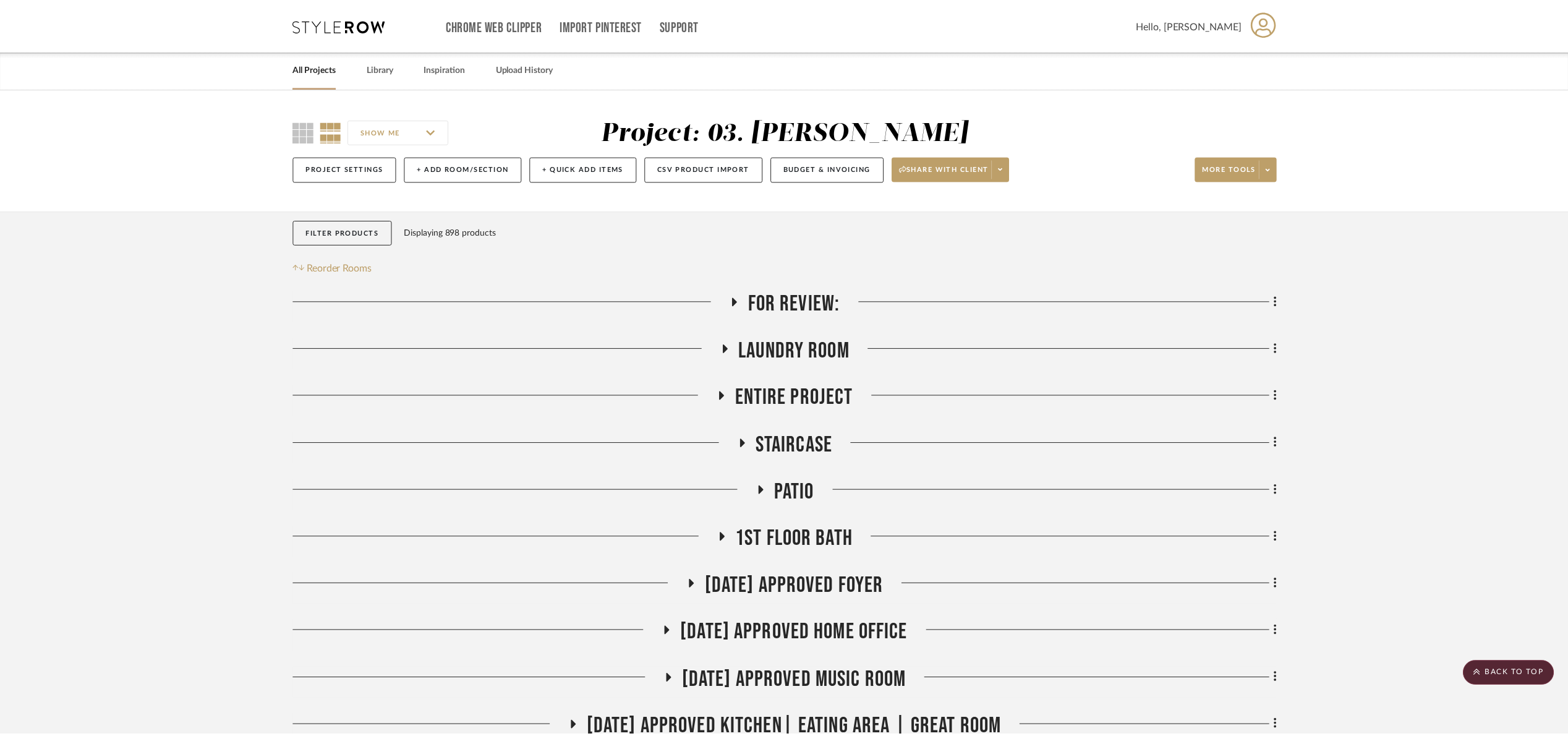
scroll to position [1020, 0]
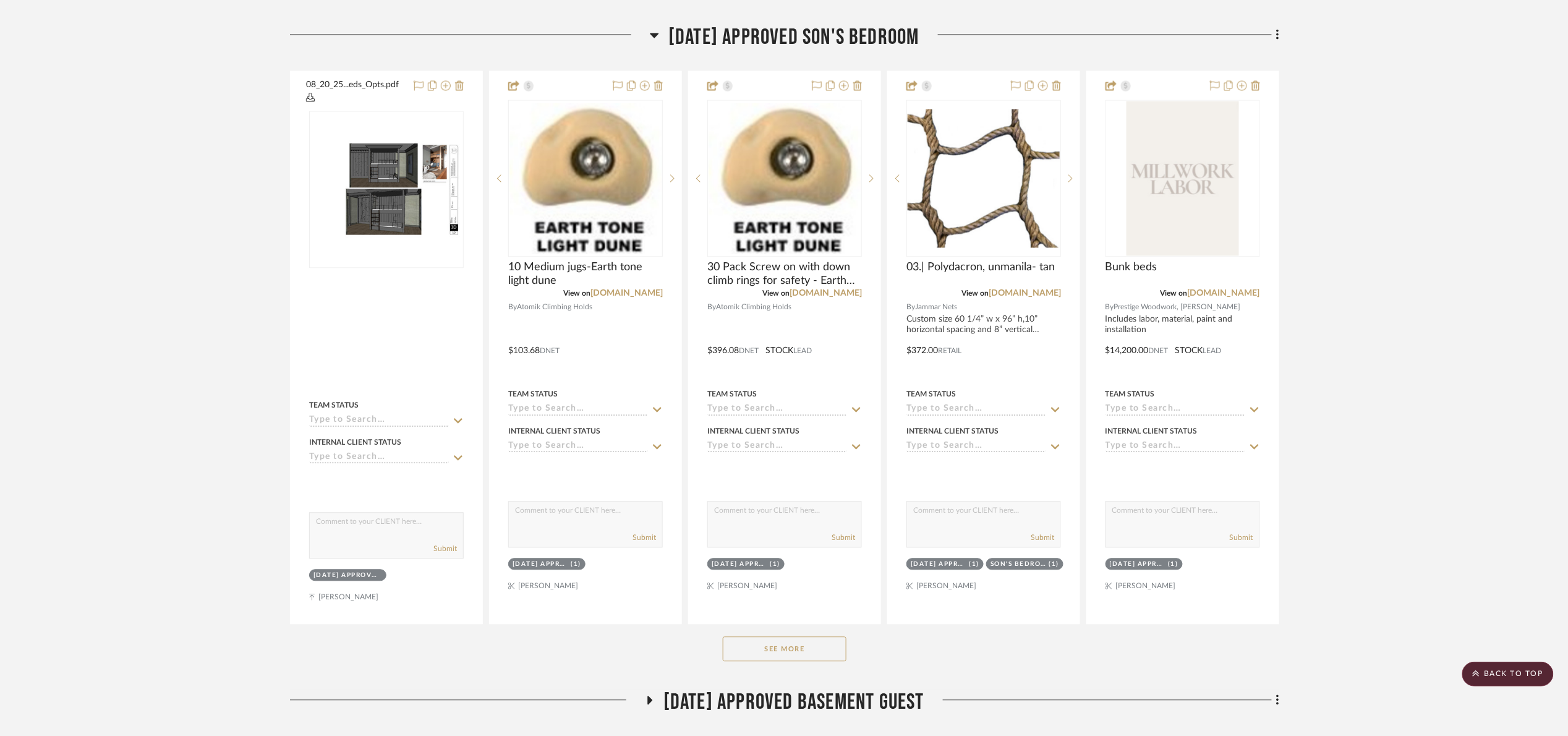
click at [742, 43] on span "[DATE] Approved Son's Bedroom" at bounding box center [793, 37] width 251 height 27
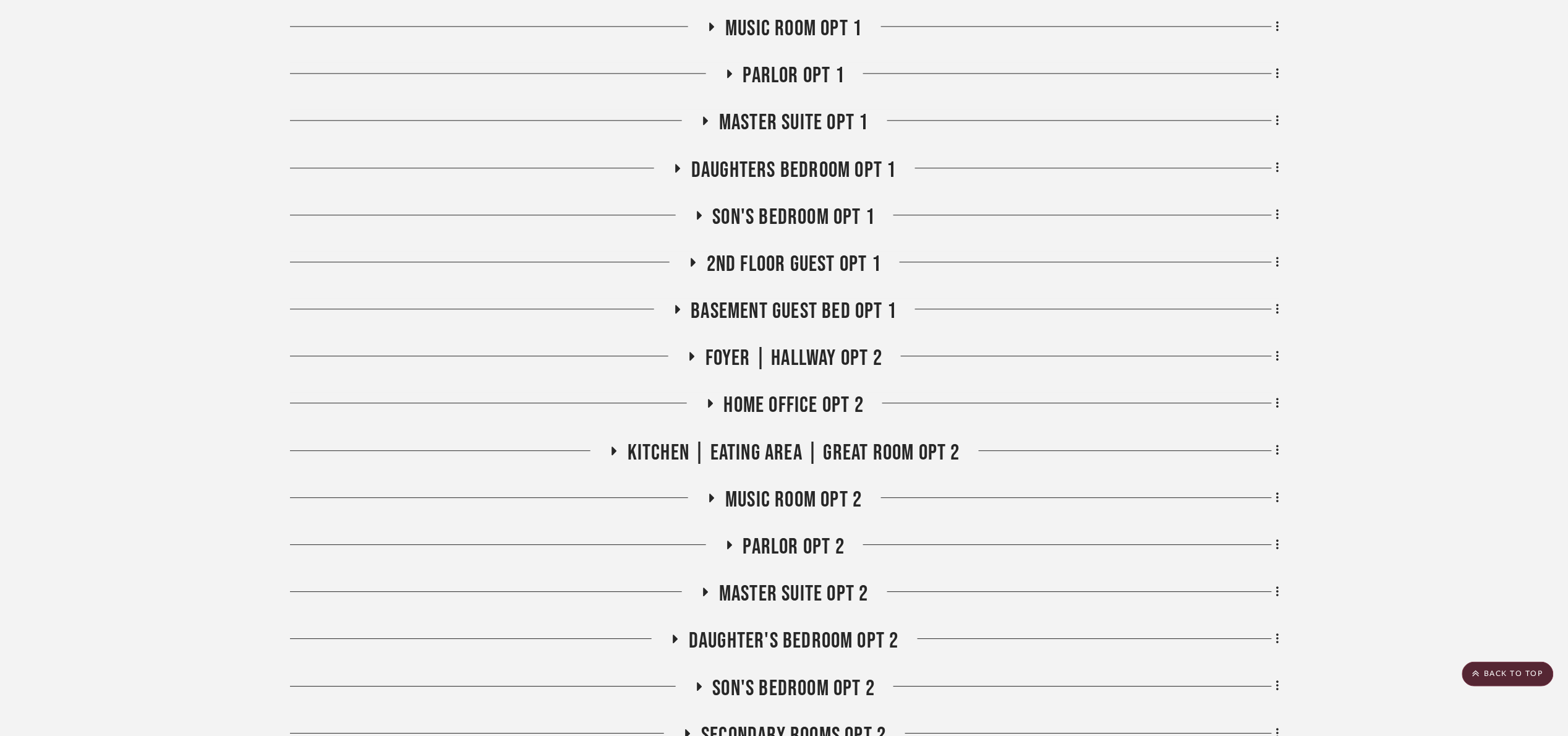
scroll to position [1215, 0]
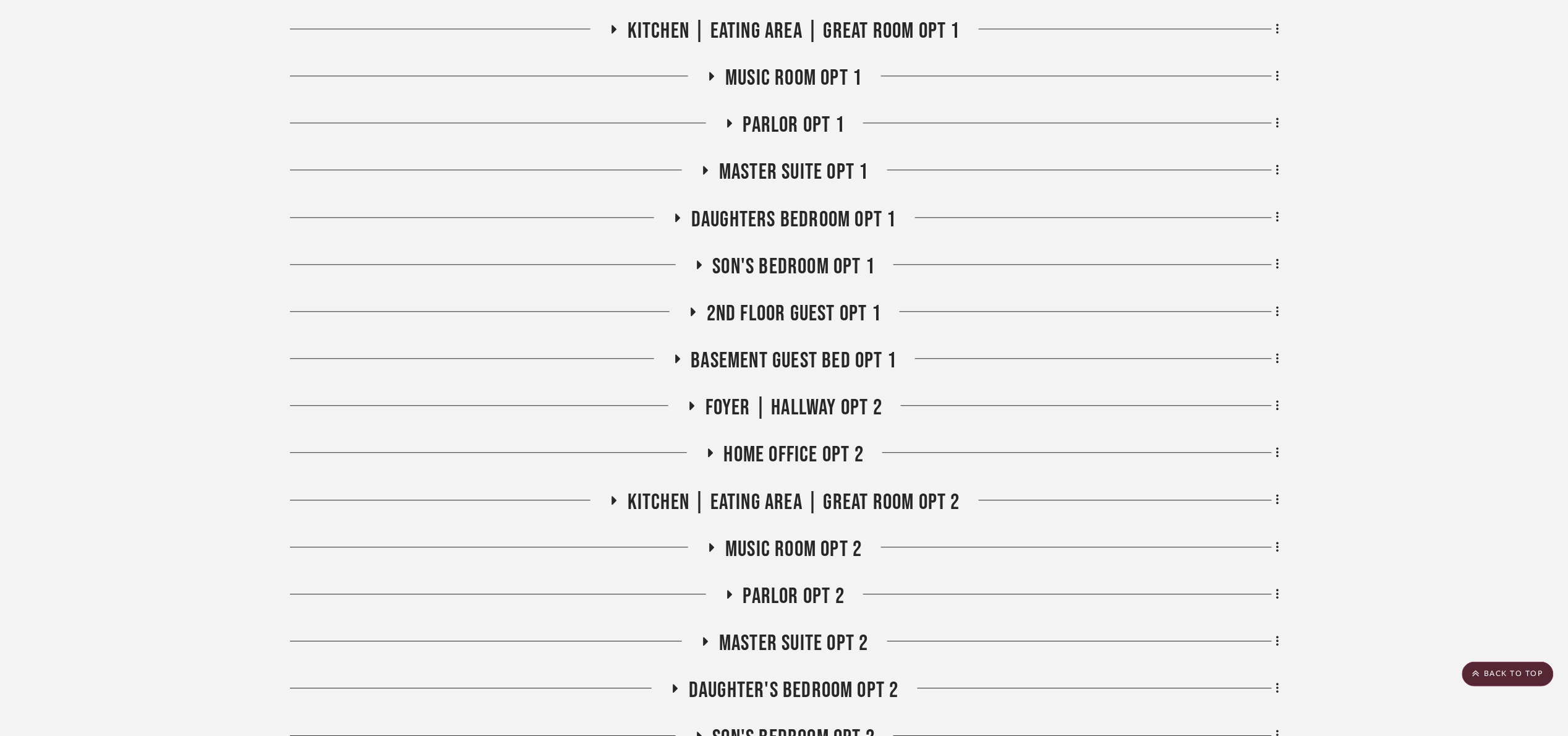
click at [789, 110] on div "For Review: Laundry Room Entire Project Staircase Patio 1st floor bath 07.02.25…" at bounding box center [785, 42] width 989 height 1935
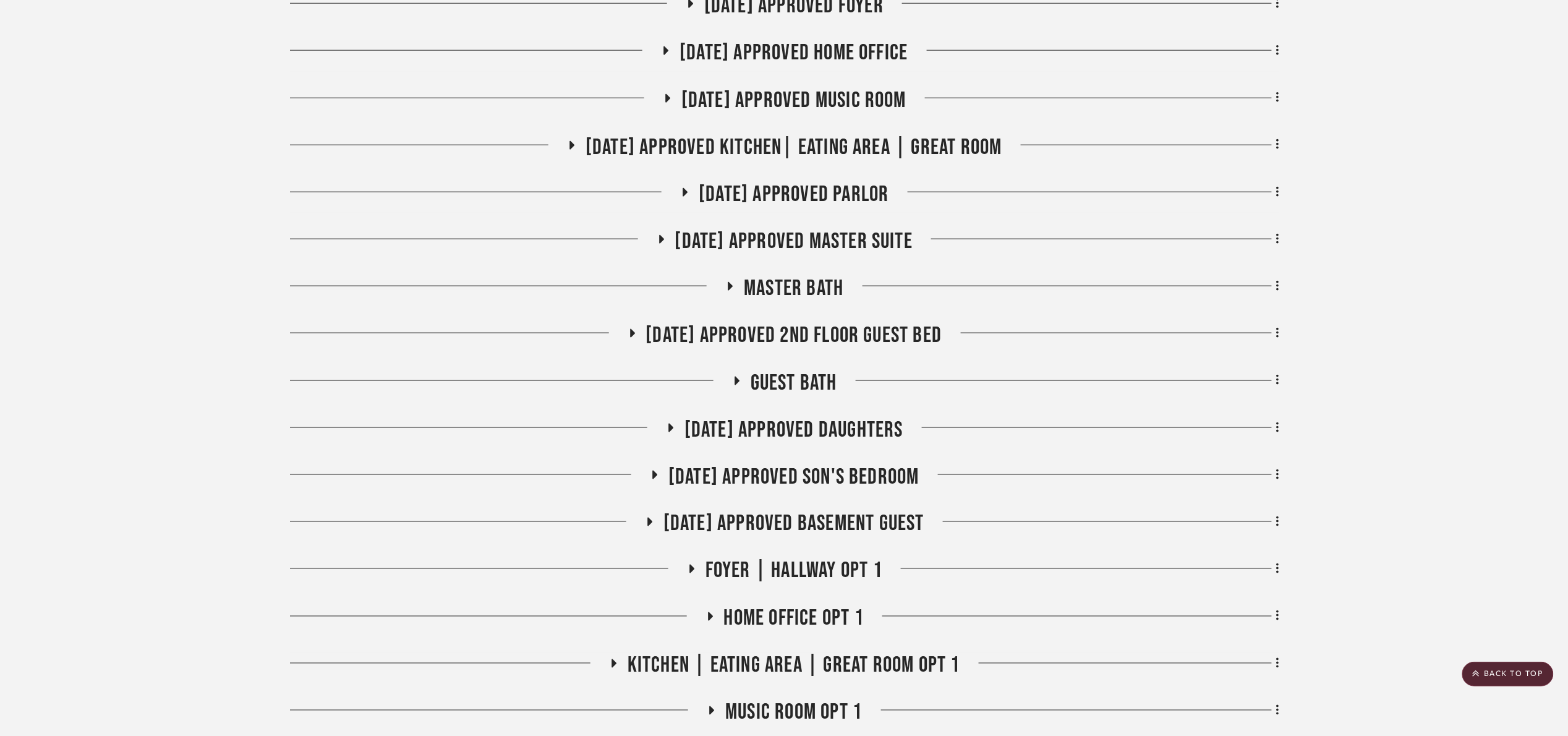
scroll to position [566, 0]
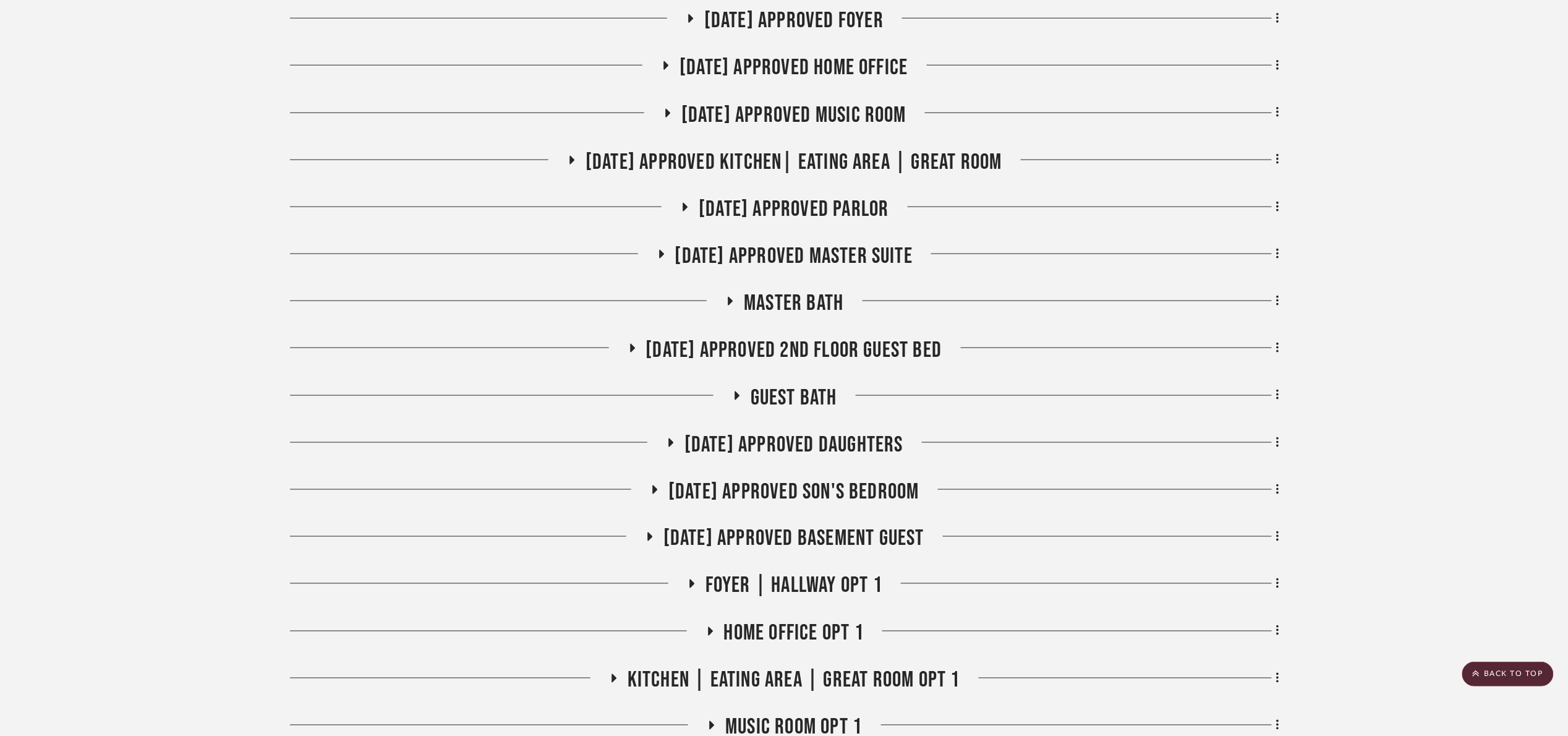
drag, startPoint x: 801, startPoint y: 209, endPoint x: 853, endPoint y: 217, distance: 52.6
click at [805, 208] on span "[DATE] Approved Parlor" at bounding box center [793, 210] width 190 height 27
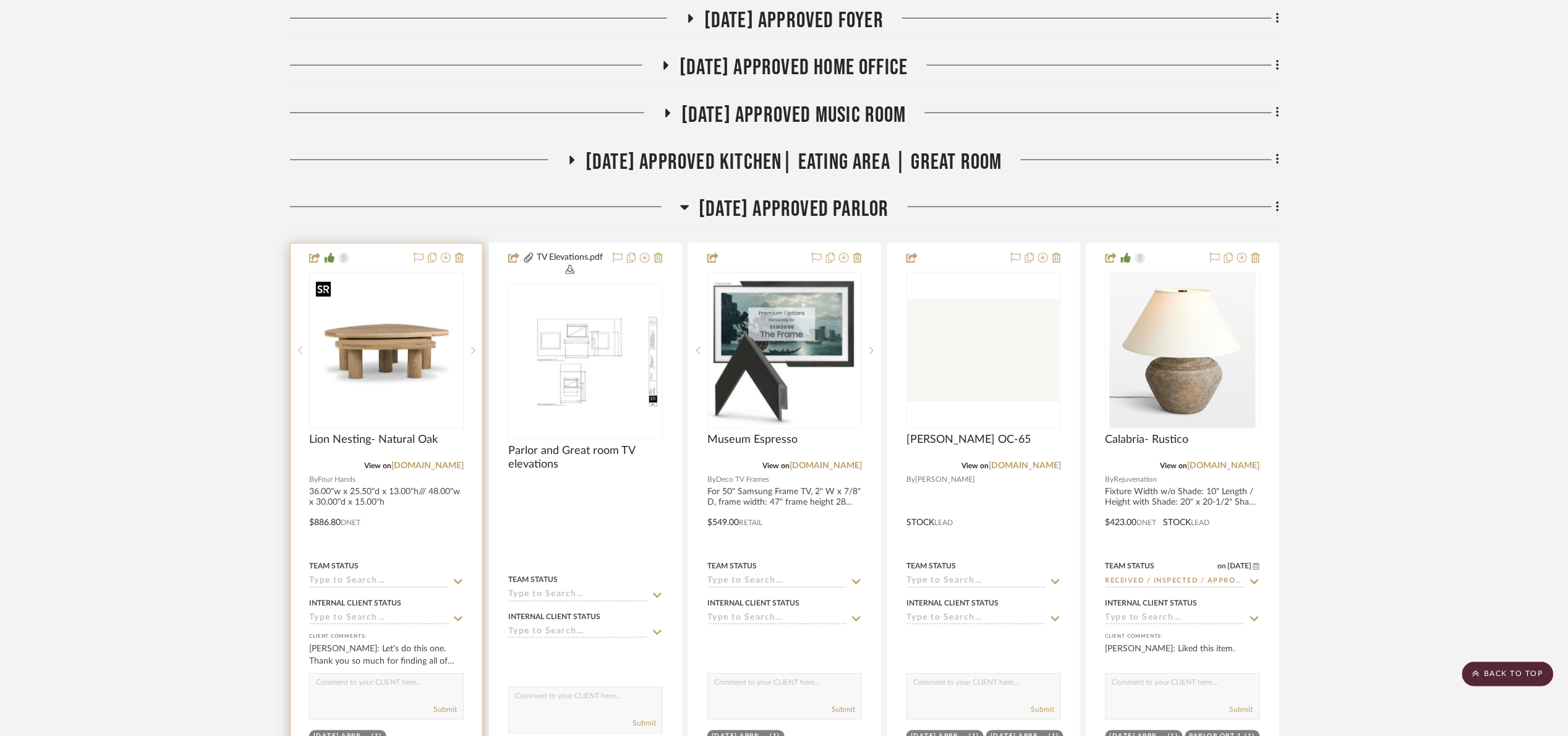
click at [0, 0] on img at bounding box center [0, 0] width 0 height 0
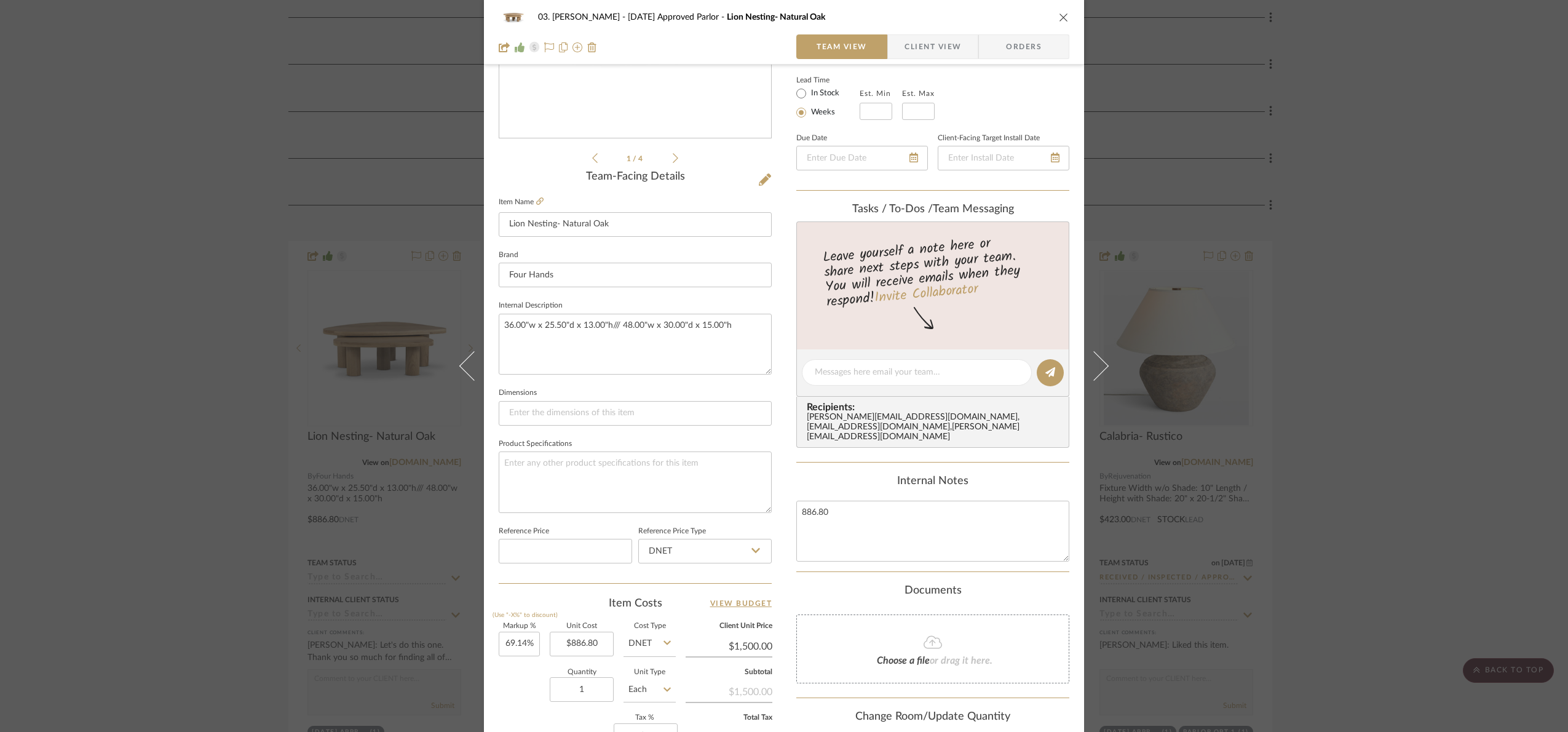
scroll to position [277, 0]
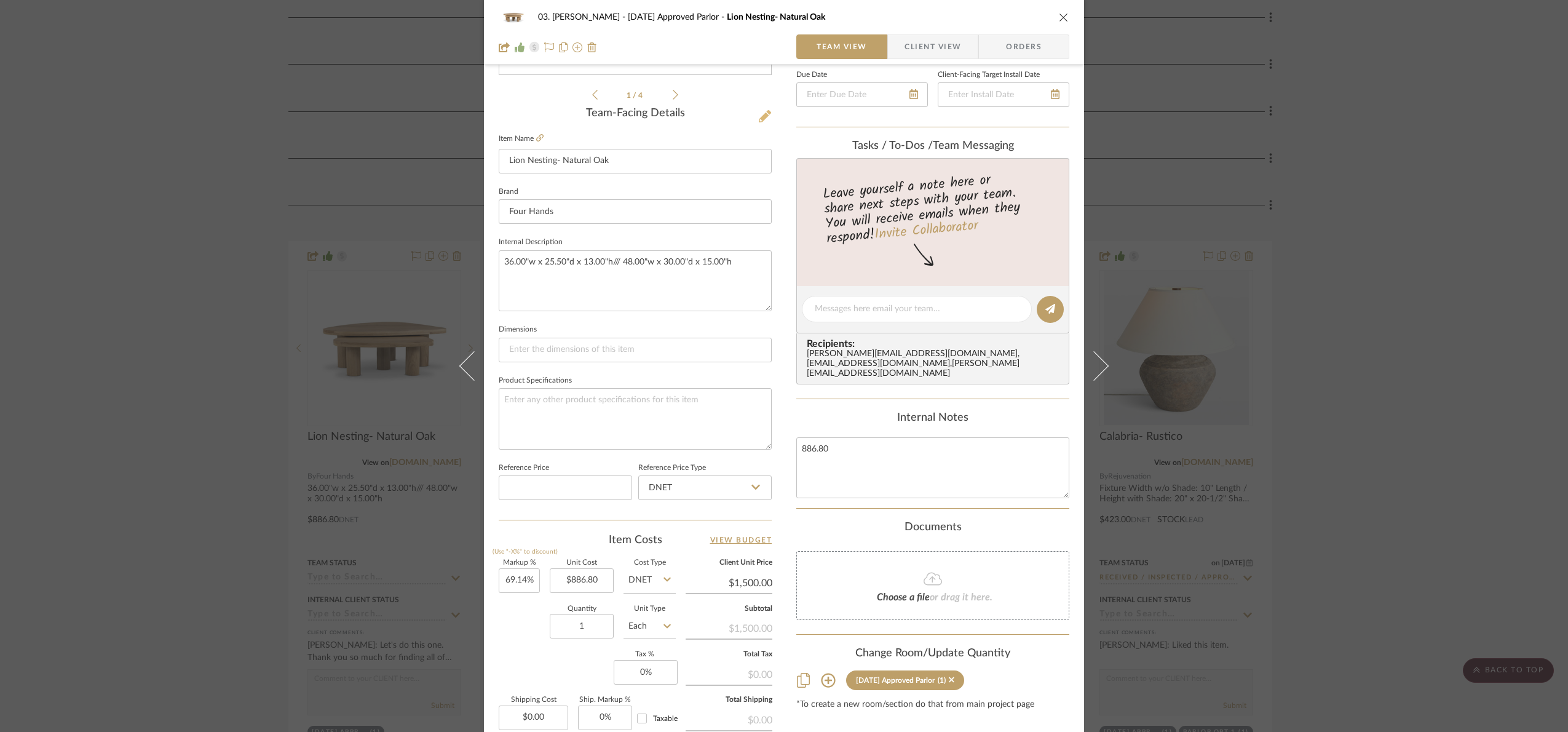
click at [763, 115] on icon at bounding box center [765, 116] width 13 height 13
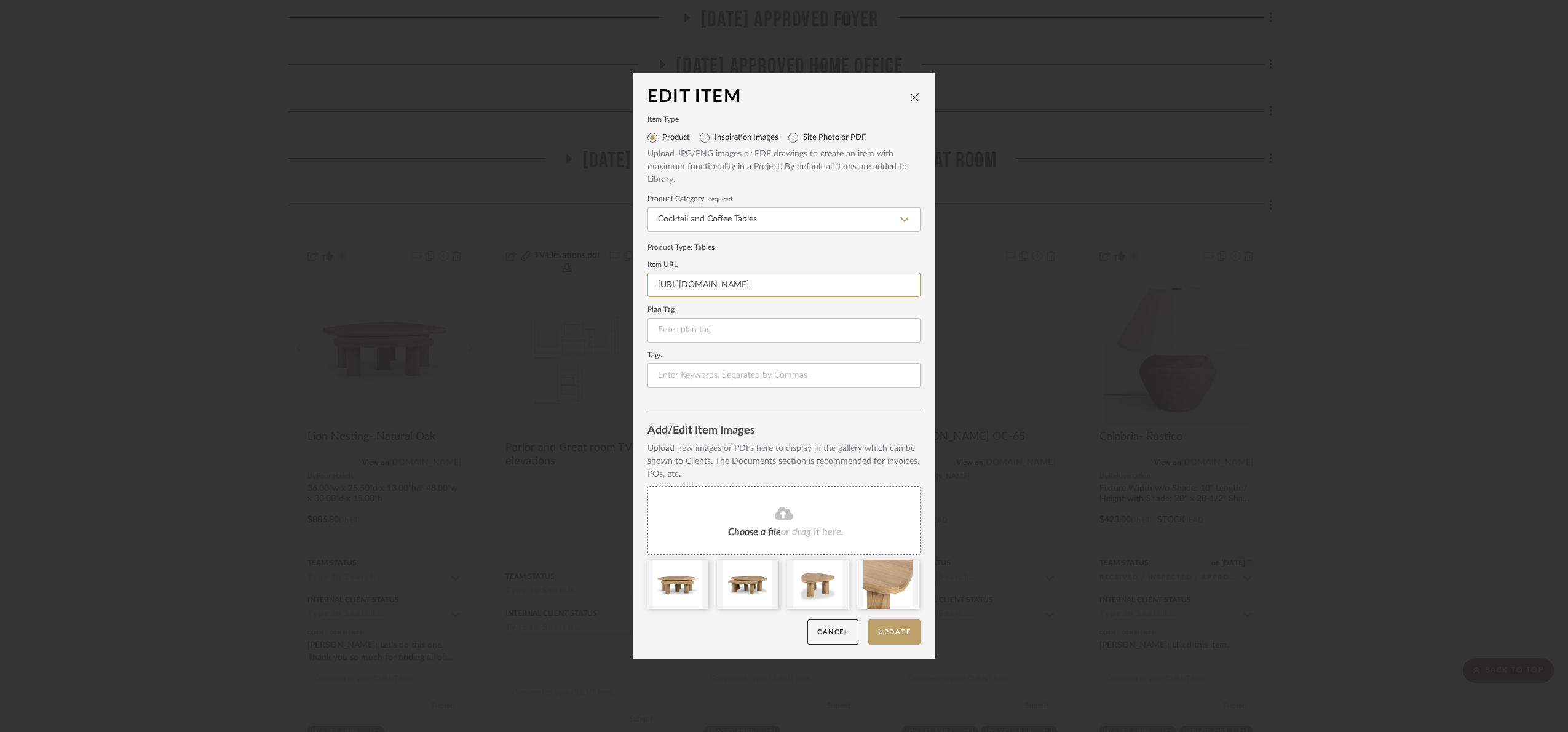
drag, startPoint x: 782, startPoint y: 280, endPoint x: 510, endPoint y: 245, distance: 274.2
click at [510, 245] on div "Edit Item Item Type Product Inspiration Images Site Photo or PDF Upload JPG/PNG…" at bounding box center [784, 366] width 1568 height 732
paste input "8223-004"
type input "https://fourhands.com/product/238223-004"
click at [893, 633] on button "Update" at bounding box center [894, 632] width 52 height 25
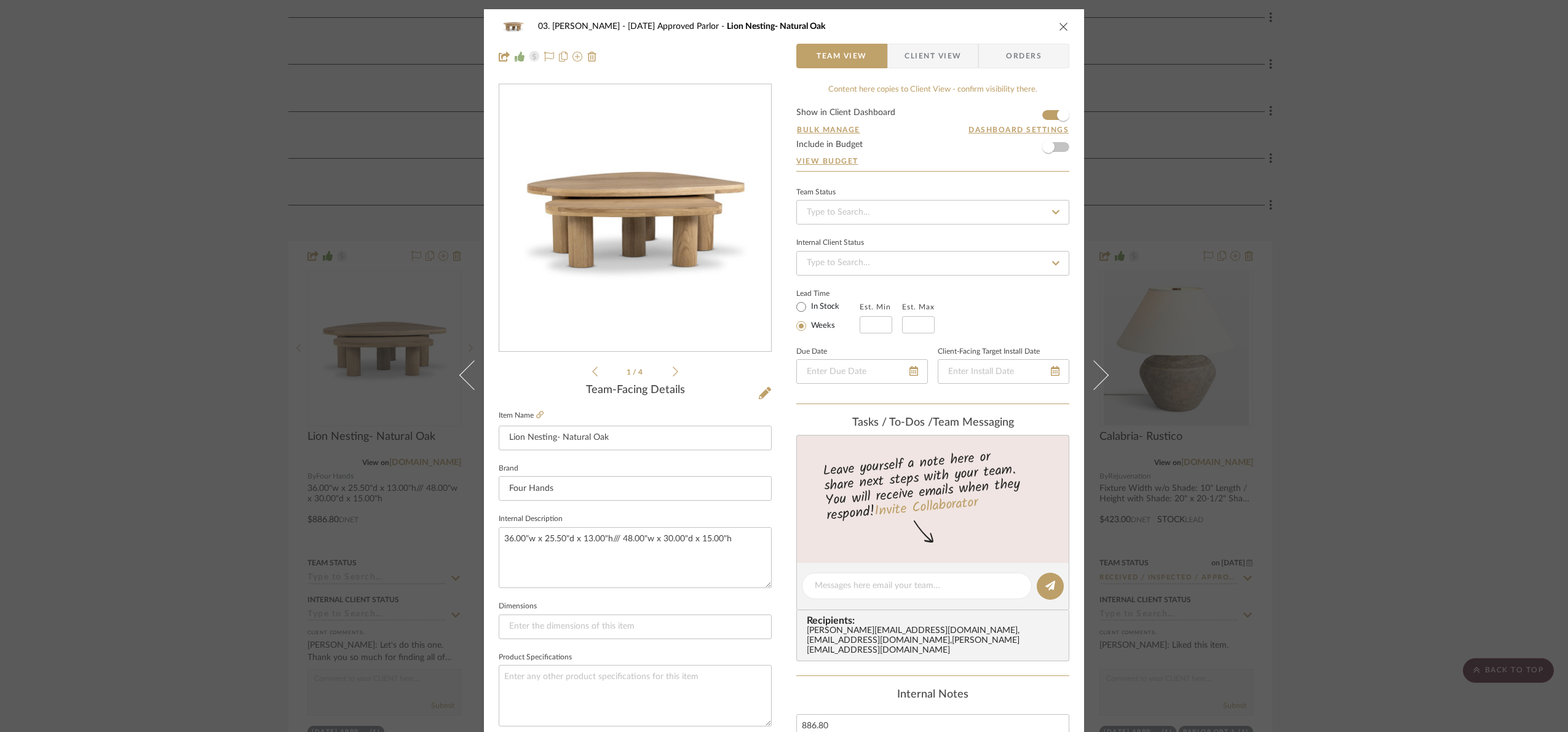
drag, startPoint x: 1506, startPoint y: 254, endPoint x: 1289, endPoint y: 245, distance: 217.2
click at [1497, 247] on div "03. Jennifer 07.02.25 Approved Parlor Lion Nesting- Natural Oak Team View Clien…" at bounding box center [784, 366] width 1568 height 732
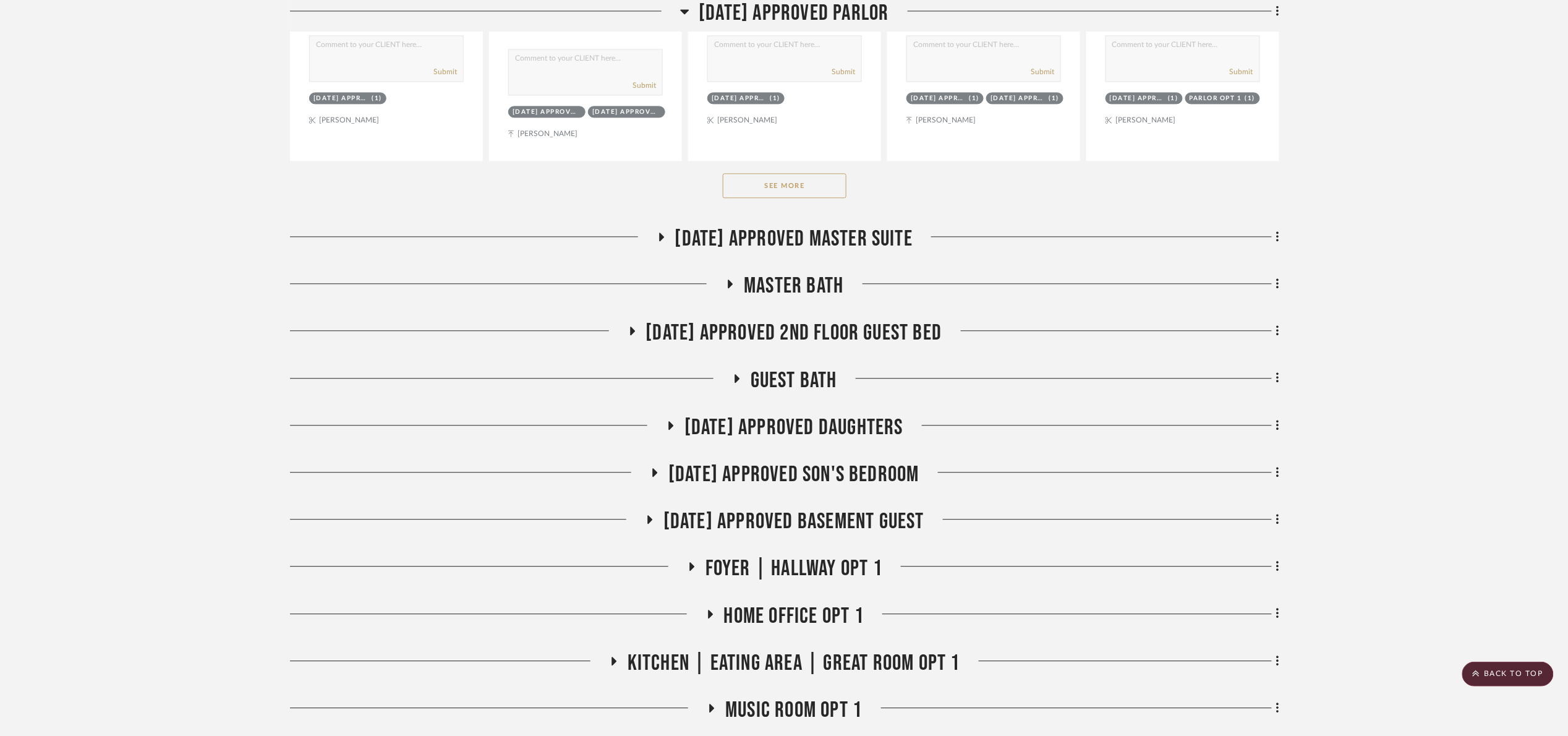
scroll to position [1308, 0]
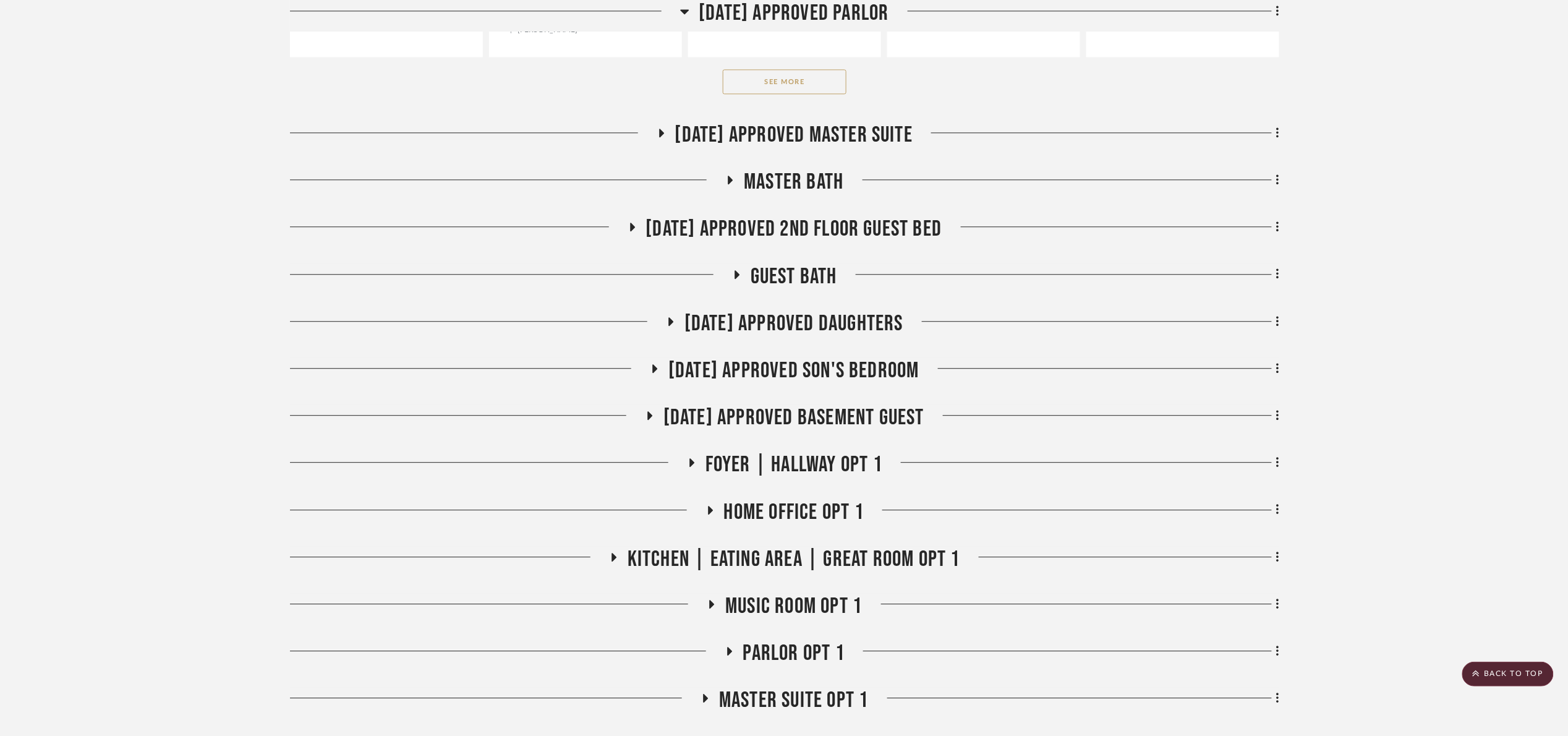
click at [783, 78] on button "See More" at bounding box center [785, 81] width 124 height 25
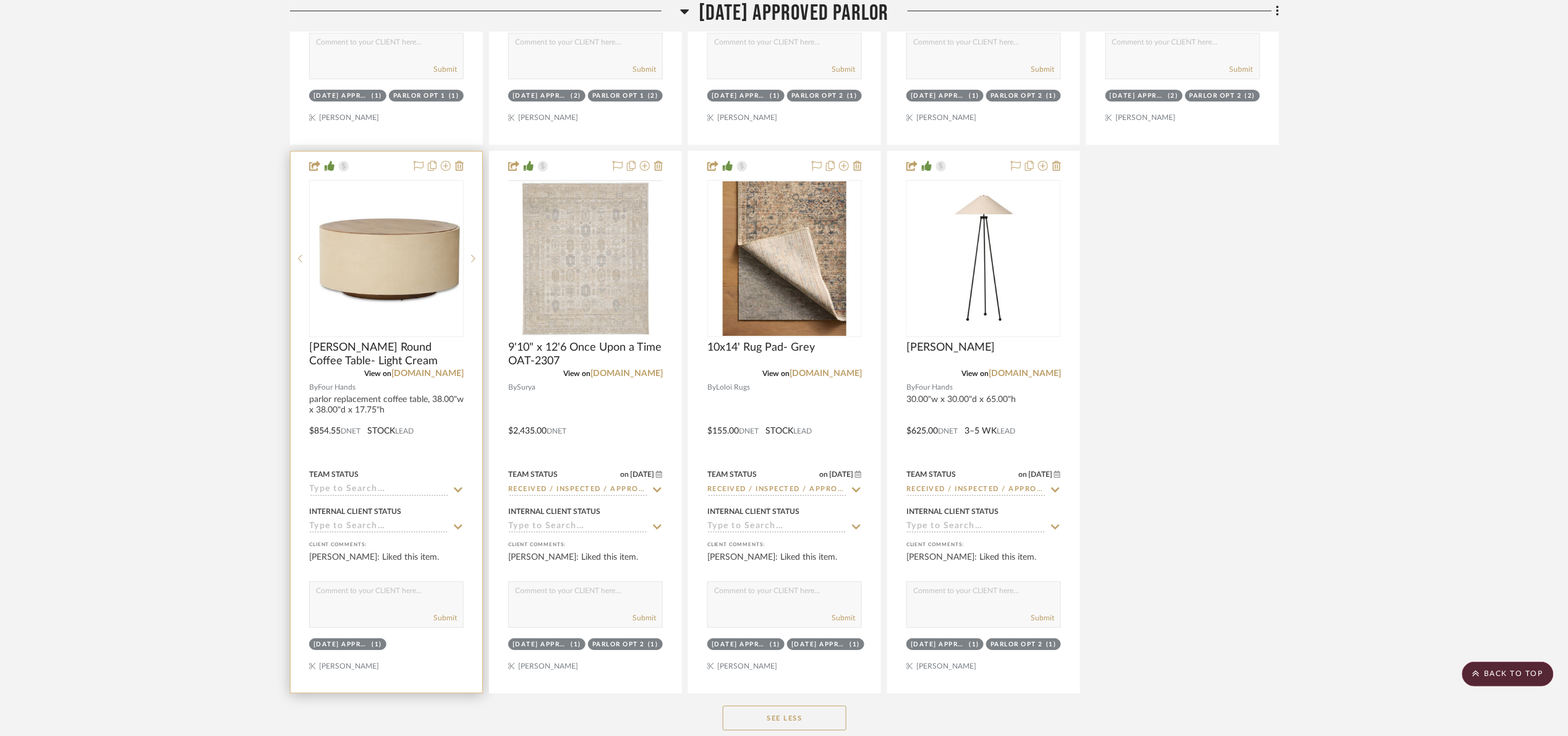
scroll to position [1772, 0]
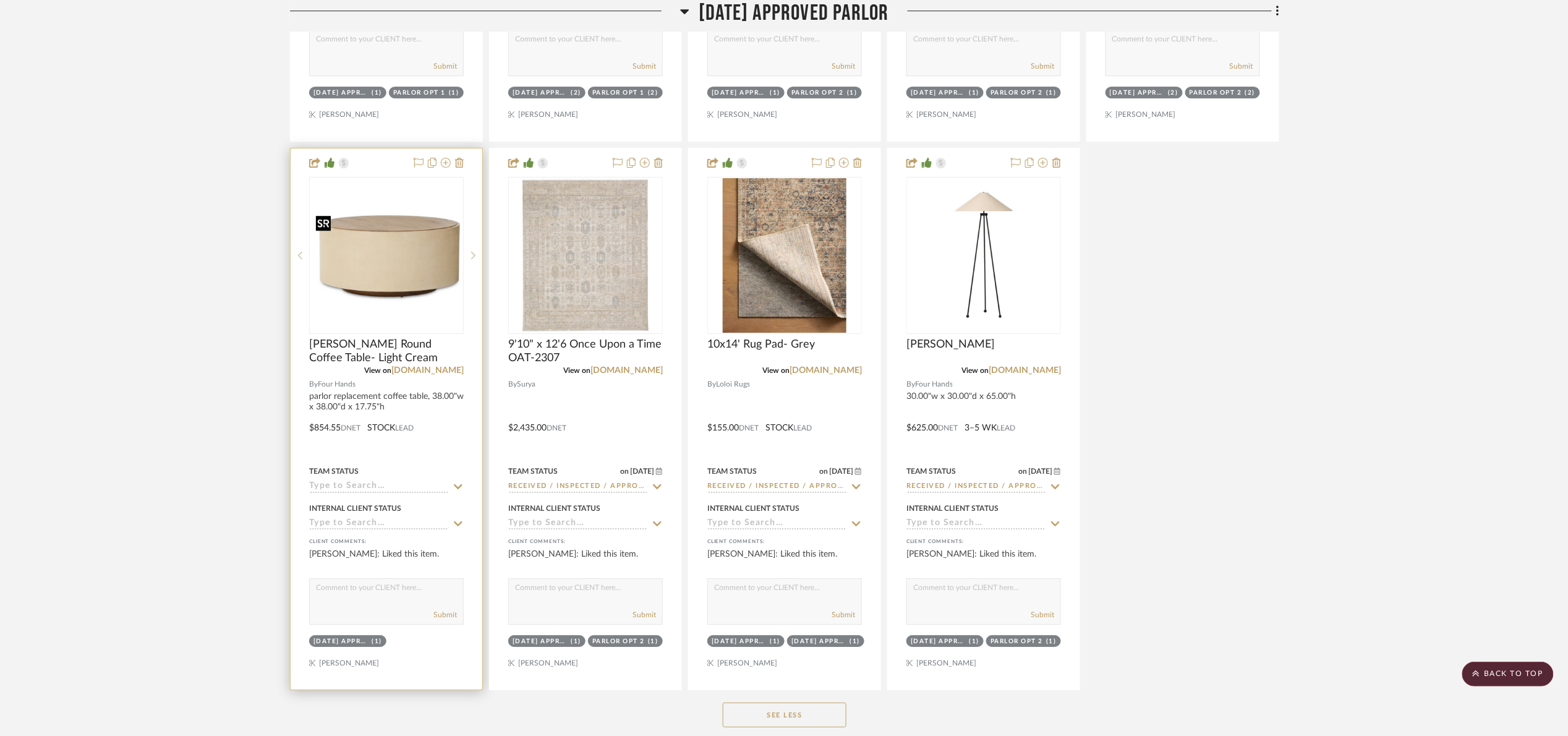
click at [0, 0] on img at bounding box center [0, 0] width 0 height 0
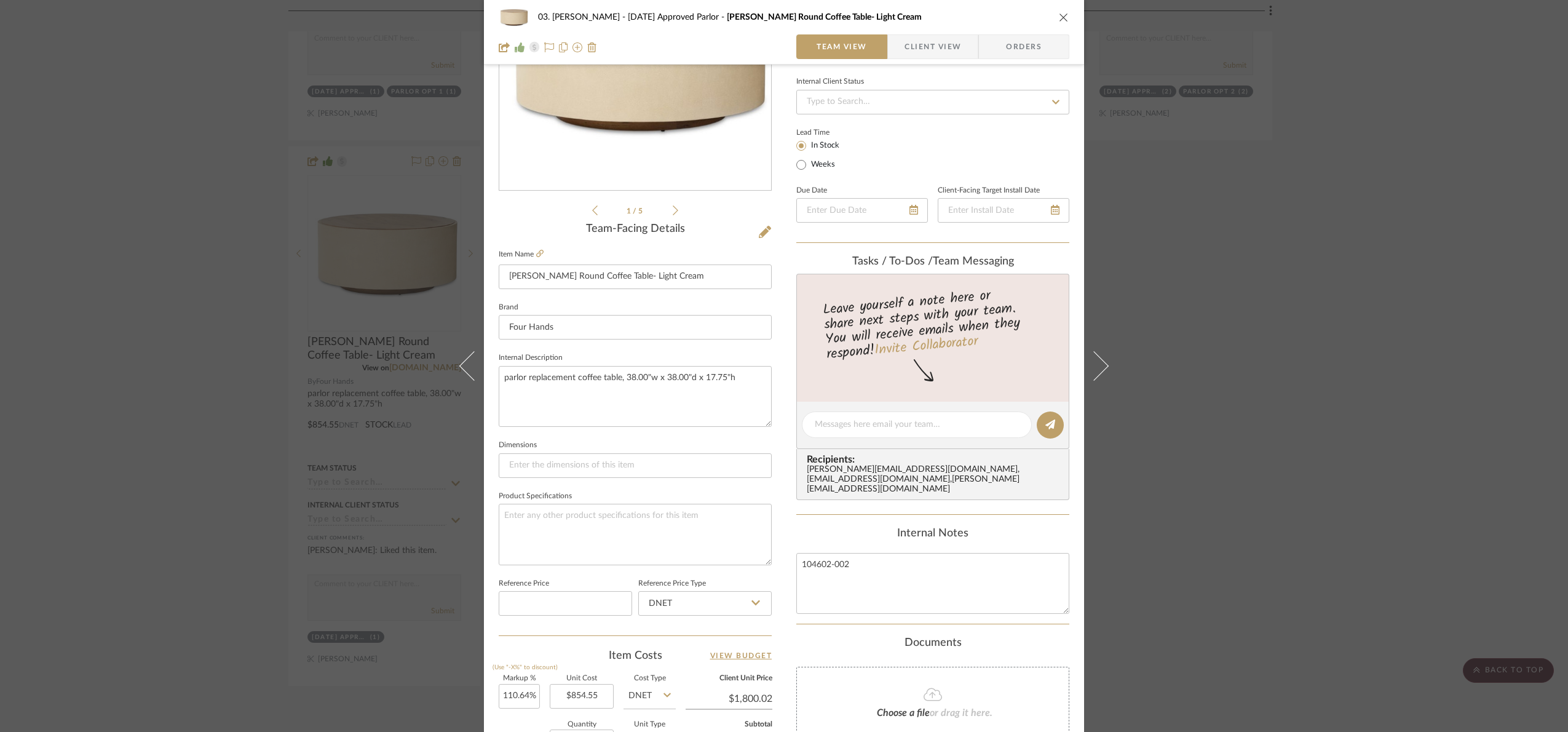
scroll to position [415, 0]
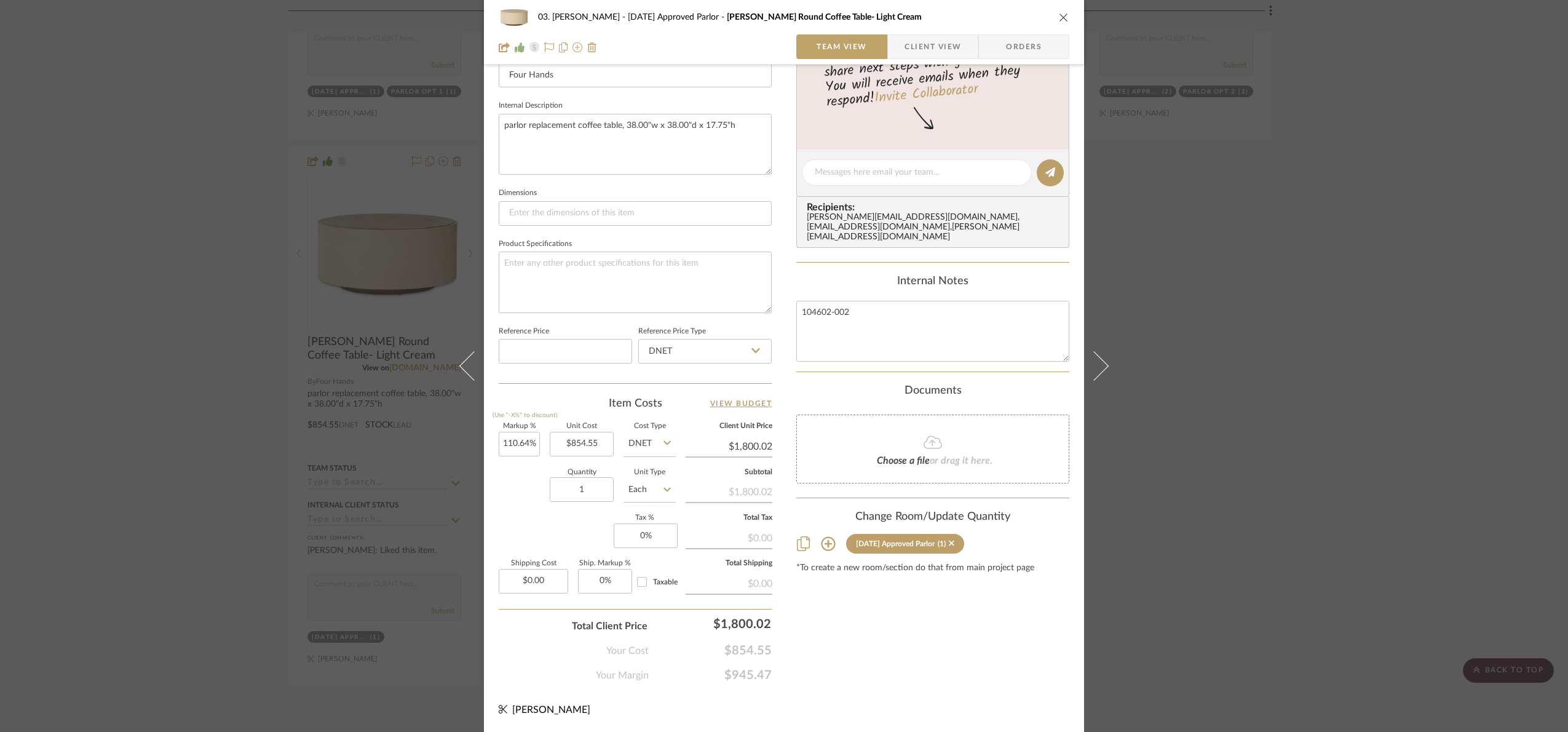
click at [1382, 539] on div "03. Jennifer 07.02.25 Approved Parlor Mosby Round Coffee Table- Light Cream Tea…" at bounding box center [784, 366] width 1568 height 732
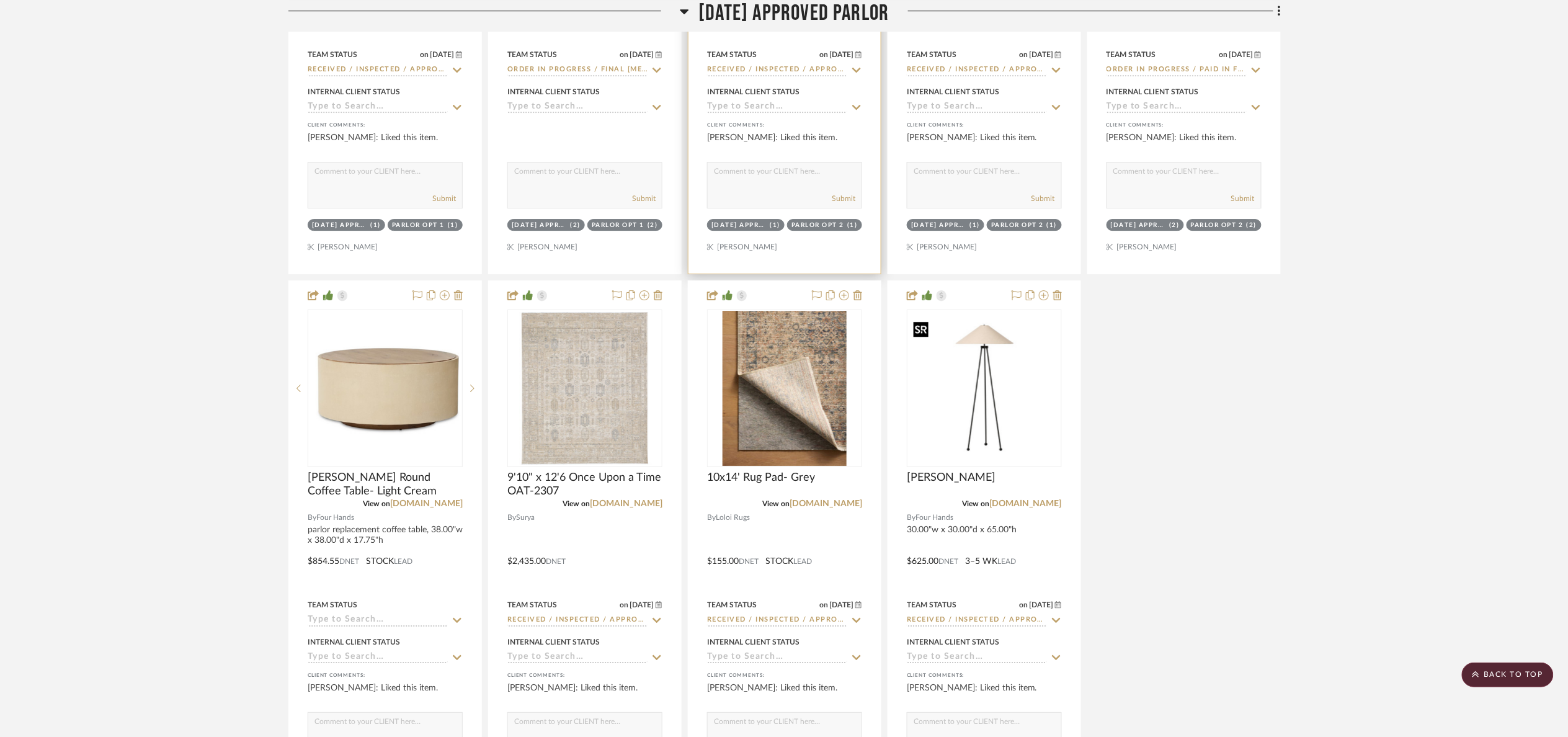
scroll to position [1312, 0]
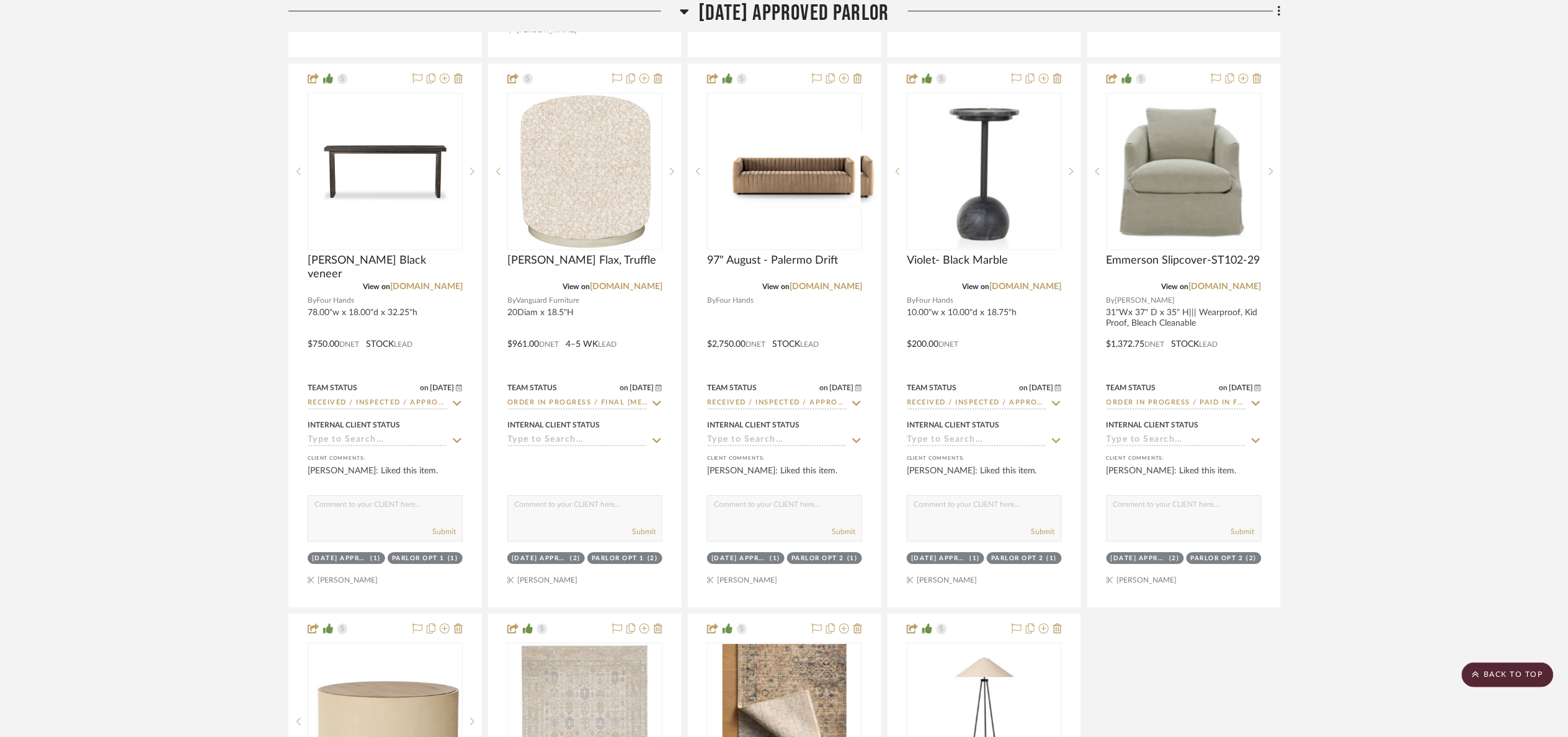
click at [767, 15] on span "[DATE] Approved Parlor" at bounding box center [793, 13] width 190 height 27
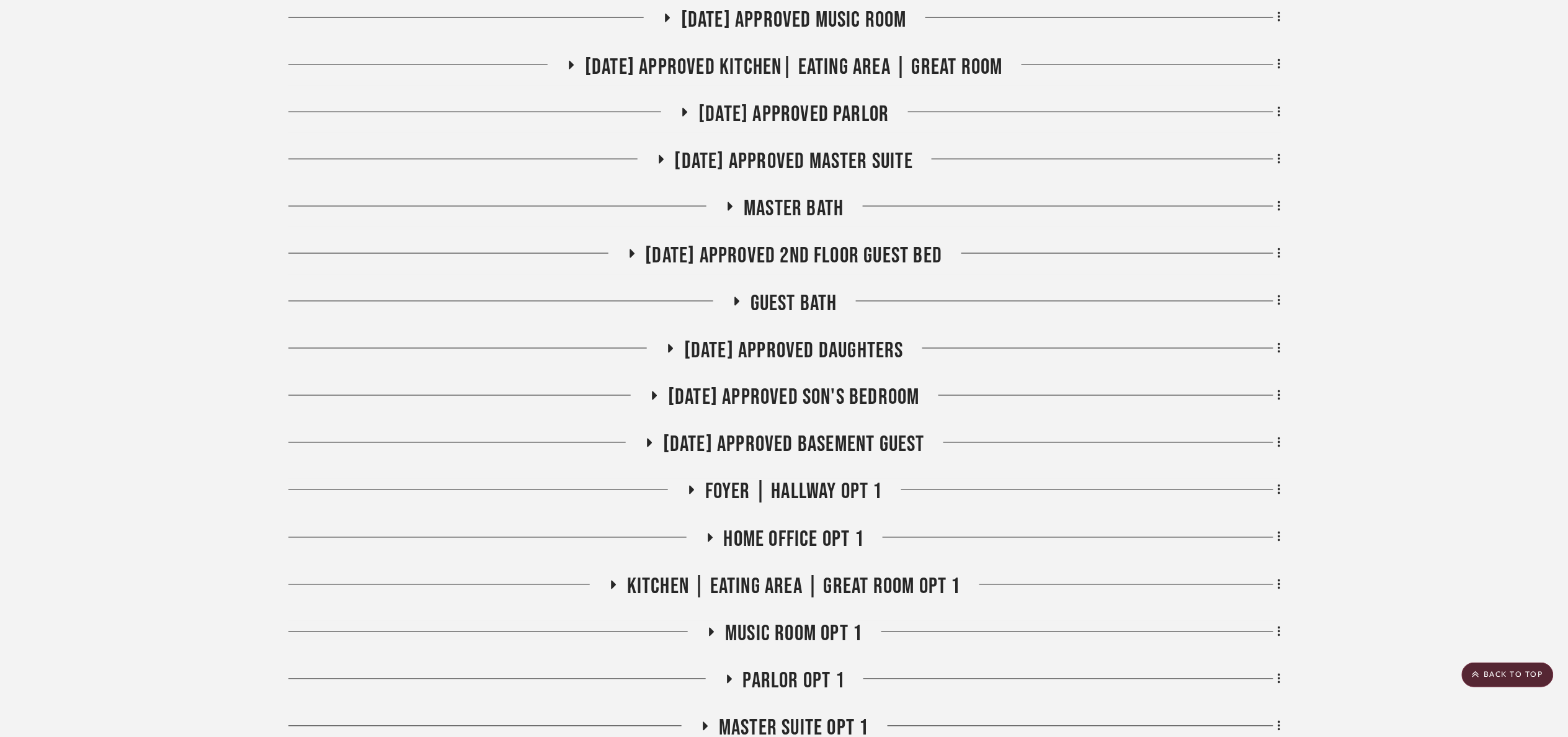
scroll to position [661, 0]
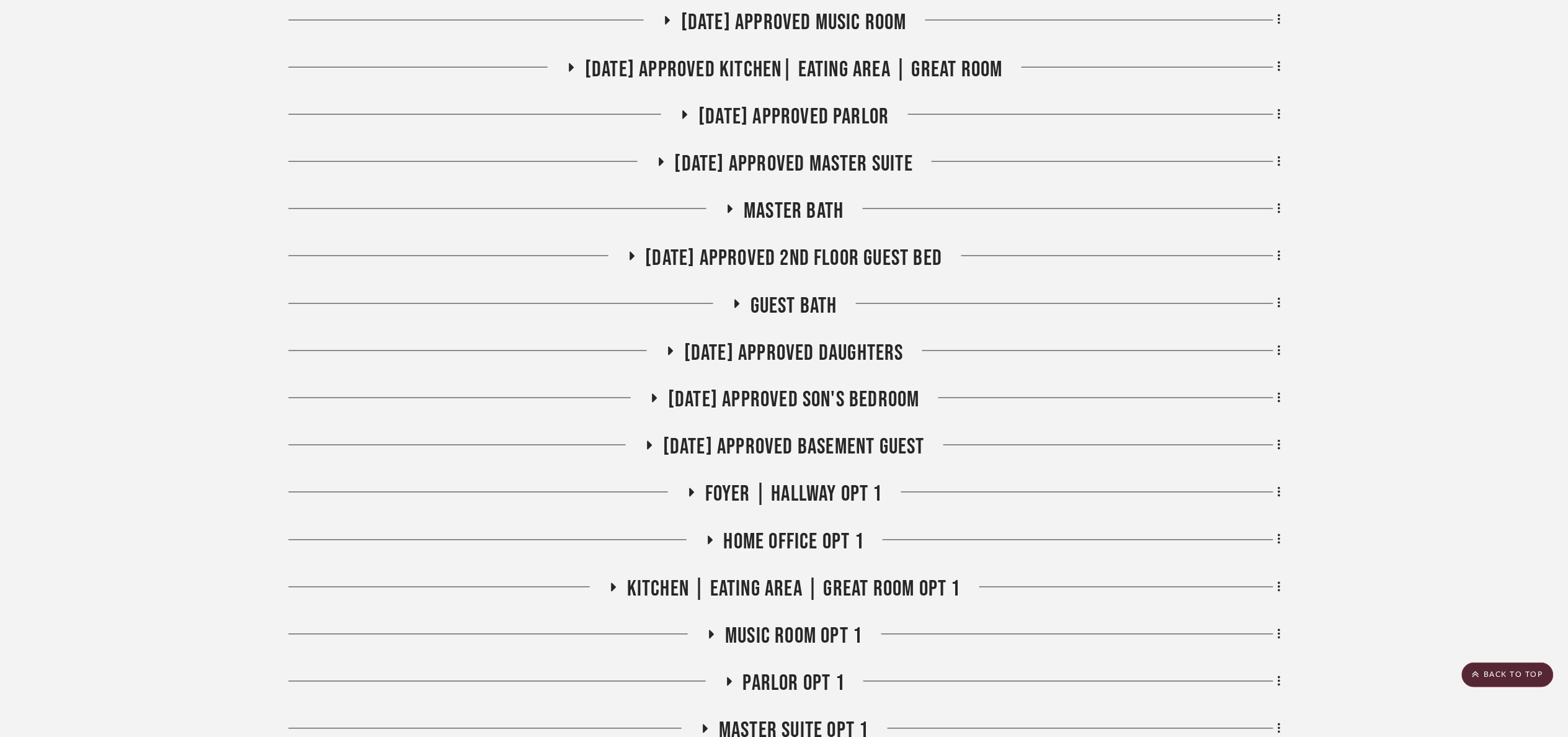
click at [873, 393] on span "[DATE] Approved Son's Bedroom" at bounding box center [794, 400] width 252 height 27
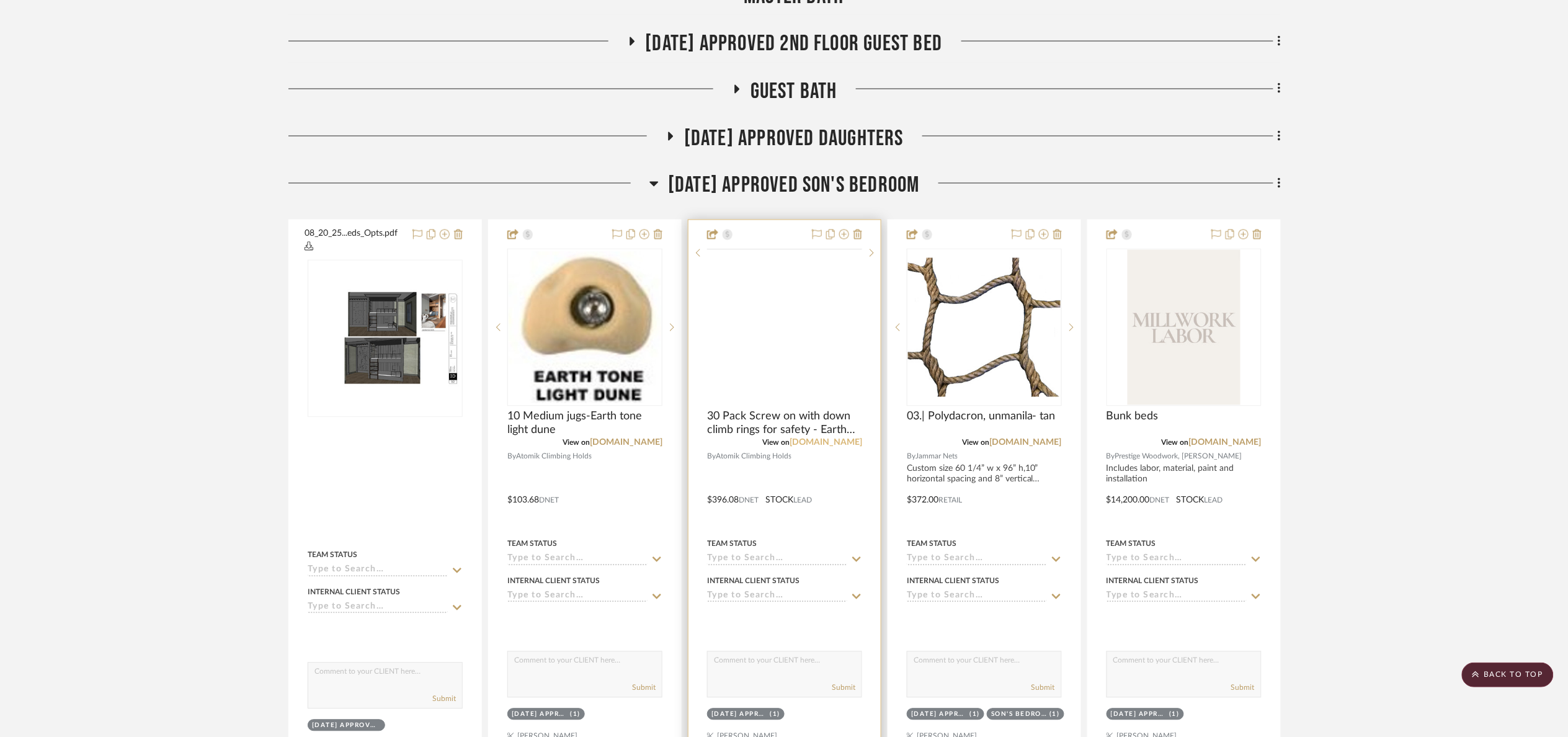
scroll to position [940, 0]
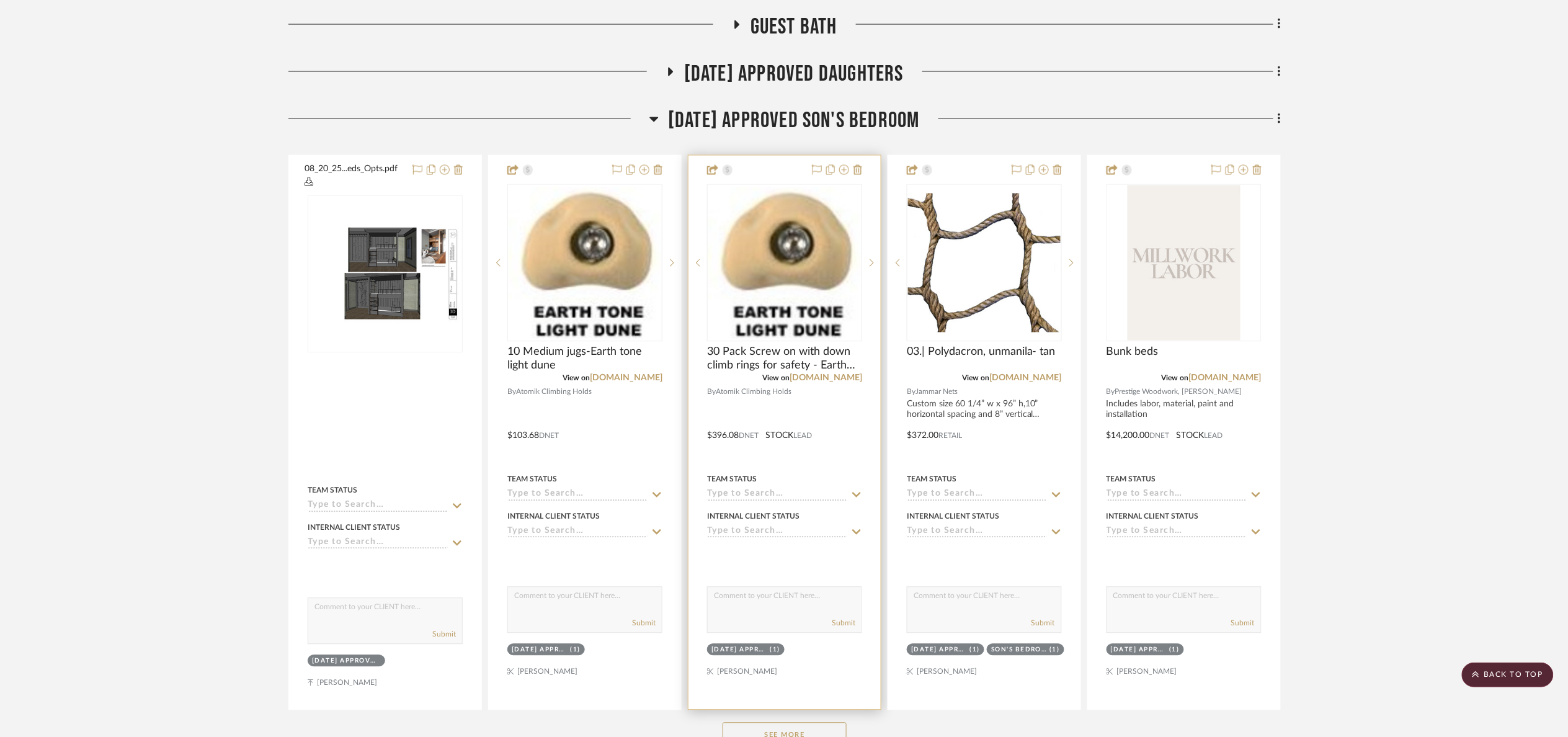
click at [773, 494] on input at bounding box center [777, 496] width 140 height 12
drag, startPoint x: 781, startPoint y: 550, endPoint x: 769, endPoint y: 545, distance: 13.0
click at [781, 550] on div "Ordered" at bounding box center [785, 555] width 153 height 32
type input "9/19/2025"
type input "Ordered"
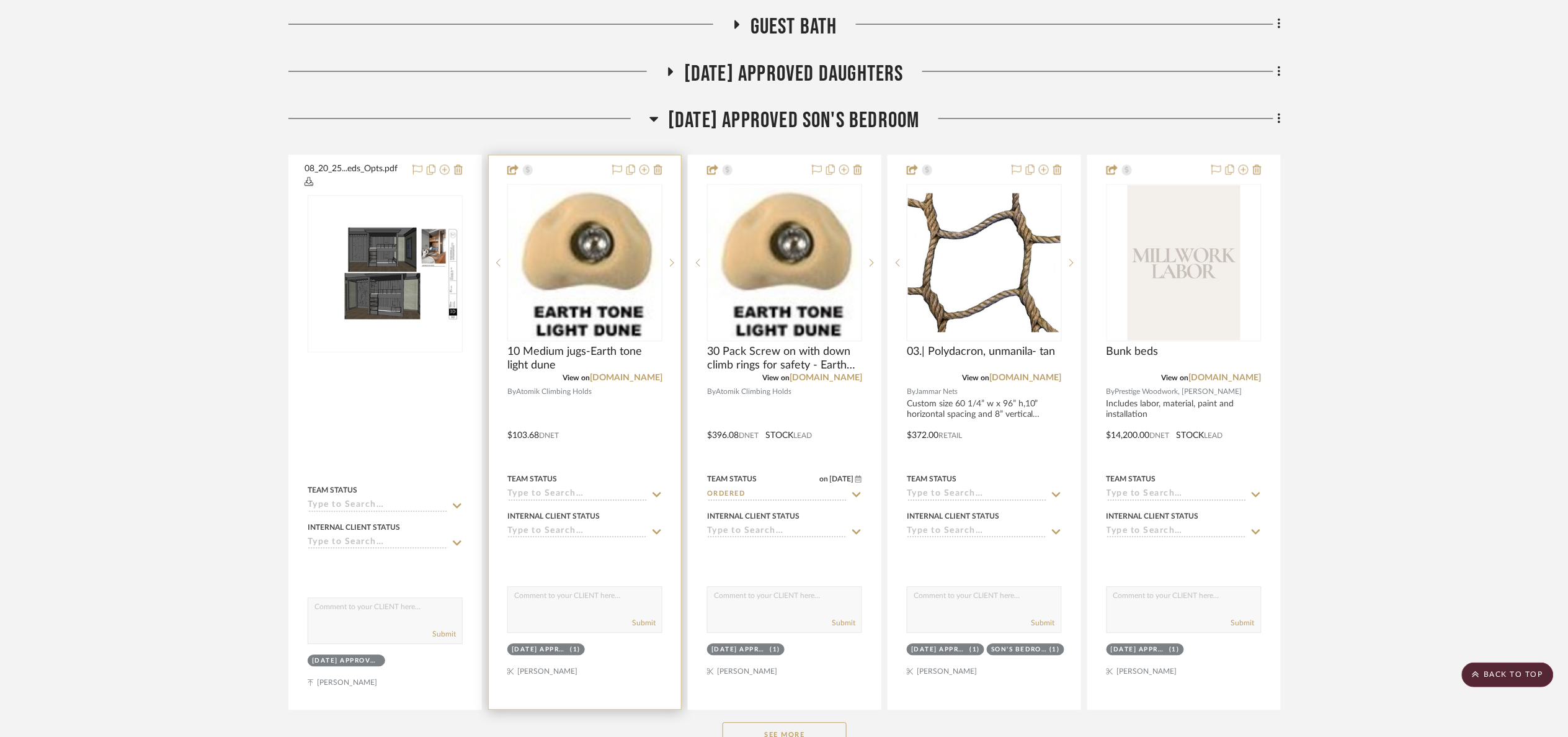
click at [610, 489] on div "Team Status" at bounding box center [585, 486] width 155 height 30
click at [605, 500] on input at bounding box center [577, 496] width 140 height 12
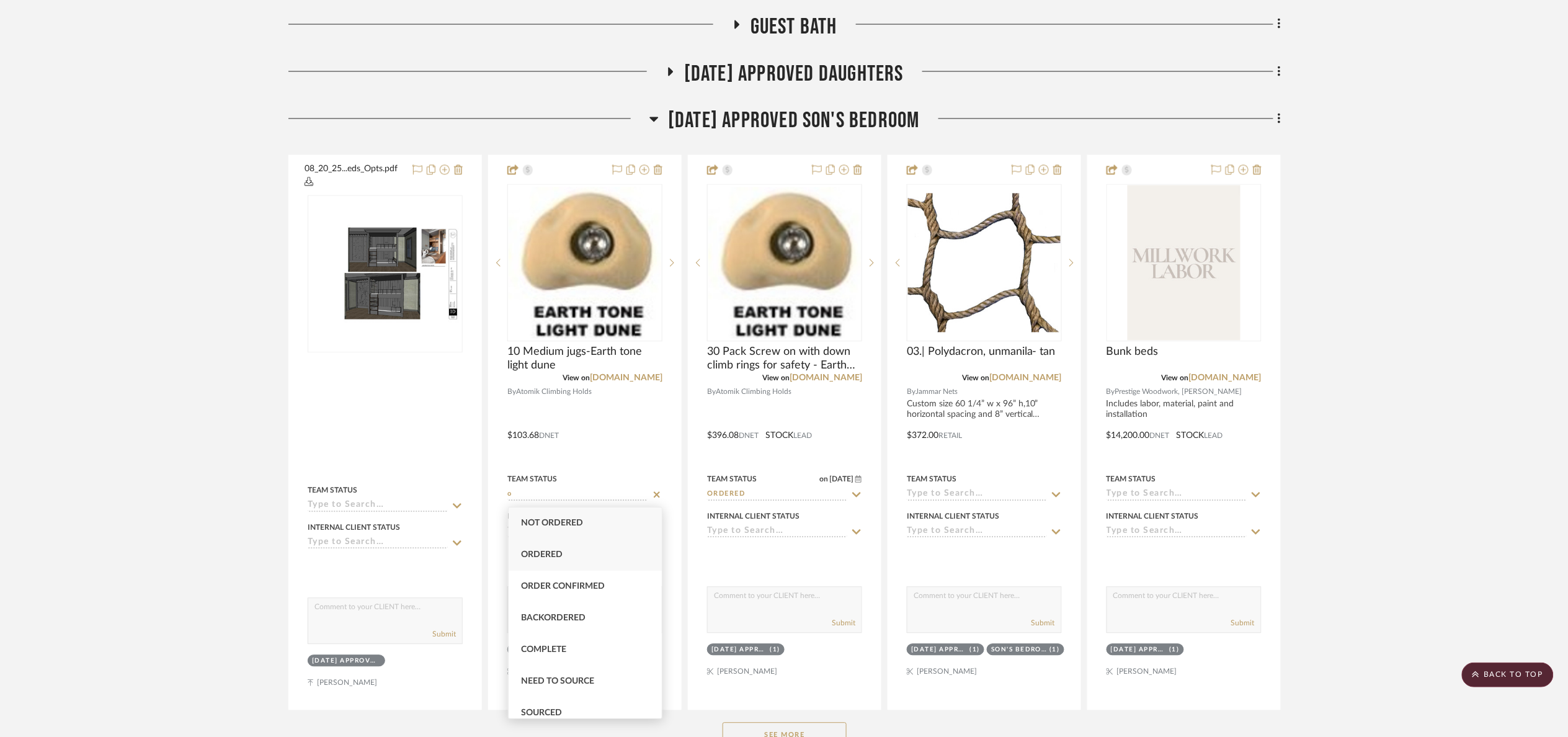
type input "o"
click at [579, 551] on div "Ordered" at bounding box center [585, 555] width 153 height 32
type input "9/19/2025"
type input "Ordered"
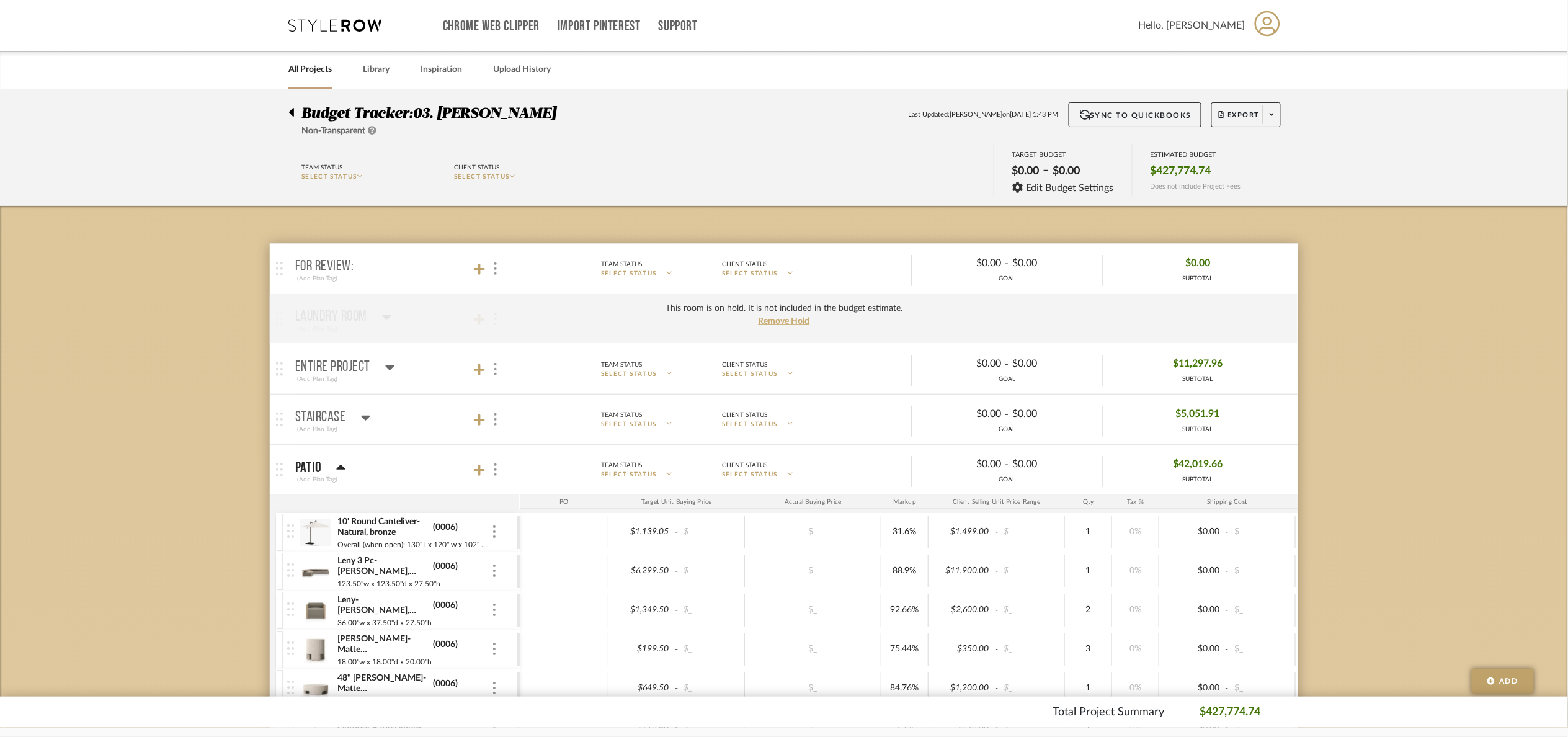
click at [373, 264] on mat-panel-title "For Review: (Add Plan Tag)" at bounding box center [404, 269] width 218 height 31
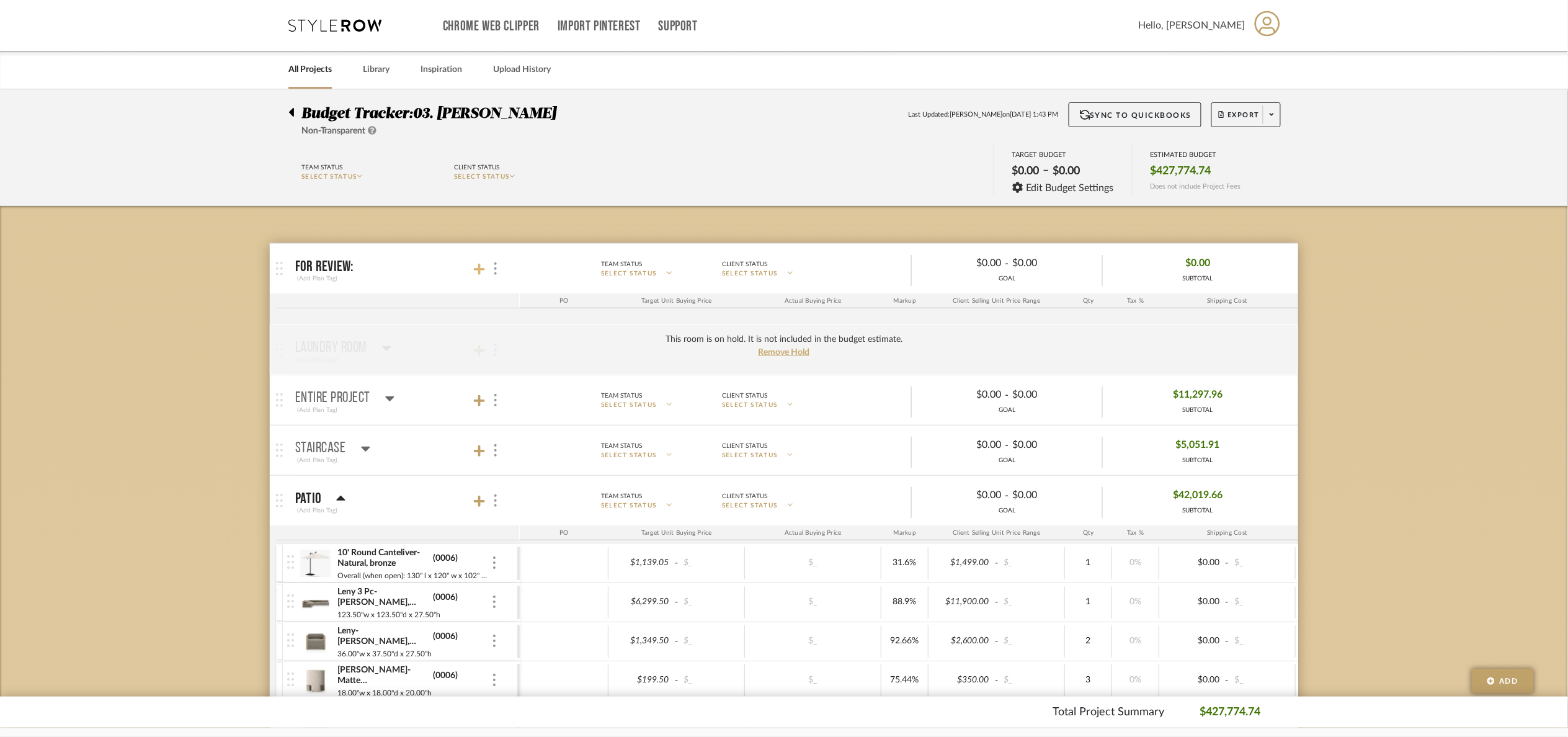
click at [477, 274] on icon at bounding box center [479, 269] width 11 height 13
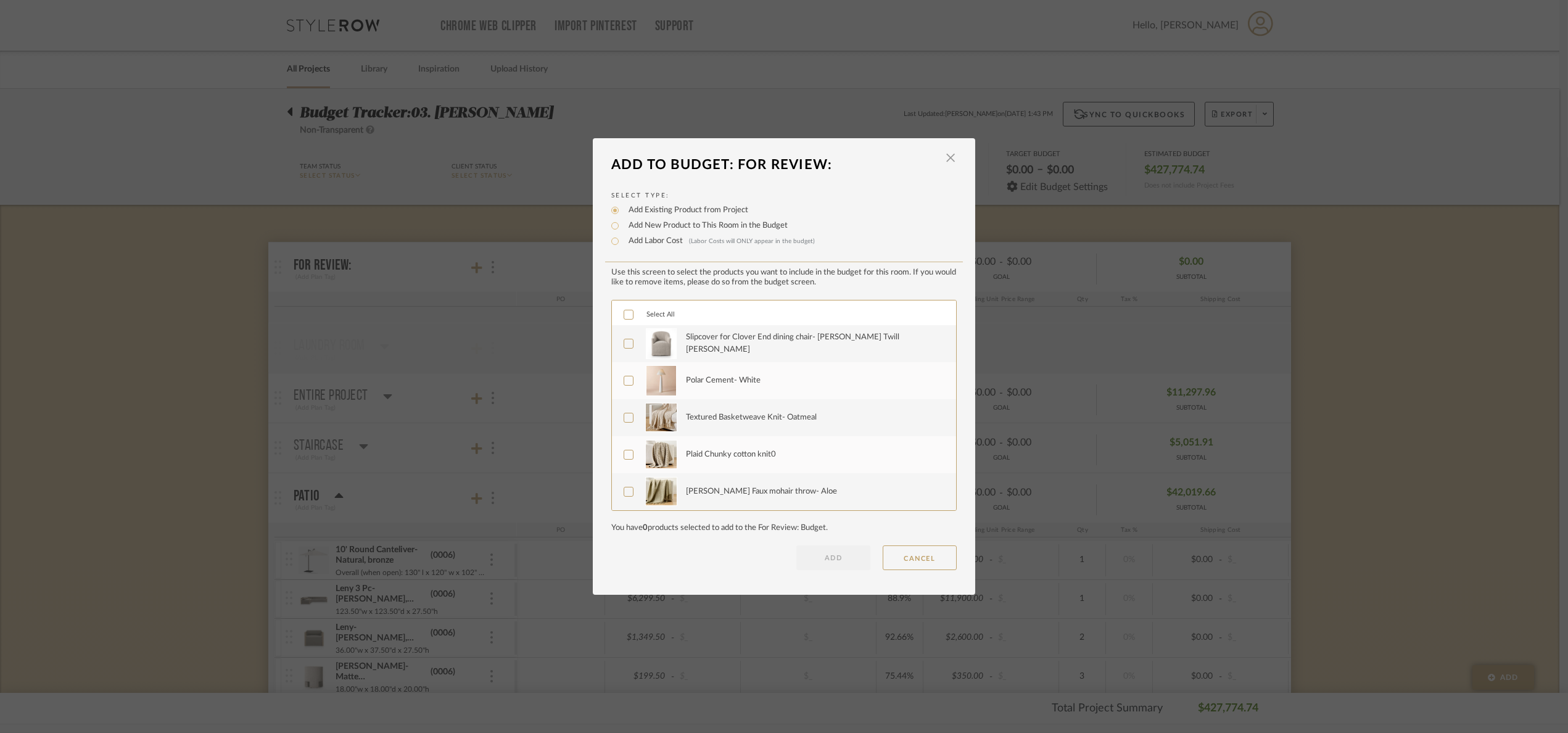
click at [1410, 370] on div "LOADING" at bounding box center [784, 366] width 1568 height 733
drag, startPoint x: 1370, startPoint y: 384, endPoint x: 1227, endPoint y: 306, distance: 162.9
click at [1362, 375] on div "LOADING" at bounding box center [784, 366] width 1568 height 733
drag, startPoint x: 952, startPoint y: 146, endPoint x: 950, endPoint y: 160, distance: 14.1
click at [951, 146] on dialog-content "Add To Budget: For Review: × Select Type: Add Existing Product from Project Add…" at bounding box center [784, 366] width 382 height 456
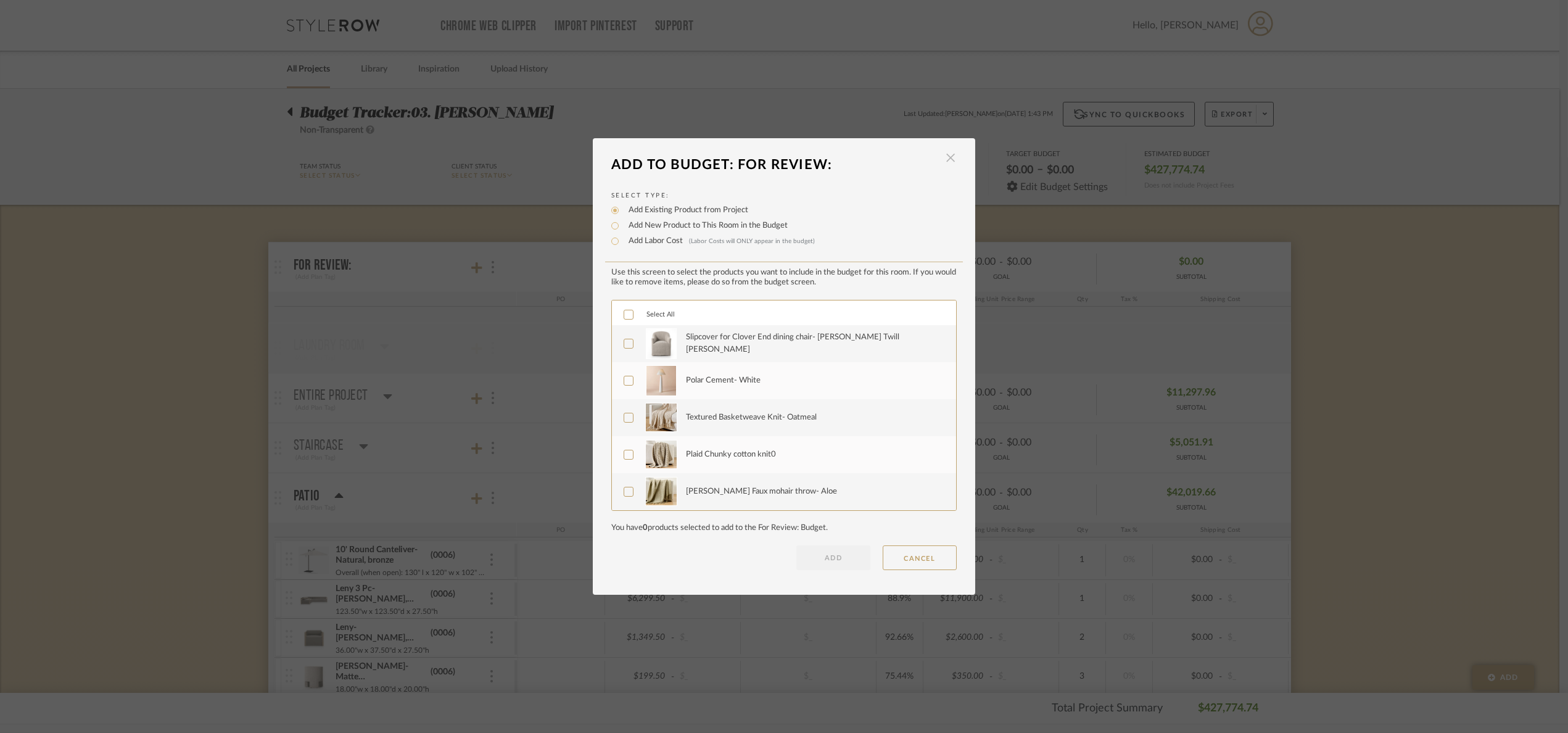
click at [950, 160] on span "button" at bounding box center [950, 157] width 24 height 24
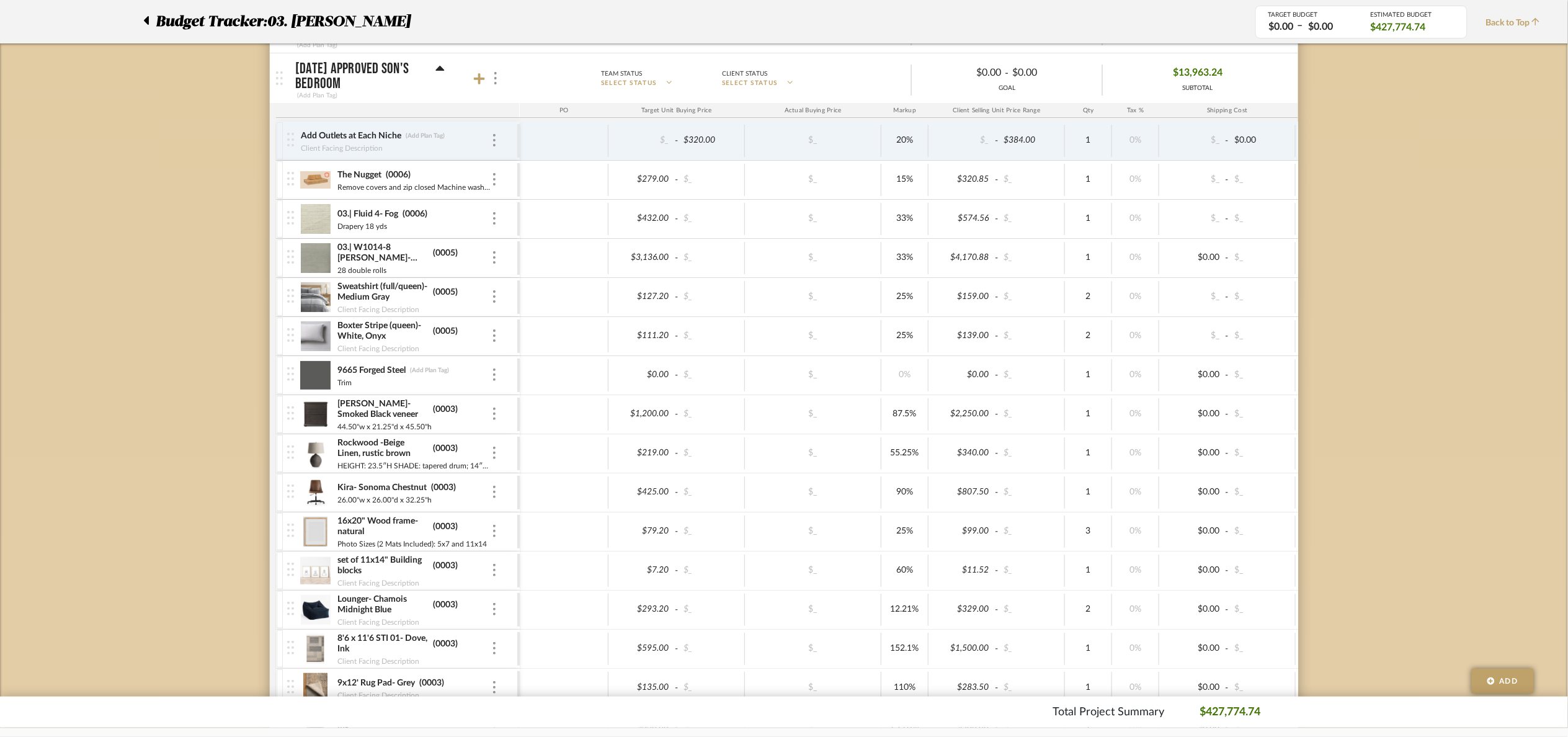
scroll to position [1955, 0]
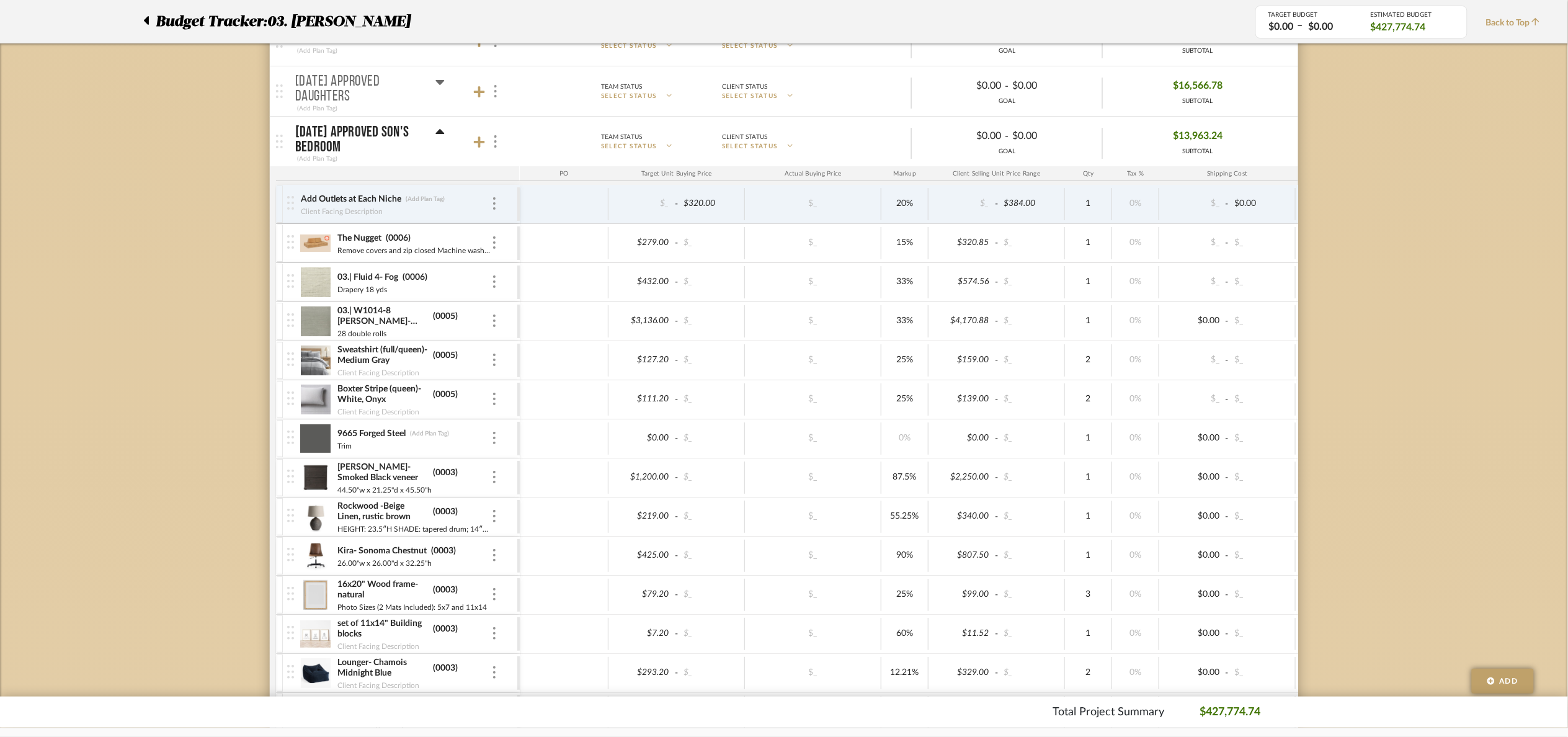
click at [440, 134] on icon at bounding box center [440, 131] width 9 height 5
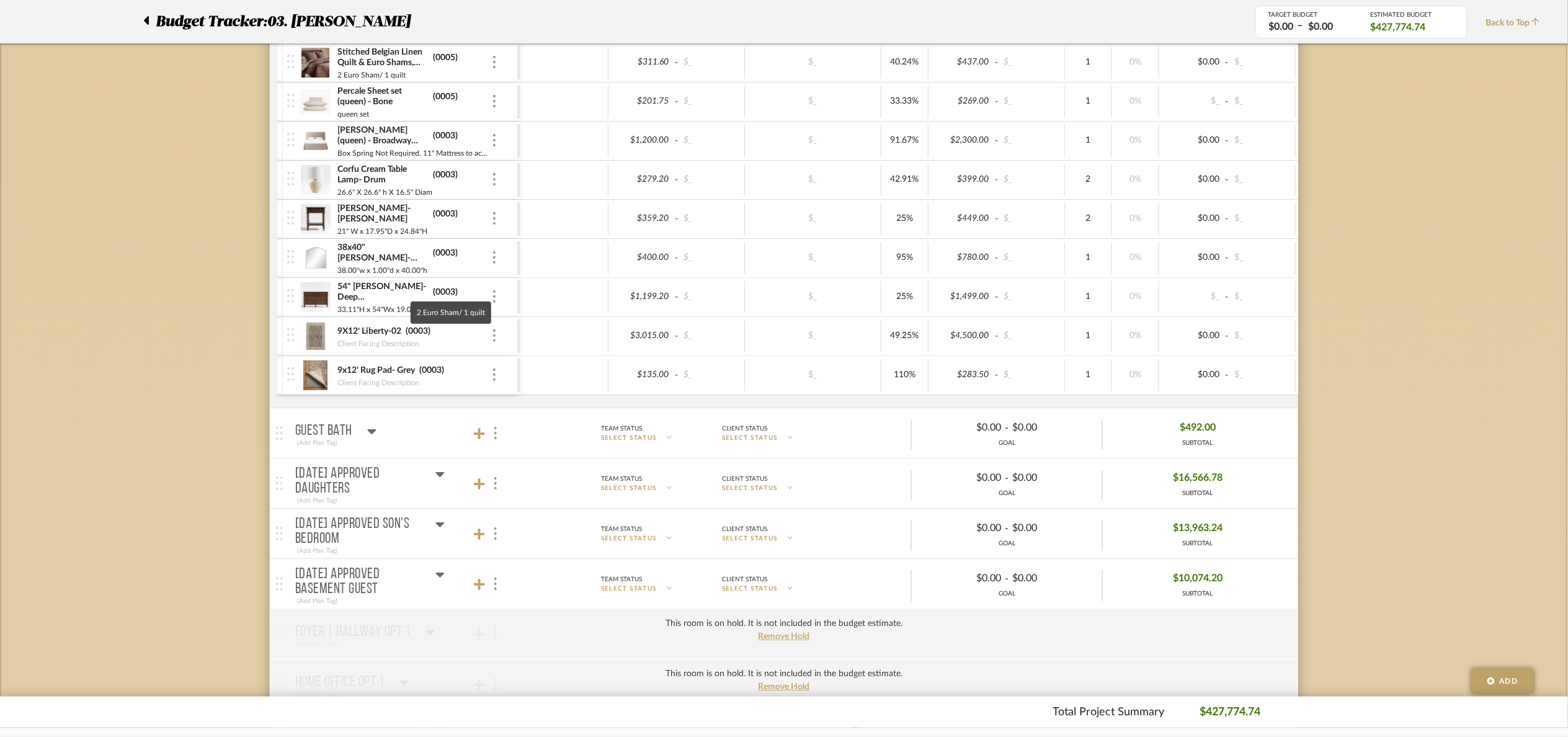
scroll to position [1303, 0]
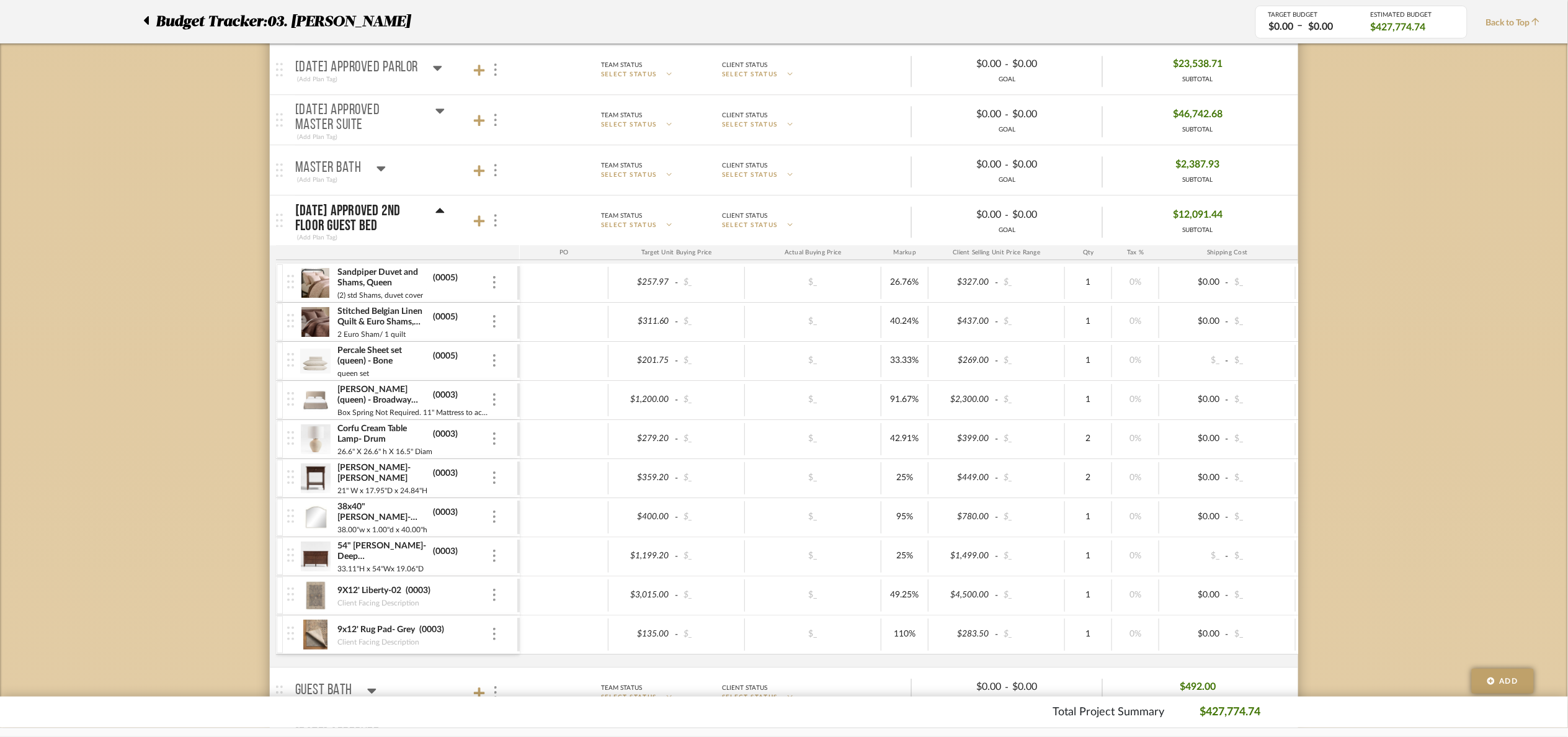
click at [426, 215] on div "[DATE] Approved 2nd floor Guest Bed" at bounding box center [370, 218] width 150 height 30
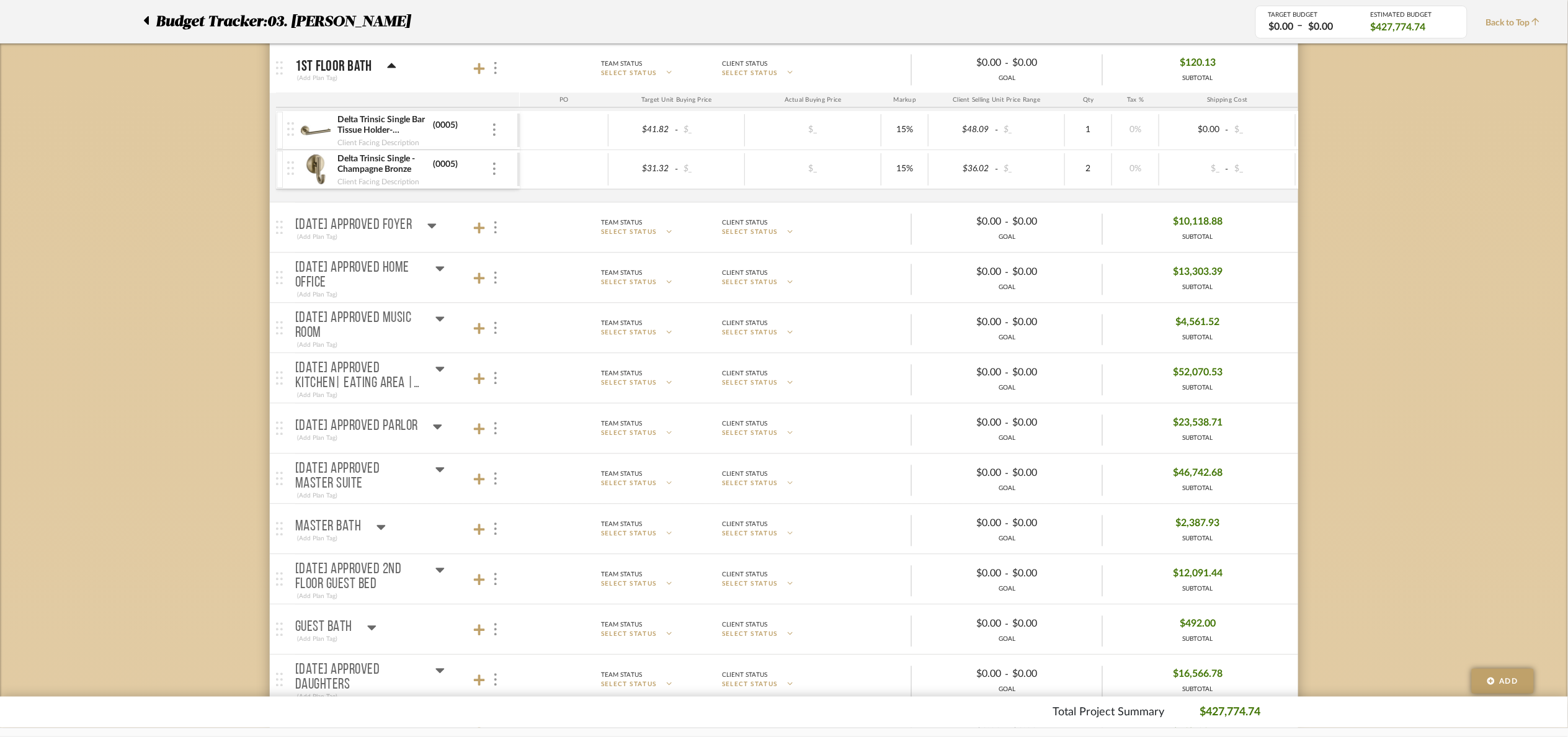
scroll to position [931, 0]
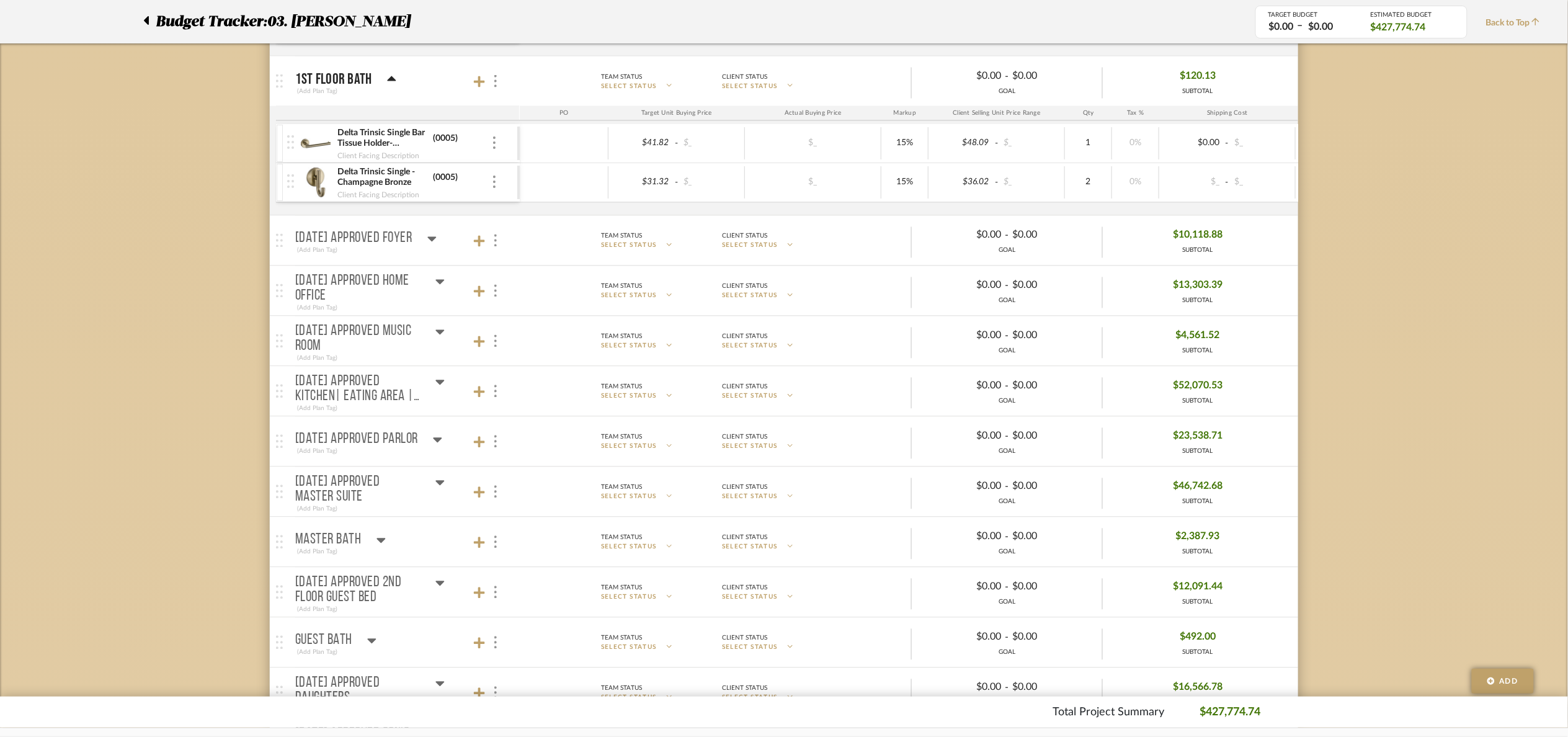
click at [434, 440] on div "[DATE] Approved Parlor" at bounding box center [368, 440] width 147 height 15
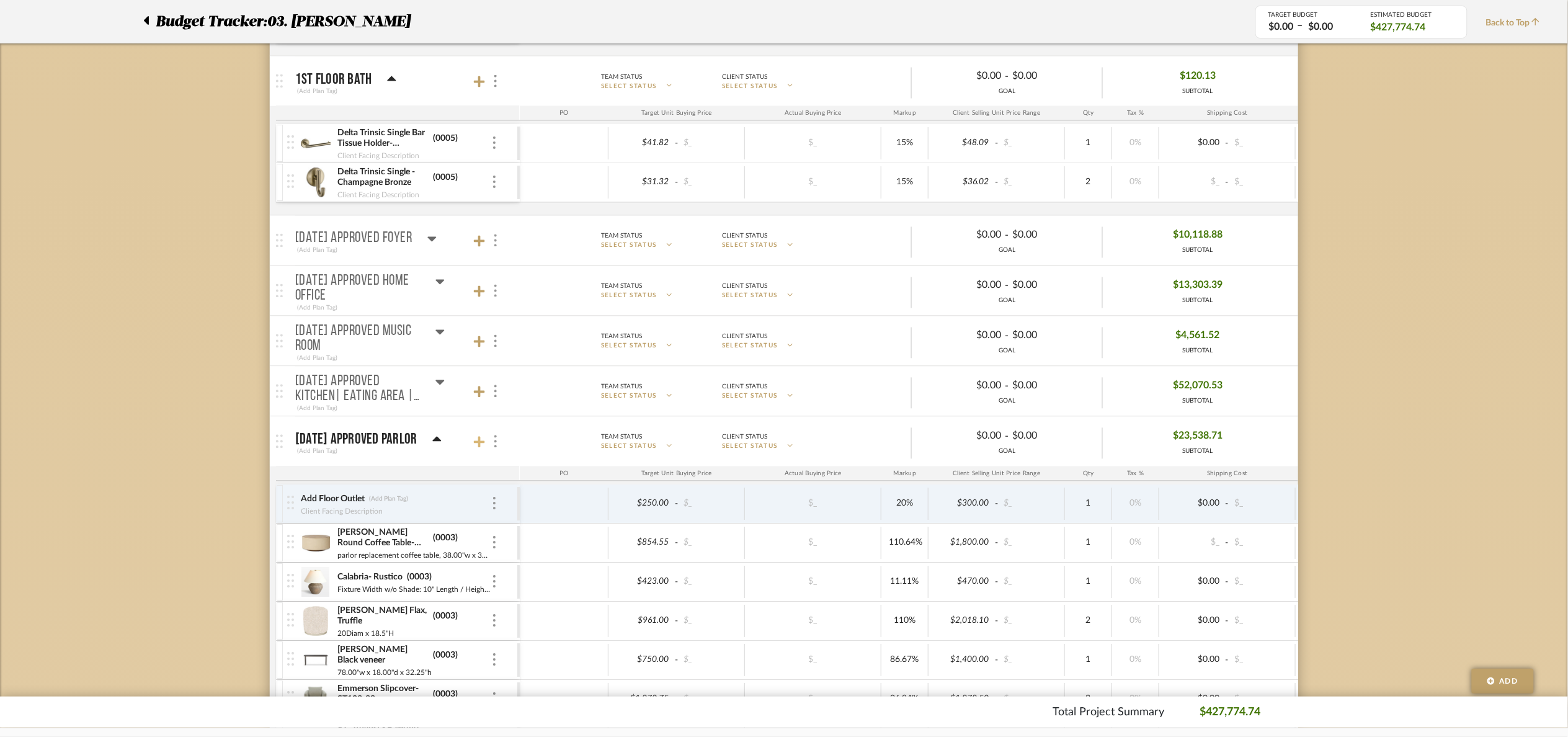
click at [476, 448] on icon at bounding box center [479, 442] width 11 height 13
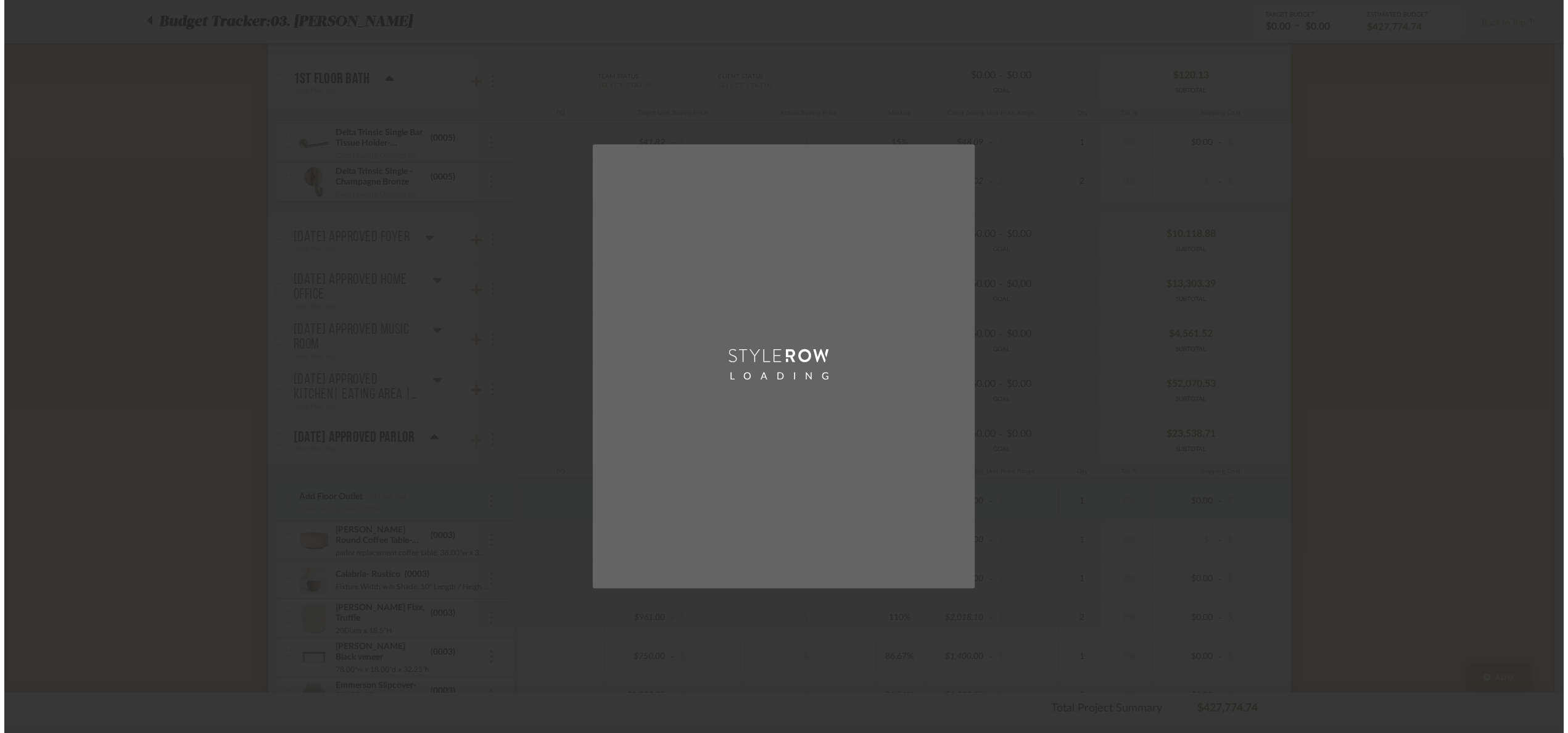
scroll to position [0, 0]
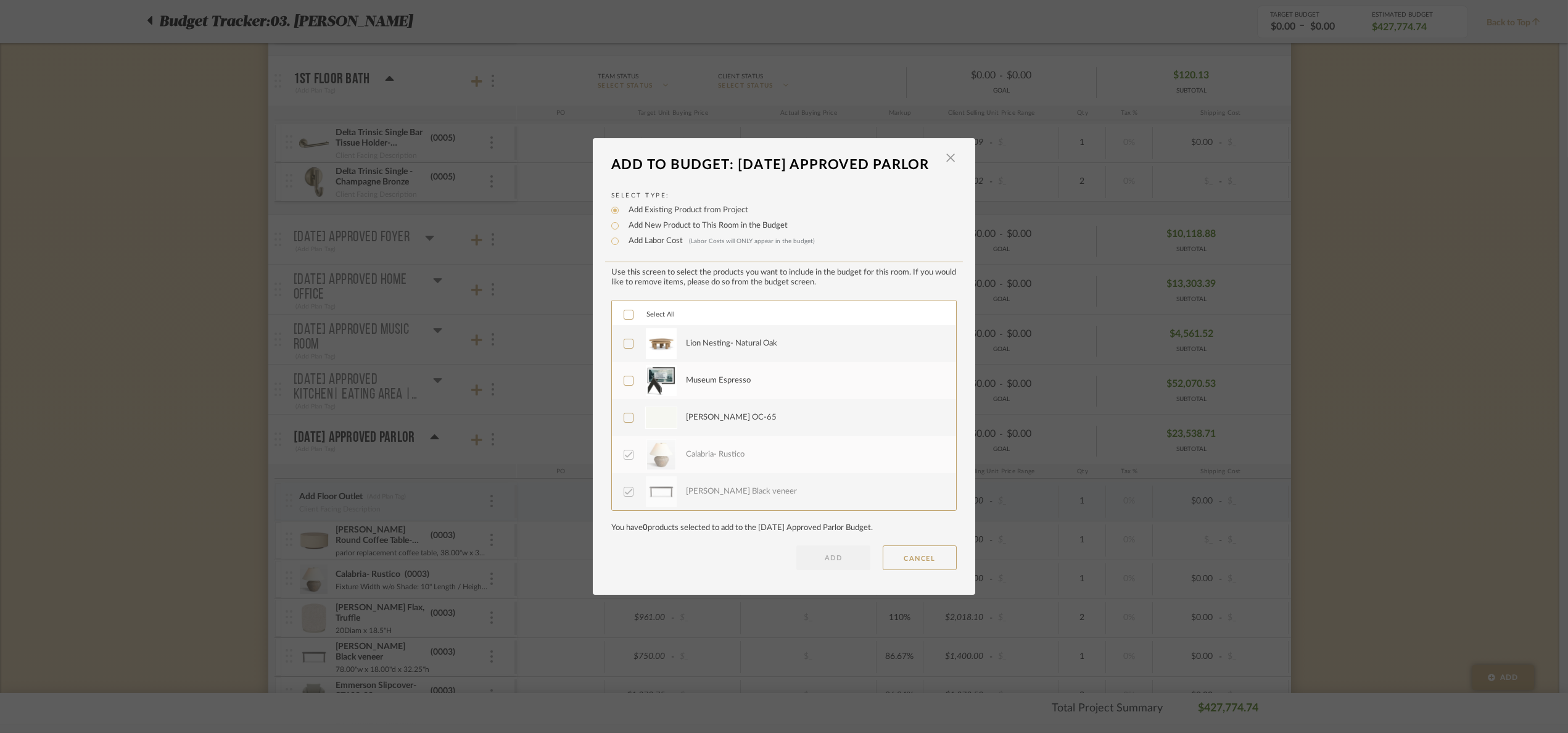
click at [667, 359] on img at bounding box center [661, 343] width 31 height 31
click at [840, 570] on button "ADD" at bounding box center [833, 558] width 74 height 24
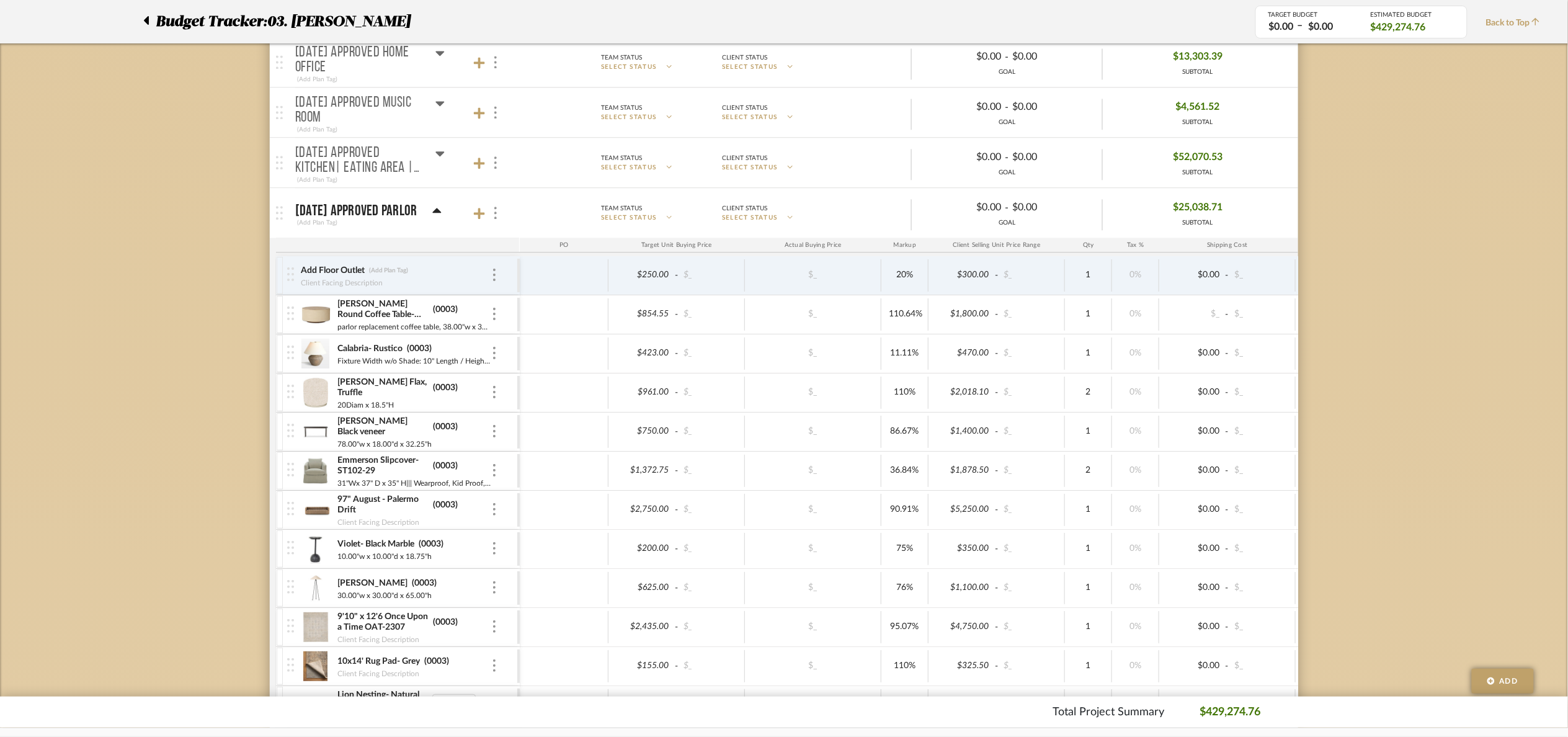
scroll to position [1582, 0]
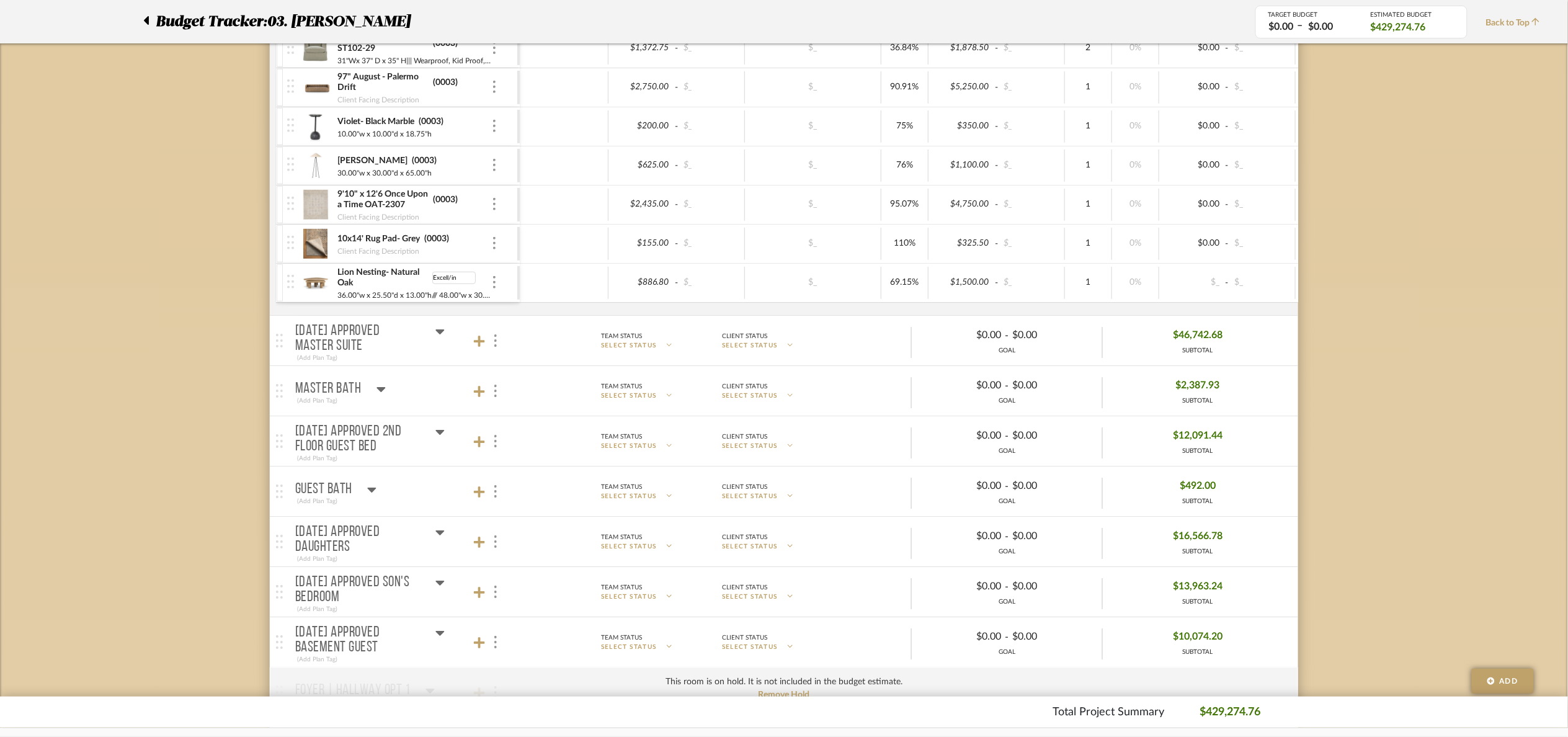
type input "Excell/inv"
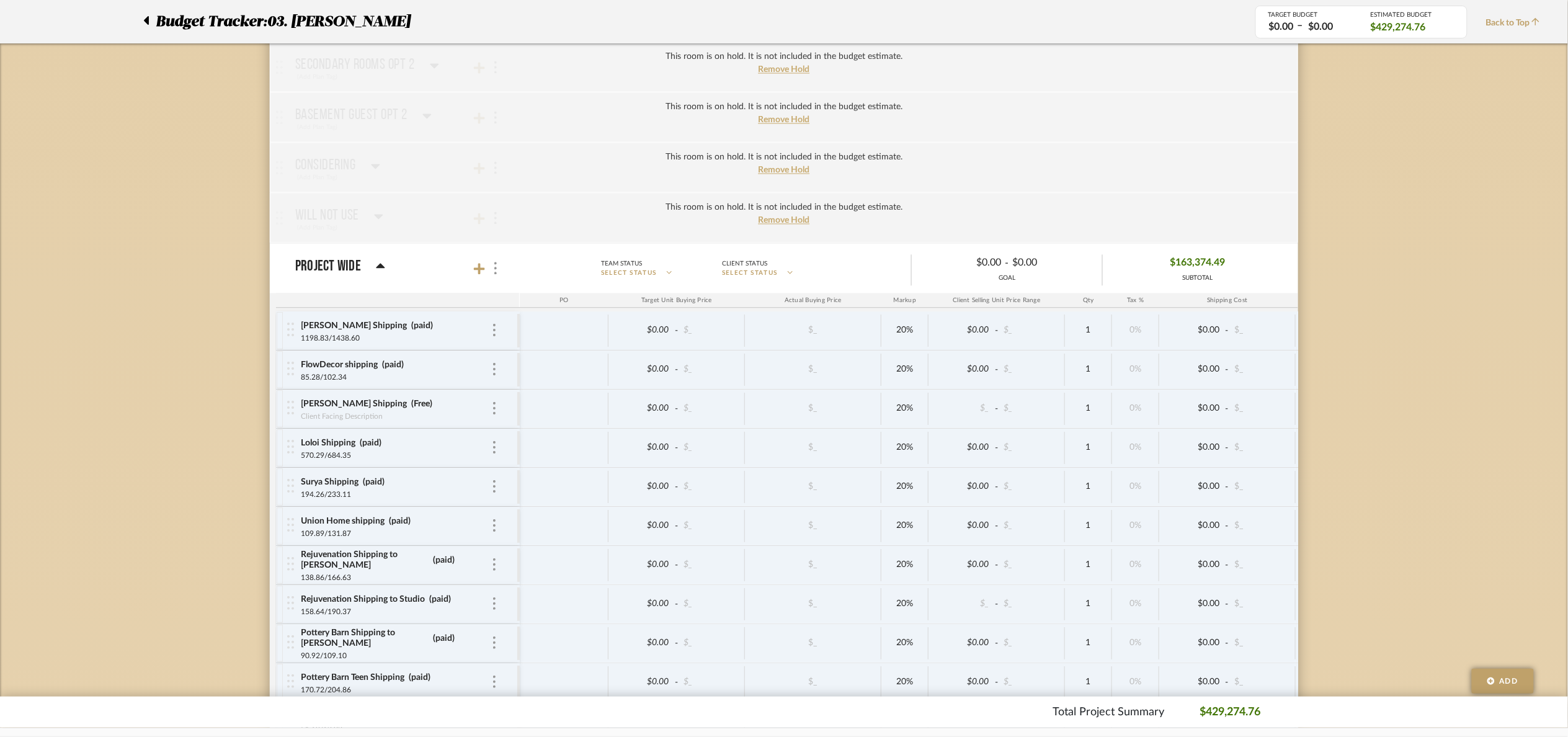
scroll to position [2984, 0]
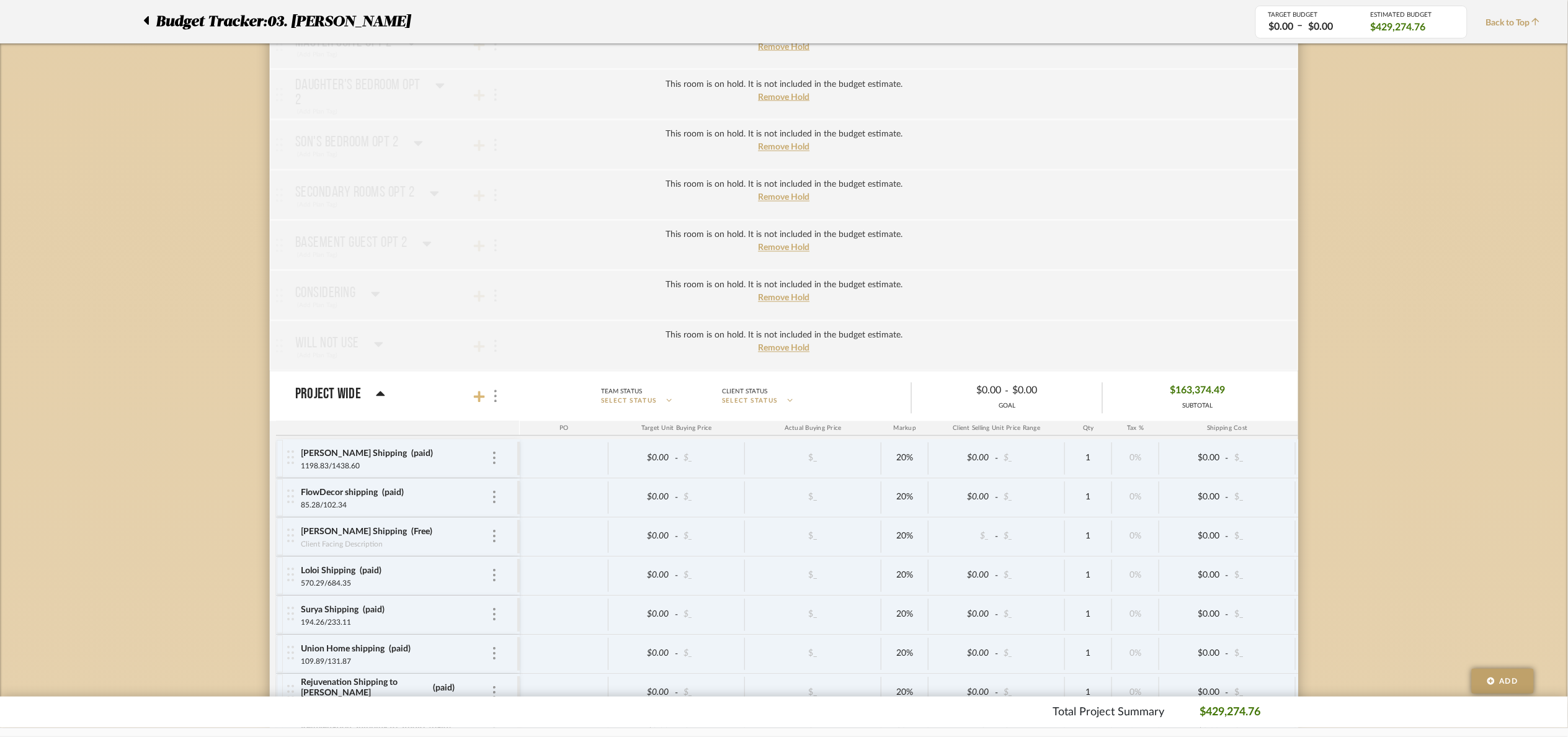
click at [476, 403] on icon at bounding box center [479, 397] width 11 height 13
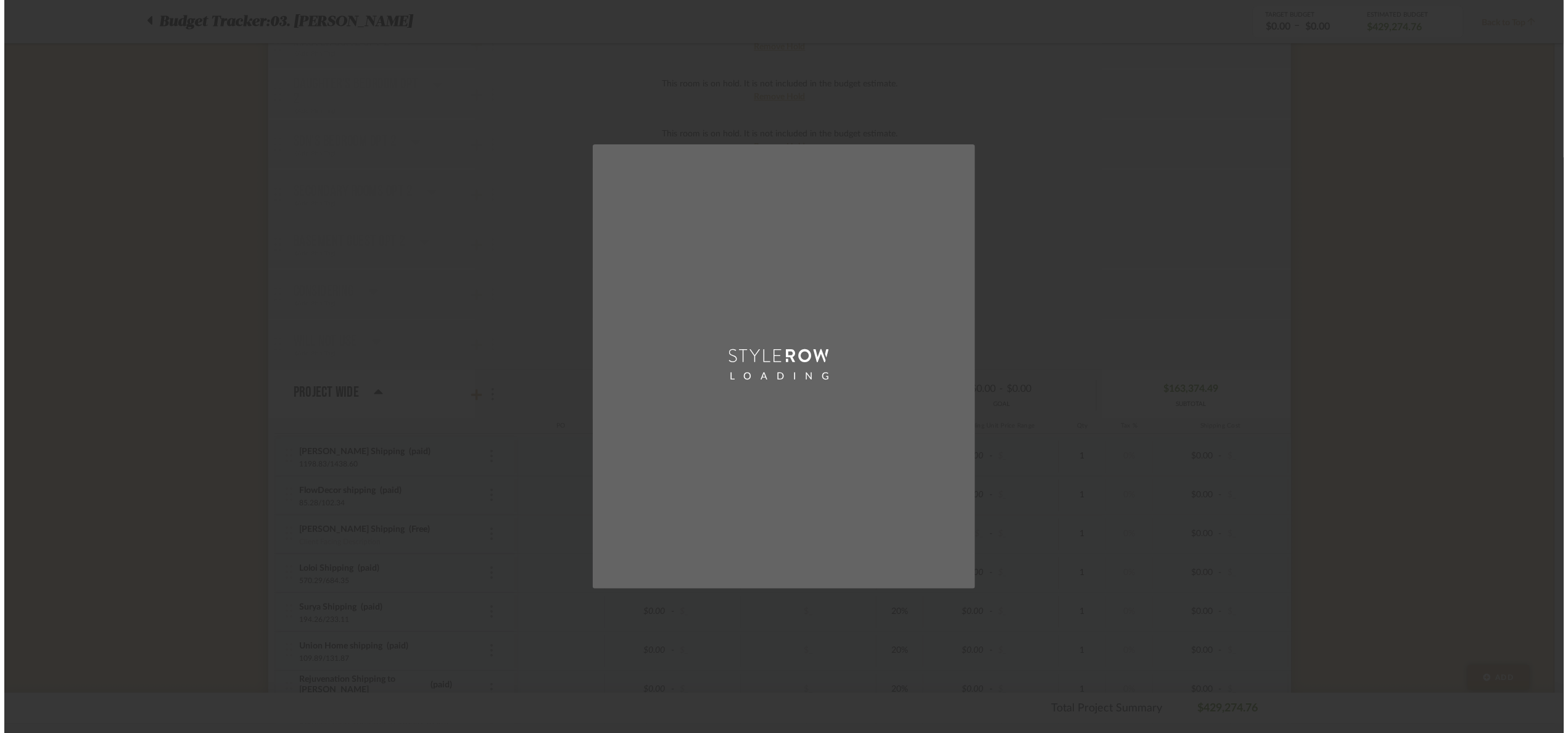
scroll to position [0, 0]
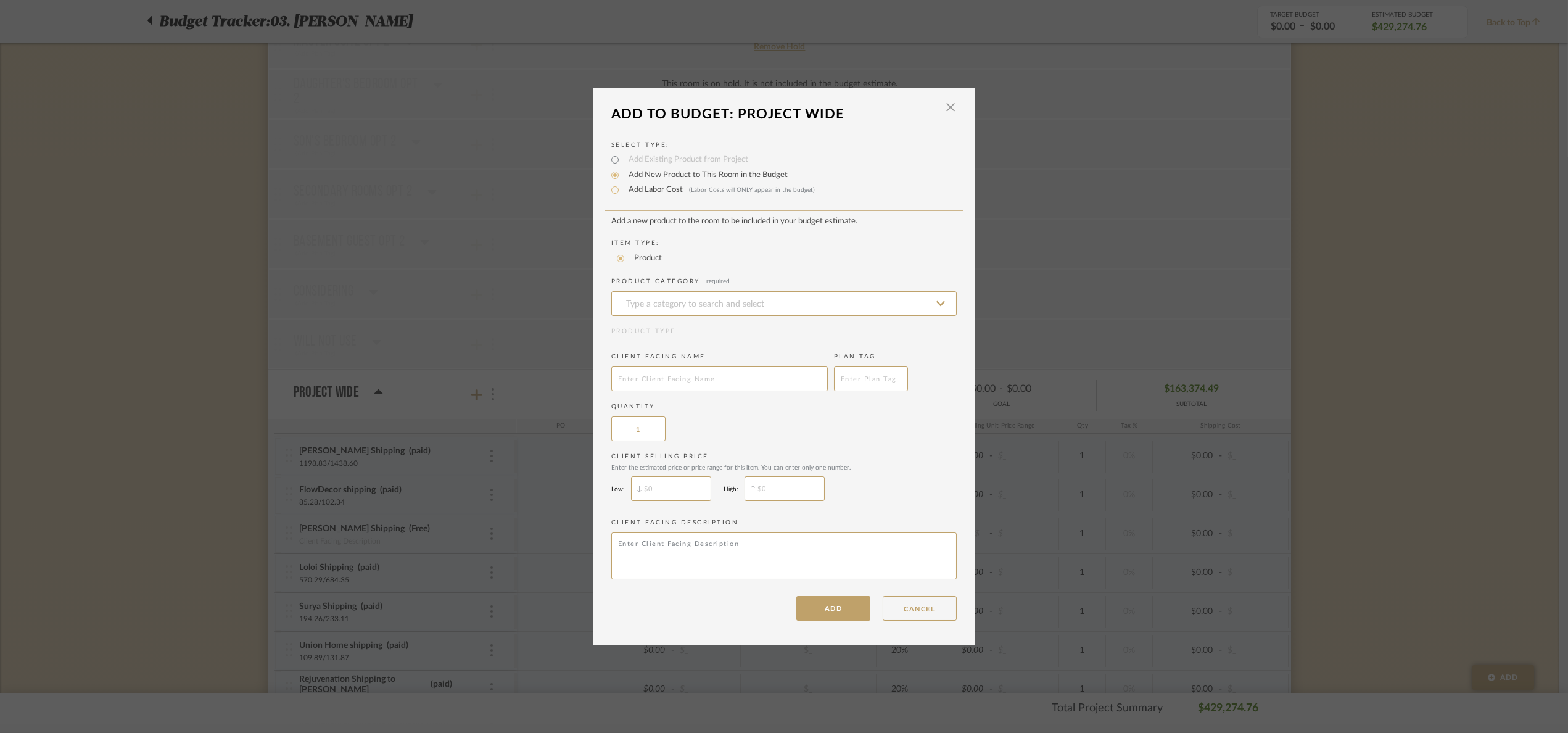
click at [636, 187] on label "Add Labor Cost (Labor Costs will ONLY appear in the budget)" at bounding box center [718, 190] width 192 height 13
click at [622, 187] on input "Add Labor Cost (Labor Costs will ONLY appear in the budget)" at bounding box center [615, 190] width 15 height 15
radio input "true"
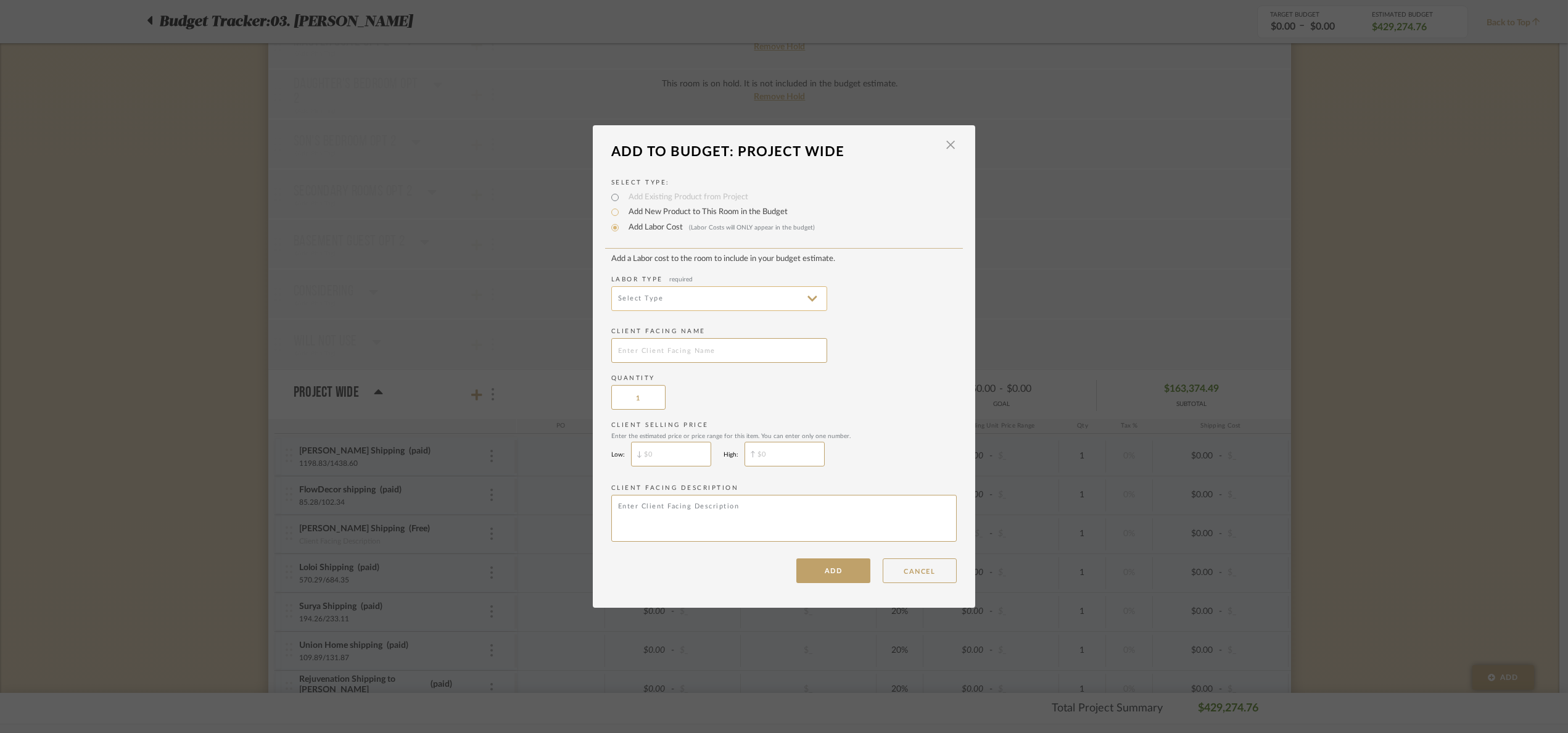
click at [671, 300] on input at bounding box center [719, 298] width 216 height 24
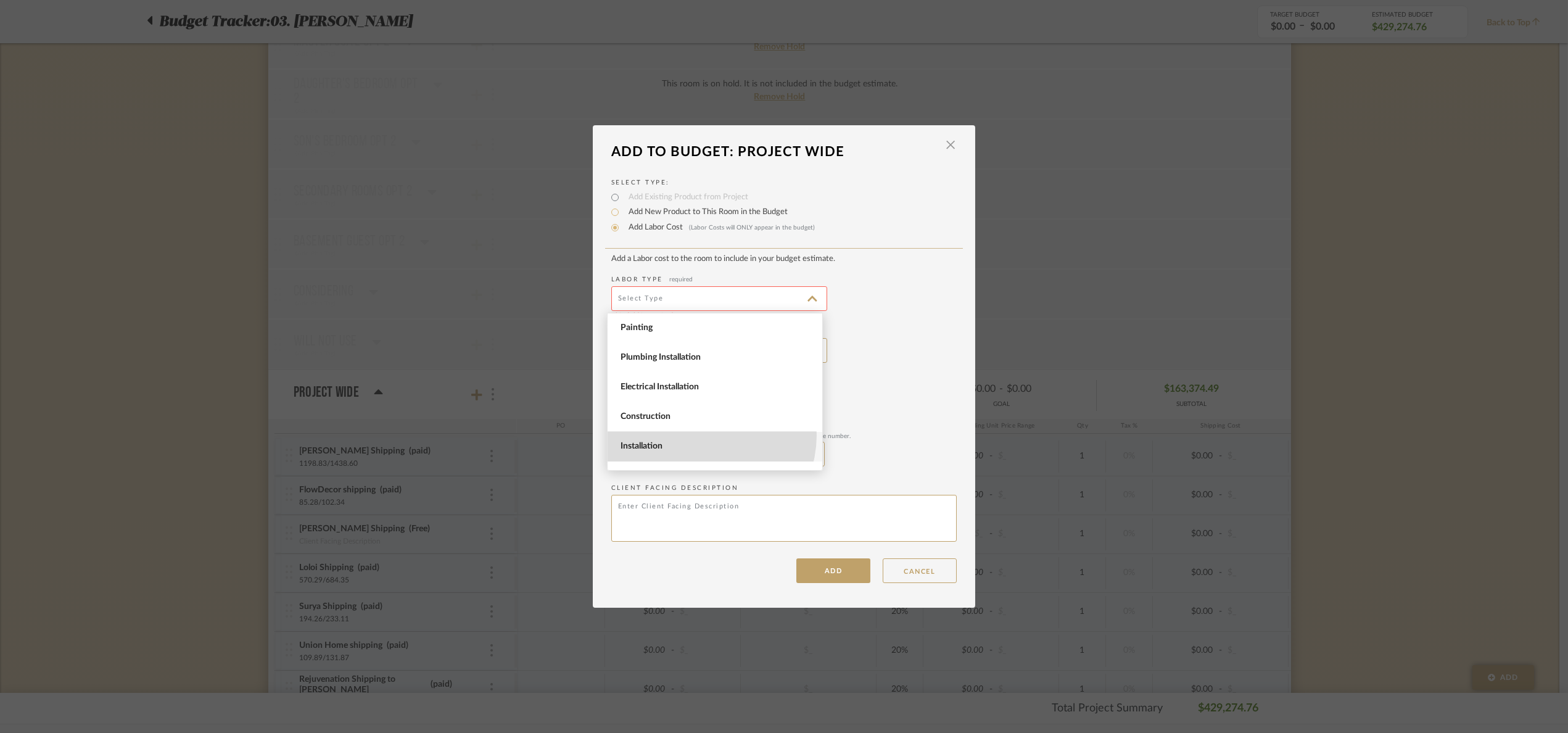
click at [704, 436] on span "Installation" at bounding box center [715, 447] width 215 height 30
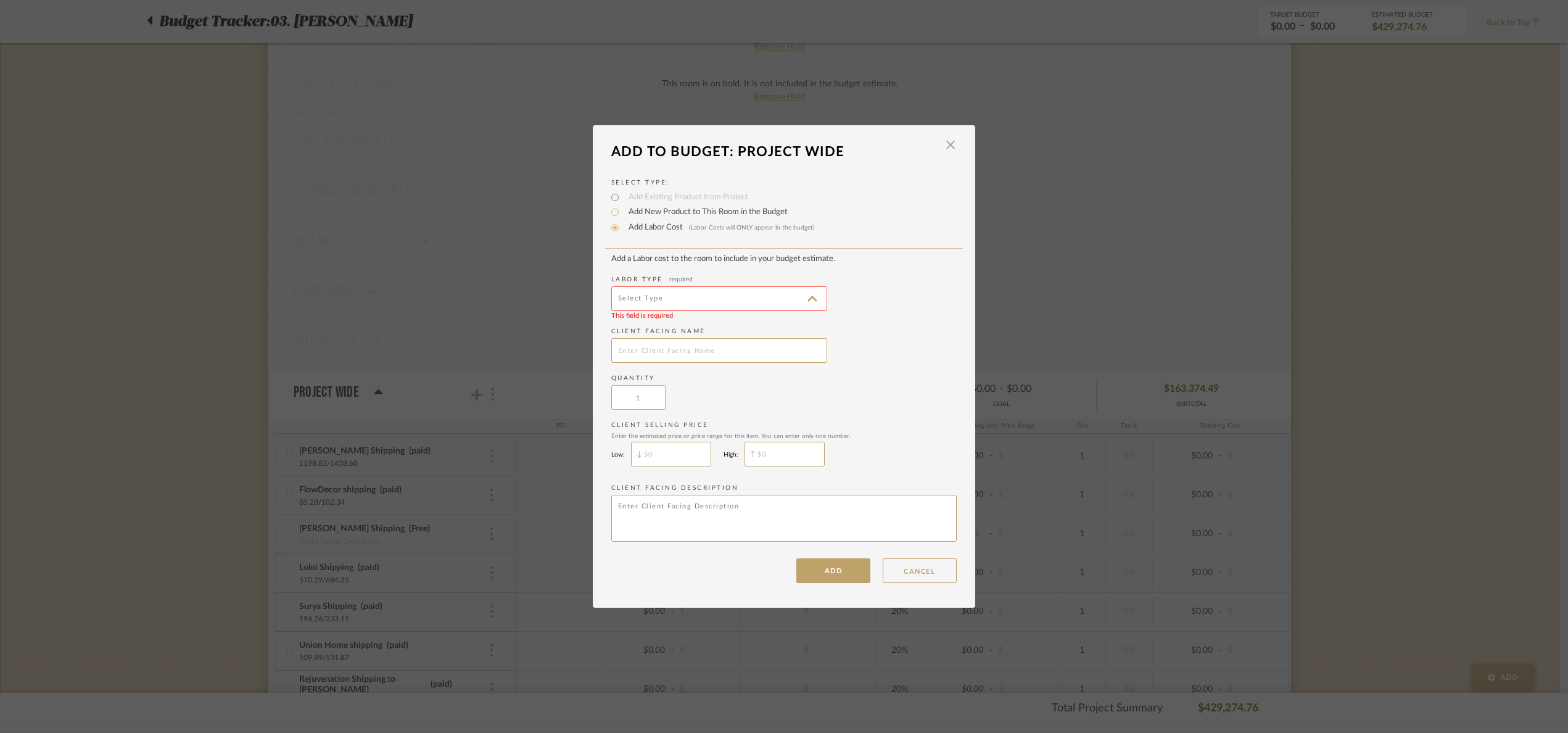
type input "Installation"
click at [672, 348] on input "text" at bounding box center [719, 350] width 216 height 24
type input "Parlor nesting four hands shipping"
click at [824, 587] on dialog-content "Add To Budget: Project Wide × Select Type: Add Existing Product from Project Ad…" at bounding box center [784, 366] width 382 height 483
click at [821, 578] on button "ADD" at bounding box center [833, 570] width 74 height 24
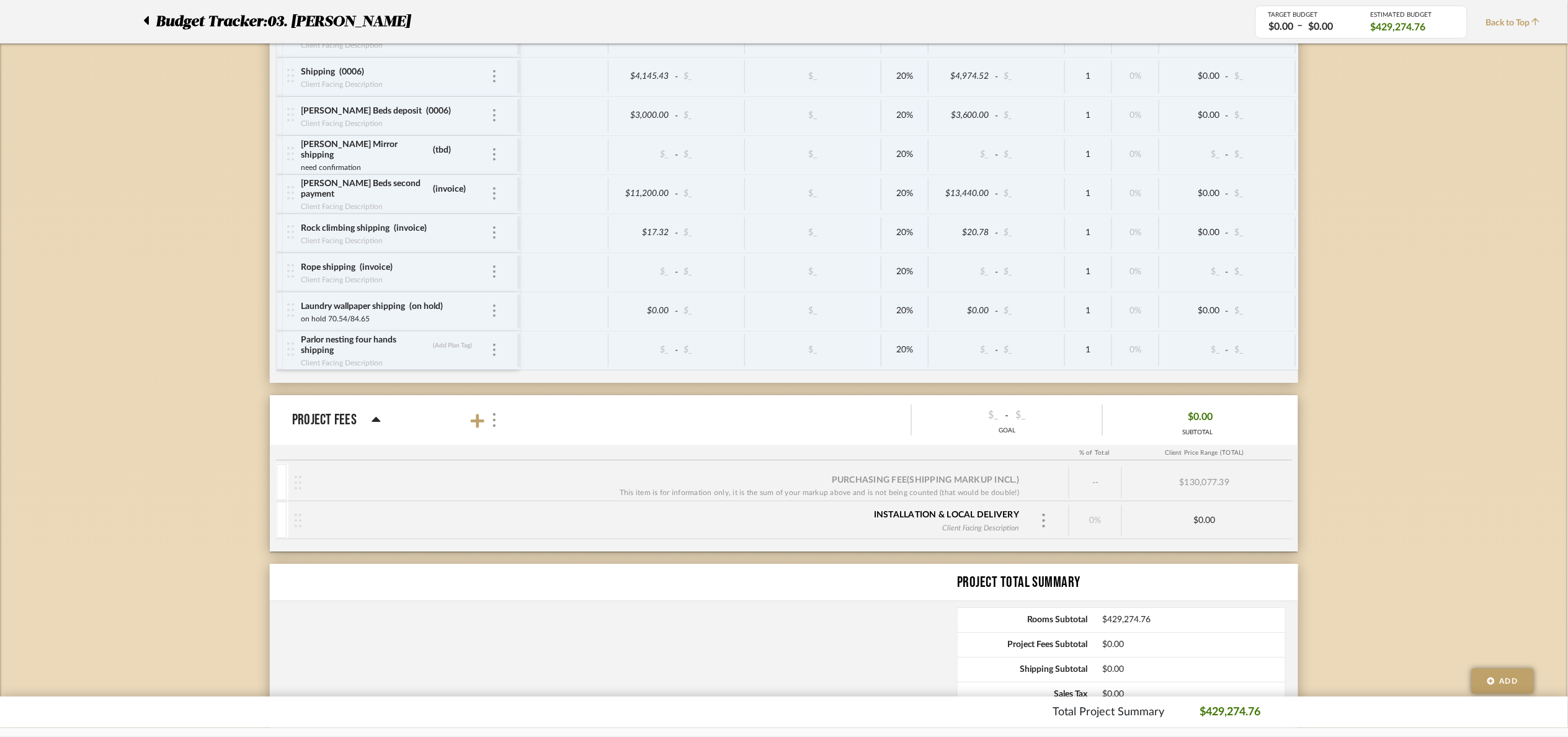
scroll to position [5909, 0]
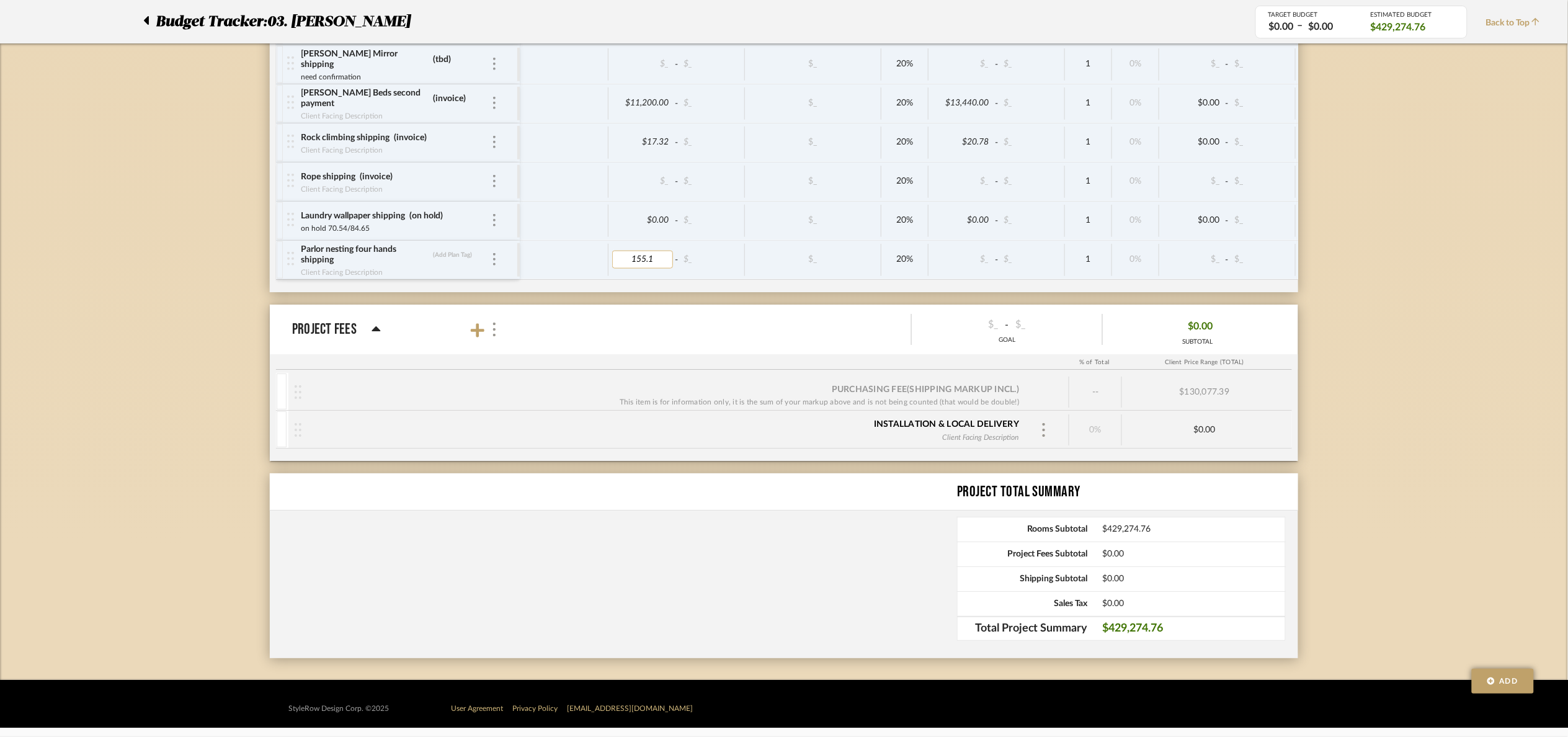
type input "155.19"
click at [1293, 368] on div "% of Total Client Price Range (TOTAL)" at bounding box center [784, 363] width 1029 height 15
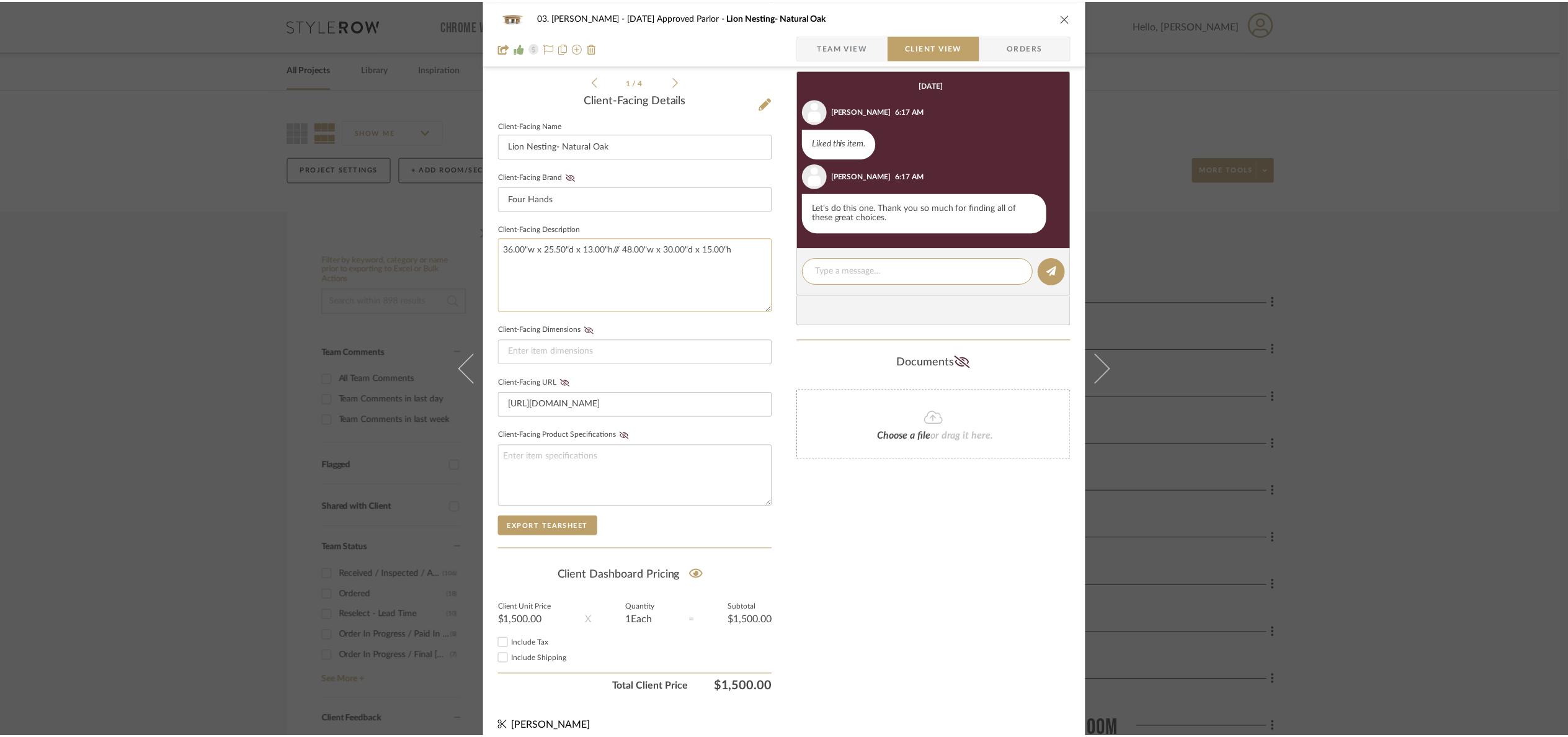
scroll to position [310, 0]
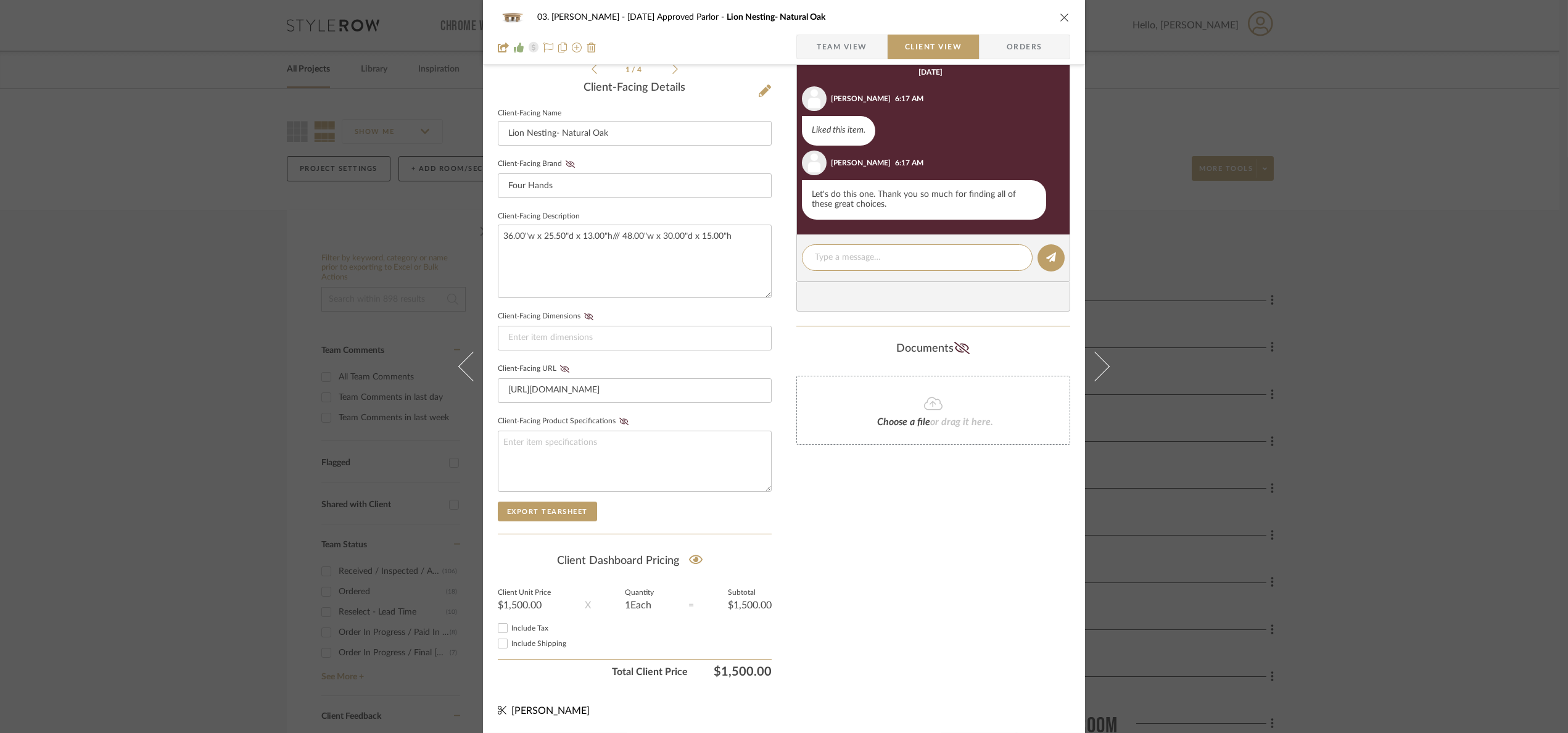
click at [1448, 335] on div "03. [PERSON_NAME] [DATE] Approved Parlor Lion Nesting- Natural Oak Team View Cl…" at bounding box center [784, 366] width 1568 height 733
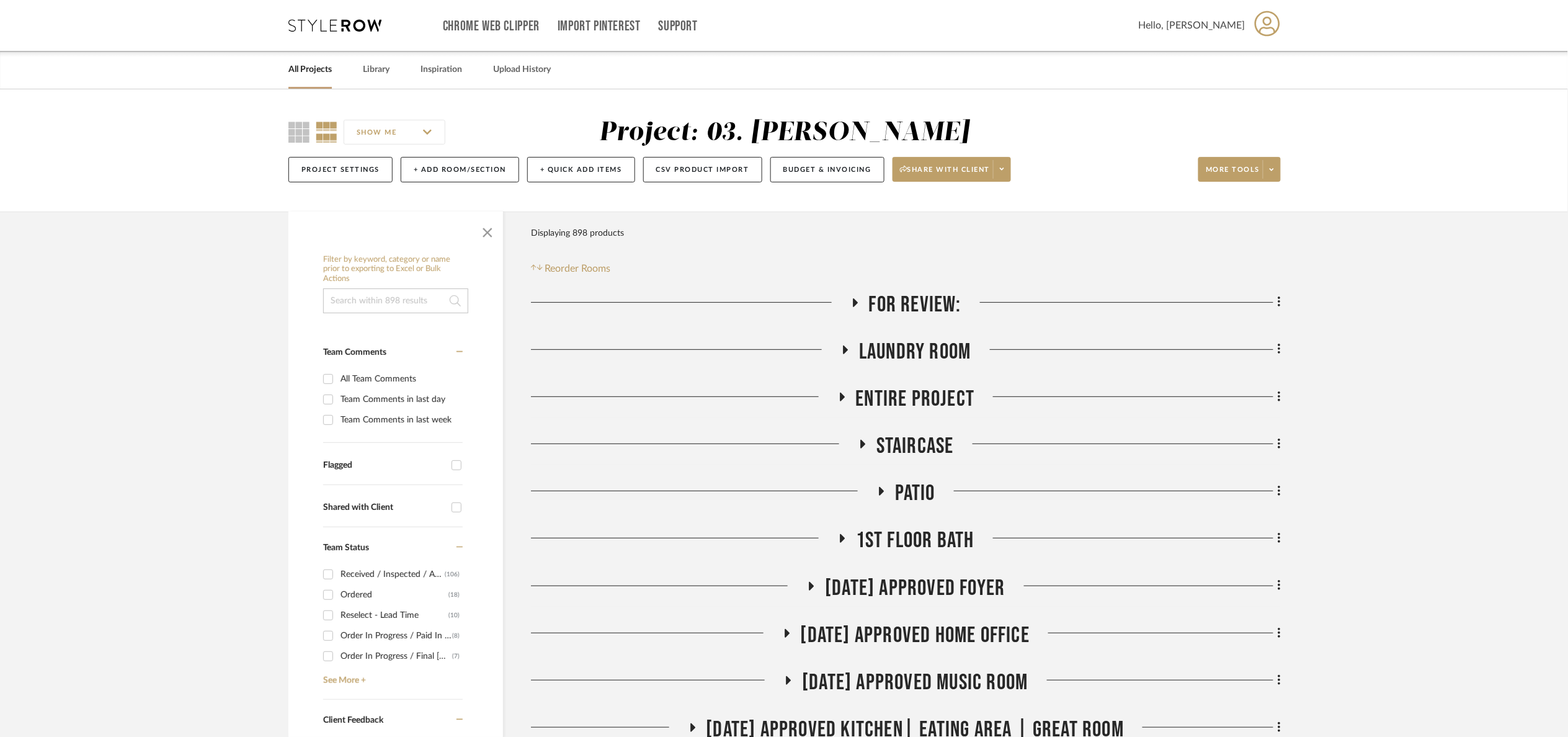
click at [906, 315] on span "For Review:" at bounding box center [915, 305] width 92 height 27
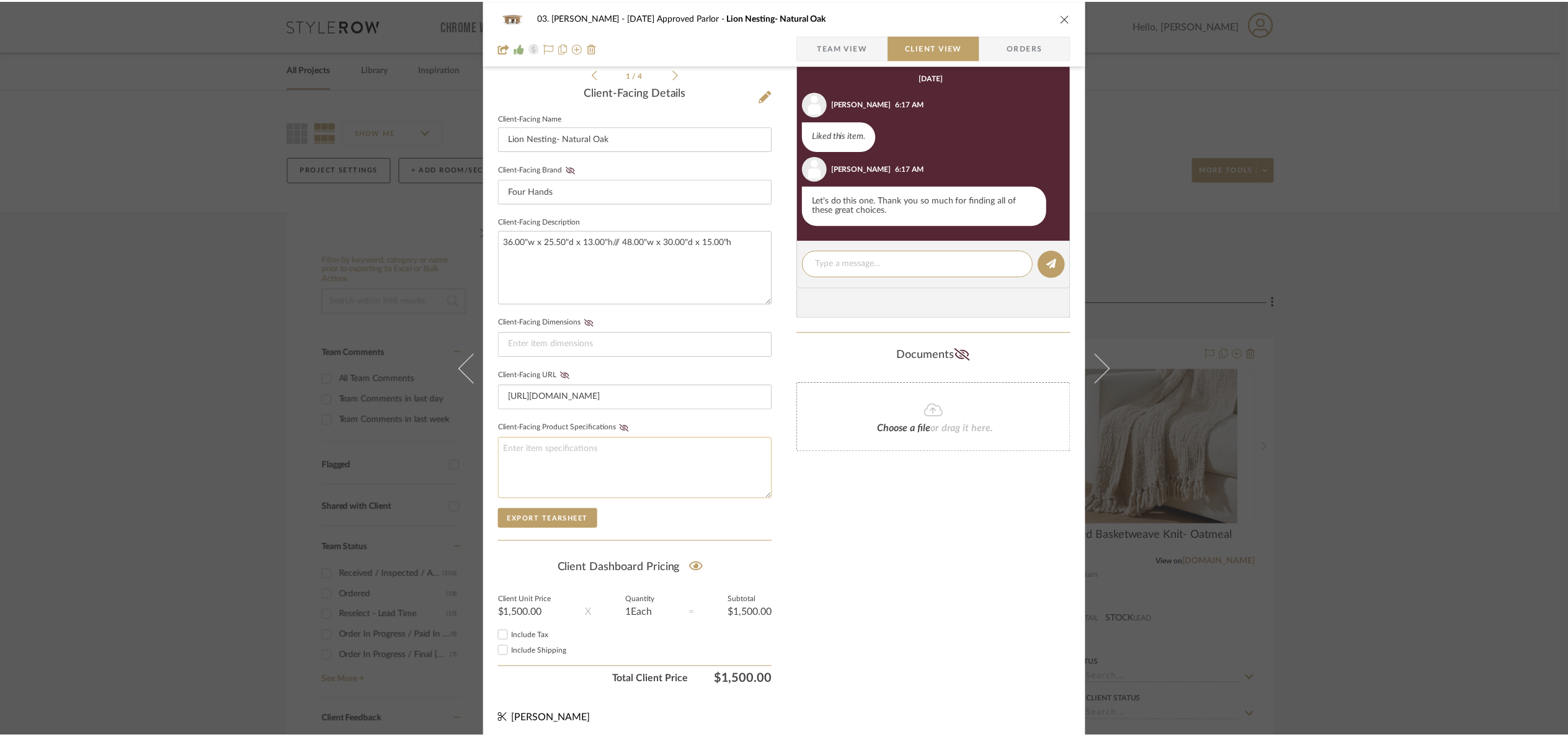
scroll to position [310, 0]
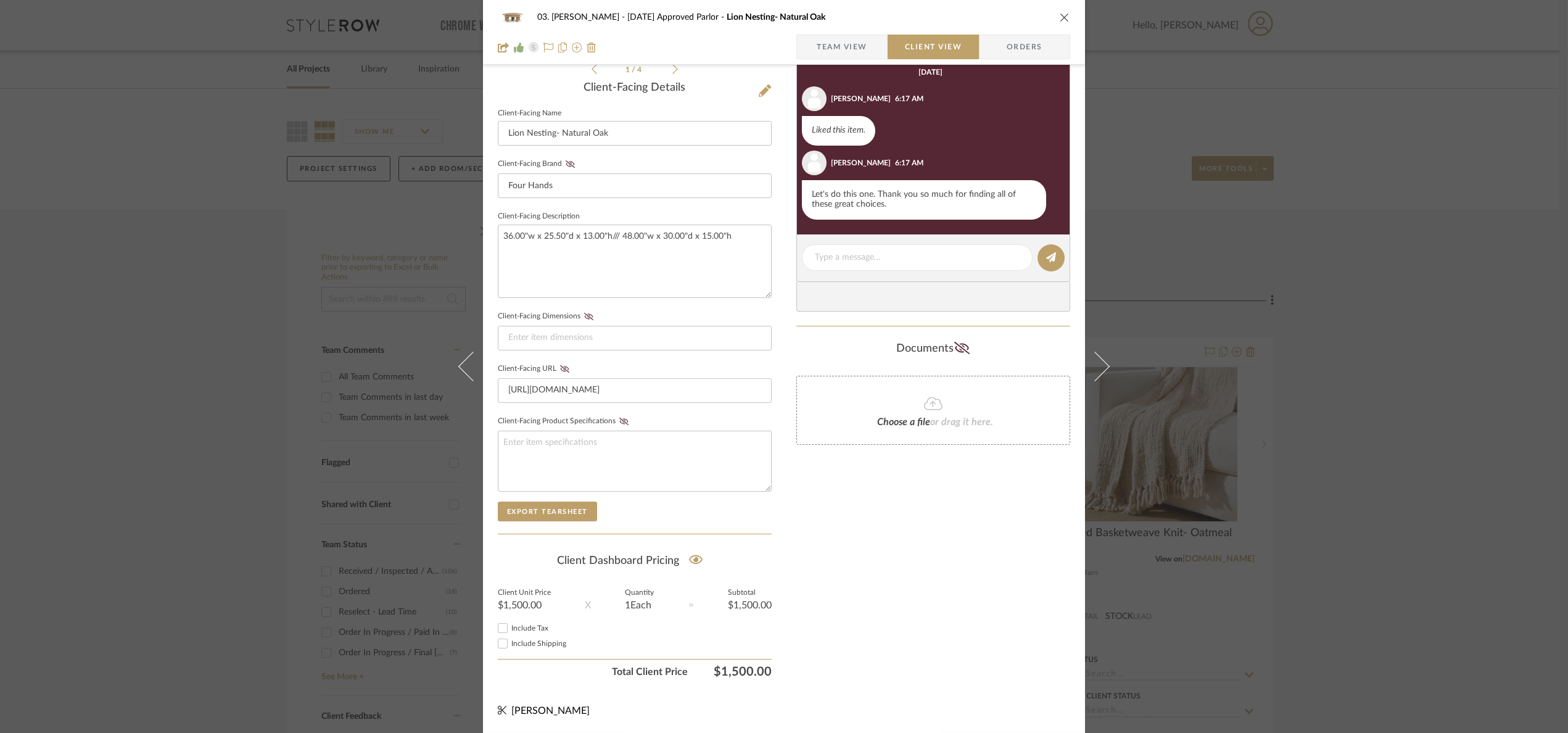
click at [1449, 336] on div "03. [PERSON_NAME] [DATE] Approved Parlor Lion Nesting- Natural Oak Team View Cl…" at bounding box center [784, 366] width 1568 height 733
